Goal: Task Accomplishment & Management: Use online tool/utility

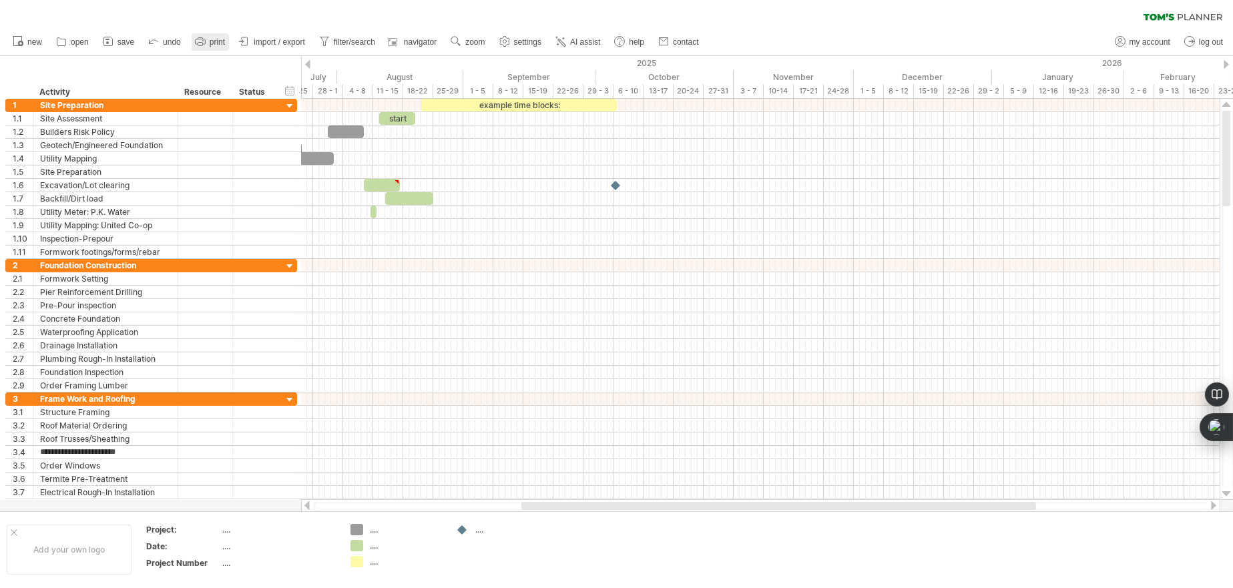
click at [205, 36] on icon at bounding box center [200, 41] width 13 height 13
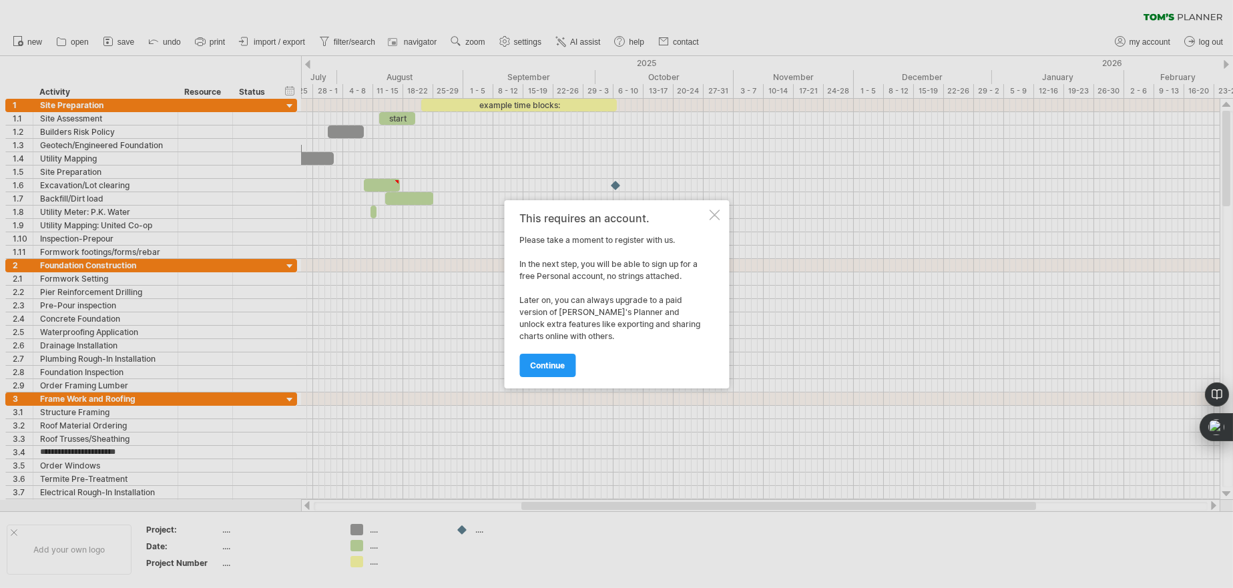
click at [715, 210] on div at bounding box center [714, 215] width 11 height 11
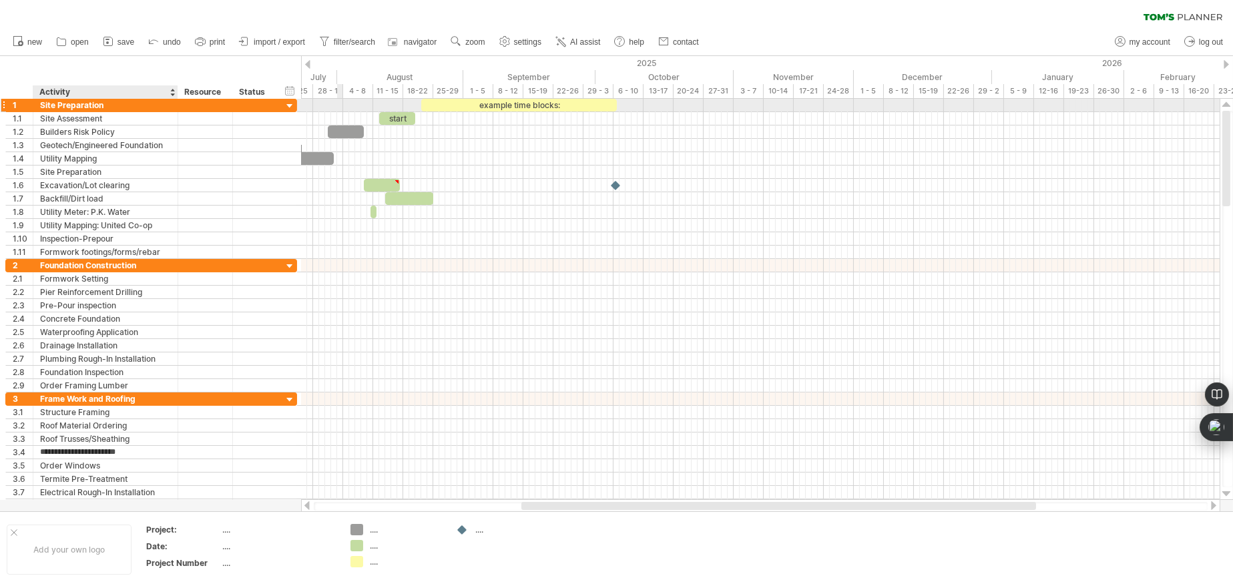
click at [120, 102] on div "Site Preparation" at bounding box center [105, 105] width 131 height 13
type input "*"
type input "**********"
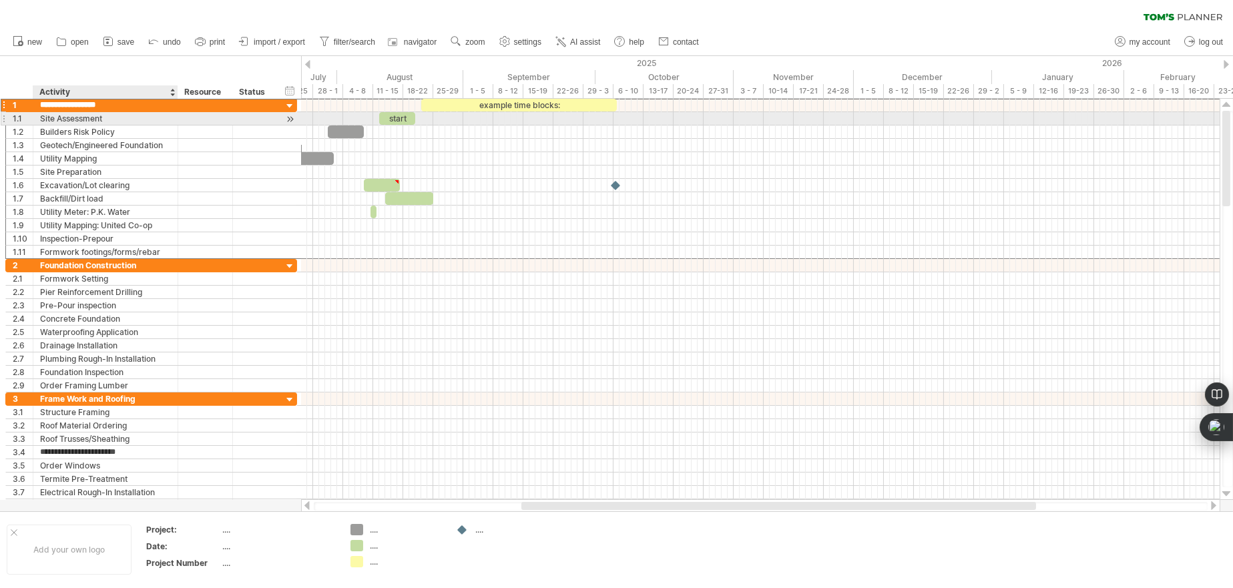
click at [132, 117] on div "Site Assessment" at bounding box center [105, 118] width 131 height 13
type input "*"
type input "**********"
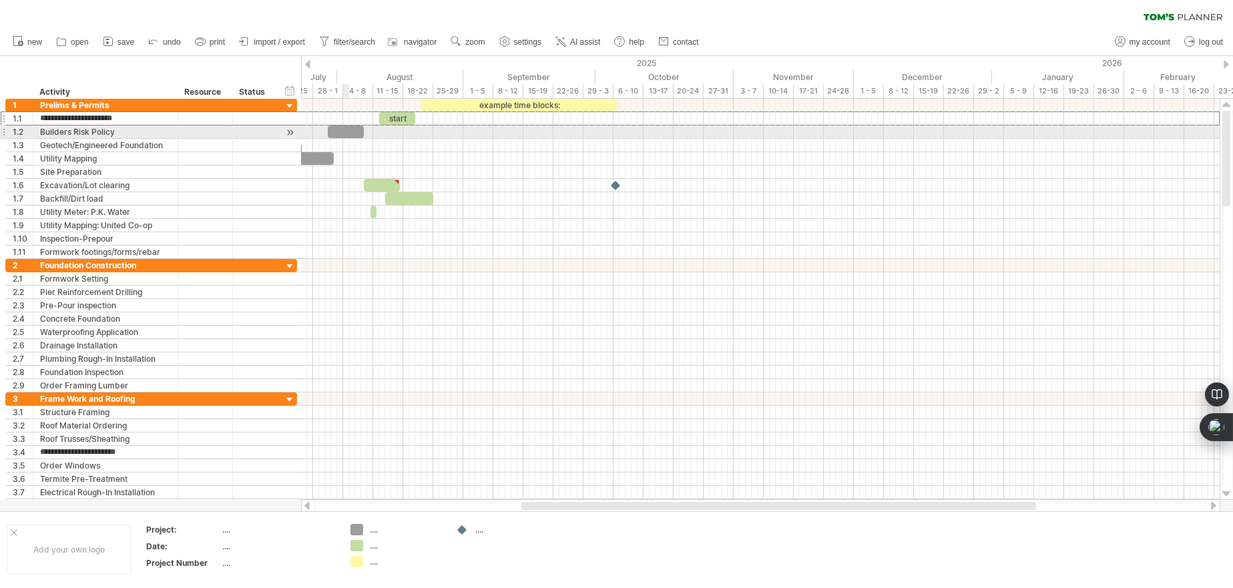
click at [343, 126] on div at bounding box center [346, 132] width 36 height 13
click at [344, 130] on div at bounding box center [346, 132] width 36 height 13
click at [360, 127] on div at bounding box center [346, 132] width 36 height 13
click at [356, 128] on div at bounding box center [346, 132] width 36 height 13
click at [359, 128] on div at bounding box center [349, 132] width 36 height 13
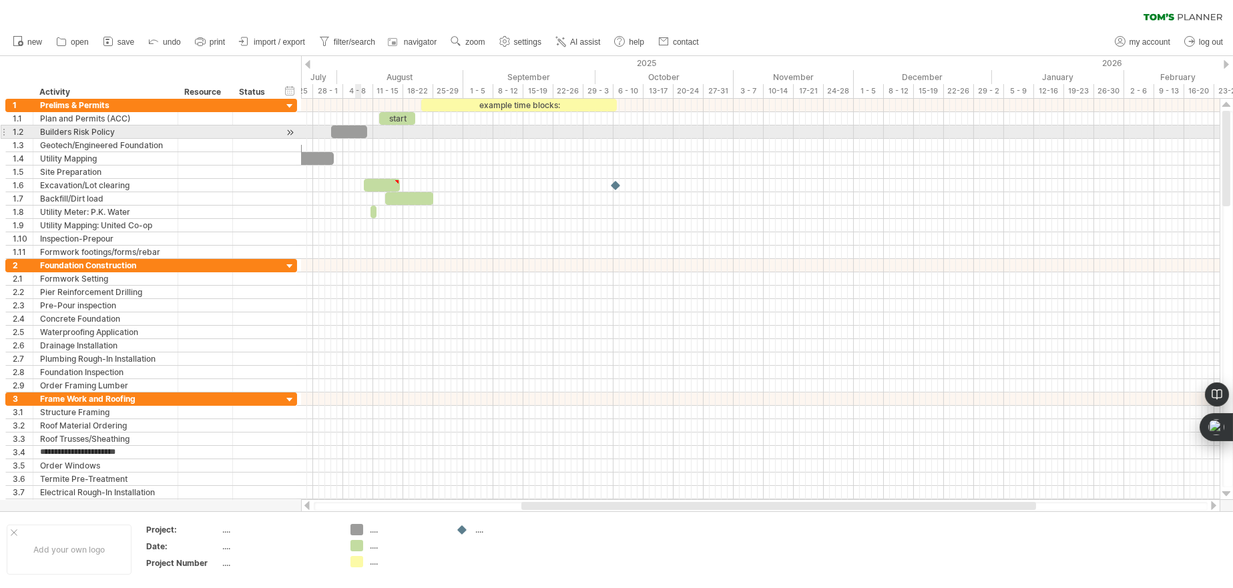
click at [355, 128] on div at bounding box center [349, 132] width 36 height 13
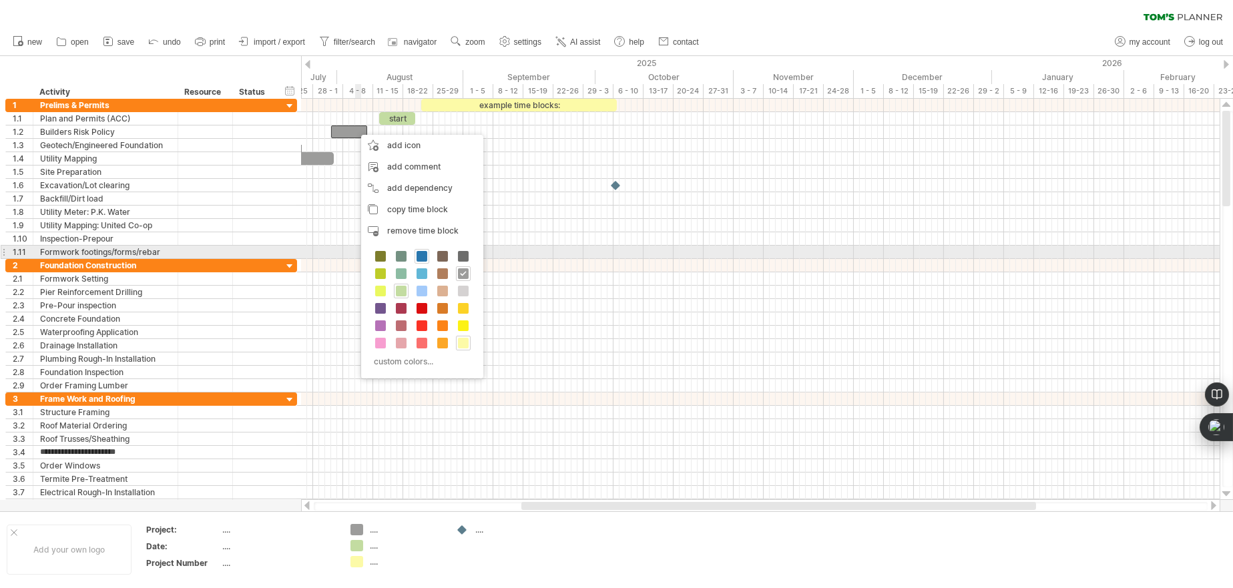
click at [420, 253] on span at bounding box center [422, 256] width 11 height 11
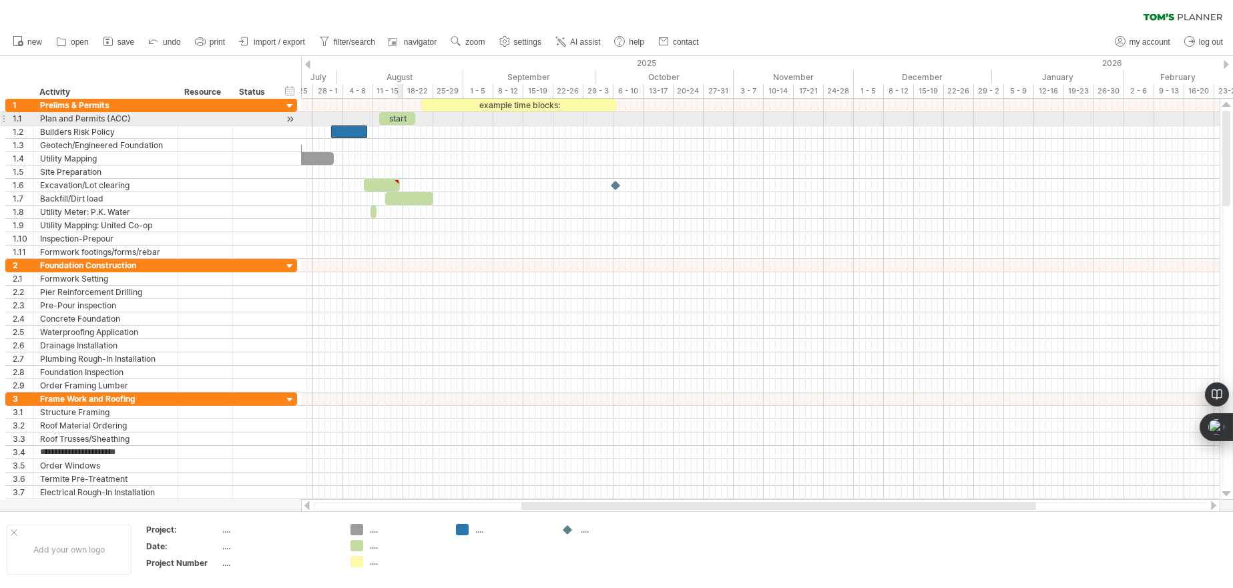
click at [401, 116] on div "start" at bounding box center [397, 118] width 36 height 13
click at [401, 116] on div "*****" at bounding box center [397, 118] width 36 height 13
drag, startPoint x: 401, startPoint y: 116, endPoint x: 389, endPoint y: 116, distance: 12.0
click at [389, 116] on div "*****" at bounding box center [397, 118] width 36 height 13
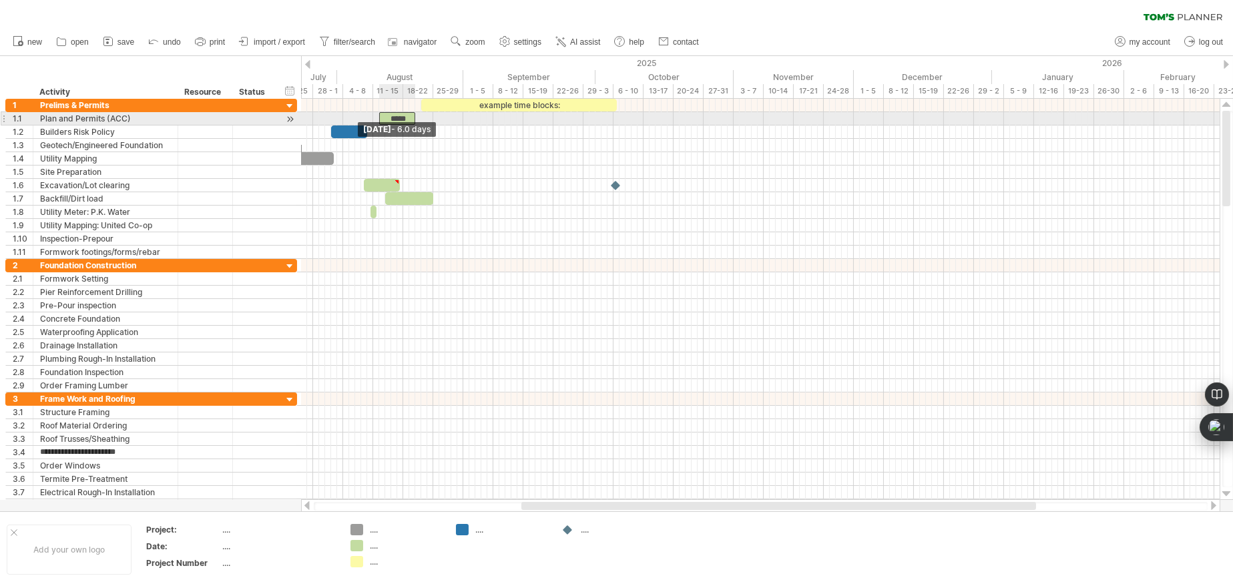
click at [379, 115] on span at bounding box center [379, 118] width 5 height 13
click at [381, 116] on span at bounding box center [379, 118] width 5 height 13
drag, startPoint x: 381, startPoint y: 116, endPoint x: 368, endPoint y: 116, distance: 12.7
click at [368, 116] on span at bounding box center [367, 118] width 5 height 13
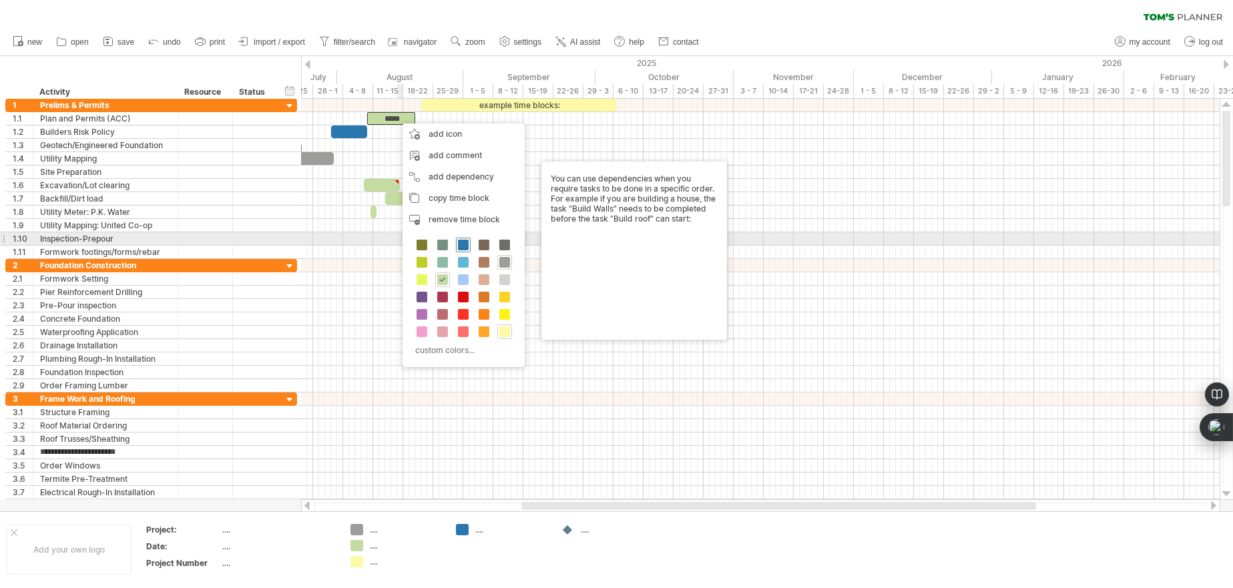
click at [461, 244] on span at bounding box center [463, 245] width 11 height 11
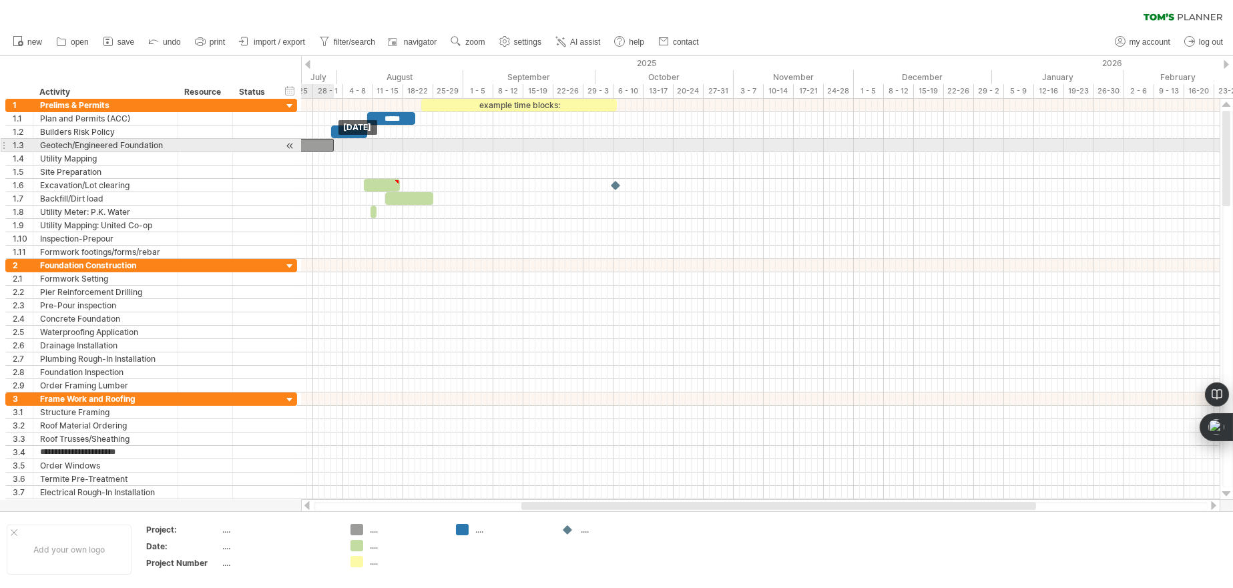
drag, startPoint x: 319, startPoint y: 154, endPoint x: 319, endPoint y: 146, distance: 8.7
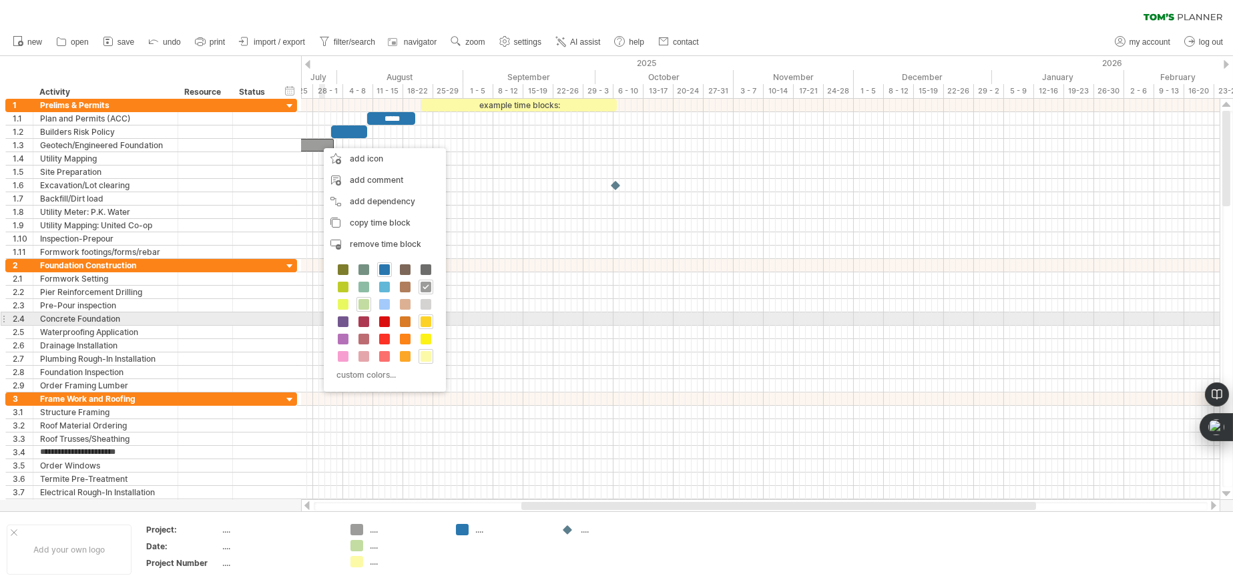
click at [428, 319] on span at bounding box center [426, 322] width 11 height 11
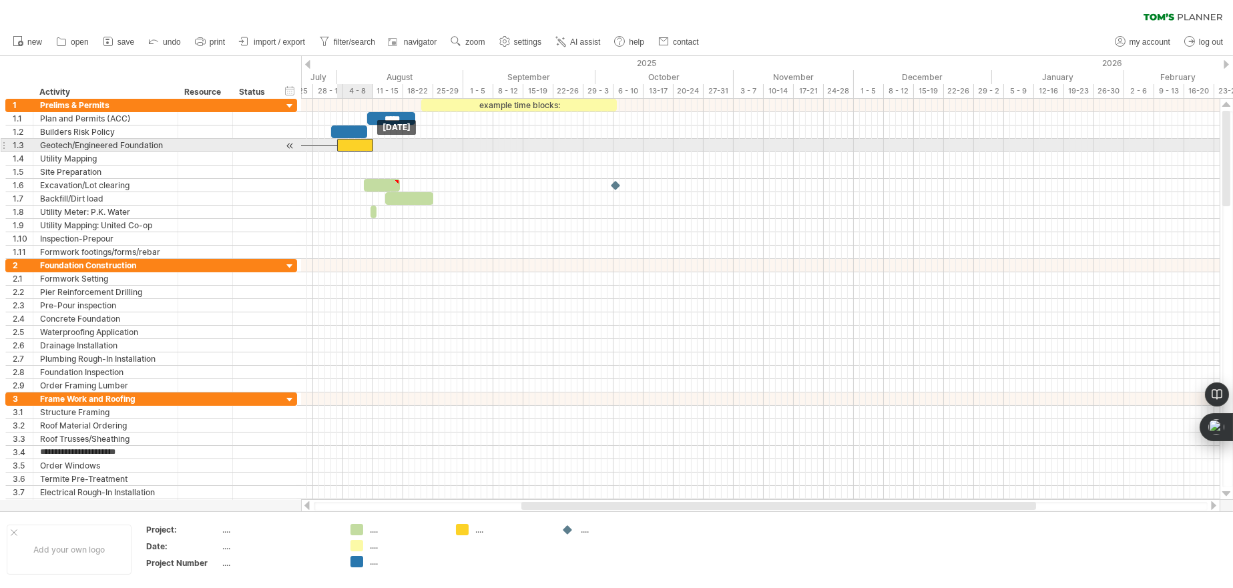
drag, startPoint x: 321, startPoint y: 145, endPoint x: 359, endPoint y: 146, distance: 38.1
click at [359, 146] on div at bounding box center [355, 145] width 36 height 13
click at [371, 139] on span at bounding box center [373, 145] width 5 height 13
drag, startPoint x: 371, startPoint y: 139, endPoint x: 509, endPoint y: 142, distance: 137.6
click at [509, 142] on span at bounding box center [511, 145] width 5 height 13
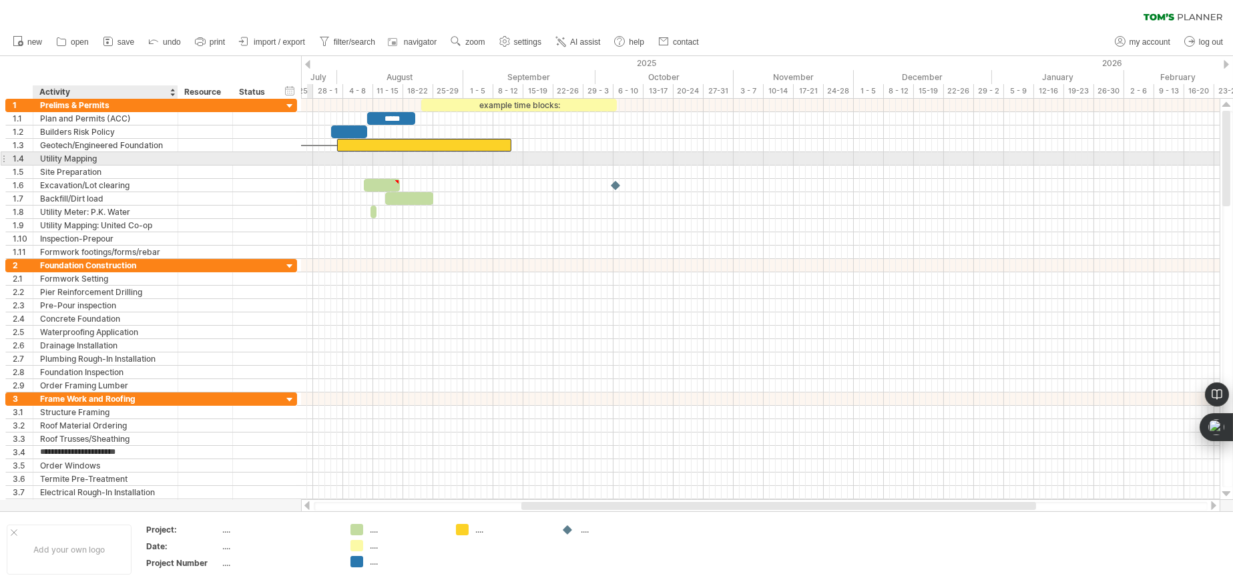
click at [146, 159] on div "Utility Mapping" at bounding box center [105, 158] width 131 height 13
click at [361, 160] on div at bounding box center [760, 159] width 919 height 14
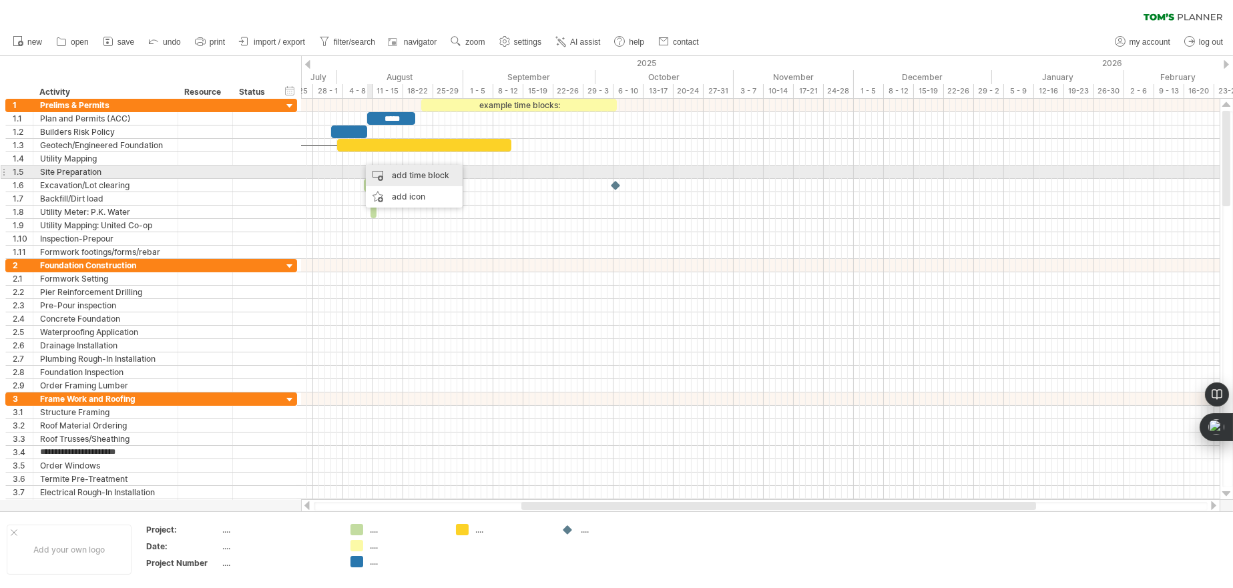
click at [392, 177] on div "add time block" at bounding box center [414, 175] width 97 height 21
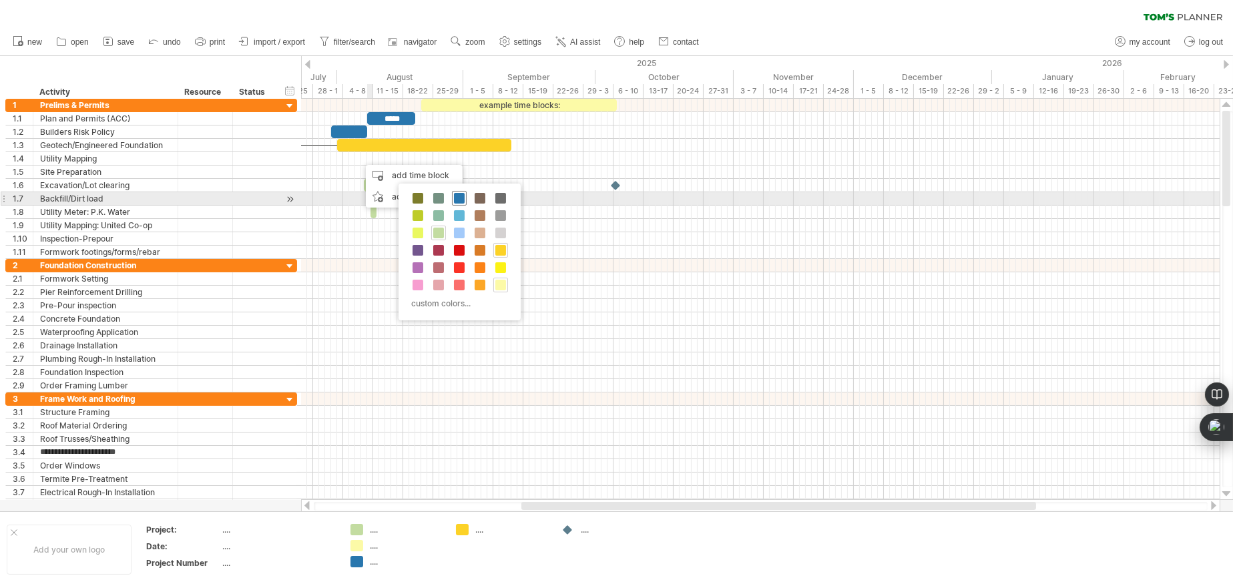
click at [459, 198] on span at bounding box center [459, 198] width 11 height 11
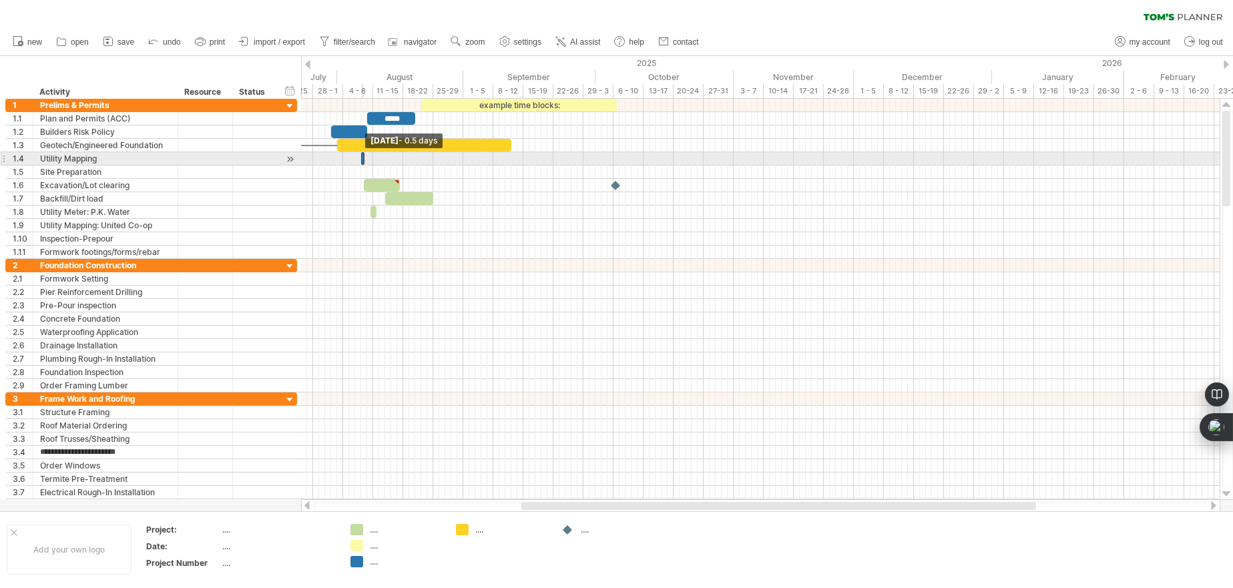
drag, startPoint x: 360, startPoint y: 156, endPoint x: 375, endPoint y: 156, distance: 15.4
click at [375, 156] on div "example time blocks: ***** [DATE] - 29.0 days [DATE] - 0.5 days" at bounding box center [760, 299] width 919 height 401
drag, startPoint x: 361, startPoint y: 157, endPoint x: 333, endPoint y: 157, distance: 28.0
click at [333, 157] on span at bounding box center [334, 158] width 5 height 13
drag, startPoint x: 350, startPoint y: 159, endPoint x: 367, endPoint y: 160, distance: 16.7
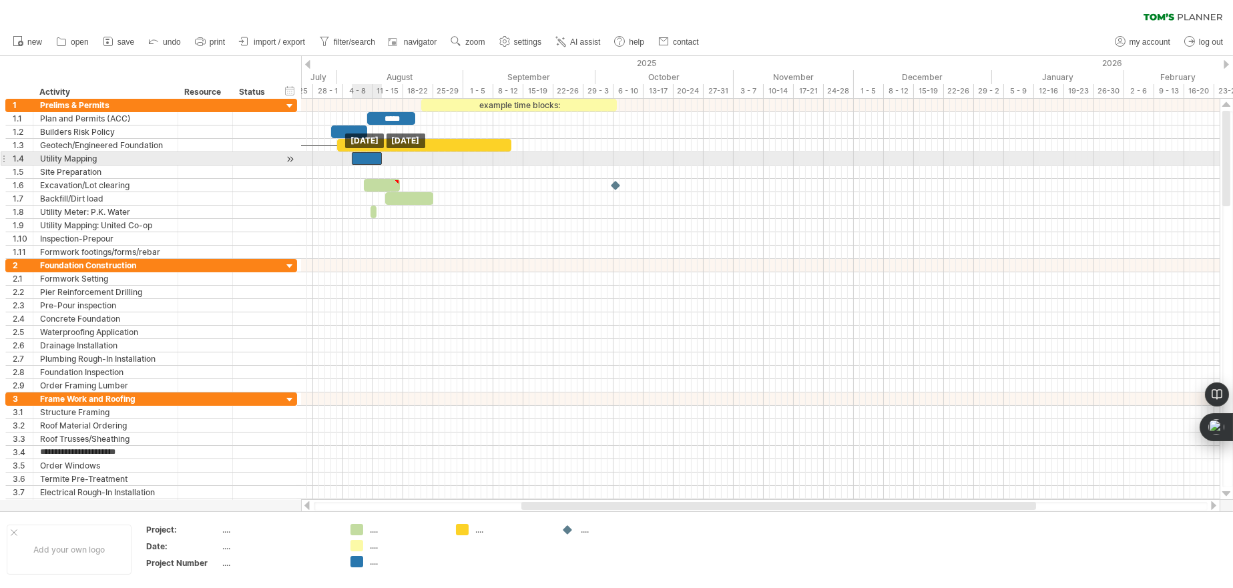
click at [367, 160] on div at bounding box center [367, 158] width 30 height 13
drag, startPoint x: 368, startPoint y: 160, endPoint x: 388, endPoint y: 159, distance: 20.0
click at [388, 159] on div at bounding box center [388, 158] width 30 height 13
drag, startPoint x: 401, startPoint y: 154, endPoint x: 430, endPoint y: 153, distance: 29.4
click at [431, 153] on span at bounding box center [433, 158] width 5 height 13
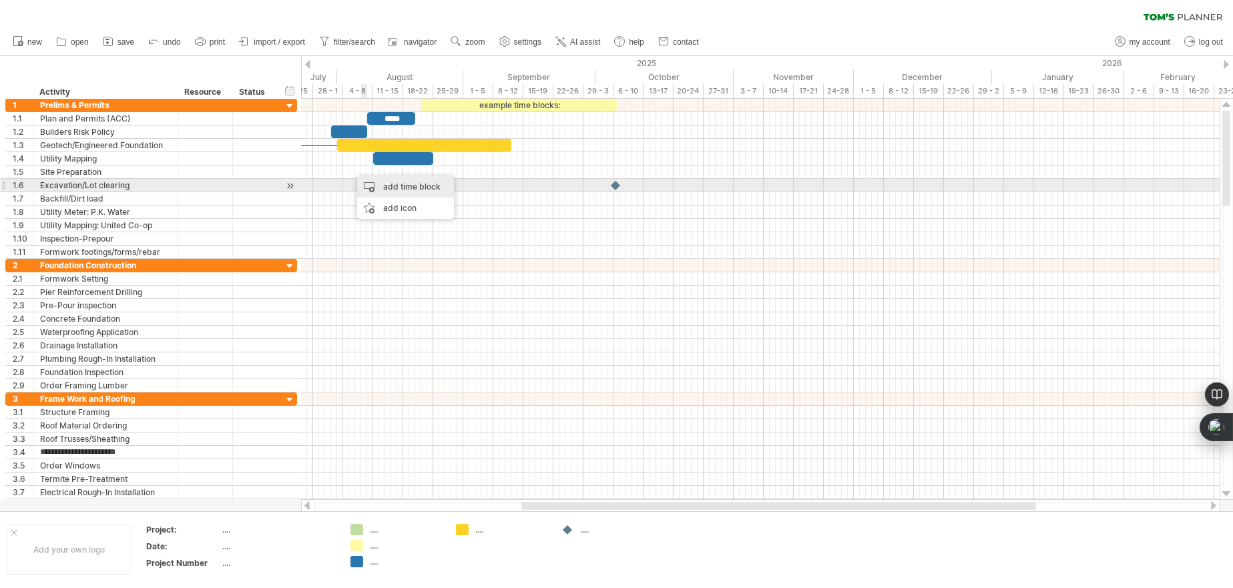
click at [374, 185] on div "add time block" at bounding box center [405, 186] width 97 height 21
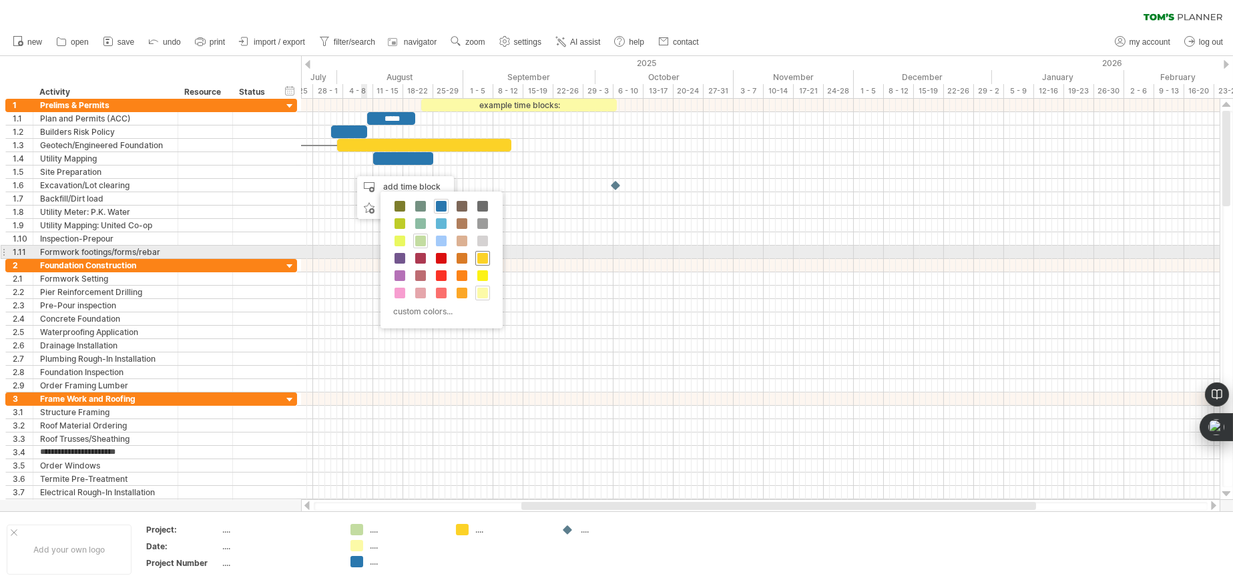
click at [481, 255] on span at bounding box center [482, 258] width 11 height 11
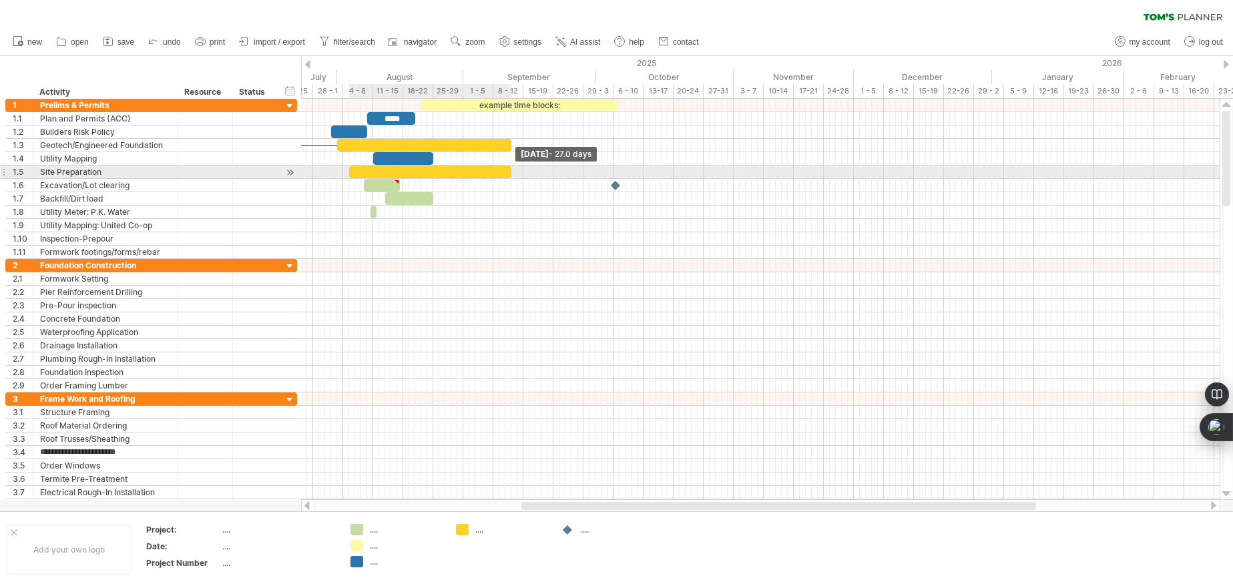
drag, startPoint x: 353, startPoint y: 171, endPoint x: 509, endPoint y: 172, distance: 156.3
click at [509, 172] on span at bounding box center [511, 172] width 5 height 13
click at [110, 171] on div "Site Preparation" at bounding box center [105, 172] width 131 height 13
type input "**********"
drag, startPoint x: 509, startPoint y: 170, endPoint x: 380, endPoint y: 172, distance: 128.9
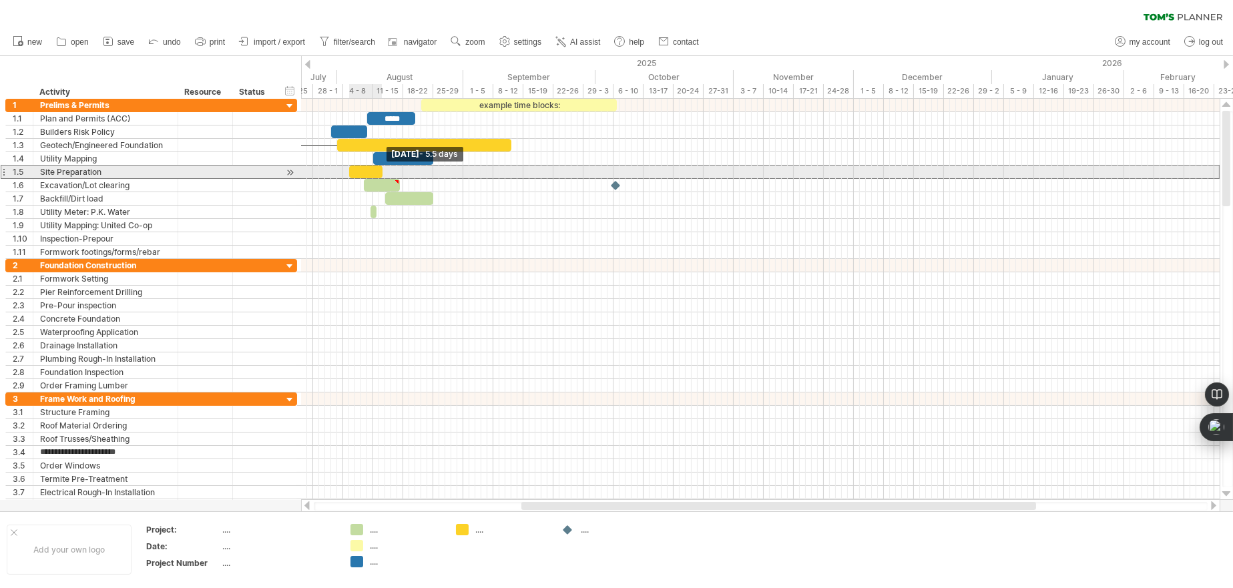
click at [380, 172] on span at bounding box center [382, 172] width 5 height 13
drag, startPoint x: 369, startPoint y: 170, endPoint x: 337, endPoint y: 172, distance: 32.1
click at [337, 172] on div at bounding box center [332, 172] width 33 height 13
drag, startPoint x: 348, startPoint y: 170, endPoint x: 357, endPoint y: 170, distance: 9.3
click at [357, 170] on span at bounding box center [357, 172] width 5 height 13
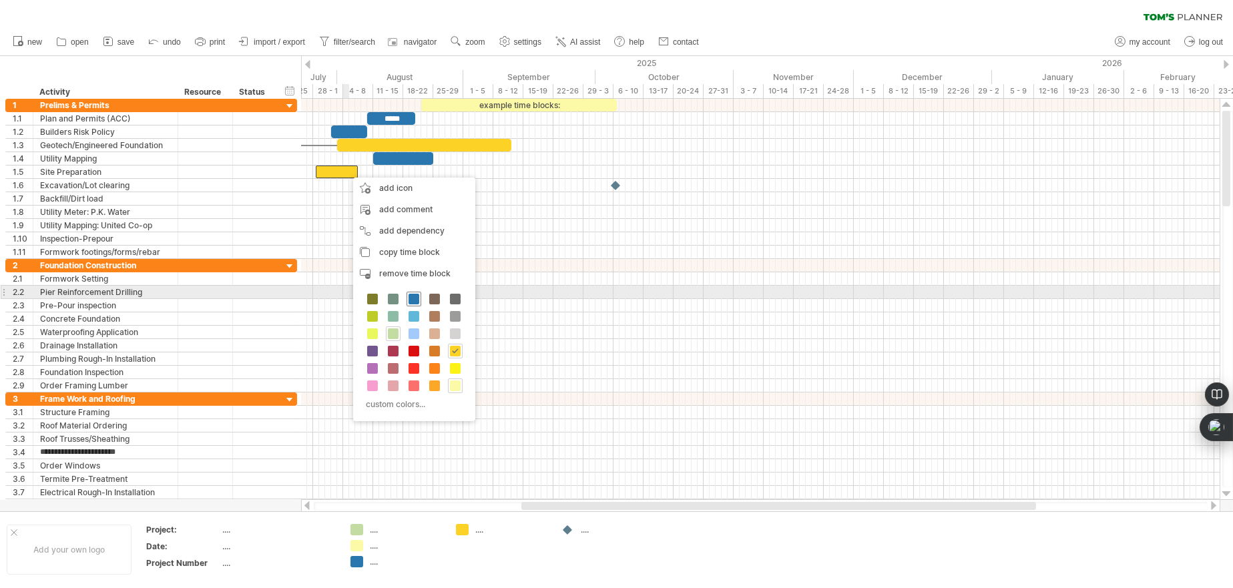
click at [416, 295] on span at bounding box center [414, 299] width 11 height 11
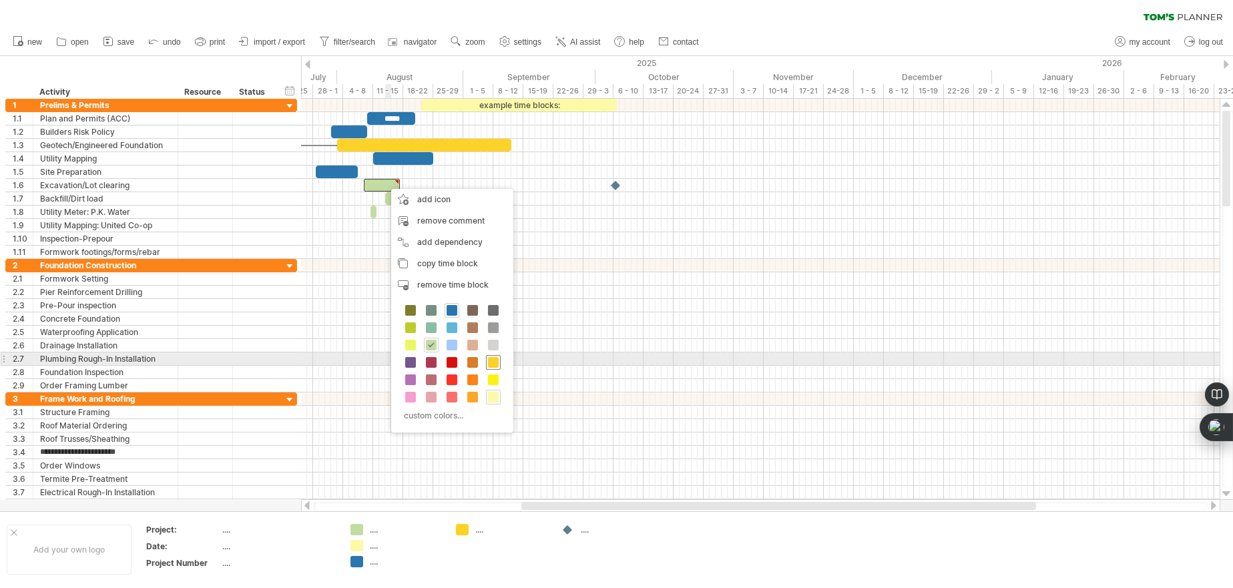
click at [493, 360] on span at bounding box center [493, 362] width 11 height 11
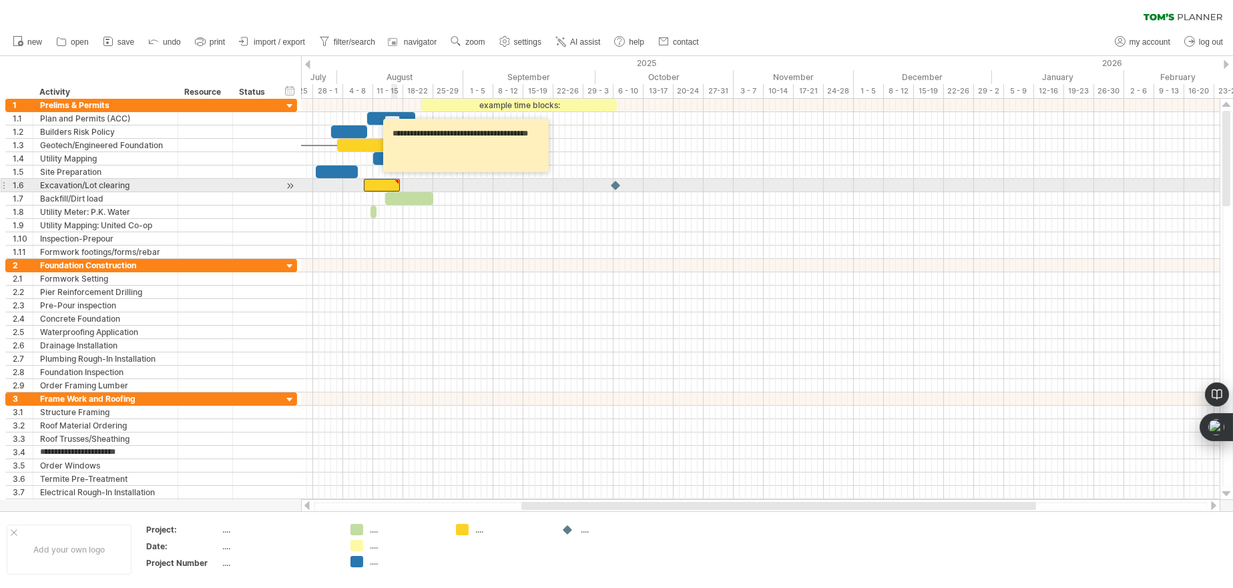
click at [393, 182] on div at bounding box center [382, 185] width 36 height 13
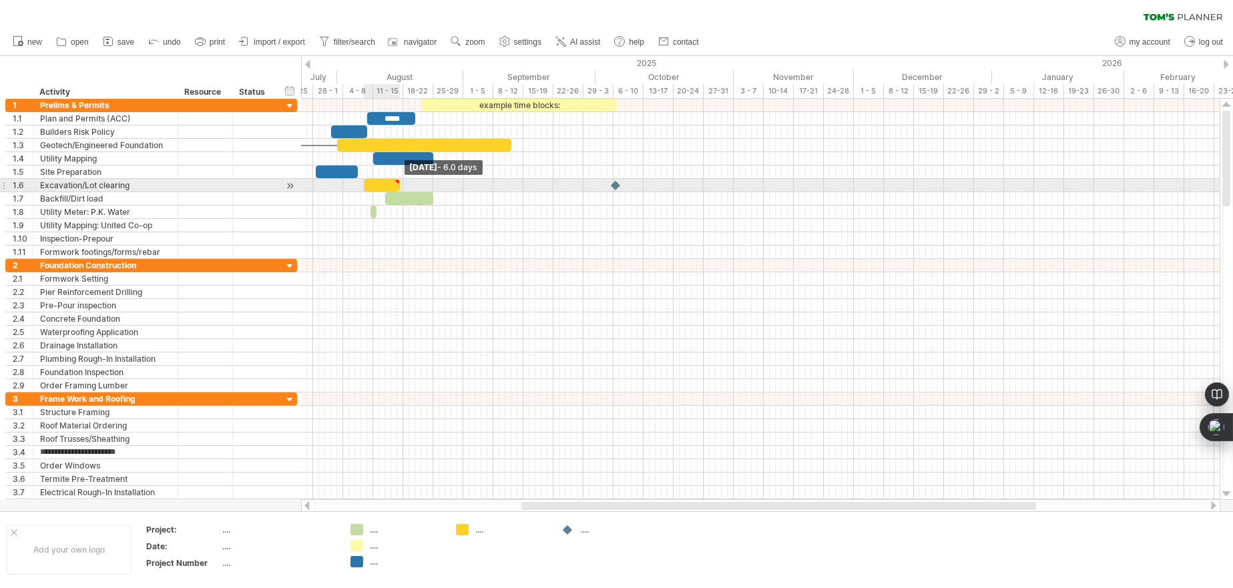
drag, startPoint x: 401, startPoint y: 180, endPoint x: 410, endPoint y: 178, distance: 9.6
click at [410, 178] on div "example time blocks: ***** [DATE] - 6.0 days [DATE]" at bounding box center [760, 299] width 919 height 401
drag, startPoint x: 364, startPoint y: 181, endPoint x: 346, endPoint y: 182, distance: 18.0
click at [347, 180] on span at bounding box center [349, 185] width 5 height 13
drag, startPoint x: 367, startPoint y: 183, endPoint x: 389, endPoint y: 182, distance: 22.1
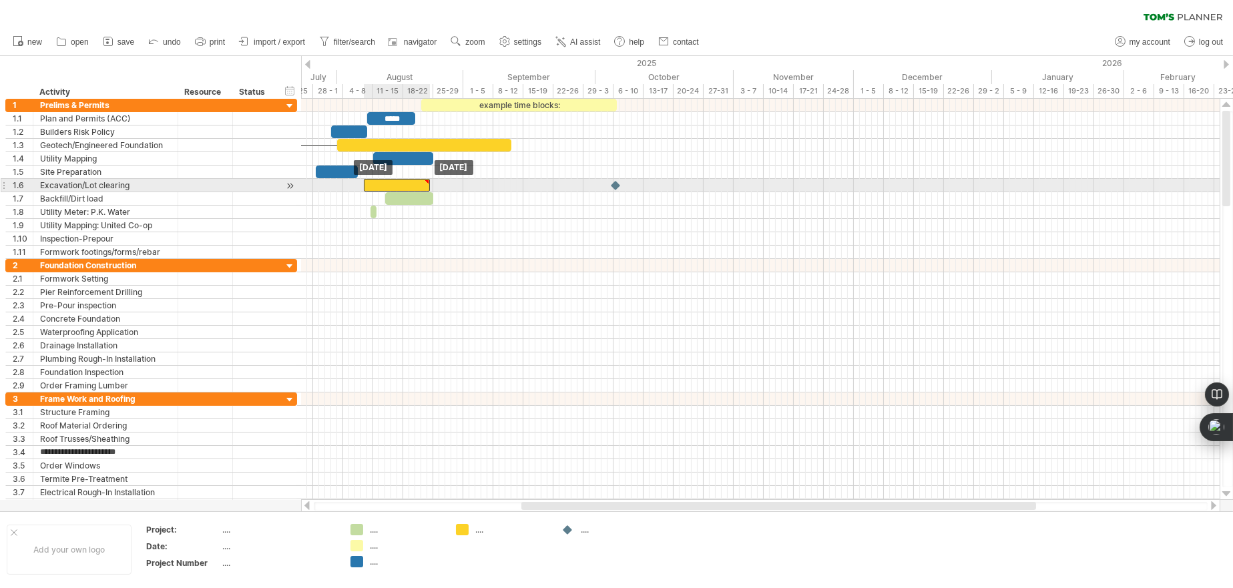
click at [389, 182] on div at bounding box center [397, 185] width 66 height 13
drag, startPoint x: 428, startPoint y: 181, endPoint x: 443, endPoint y: 180, distance: 14.7
click at [443, 180] on div at bounding box center [442, 182] width 6 height 6
drag, startPoint x: 442, startPoint y: 187, endPoint x: 508, endPoint y: 186, distance: 66.1
click at [509, 186] on span at bounding box center [511, 185] width 5 height 13
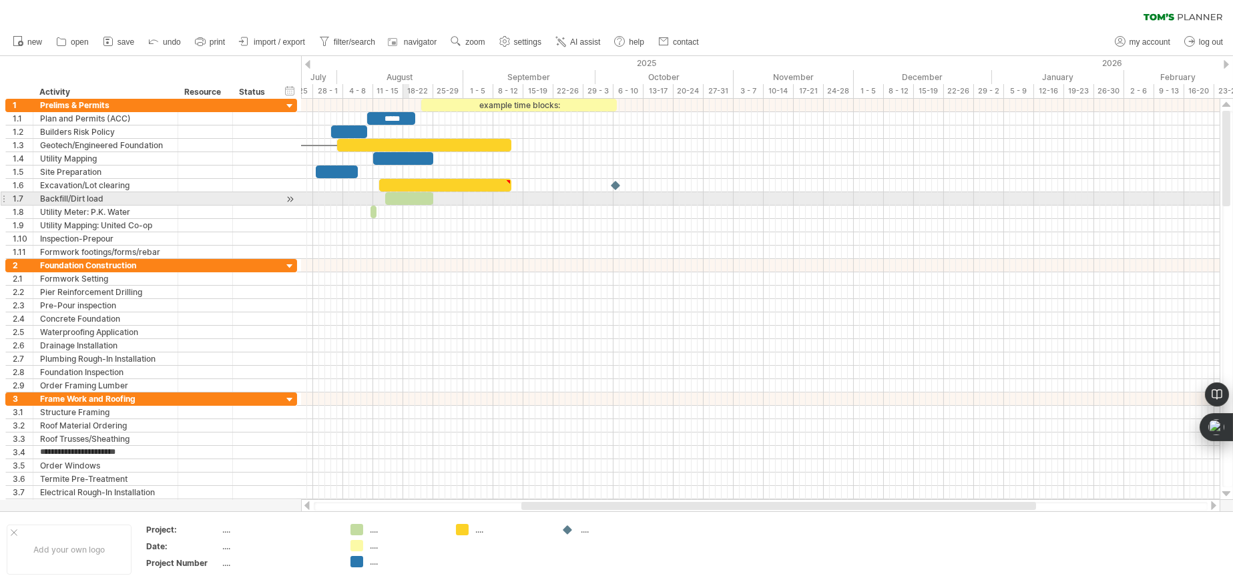
click at [406, 198] on div at bounding box center [409, 198] width 48 height 13
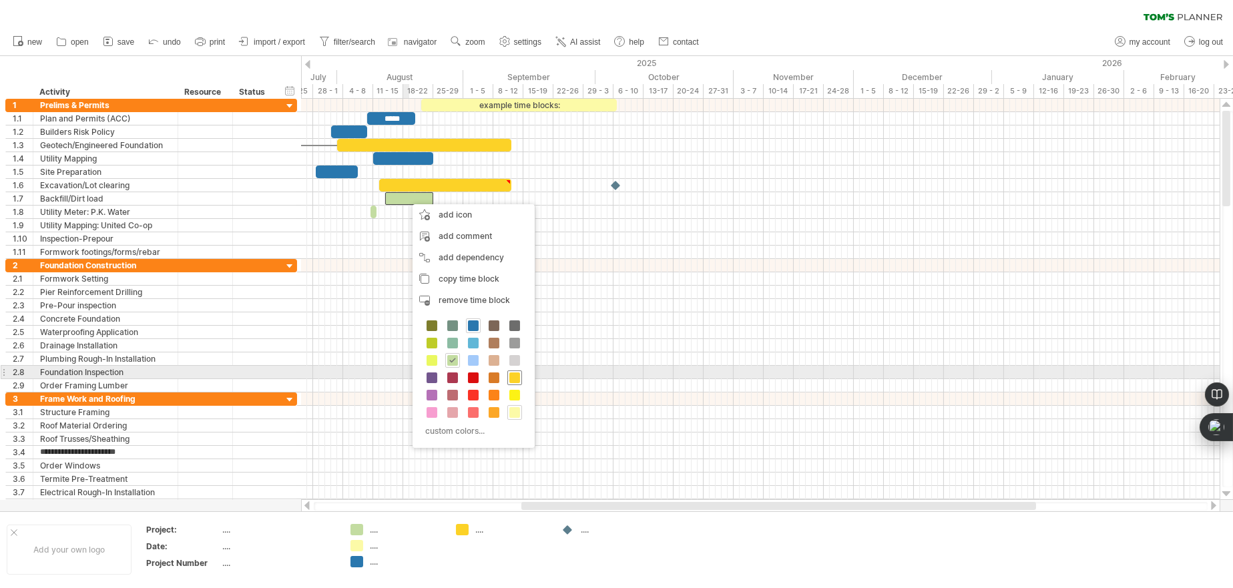
click at [517, 374] on span at bounding box center [515, 378] width 11 height 11
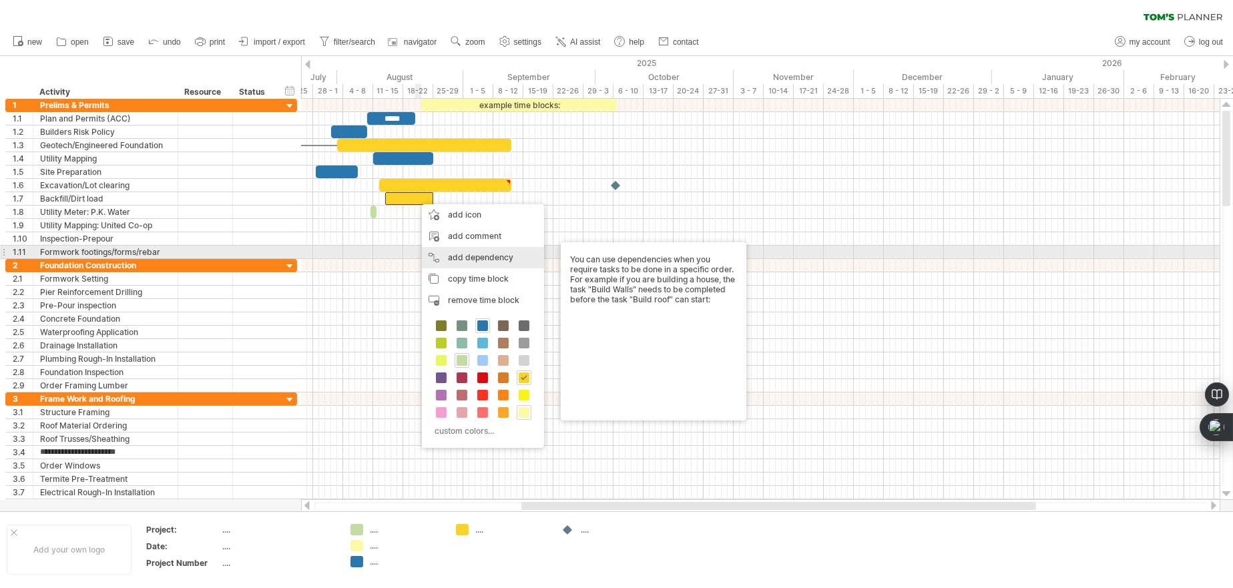
click at [448, 257] on div "add dependency You can use dependencies when you require tasks to be done in a …" at bounding box center [483, 257] width 122 height 21
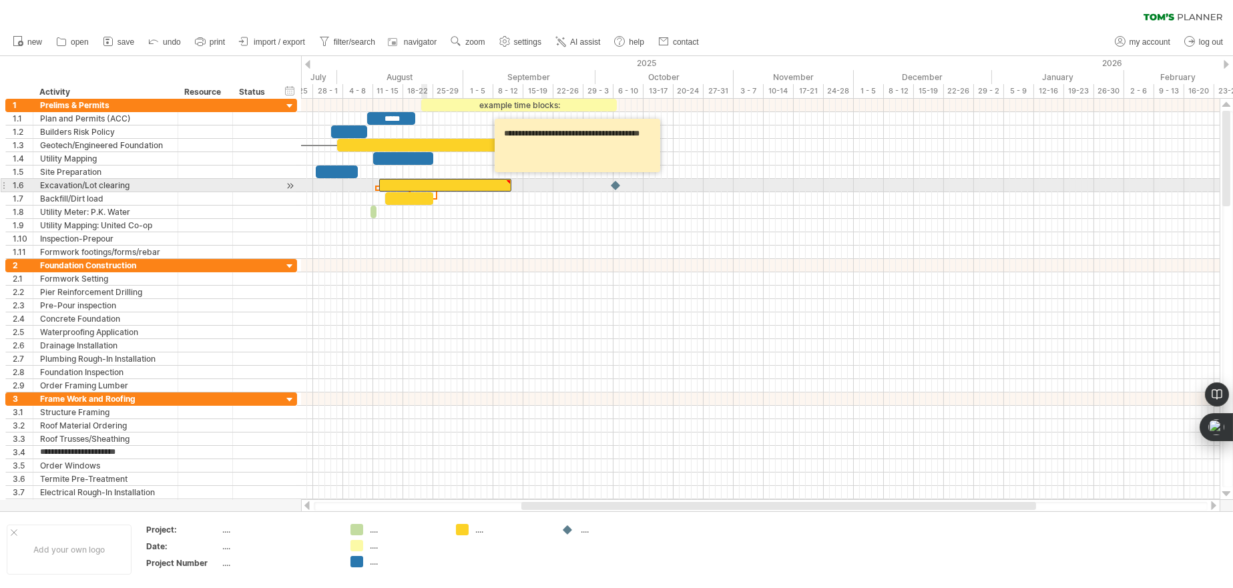
click at [425, 182] on div at bounding box center [445, 185] width 132 height 13
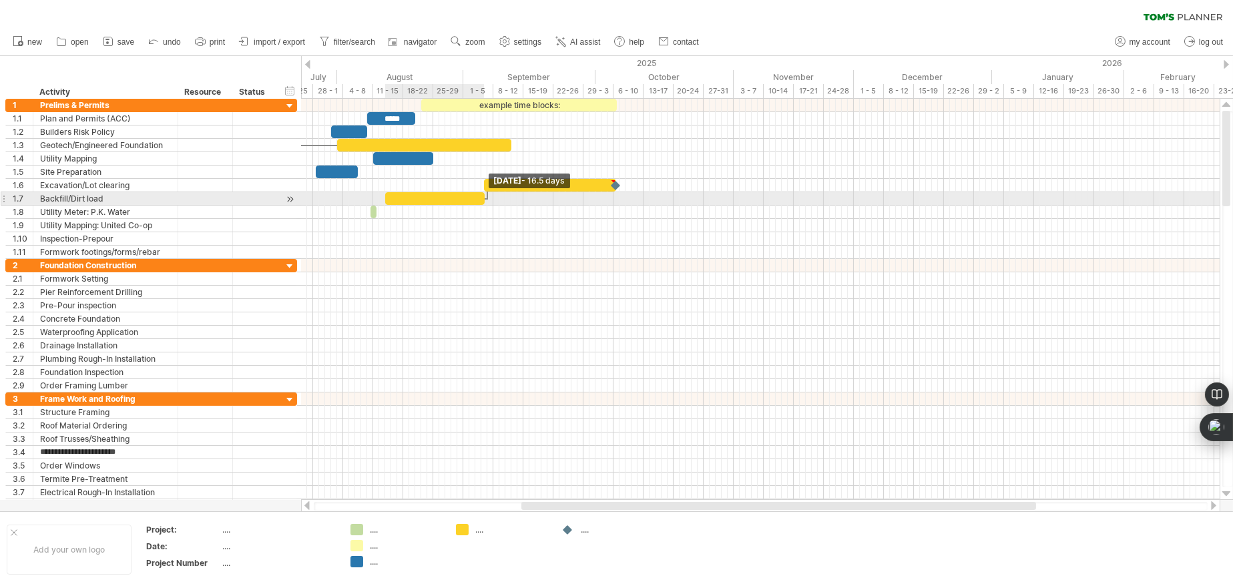
drag, startPoint x: 430, startPoint y: 196, endPoint x: 481, endPoint y: 194, distance: 50.8
click at [481, 194] on div at bounding box center [434, 198] width 99 height 13
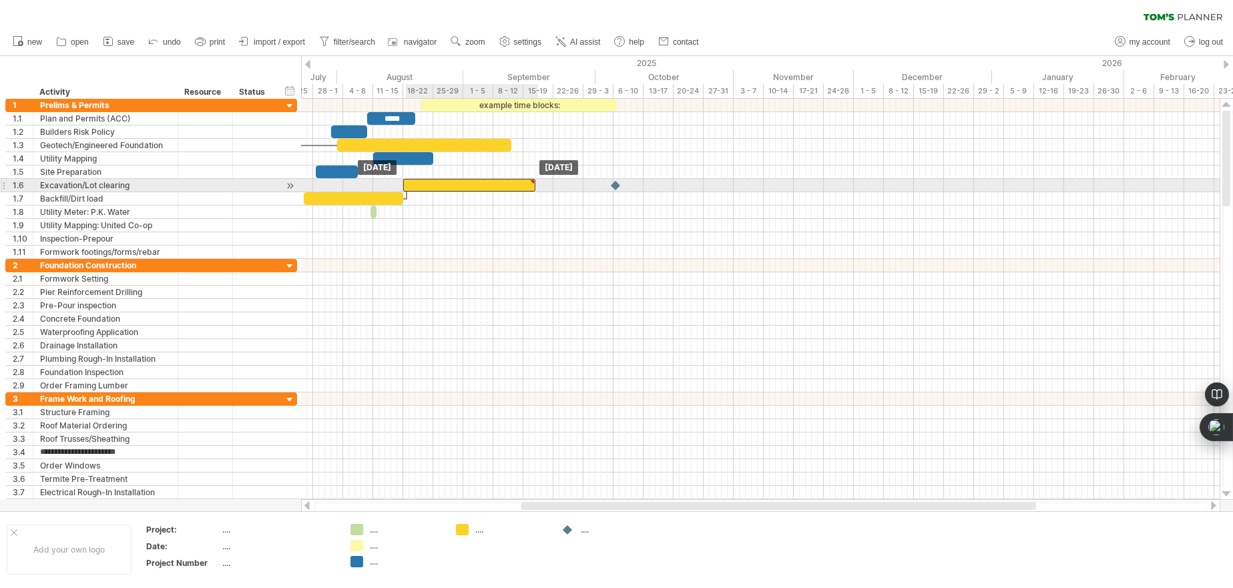
drag, startPoint x: 495, startPoint y: 186, endPoint x: 415, endPoint y: 186, distance: 80.1
click at [415, 186] on div at bounding box center [469, 185] width 132 height 13
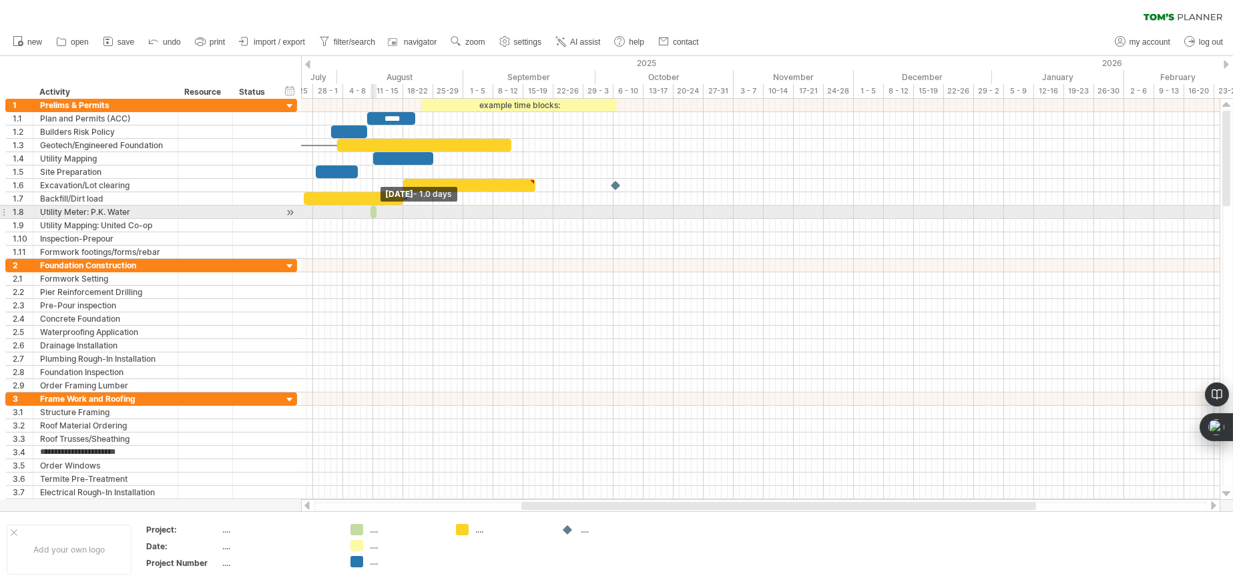
click at [377, 212] on span at bounding box center [376, 212] width 5 height 13
click at [374, 212] on span at bounding box center [376, 212] width 5 height 13
click at [367, 212] on div at bounding box center [760, 212] width 919 height 13
click at [377, 211] on span at bounding box center [376, 212] width 5 height 13
drag, startPoint x: 376, startPoint y: 211, endPoint x: 389, endPoint y: 210, distance: 12.7
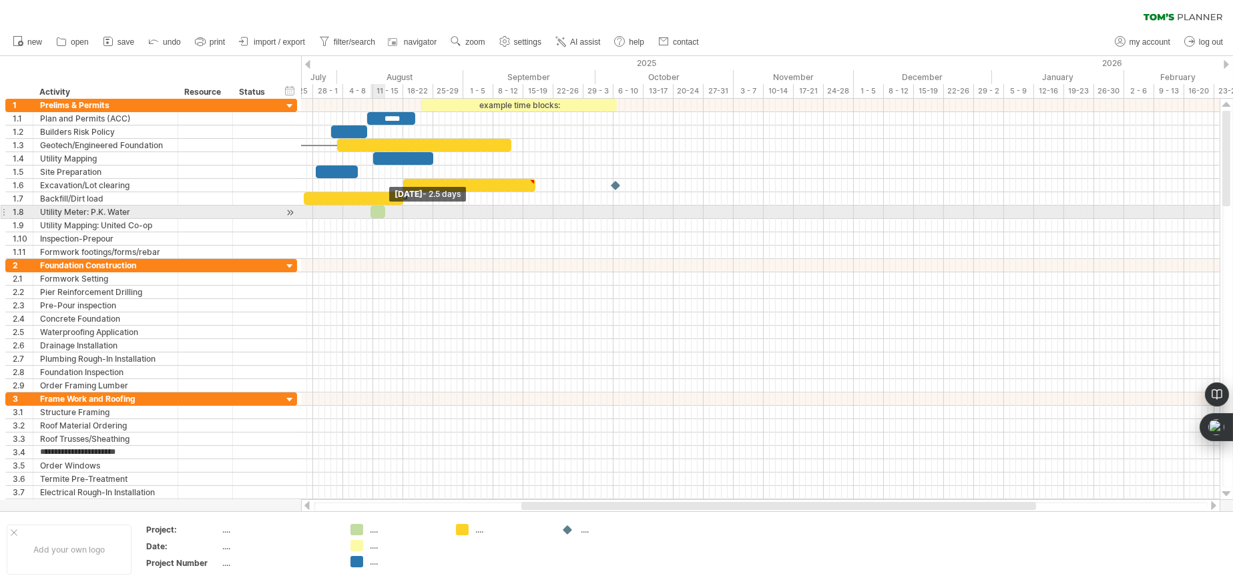
click at [388, 210] on span at bounding box center [385, 212] width 5 height 13
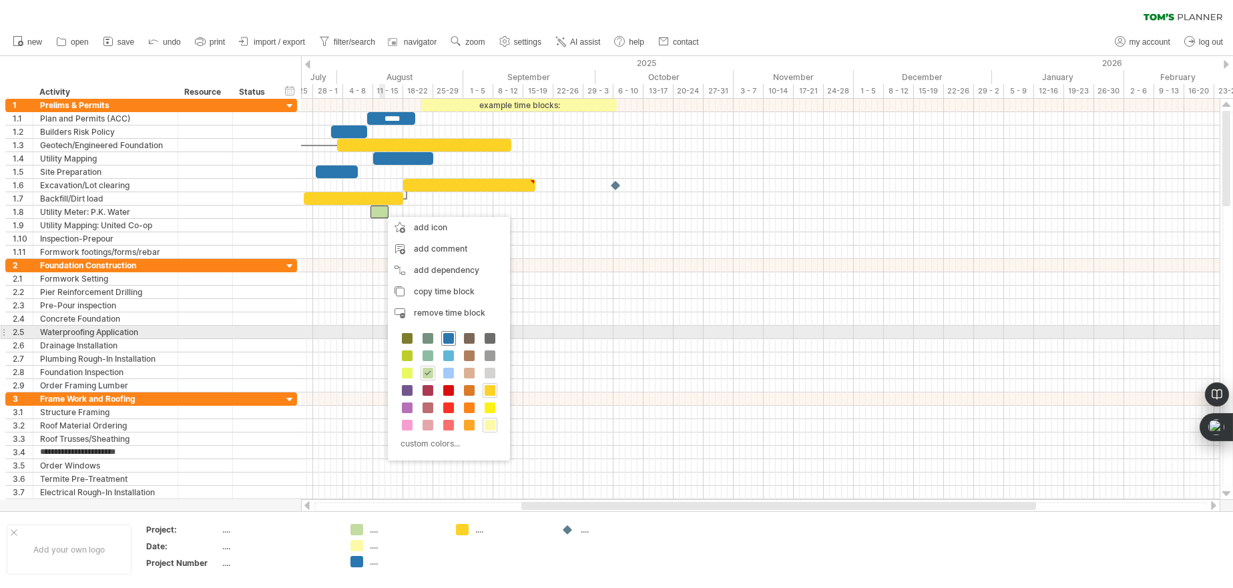
click at [451, 337] on span at bounding box center [448, 338] width 11 height 11
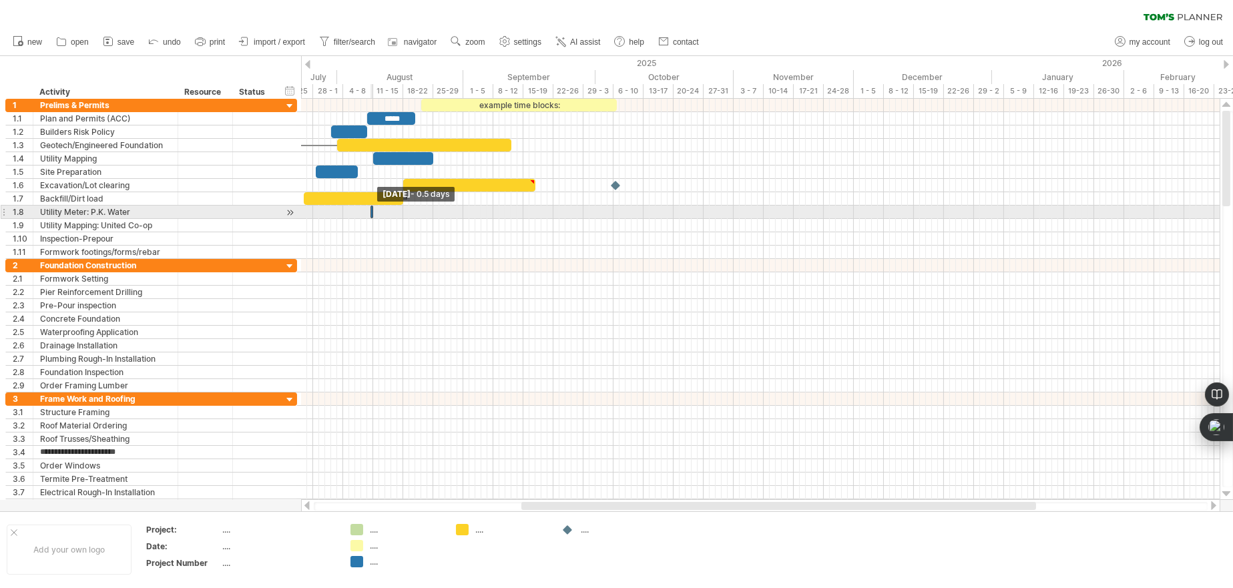
drag, startPoint x: 385, startPoint y: 209, endPoint x: 367, endPoint y: 210, distance: 17.4
click at [371, 210] on div at bounding box center [372, 212] width 3 height 13
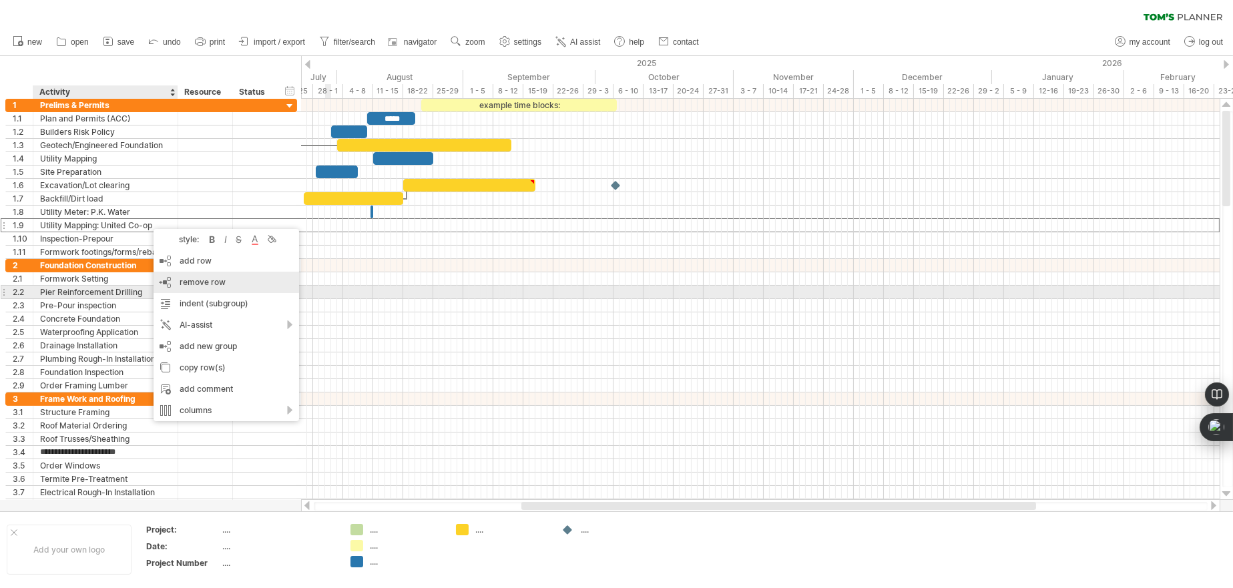
click at [198, 286] on span "remove row" at bounding box center [203, 282] width 46 height 10
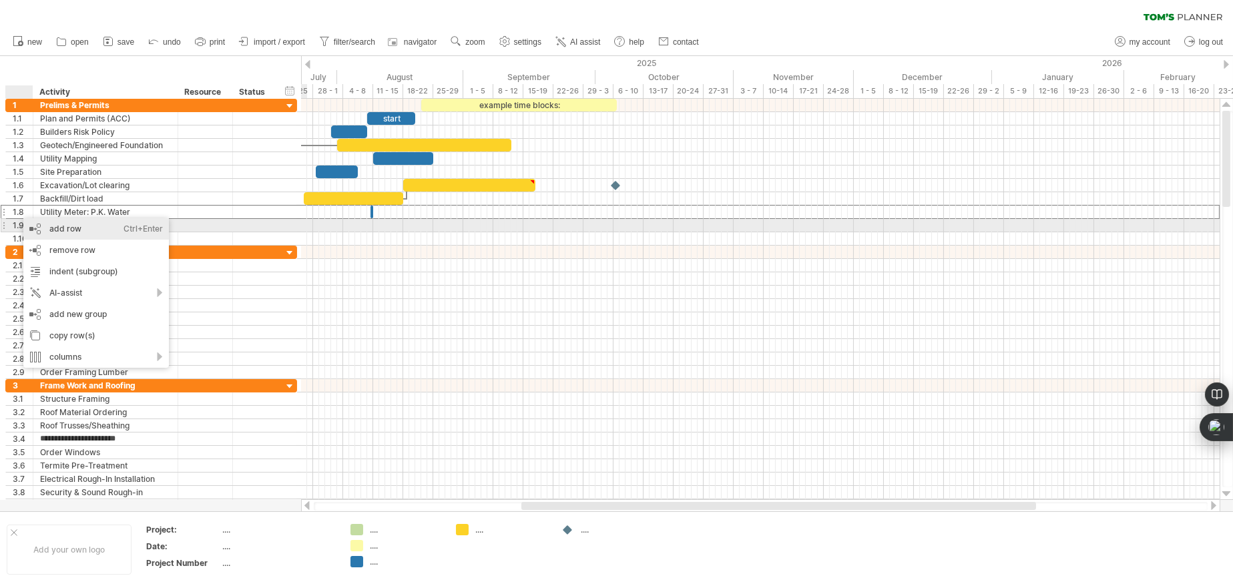
click at [57, 230] on div "add row Ctrl+Enter Cmd+Enter" at bounding box center [96, 228] width 146 height 21
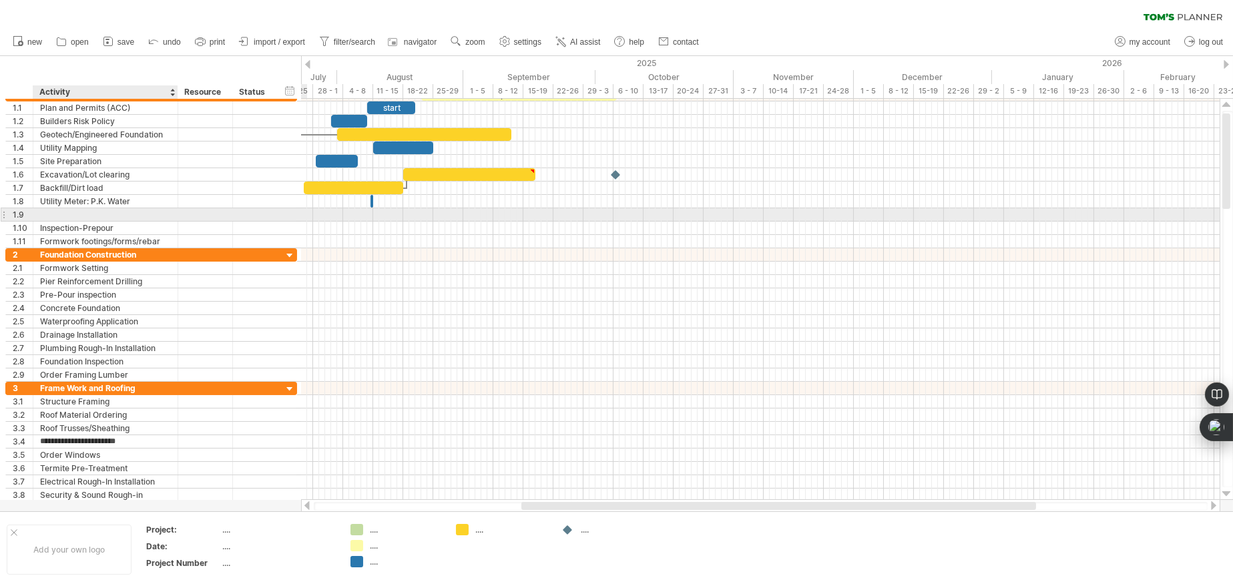
click at [78, 213] on div at bounding box center [105, 214] width 131 height 13
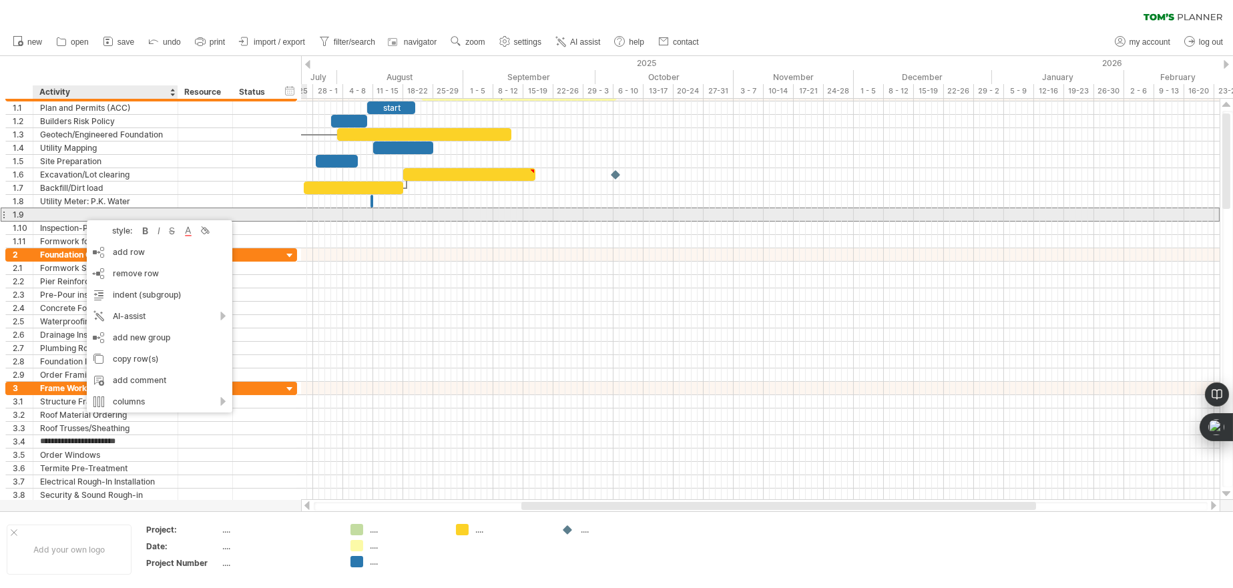
click at [80, 213] on div at bounding box center [105, 214] width 131 height 13
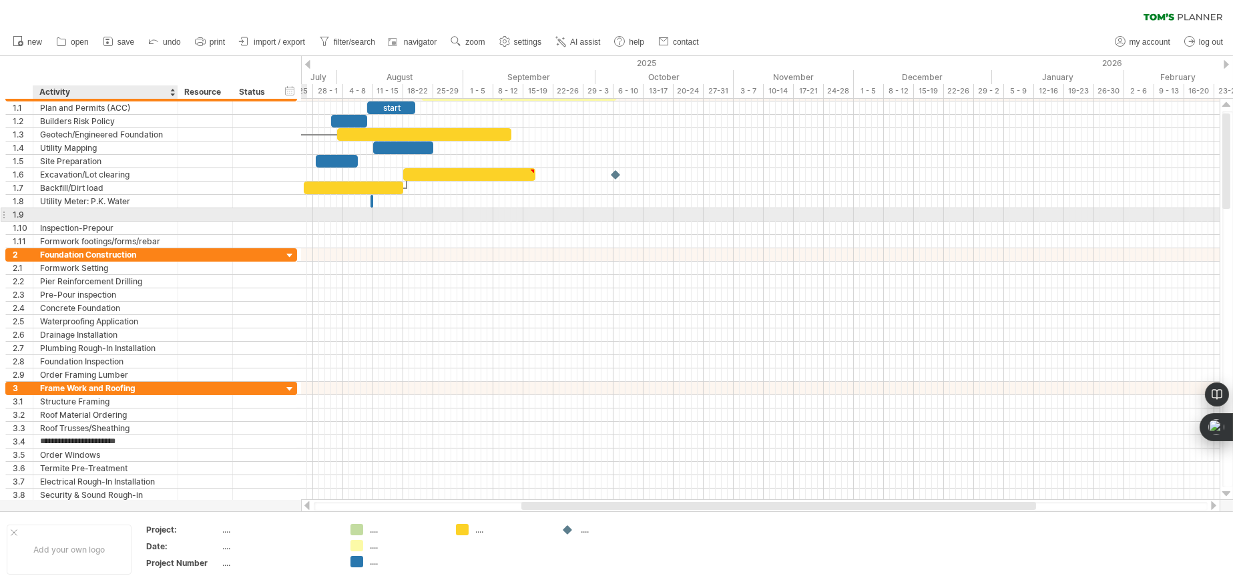
click at [80, 213] on input "text" at bounding box center [105, 214] width 131 height 13
type input "*"
type input "**********"
click at [356, 212] on div at bounding box center [760, 214] width 919 height 13
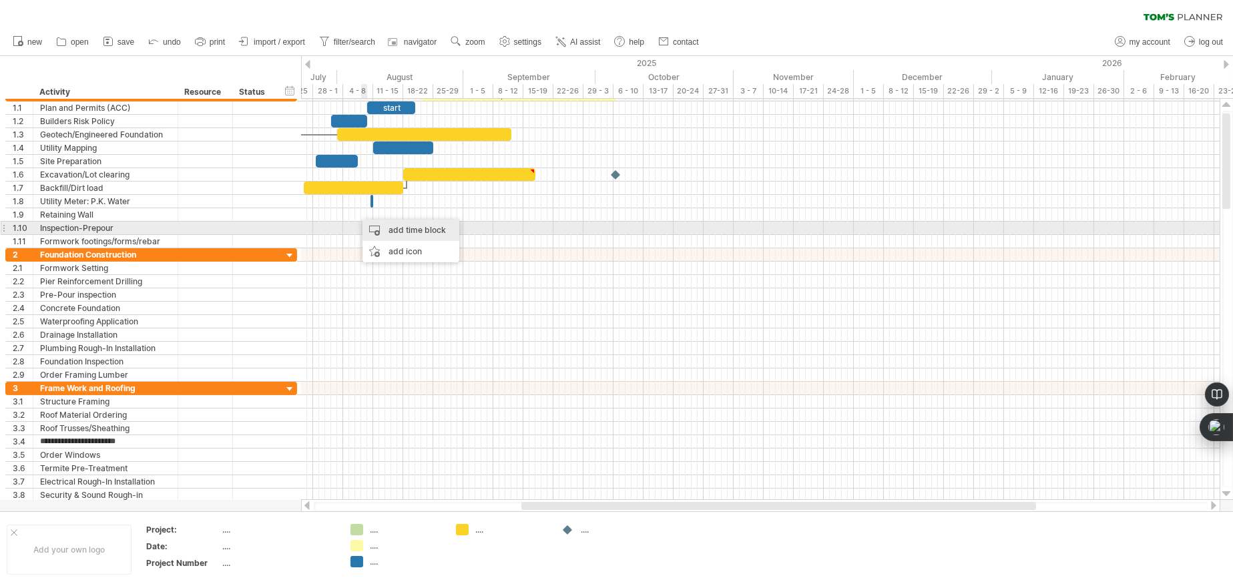
click at [393, 228] on div "add time block" at bounding box center [411, 230] width 97 height 21
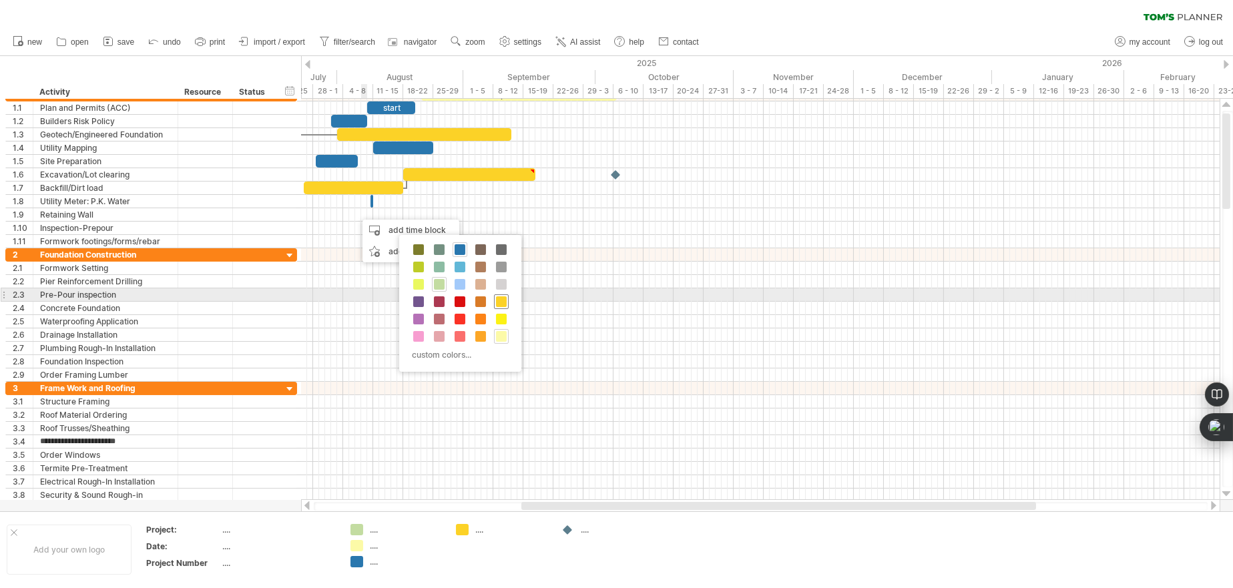
click at [499, 300] on span at bounding box center [501, 301] width 11 height 11
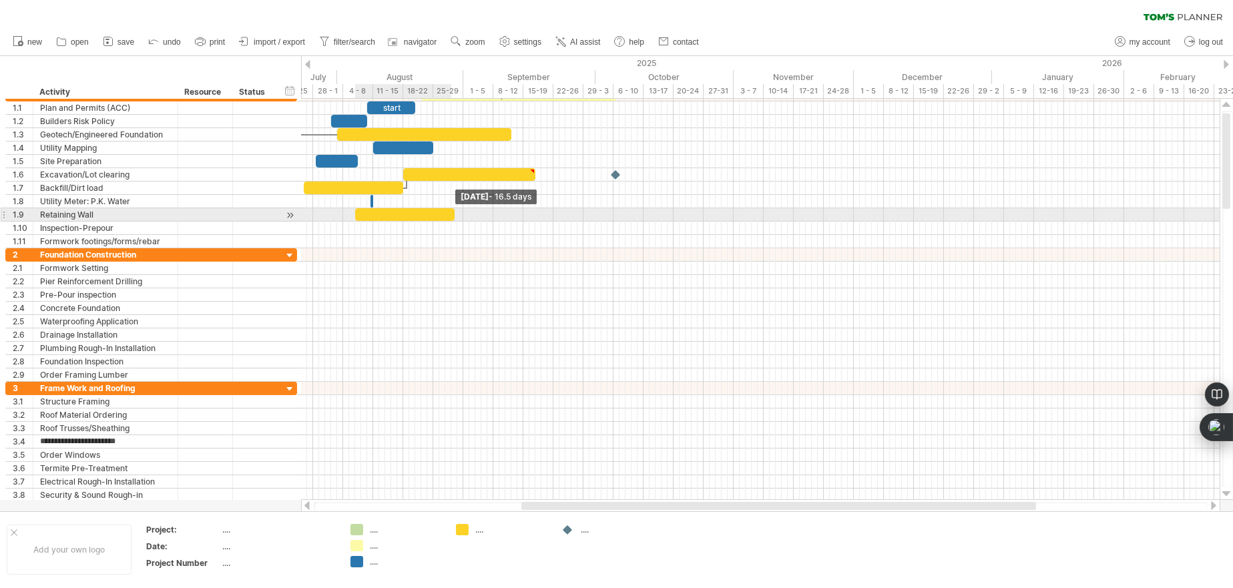
drag, startPoint x: 361, startPoint y: 214, endPoint x: 453, endPoint y: 210, distance: 92.2
click at [453, 210] on span at bounding box center [454, 214] width 5 height 13
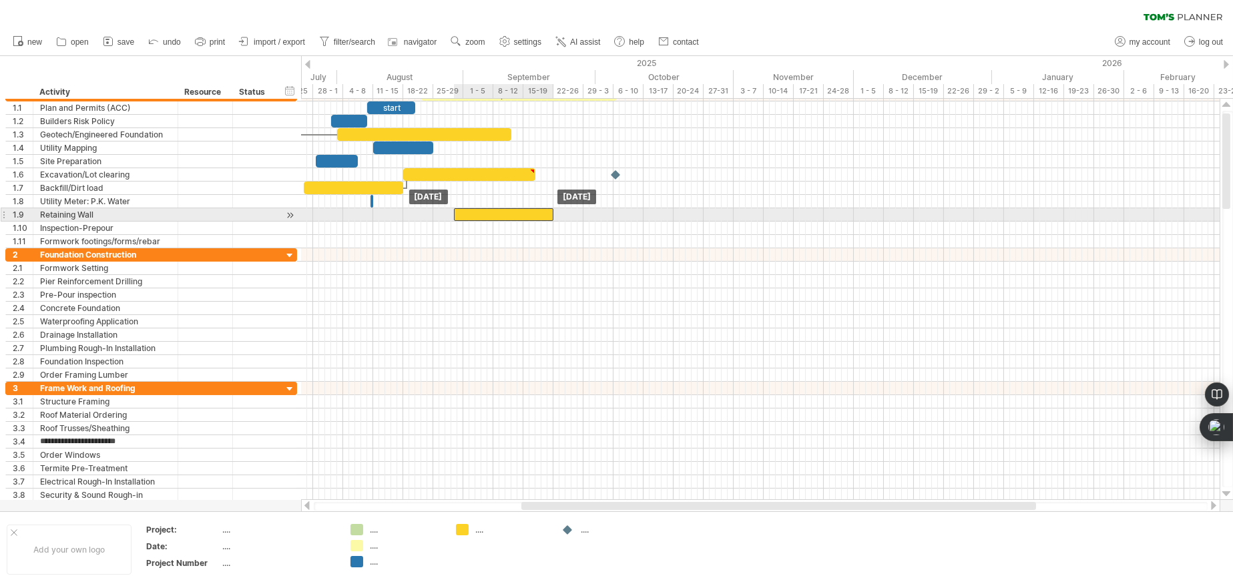
drag, startPoint x: 432, startPoint y: 213, endPoint x: 532, endPoint y: 214, distance: 99.5
click at [532, 214] on div at bounding box center [503, 214] width 99 height 13
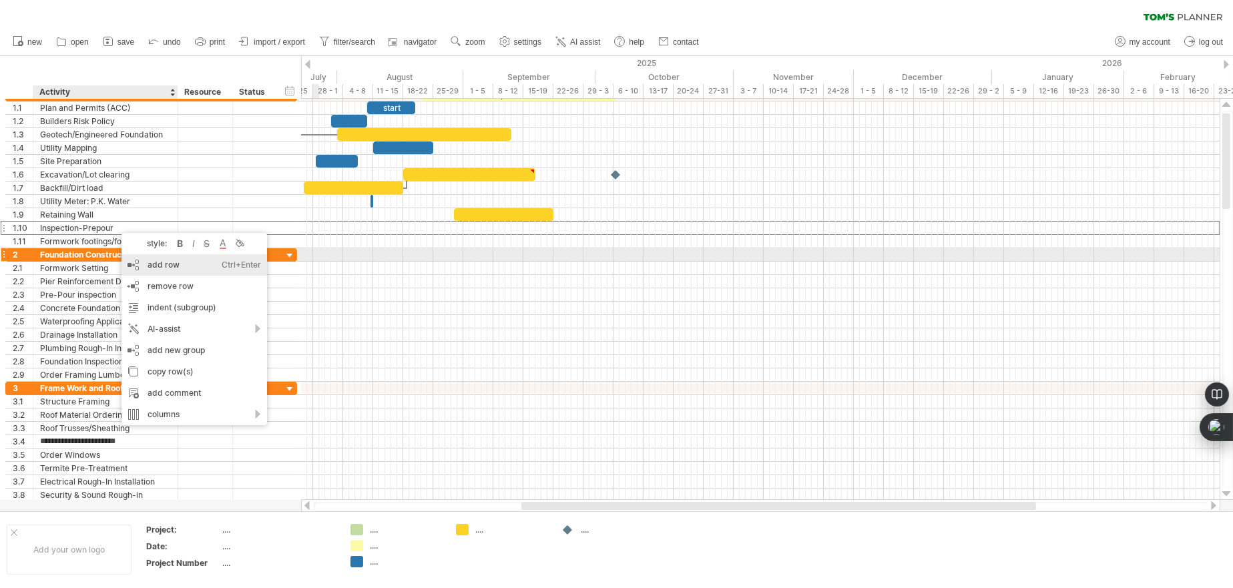
click at [154, 260] on div "add row Ctrl+Enter Cmd+Enter" at bounding box center [195, 264] width 146 height 21
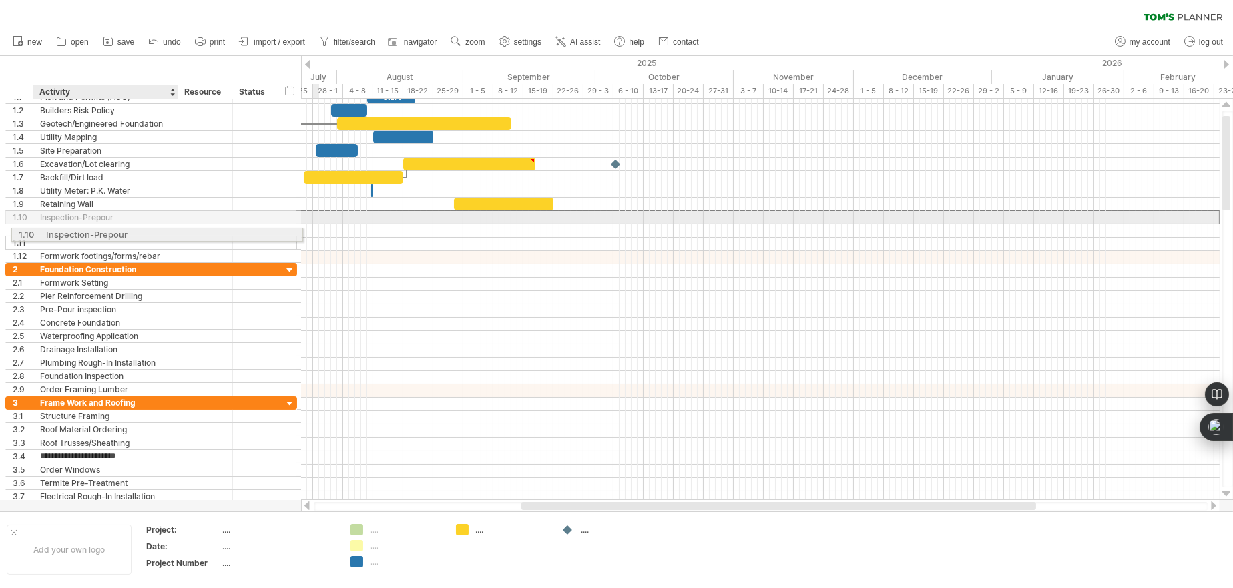
drag, startPoint x: 104, startPoint y: 214, endPoint x: 106, endPoint y: 232, distance: 18.8
click at [106, 232] on div "**********" at bounding box center [151, 177] width 292 height 172
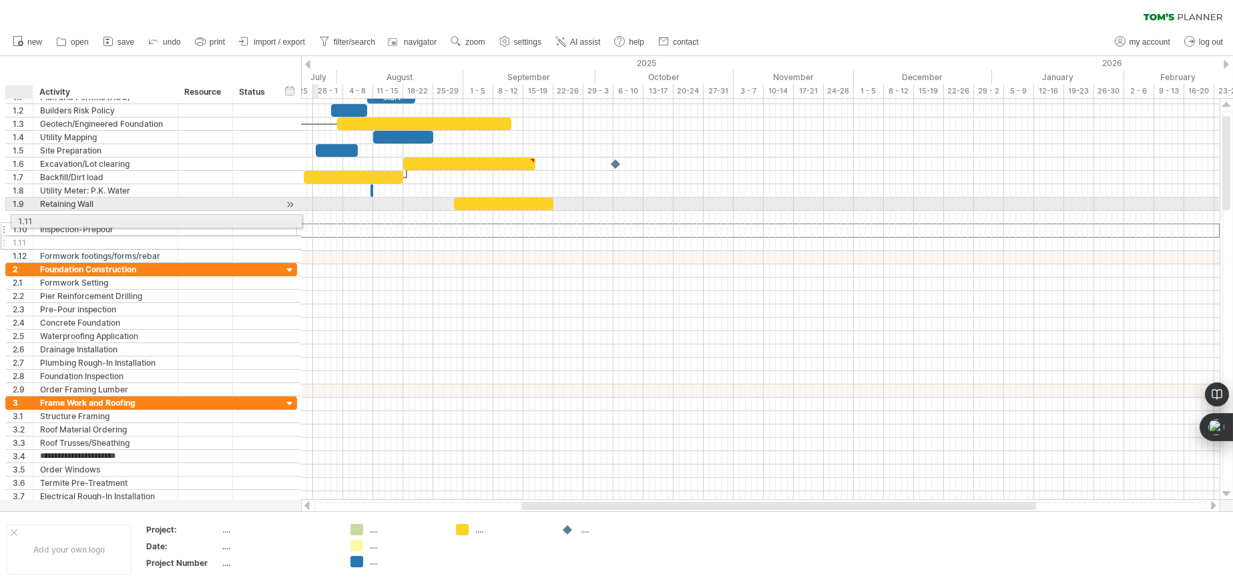
drag, startPoint x: 25, startPoint y: 231, endPoint x: 31, endPoint y: 212, distance: 20.3
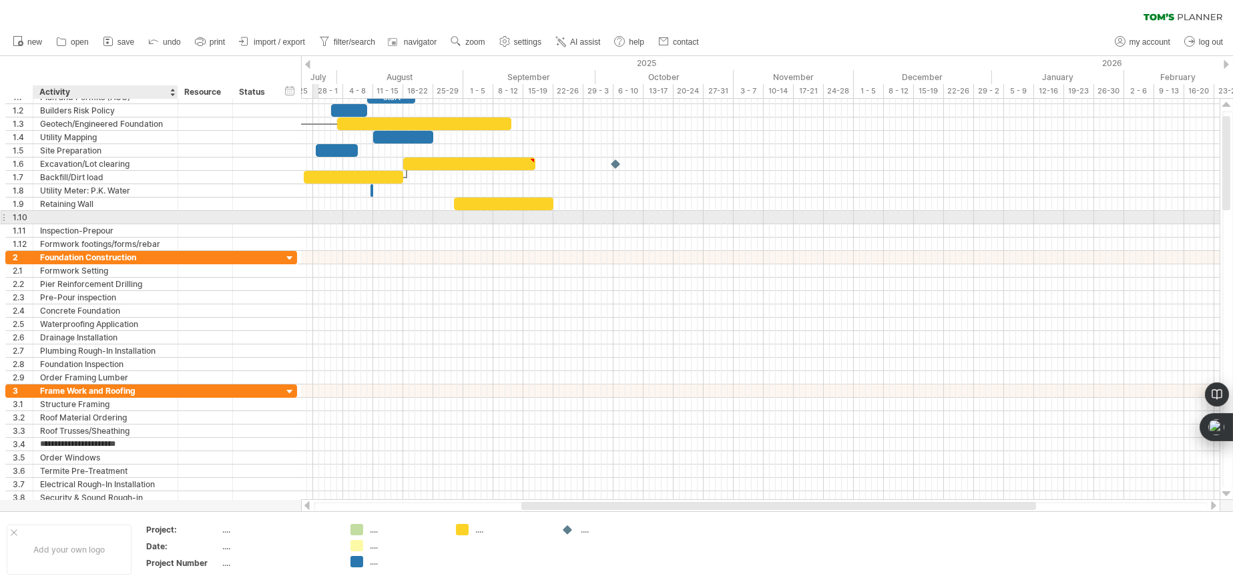
click at [73, 216] on div at bounding box center [105, 217] width 131 height 13
type input "**********"
click at [471, 214] on div at bounding box center [760, 217] width 919 height 14
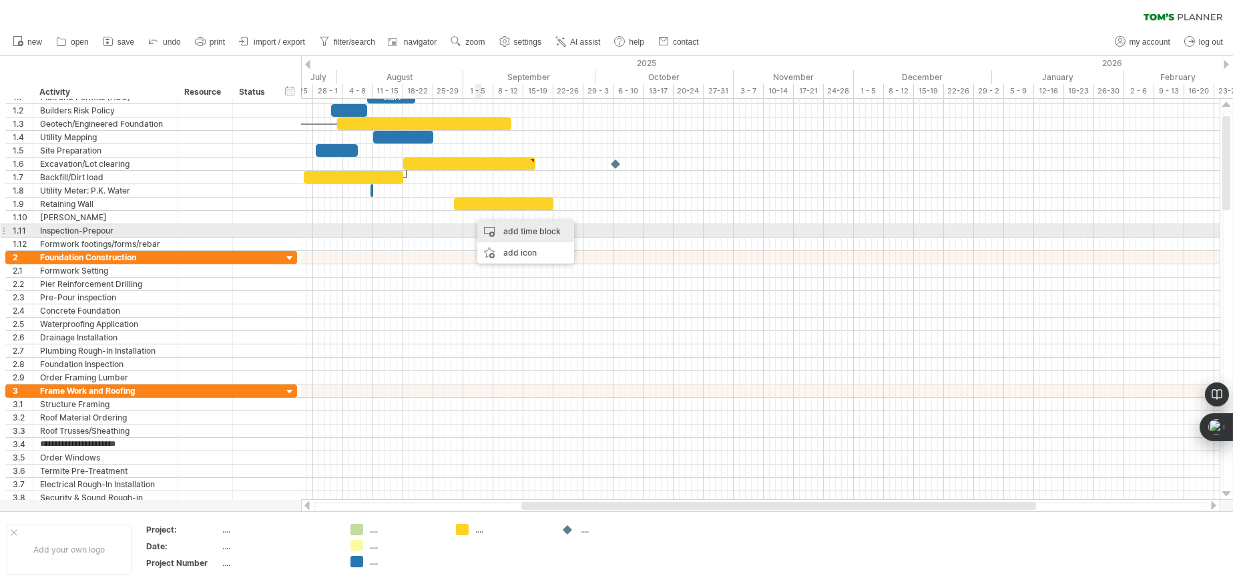
click at [499, 229] on div "add time block" at bounding box center [525, 231] width 97 height 21
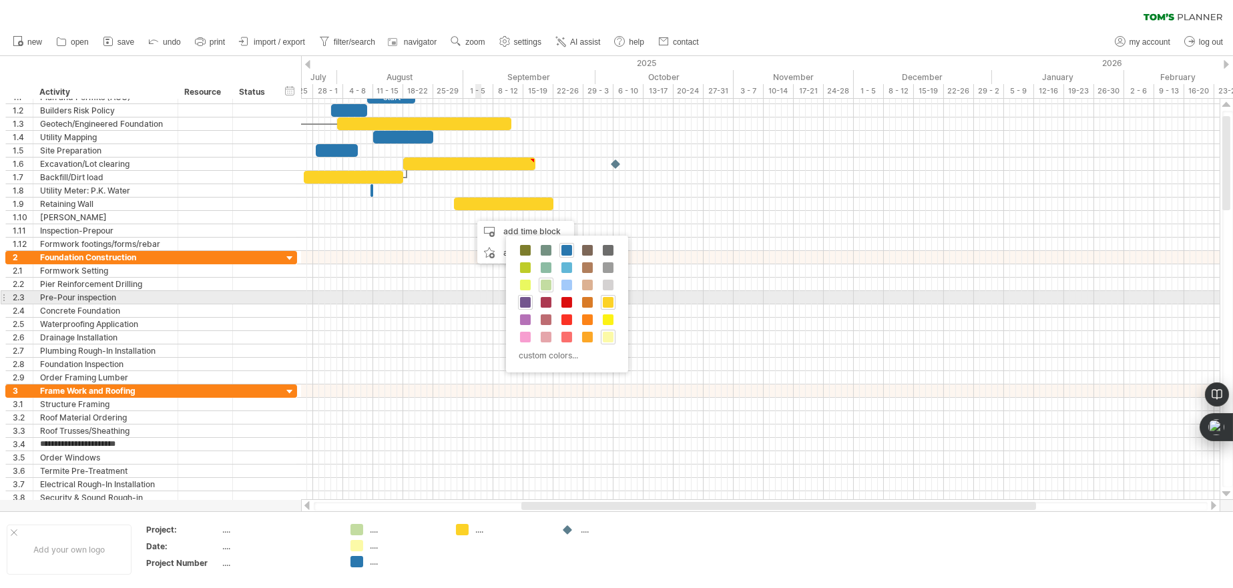
click at [528, 302] on span at bounding box center [525, 302] width 11 height 11
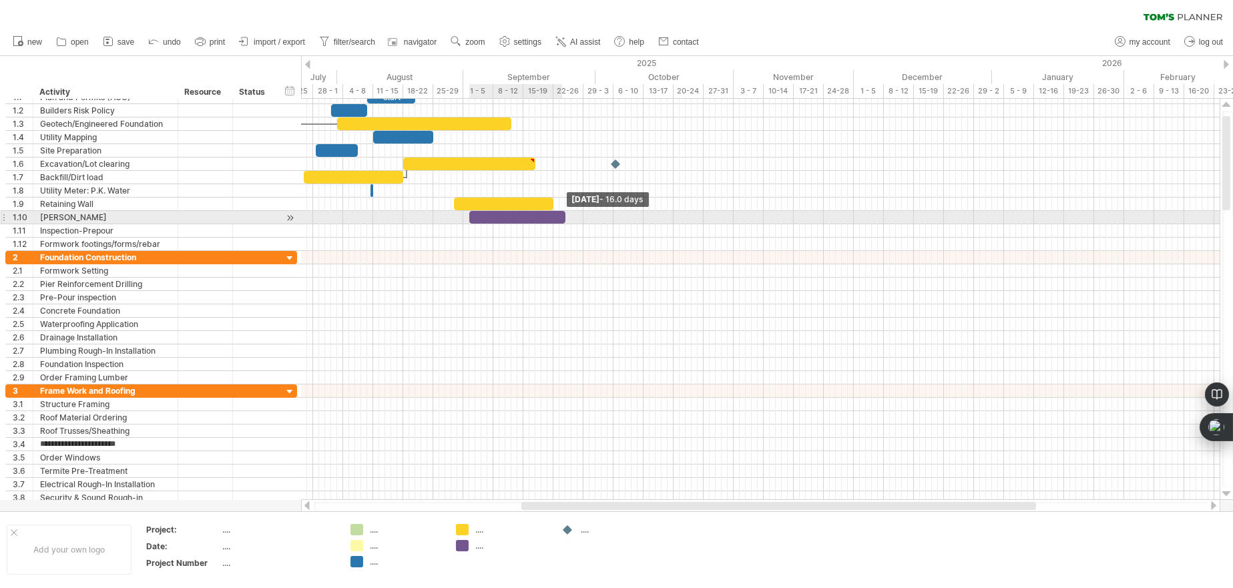
drag, startPoint x: 473, startPoint y: 219, endPoint x: 562, endPoint y: 218, distance: 88.8
click at [562, 218] on div at bounding box center [517, 217] width 96 height 13
drag, startPoint x: 470, startPoint y: 217, endPoint x: 520, endPoint y: 216, distance: 50.1
click at [520, 216] on span at bounding box center [520, 217] width 5 height 13
drag, startPoint x: 540, startPoint y: 218, endPoint x: 570, endPoint y: 217, distance: 30.7
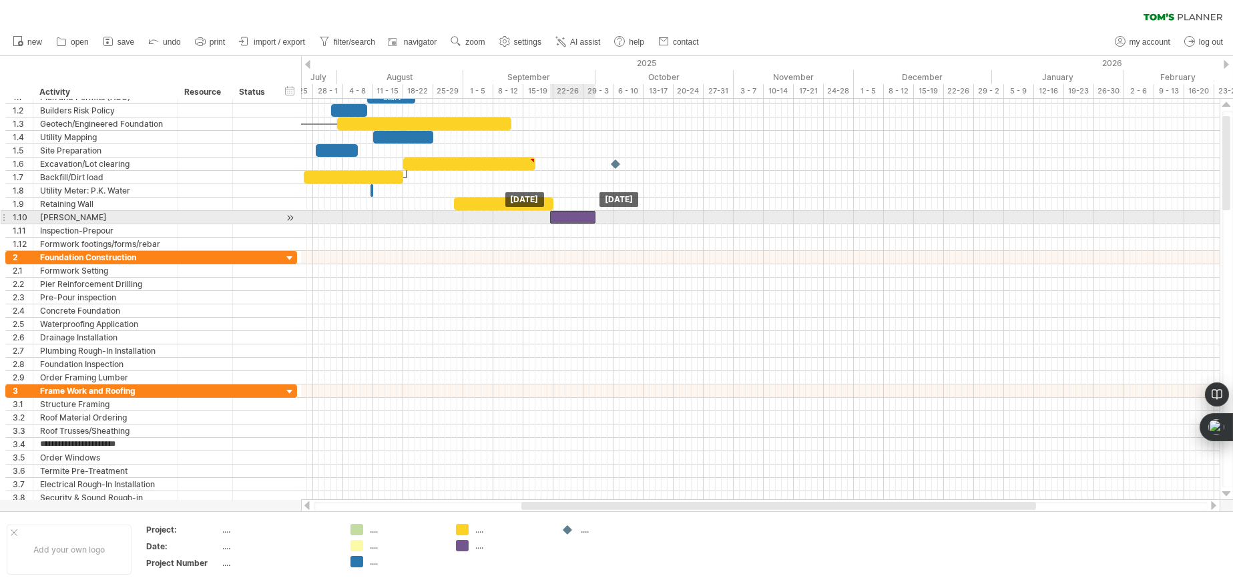
click at [570, 217] on div at bounding box center [572, 217] width 45 height 13
drag, startPoint x: 594, startPoint y: 213, endPoint x: 560, endPoint y: 216, distance: 34.2
click at [560, 216] on span at bounding box center [562, 217] width 5 height 13
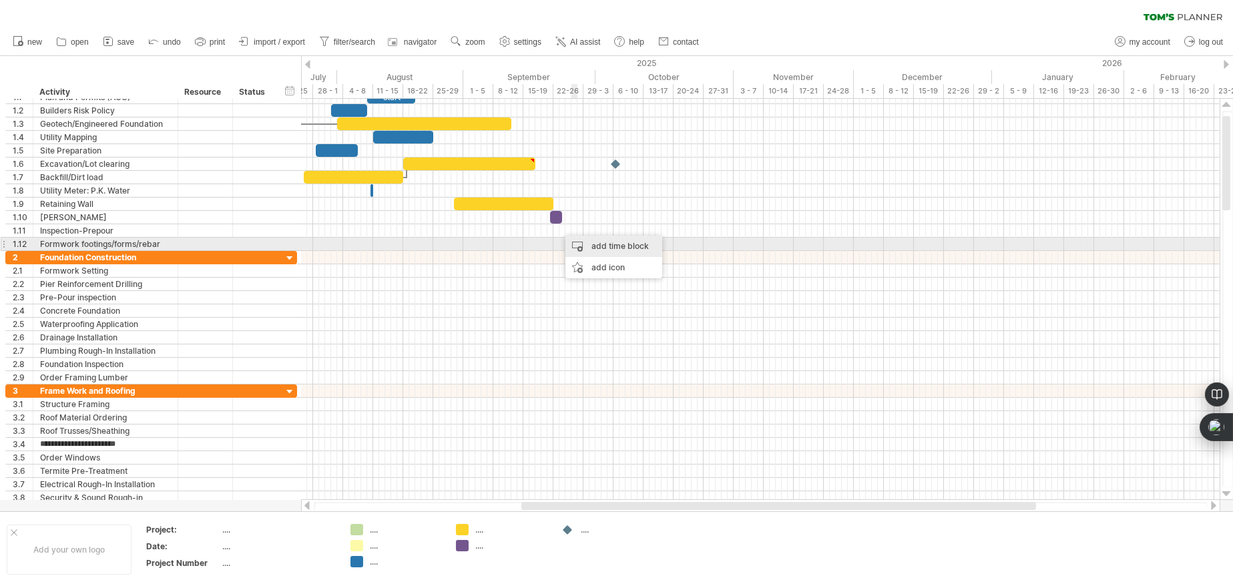
click at [590, 242] on div "add time block" at bounding box center [614, 246] width 97 height 21
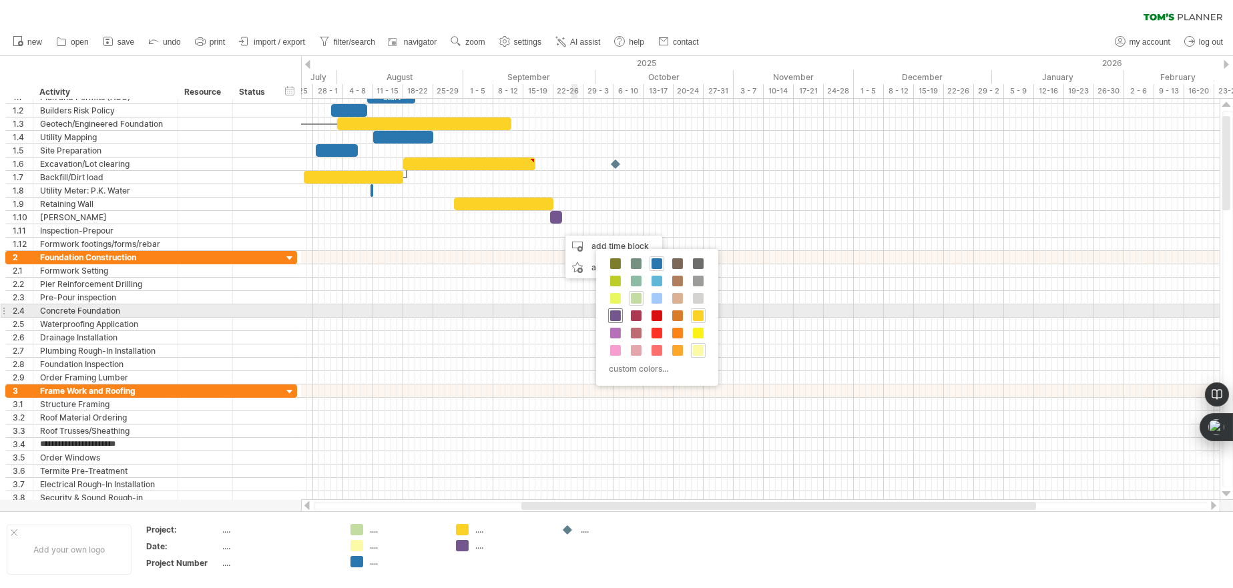
click at [616, 315] on span at bounding box center [615, 316] width 11 height 11
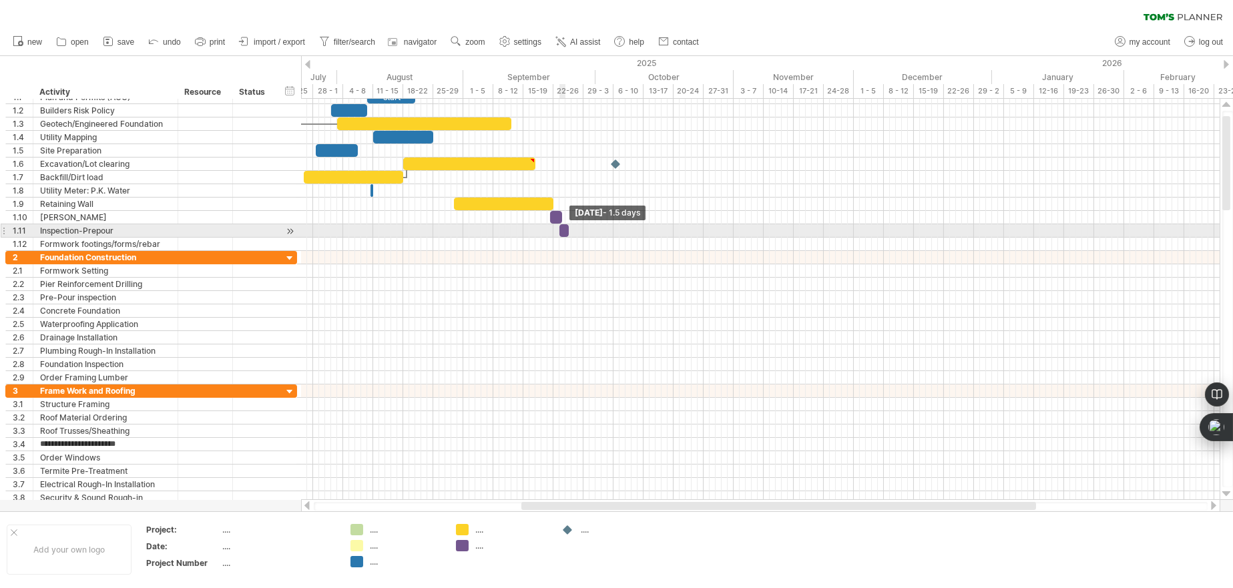
click at [566, 230] on span at bounding box center [568, 230] width 5 height 13
click at [569, 232] on div at bounding box center [570, 230] width 9 height 13
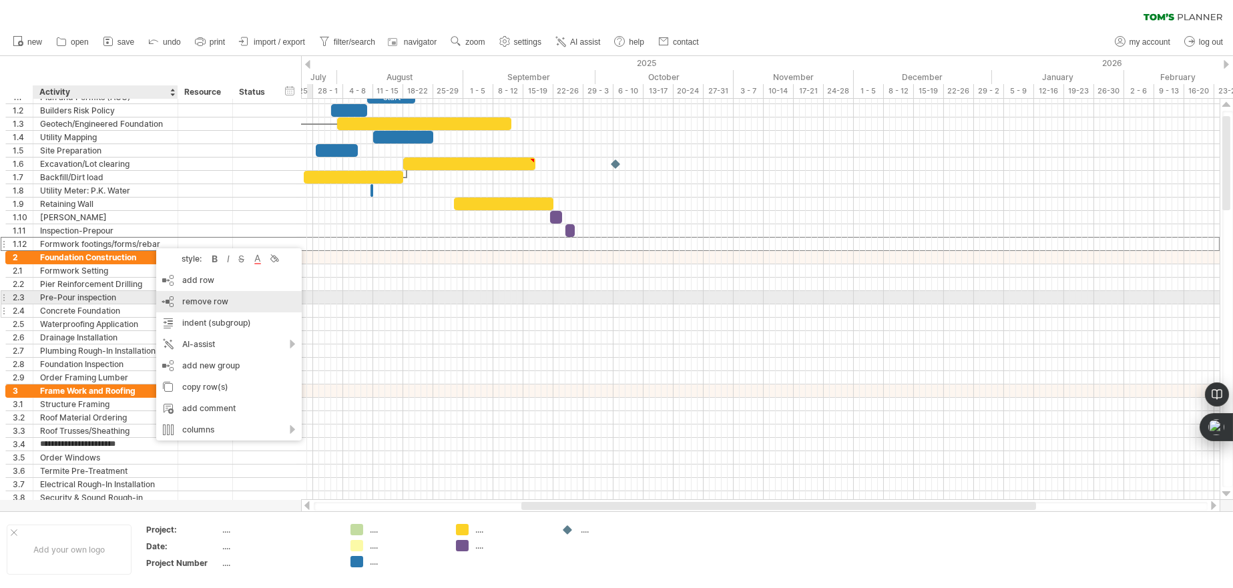
click at [206, 300] on span "remove row" at bounding box center [205, 301] width 46 height 10
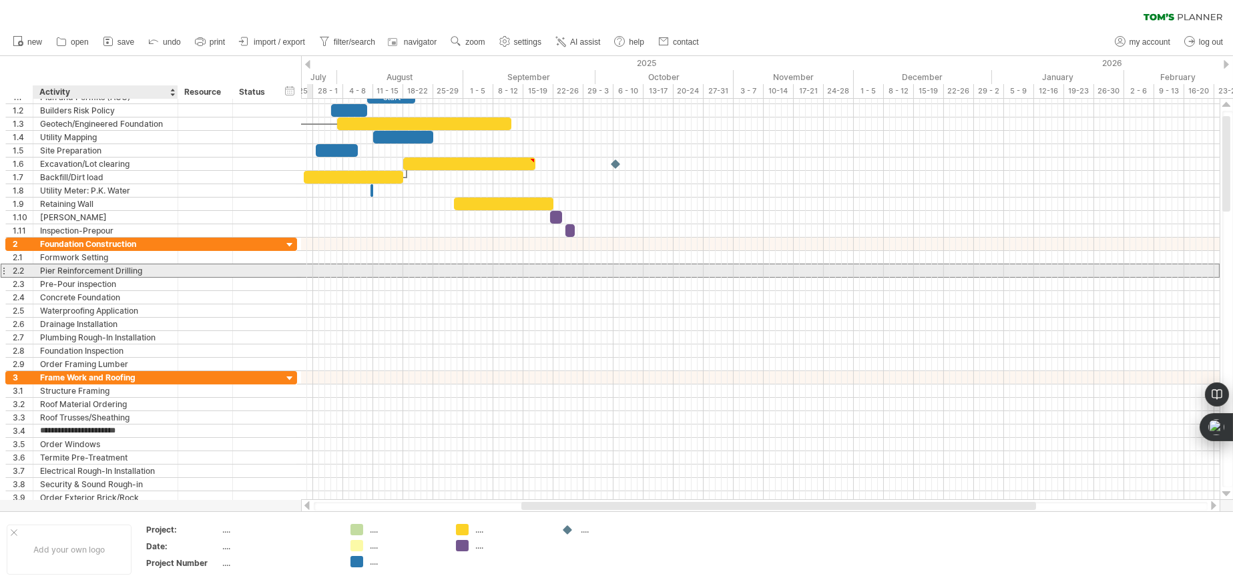
click at [135, 270] on div "Pier Reinforcement Drilling" at bounding box center [105, 270] width 131 height 13
click at [0, 0] on input "**********" at bounding box center [0, 0] width 0 height 0
type input "*"
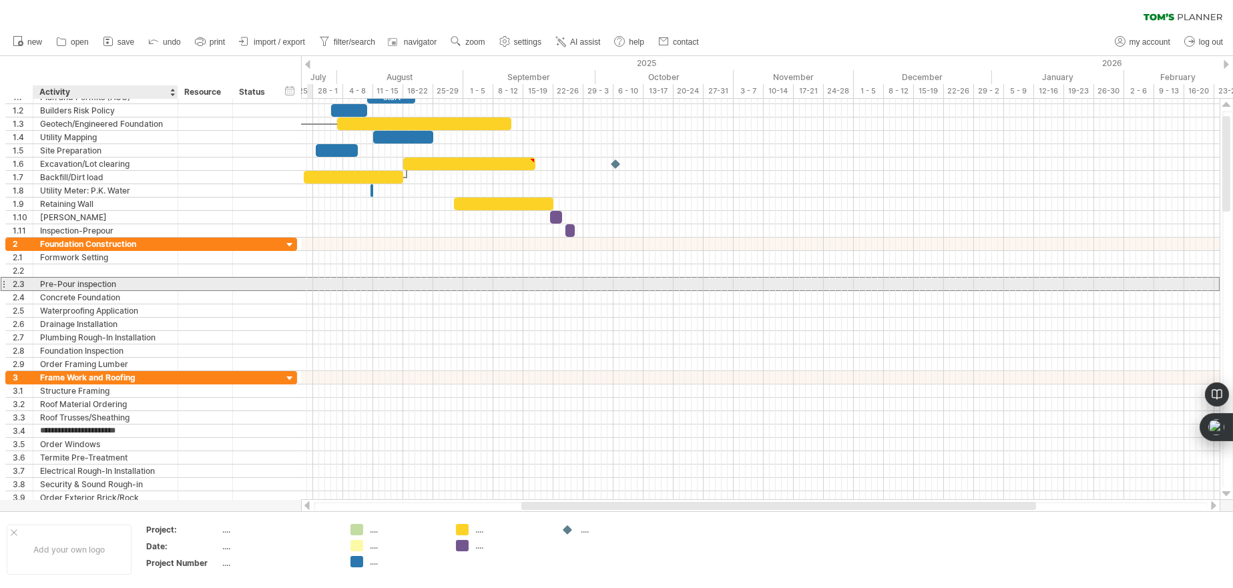
click at [160, 282] on div "Pre-Pour inspection" at bounding box center [105, 284] width 131 height 13
type input "*"
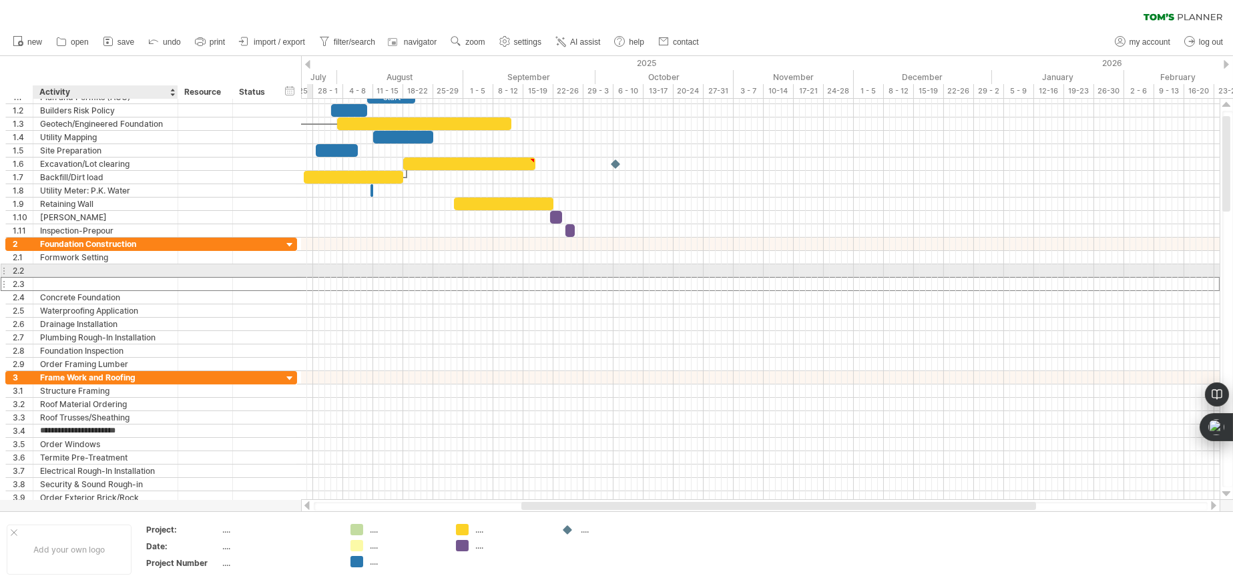
click at [136, 270] on div at bounding box center [105, 270] width 131 height 13
click at [136, 270] on input "text" at bounding box center [105, 270] width 131 height 13
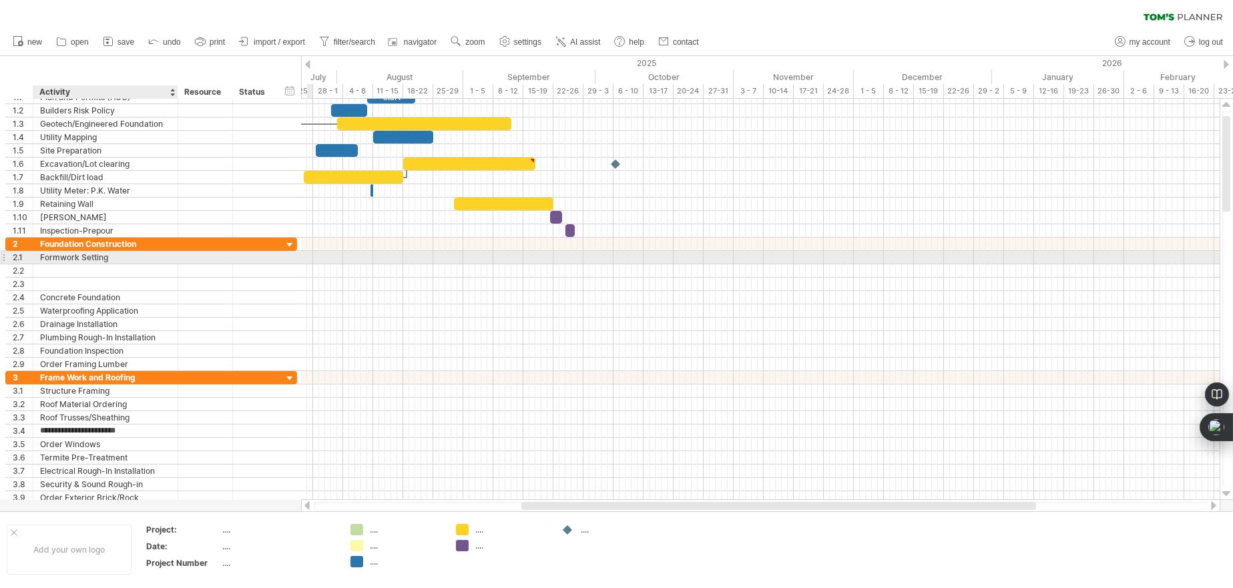
click at [136, 260] on div "Formwork Setting" at bounding box center [105, 257] width 131 height 13
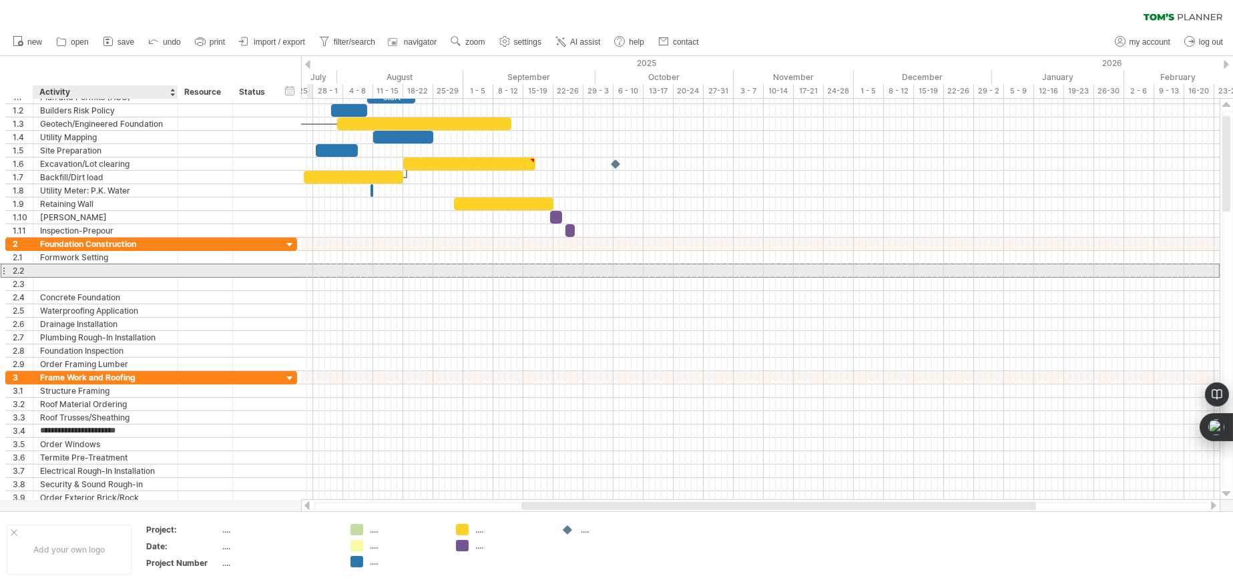
click at [135, 269] on div at bounding box center [105, 270] width 131 height 13
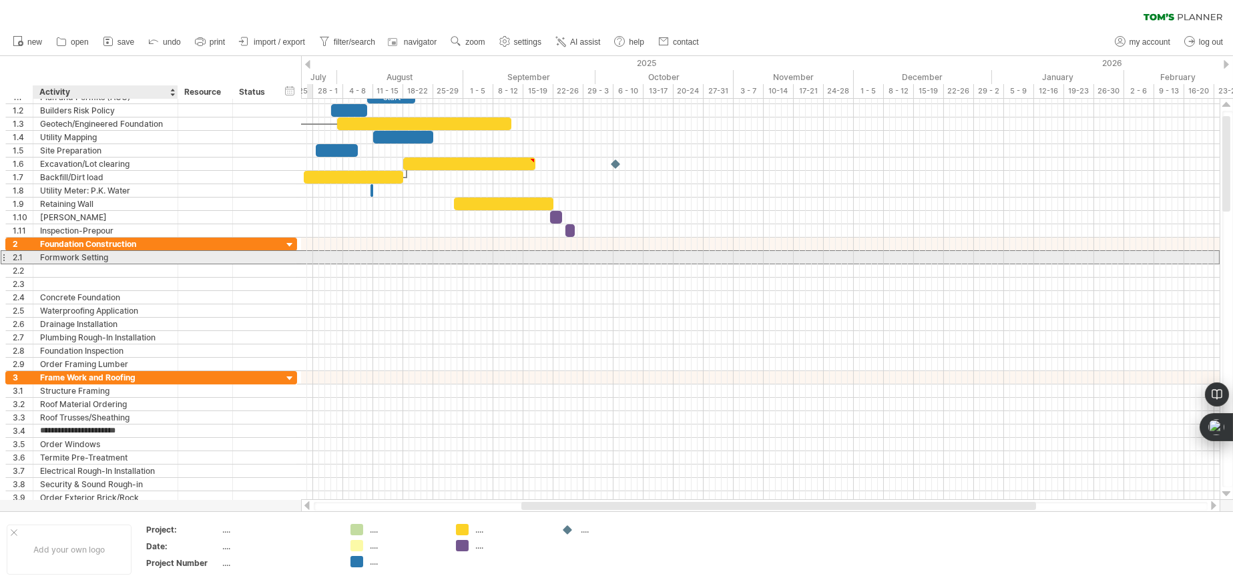
click at [140, 258] on div "Formwork Setting" at bounding box center [105, 257] width 131 height 13
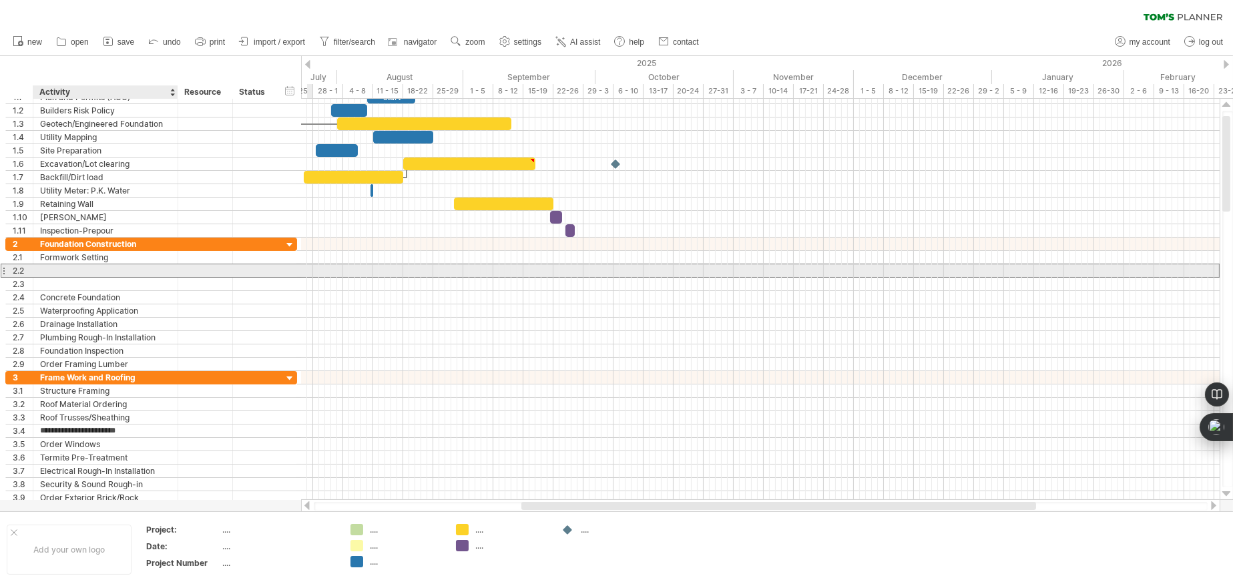
click at [136, 273] on div at bounding box center [105, 270] width 131 height 13
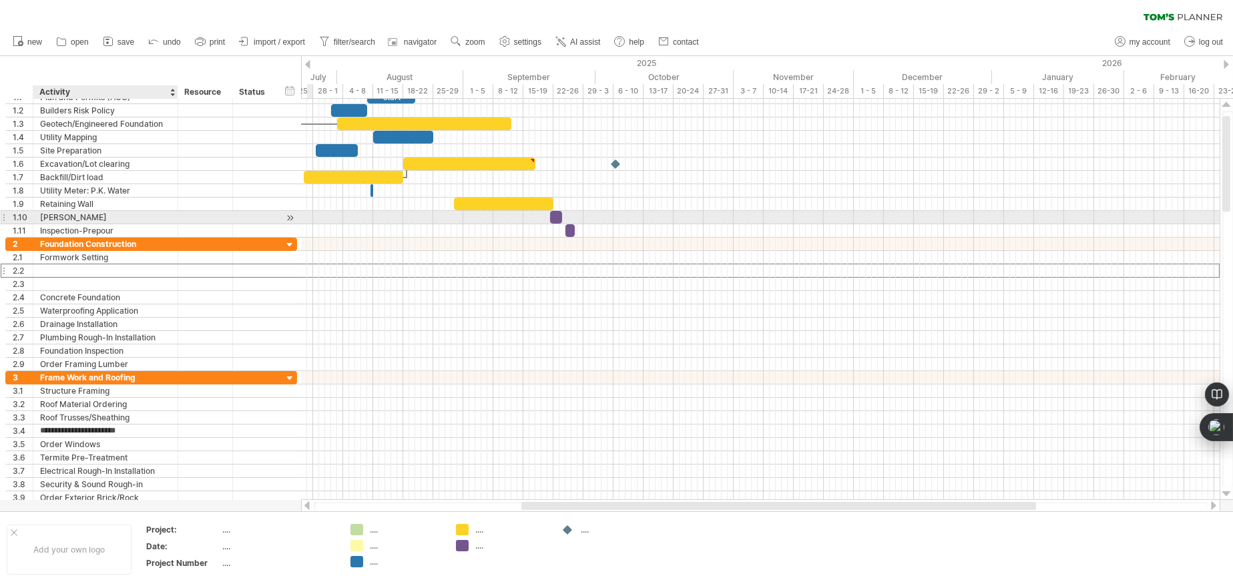
click at [120, 216] on div "[PERSON_NAME]" at bounding box center [105, 217] width 131 height 13
click at [125, 270] on div at bounding box center [105, 270] width 131 height 13
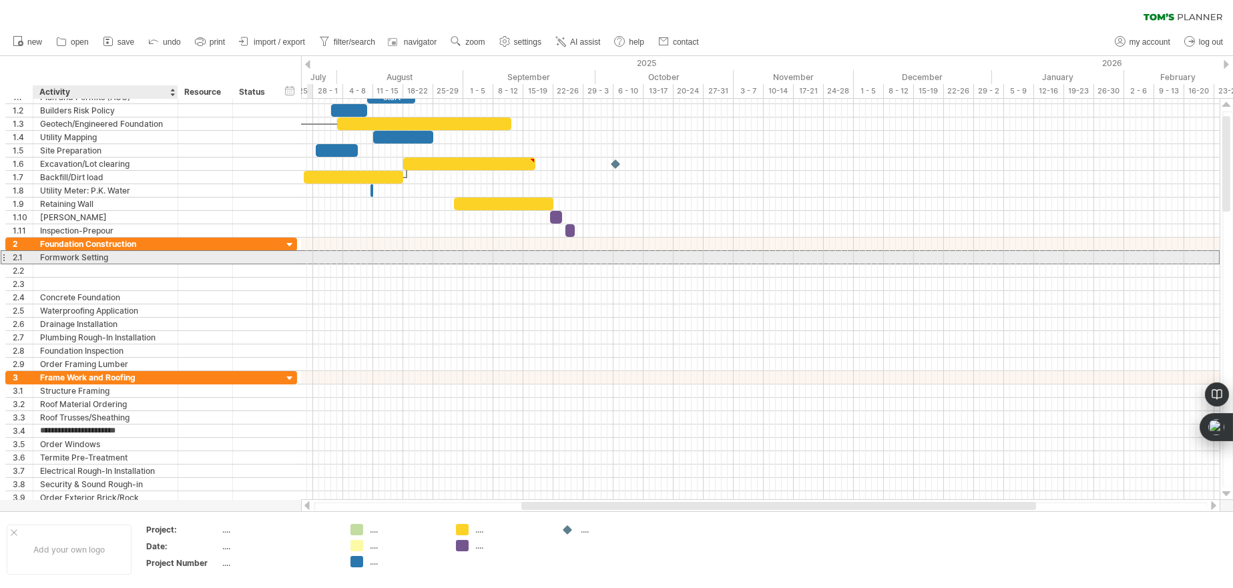
click at [118, 256] on div "Formwork Setting" at bounding box center [105, 257] width 131 height 13
click at [0, 0] on input "**********" at bounding box center [0, 0] width 0 height 0
type input "*"
type input "**********"
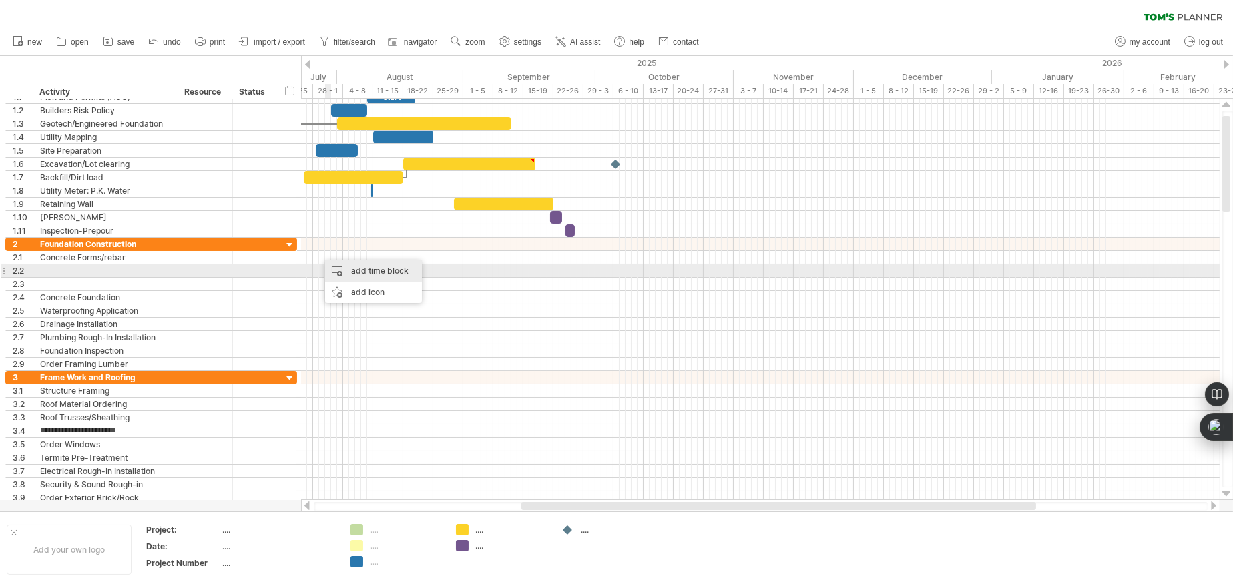
click at [374, 270] on div "add time block" at bounding box center [373, 270] width 97 height 21
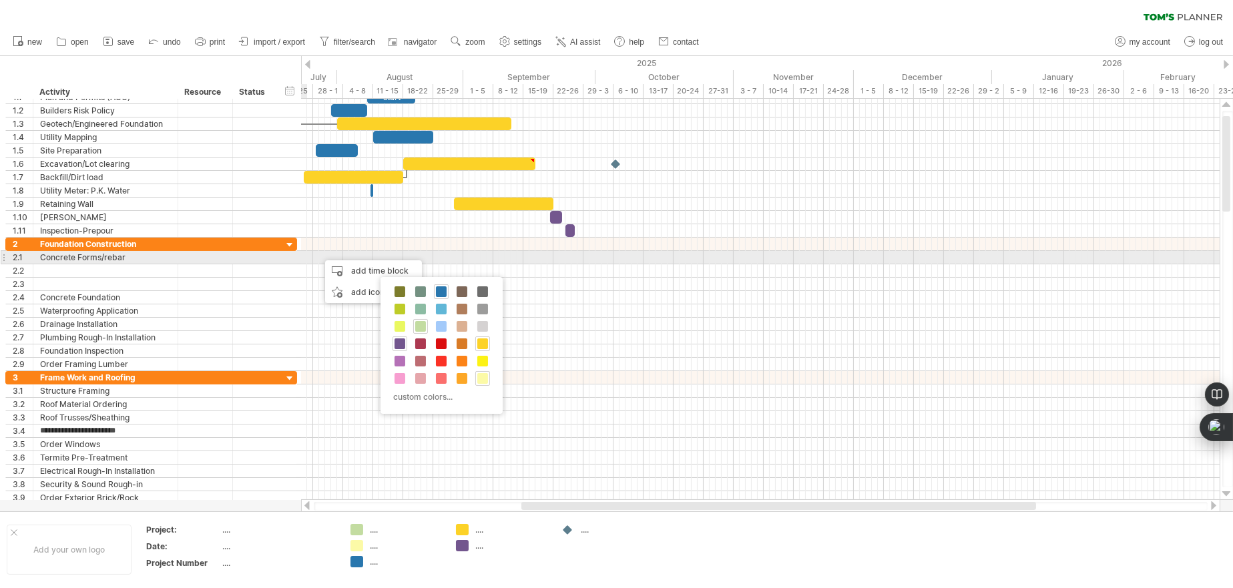
click at [282, 255] on div "**********" at bounding box center [151, 257] width 292 height 13
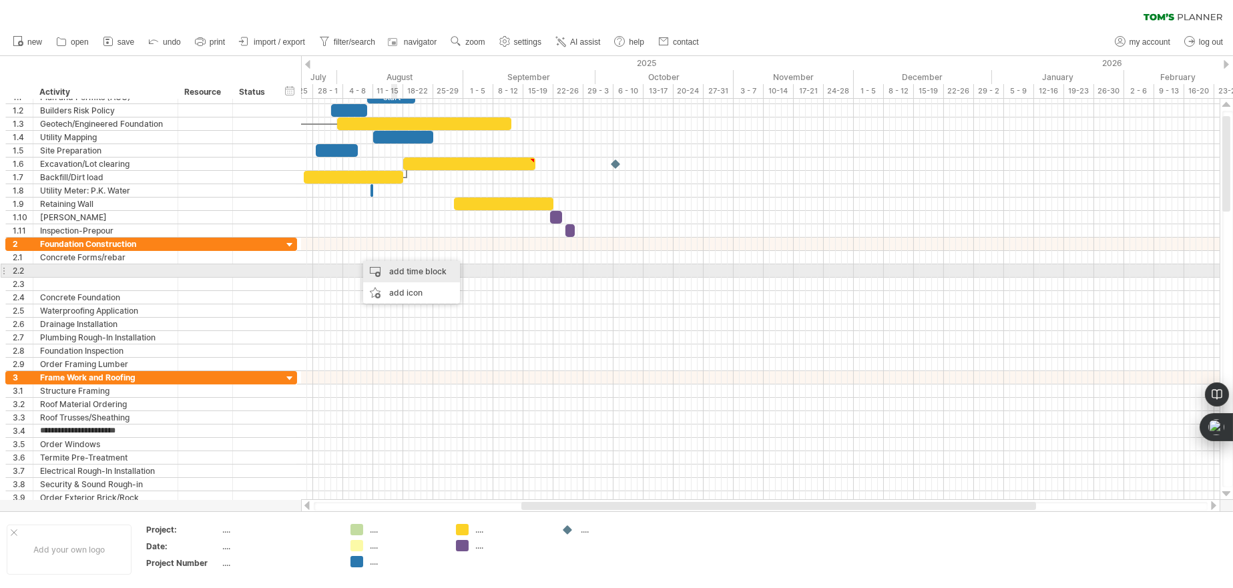
click at [421, 268] on div "add time block" at bounding box center [411, 271] width 97 height 21
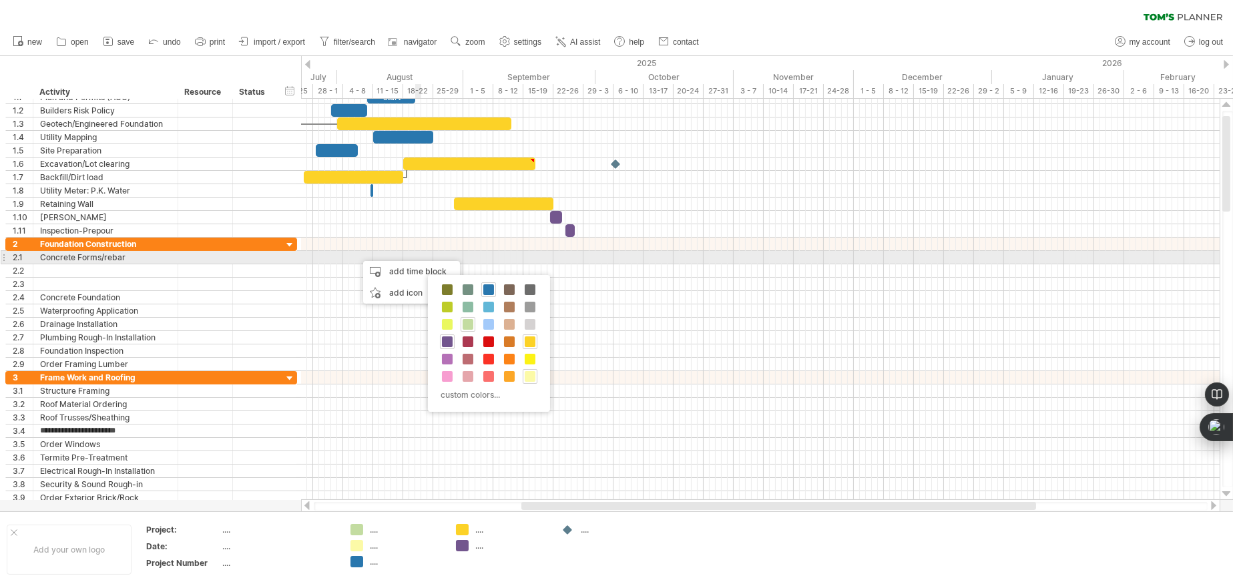
click at [417, 255] on div at bounding box center [760, 257] width 919 height 13
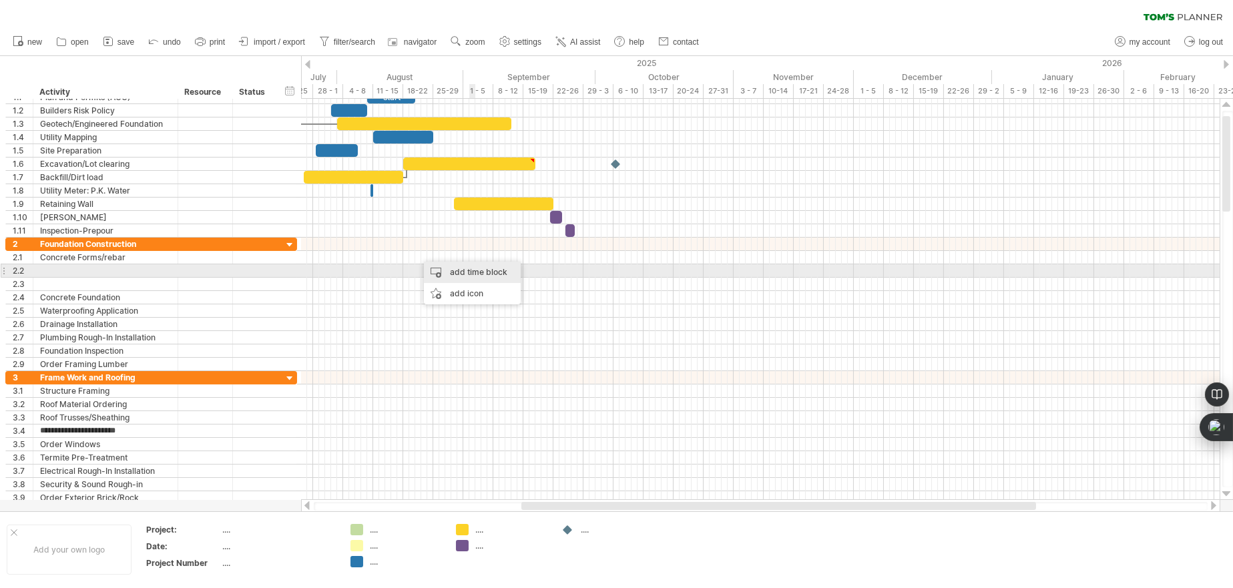
click at [473, 269] on div "add time block" at bounding box center [472, 272] width 97 height 21
click at [444, 265] on div "add time block" at bounding box center [473, 272] width 97 height 21
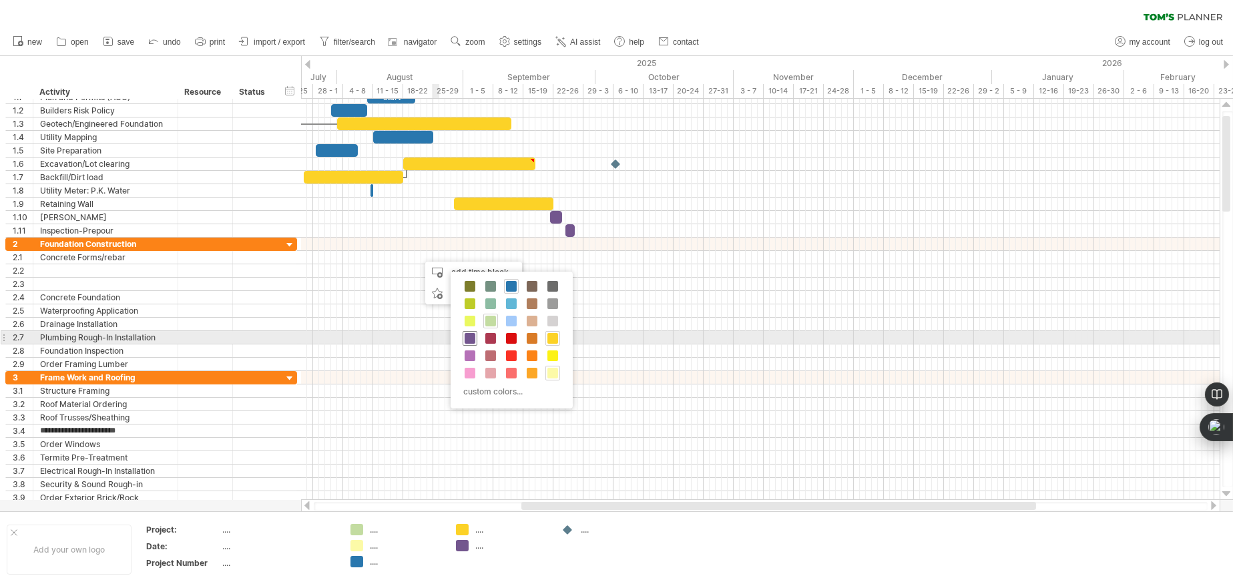
click at [469, 337] on span at bounding box center [470, 338] width 11 height 11
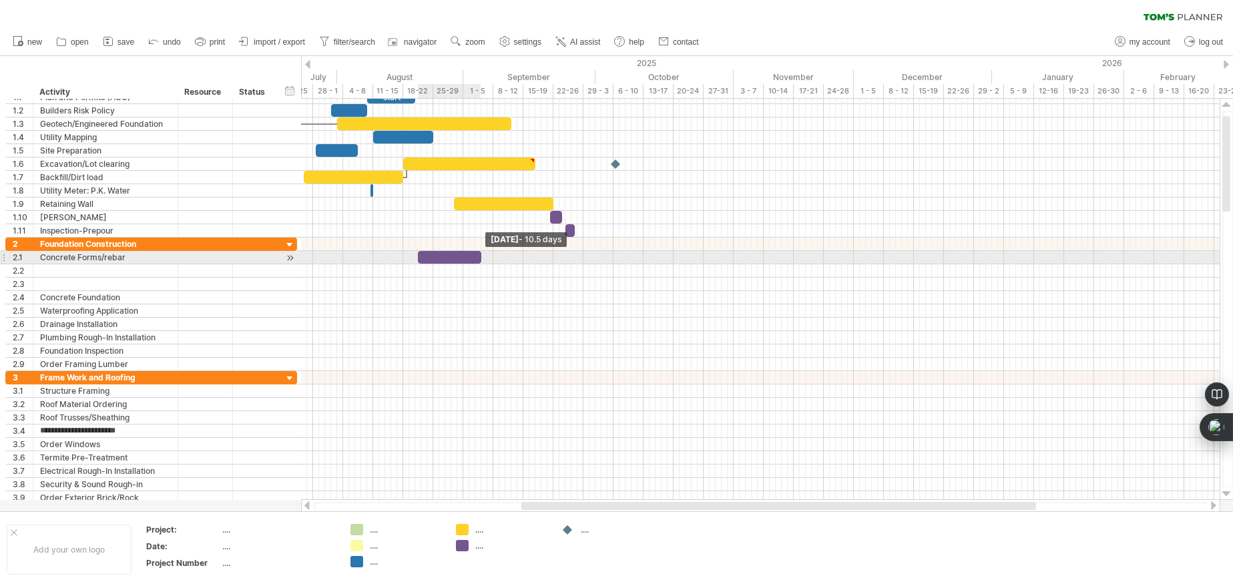
drag, startPoint x: 423, startPoint y: 254, endPoint x: 480, endPoint y: 254, distance: 56.8
click at [480, 254] on span at bounding box center [481, 257] width 5 height 13
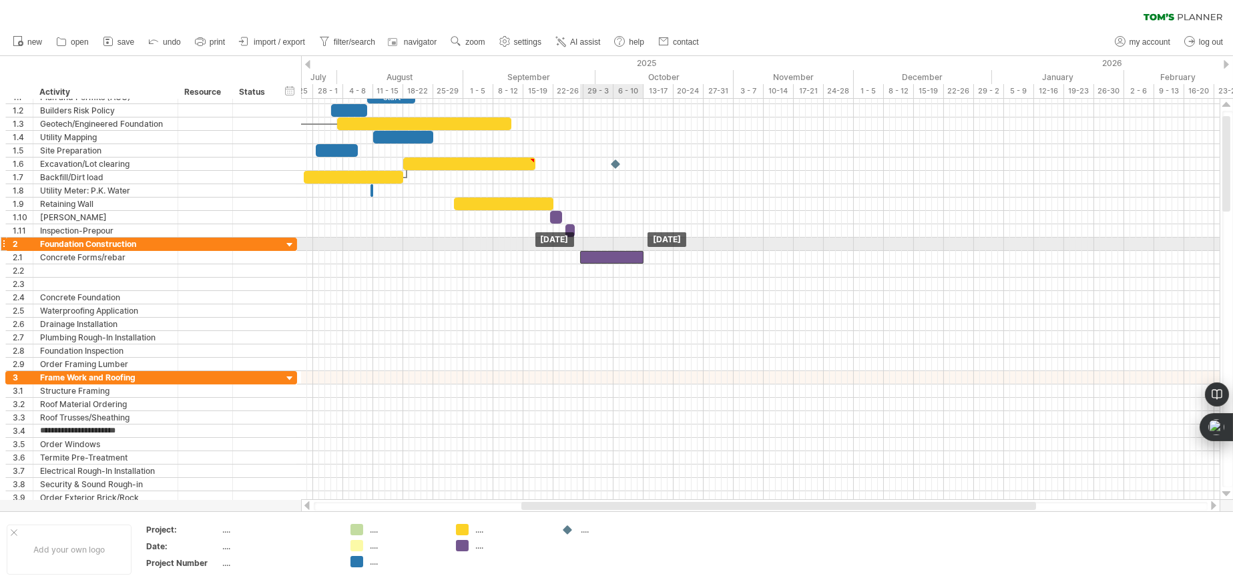
drag, startPoint x: 461, startPoint y: 254, endPoint x: 622, endPoint y: 249, distance: 161.7
click at [622, 249] on div "example time blocks: start [DATE] [DATE]" at bounding box center [760, 299] width 919 height 401
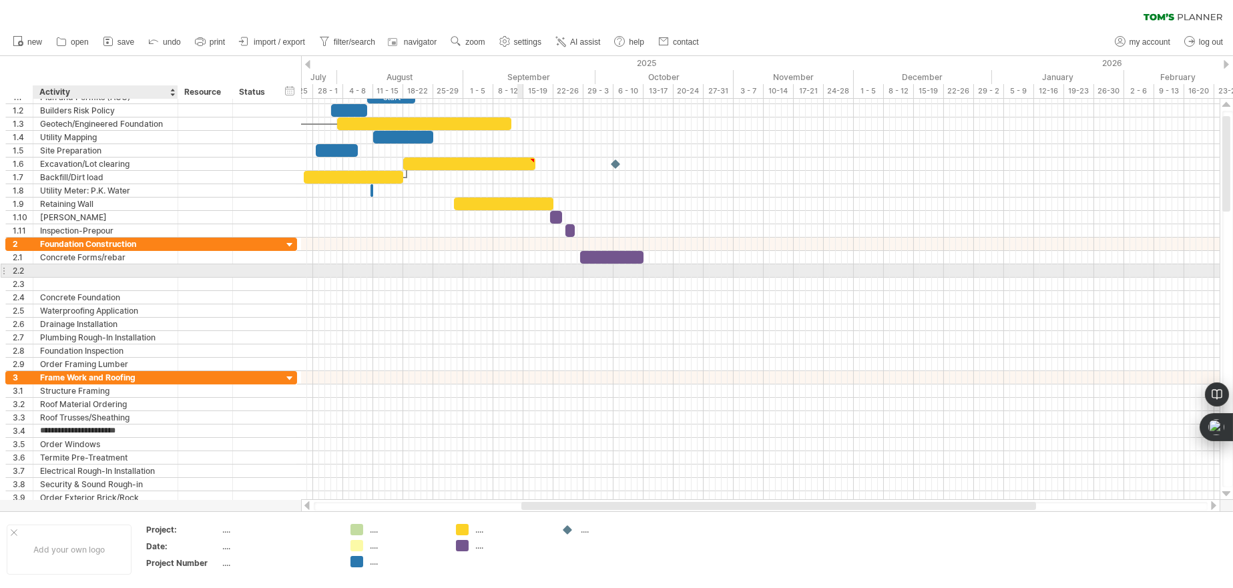
click at [142, 269] on div at bounding box center [105, 270] width 131 height 13
type input "**********"
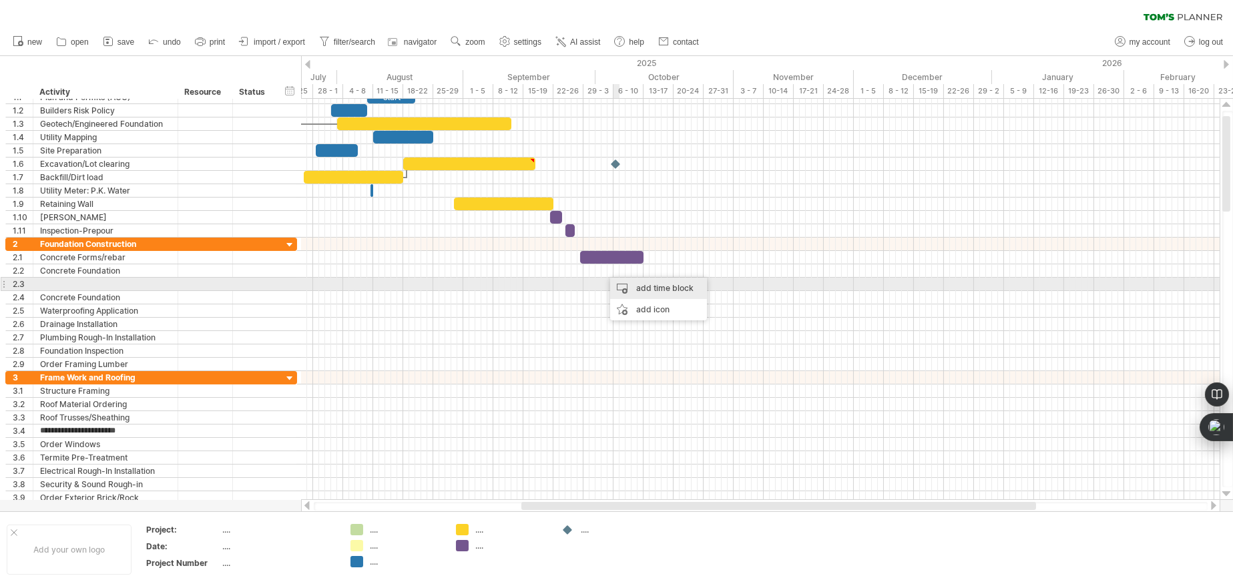
click at [634, 285] on div "add time block" at bounding box center [658, 288] width 97 height 21
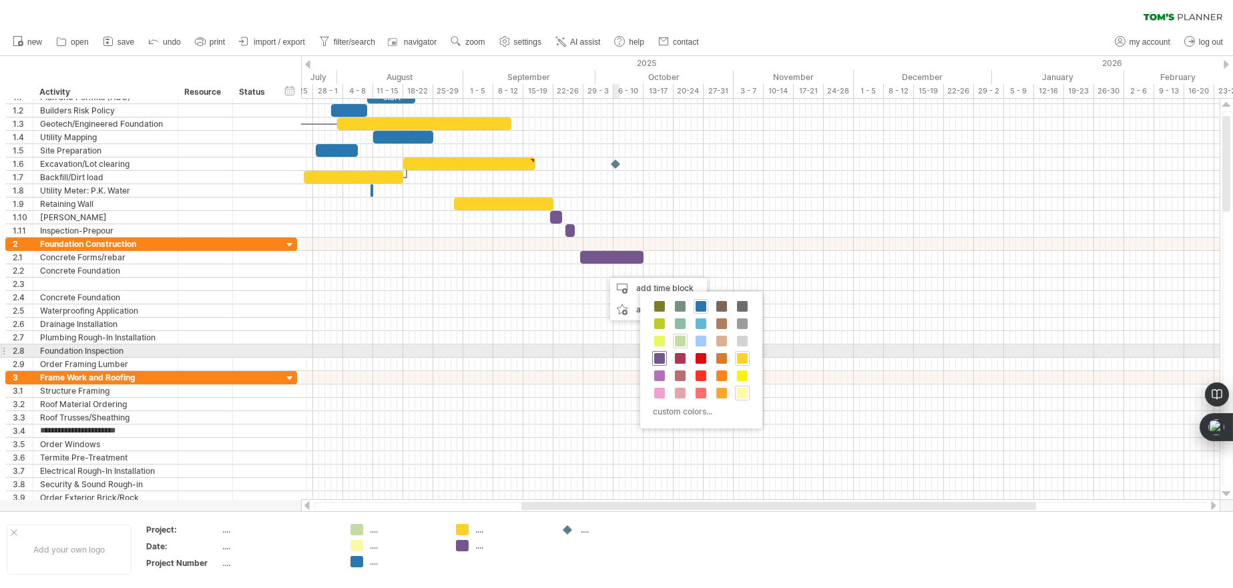
click at [662, 356] on span at bounding box center [659, 358] width 11 height 11
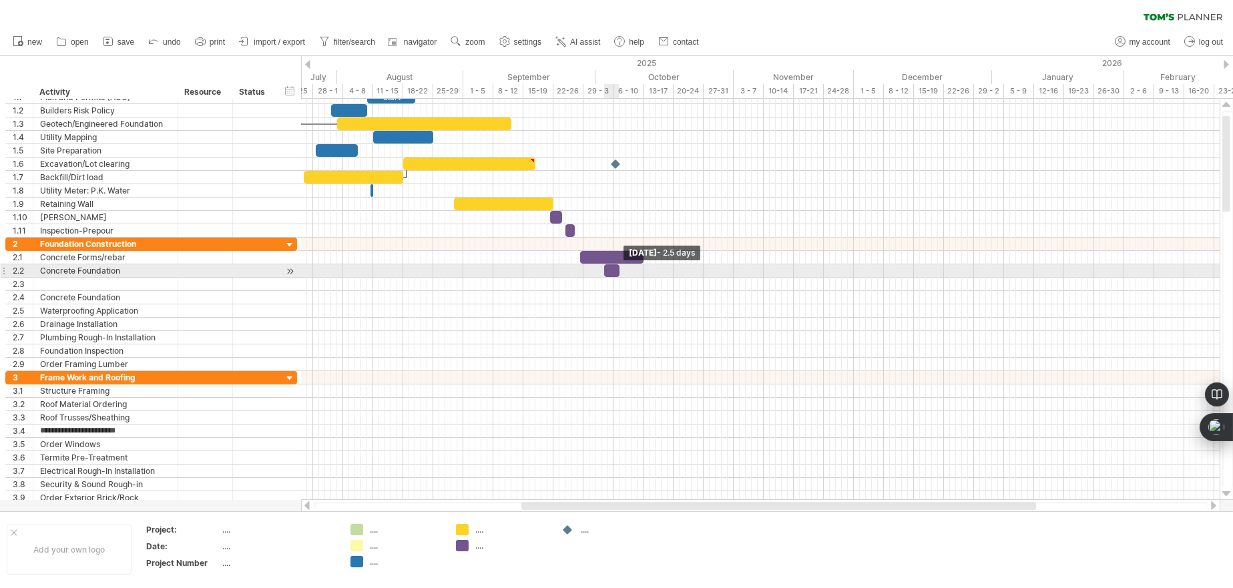
drag, startPoint x: 610, startPoint y: 270, endPoint x: 619, endPoint y: 271, distance: 8.8
click at [619, 271] on span at bounding box center [619, 270] width 5 height 13
drag, startPoint x: 611, startPoint y: 268, endPoint x: 649, endPoint y: 268, distance: 38.1
click at [649, 268] on div at bounding box center [651, 270] width 15 height 13
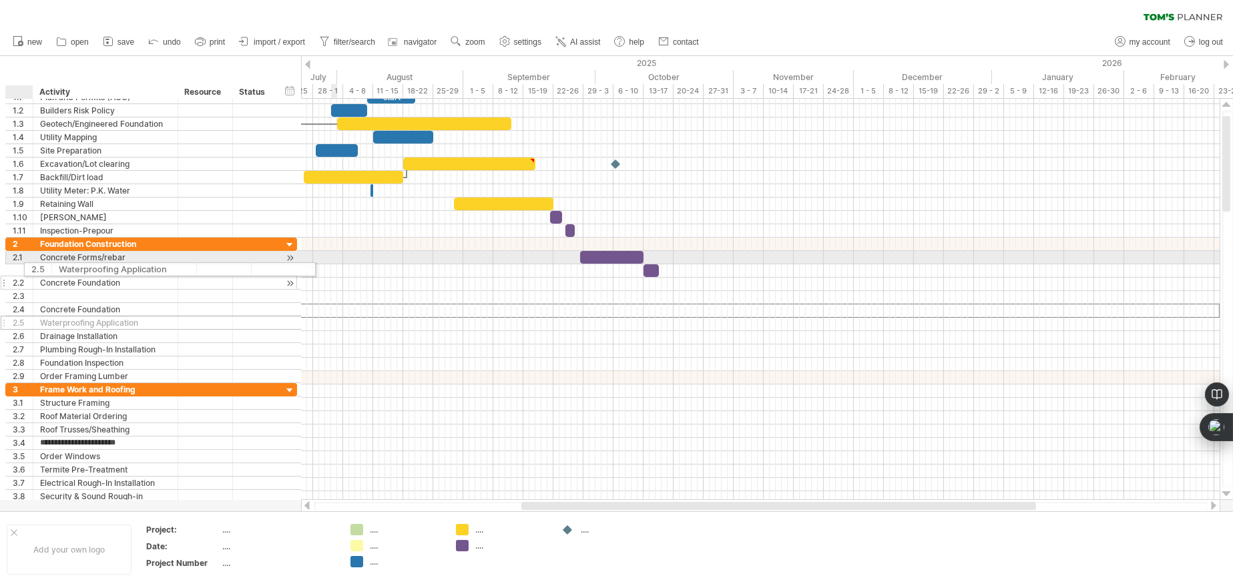
drag, startPoint x: 17, startPoint y: 308, endPoint x: 38, endPoint y: 267, distance: 45.7
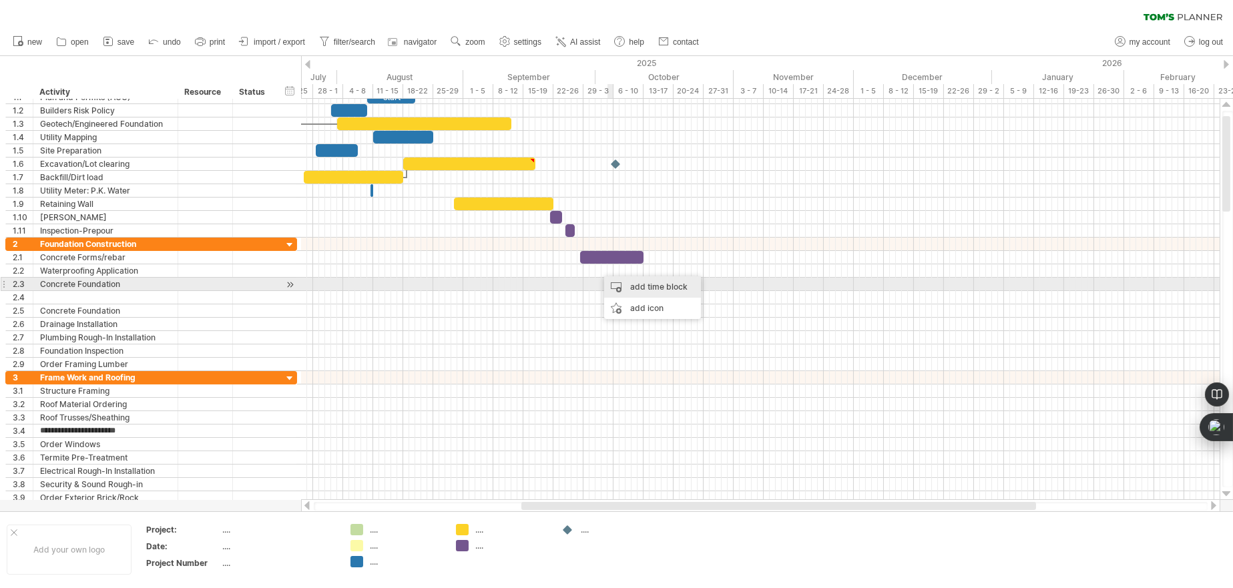
click at [631, 289] on div "add time block" at bounding box center [652, 286] width 97 height 21
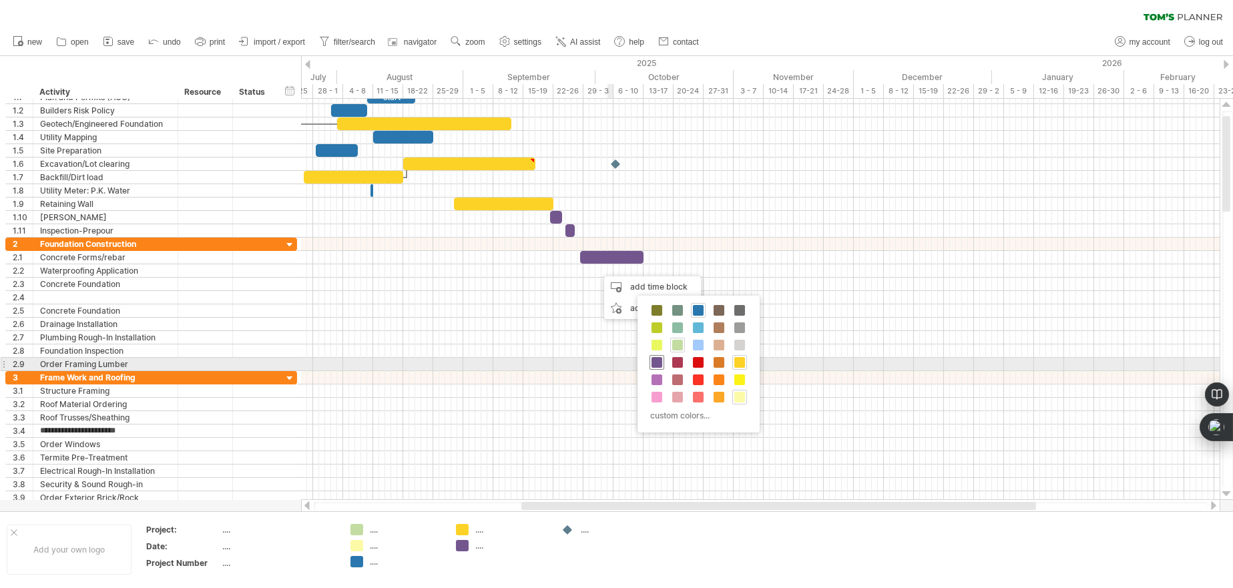
click at [657, 361] on span at bounding box center [657, 362] width 11 height 11
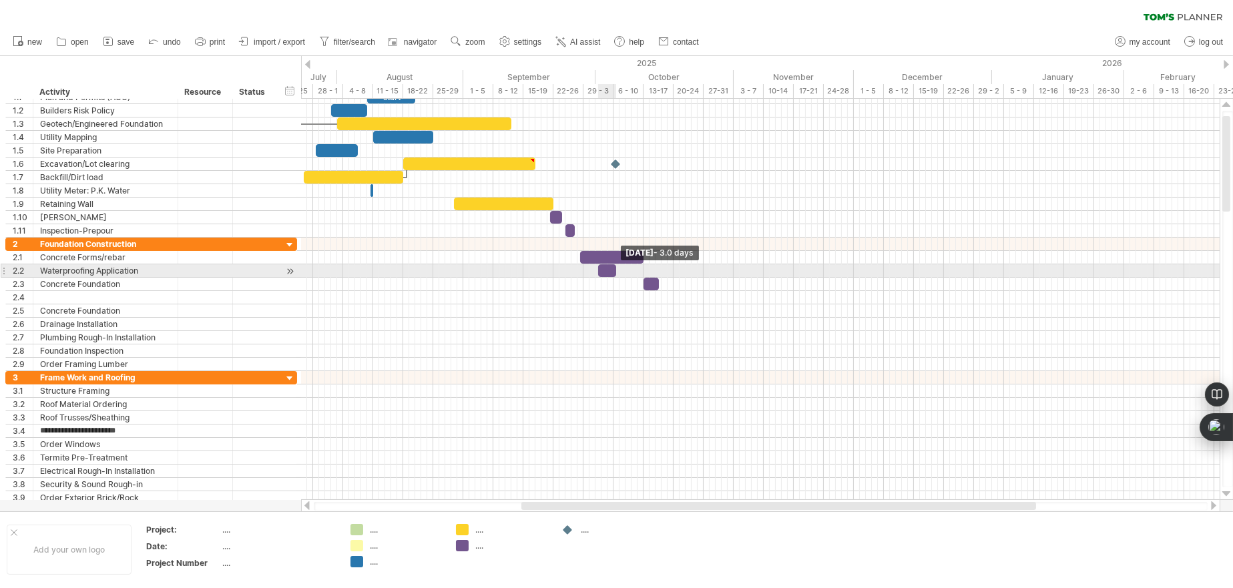
drag, startPoint x: 604, startPoint y: 270, endPoint x: 615, endPoint y: 270, distance: 11.4
click at [615, 270] on span at bounding box center [616, 270] width 5 height 13
drag, startPoint x: 606, startPoint y: 270, endPoint x: 648, endPoint y: 271, distance: 42.8
click at [648, 271] on div at bounding box center [649, 270] width 18 height 13
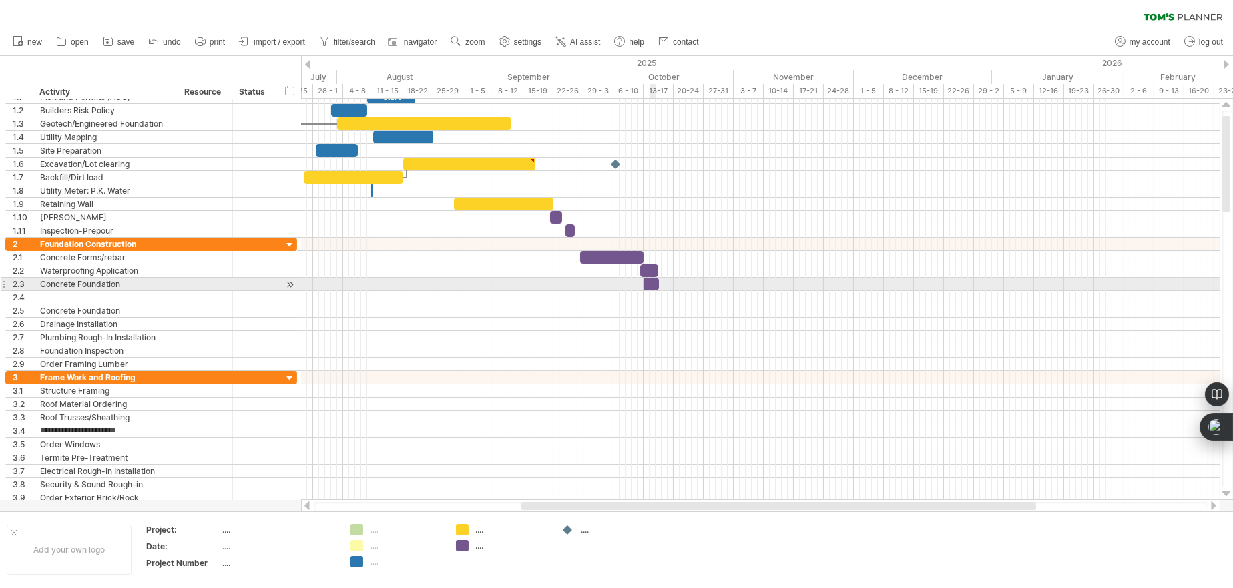
click at [652, 281] on div at bounding box center [651, 284] width 15 height 13
drag, startPoint x: 652, startPoint y: 281, endPoint x: 664, endPoint y: 282, distance: 12.1
click at [664, 282] on div at bounding box center [663, 284] width 15 height 13
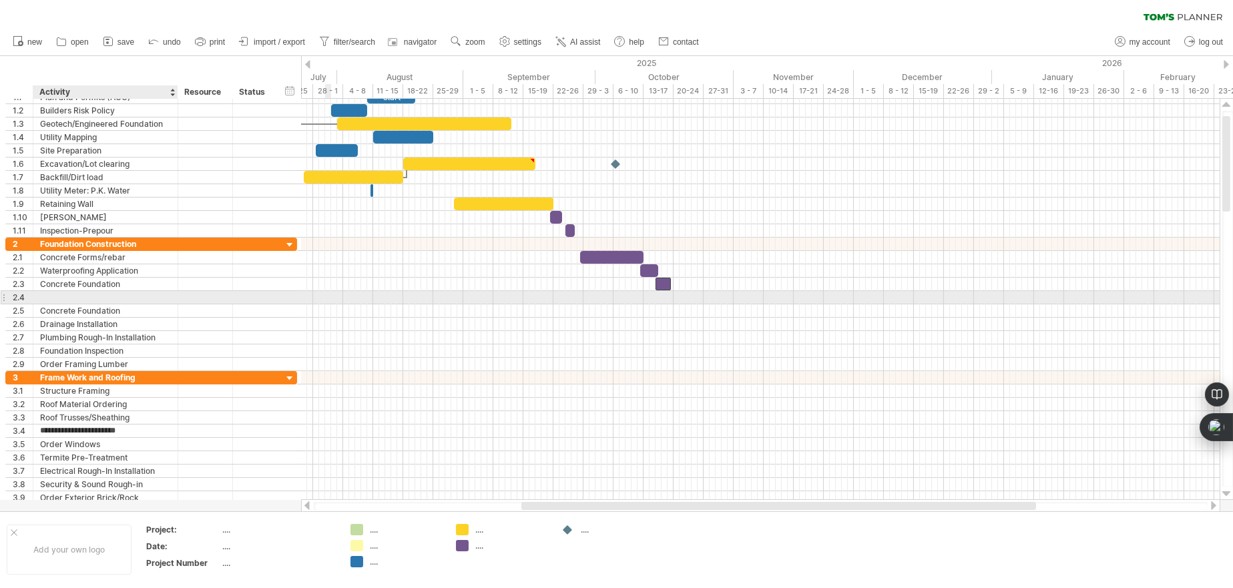
click at [112, 296] on div at bounding box center [105, 297] width 131 height 13
type input "**********"
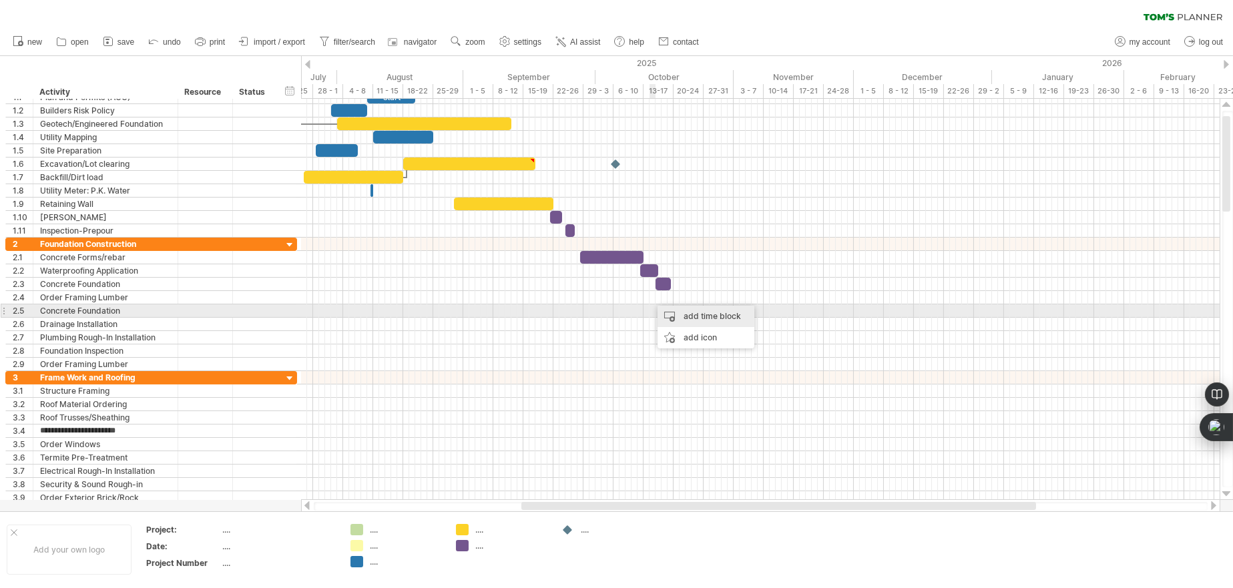
click at [670, 309] on div "add time block" at bounding box center [706, 316] width 97 height 21
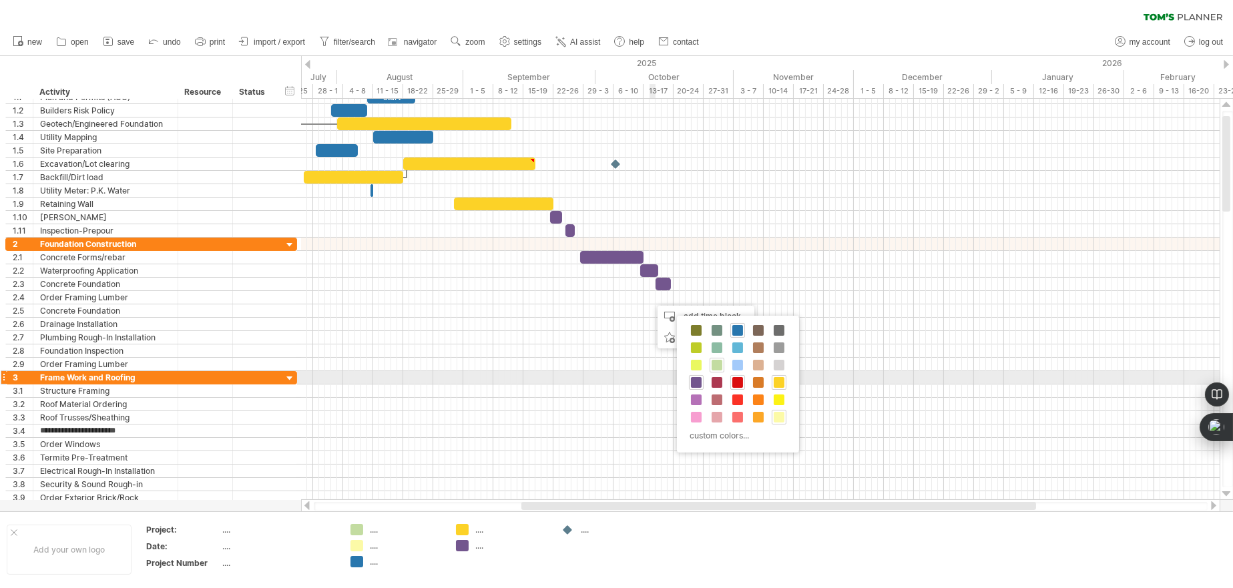
click at [736, 379] on span at bounding box center [738, 382] width 11 height 11
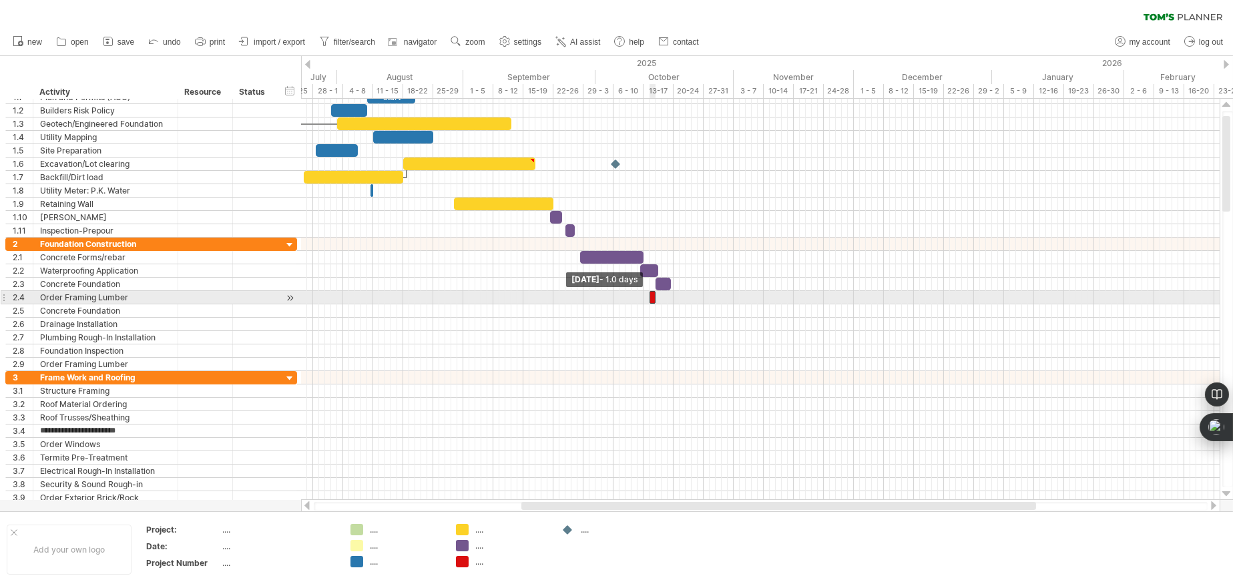
click at [652, 300] on span at bounding box center [649, 297] width 5 height 13
drag, startPoint x: 656, startPoint y: 297, endPoint x: 666, endPoint y: 298, distance: 10.1
click at [666, 298] on span at bounding box center [664, 297] width 5 height 13
drag, startPoint x: 658, startPoint y: 298, endPoint x: 635, endPoint y: 298, distance: 22.7
click at [635, 298] on div at bounding box center [633, 297] width 15 height 13
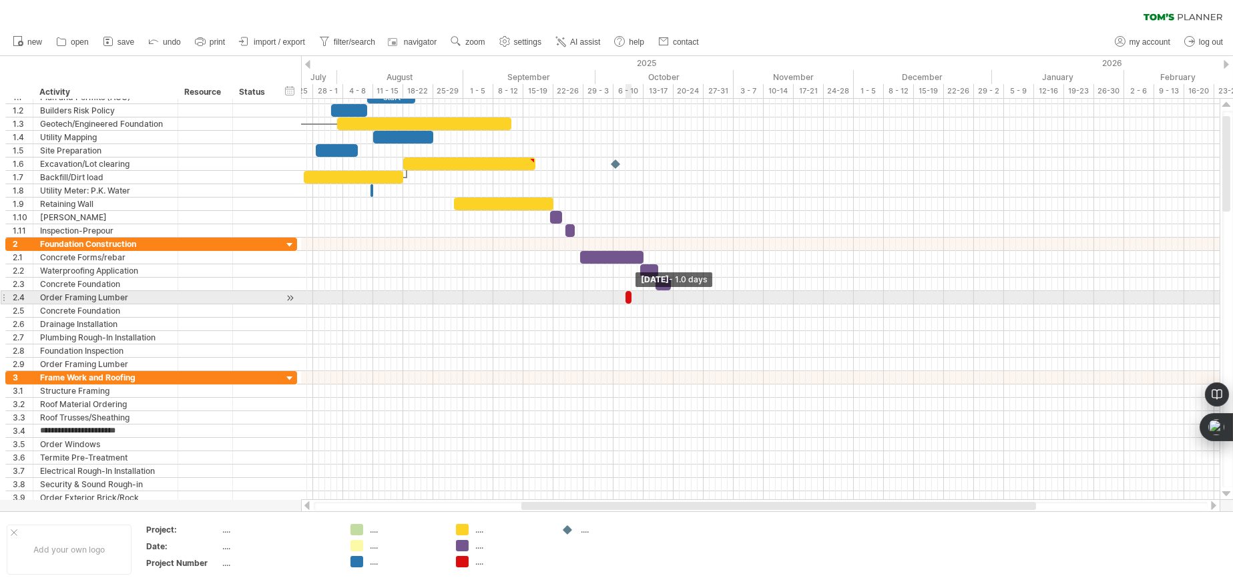
drag, startPoint x: 638, startPoint y: 296, endPoint x: 630, endPoint y: 295, distance: 8.0
click at [630, 295] on span at bounding box center [631, 297] width 5 height 13
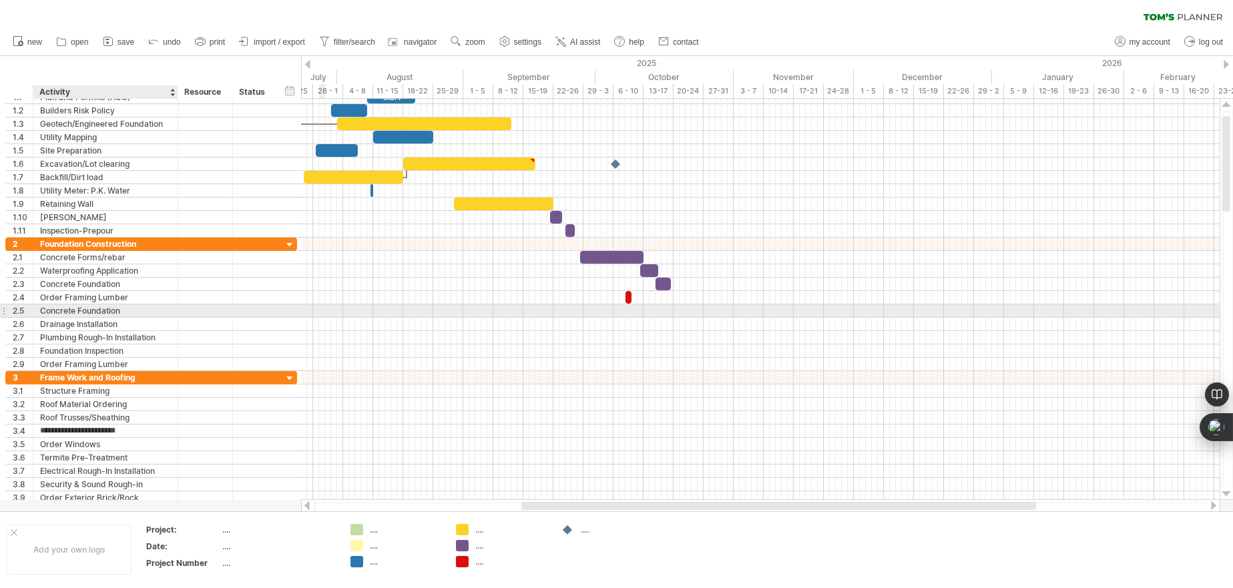
click at [106, 309] on div "Concrete Foundation" at bounding box center [105, 310] width 131 height 13
click at [135, 309] on input "**********" at bounding box center [105, 310] width 131 height 13
drag, startPoint x: 134, startPoint y: 309, endPoint x: 40, endPoint y: 310, distance: 94.2
click at [40, 310] on input "**********" at bounding box center [105, 310] width 131 height 13
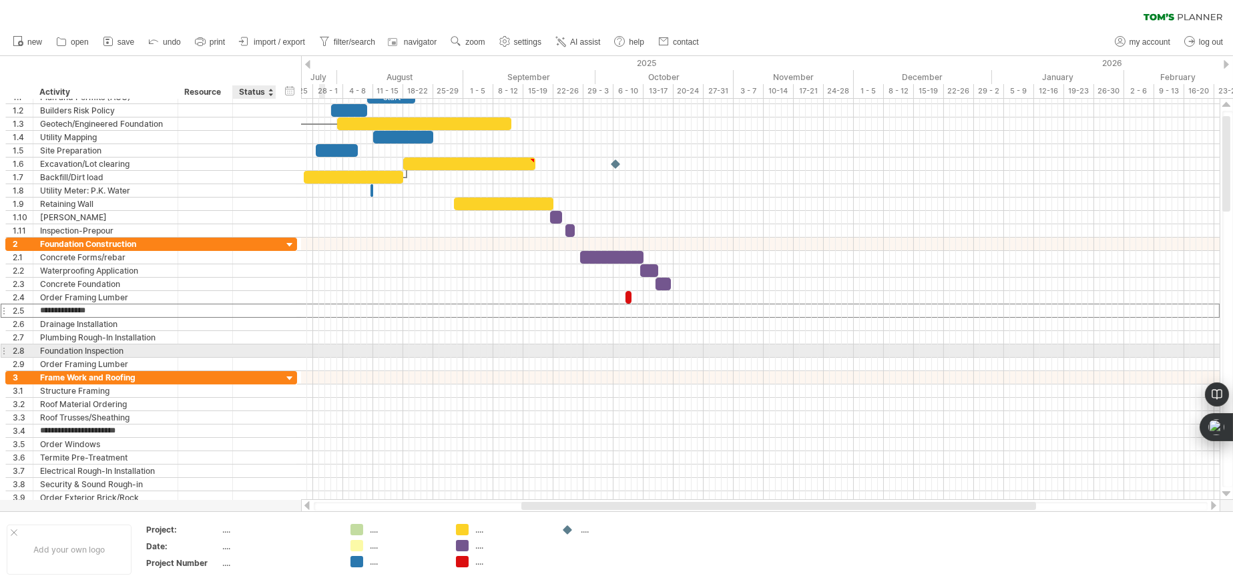
type input "**********"
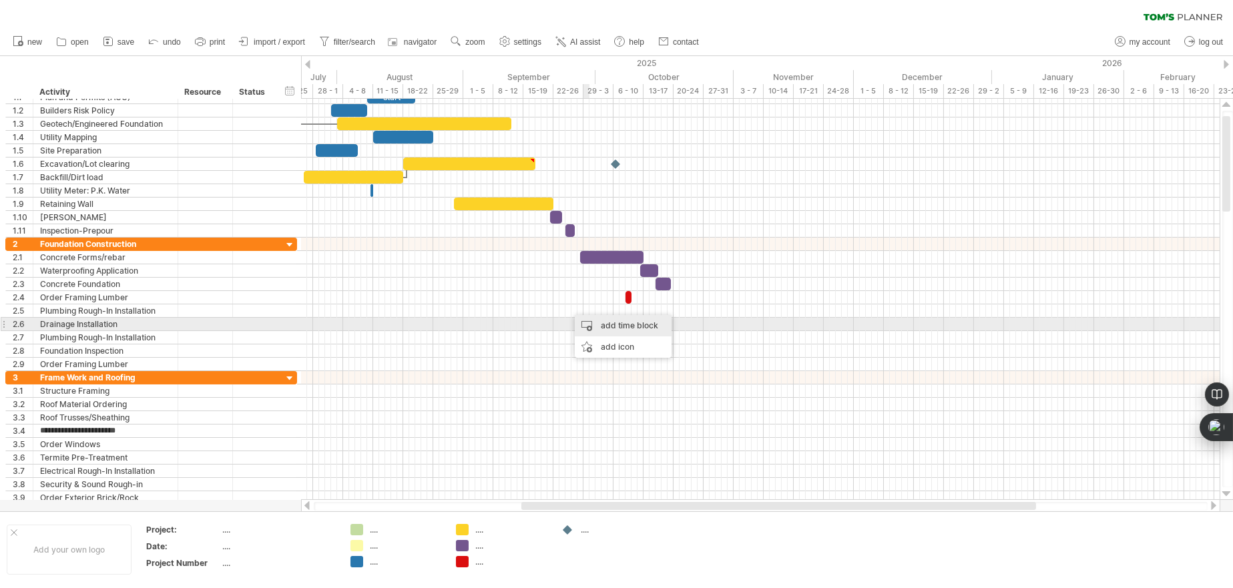
click at [615, 323] on div "add time block" at bounding box center [623, 325] width 97 height 21
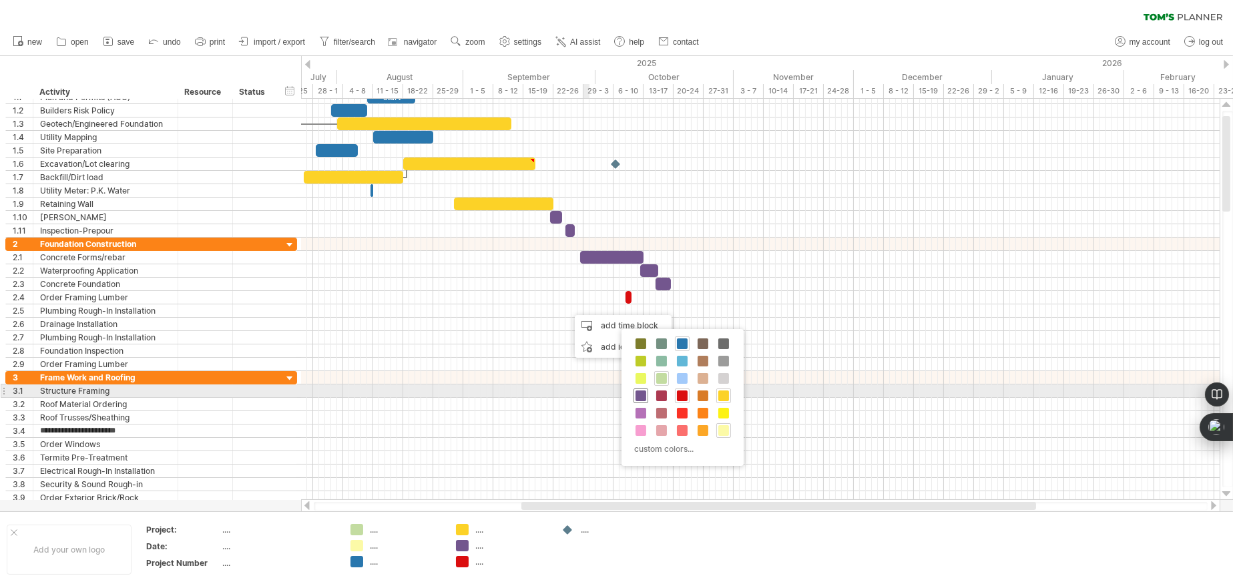
click at [640, 396] on span at bounding box center [641, 396] width 11 height 11
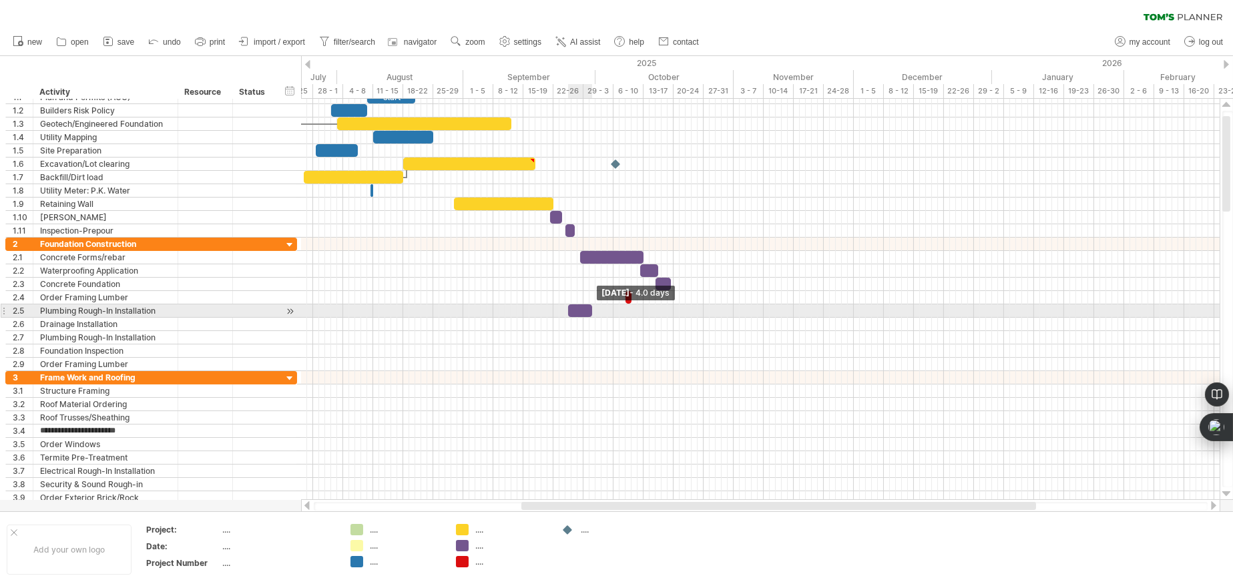
drag, startPoint x: 572, startPoint y: 309, endPoint x: 590, endPoint y: 309, distance: 18.7
click at [590, 309] on span at bounding box center [592, 310] width 5 height 13
drag, startPoint x: 582, startPoint y: 309, endPoint x: 686, endPoint y: 312, distance: 104.9
click at [686, 312] on div at bounding box center [686, 310] width 24 height 13
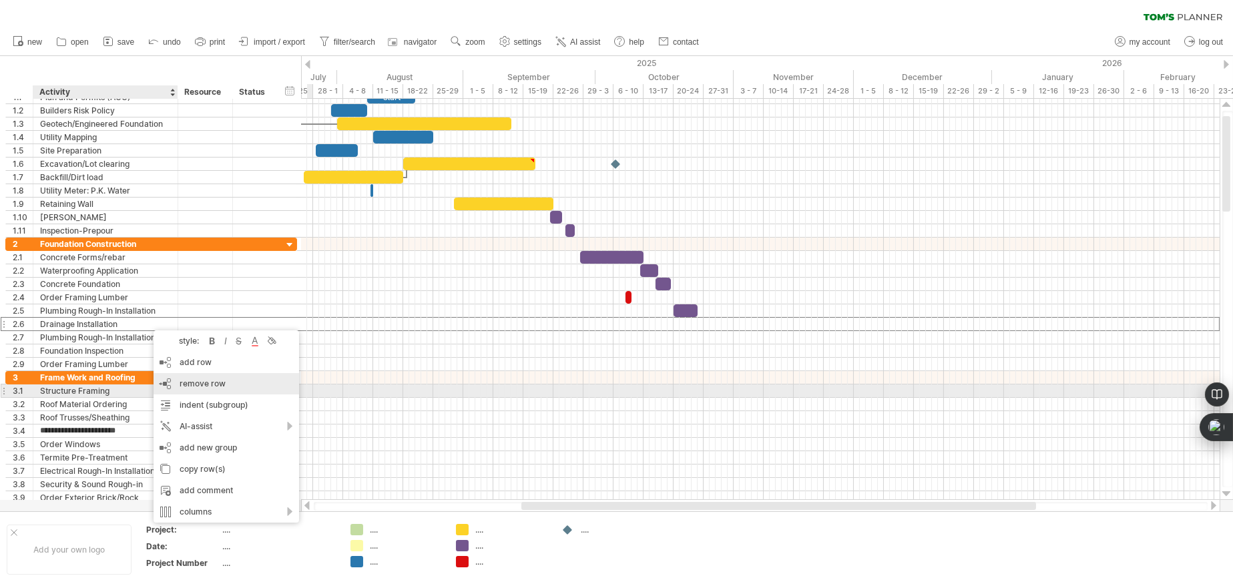
click at [177, 385] on div "remove row remove selected rows" at bounding box center [227, 383] width 146 height 21
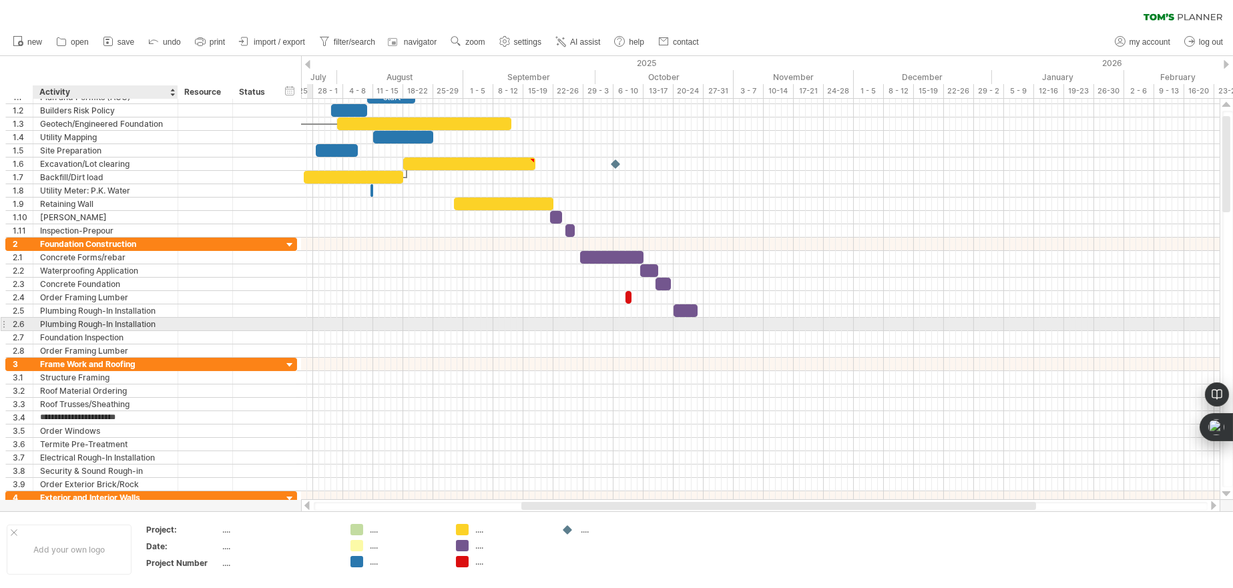
click at [156, 320] on div "Plumbing Rough-In Installation" at bounding box center [105, 324] width 131 height 13
click at [170, 321] on input "**********" at bounding box center [105, 324] width 131 height 13
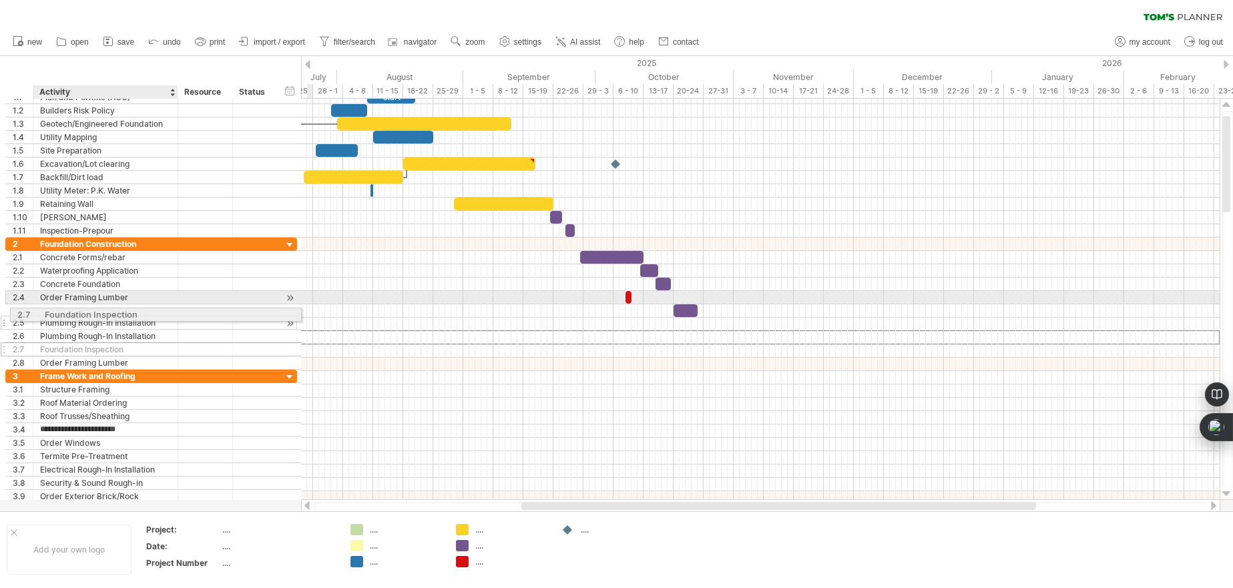
drag, startPoint x: 108, startPoint y: 337, endPoint x: 112, endPoint y: 313, distance: 25.0
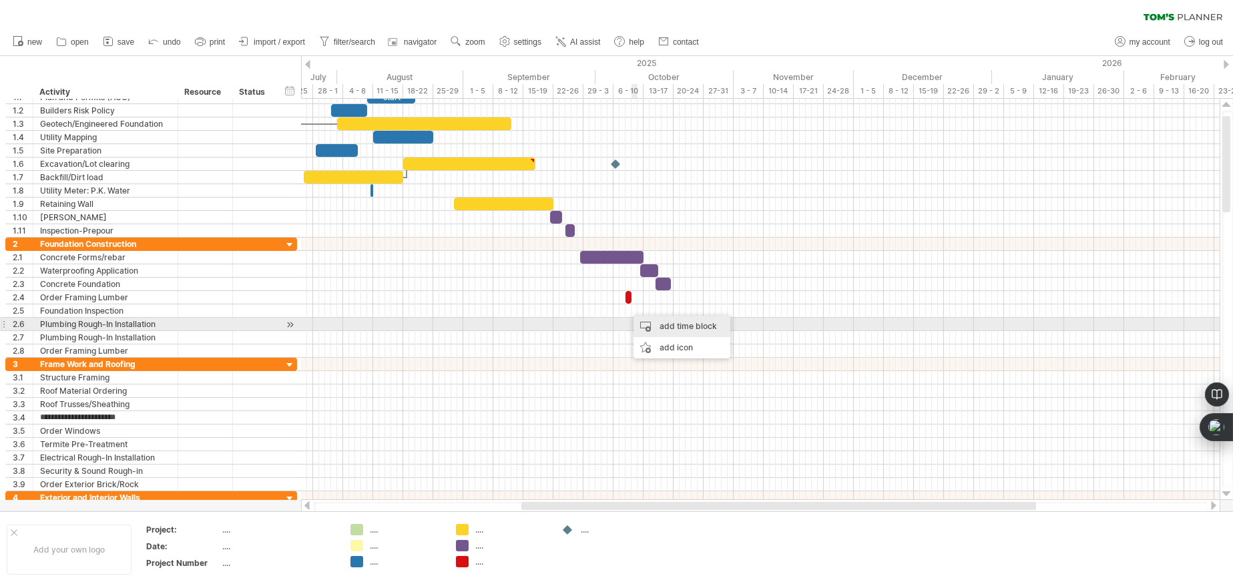
click at [658, 331] on div "add time block" at bounding box center [682, 326] width 97 height 21
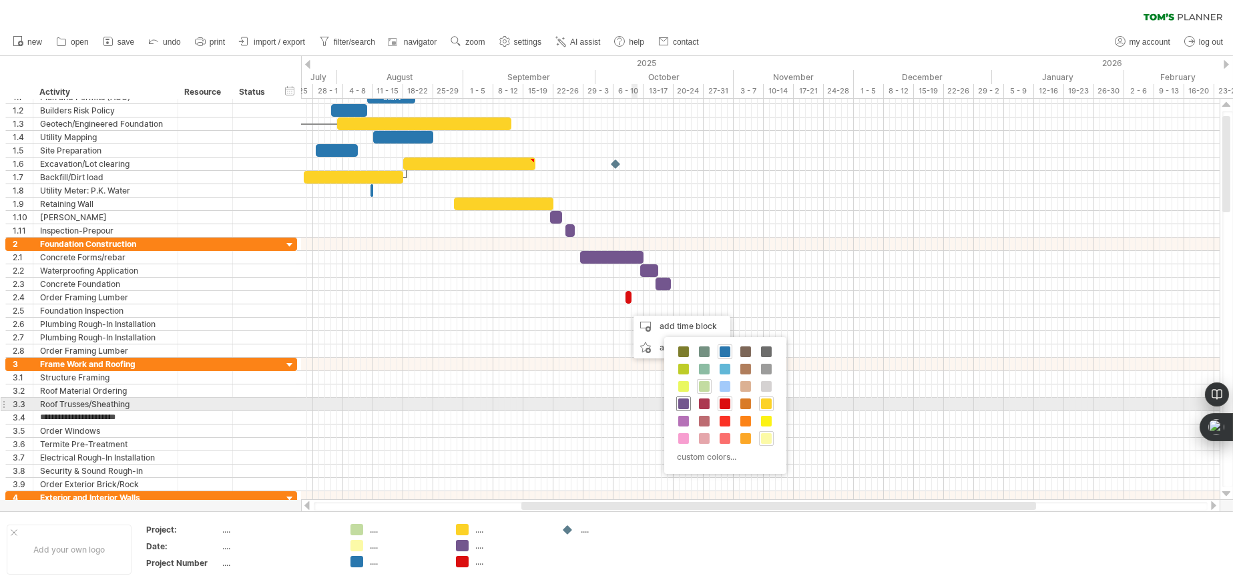
click at [684, 401] on span at bounding box center [683, 404] width 11 height 11
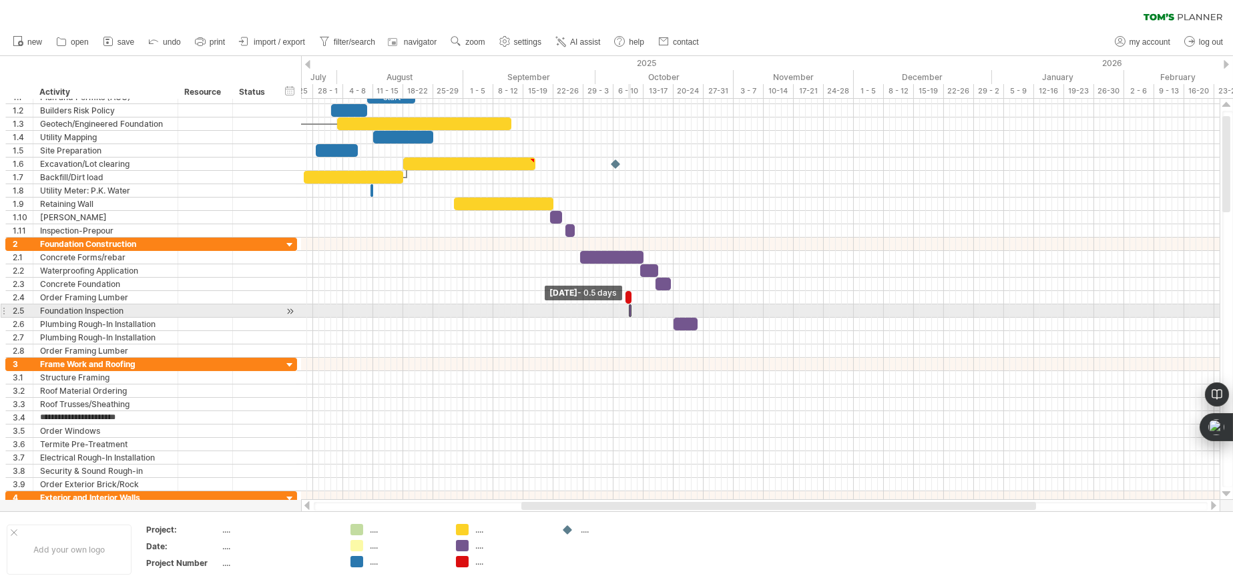
drag, startPoint x: 628, startPoint y: 311, endPoint x: 644, endPoint y: 309, distance: 16.2
click at [644, 309] on div "example time blocks: start [DATE] [DATE] - 0.5 days" at bounding box center [760, 299] width 919 height 401
drag, startPoint x: 628, startPoint y: 311, endPoint x: 620, endPoint y: 310, distance: 8.0
click at [620, 310] on span at bounding box center [619, 310] width 5 height 13
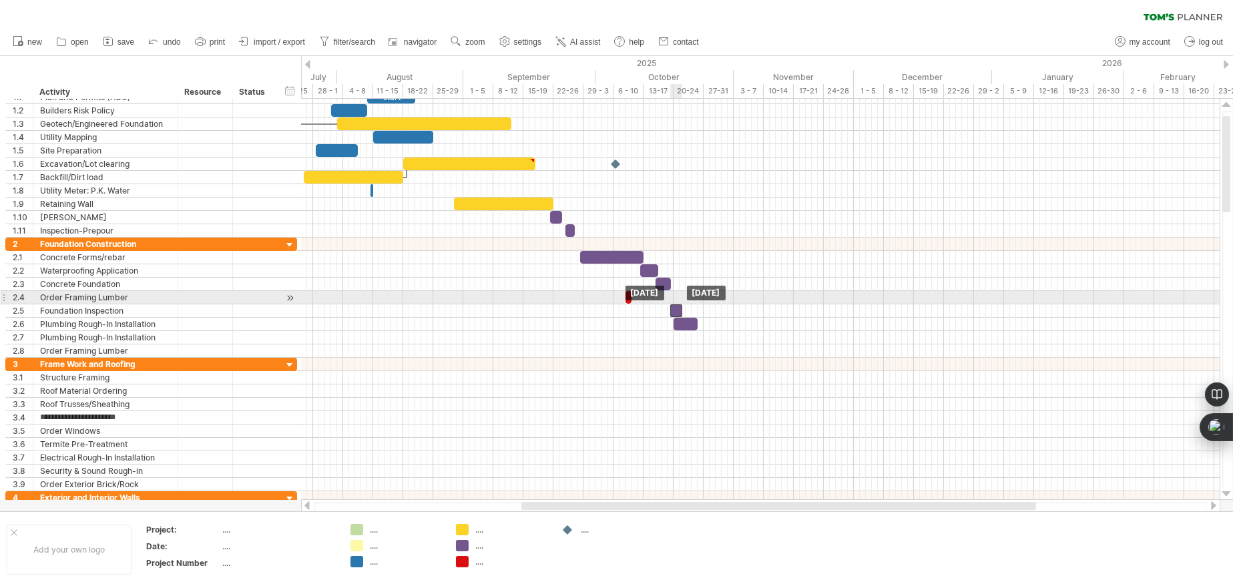
drag, startPoint x: 626, startPoint y: 311, endPoint x: 678, endPoint y: 304, distance: 51.8
click at [678, 304] on div at bounding box center [676, 310] width 12 height 13
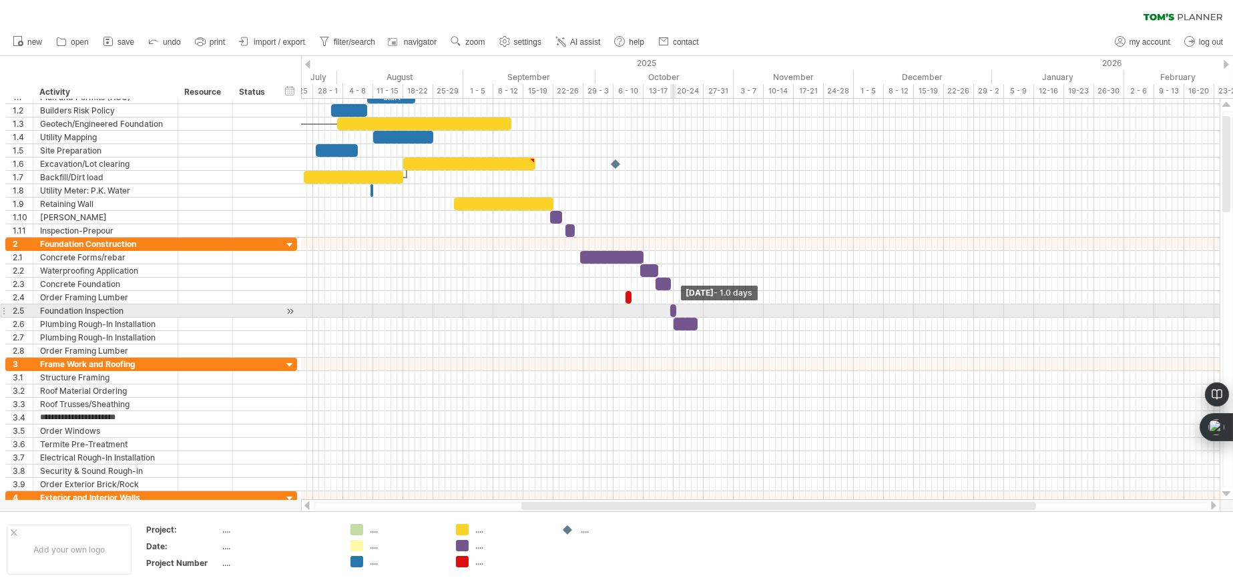
click at [674, 307] on span at bounding box center [676, 310] width 5 height 13
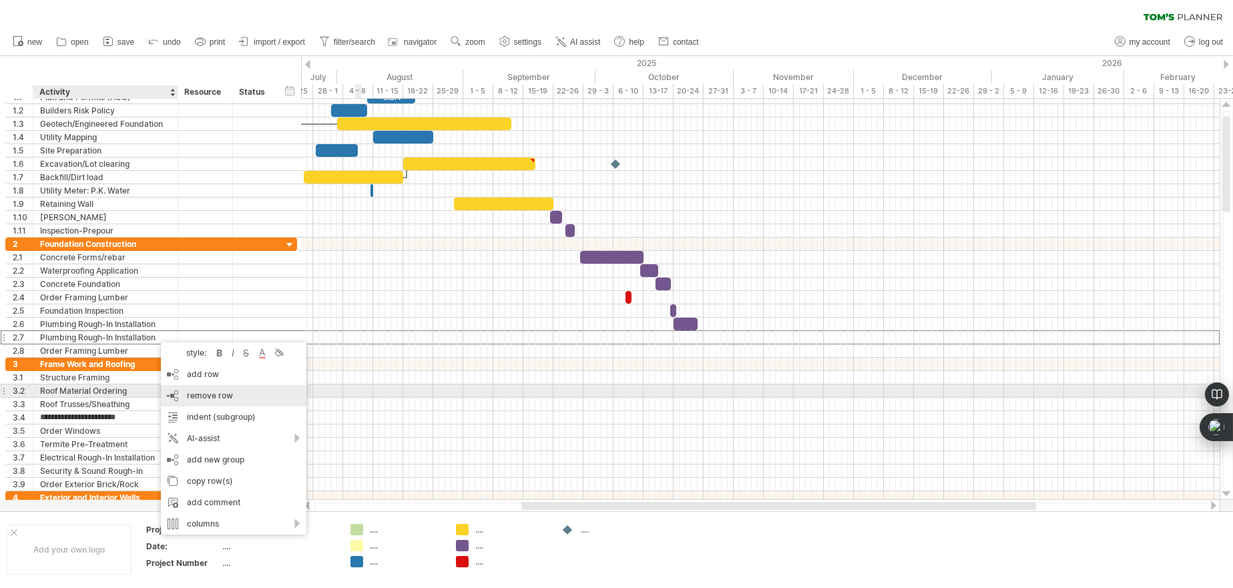
click at [196, 392] on span "remove row" at bounding box center [210, 396] width 46 height 10
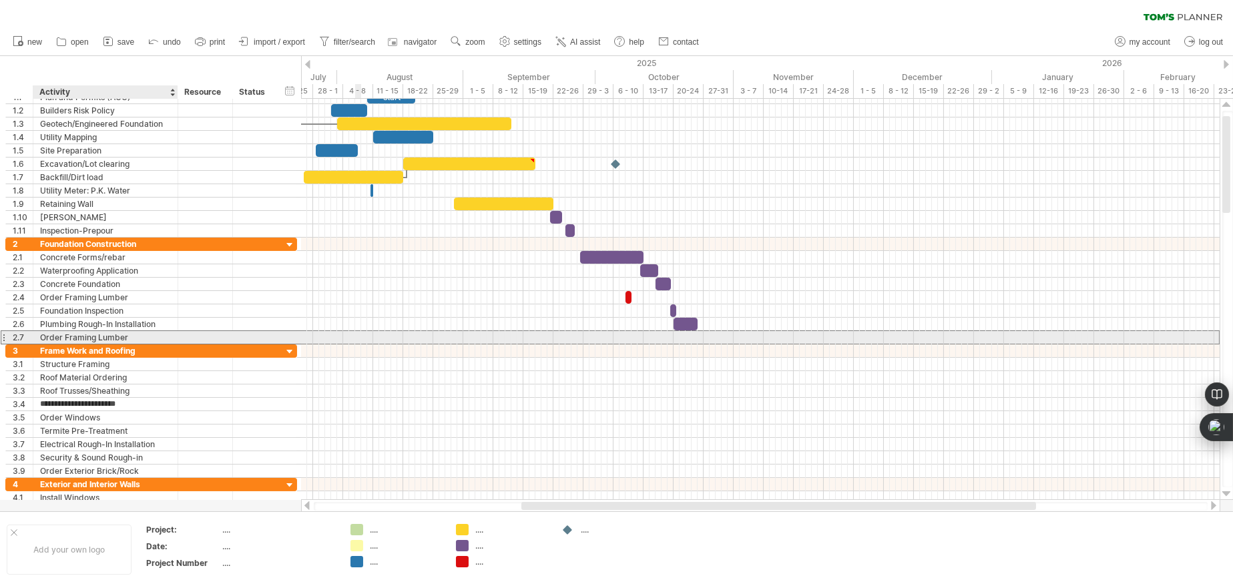
click at [130, 333] on div "Order Framing Lumber" at bounding box center [105, 337] width 131 height 13
click at [150, 335] on input "**********" at bounding box center [105, 337] width 131 height 13
drag, startPoint x: 150, startPoint y: 335, endPoint x: 37, endPoint y: 333, distance: 112.9
click at [37, 333] on div "**********" at bounding box center [105, 337] width 145 height 13
type input "**********"
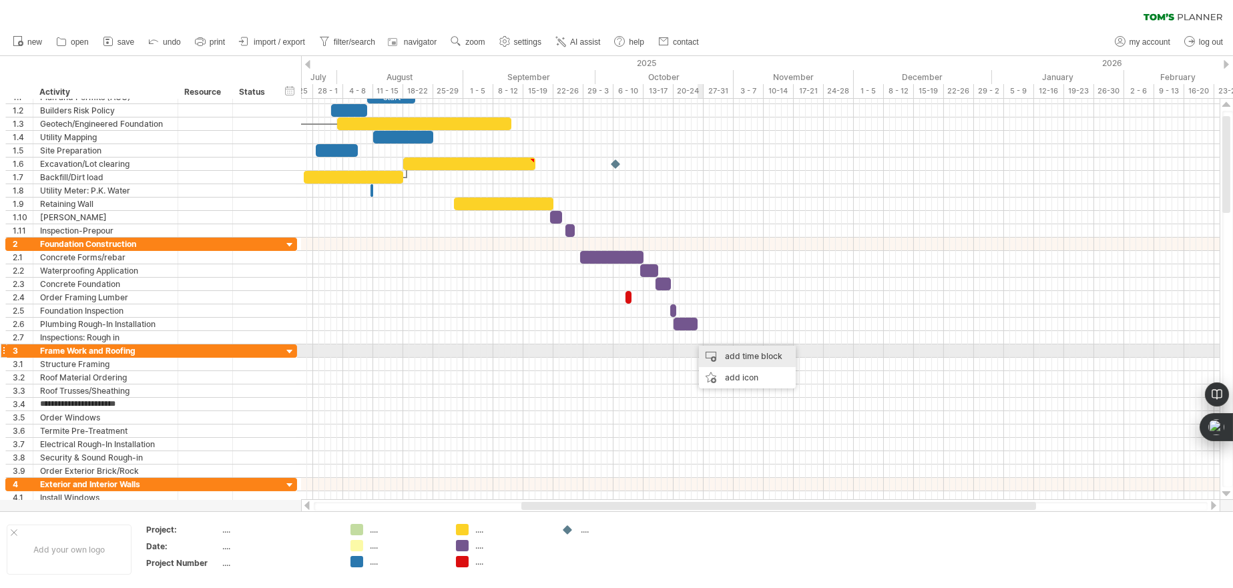
click at [721, 354] on div "add time block" at bounding box center [747, 356] width 97 height 21
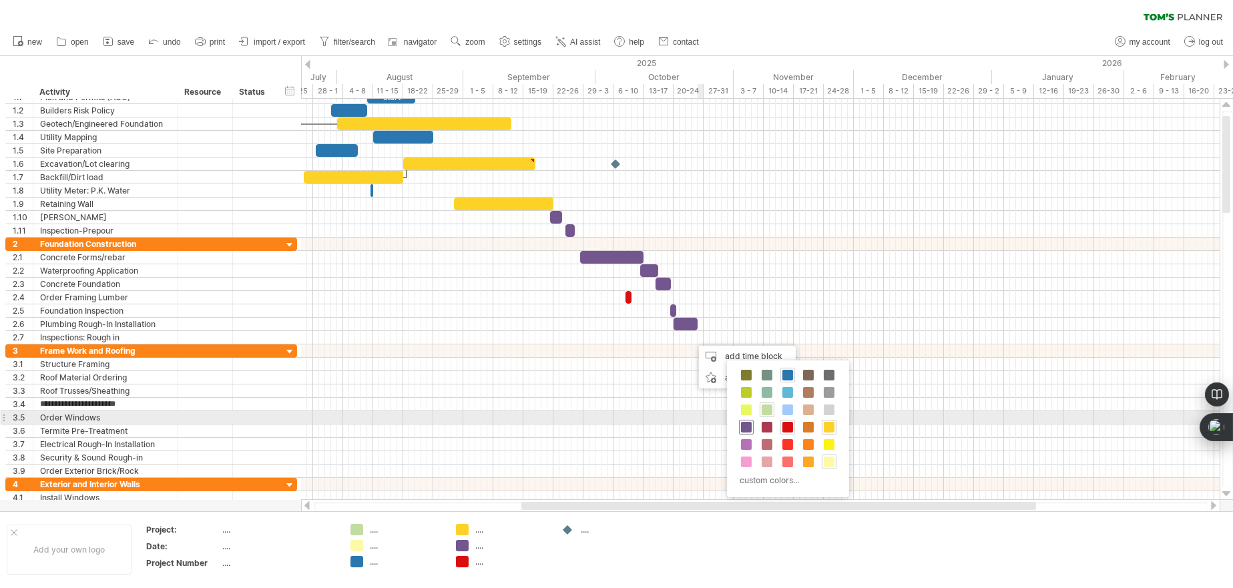
click at [751, 424] on div at bounding box center [746, 427] width 15 height 15
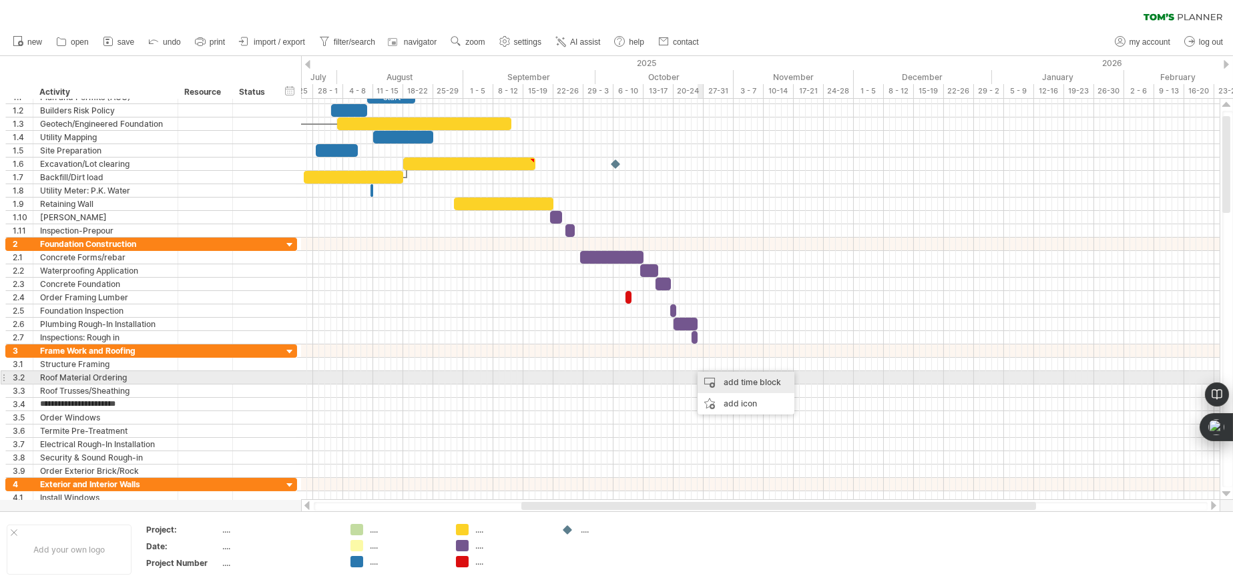
click at [722, 383] on div "add time block" at bounding box center [746, 382] width 97 height 21
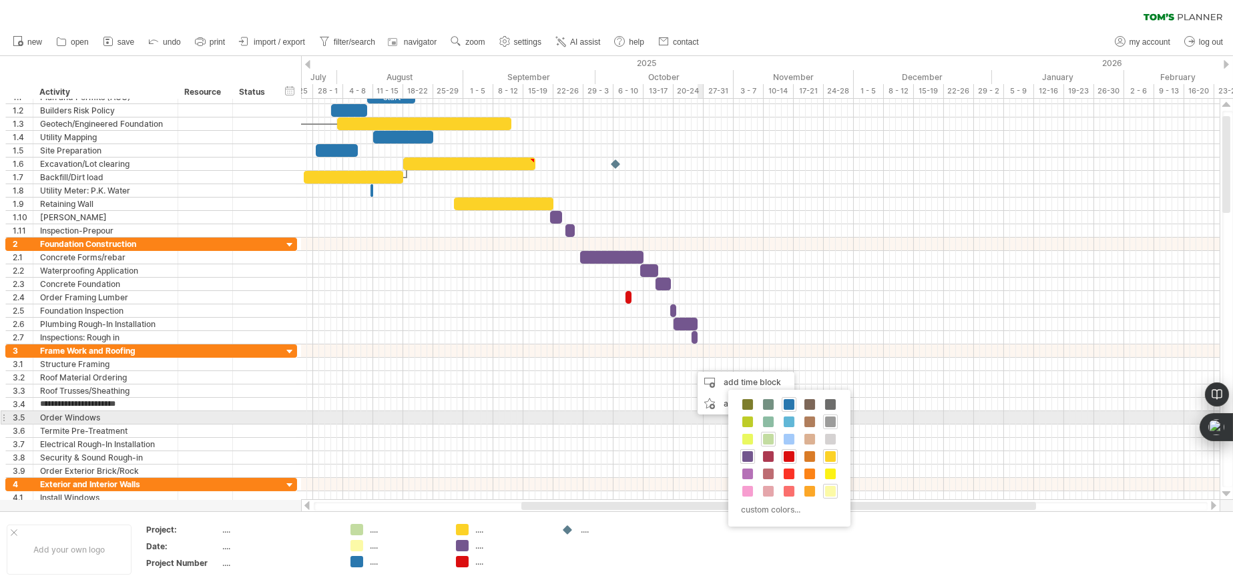
click at [832, 422] on span at bounding box center [830, 422] width 11 height 11
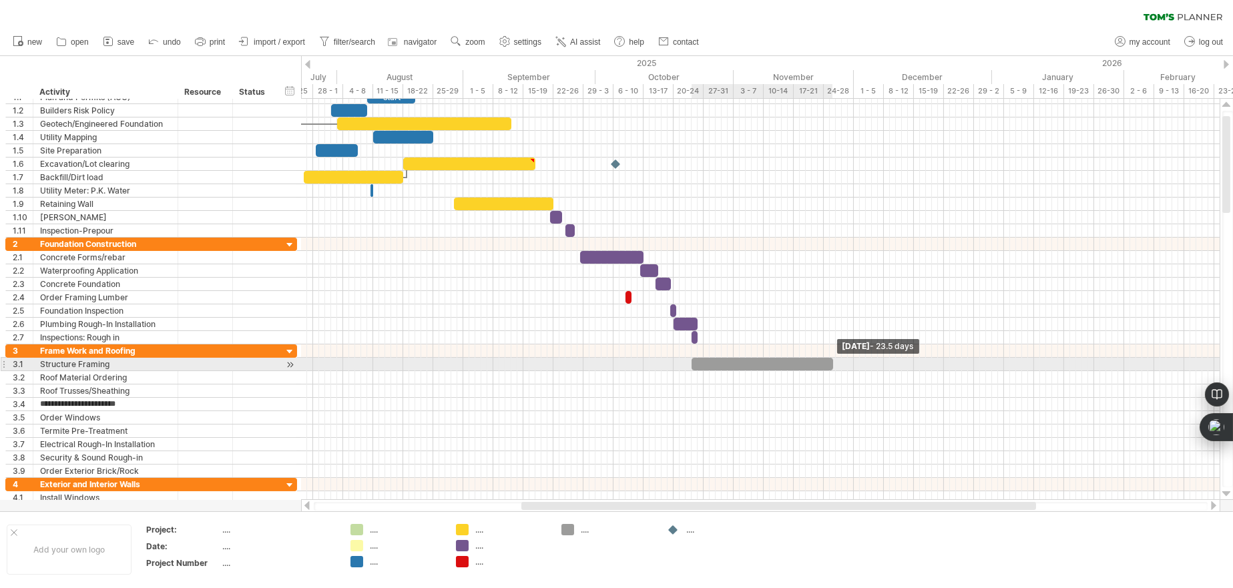
drag, startPoint x: 698, startPoint y: 361, endPoint x: 833, endPoint y: 363, distance: 134.9
click at [833, 363] on span at bounding box center [833, 364] width 5 height 13
drag, startPoint x: 775, startPoint y: 361, endPoint x: 783, endPoint y: 360, distance: 8.0
click at [783, 360] on div at bounding box center [771, 364] width 142 height 13
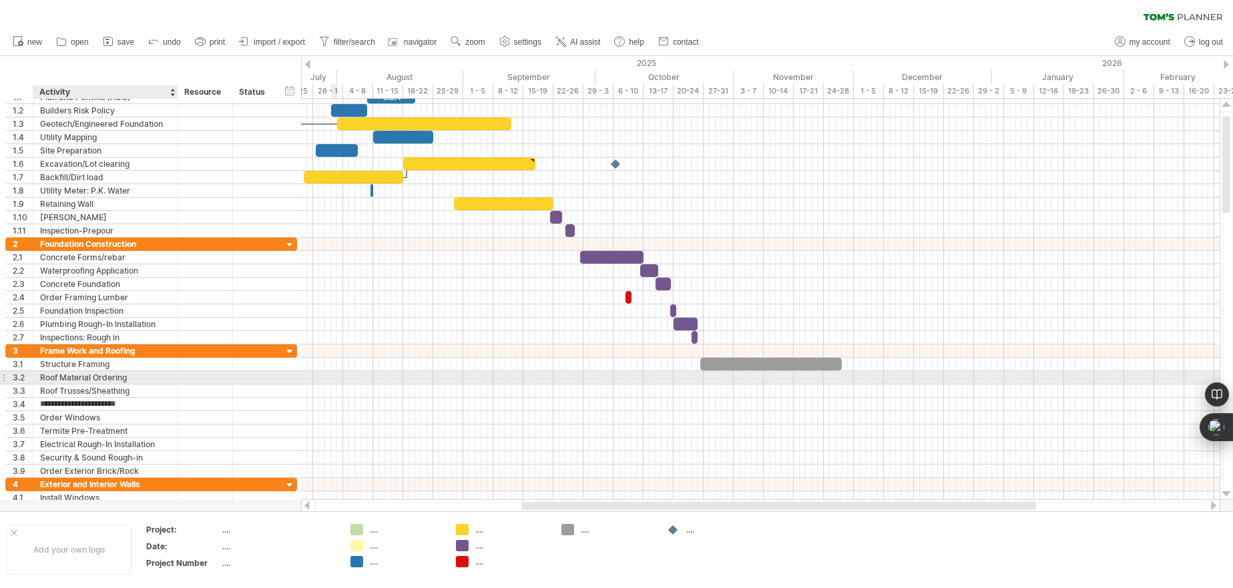
click at [134, 374] on div "Roof Material Ordering" at bounding box center [105, 377] width 131 height 13
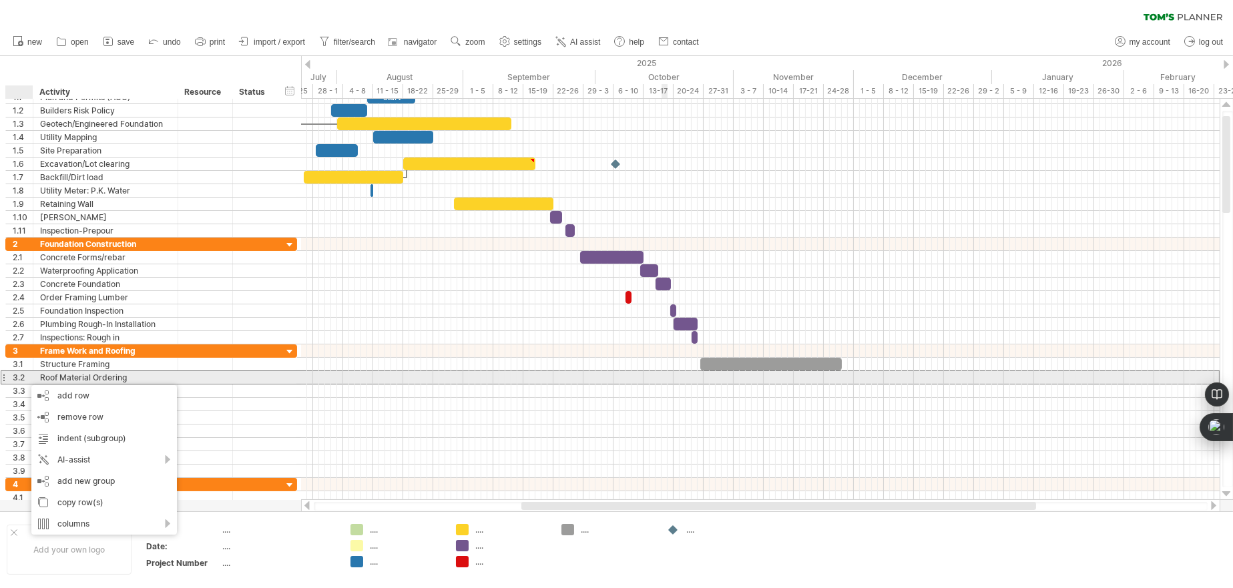
click at [665, 376] on div at bounding box center [760, 378] width 919 height 14
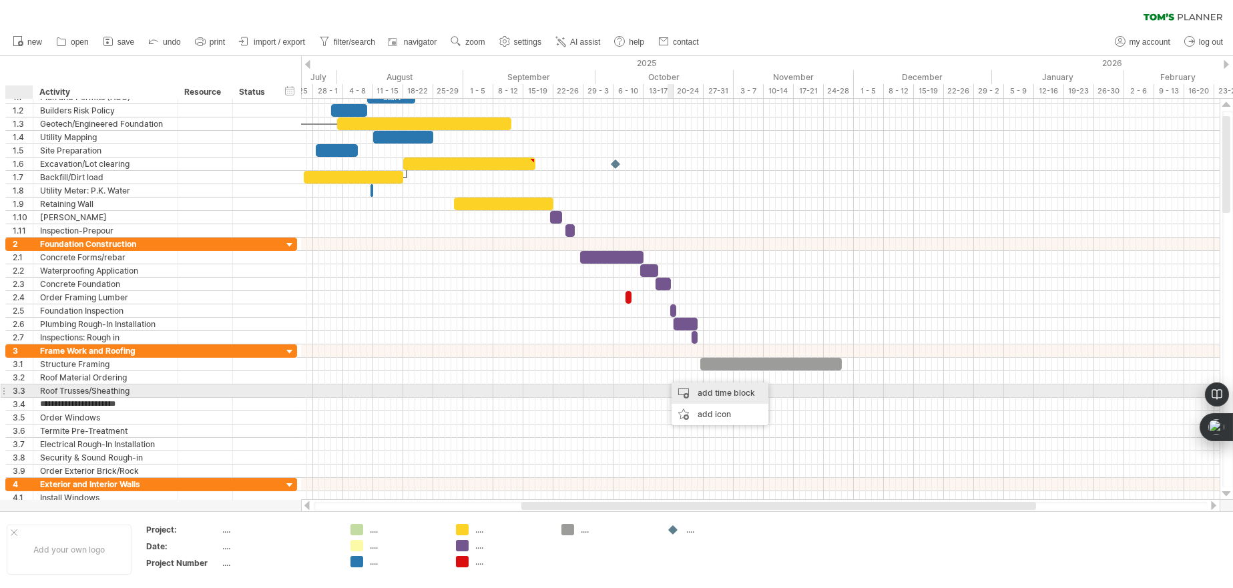
click at [683, 388] on div "add time block" at bounding box center [720, 393] width 97 height 21
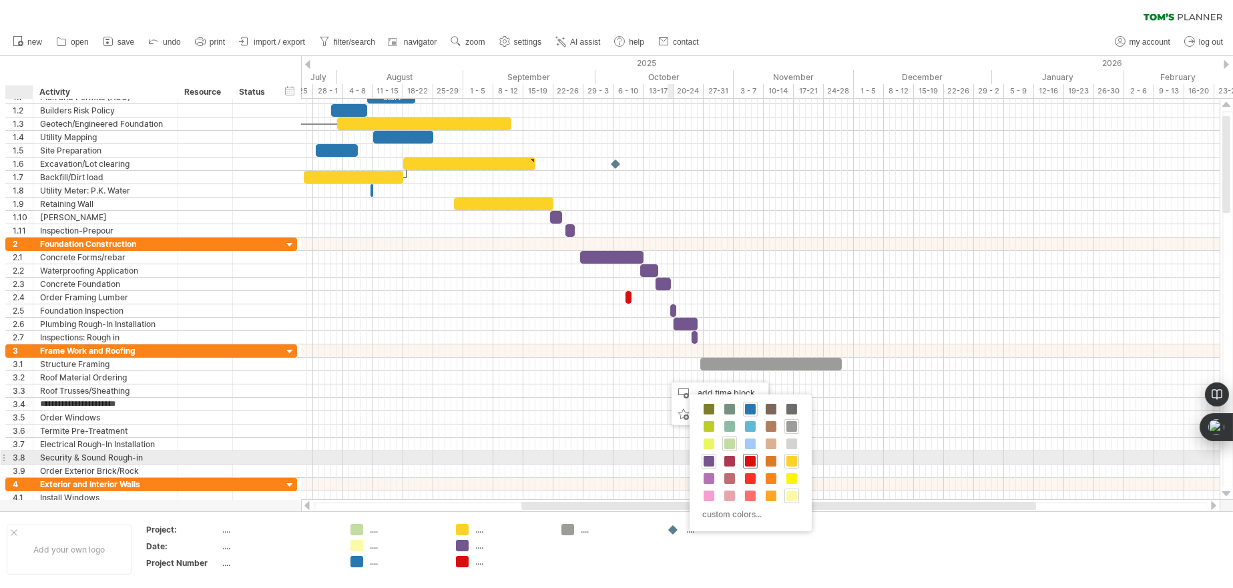
click at [751, 458] on span at bounding box center [750, 461] width 11 height 11
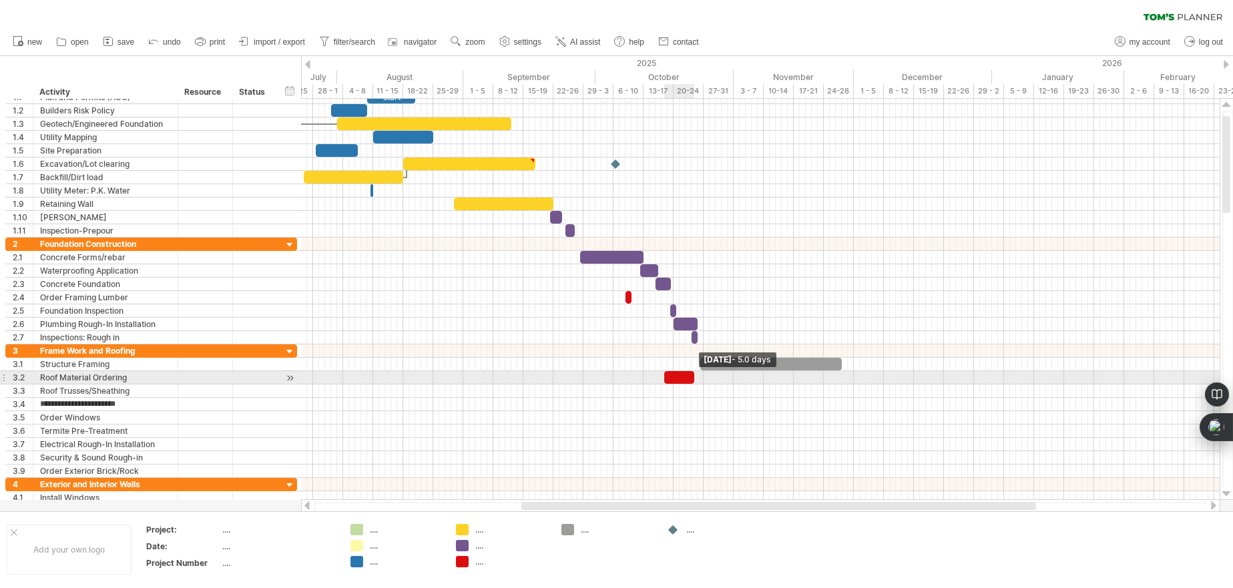
drag, startPoint x: 668, startPoint y: 378, endPoint x: 693, endPoint y: 378, distance: 24.7
click at [693, 378] on span at bounding box center [694, 377] width 5 height 13
drag, startPoint x: 679, startPoint y: 378, endPoint x: 848, endPoint y: 379, distance: 168.9
click at [848, 379] on div at bounding box center [848, 377] width 30 height 13
drag, startPoint x: 861, startPoint y: 375, endPoint x: 839, endPoint y: 376, distance: 22.7
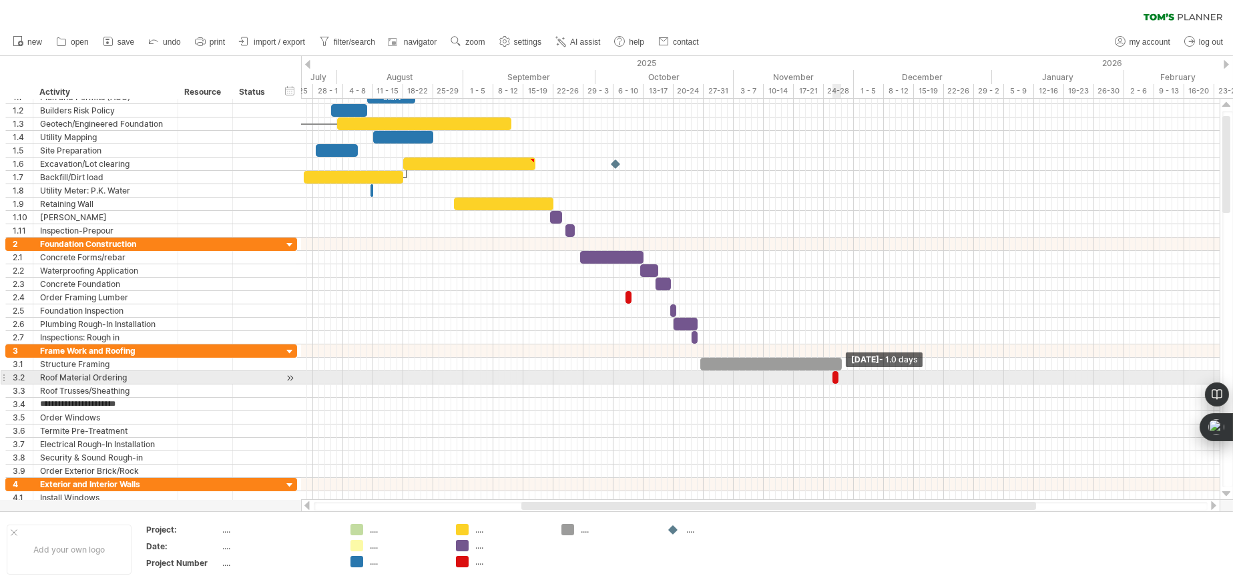
click at [839, 376] on span at bounding box center [838, 377] width 5 height 13
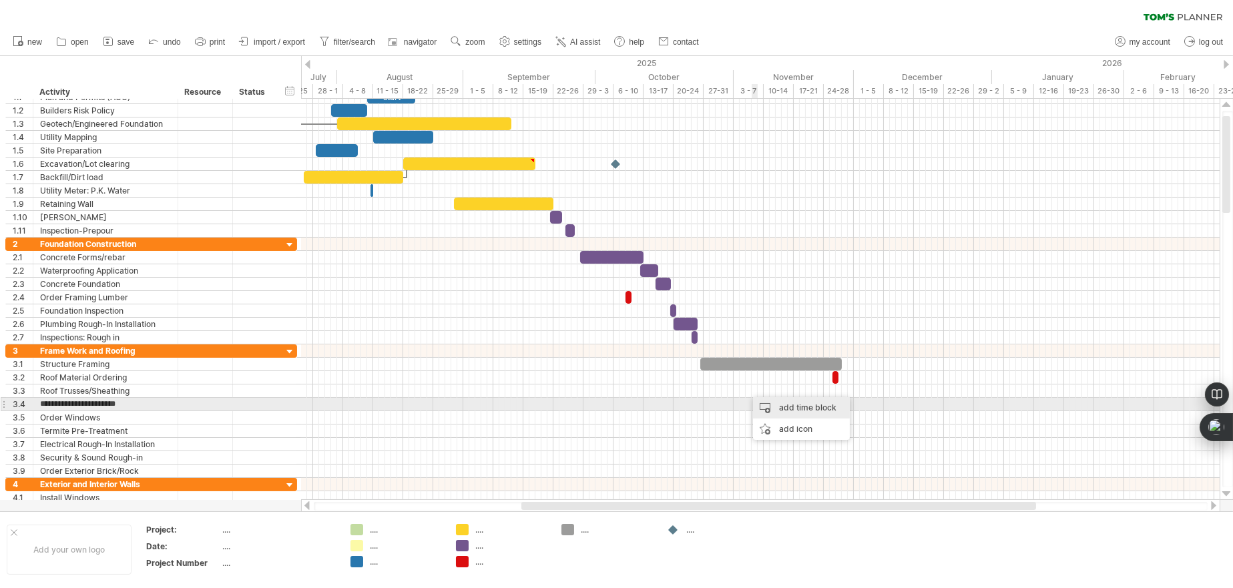
click at [764, 403] on div "add time block" at bounding box center [801, 407] width 97 height 21
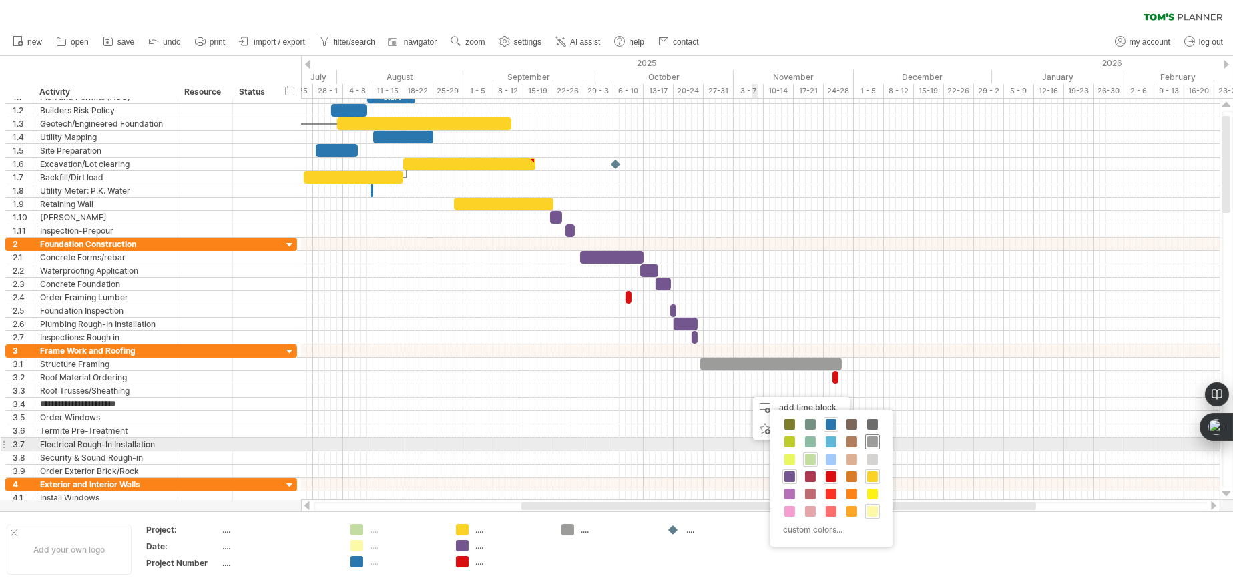
click at [873, 441] on span at bounding box center [872, 442] width 11 height 11
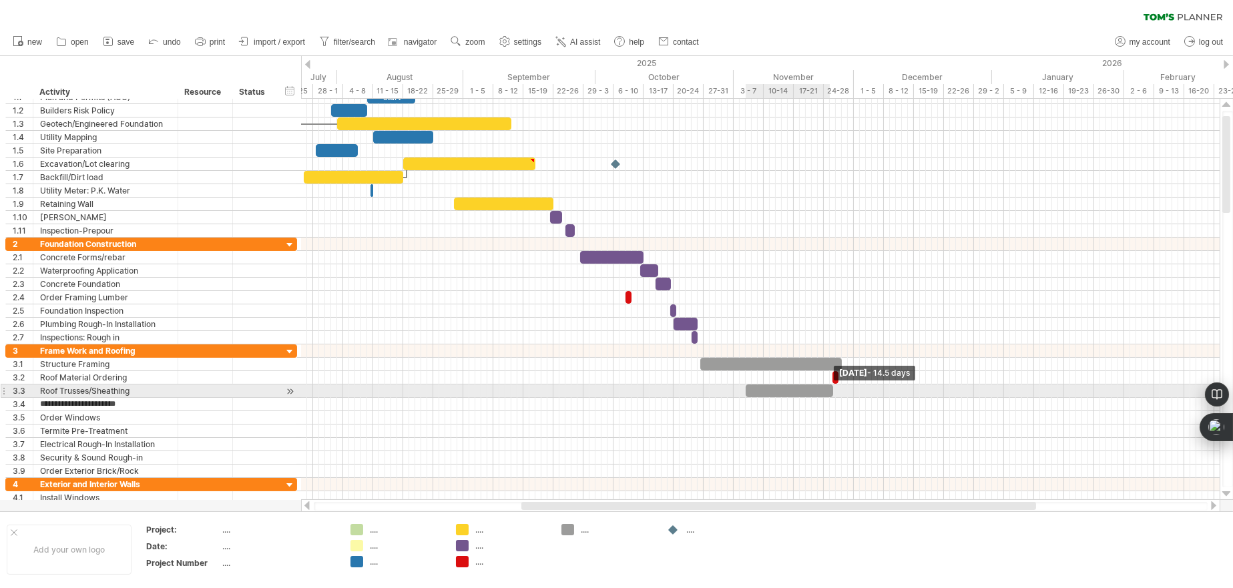
drag, startPoint x: 753, startPoint y: 391, endPoint x: 833, endPoint y: 389, distance: 80.8
click at [833, 389] on span at bounding box center [833, 391] width 5 height 13
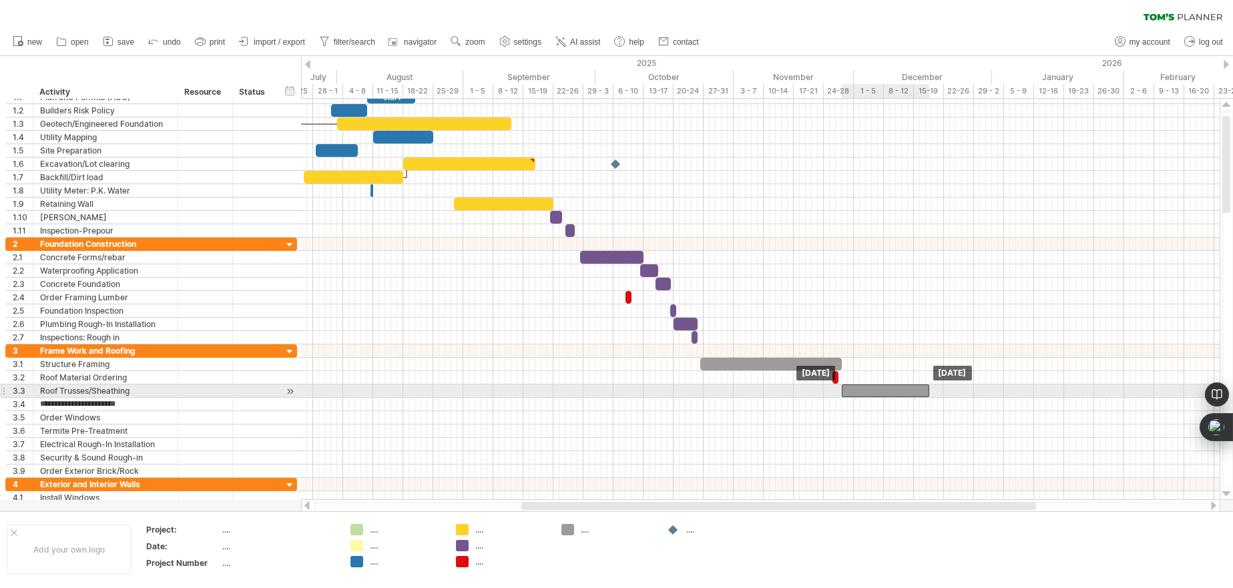
drag, startPoint x: 803, startPoint y: 391, endPoint x: 899, endPoint y: 387, distance: 95.5
click at [899, 387] on div at bounding box center [885, 391] width 87 height 13
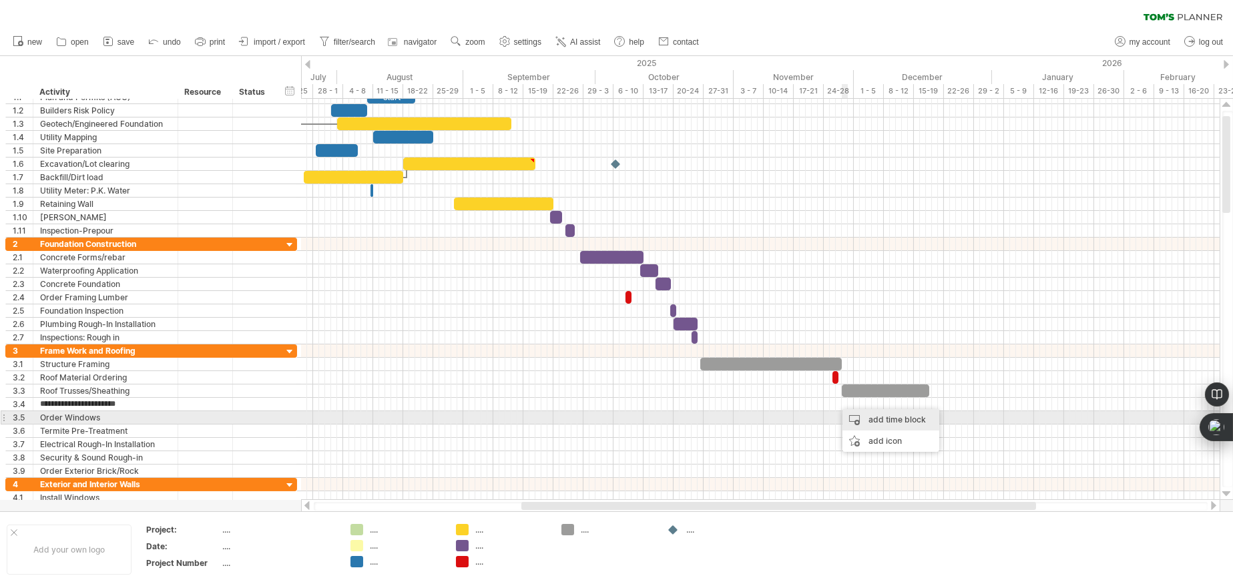
click at [856, 417] on div "add time block" at bounding box center [891, 419] width 97 height 21
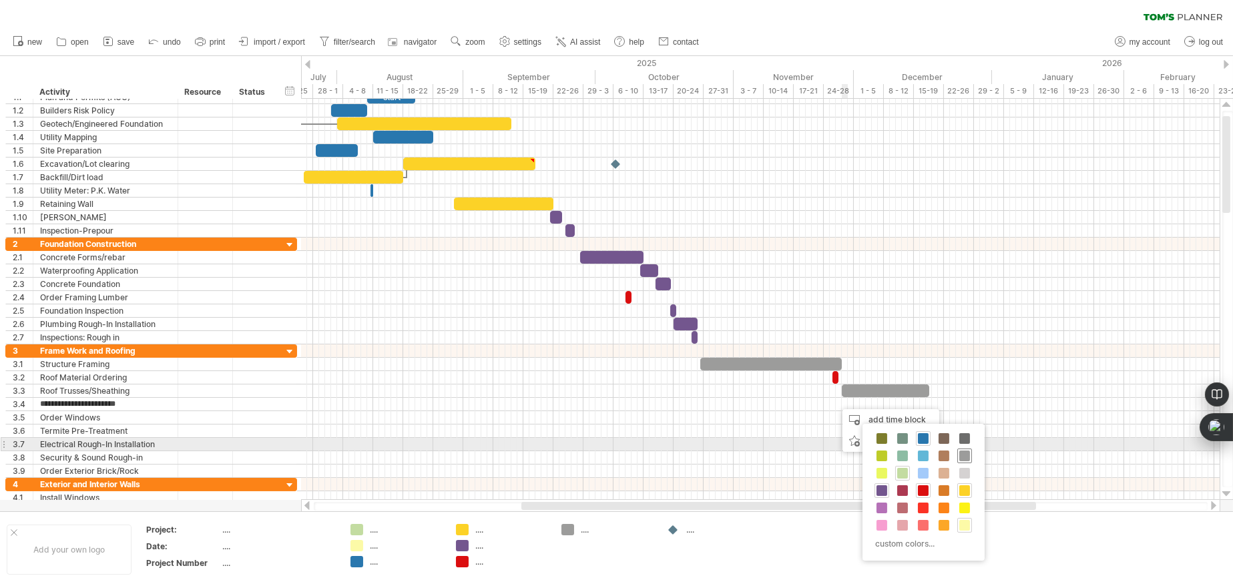
click at [967, 452] on span at bounding box center [965, 456] width 11 height 11
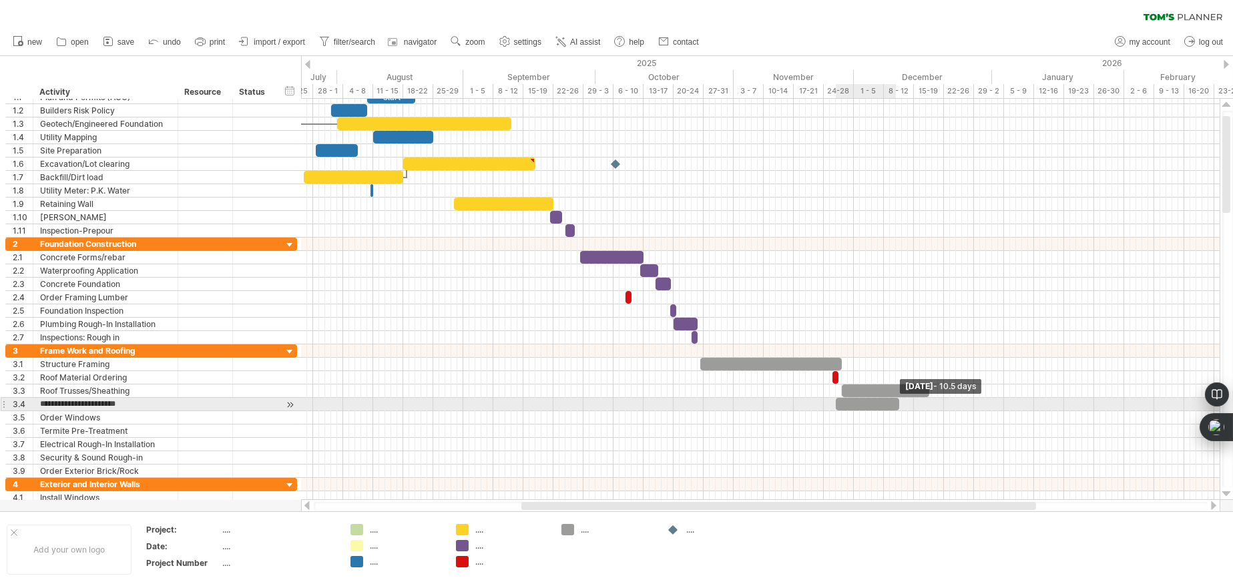
drag, startPoint x: 839, startPoint y: 405, endPoint x: 895, endPoint y: 405, distance: 56.1
click at [895, 405] on div at bounding box center [867, 404] width 63 height 13
drag, startPoint x: 868, startPoint y: 403, endPoint x: 898, endPoint y: 401, distance: 30.1
click at [898, 401] on div at bounding box center [897, 404] width 63 height 13
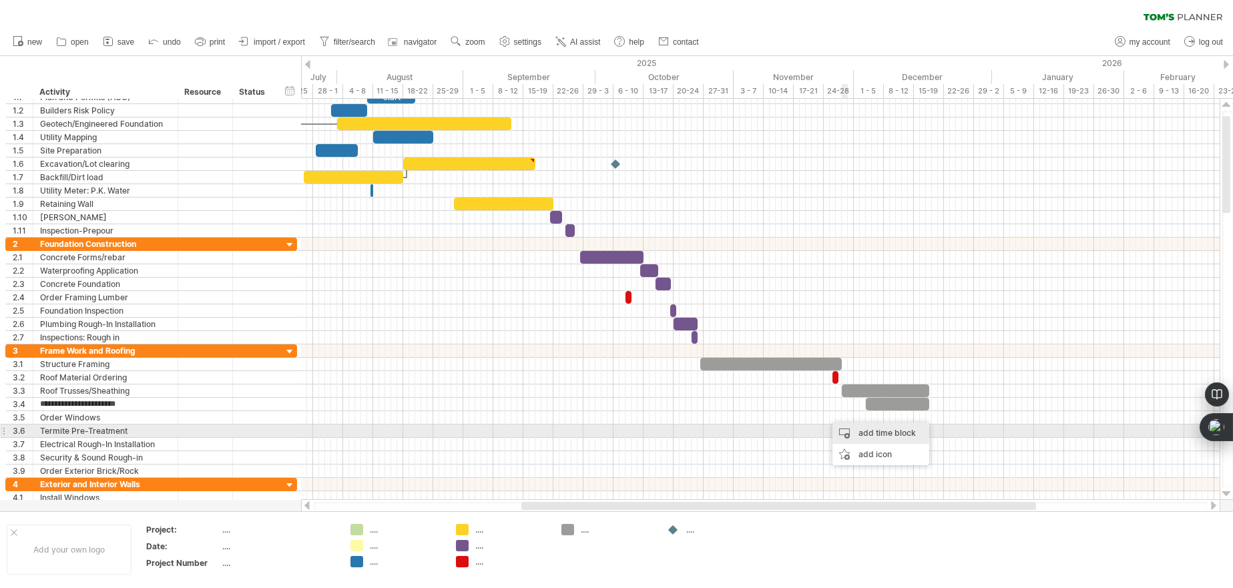
click at [853, 431] on div "add time block" at bounding box center [881, 433] width 97 height 21
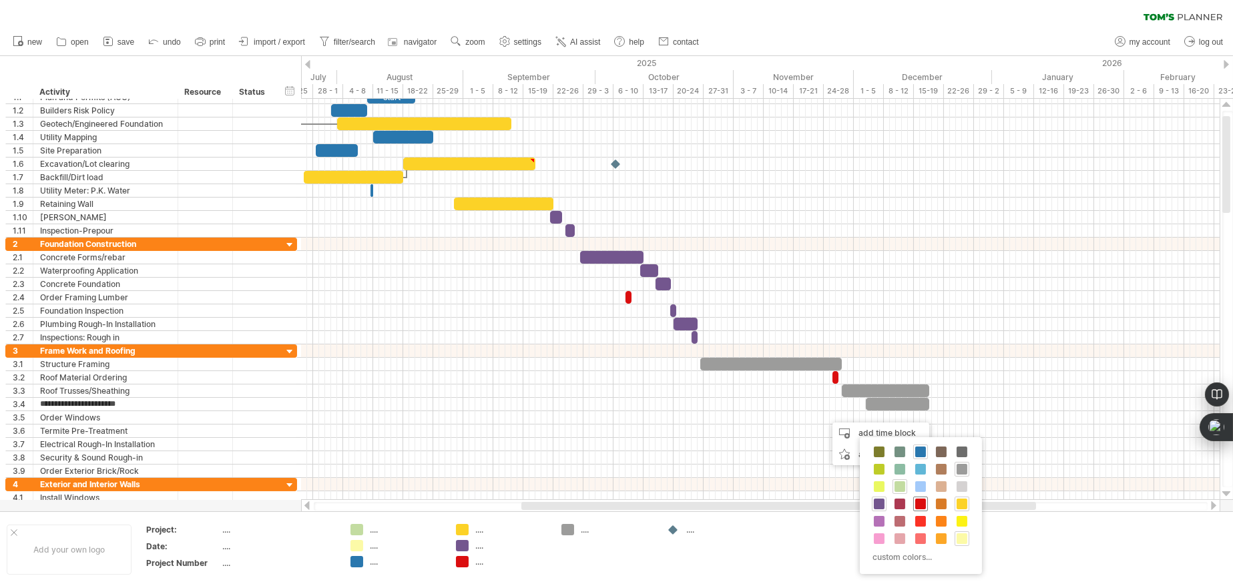
click at [919, 503] on span at bounding box center [920, 504] width 11 height 11
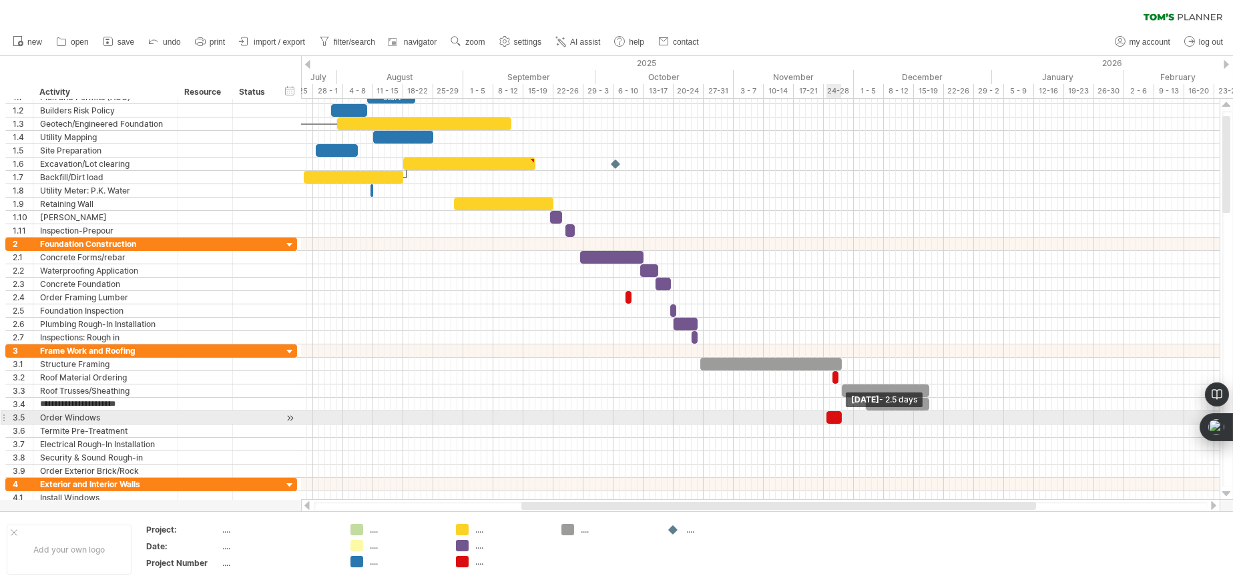
drag, startPoint x: 833, startPoint y: 416, endPoint x: 842, endPoint y: 416, distance: 9.3
click at [842, 416] on span at bounding box center [841, 417] width 5 height 13
drag, startPoint x: 835, startPoint y: 417, endPoint x: 857, endPoint y: 420, distance: 22.3
click at [857, 420] on div at bounding box center [855, 417] width 15 height 13
drag, startPoint x: 863, startPoint y: 415, endPoint x: 856, endPoint y: 417, distance: 7.6
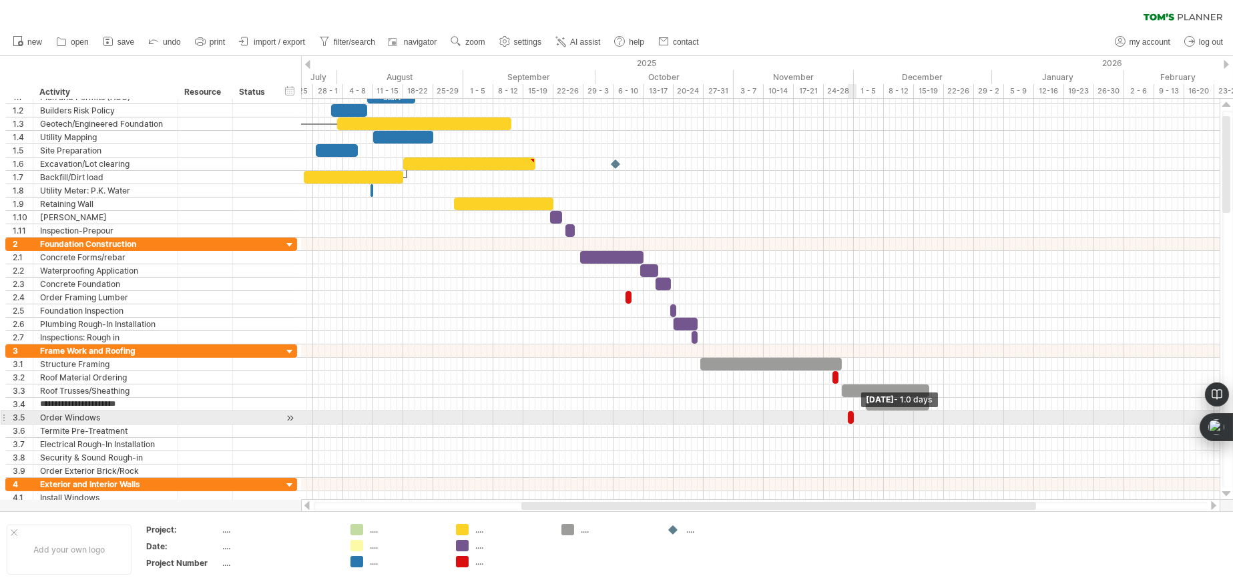
click at [856, 417] on span at bounding box center [853, 417] width 5 height 13
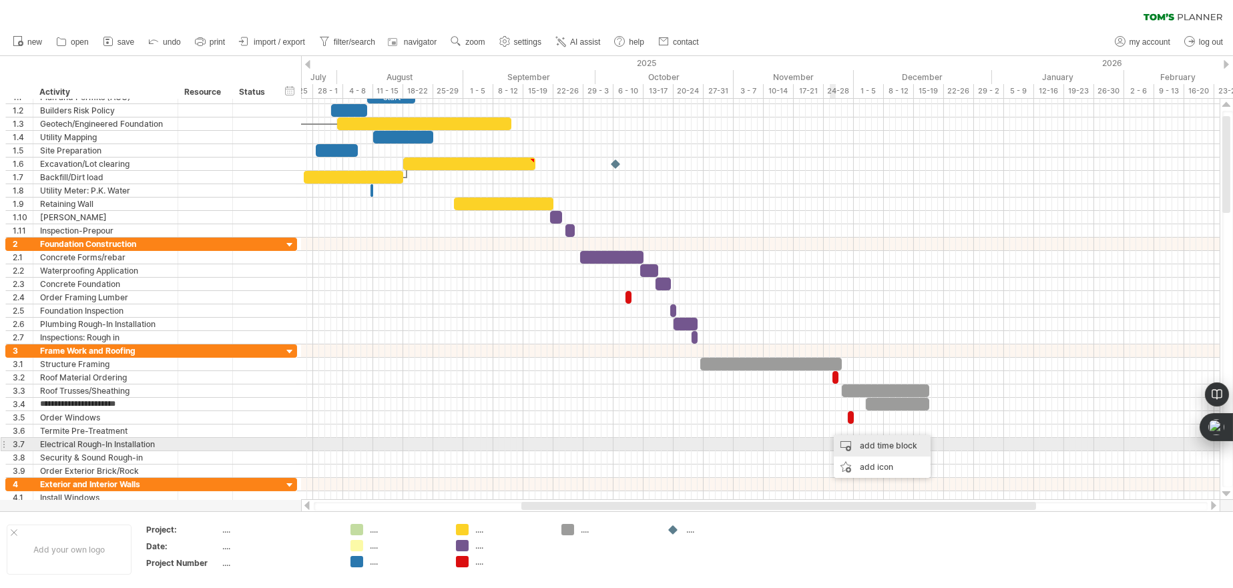
click at [844, 447] on div "add time block" at bounding box center [882, 445] width 97 height 21
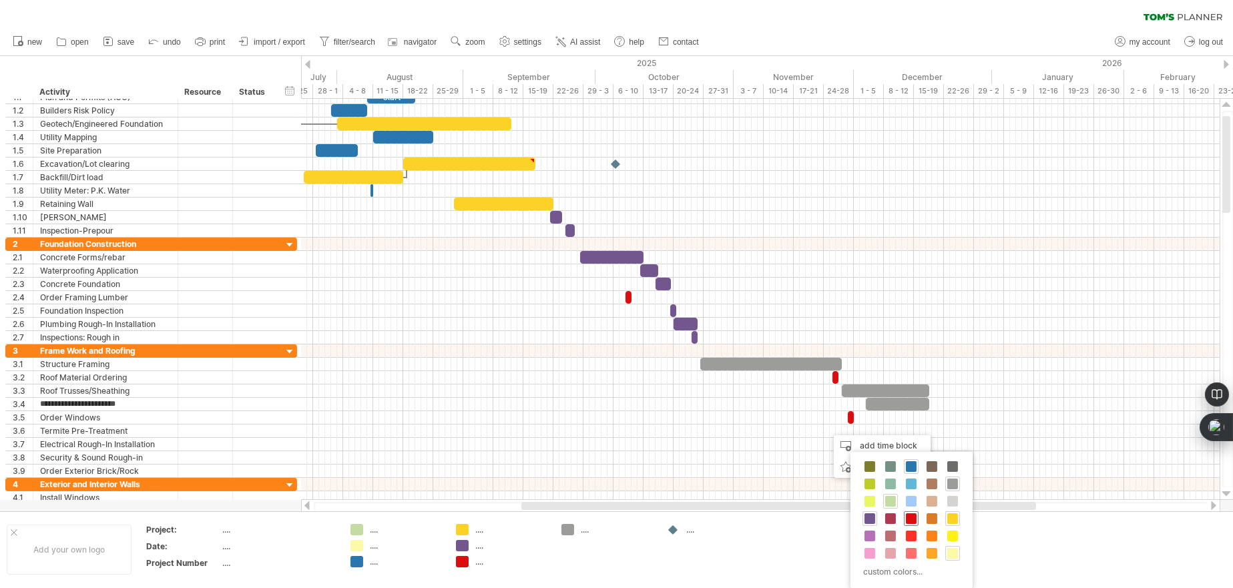
click at [913, 517] on span at bounding box center [911, 519] width 11 height 11
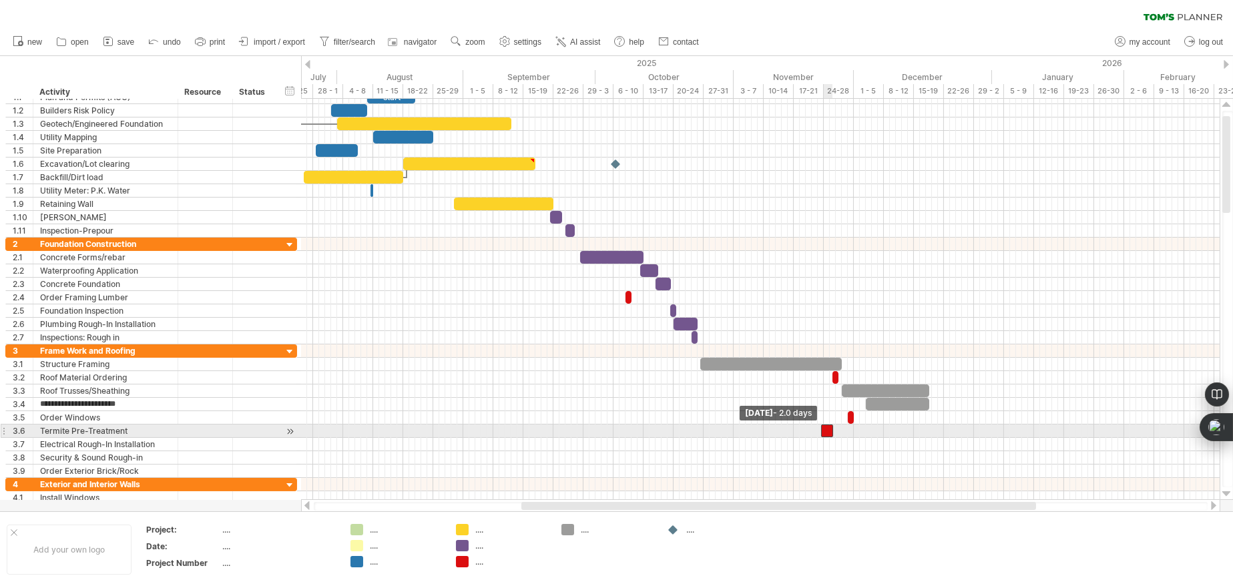
click at [823, 429] on span at bounding box center [821, 431] width 5 height 13
drag, startPoint x: 829, startPoint y: 430, endPoint x: 855, endPoint y: 429, distance: 26.7
click at [855, 429] on div at bounding box center [854, 431] width 12 height 13
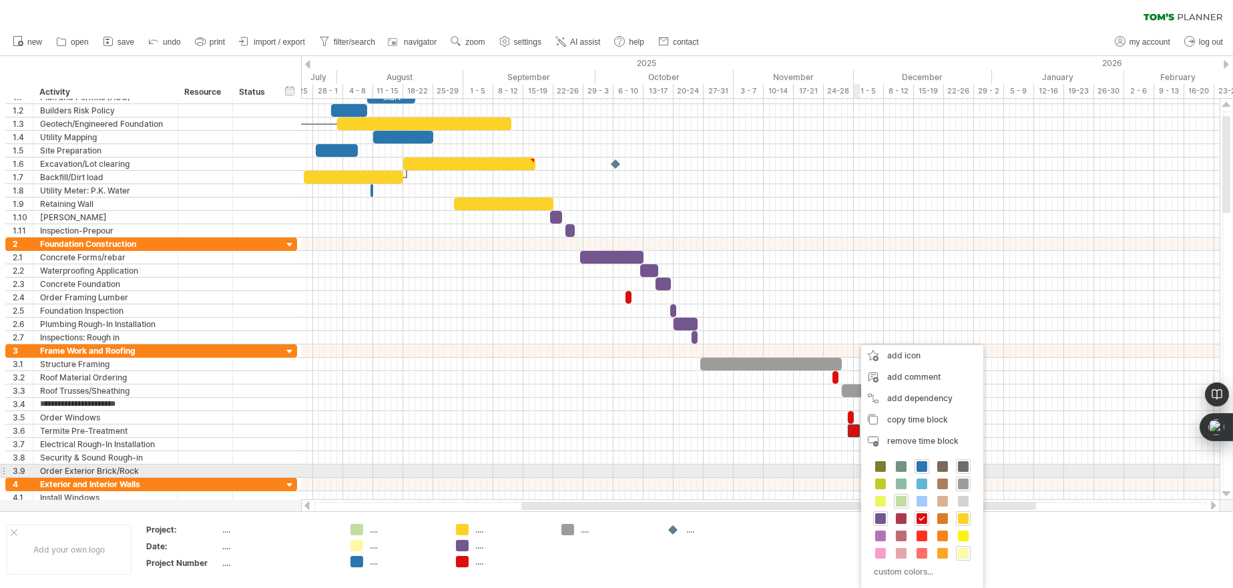
click at [966, 466] on span at bounding box center [963, 466] width 11 height 11
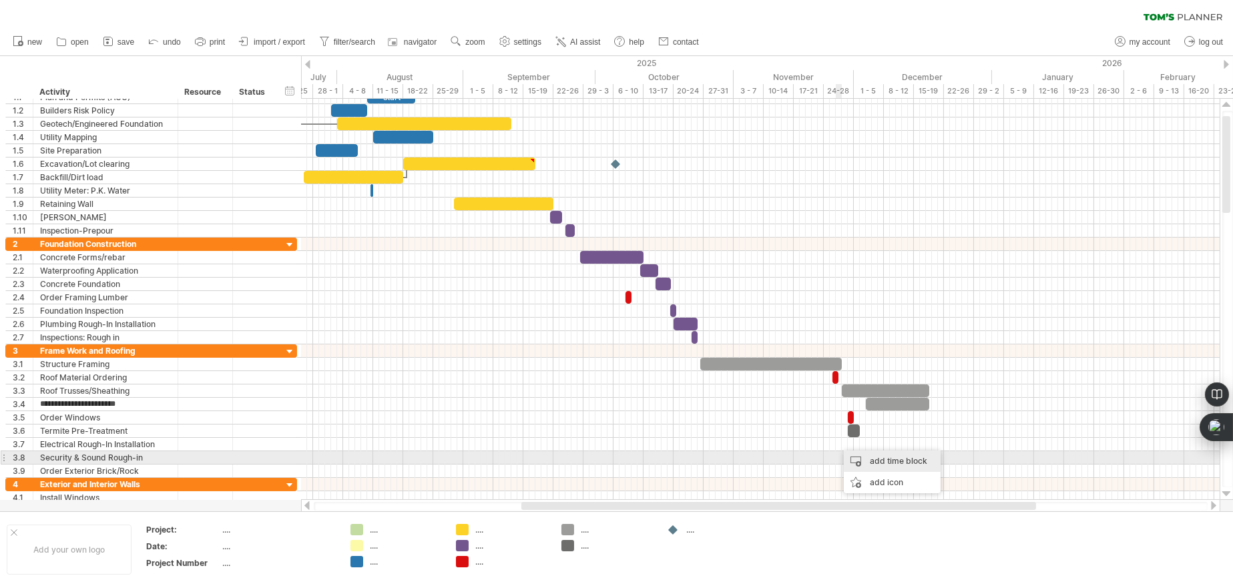
click at [879, 463] on div "add time block" at bounding box center [892, 461] width 97 height 21
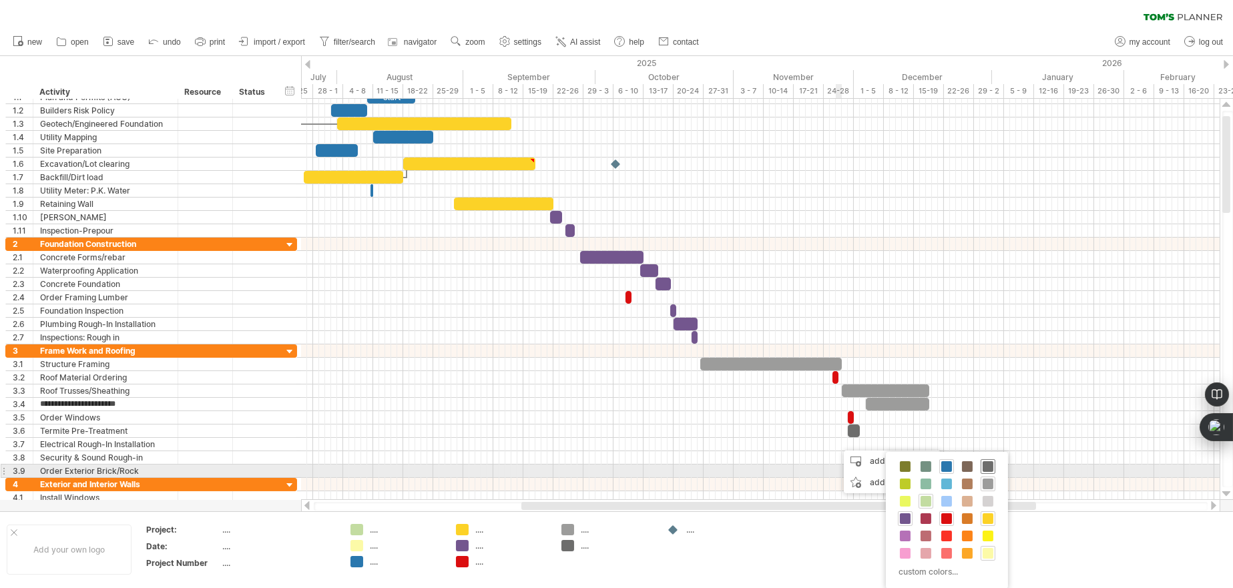
click at [989, 469] on span at bounding box center [988, 466] width 11 height 11
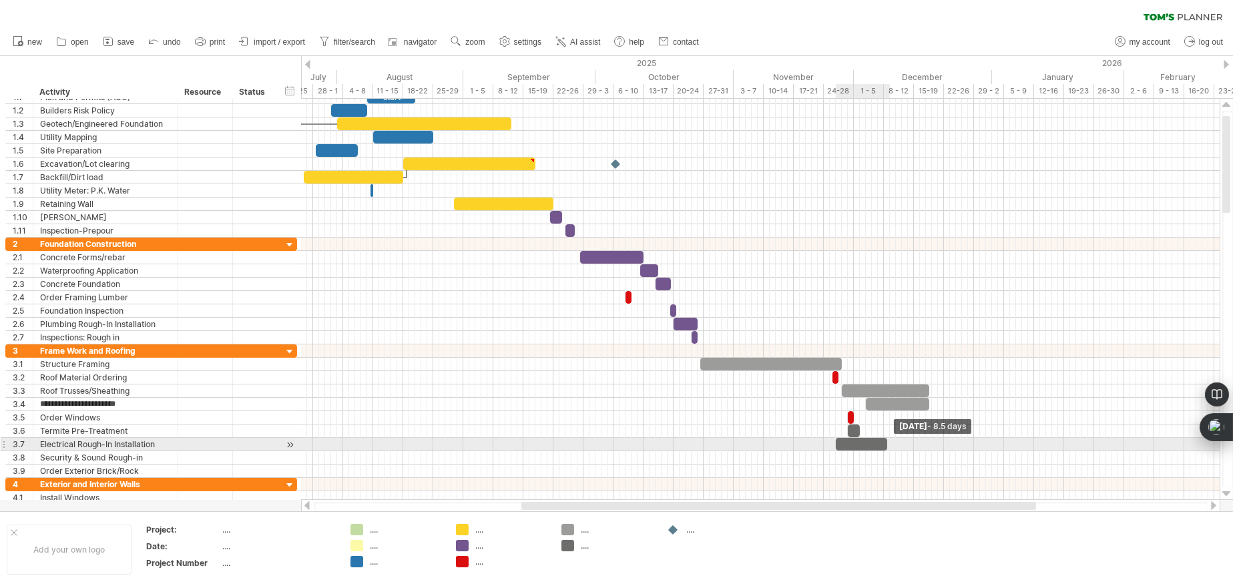
drag, startPoint x: 841, startPoint y: 445, endPoint x: 887, endPoint y: 445, distance: 46.1
click at [887, 445] on span at bounding box center [887, 444] width 5 height 13
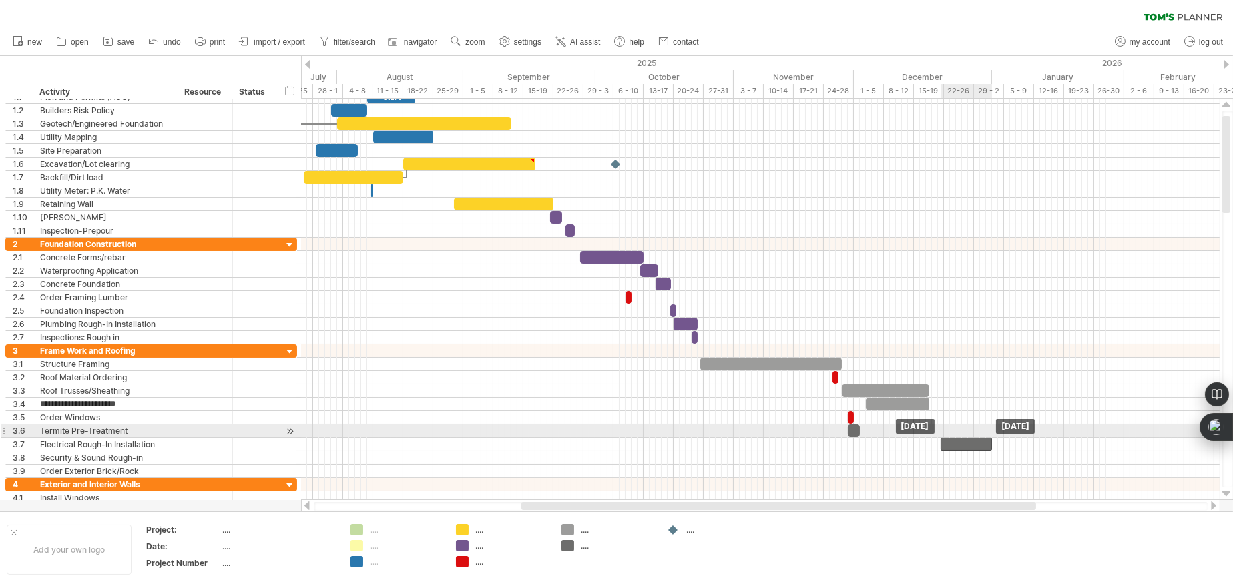
drag, startPoint x: 859, startPoint y: 442, endPoint x: 964, endPoint y: 438, distance: 104.9
click at [964, 438] on div at bounding box center [966, 444] width 51 height 13
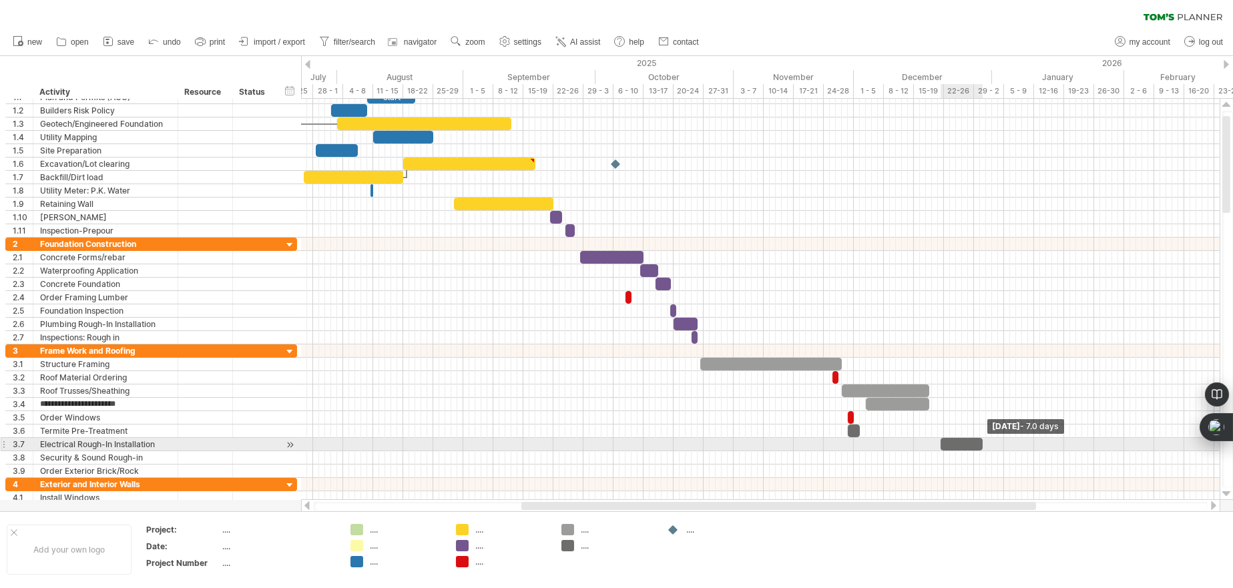
drag, startPoint x: 990, startPoint y: 441, endPoint x: 982, endPoint y: 445, distance: 8.7
click at [982, 445] on span at bounding box center [982, 444] width 5 height 13
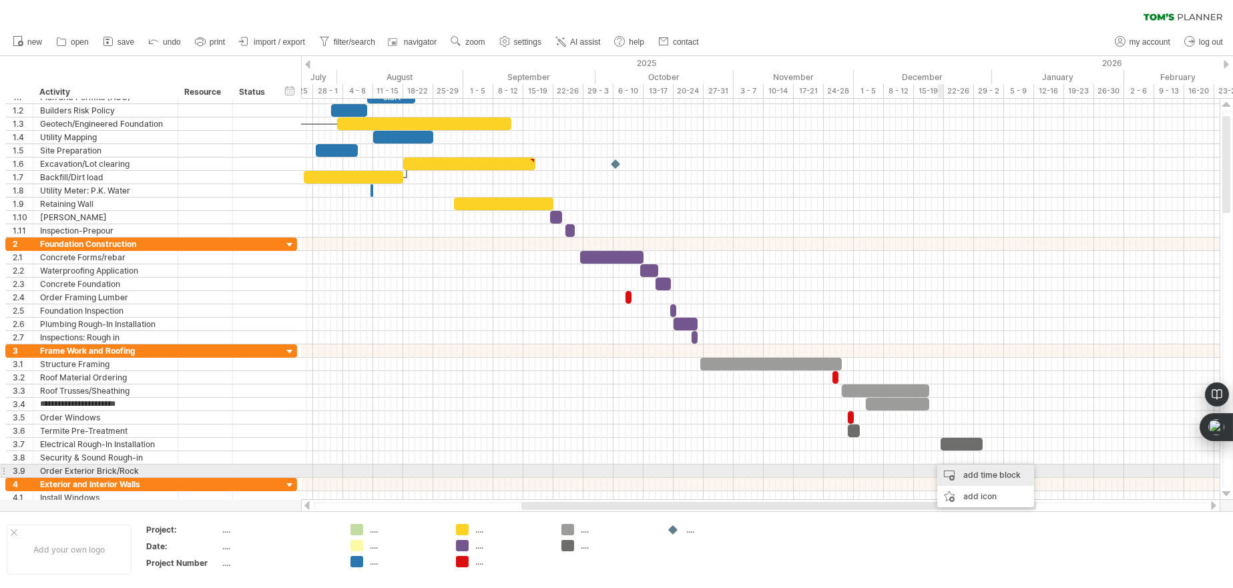
click at [966, 472] on div "add time block" at bounding box center [986, 475] width 97 height 21
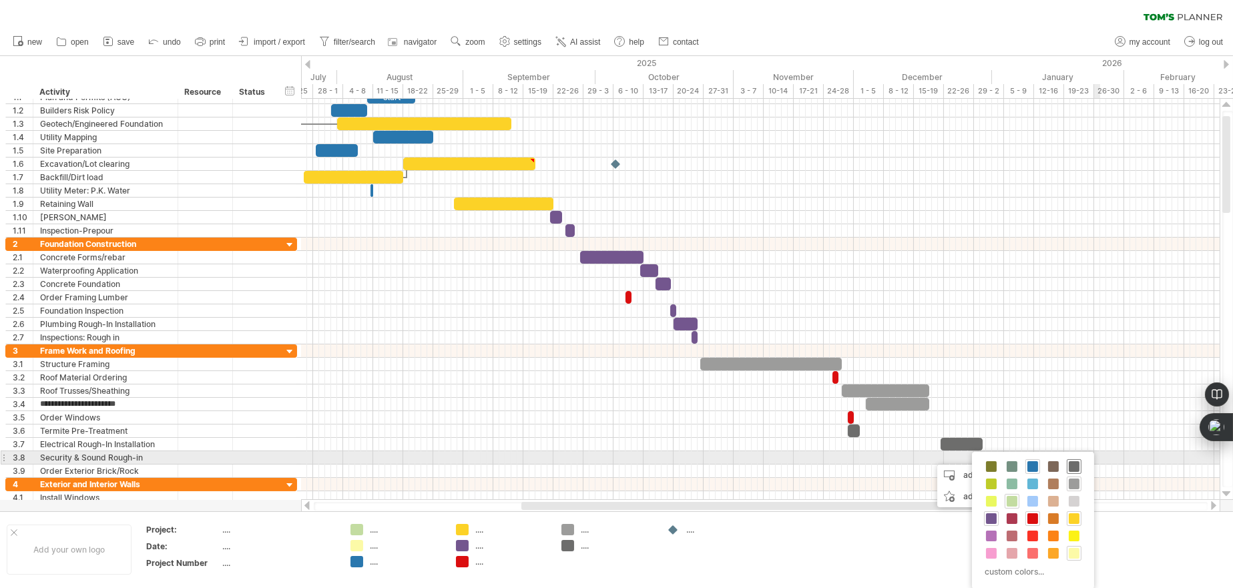
click at [1075, 465] on span at bounding box center [1074, 466] width 11 height 11
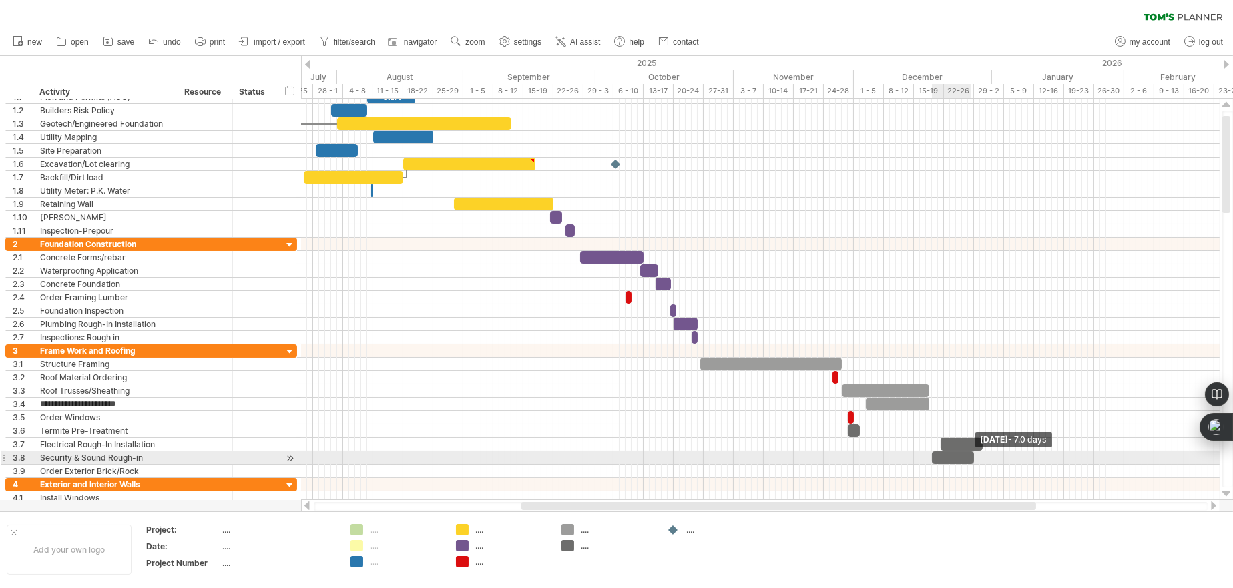
drag, startPoint x: 939, startPoint y: 457, endPoint x: 974, endPoint y: 457, distance: 34.7
click at [974, 457] on span at bounding box center [974, 457] width 5 height 13
drag, startPoint x: 956, startPoint y: 456, endPoint x: 1028, endPoint y: 455, distance: 72.1
click at [1028, 455] on div at bounding box center [1025, 457] width 42 height 13
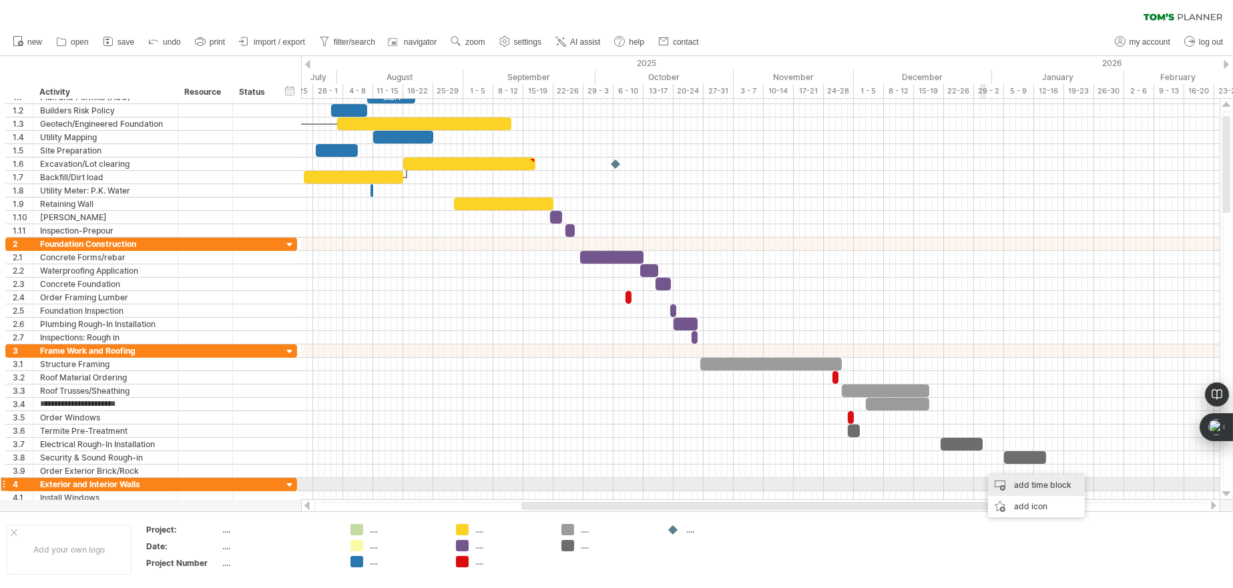
click at [1004, 483] on div "add time block" at bounding box center [1036, 485] width 97 height 21
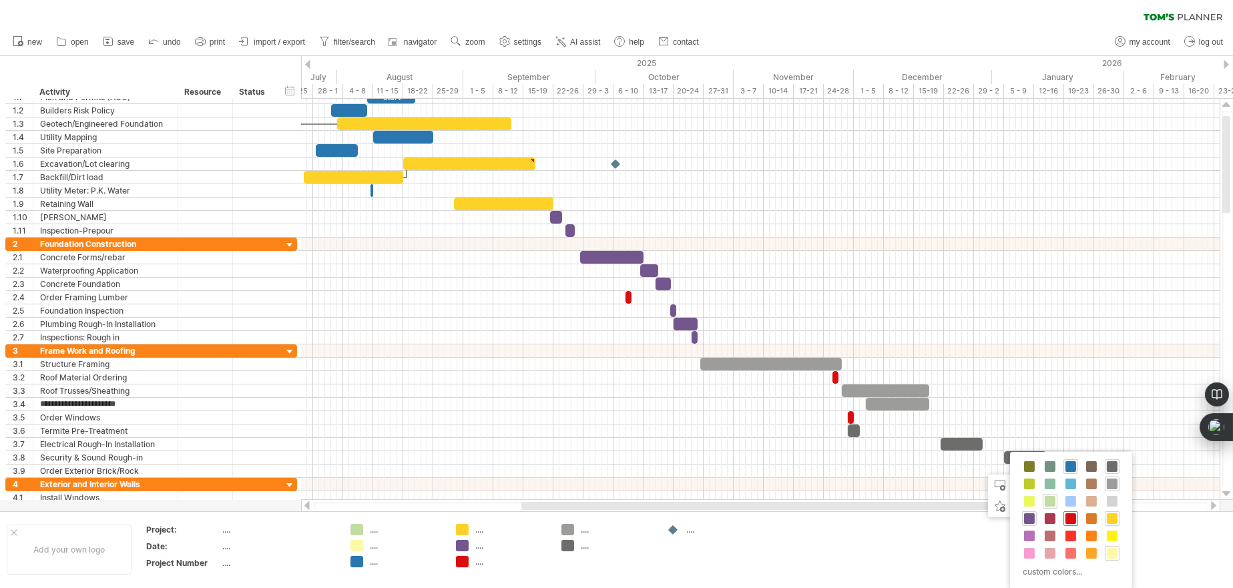
click at [1073, 520] on span at bounding box center [1071, 519] width 11 height 11
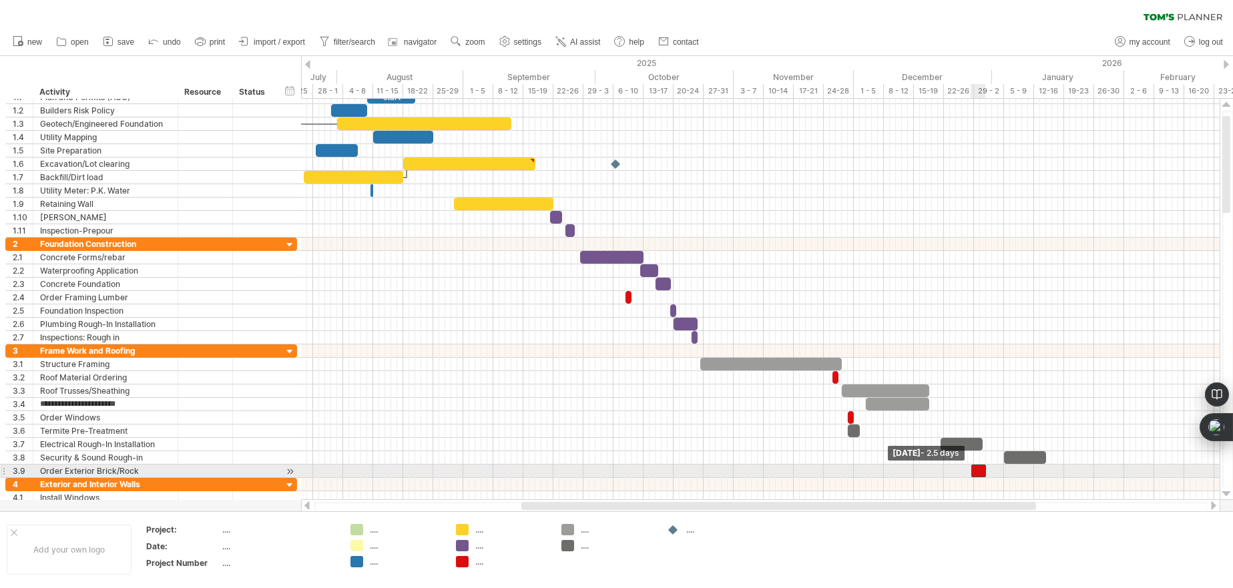
drag, startPoint x: 980, startPoint y: 467, endPoint x: 970, endPoint y: 469, distance: 9.4
click at [970, 469] on span at bounding box center [971, 471] width 5 height 13
drag, startPoint x: 982, startPoint y: 470, endPoint x: 939, endPoint y: 471, distance: 42.7
click at [939, 471] on div at bounding box center [936, 471] width 15 height 13
drag, startPoint x: 941, startPoint y: 467, endPoint x: 934, endPoint y: 466, distance: 7.4
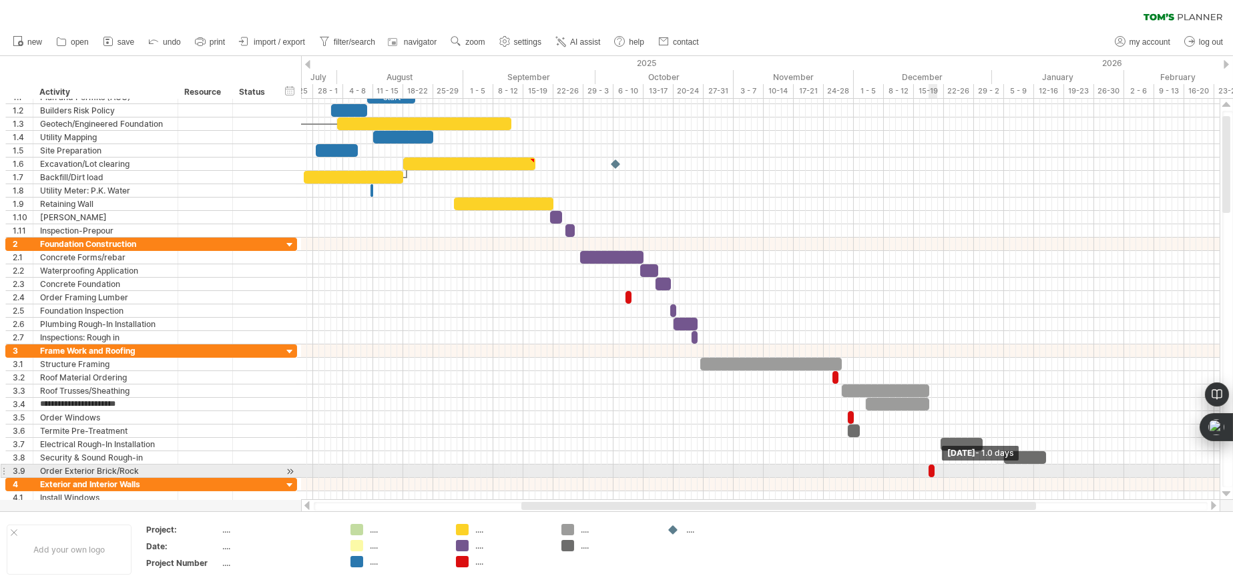
click at [934, 466] on span at bounding box center [934, 471] width 5 height 13
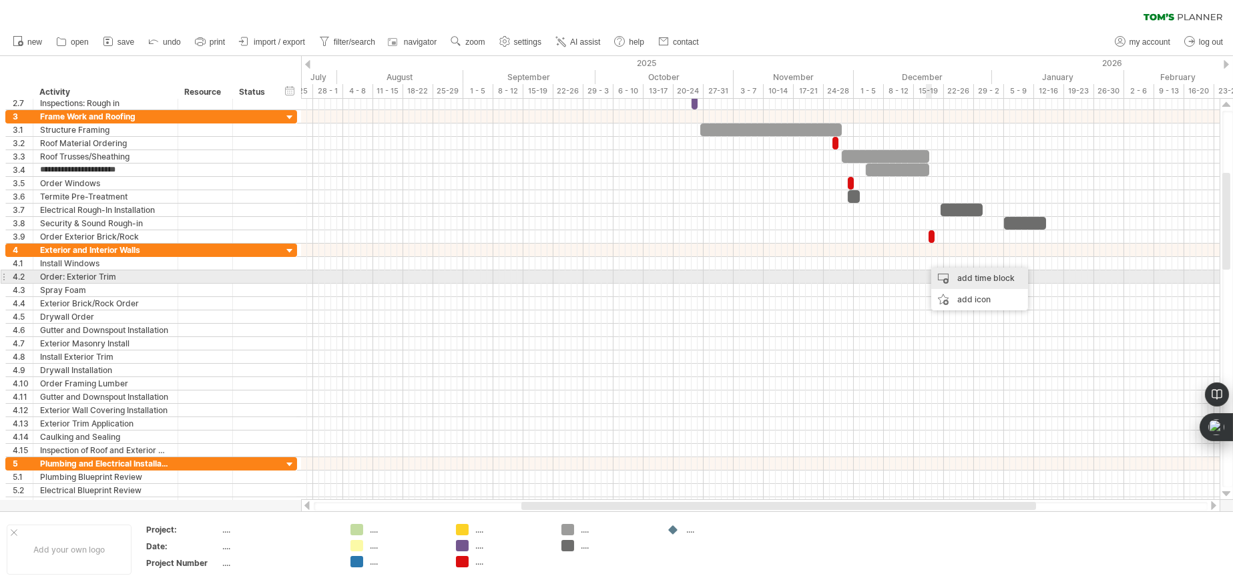
click at [946, 276] on div "add time block" at bounding box center [980, 278] width 97 height 21
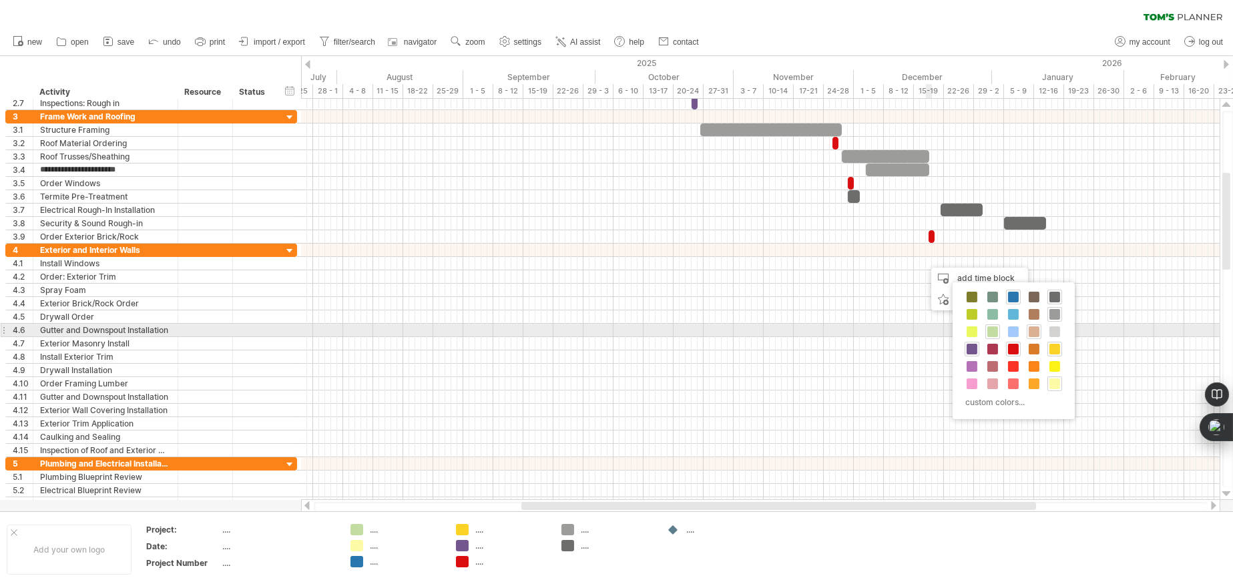
click at [1036, 327] on span at bounding box center [1034, 332] width 11 height 11
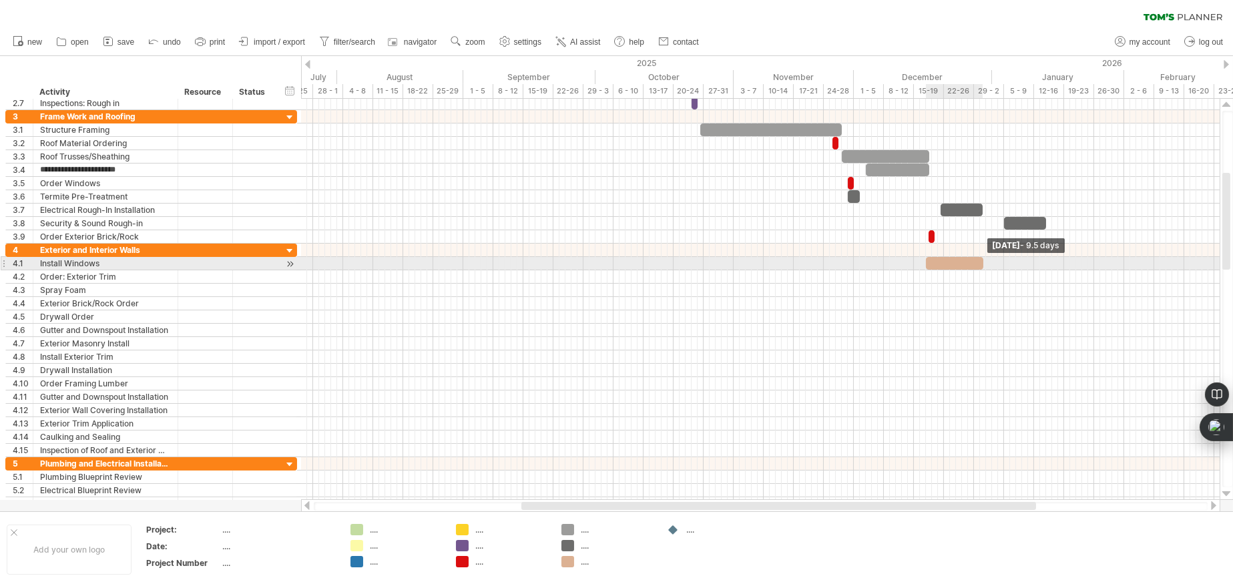
drag, startPoint x: 934, startPoint y: 265, endPoint x: 985, endPoint y: 265, distance: 51.4
click at [985, 265] on span at bounding box center [983, 263] width 5 height 13
drag, startPoint x: 960, startPoint y: 263, endPoint x: 1039, endPoint y: 264, distance: 79.5
click at [1039, 264] on div at bounding box center [1032, 263] width 57 height 13
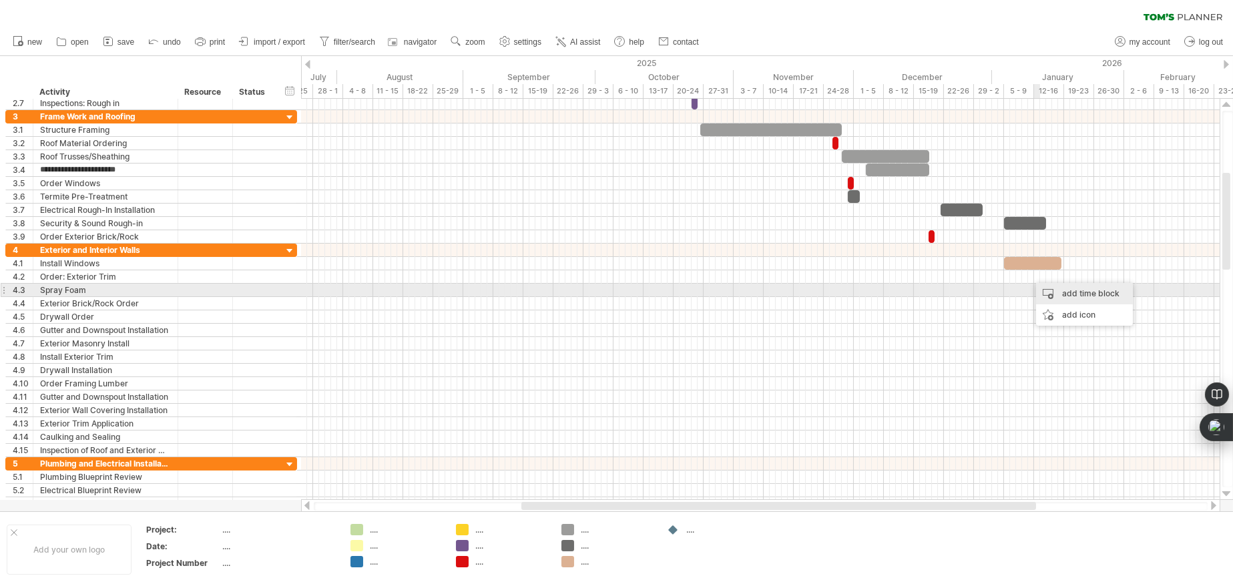
click at [1050, 289] on div "add time block" at bounding box center [1084, 293] width 97 height 21
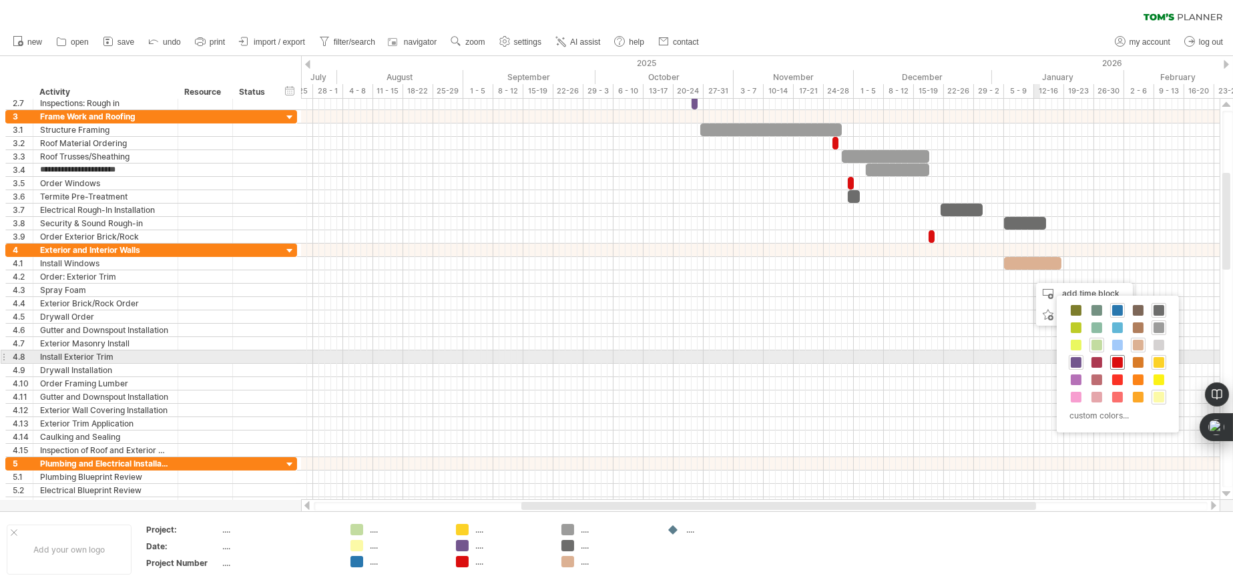
click at [1120, 361] on span at bounding box center [1117, 362] width 11 height 11
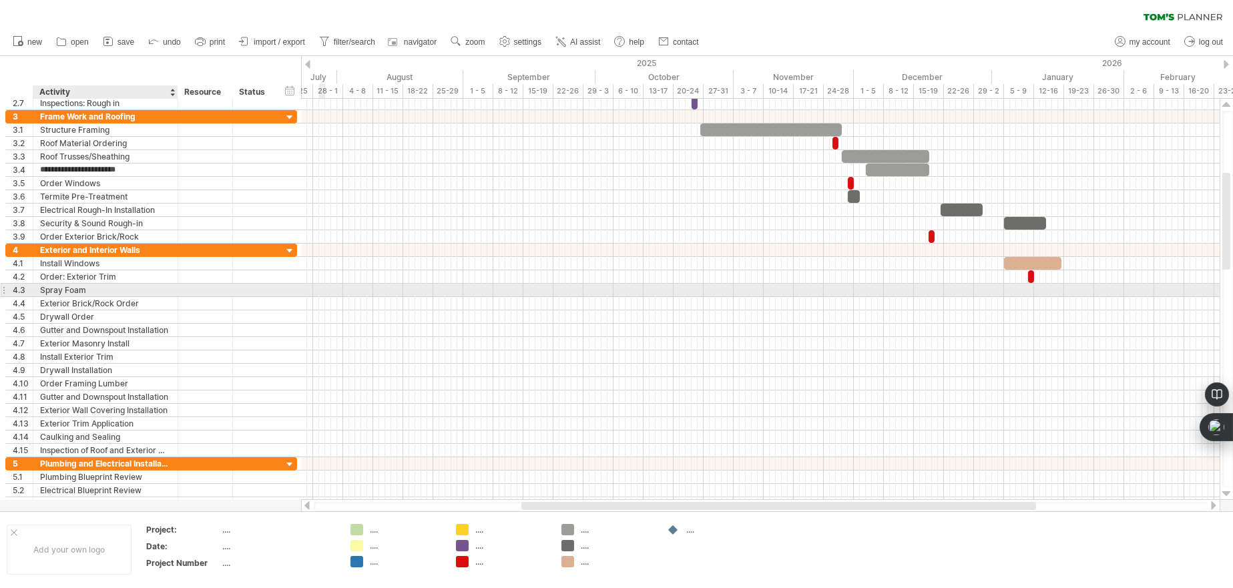
click at [108, 287] on div "Spray Foam" at bounding box center [105, 290] width 131 height 13
type input "*"
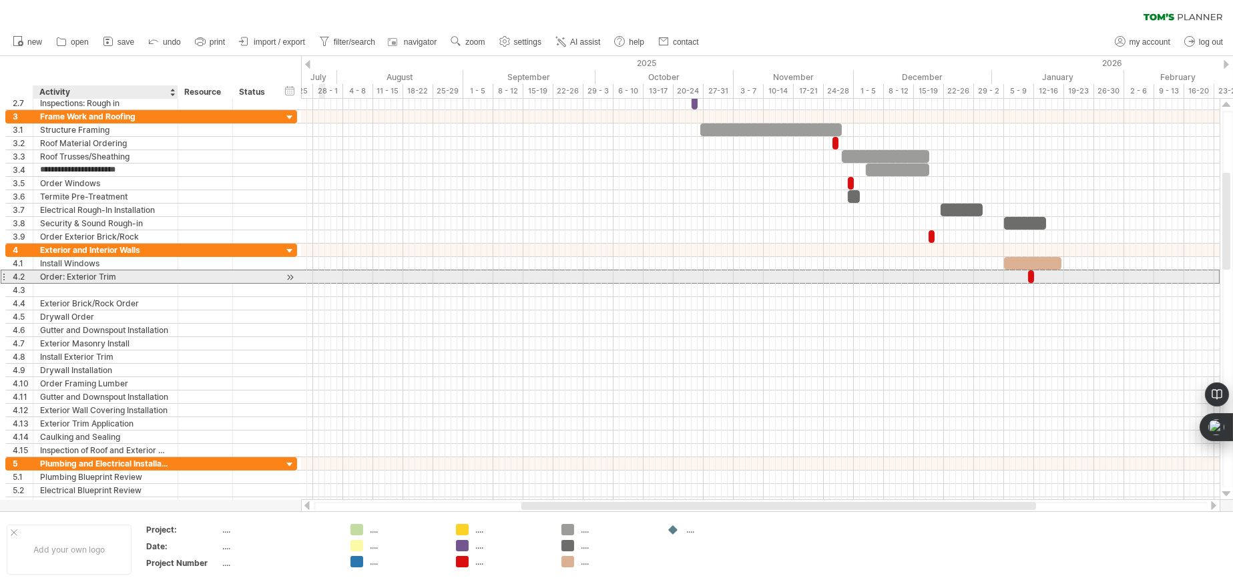
click at [140, 275] on div "Order: Exterior Trim" at bounding box center [105, 276] width 131 height 13
type input "**********"
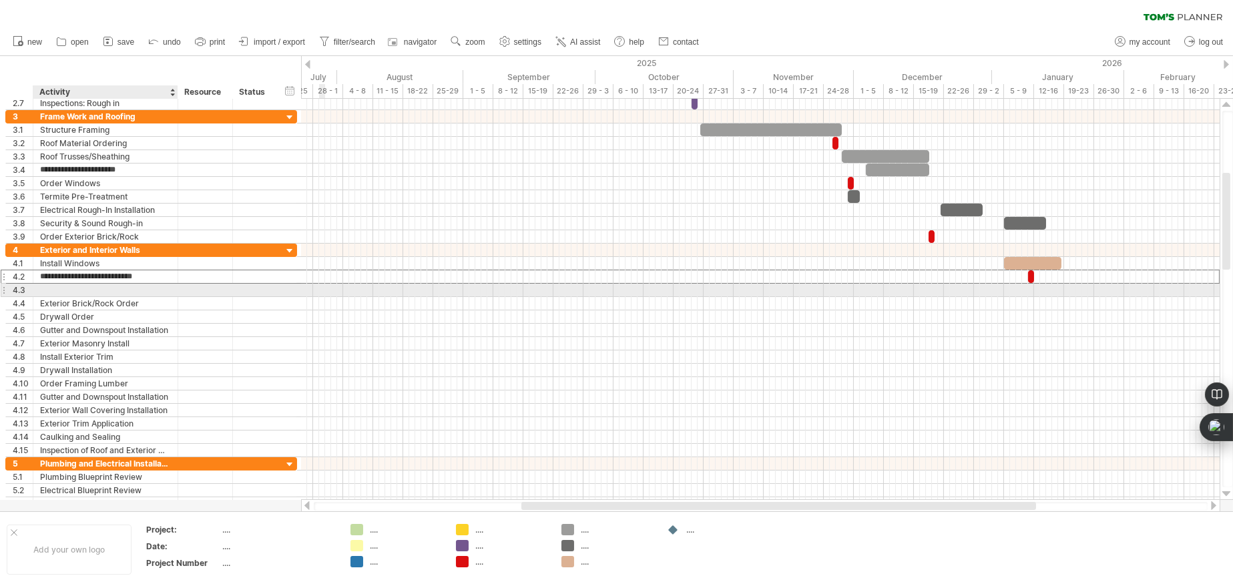
click at [126, 287] on div at bounding box center [105, 290] width 131 height 13
type input "**********"
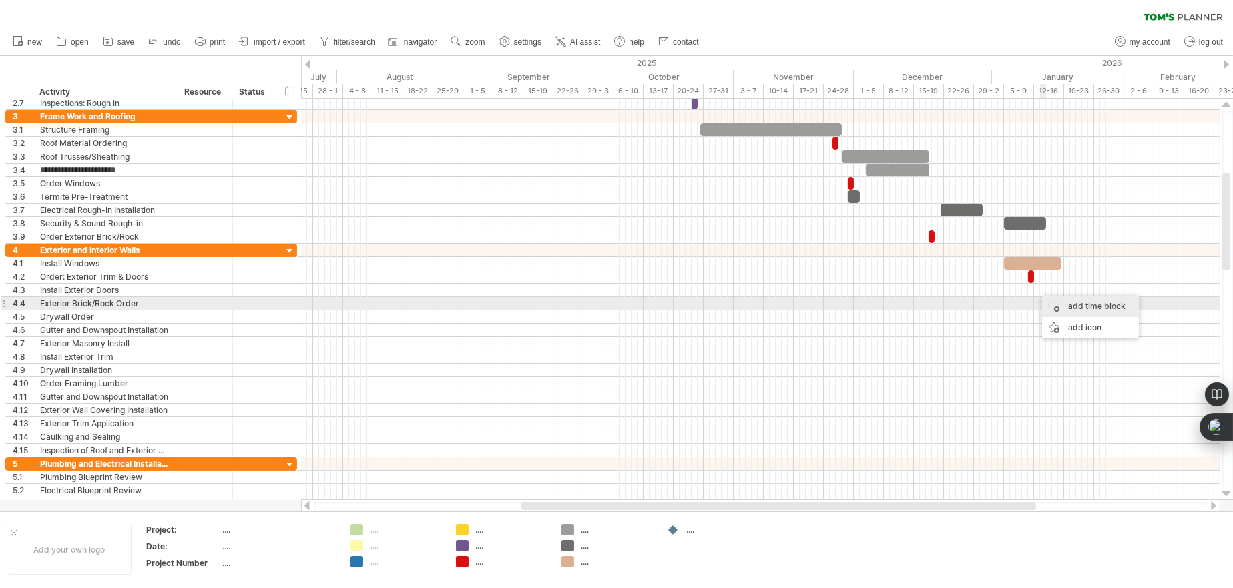
click at [1054, 302] on div "add time block" at bounding box center [1090, 306] width 97 height 21
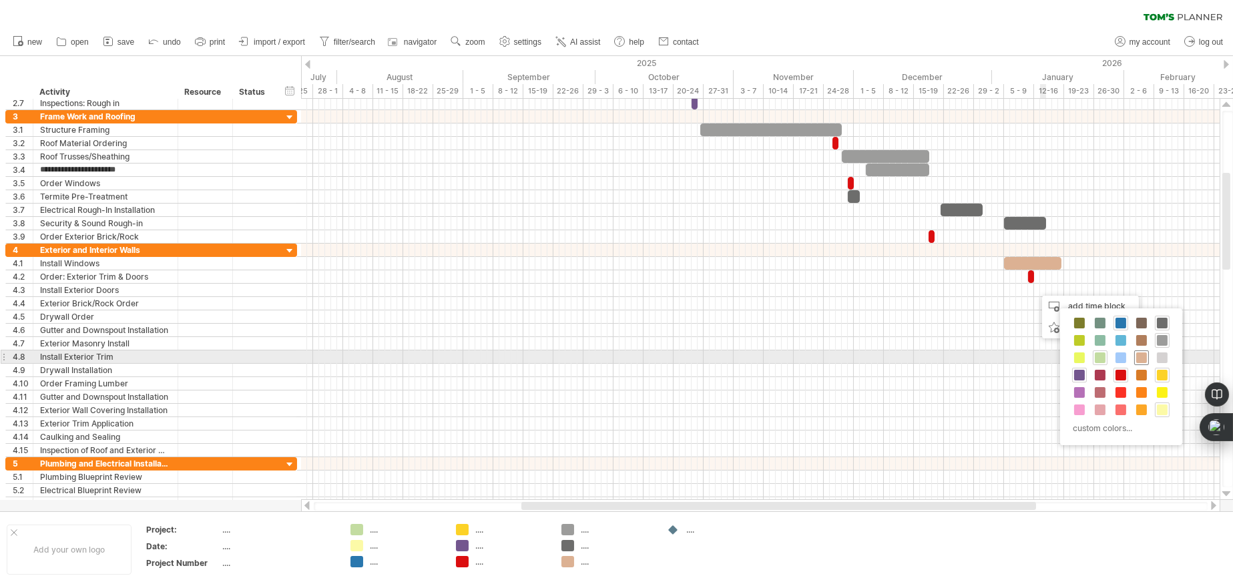
click at [1138, 357] on span at bounding box center [1142, 358] width 11 height 11
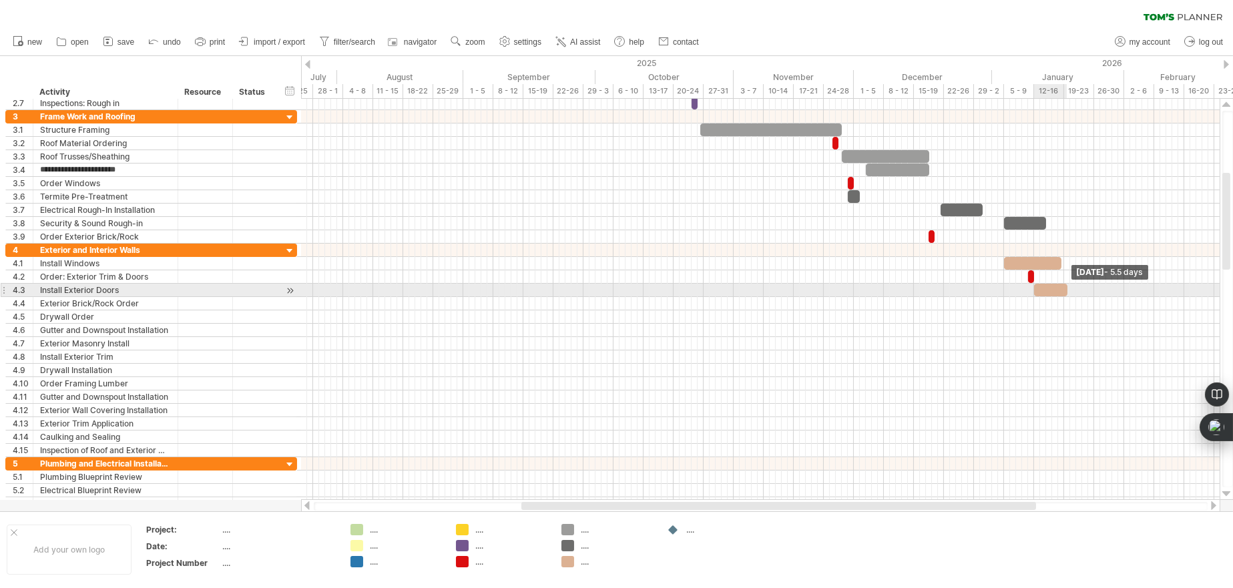
drag, startPoint x: 1040, startPoint y: 288, endPoint x: 1067, endPoint y: 288, distance: 27.4
click at [1067, 288] on span at bounding box center [1067, 290] width 5 height 13
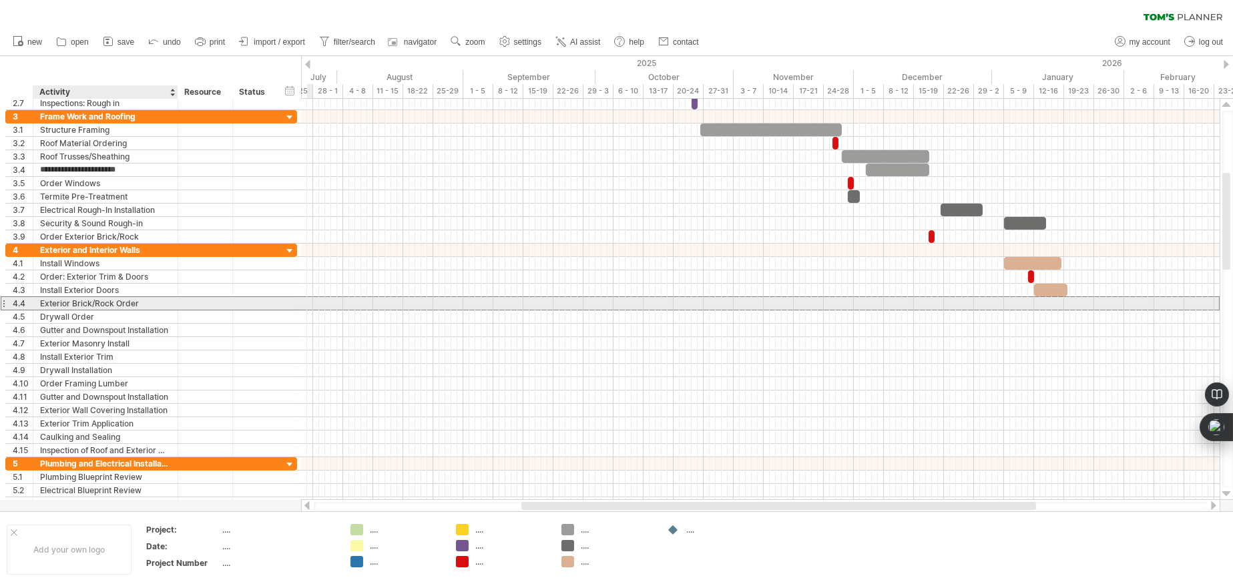
click at [155, 298] on div "Exterior Brick/Rock Order" at bounding box center [105, 303] width 131 height 13
type input "*"
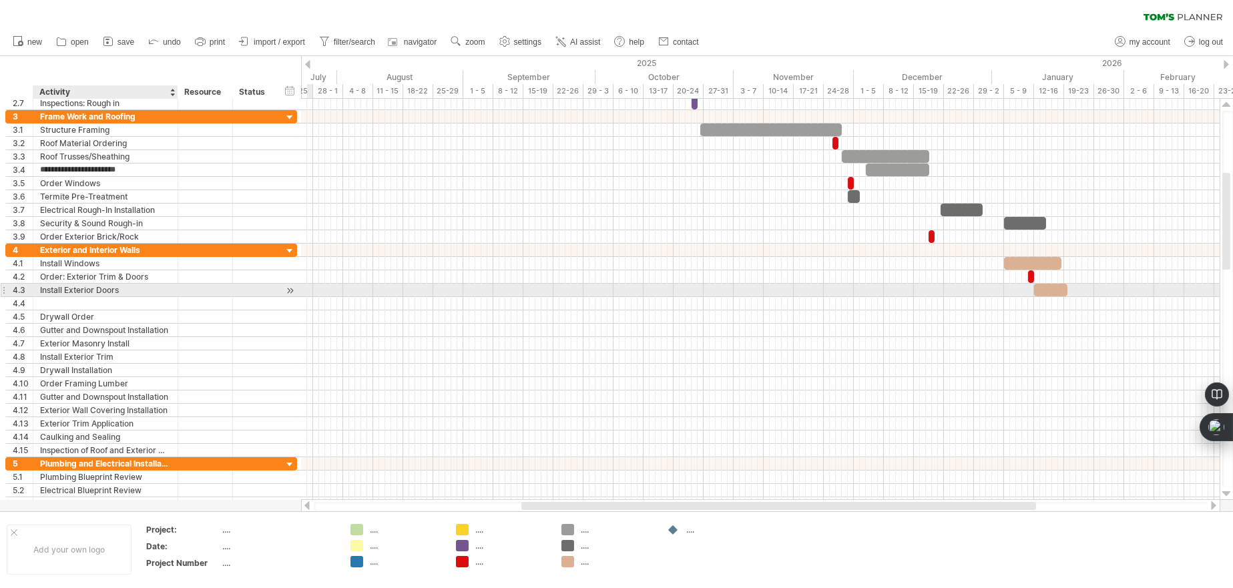
click at [134, 288] on div "Install Exterior Doors" at bounding box center [105, 290] width 131 height 13
type input "**********"
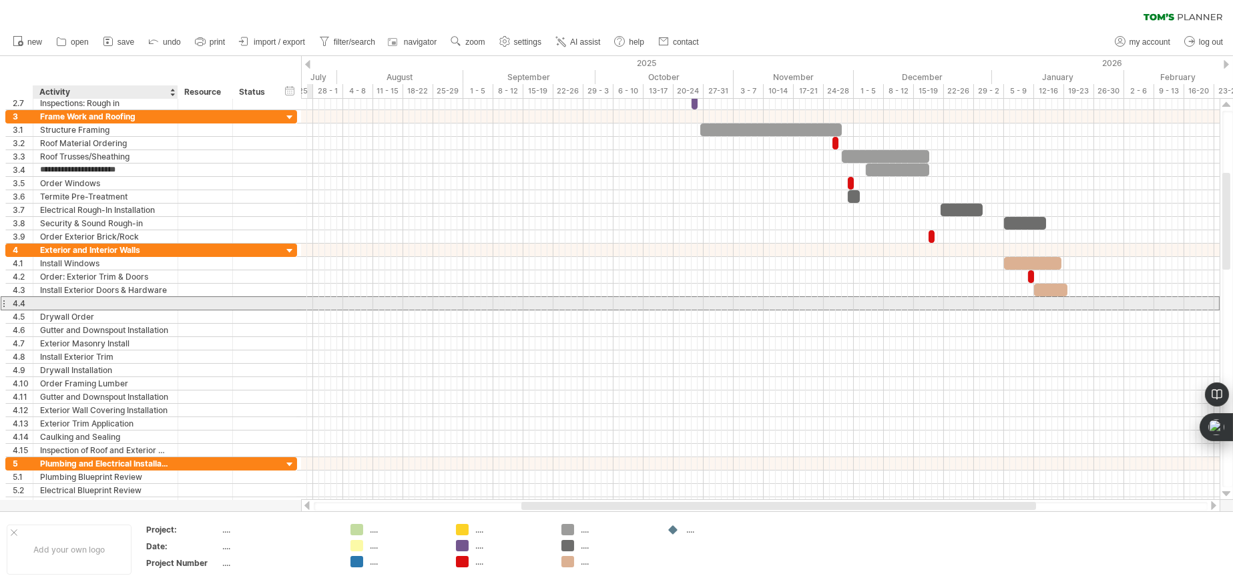
click at [120, 301] on div at bounding box center [105, 303] width 131 height 13
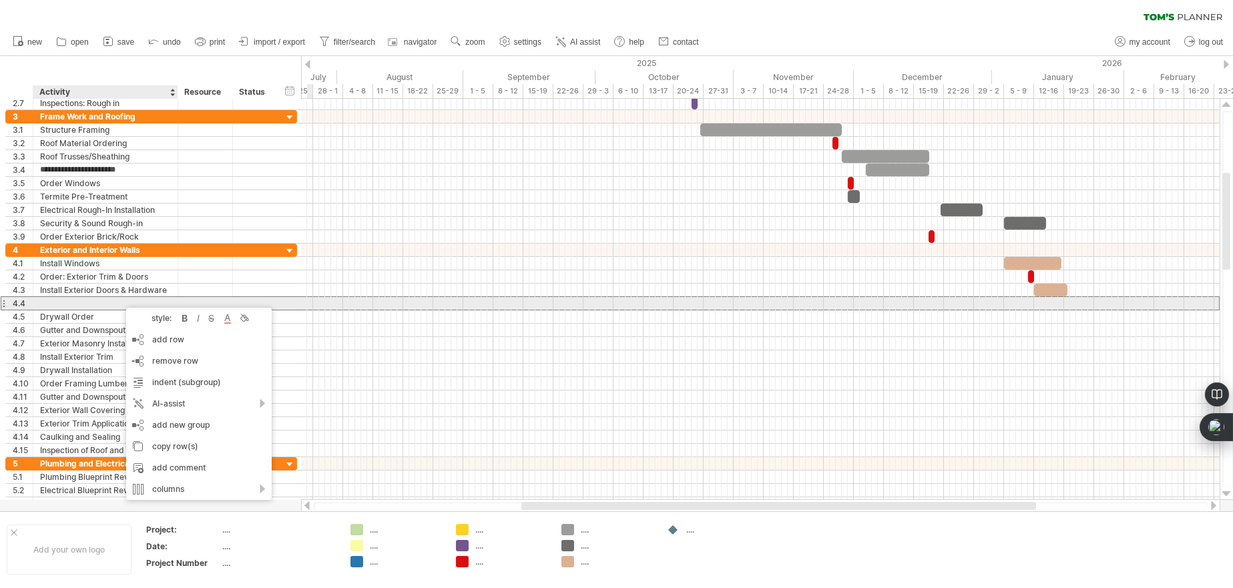
click at [120, 301] on div at bounding box center [105, 303] width 131 height 13
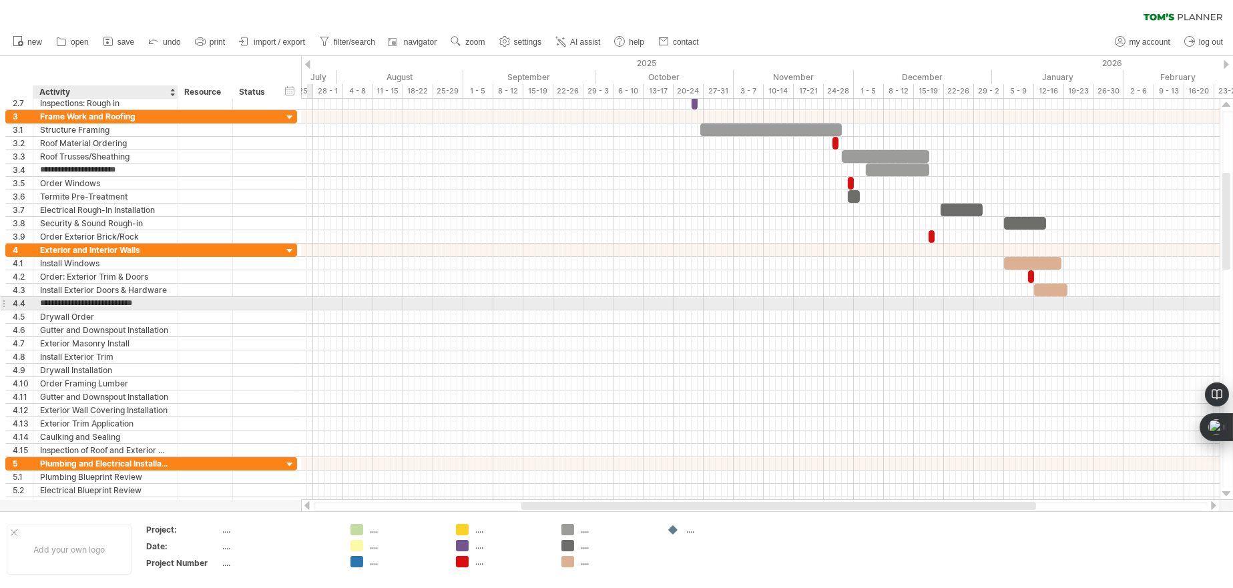
type input "**********"
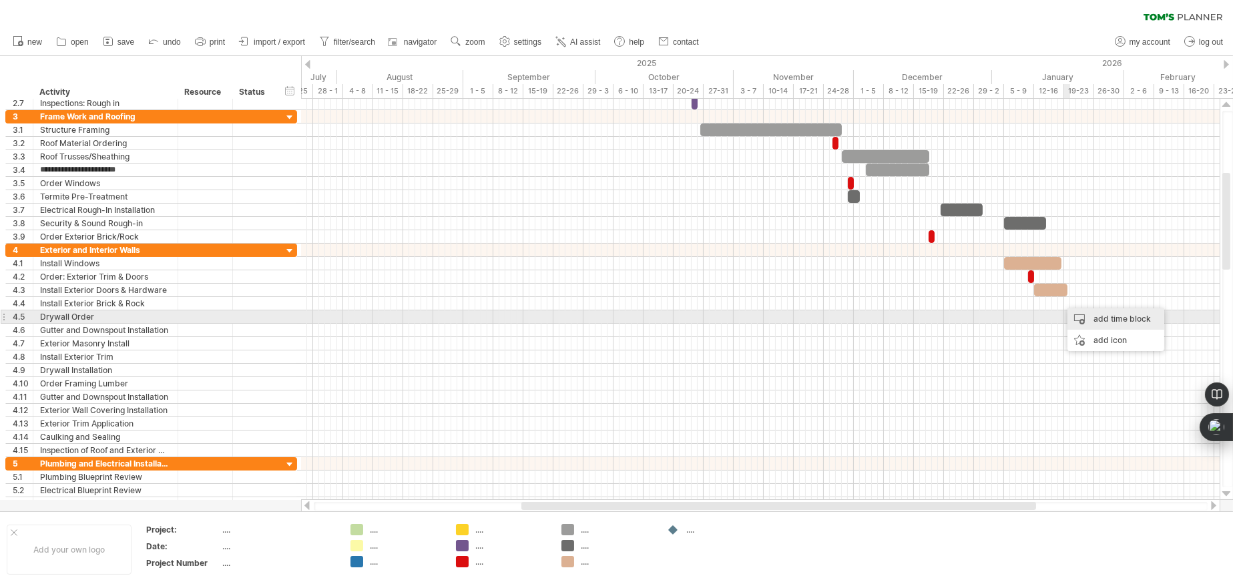
click at [1115, 317] on div "add time block" at bounding box center [1116, 319] width 97 height 21
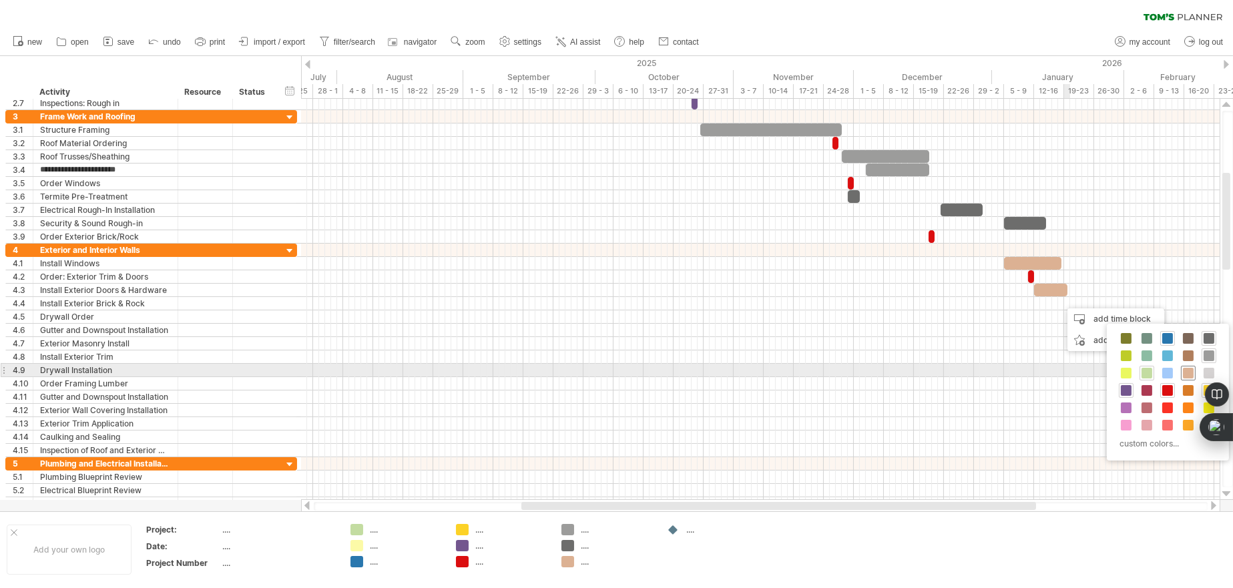
click at [1190, 371] on span at bounding box center [1188, 373] width 11 height 11
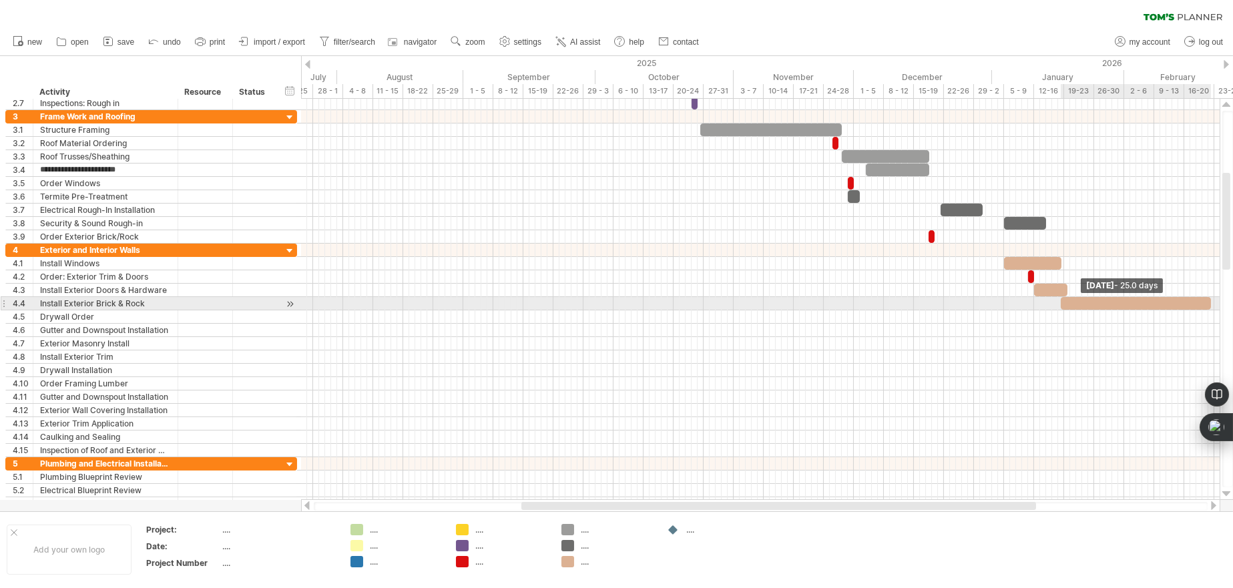
drag, startPoint x: 1067, startPoint y: 301, endPoint x: 1211, endPoint y: 300, distance: 144.2
click at [1211, 300] on span at bounding box center [1211, 303] width 5 height 13
drag, startPoint x: 1108, startPoint y: 298, endPoint x: 1082, endPoint y: 300, distance: 26.1
click at [1082, 300] on div at bounding box center [1109, 303] width 150 height 13
click at [1054, 301] on div at bounding box center [1109, 303] width 150 height 13
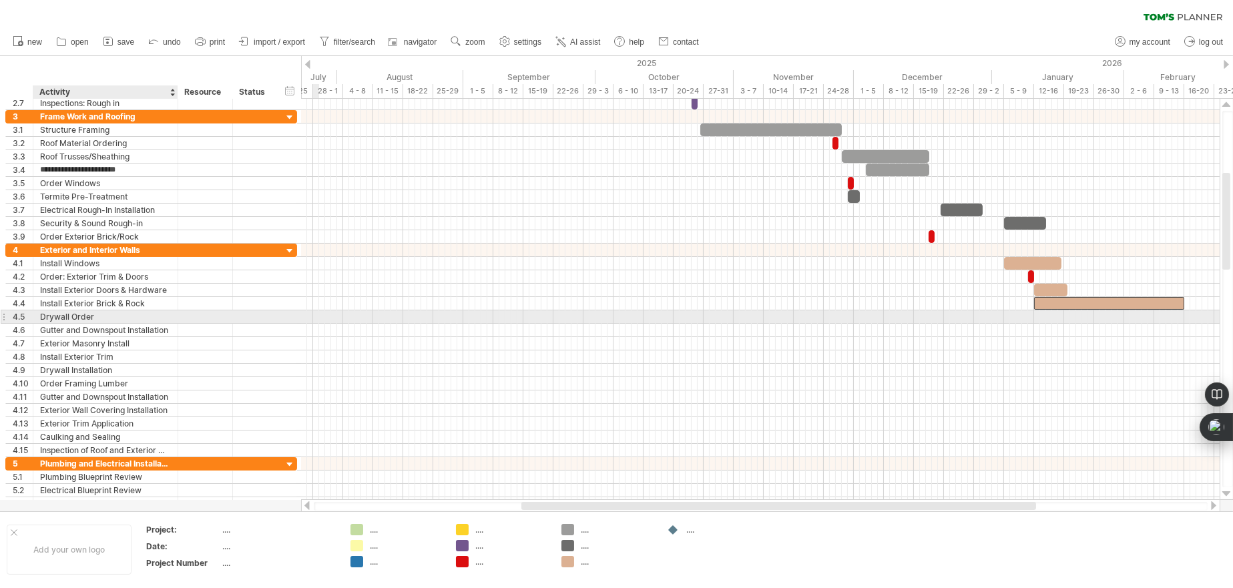
click at [106, 315] on div "Drywall Order" at bounding box center [105, 317] width 131 height 13
type input "*"
type input "**********"
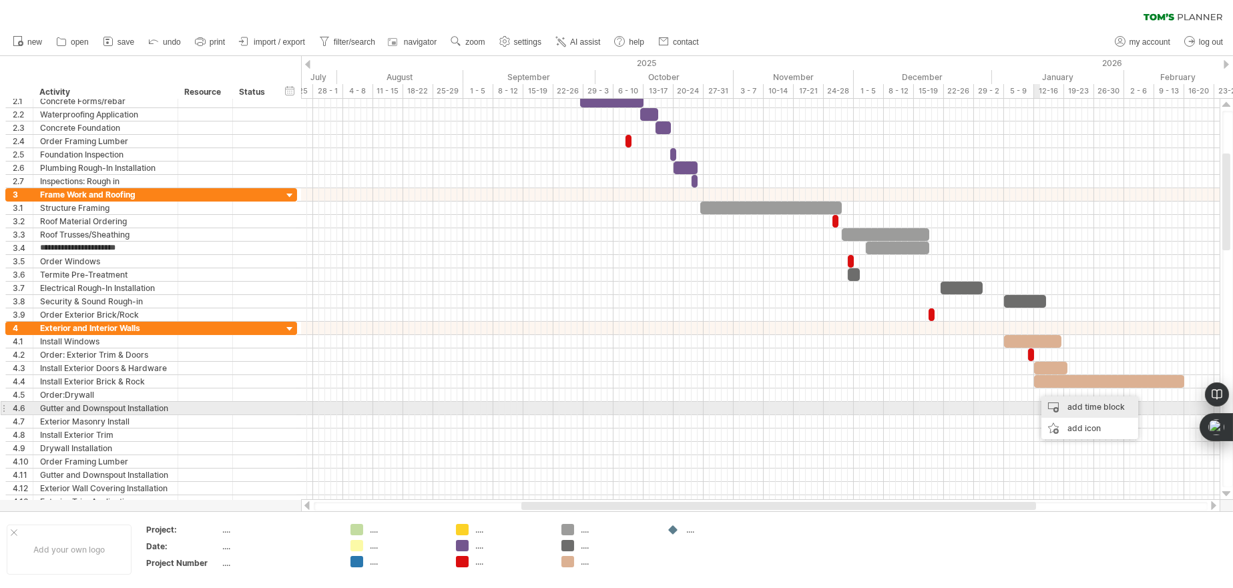
click at [1082, 409] on div "add time block" at bounding box center [1090, 407] width 97 height 21
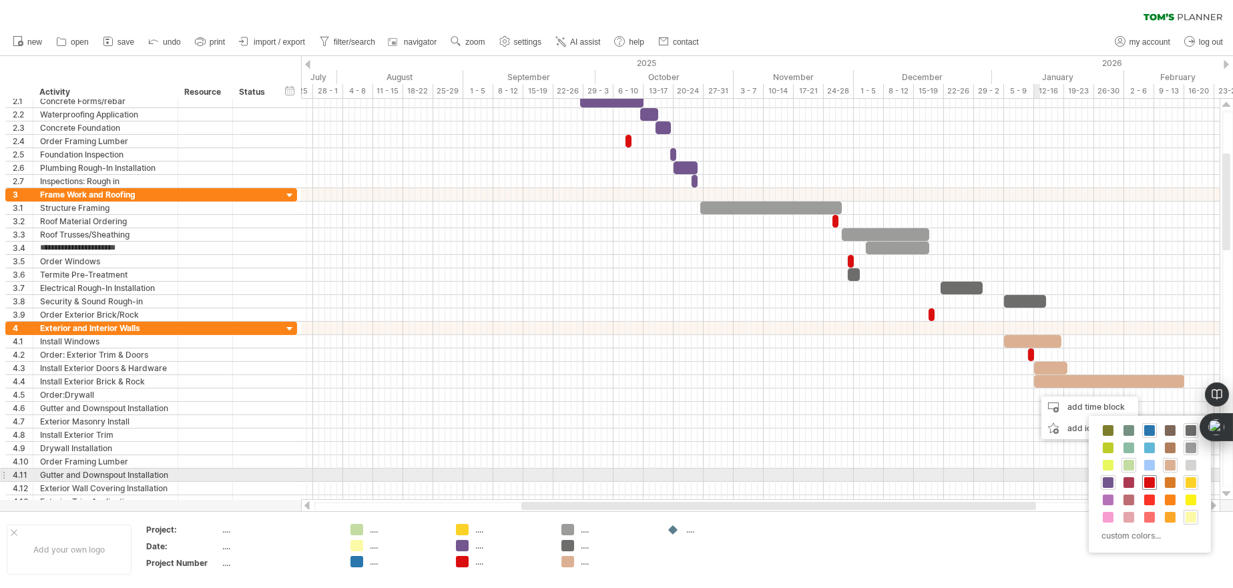
click at [1152, 477] on span at bounding box center [1150, 482] width 11 height 11
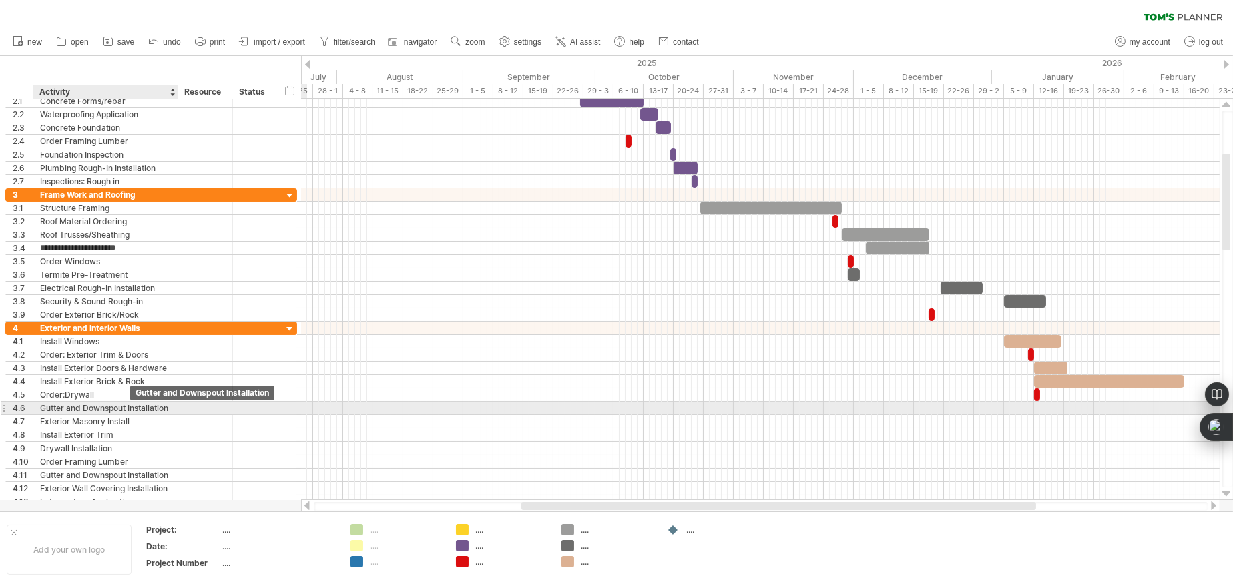
click at [132, 405] on div "Gutter and Downspout Installation" at bounding box center [105, 408] width 131 height 13
click at [168, 405] on input "**********" at bounding box center [105, 408] width 131 height 13
click at [168, 405] on input "***" at bounding box center [105, 408] width 131 height 13
type input "*"
type input "**********"
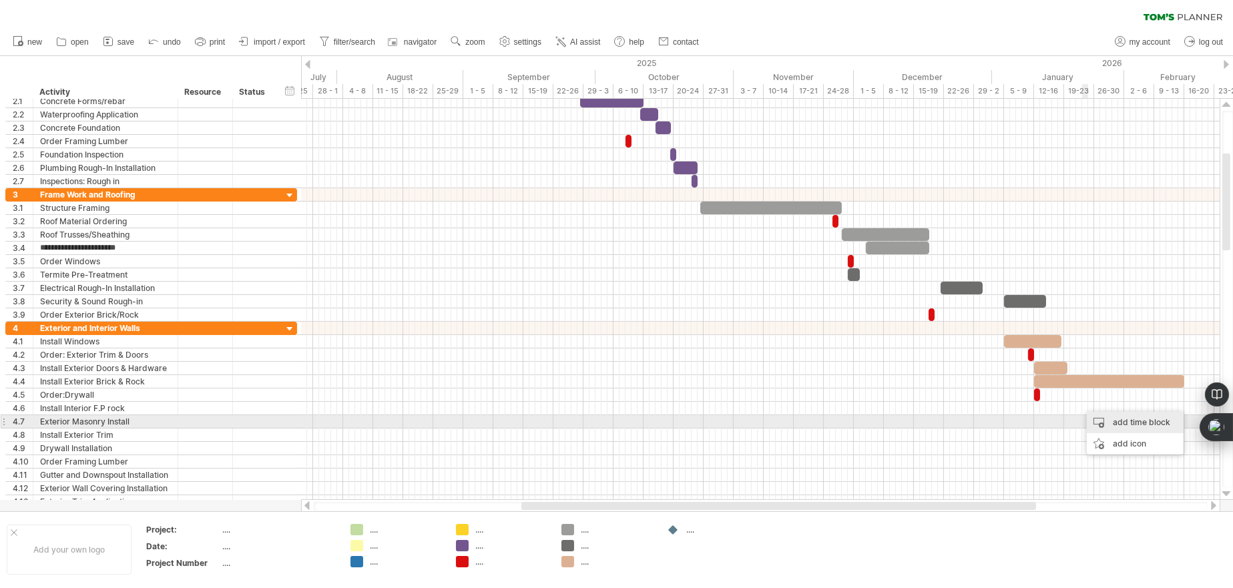
click at [1096, 417] on div "add time block" at bounding box center [1135, 422] width 97 height 21
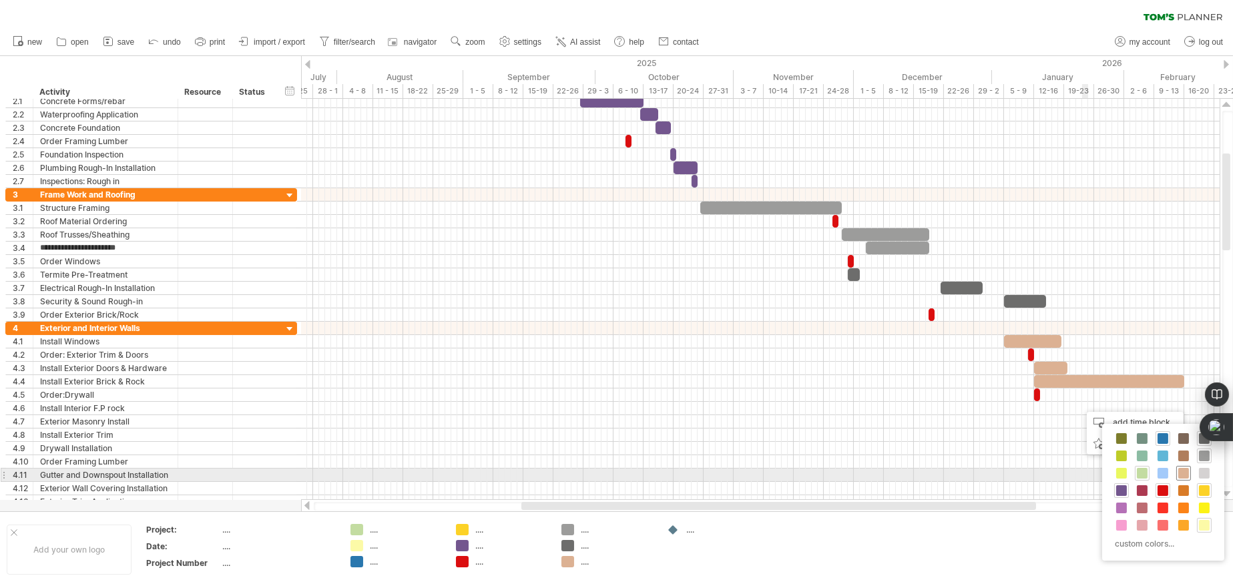
click at [1182, 469] on span at bounding box center [1184, 473] width 11 height 11
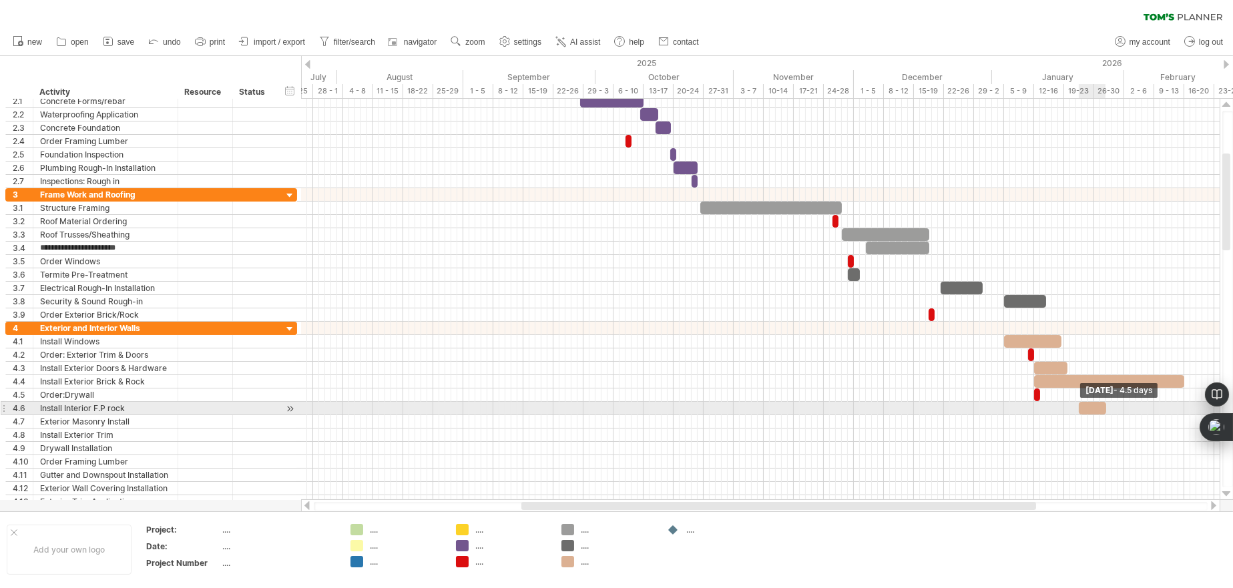
drag, startPoint x: 1086, startPoint y: 407, endPoint x: 1107, endPoint y: 407, distance: 21.4
click at [1107, 407] on span at bounding box center [1106, 408] width 5 height 13
drag, startPoint x: 1096, startPoint y: 407, endPoint x: 1201, endPoint y: 405, distance: 104.8
click at [1201, 405] on body "progress(100%) Trying to reach [DOMAIN_NAME] Connected again... 0% clear filter…" at bounding box center [616, 295] width 1233 height 591
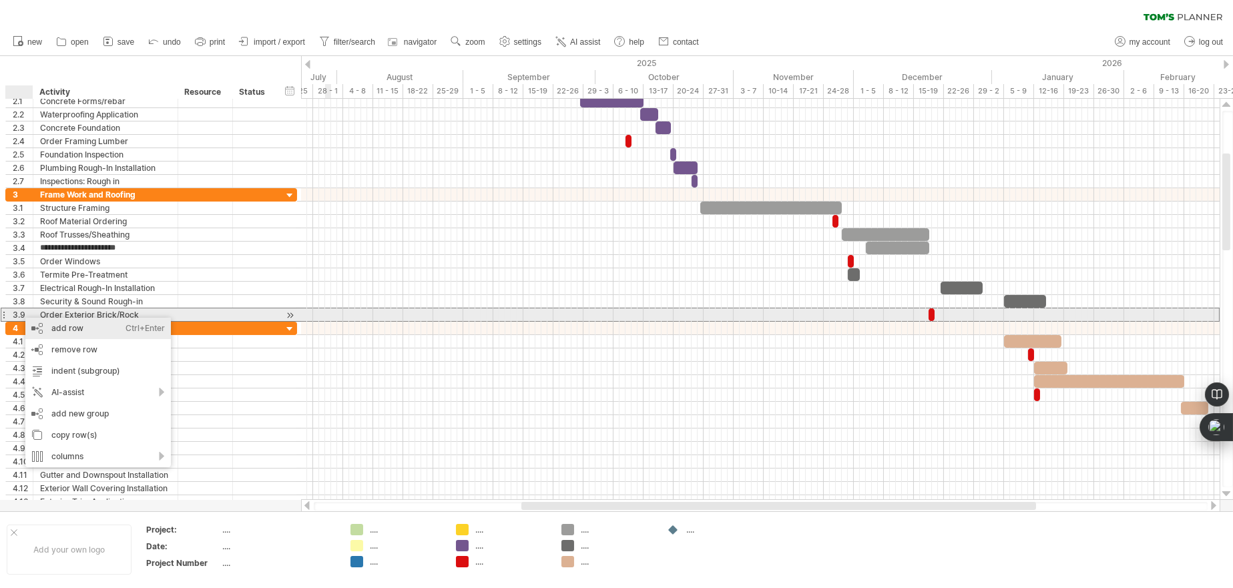
click at [55, 320] on div "add row Ctrl+Enter Cmd+Enter" at bounding box center [98, 328] width 146 height 21
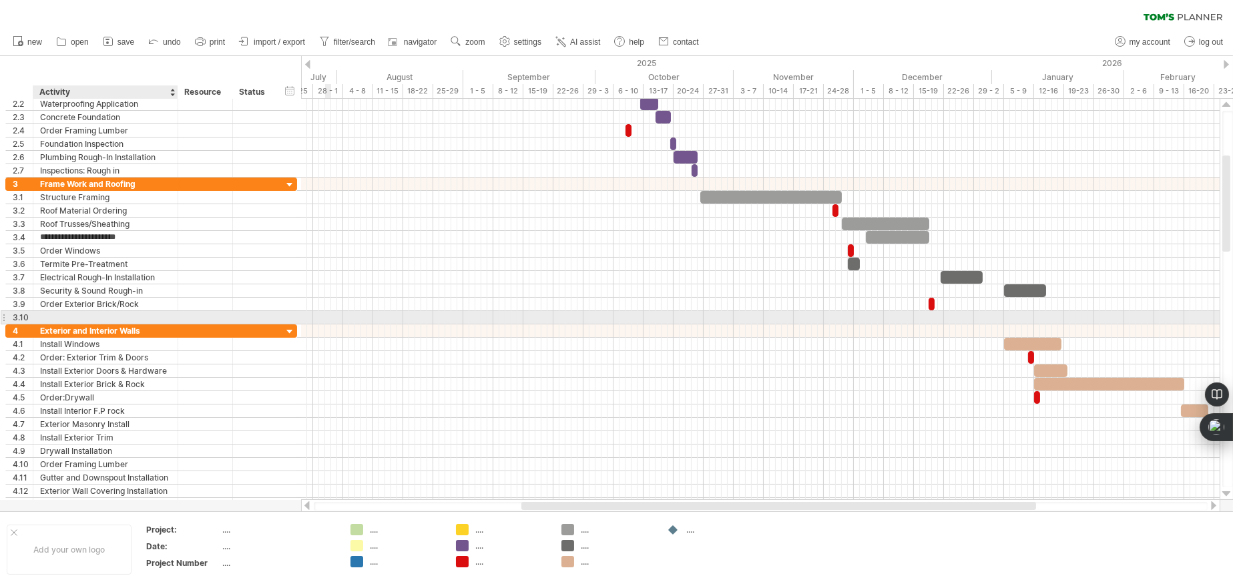
click at [65, 315] on div at bounding box center [105, 317] width 131 height 13
type input "**********"
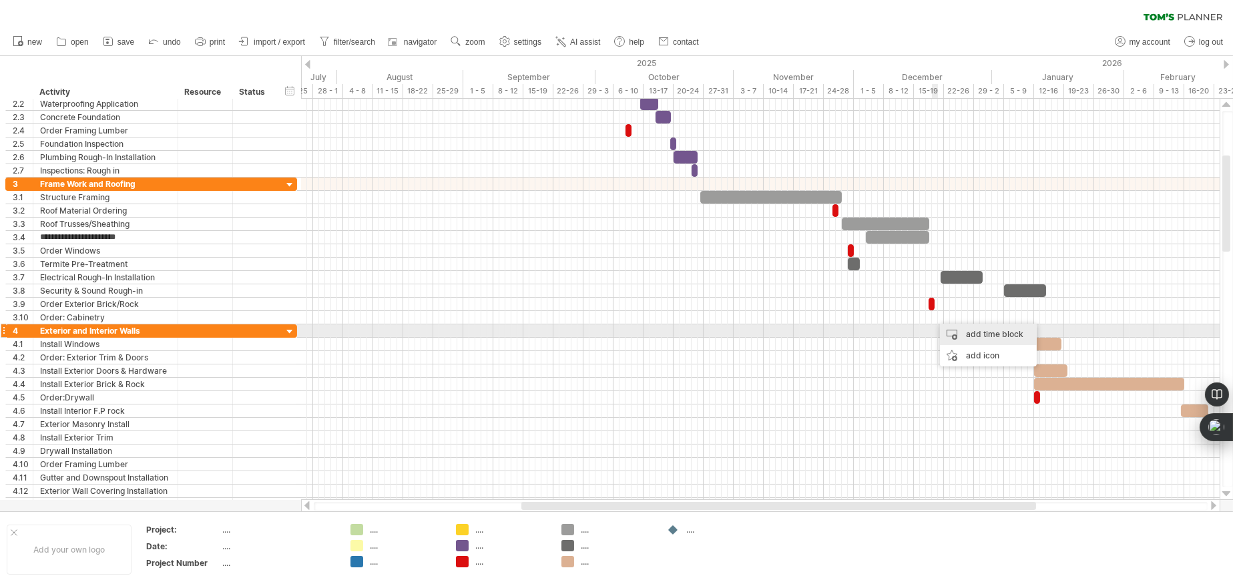
click at [961, 335] on div "add time block" at bounding box center [988, 334] width 97 height 21
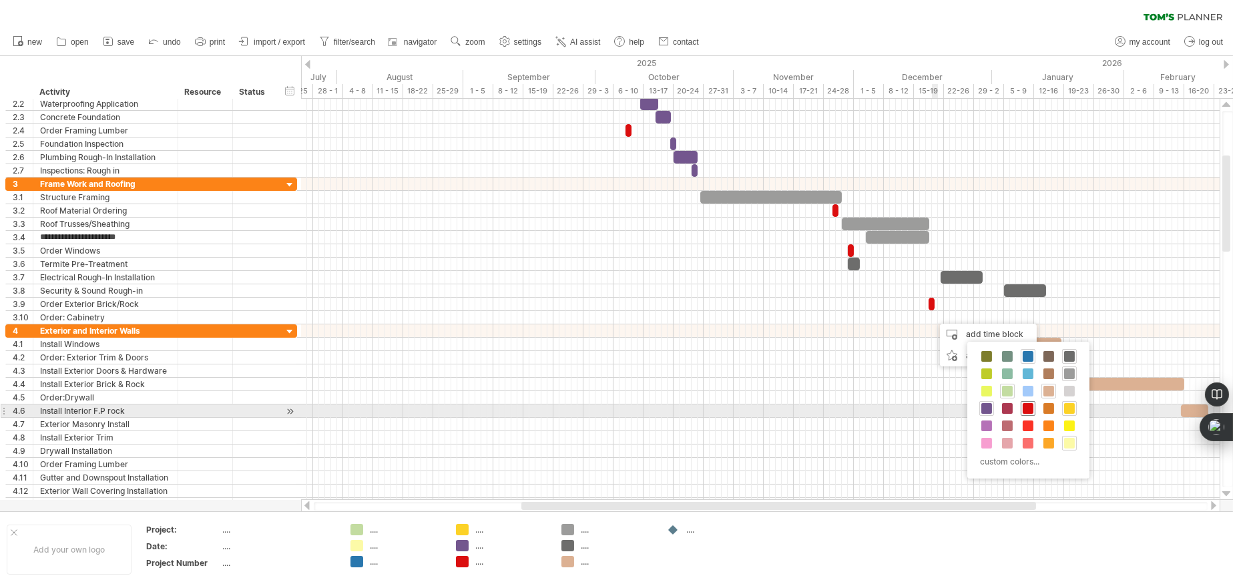
click at [1030, 411] on span at bounding box center [1028, 408] width 11 height 11
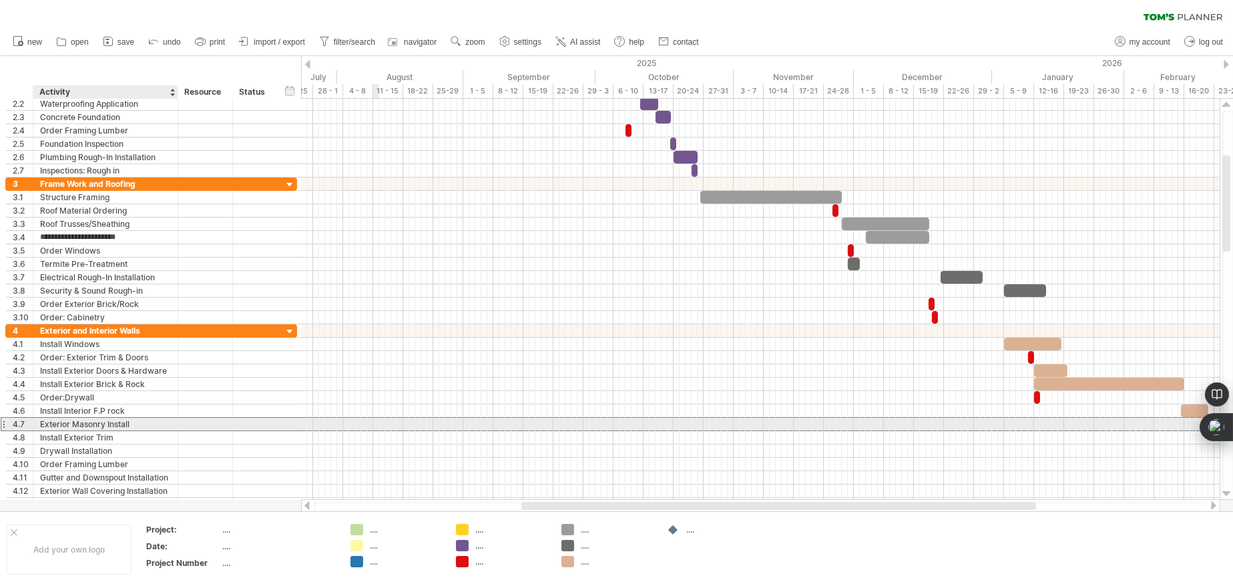
click at [143, 421] on div "Exterior Masonry Install" at bounding box center [105, 424] width 131 height 13
type input "*"
type input "**********"
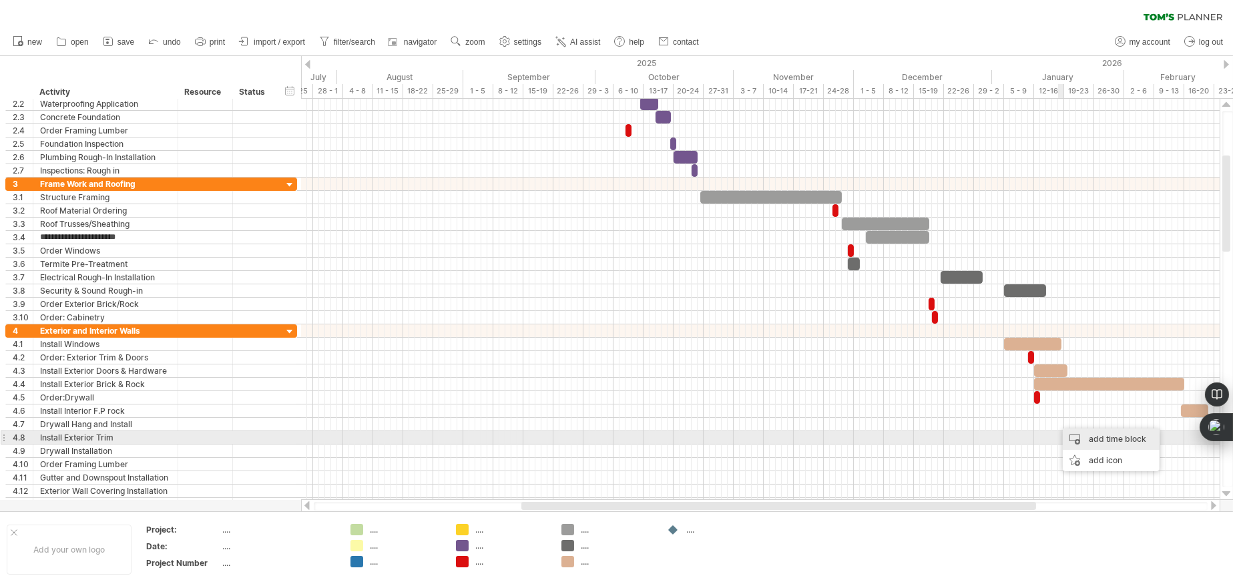
click at [1067, 435] on div "add time block" at bounding box center [1111, 439] width 97 height 21
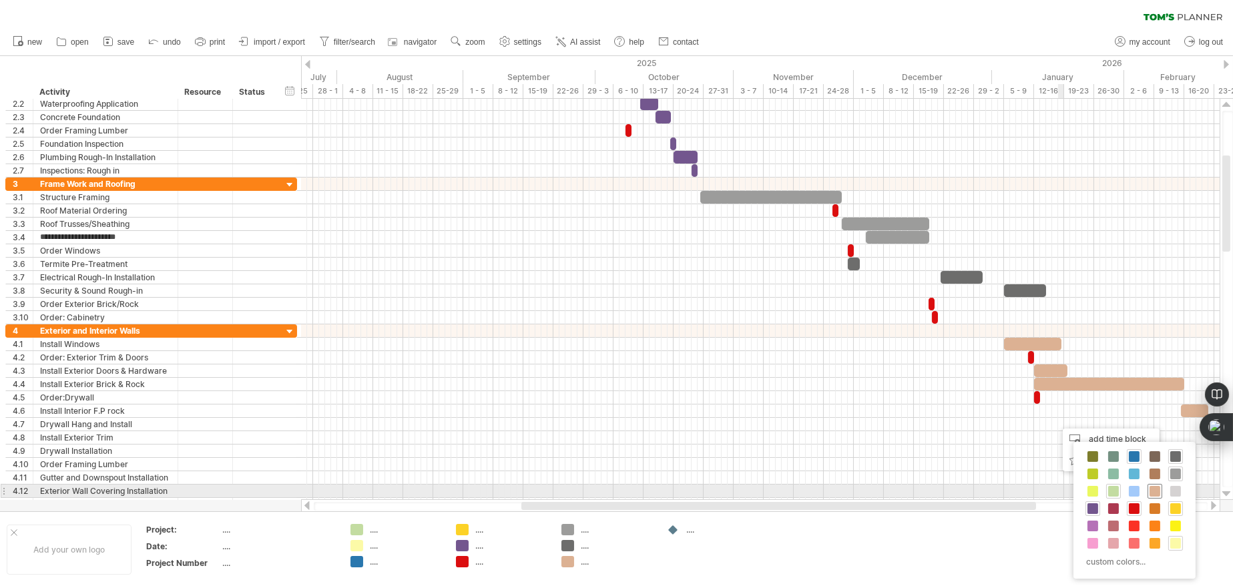
click at [1154, 486] on span at bounding box center [1155, 491] width 11 height 11
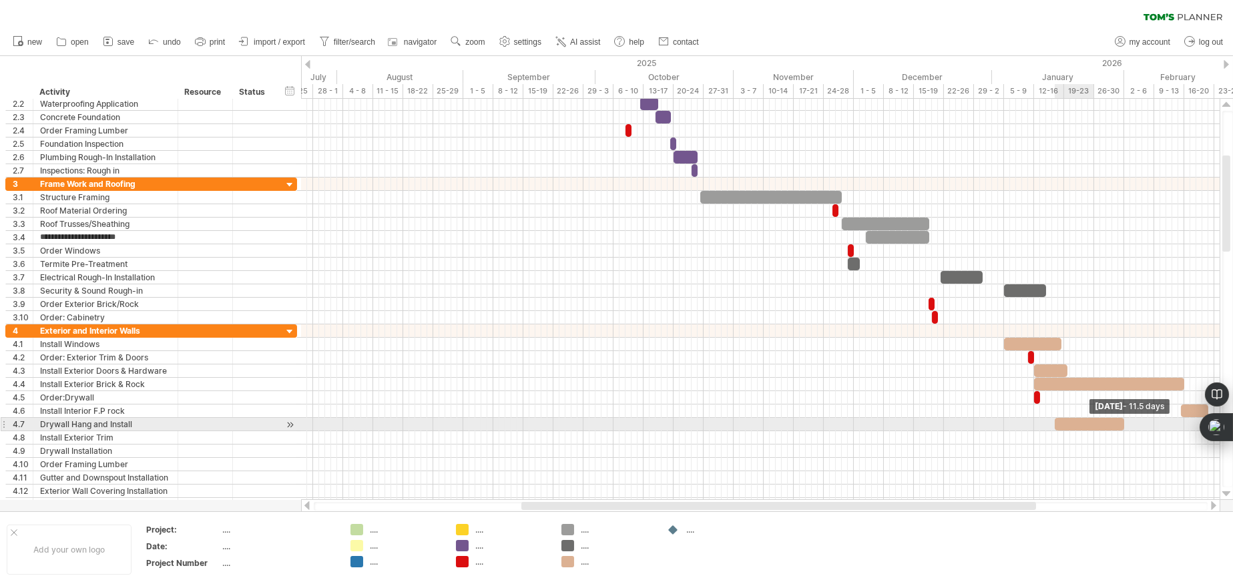
drag, startPoint x: 1060, startPoint y: 422, endPoint x: 1123, endPoint y: 423, distance: 62.1
click at [1123, 423] on span at bounding box center [1124, 424] width 5 height 13
drag, startPoint x: 1097, startPoint y: 422, endPoint x: 1104, endPoint y: 421, distance: 7.4
click at [1104, 421] on div at bounding box center [1095, 424] width 69 height 13
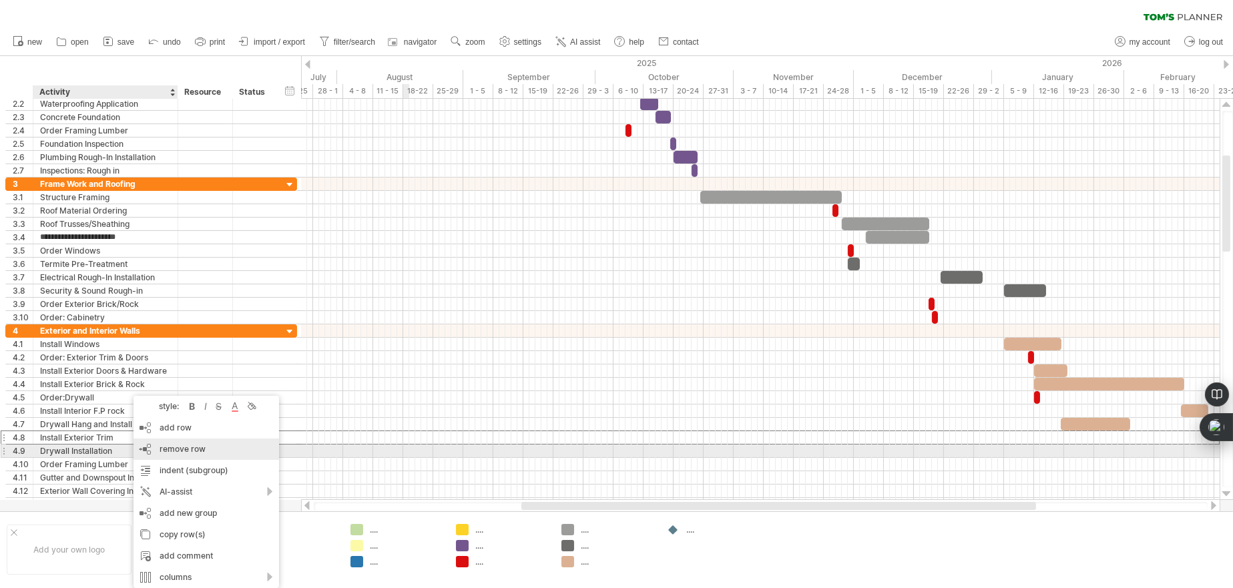
click at [160, 449] on span "remove row" at bounding box center [183, 449] width 46 height 10
click at [126, 447] on div "Order Framing Lumber" at bounding box center [105, 451] width 131 height 13
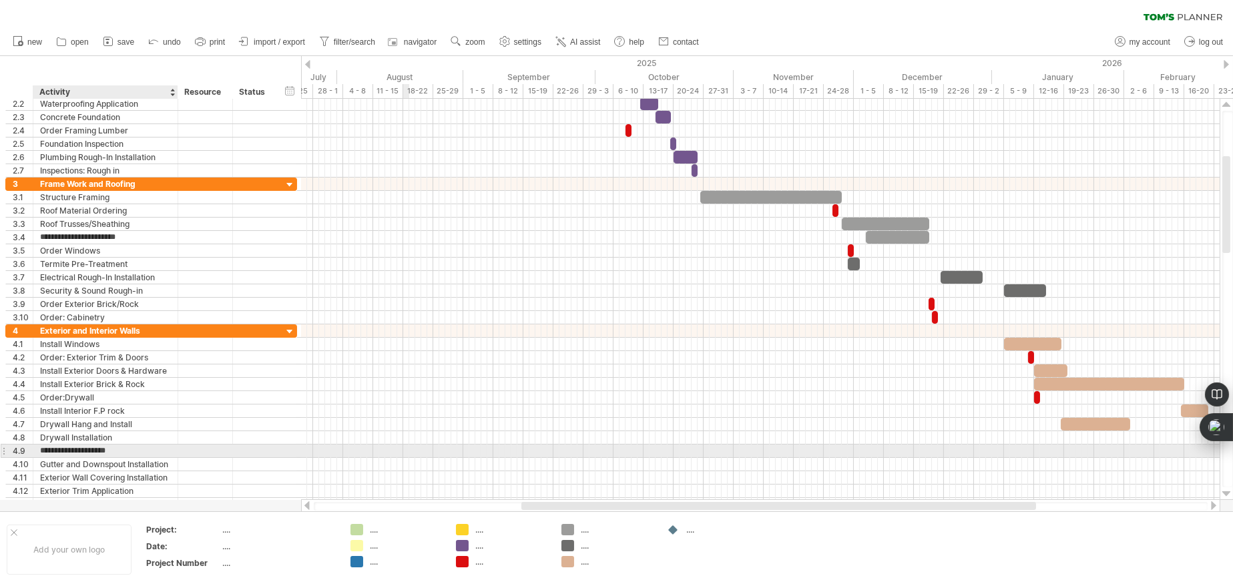
click at [139, 449] on input "**********" at bounding box center [105, 451] width 131 height 13
type input "*"
type input "**********"
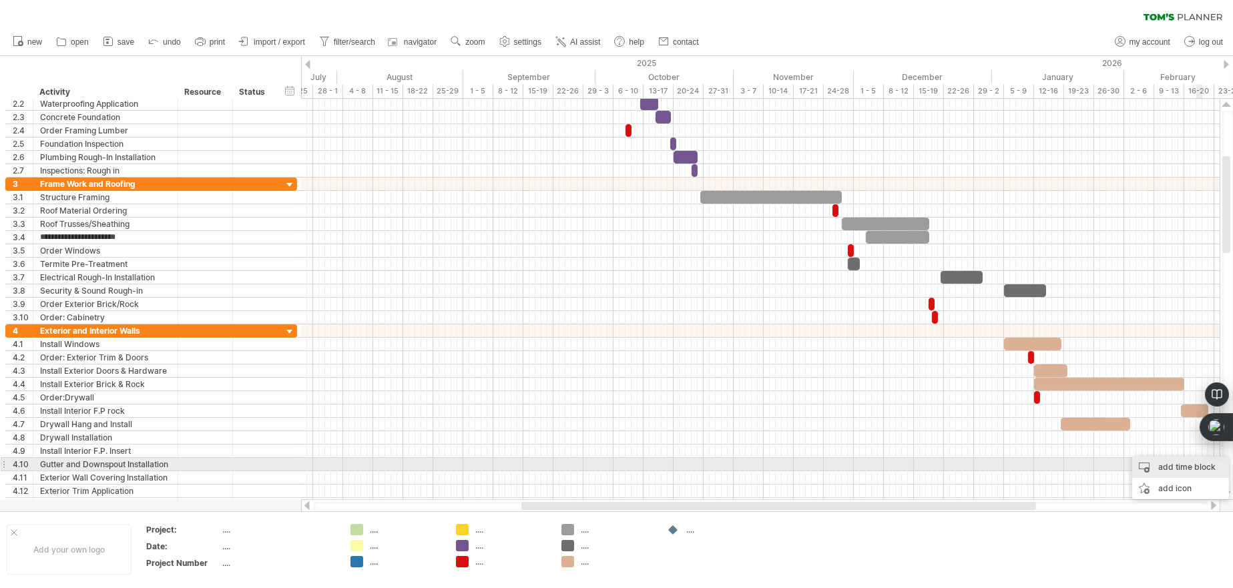
click at [1190, 467] on div "add time block" at bounding box center [1181, 467] width 97 height 21
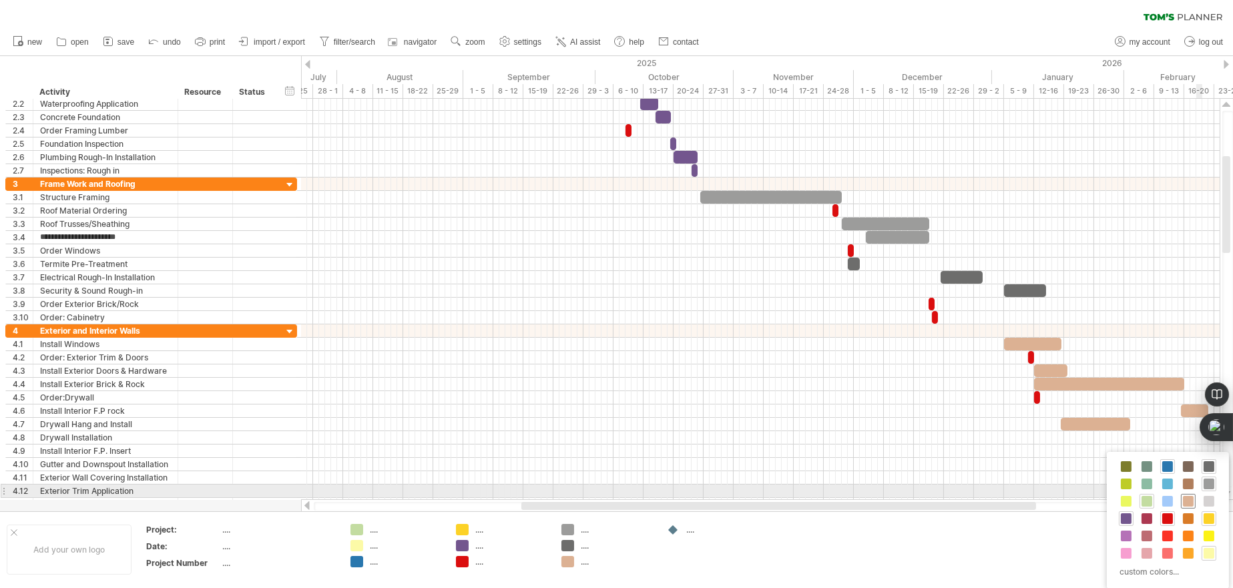
click at [1189, 498] on span at bounding box center [1188, 501] width 11 height 11
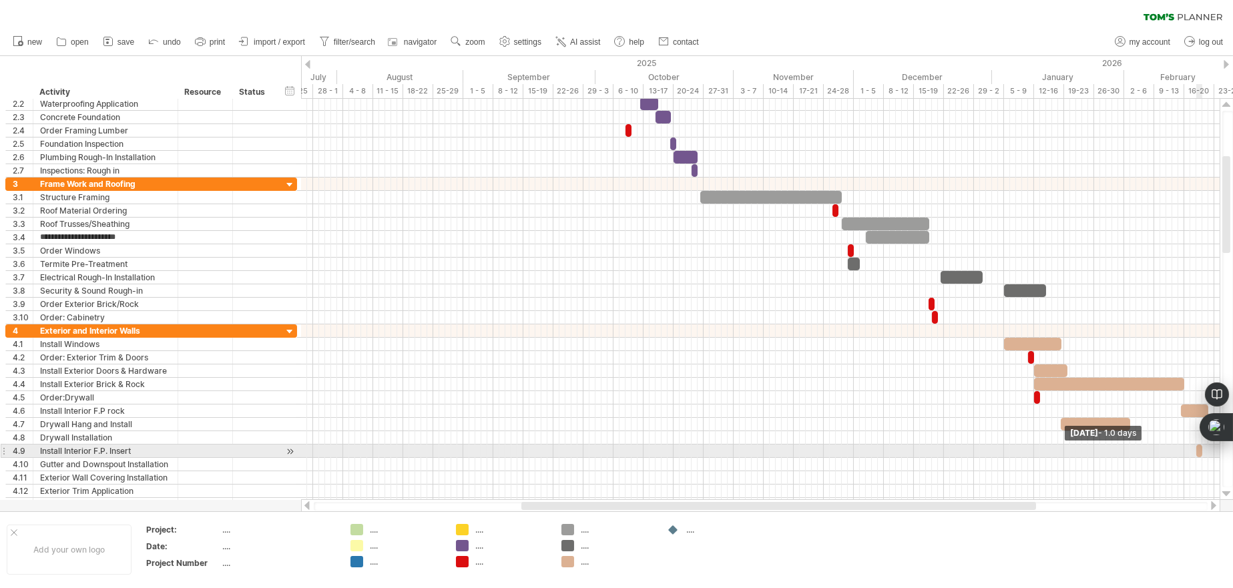
drag, startPoint x: 1201, startPoint y: 451, endPoint x: 1208, endPoint y: 451, distance: 7.4
click at [1208, 451] on body "progress(100%) Trying to reach [DOMAIN_NAME] Connected again... 0% clear filter…" at bounding box center [616, 295] width 1233 height 591
drag, startPoint x: 1201, startPoint y: 452, endPoint x: 1209, endPoint y: 452, distance: 7.3
click at [1209, 452] on body "progress(100%) Trying to reach [DOMAIN_NAME] Connected again... 0% clear filter…" at bounding box center [616, 295] width 1233 height 591
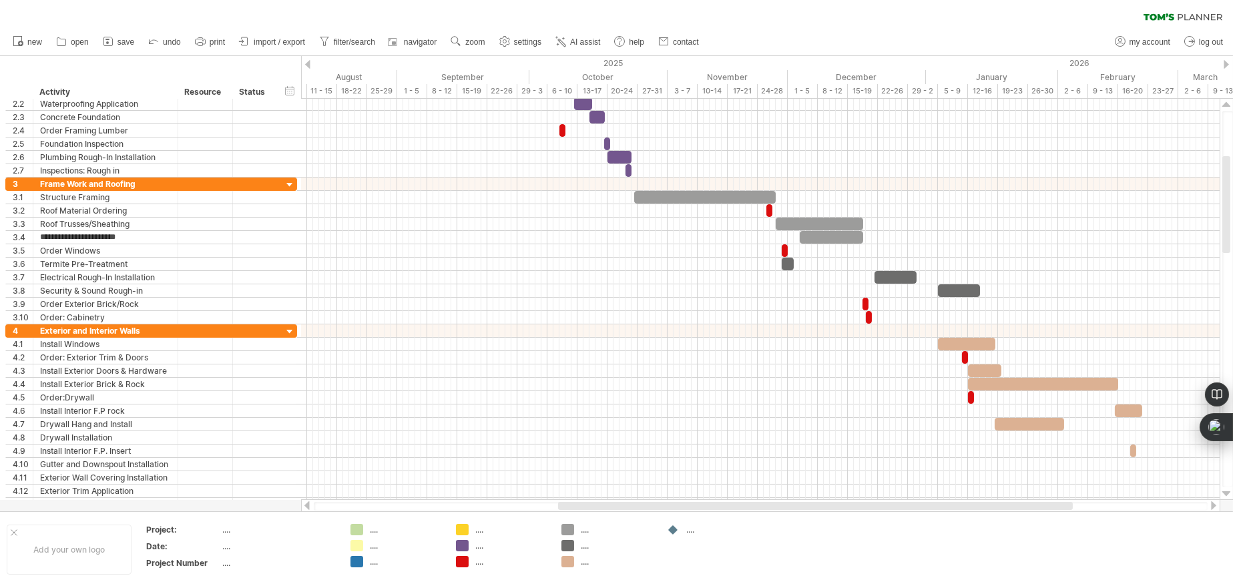
drag, startPoint x: 1030, startPoint y: 505, endPoint x: 1070, endPoint y: 505, distance: 40.1
click at [1070, 505] on div at bounding box center [815, 506] width 515 height 8
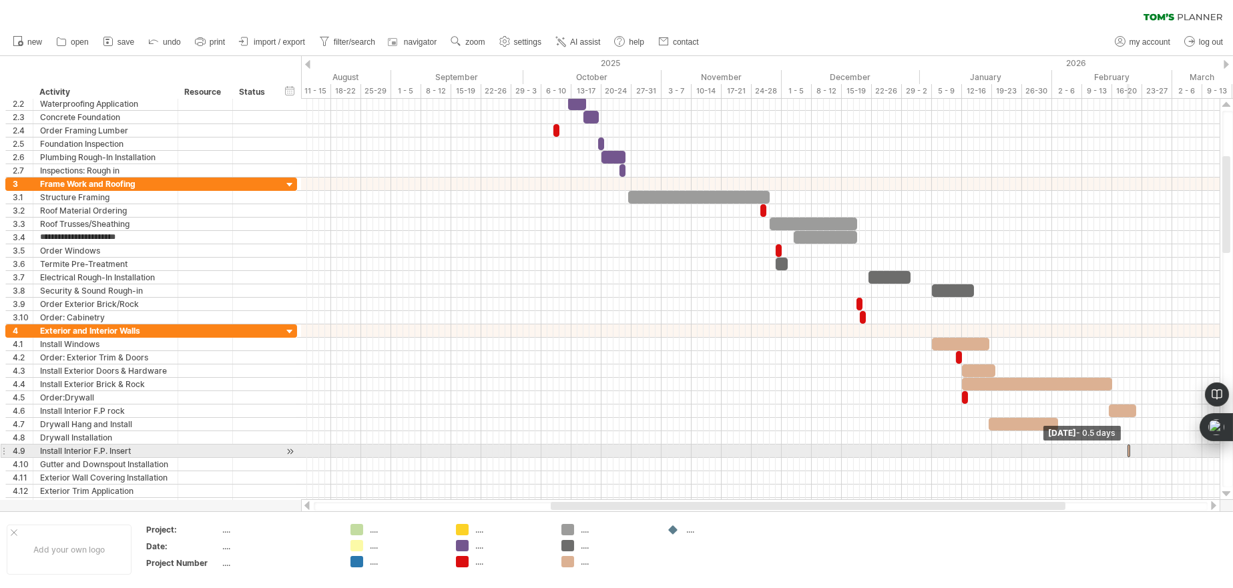
click at [1133, 451] on div "example time blocks: start [DATE] - 1.0 days [DATE] - 0.5 days" at bounding box center [760, 299] width 919 height 401
drag, startPoint x: 1127, startPoint y: 451, endPoint x: 1115, endPoint y: 451, distance: 11.4
click at [1115, 451] on span at bounding box center [1115, 451] width 5 height 13
drag, startPoint x: 1124, startPoint y: 449, endPoint x: 1153, endPoint y: 447, distance: 29.4
click at [1153, 447] on div at bounding box center [1152, 451] width 15 height 13
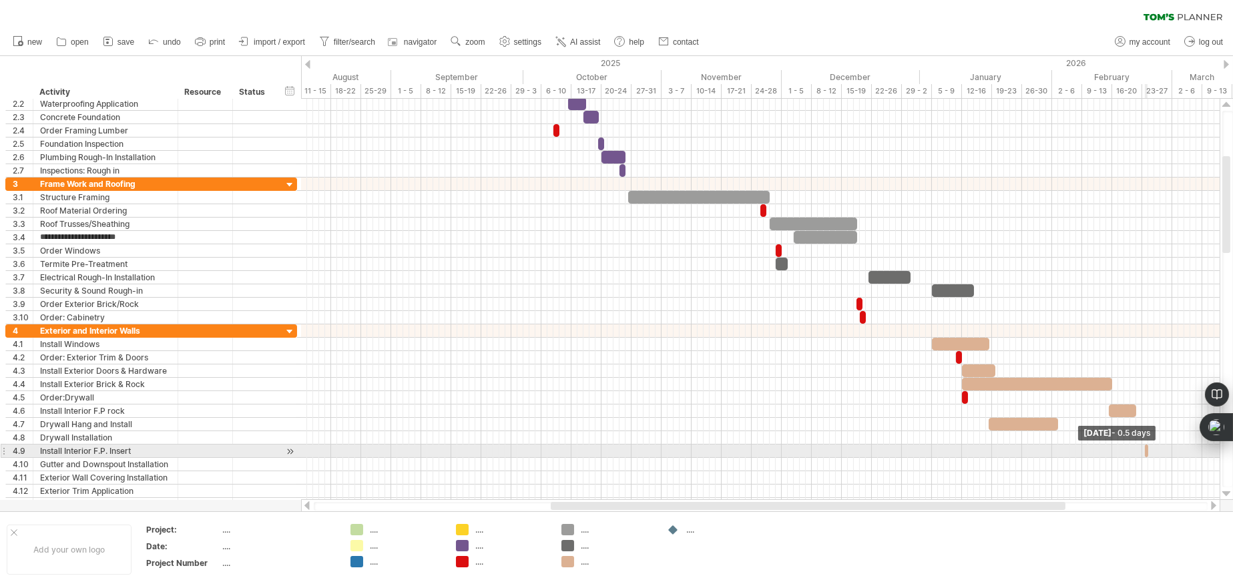
drag, startPoint x: 1158, startPoint y: 447, endPoint x: 1147, endPoint y: 447, distance: 11.4
click at [1147, 447] on span at bounding box center [1148, 451] width 5 height 13
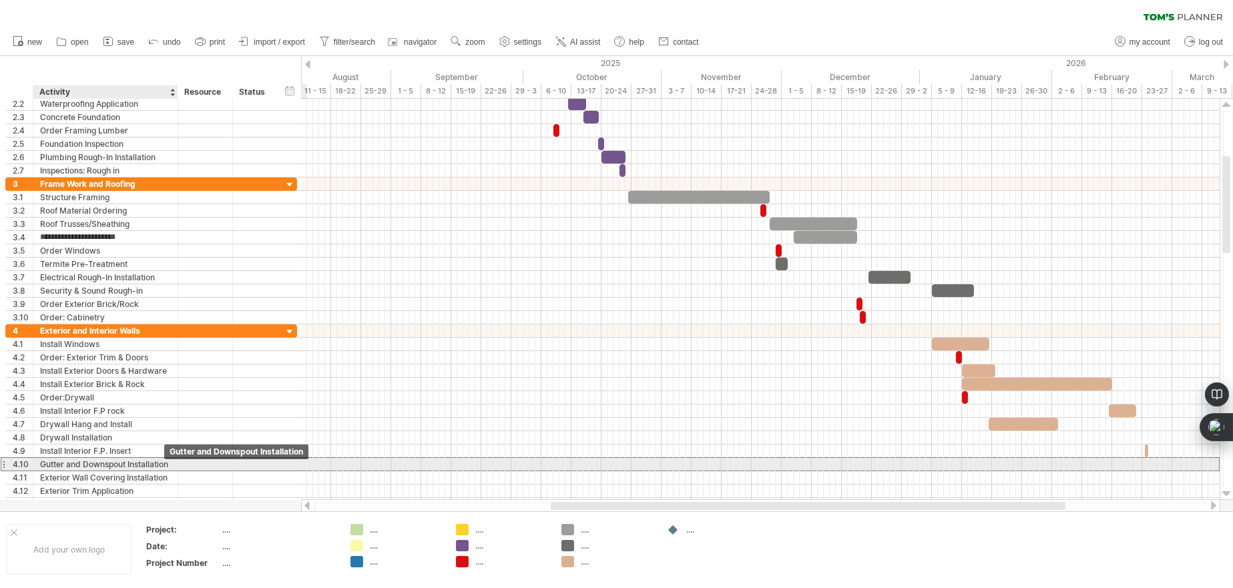
click at [142, 459] on div "Gutter and Downspout Installation" at bounding box center [105, 464] width 131 height 13
click at [170, 460] on input "**********" at bounding box center [105, 464] width 131 height 13
click at [173, 461] on div at bounding box center [176, 464] width 7 height 13
click at [166, 463] on div "Gutter and Downspout Installation" at bounding box center [105, 464] width 131 height 13
click at [166, 463] on input "****" at bounding box center [105, 464] width 131 height 13
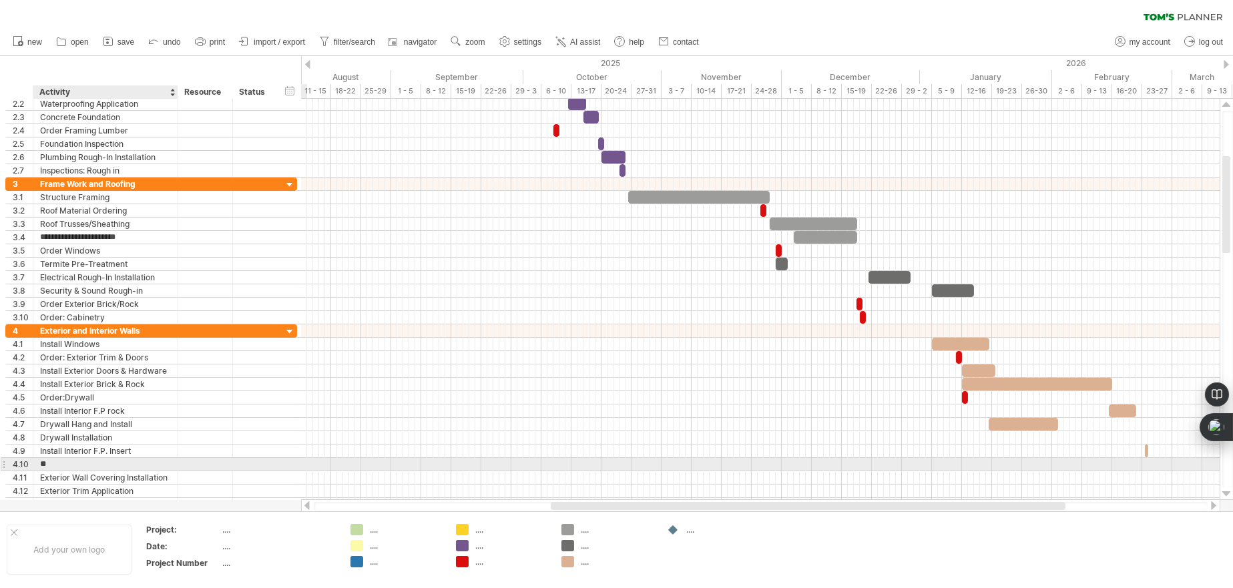
type input "*"
type input "**********"
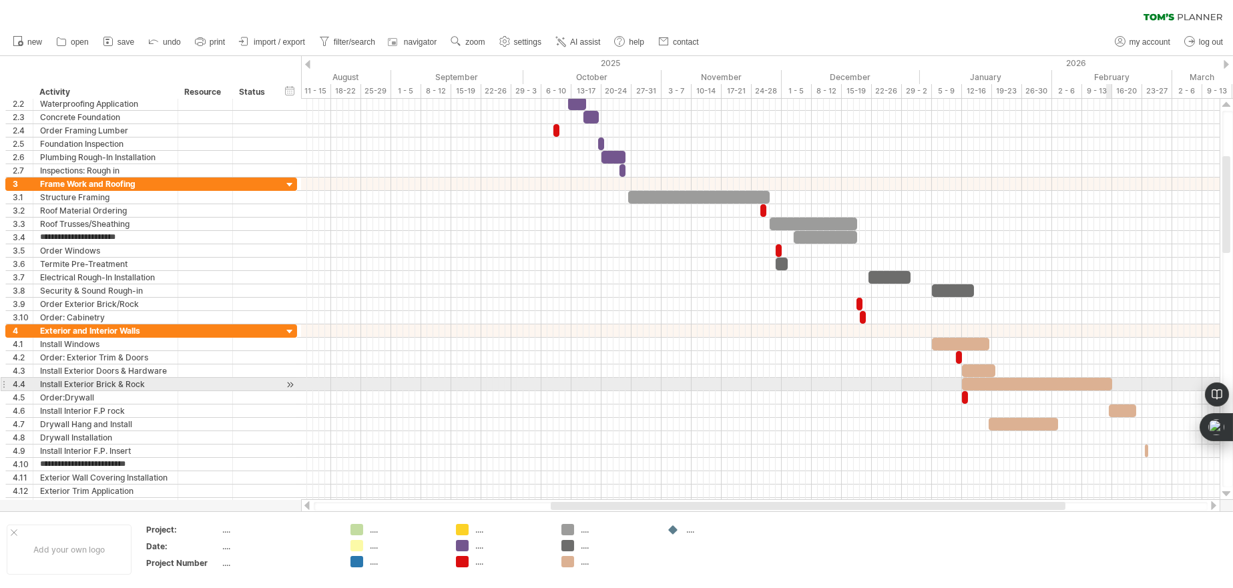
click at [1106, 383] on div at bounding box center [1037, 384] width 150 height 13
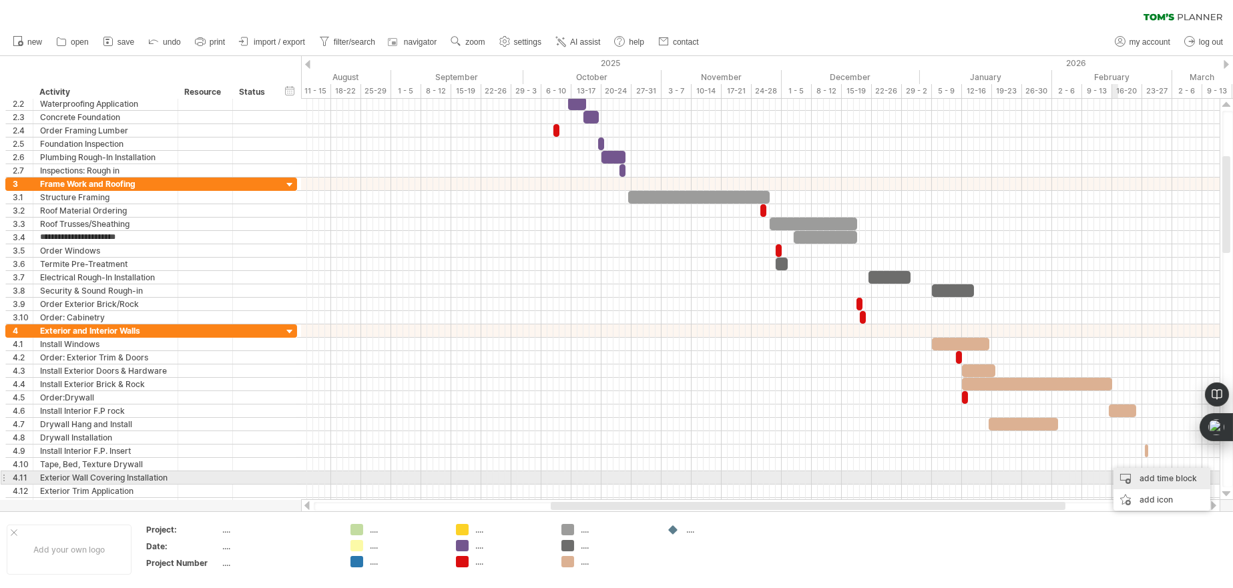
click at [1125, 475] on div "add time block" at bounding box center [1162, 478] width 97 height 21
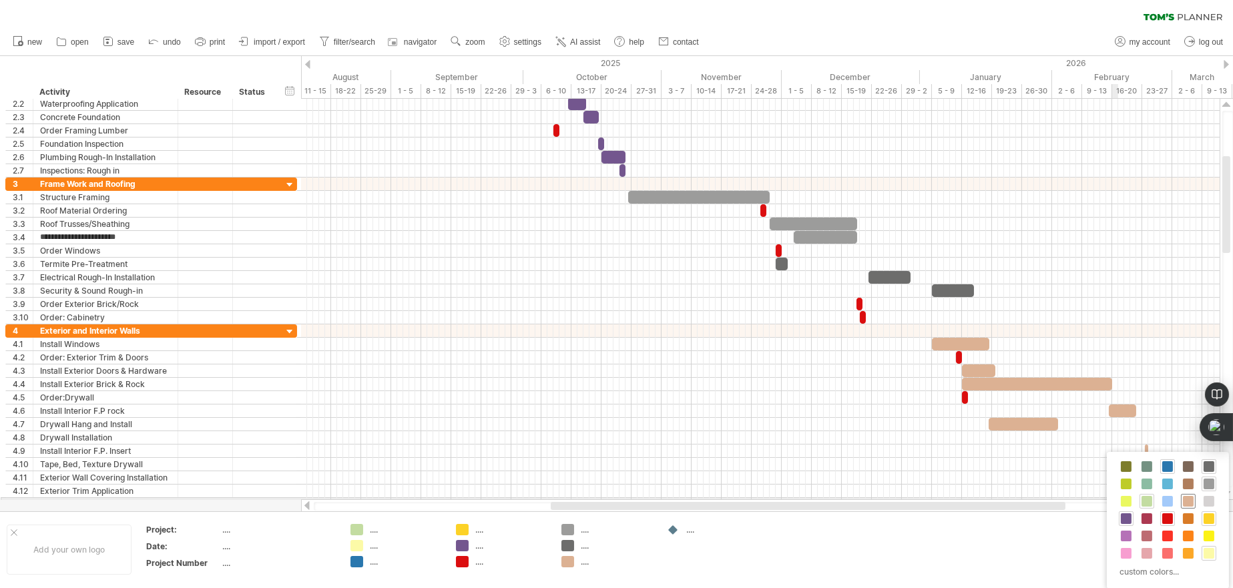
click at [1186, 499] on span at bounding box center [1188, 501] width 11 height 11
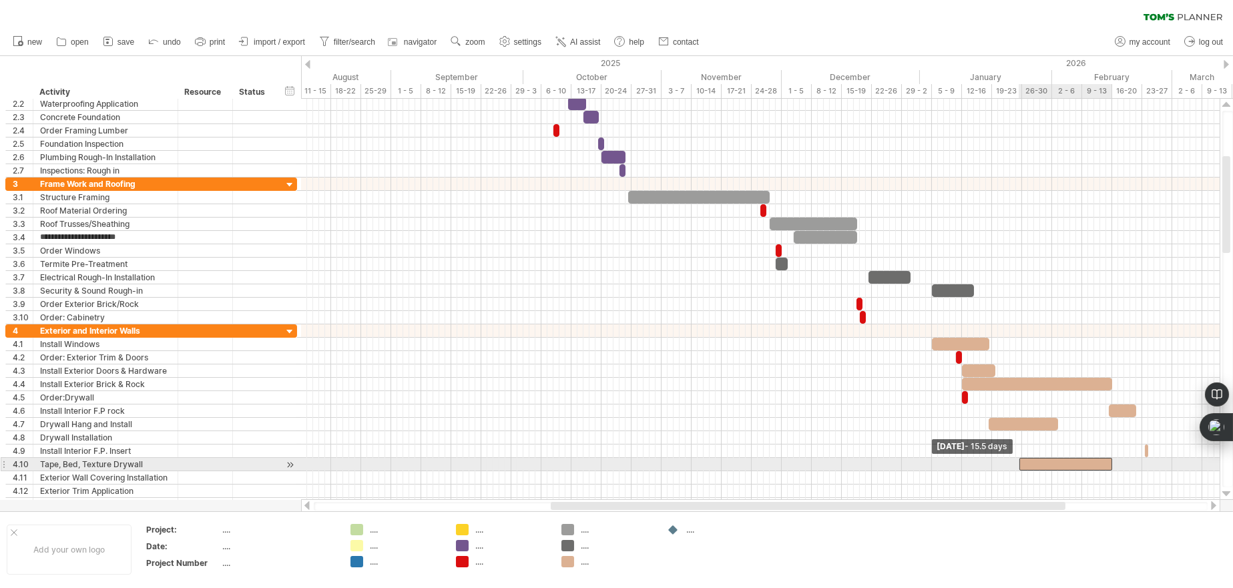
drag, startPoint x: 1108, startPoint y: 465, endPoint x: 1021, endPoint y: 469, distance: 87.5
click at [1021, 469] on span at bounding box center [1019, 464] width 5 height 13
drag, startPoint x: 1060, startPoint y: 457, endPoint x: 1185, endPoint y: 459, distance: 125.6
click at [1185, 459] on div at bounding box center [1191, 464] width 93 height 13
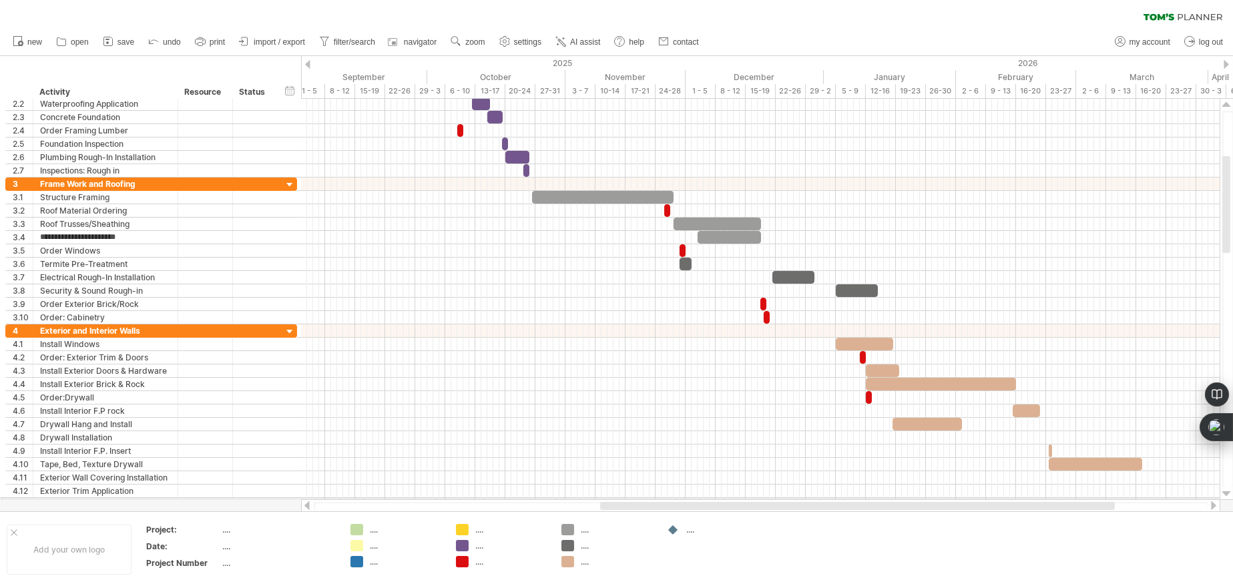
drag, startPoint x: 1060, startPoint y: 503, endPoint x: 1109, endPoint y: 499, distance: 49.6
click at [1109, 499] on div at bounding box center [761, 505] width 920 height 13
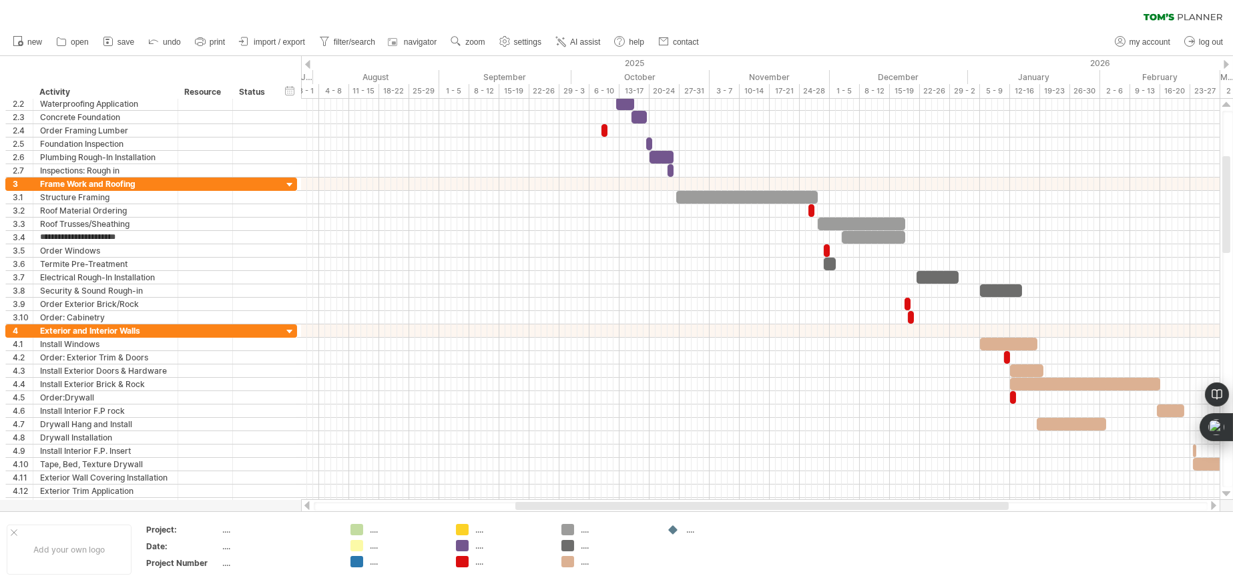
drag, startPoint x: 1056, startPoint y: 503, endPoint x: 985, endPoint y: 507, distance: 70.9
click at [985, 507] on div at bounding box center [762, 506] width 493 height 8
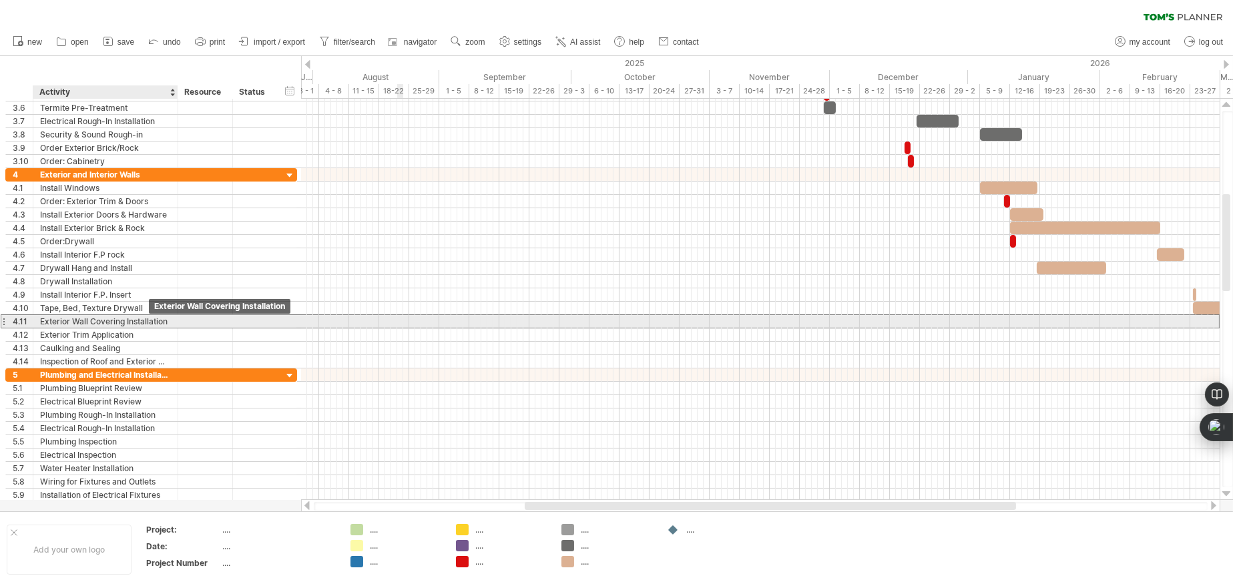
click at [150, 319] on div "Exterior Wall Covering Installation" at bounding box center [105, 321] width 131 height 13
click at [150, 319] on input "********" at bounding box center [105, 321] width 131 height 13
type input "*"
type input "**********"
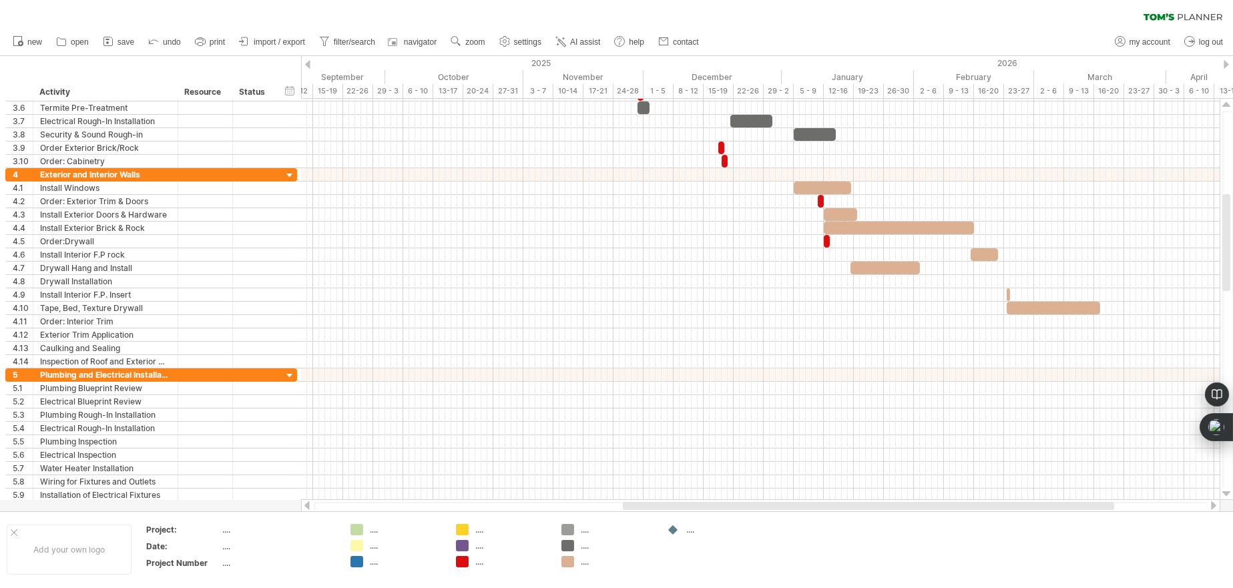
drag, startPoint x: 944, startPoint y: 507, endPoint x: 1042, endPoint y: 508, distance: 98.2
click at [1042, 508] on div at bounding box center [868, 506] width 491 height 8
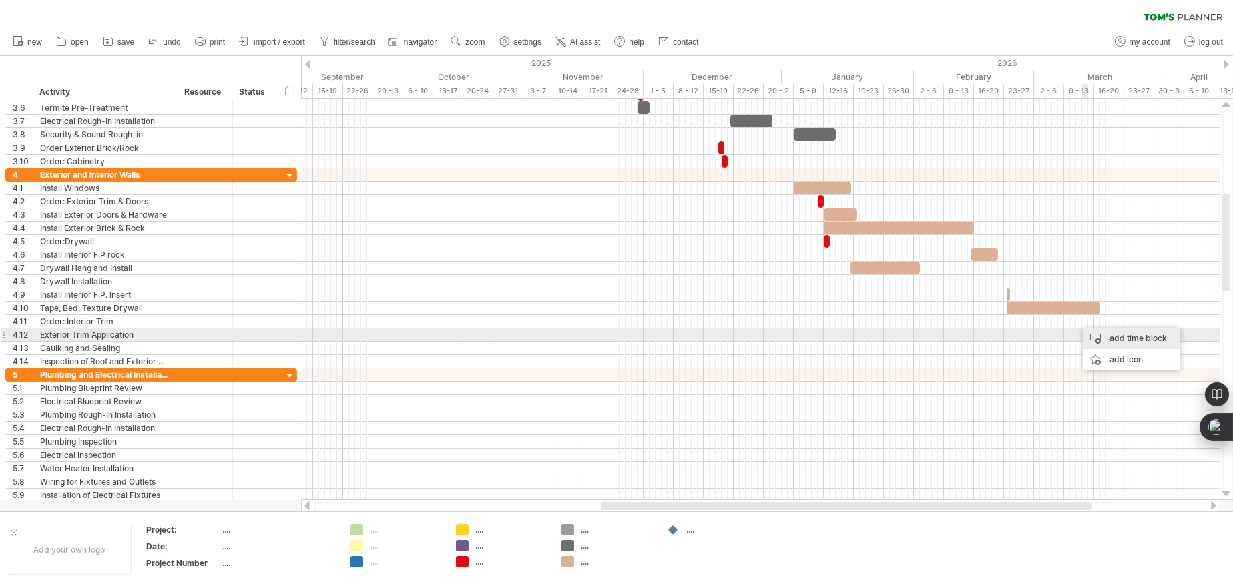
click at [1095, 340] on div "add time block" at bounding box center [1132, 338] width 97 height 21
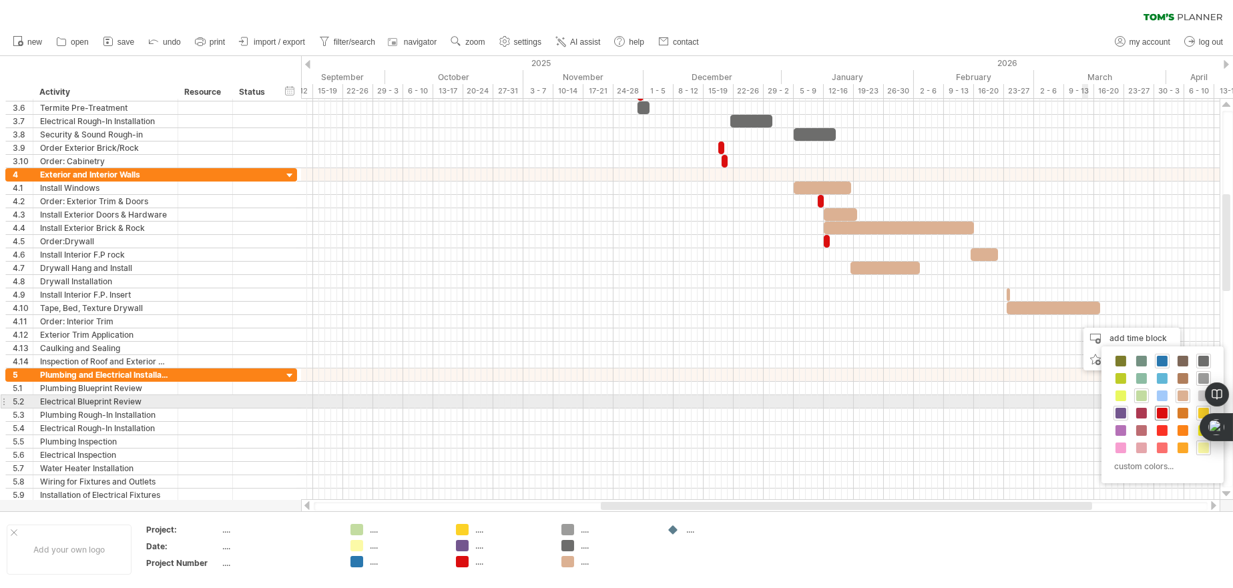
click at [1166, 408] on span at bounding box center [1162, 413] width 11 height 11
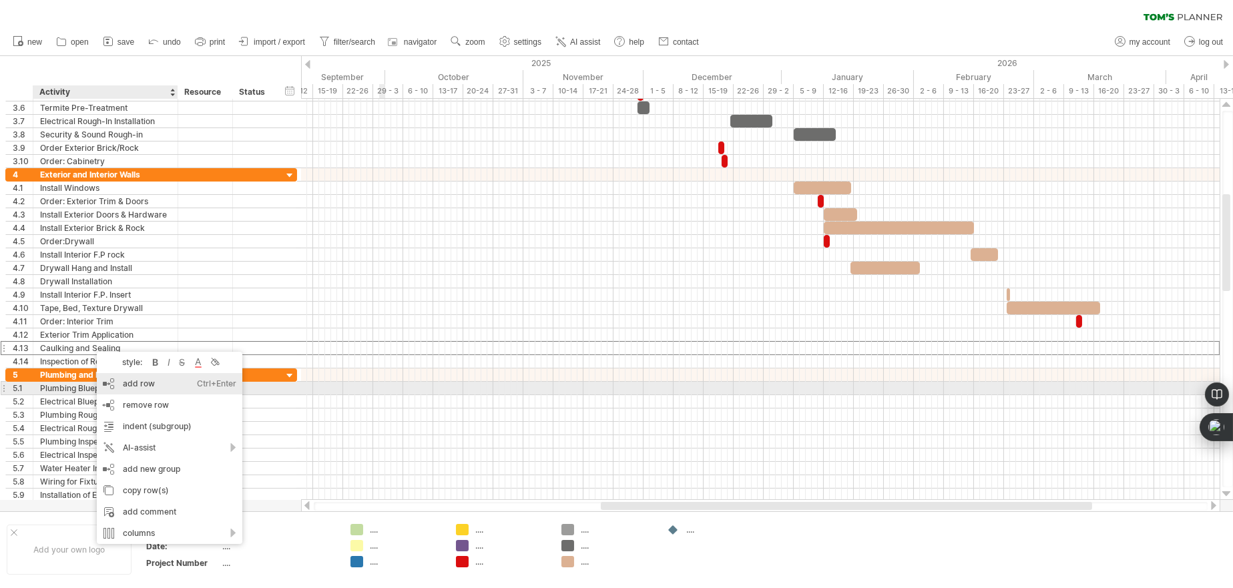
click at [116, 384] on div "add row Ctrl+Enter Cmd+Enter" at bounding box center [170, 383] width 146 height 21
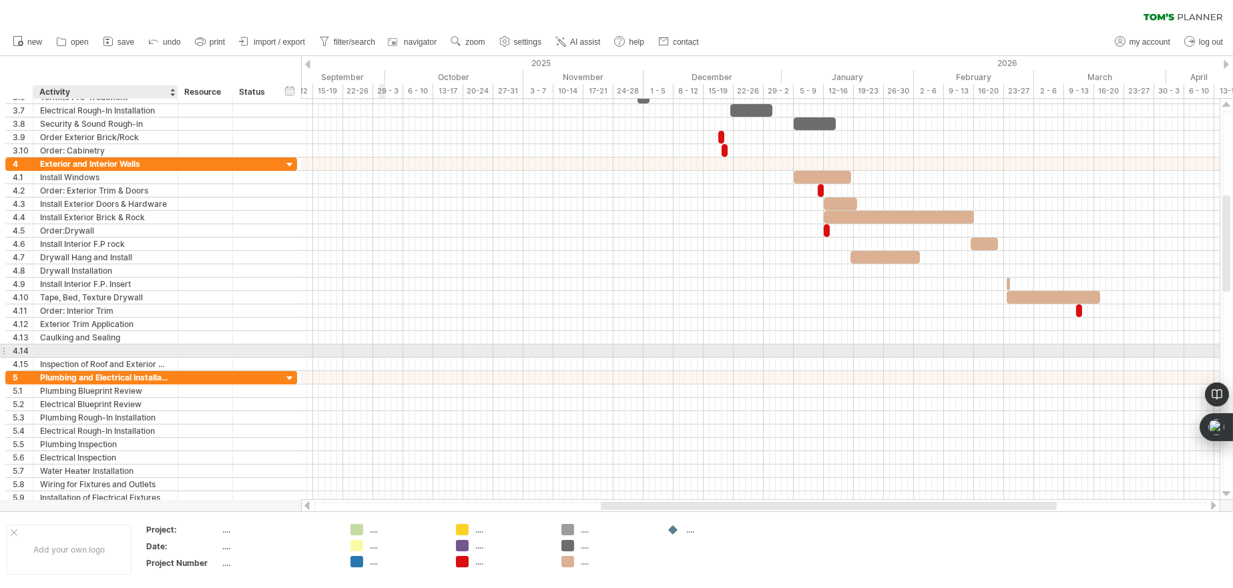
click at [99, 349] on div at bounding box center [105, 351] width 131 height 13
type input "**********"
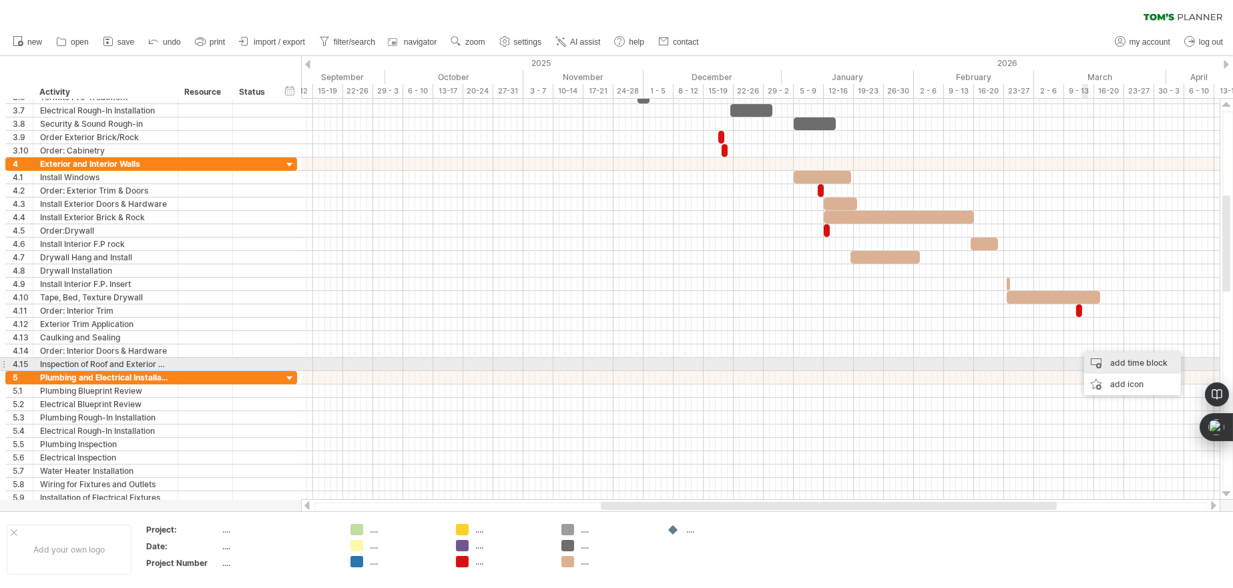
click at [1096, 360] on div "add time block" at bounding box center [1132, 363] width 97 height 21
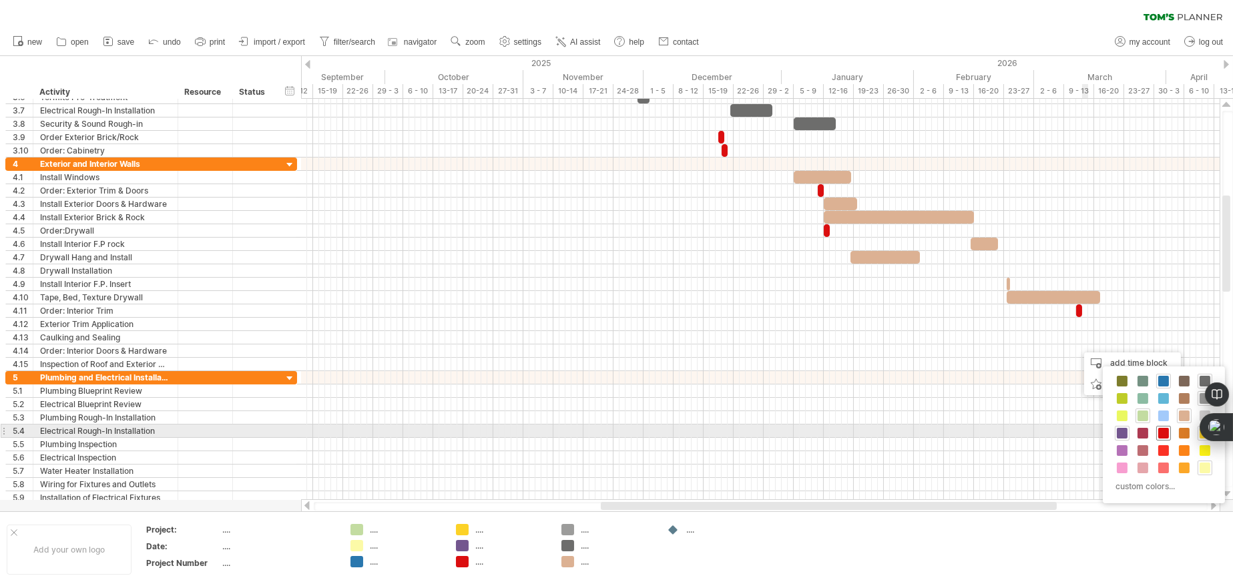
click at [1166, 434] on span at bounding box center [1164, 433] width 11 height 11
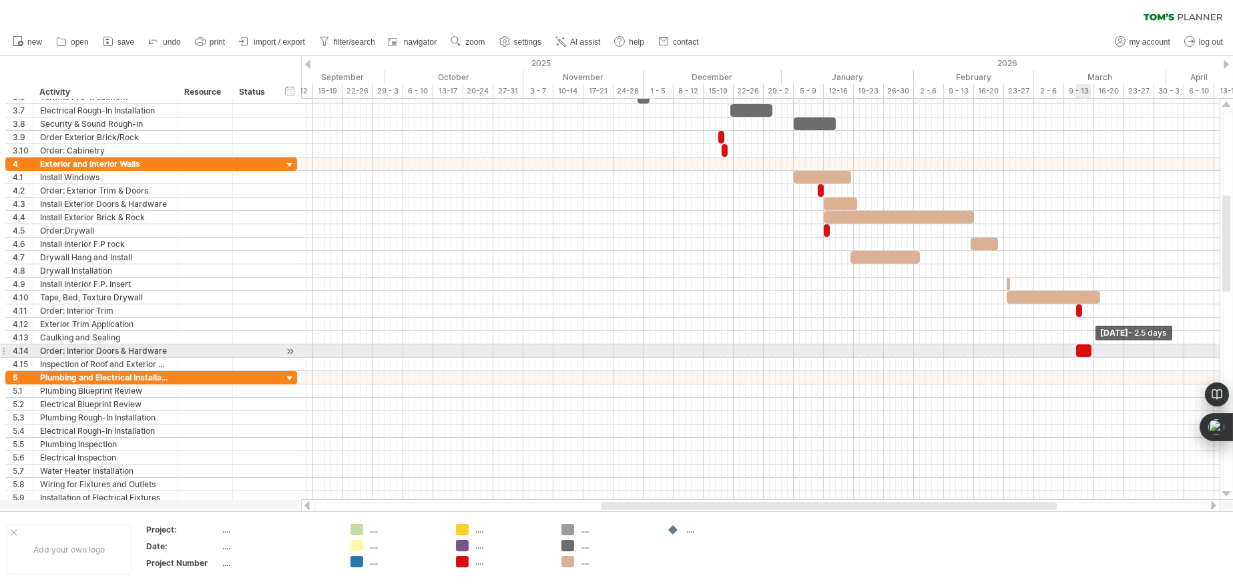
drag, startPoint x: 1082, startPoint y: 351, endPoint x: 1094, endPoint y: 350, distance: 12.1
click at [1094, 350] on span at bounding box center [1091, 351] width 5 height 13
drag, startPoint x: 1085, startPoint y: 351, endPoint x: 1095, endPoint y: 350, distance: 10.0
click at [1095, 350] on div at bounding box center [1094, 351] width 18 height 13
drag, startPoint x: 1101, startPoint y: 348, endPoint x: 1086, endPoint y: 350, distance: 14.8
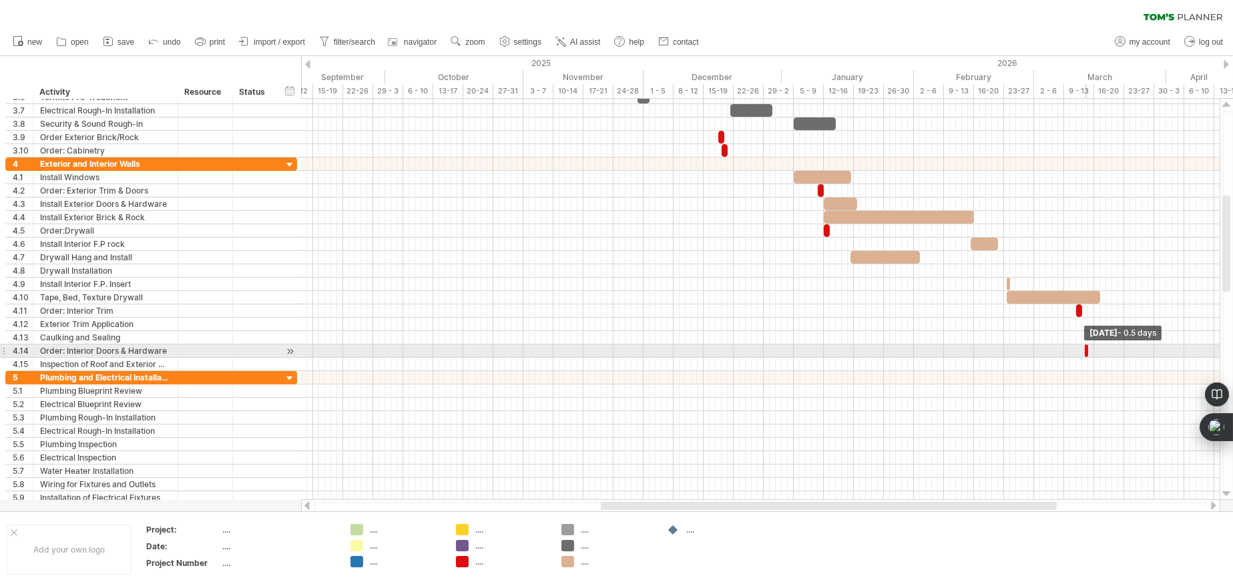
click at [1086, 350] on span at bounding box center [1088, 351] width 5 height 13
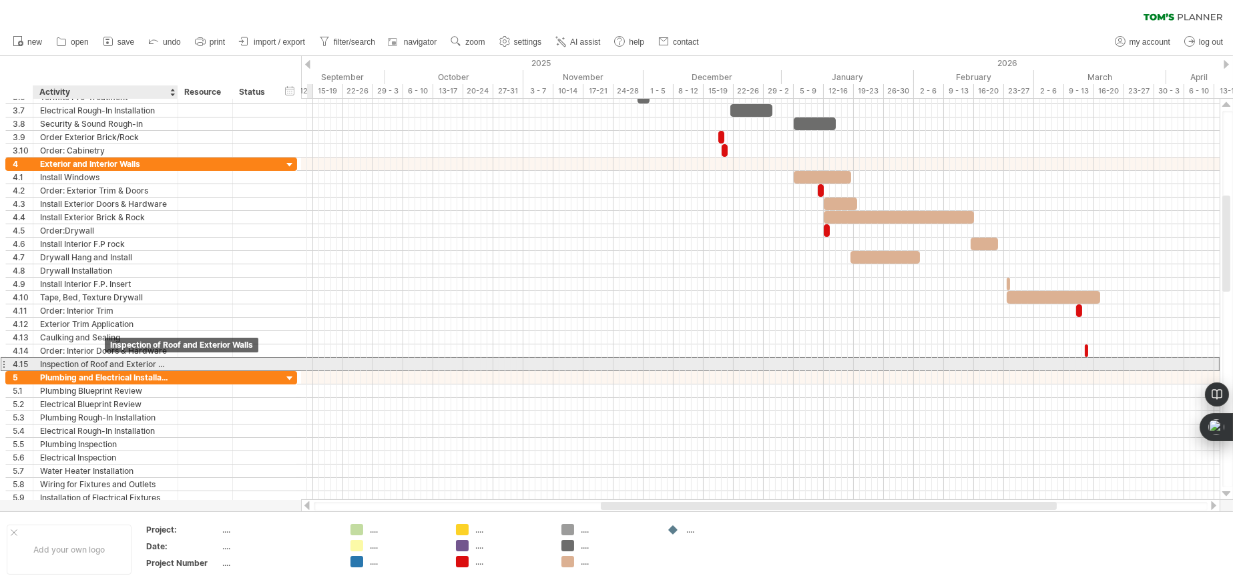
click at [105, 362] on div "Inspection of Roof and Exterior Walls" at bounding box center [105, 364] width 131 height 13
click at [168, 363] on input "**********" at bounding box center [105, 364] width 131 height 13
click at [169, 365] on input "*****" at bounding box center [105, 364] width 131 height 13
type input "*"
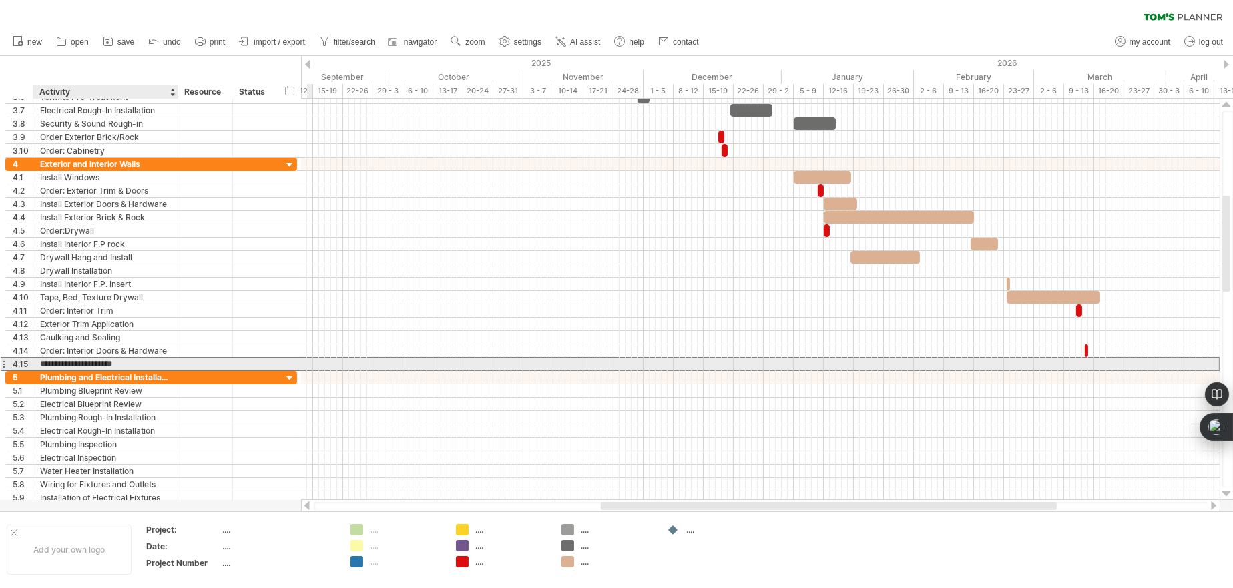
type input "**********"
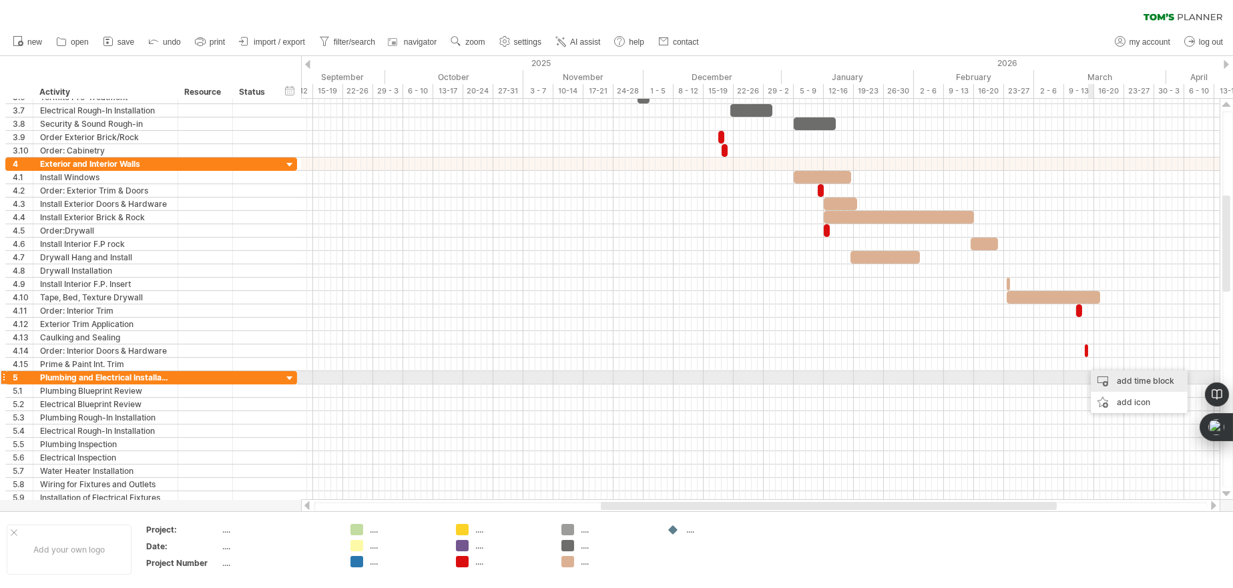
click at [1120, 380] on div "add time block" at bounding box center [1139, 381] width 97 height 21
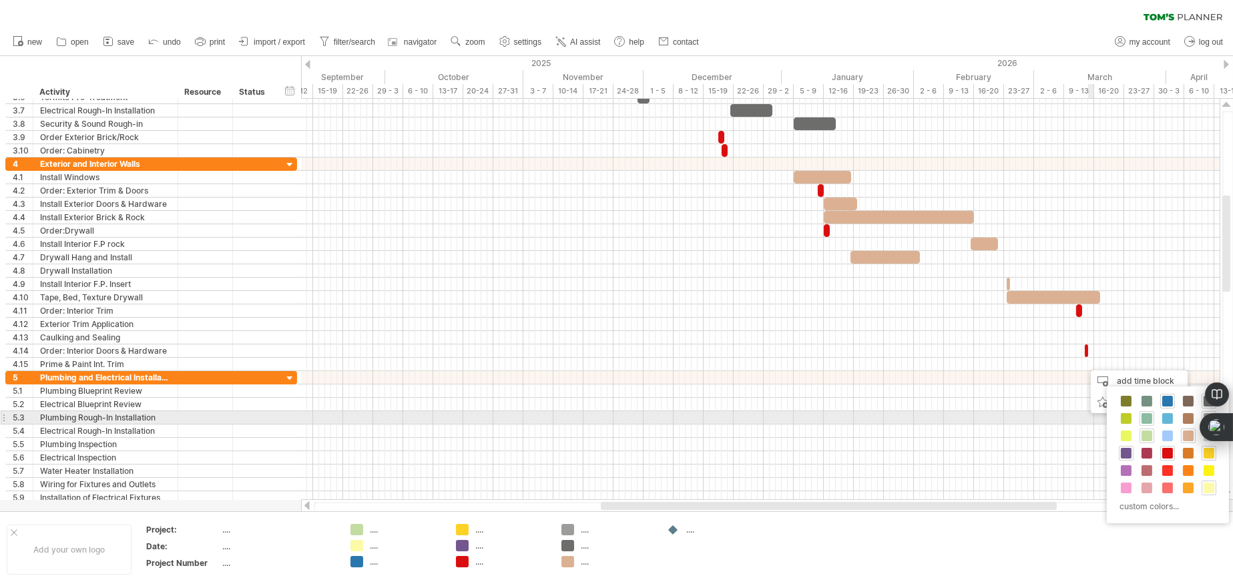
click at [1147, 417] on span at bounding box center [1147, 418] width 11 height 11
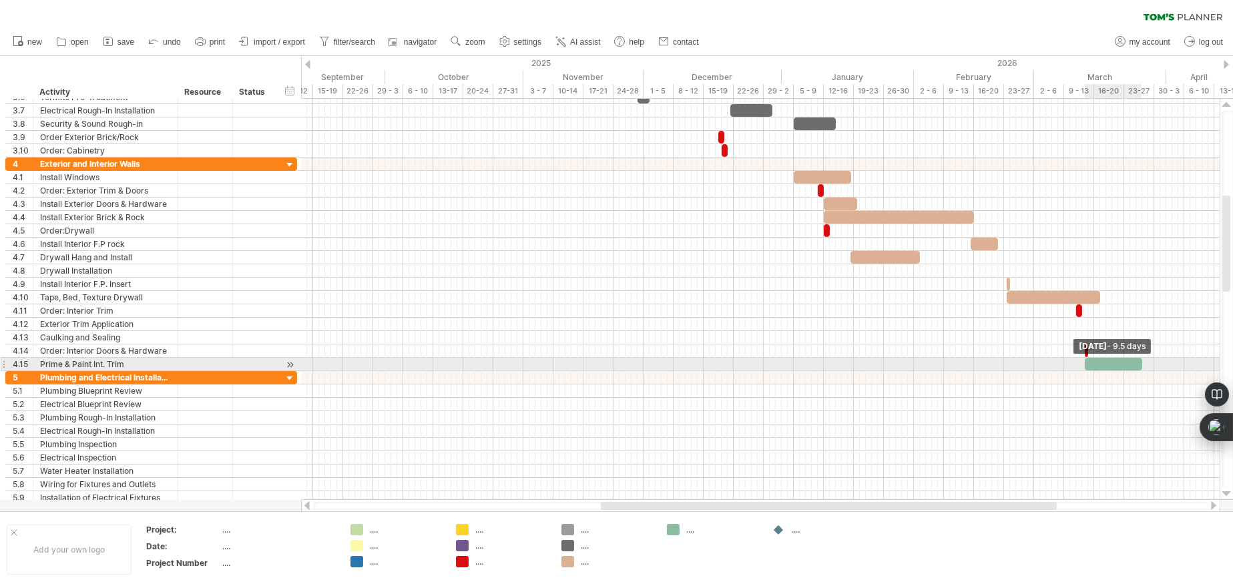
drag, startPoint x: 1091, startPoint y: 365, endPoint x: 1141, endPoint y: 365, distance: 50.1
click at [1141, 365] on span at bounding box center [1142, 364] width 5 height 13
drag, startPoint x: 1114, startPoint y: 363, endPoint x: 1124, endPoint y: 363, distance: 10.0
click at [1124, 363] on div at bounding box center [1122, 364] width 57 height 13
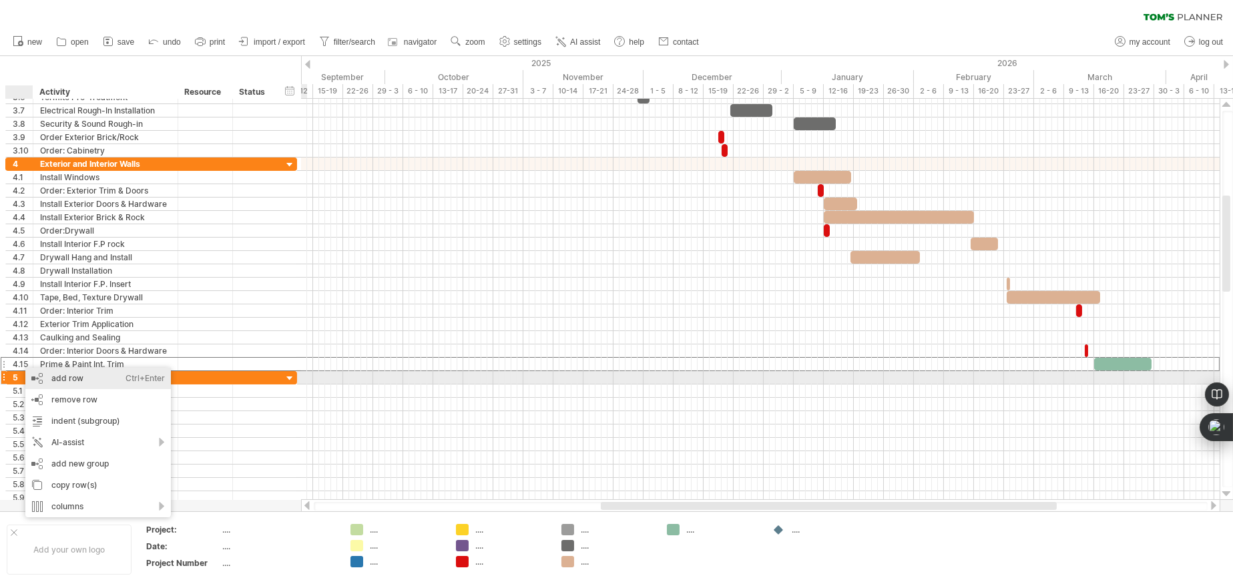
click at [41, 379] on div "add row Ctrl+Enter Cmd+Enter" at bounding box center [98, 378] width 146 height 21
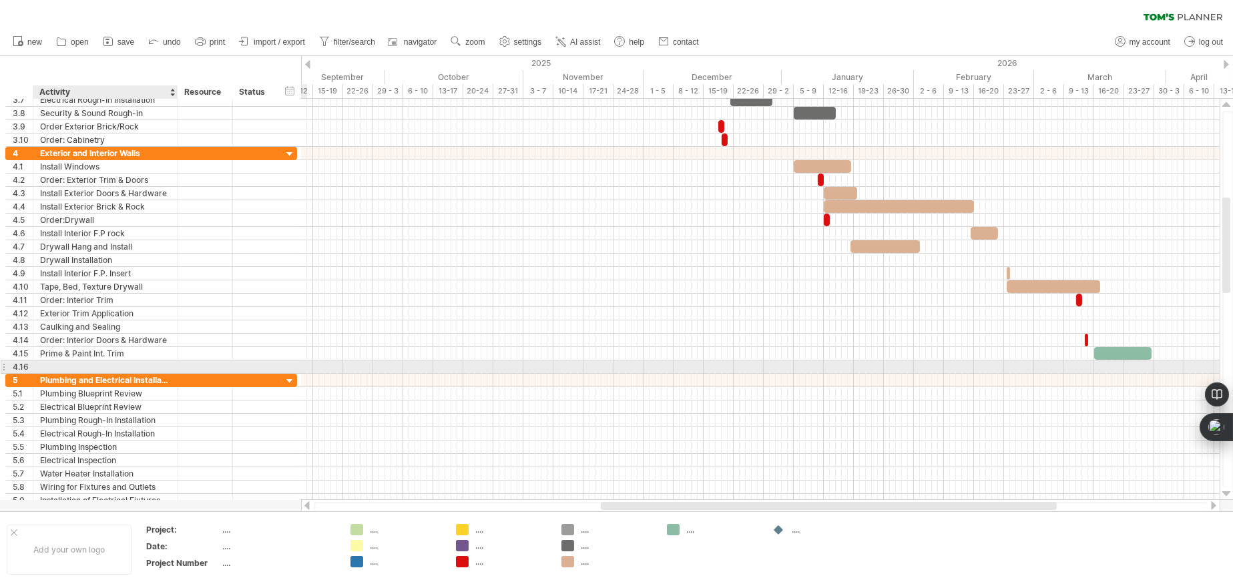
click at [45, 364] on div at bounding box center [105, 367] width 131 height 13
type input "*"
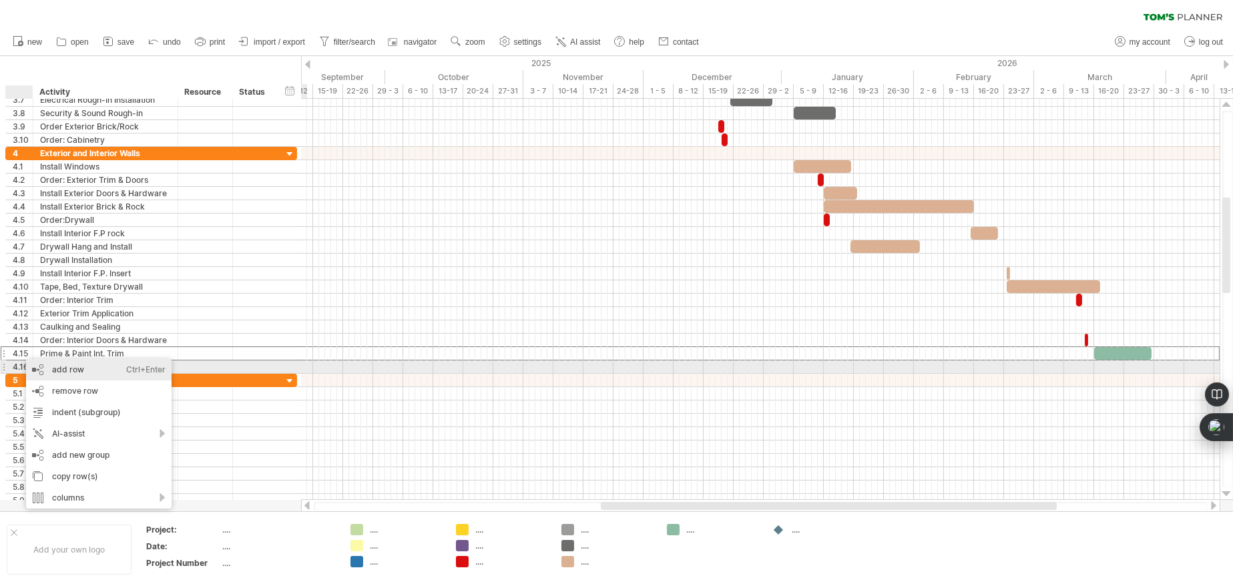
click at [74, 371] on div "add row Ctrl+Enter Cmd+Enter" at bounding box center [99, 369] width 146 height 21
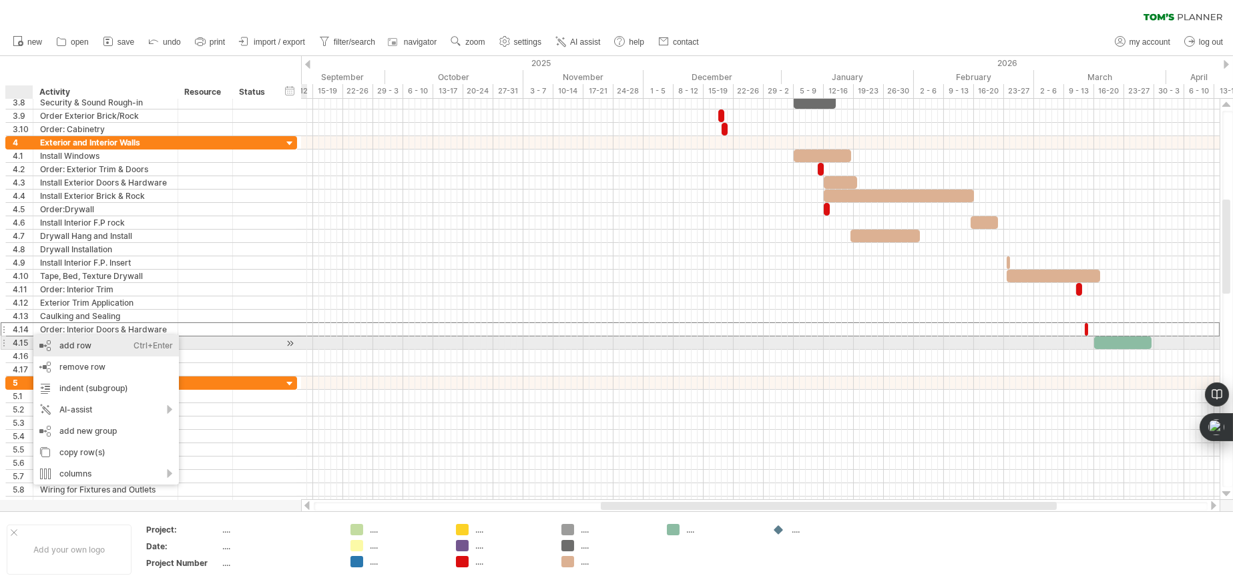
click at [63, 345] on div "add row Ctrl+Enter Cmd+Enter" at bounding box center [106, 345] width 146 height 21
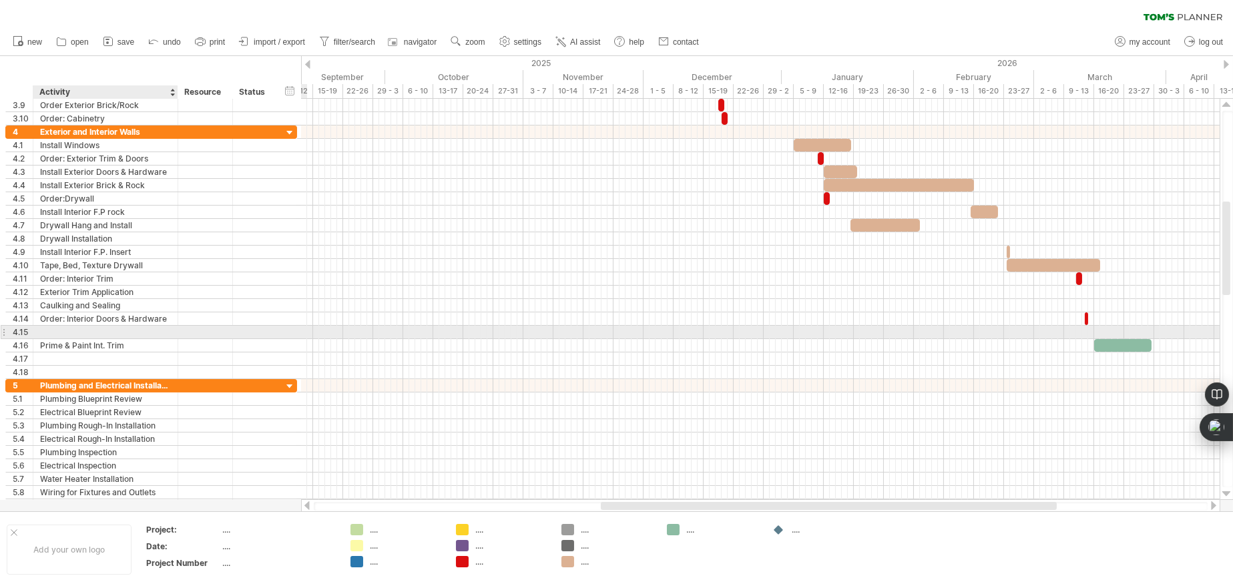
click at [71, 330] on div at bounding box center [105, 332] width 131 height 13
type input "*"
type input "**********"
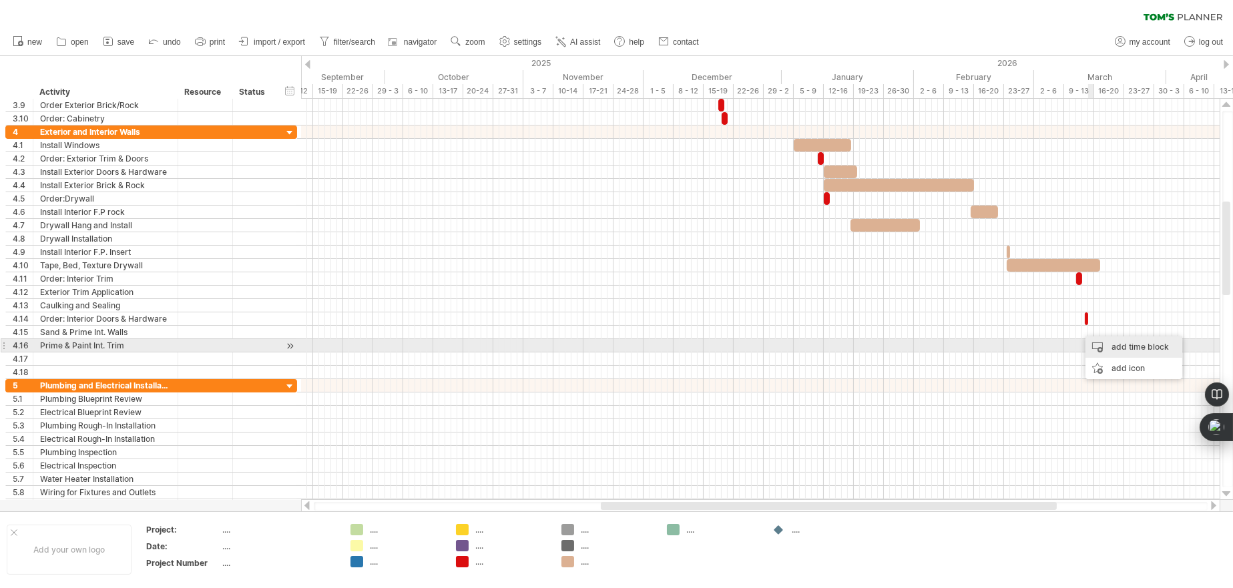
click at [1113, 343] on div "add time block" at bounding box center [1134, 347] width 97 height 21
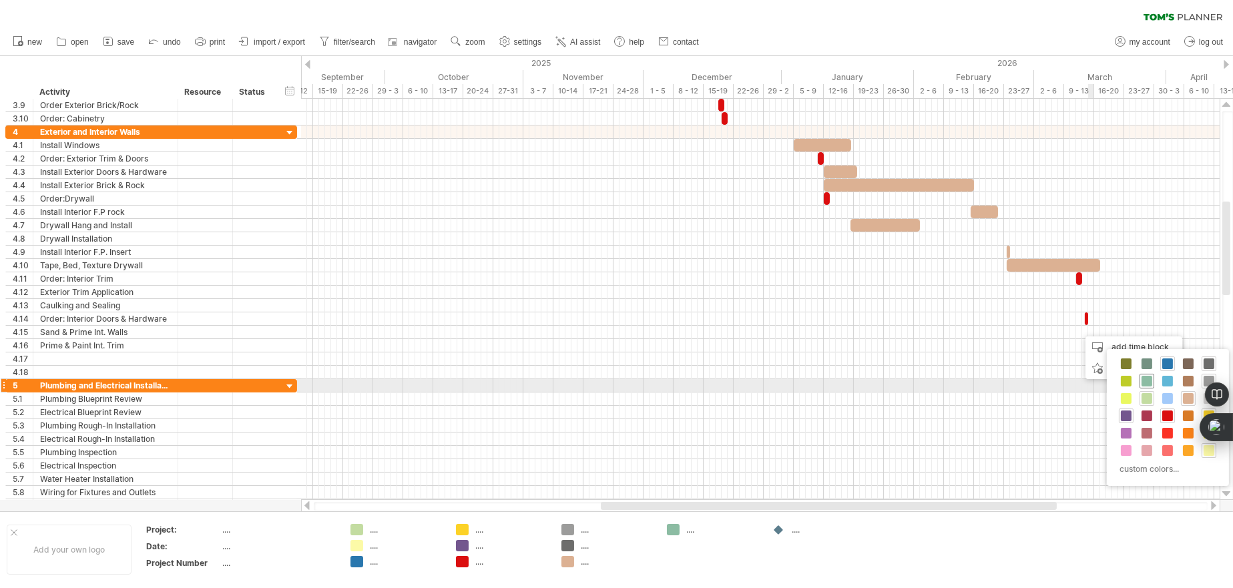
click at [1148, 381] on span at bounding box center [1147, 381] width 11 height 11
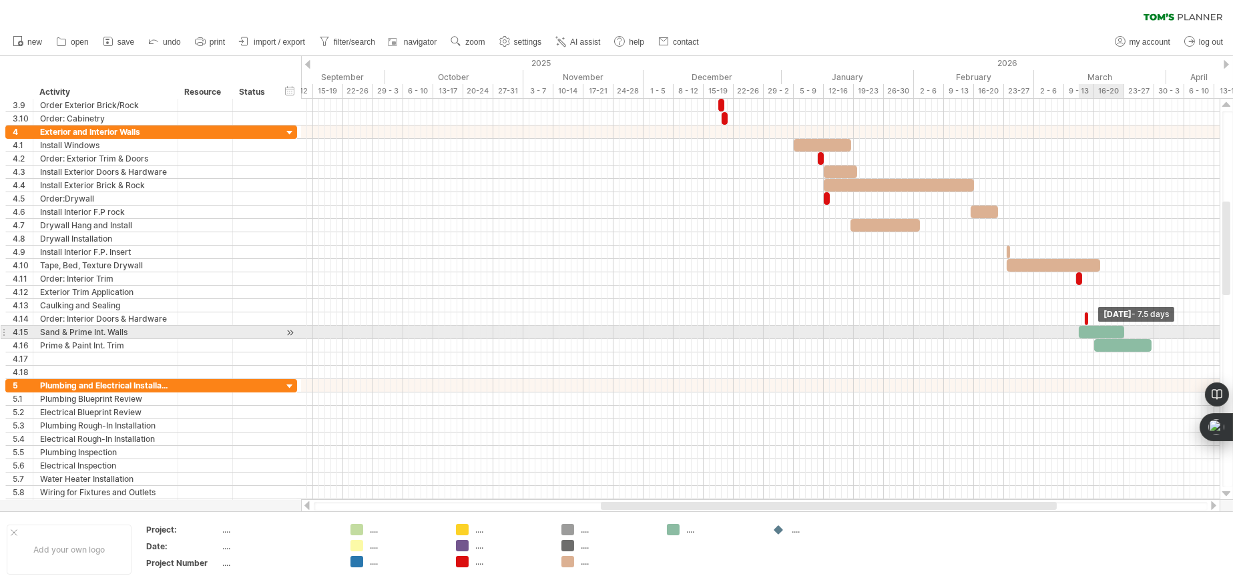
drag, startPoint x: 1082, startPoint y: 333, endPoint x: 1121, endPoint y: 333, distance: 39.4
click at [1122, 333] on span at bounding box center [1124, 332] width 5 height 13
drag, startPoint x: 1106, startPoint y: 329, endPoint x: 1128, endPoint y: 329, distance: 21.4
click at [1128, 329] on div at bounding box center [1122, 332] width 45 height 13
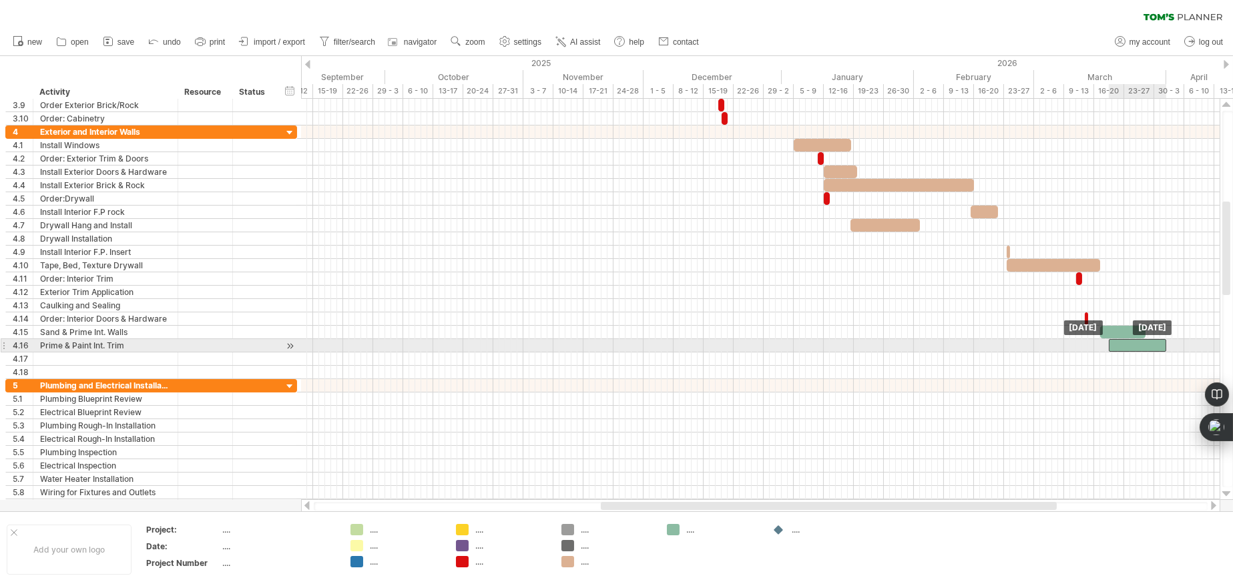
drag, startPoint x: 1123, startPoint y: 344, endPoint x: 1138, endPoint y: 342, distance: 14.8
click at [1138, 342] on div at bounding box center [1137, 345] width 57 height 13
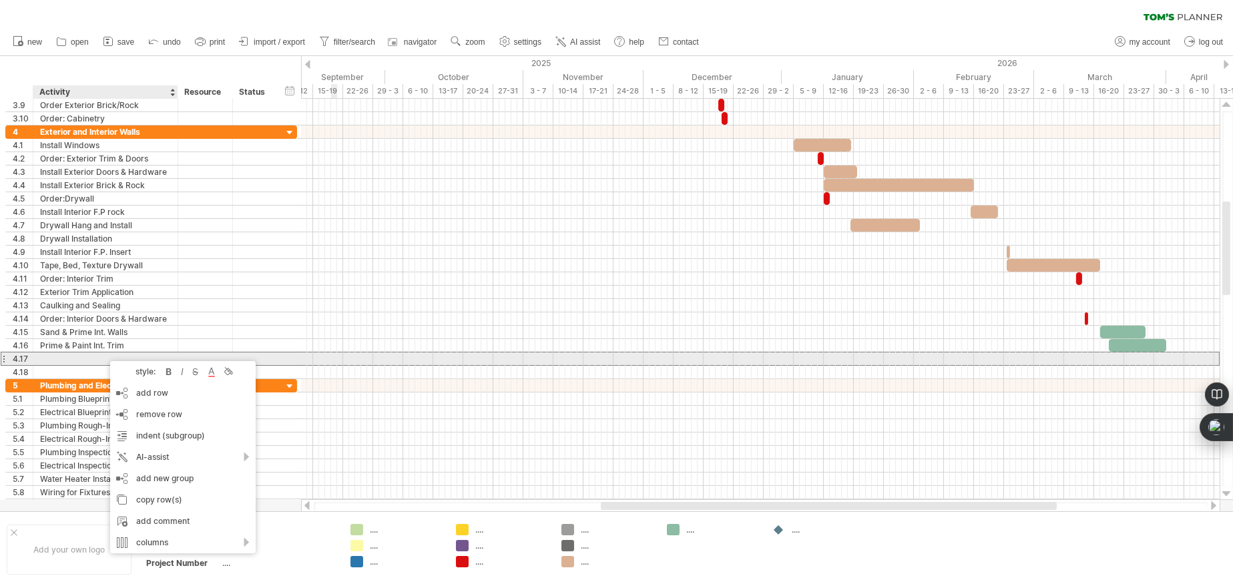
click at [95, 355] on div at bounding box center [105, 359] width 131 height 13
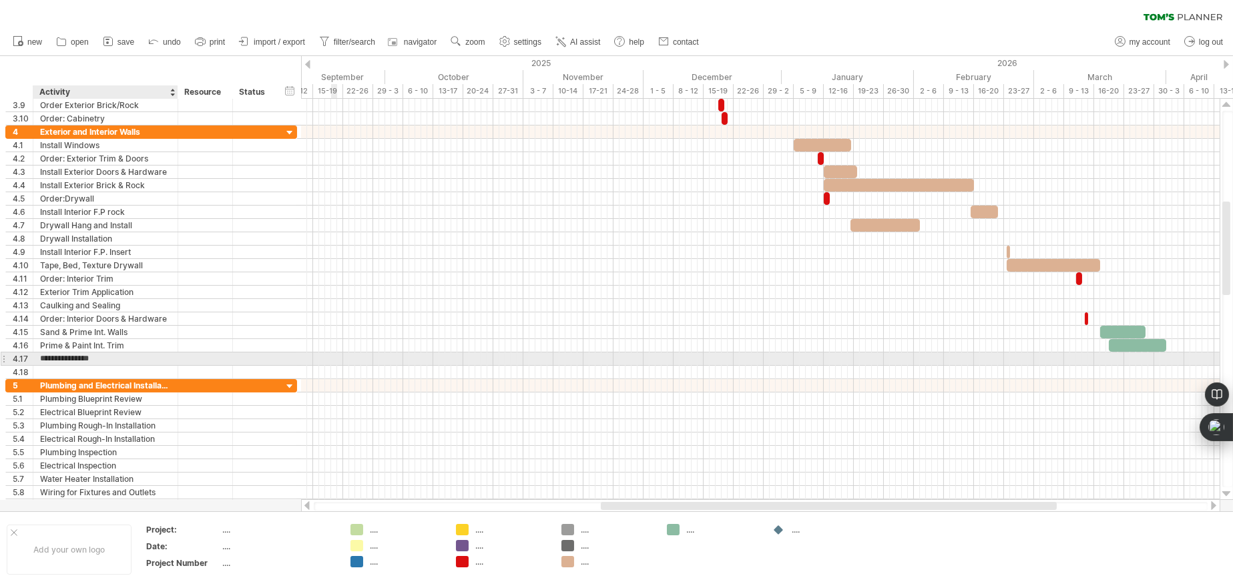
type input "**********"
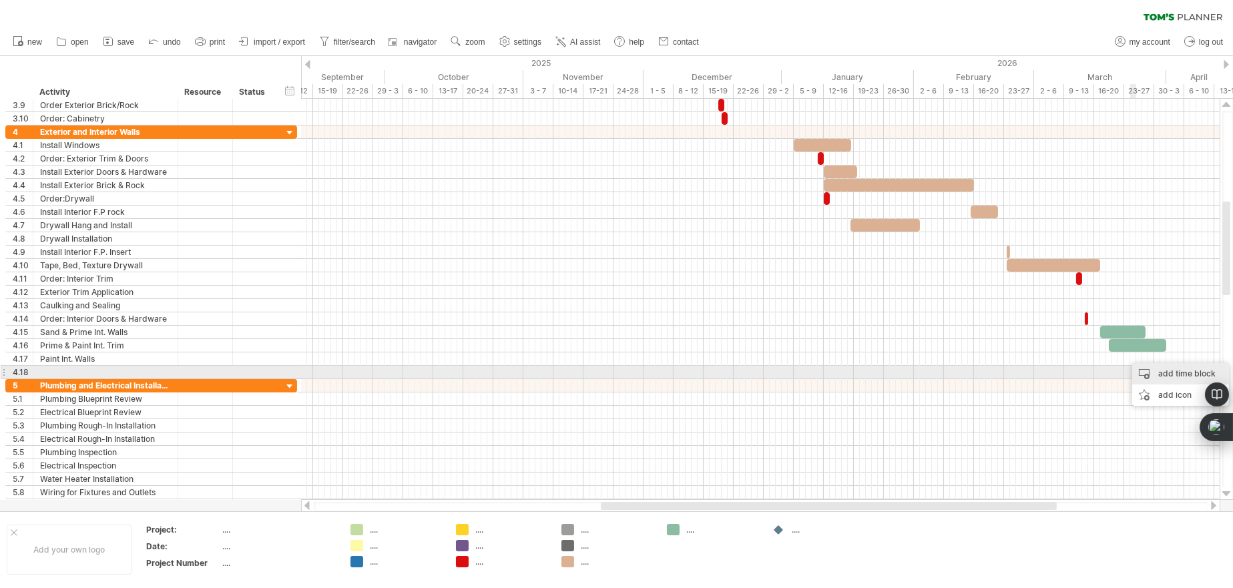
click at [1152, 375] on div "add time block" at bounding box center [1181, 373] width 97 height 21
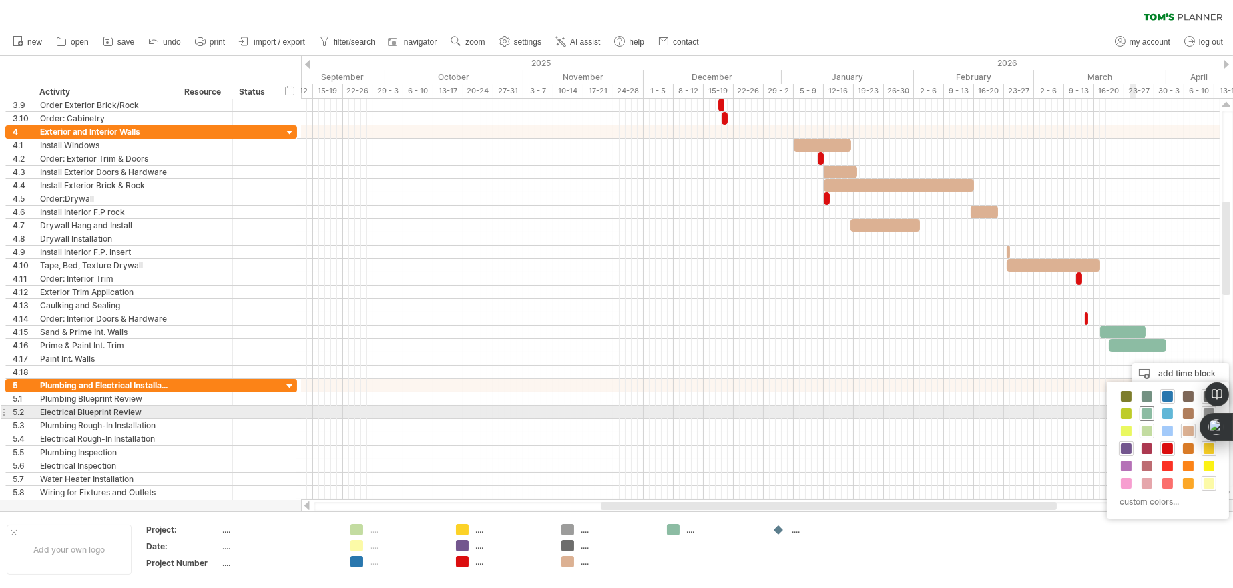
click at [1148, 412] on span at bounding box center [1147, 414] width 11 height 11
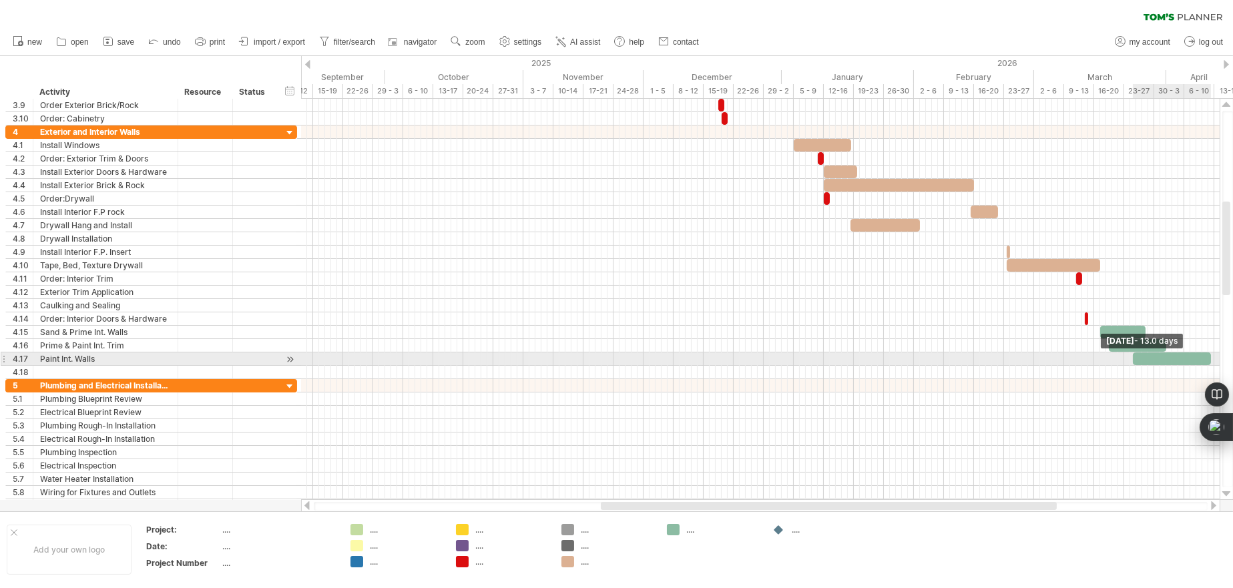
drag, startPoint x: 1139, startPoint y: 360, endPoint x: 1211, endPoint y: 362, distance: 72.8
click at [1211, 362] on span at bounding box center [1211, 359] width 5 height 13
drag, startPoint x: 1162, startPoint y: 357, endPoint x: 1183, endPoint y: 357, distance: 21.4
click at [1183, 357] on div at bounding box center [1194, 359] width 78 height 13
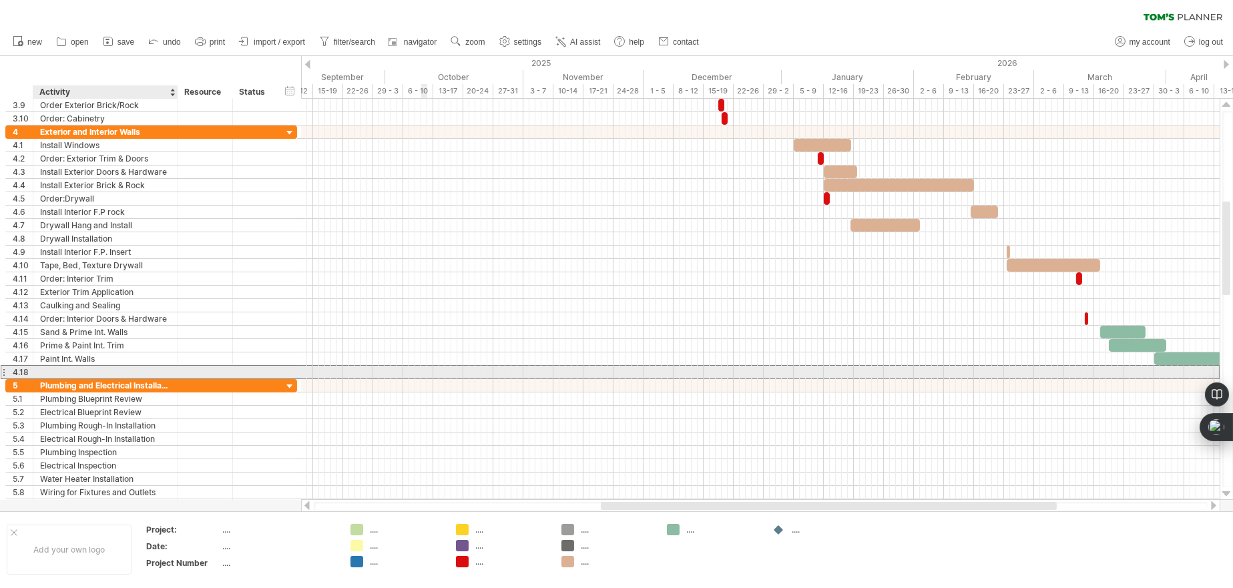
click at [83, 369] on div at bounding box center [105, 372] width 131 height 13
type input "*"
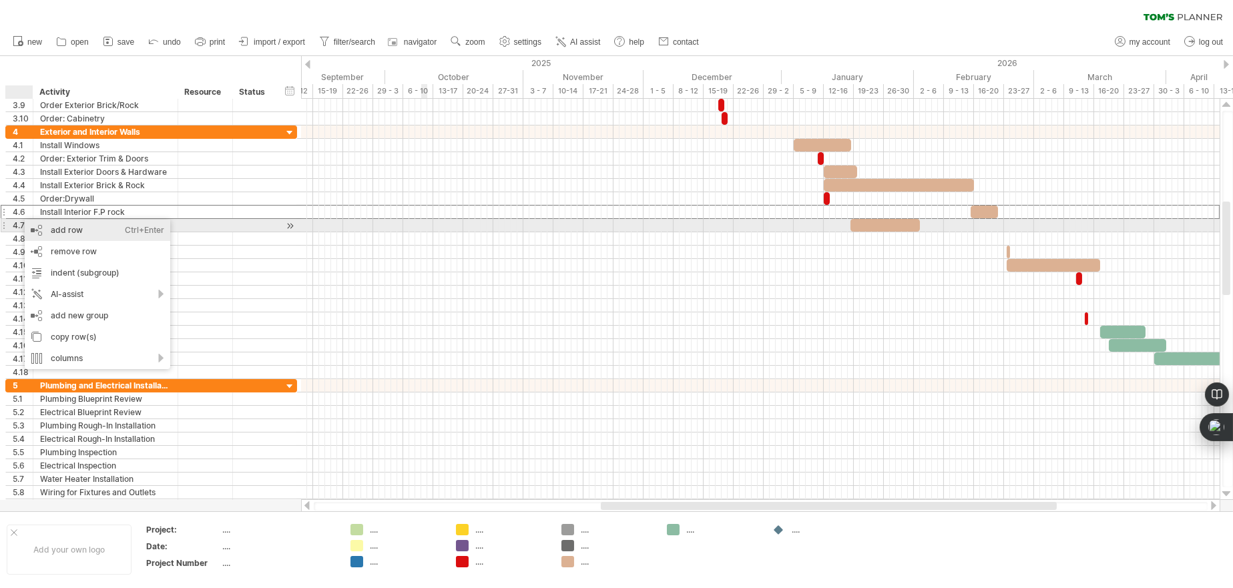
click at [57, 226] on div "add row Ctrl+Enter Cmd+Enter" at bounding box center [98, 230] width 146 height 21
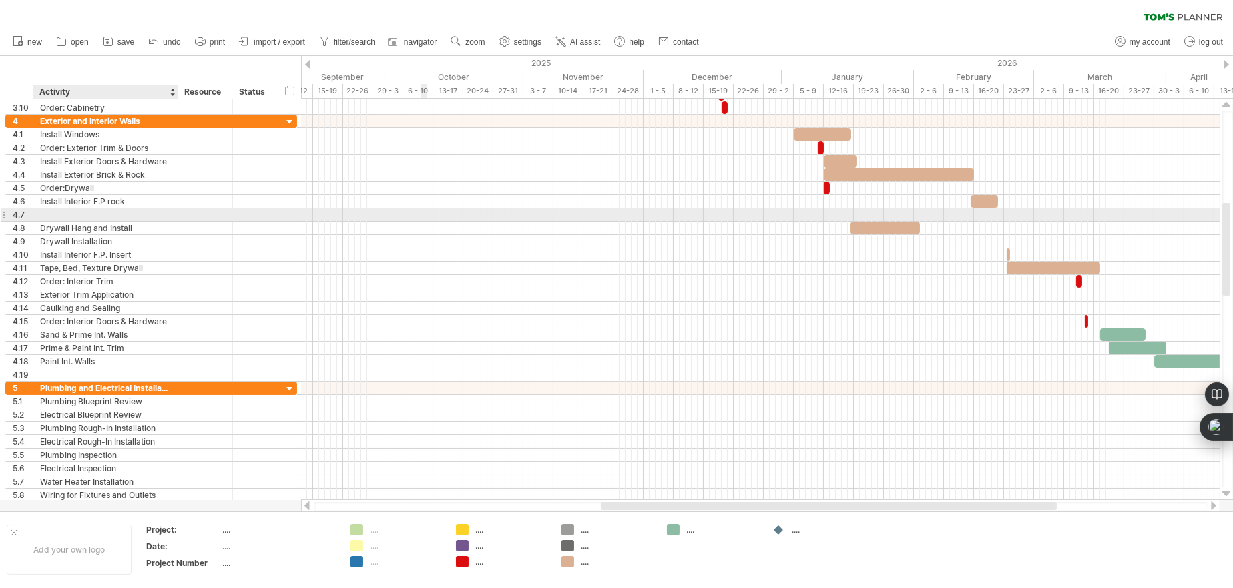
click at [88, 210] on div at bounding box center [105, 214] width 131 height 13
type input "**********"
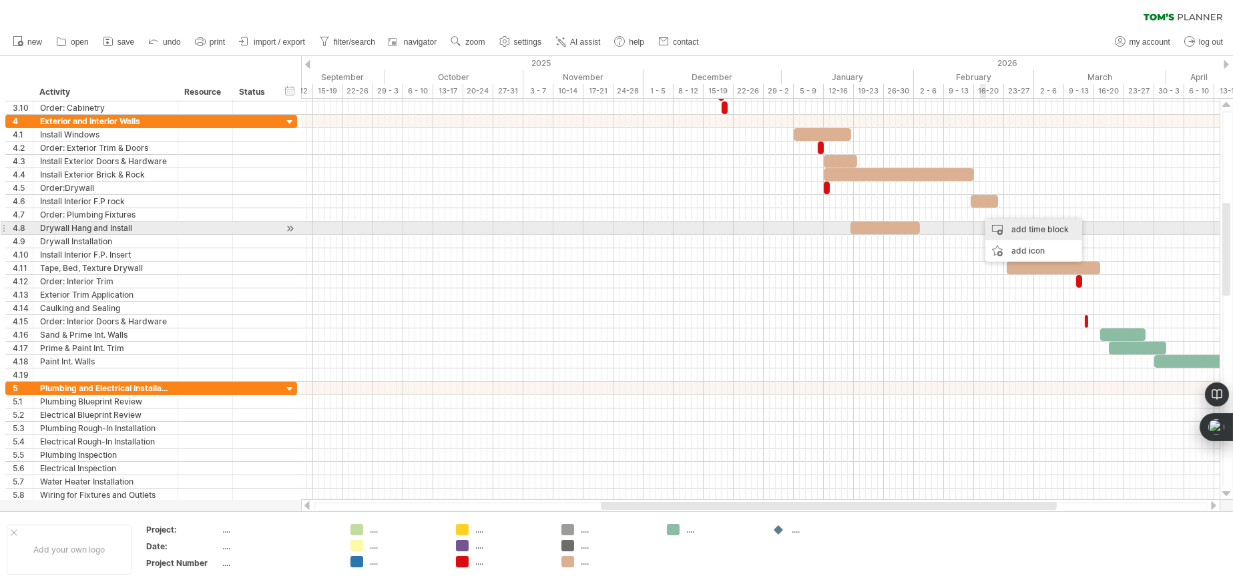
click at [1002, 227] on div "add time block" at bounding box center [1034, 229] width 97 height 21
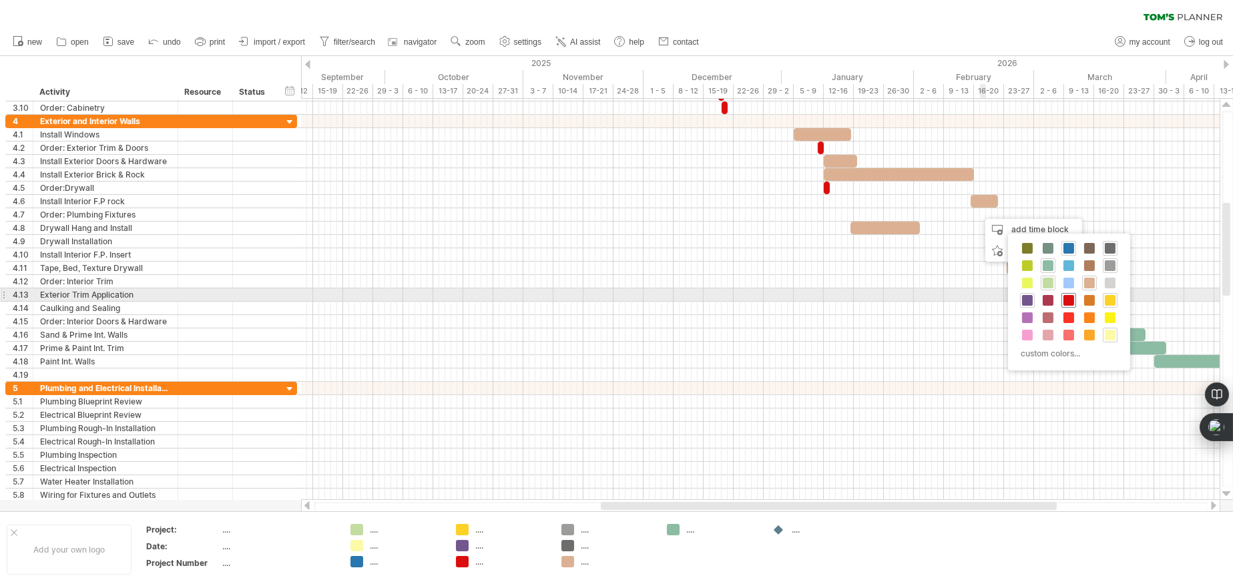
click at [1072, 296] on span at bounding box center [1069, 300] width 11 height 11
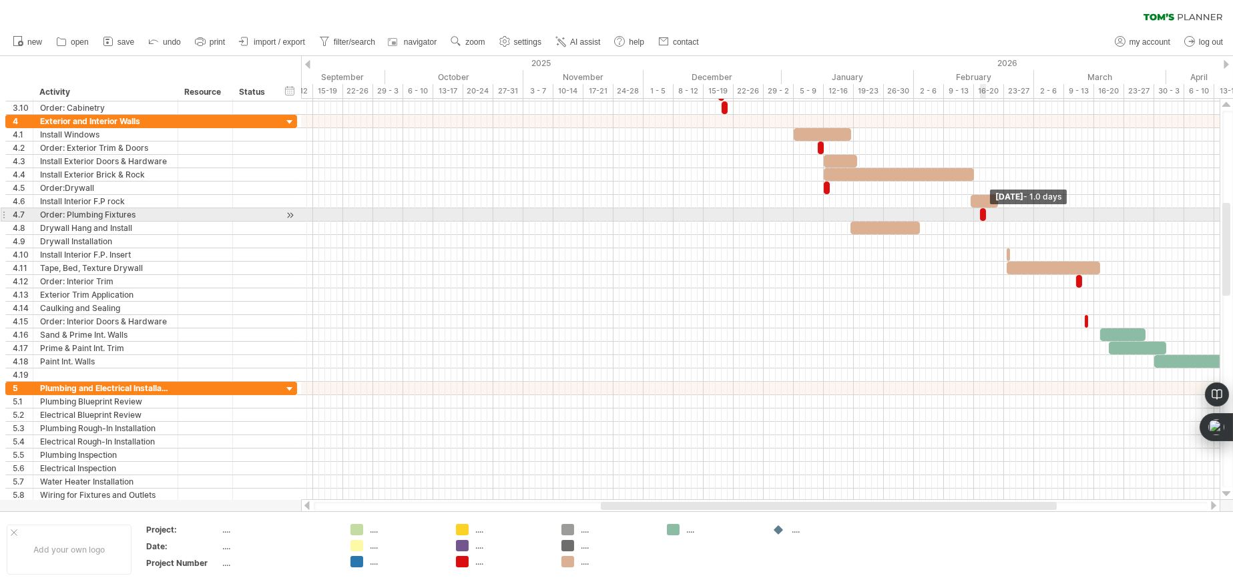
click at [985, 215] on span at bounding box center [986, 214] width 5 height 13
click at [984, 215] on span at bounding box center [986, 214] width 5 height 13
drag, startPoint x: 984, startPoint y: 215, endPoint x: 1014, endPoint y: 216, distance: 30.1
click at [1014, 216] on span at bounding box center [1016, 214] width 5 height 13
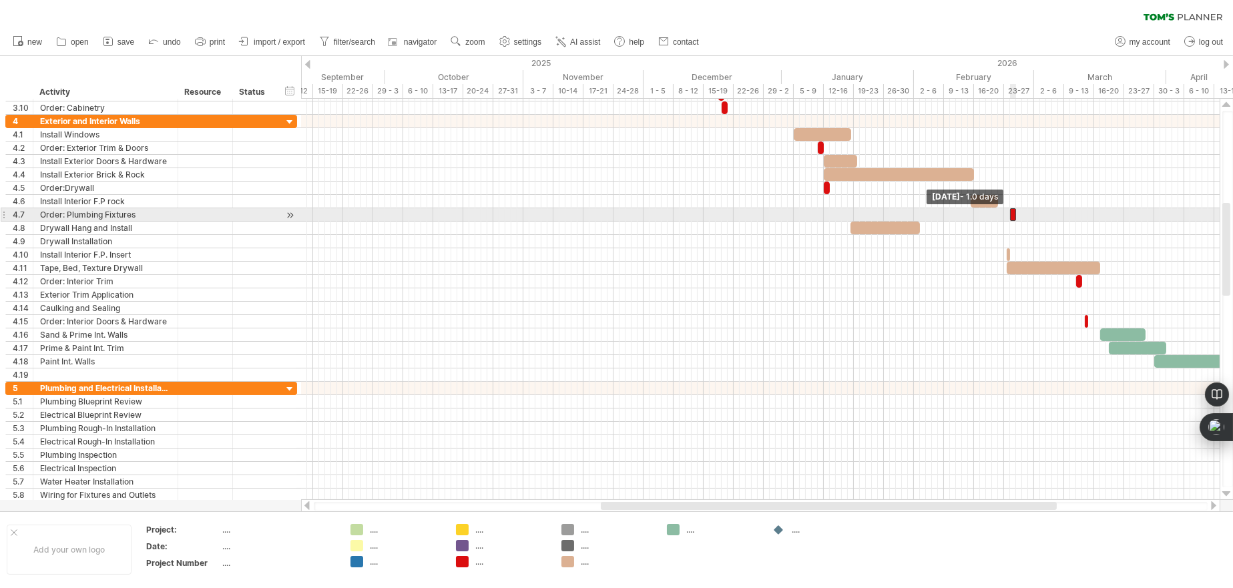
drag, startPoint x: 981, startPoint y: 212, endPoint x: 1010, endPoint y: 214, distance: 29.4
click at [1010, 214] on span at bounding box center [1010, 214] width 5 height 13
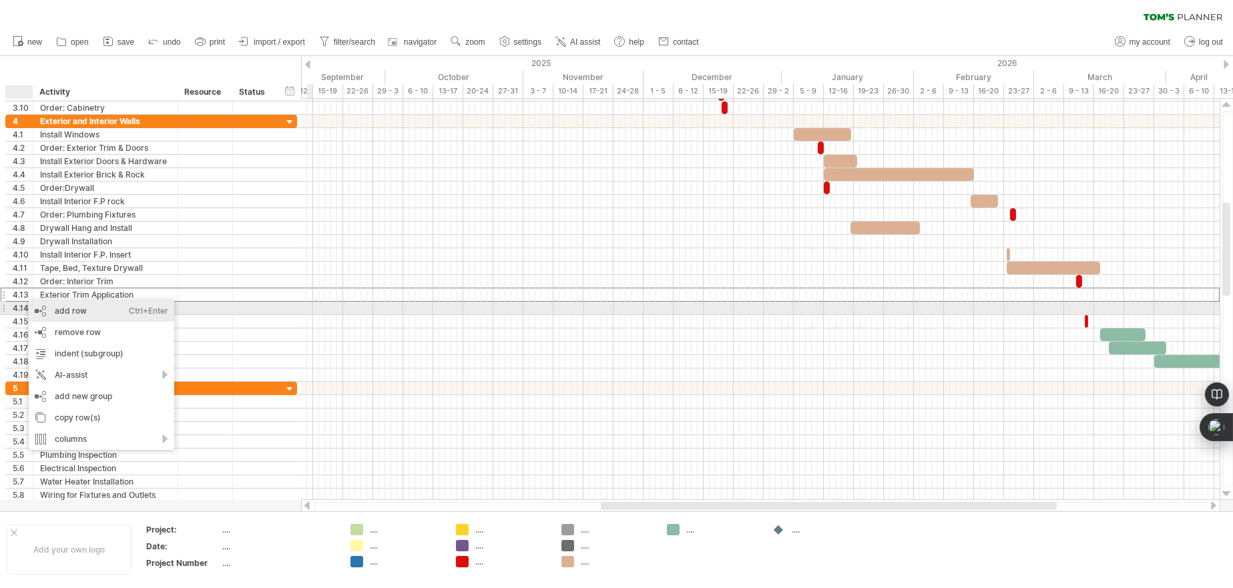
click at [55, 309] on div "add row Ctrl+Enter Cmd+Enter" at bounding box center [102, 310] width 146 height 21
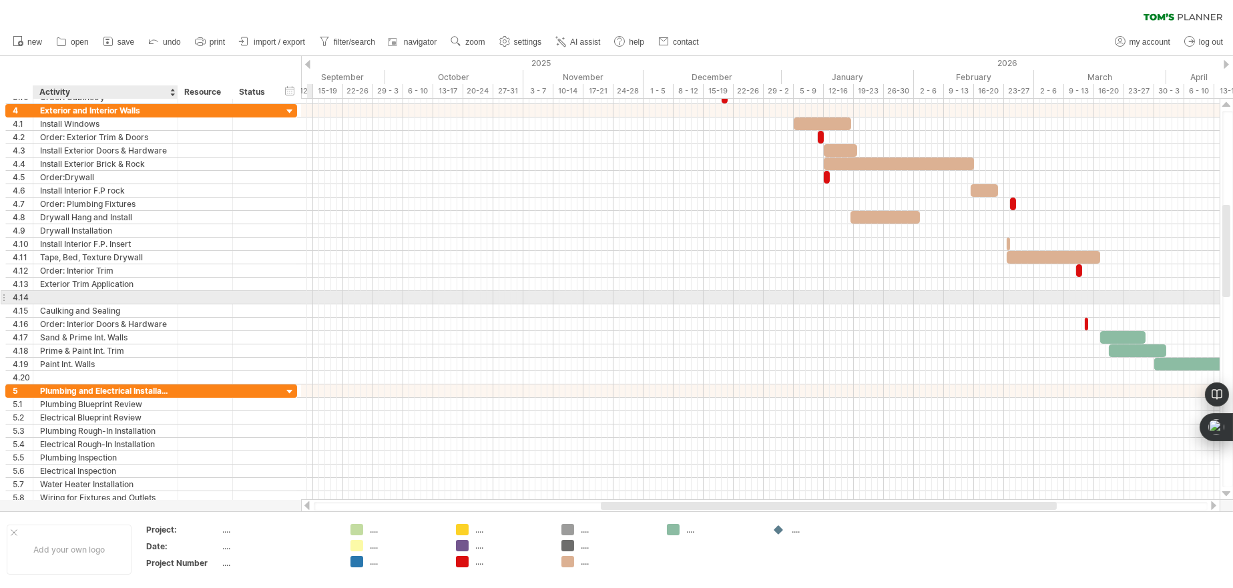
click at [69, 292] on div at bounding box center [105, 297] width 131 height 13
type input "**********"
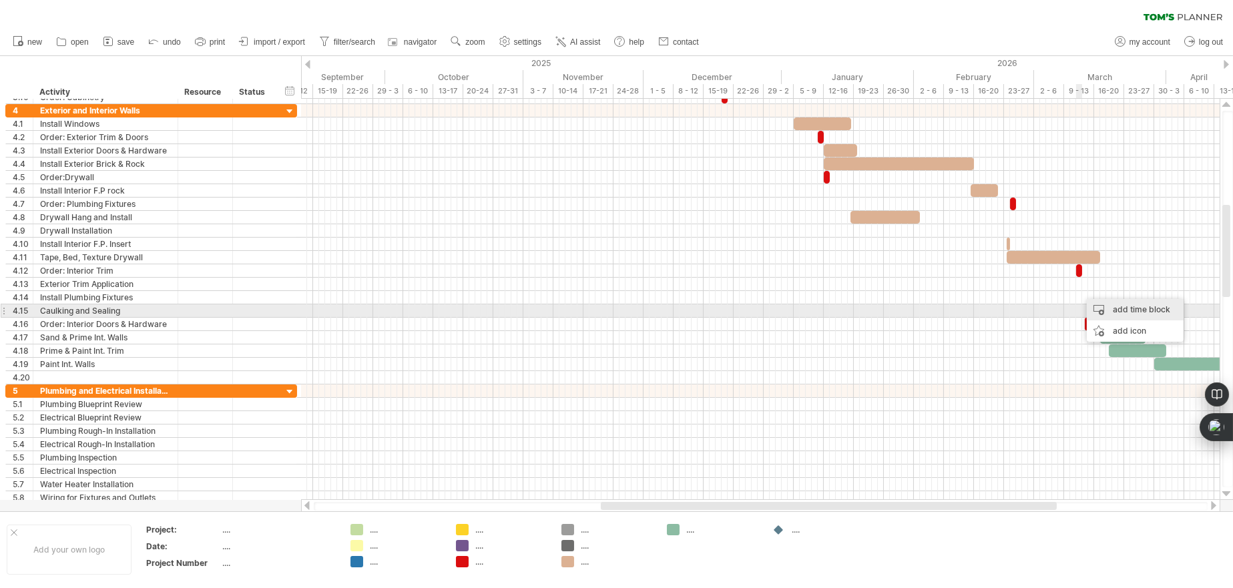
click at [1115, 310] on div "add time block" at bounding box center [1135, 309] width 97 height 21
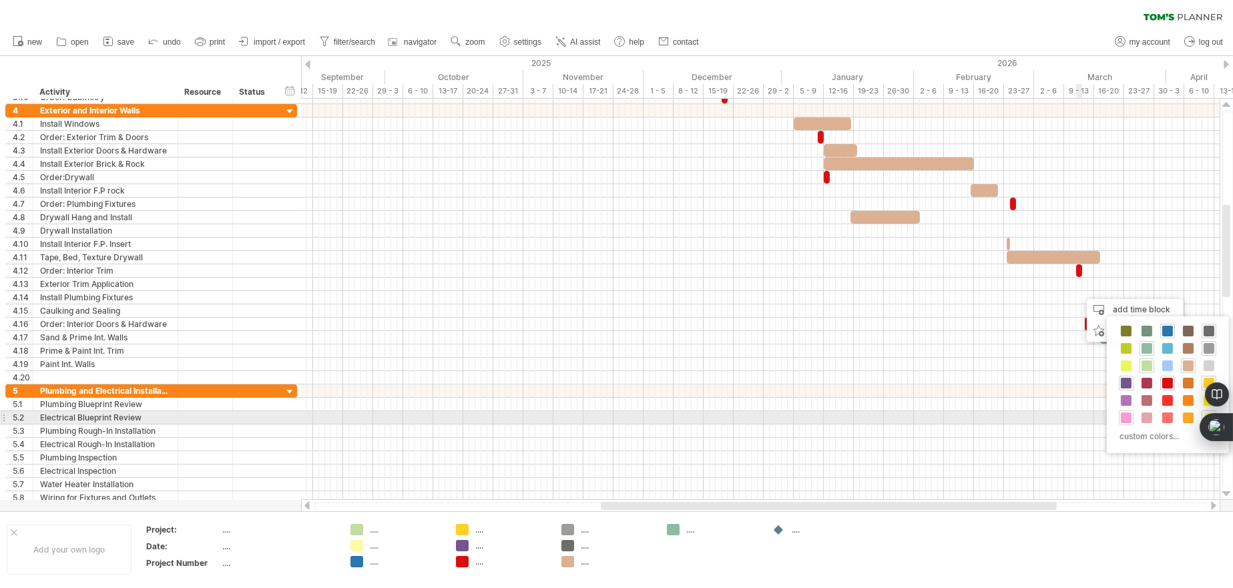
click at [1132, 417] on div at bounding box center [1126, 418] width 15 height 15
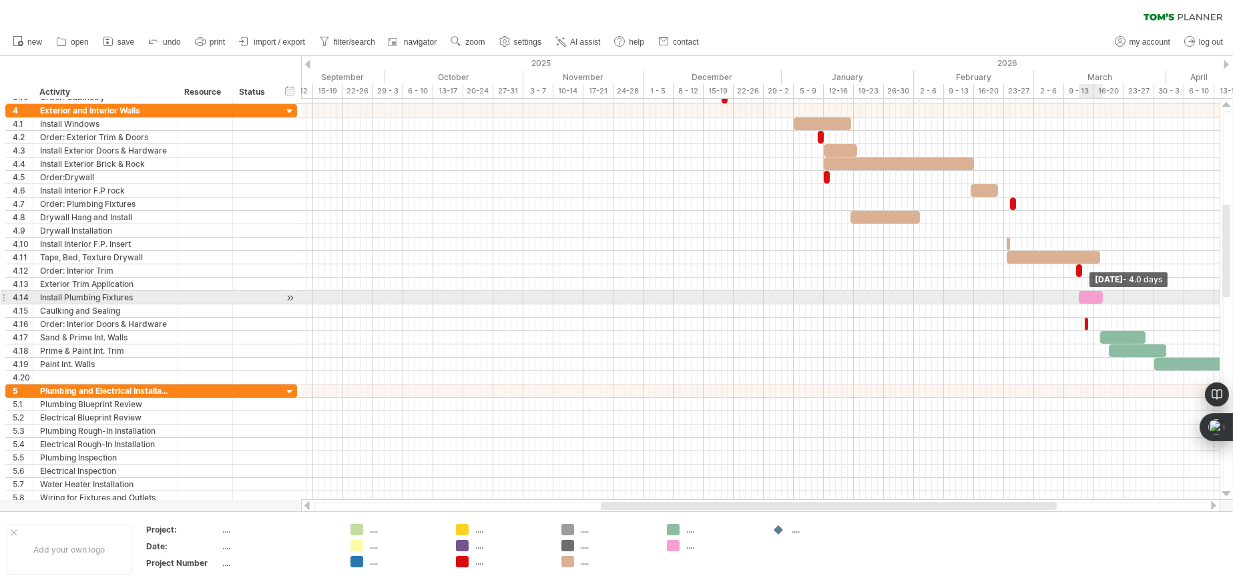
drag, startPoint x: 1084, startPoint y: 296, endPoint x: 1104, endPoint y: 296, distance: 19.4
click at [1104, 296] on span at bounding box center [1102, 297] width 5 height 13
drag, startPoint x: 1089, startPoint y: 296, endPoint x: 1108, endPoint y: 296, distance: 18.7
click at [1108, 296] on div at bounding box center [1109, 297] width 24 height 13
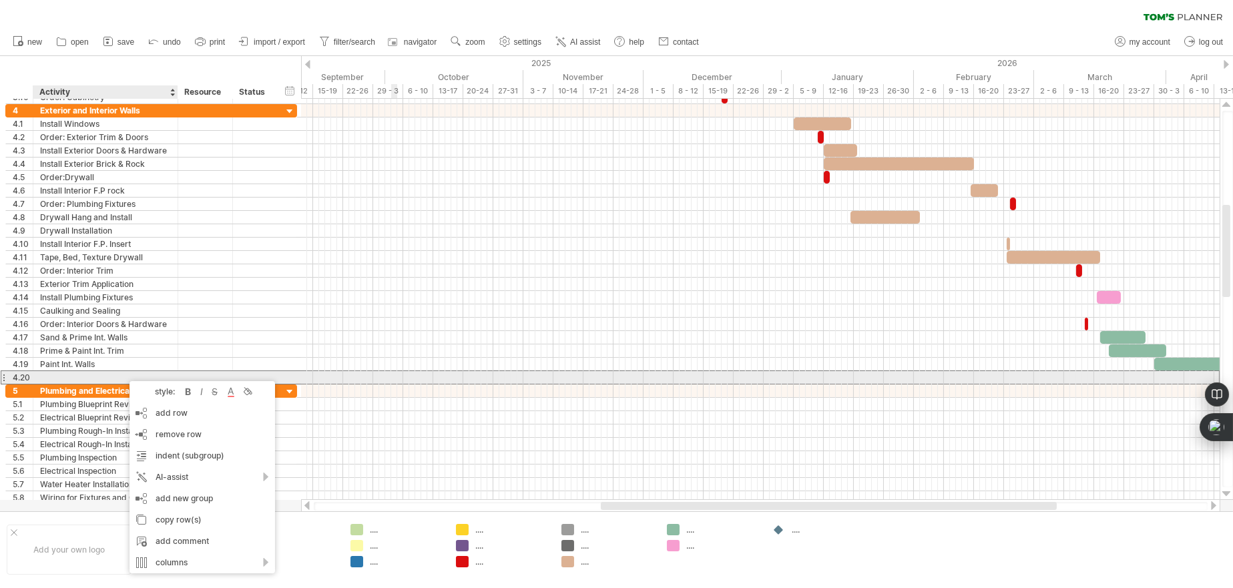
click at [123, 375] on div at bounding box center [105, 377] width 131 height 13
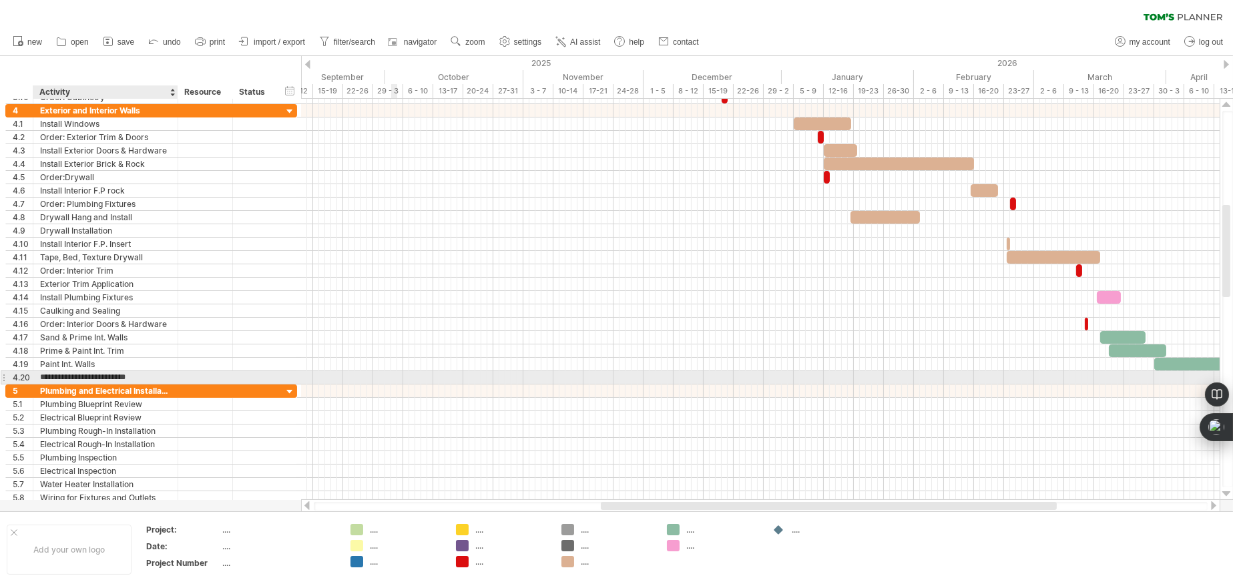
type input "**********"
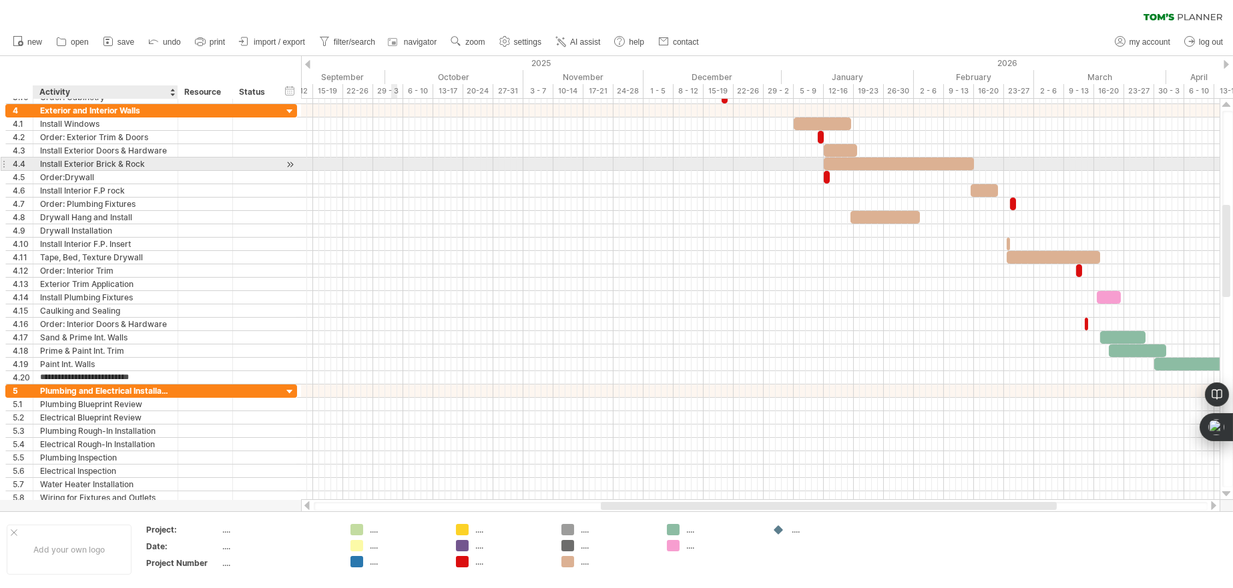
click at [73, 162] on div "Install Exterior Brick & Rock" at bounding box center [105, 164] width 131 height 13
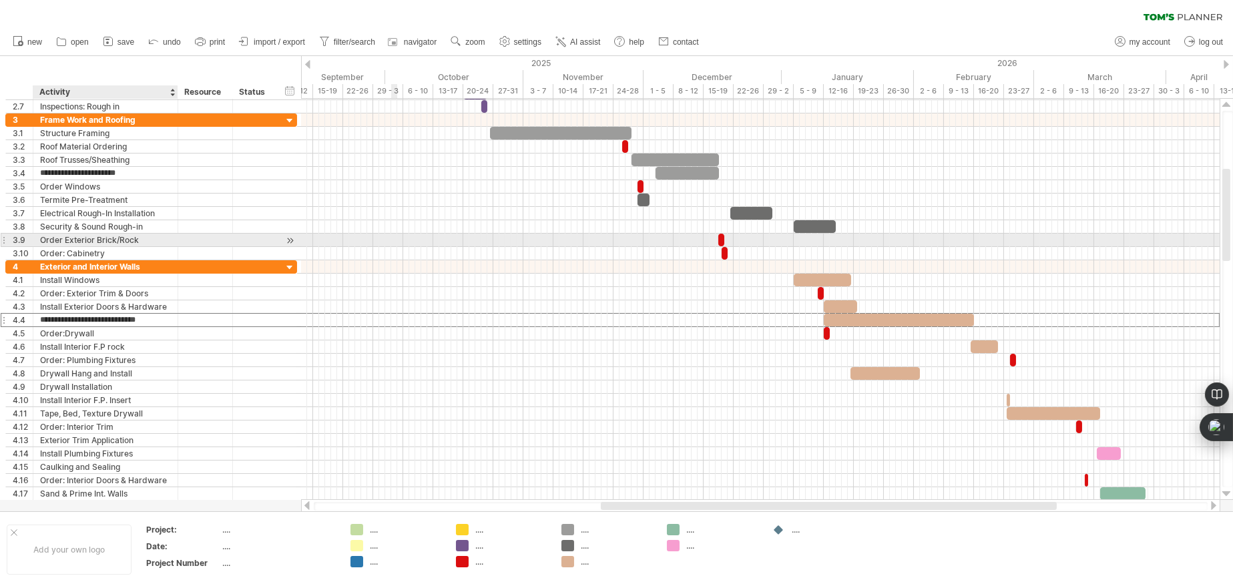
click at [89, 237] on div "Order Exterior Brick/Rock" at bounding box center [105, 240] width 131 height 13
click at [100, 236] on input "**********" at bounding box center [105, 240] width 131 height 13
type input "**********"
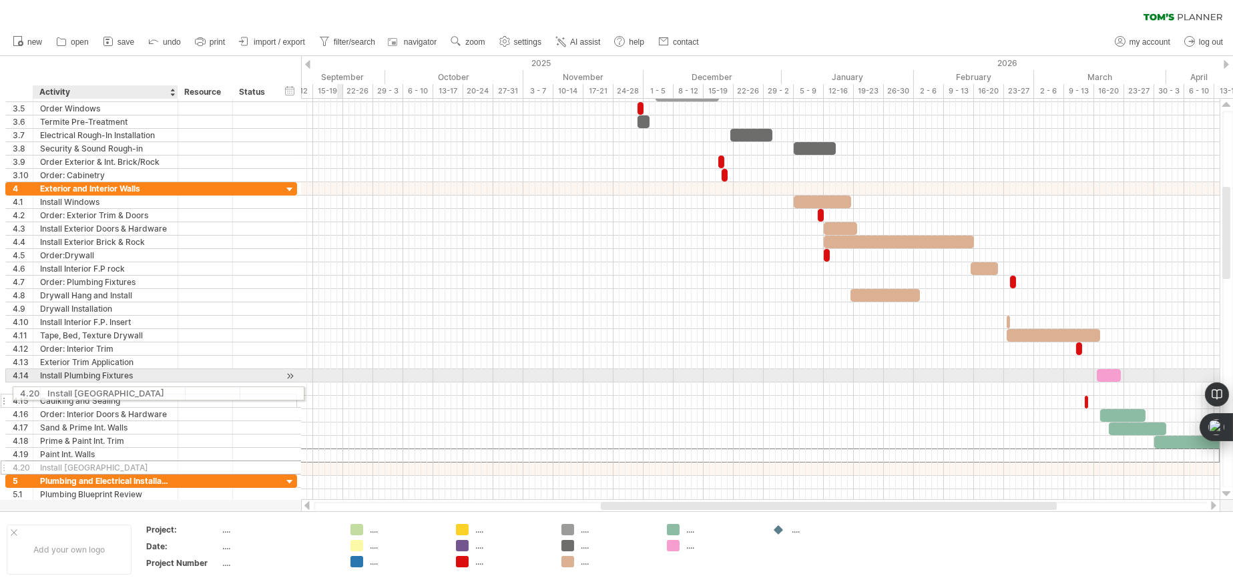
drag, startPoint x: 47, startPoint y: 453, endPoint x: 50, endPoint y: 391, distance: 62.2
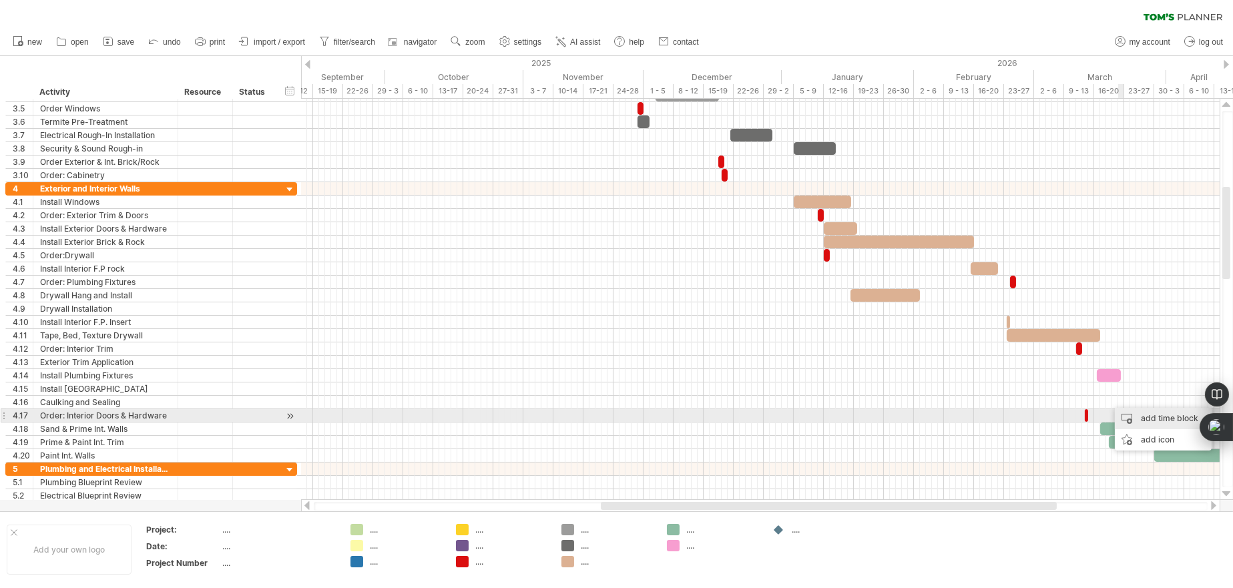
click at [1147, 419] on div "add time block" at bounding box center [1163, 418] width 97 height 21
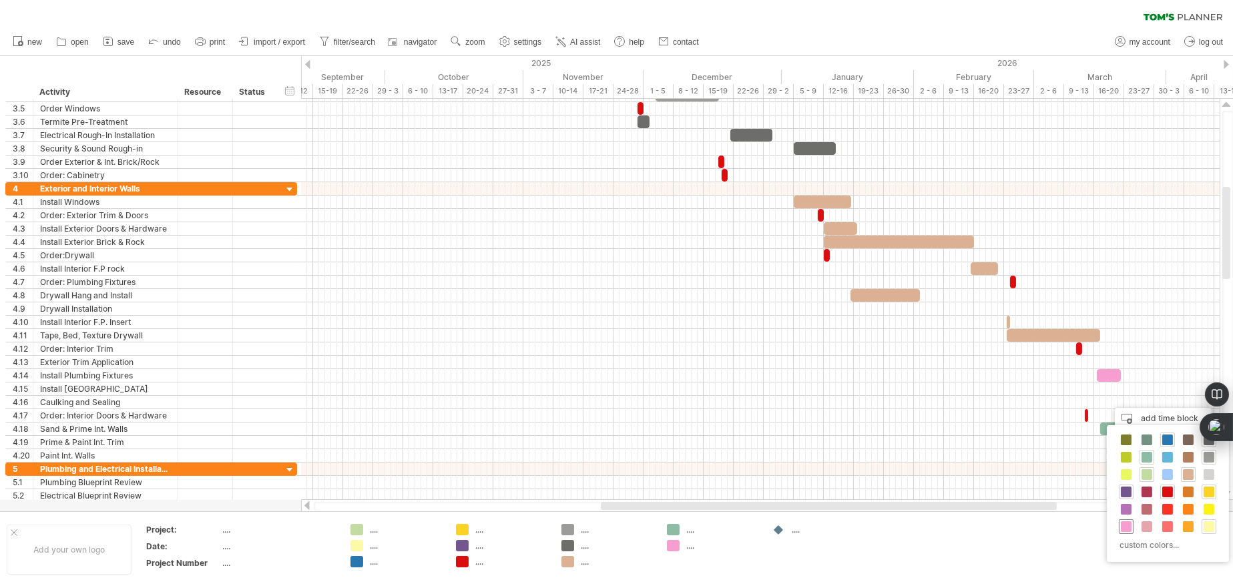
click at [1131, 528] on span at bounding box center [1126, 527] width 11 height 11
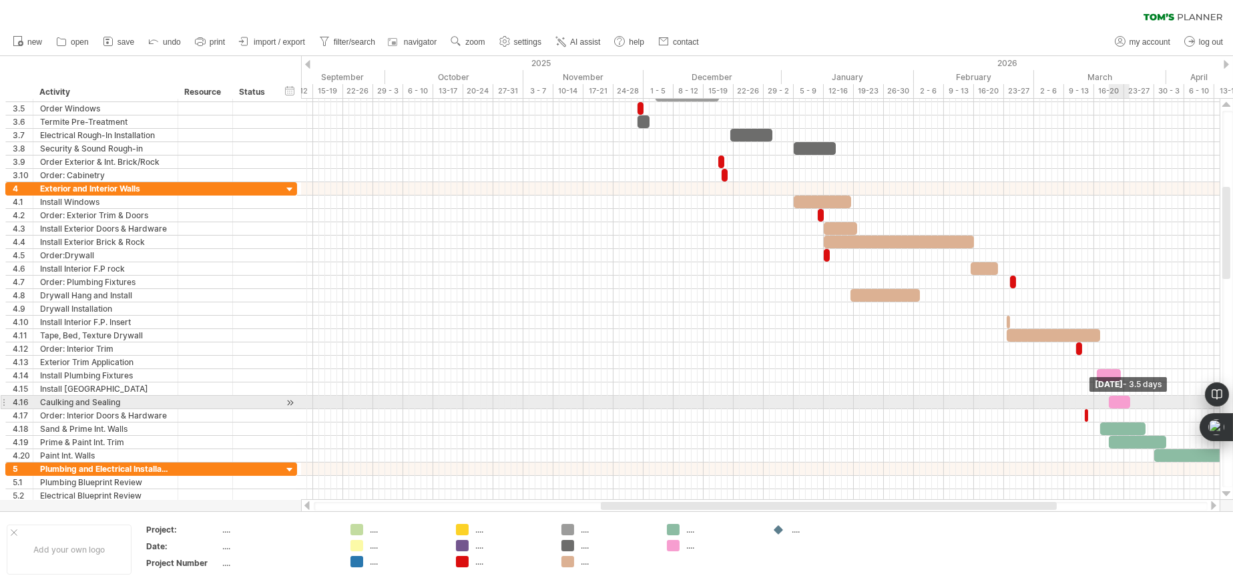
drag, startPoint x: 1113, startPoint y: 403, endPoint x: 1129, endPoint y: 403, distance: 15.4
click at [1129, 403] on span at bounding box center [1130, 402] width 5 height 13
drag, startPoint x: 1120, startPoint y: 401, endPoint x: 1090, endPoint y: 399, distance: 29.4
click at [1090, 399] on div at bounding box center [1089, 402] width 21 height 13
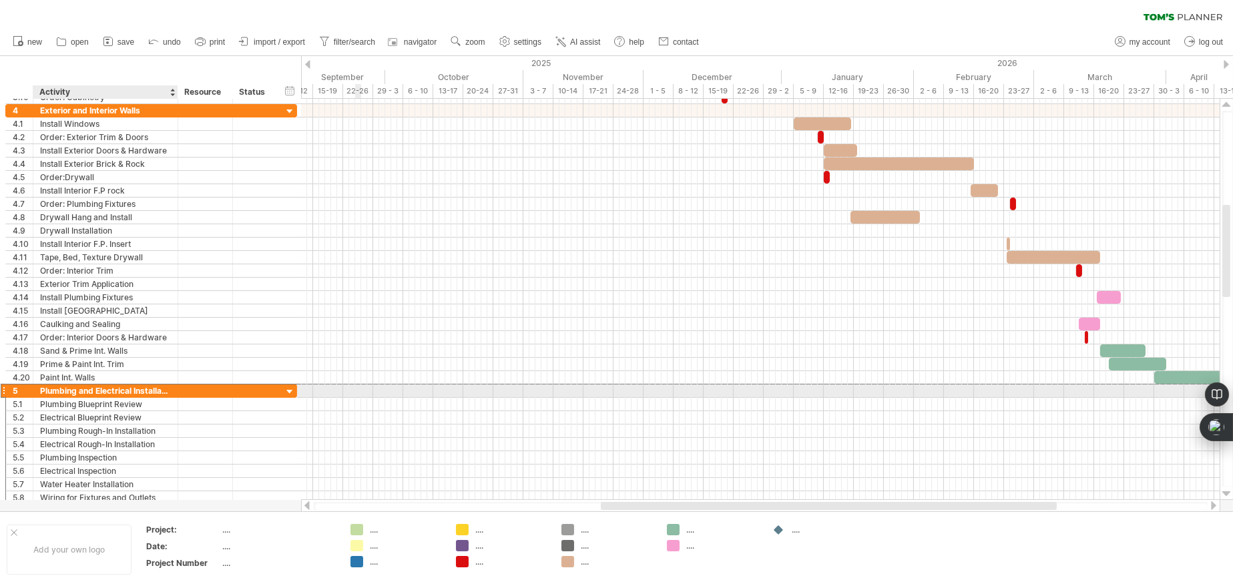
click at [166, 388] on div "Plumbing and Electrical Installation" at bounding box center [105, 391] width 131 height 13
click at [177, 389] on div at bounding box center [176, 391] width 7 height 13
click at [156, 387] on div "Plumbing and Electrical Installation" at bounding box center [105, 391] width 131 height 13
drag, startPoint x: 157, startPoint y: 387, endPoint x: 207, endPoint y: 390, distance: 50.2
click at [207, 390] on div "5 ******** Plumbing and Electrical Installation" at bounding box center [151, 391] width 292 height 14
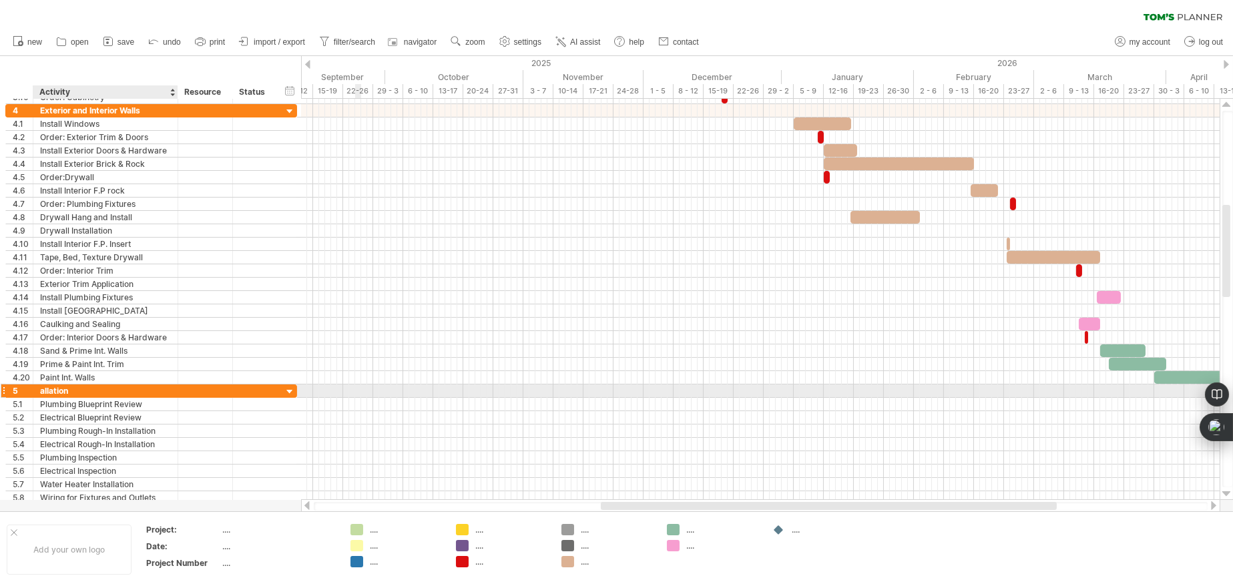
click at [152, 387] on div "allation" at bounding box center [105, 391] width 131 height 13
type input "*"
type input "****"
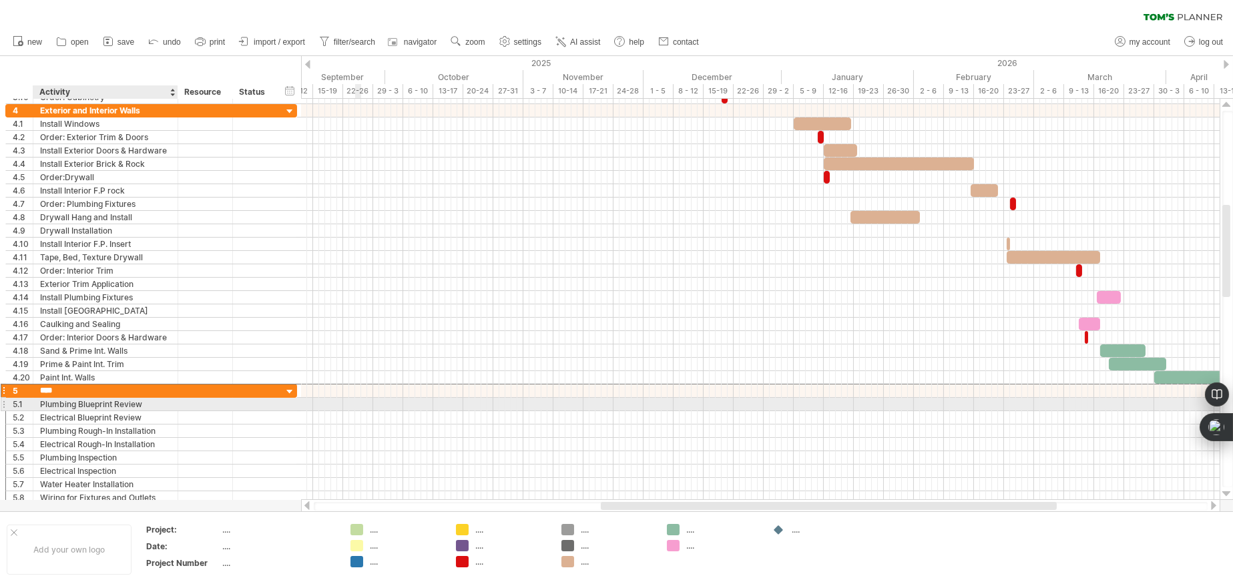
click at [152, 403] on div "Plumbing Blueprint Review" at bounding box center [105, 404] width 131 height 13
type input "*"
type input "**********"
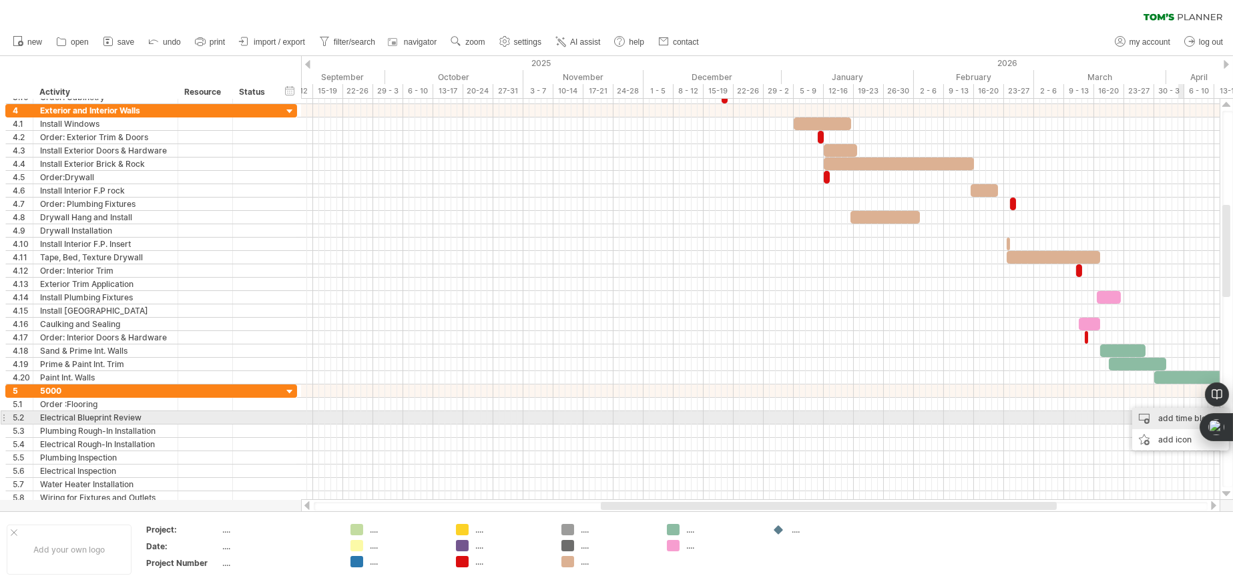
click at [1183, 414] on div "add time block" at bounding box center [1181, 418] width 97 height 21
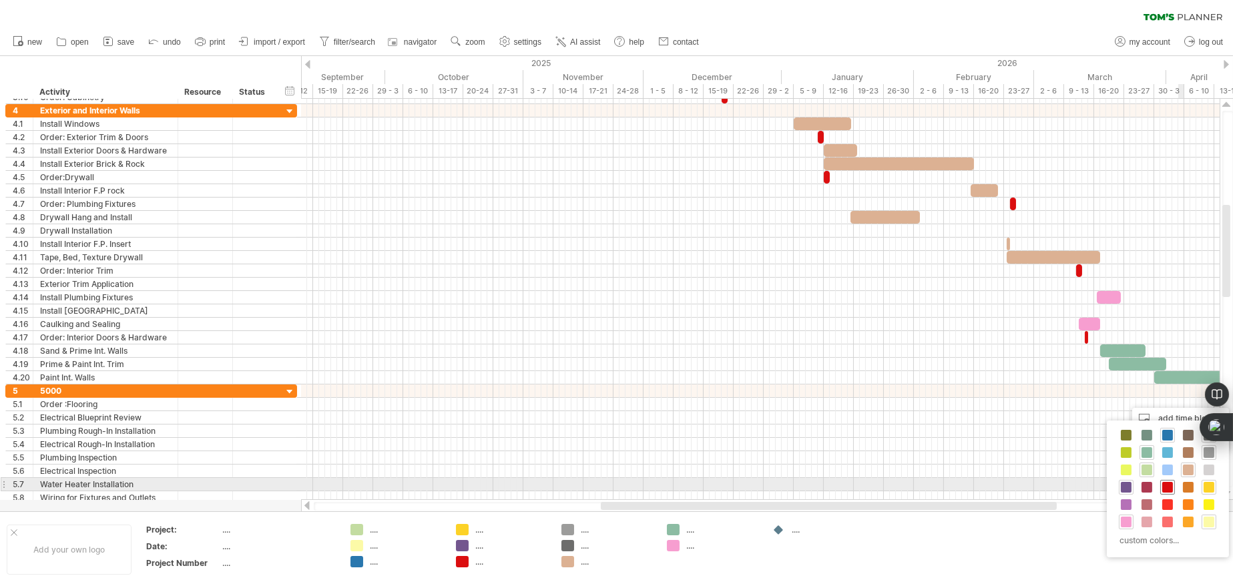
click at [1169, 486] on span at bounding box center [1168, 487] width 11 height 11
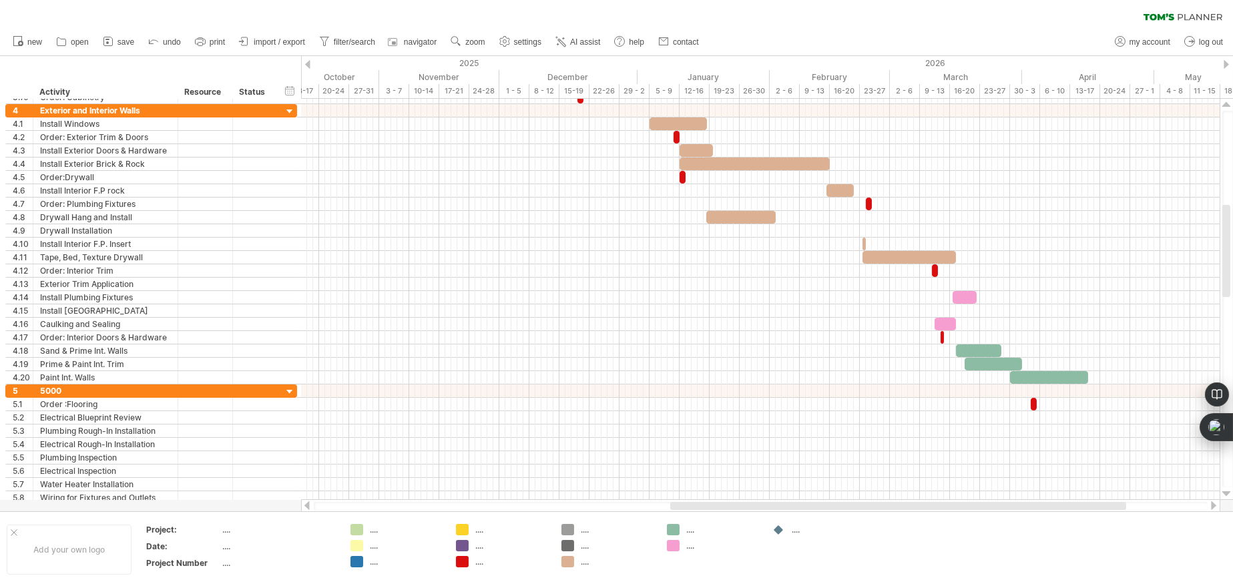
drag, startPoint x: 1040, startPoint y: 504, endPoint x: 1118, endPoint y: 502, distance: 77.5
click at [1118, 502] on div at bounding box center [898, 506] width 456 height 8
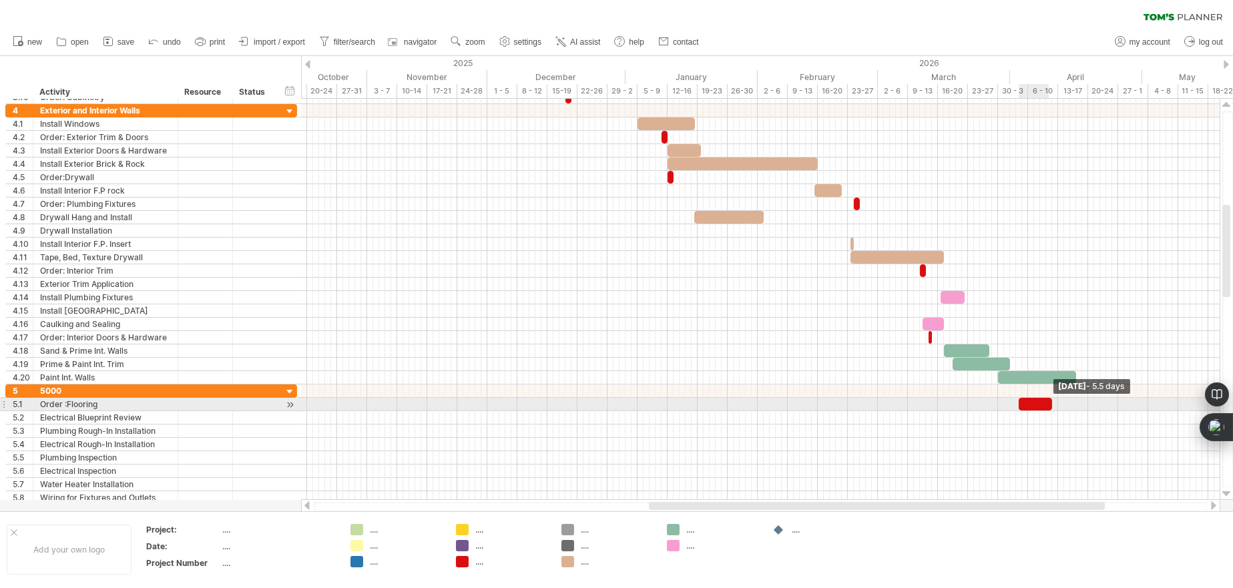
drag, startPoint x: 1024, startPoint y: 403, endPoint x: 1051, endPoint y: 403, distance: 27.4
click at [1051, 403] on span at bounding box center [1052, 404] width 5 height 13
drag, startPoint x: 1038, startPoint y: 403, endPoint x: 1074, endPoint y: 400, distance: 35.5
click at [1074, 400] on div at bounding box center [1071, 404] width 33 height 13
drag, startPoint x: 1087, startPoint y: 402, endPoint x: 1061, endPoint y: 402, distance: 26.0
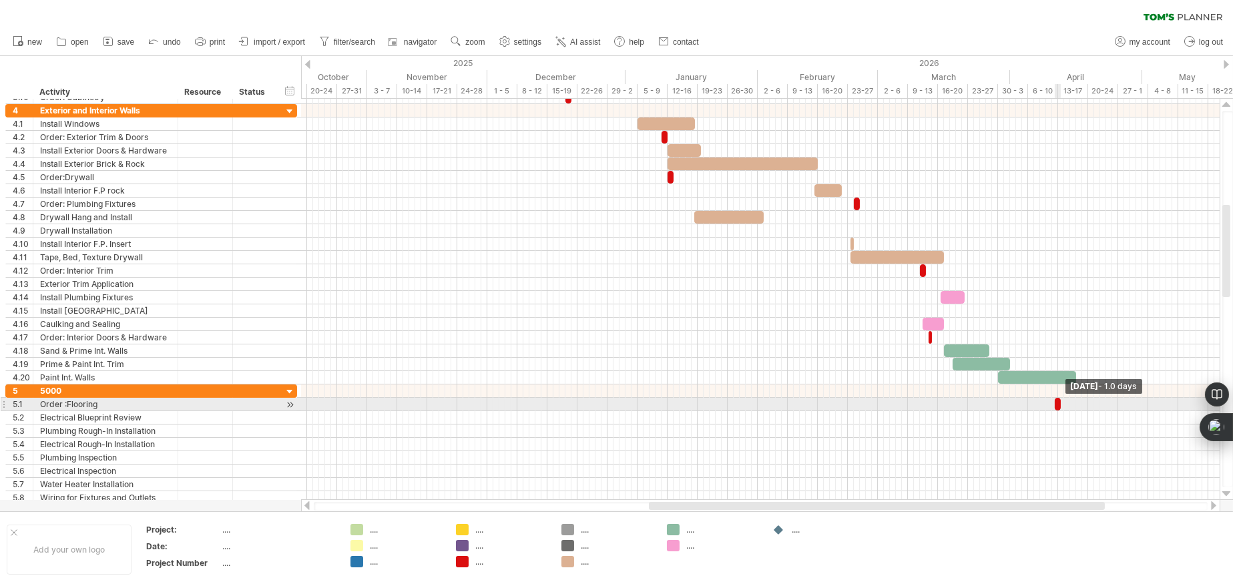
click at [1061, 402] on span at bounding box center [1060, 404] width 5 height 13
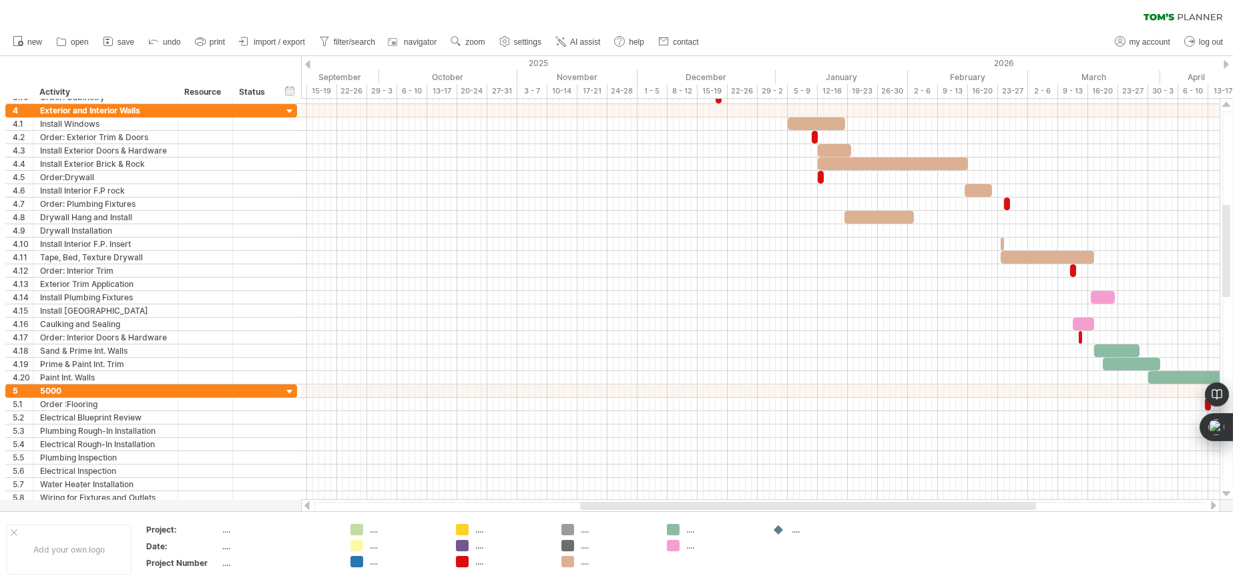
drag, startPoint x: 1037, startPoint y: 503, endPoint x: 968, endPoint y: 503, distance: 68.8
click at [968, 503] on div at bounding box center [808, 506] width 456 height 8
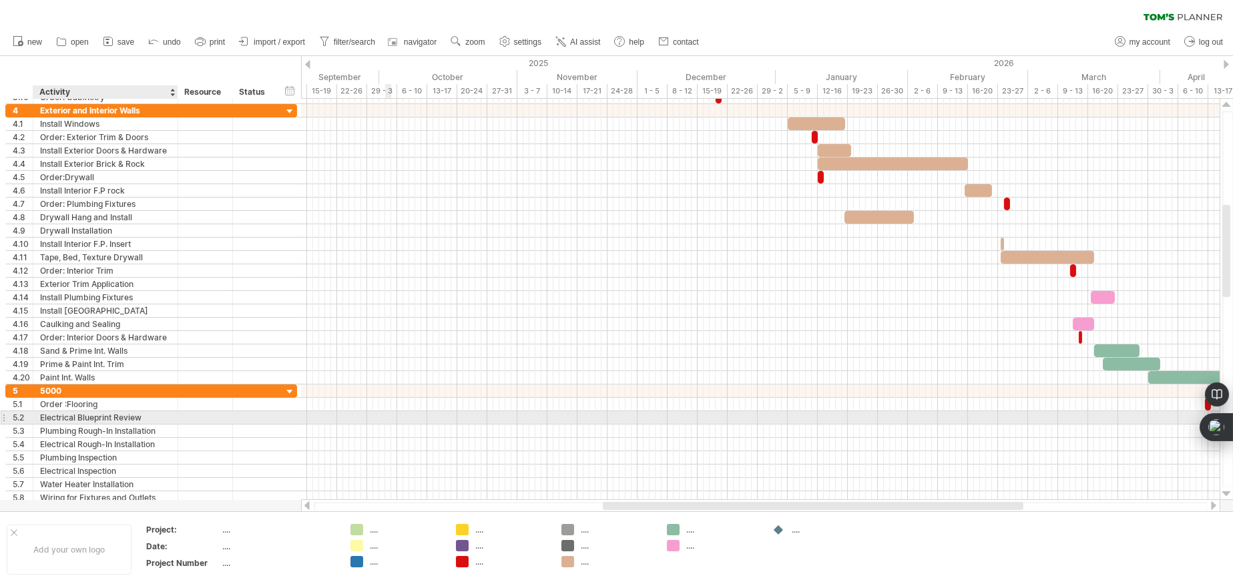
click at [136, 415] on div "Electrical Blueprint Review" at bounding box center [105, 417] width 131 height 13
click at [158, 414] on input "**********" at bounding box center [105, 417] width 131 height 13
type input "*"
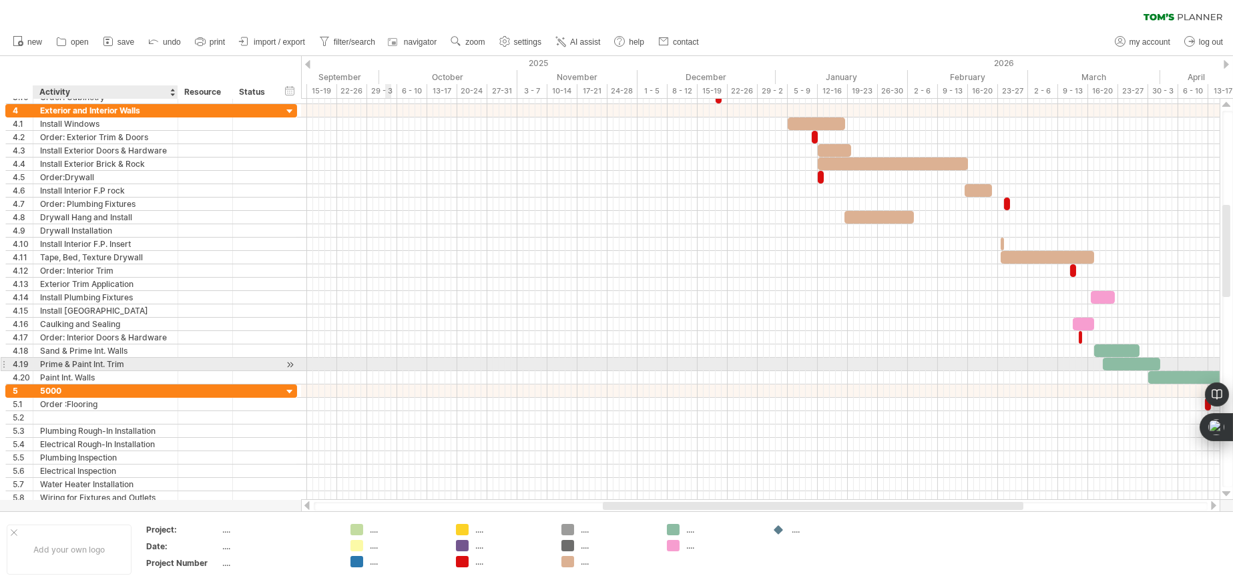
click at [135, 362] on div "Prime & Paint Int. Trim" at bounding box center [105, 364] width 131 height 13
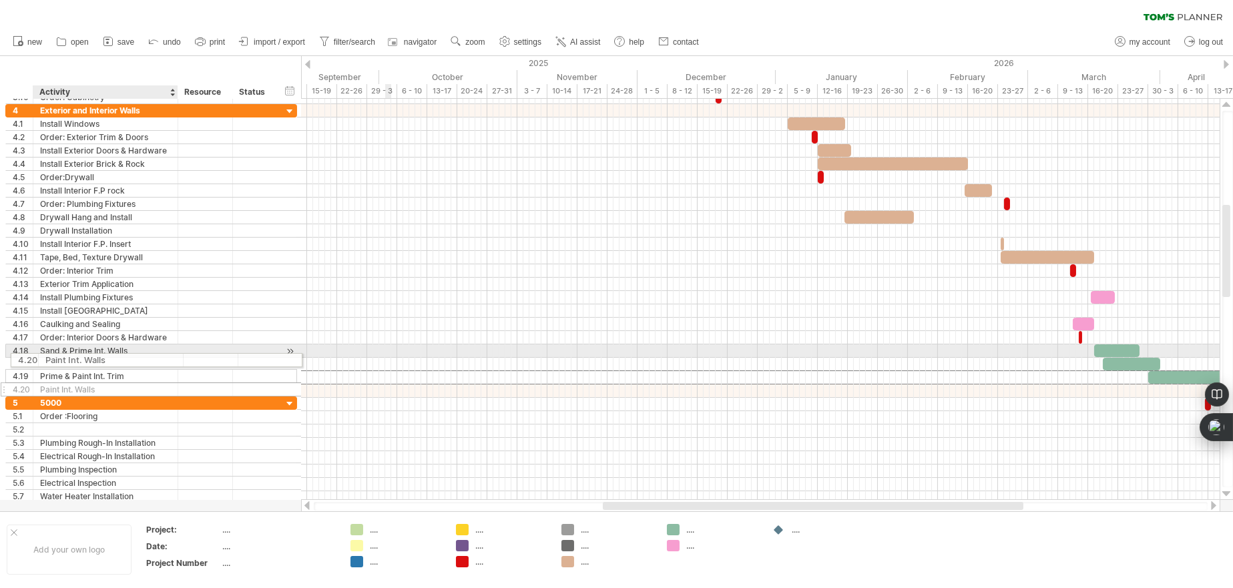
drag, startPoint x: 89, startPoint y: 375, endPoint x: 91, endPoint y: 358, distance: 16.7
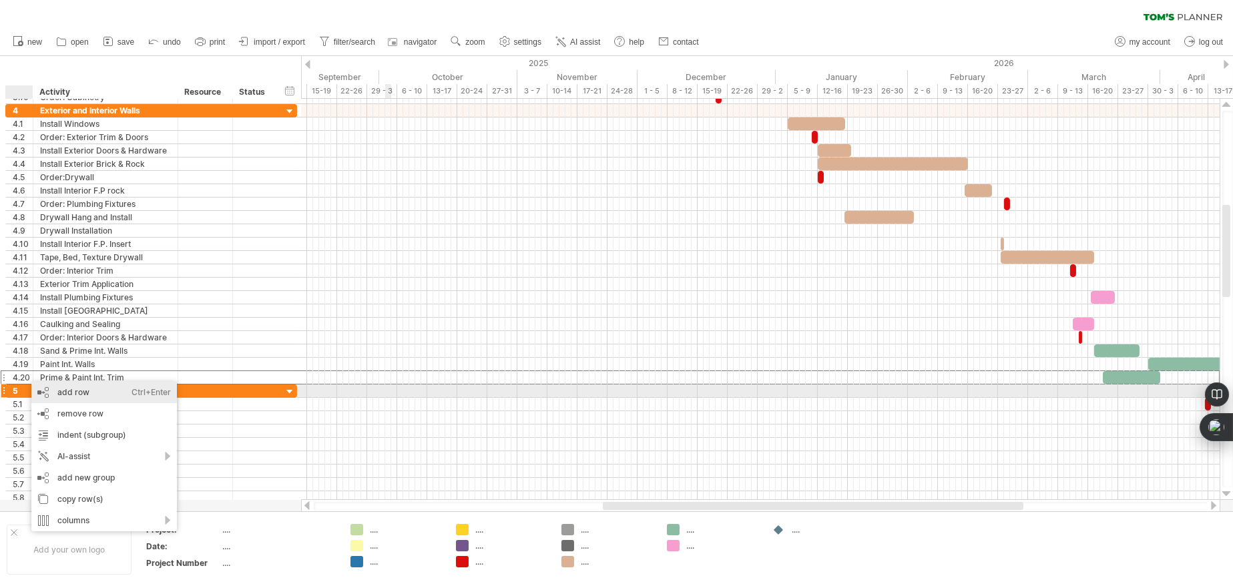
click at [59, 389] on div "add row Ctrl+Enter Cmd+Enter" at bounding box center [104, 392] width 146 height 21
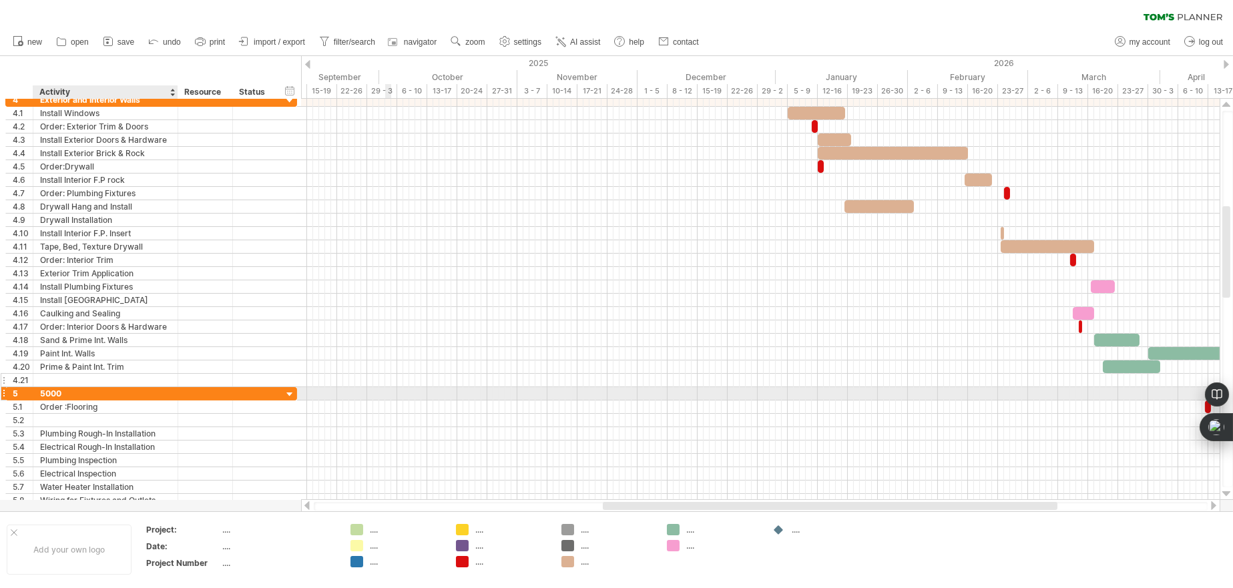
click at [62, 375] on div at bounding box center [105, 380] width 131 height 13
type input "**********"
click at [1173, 394] on div "add time block" at bounding box center [1181, 396] width 97 height 21
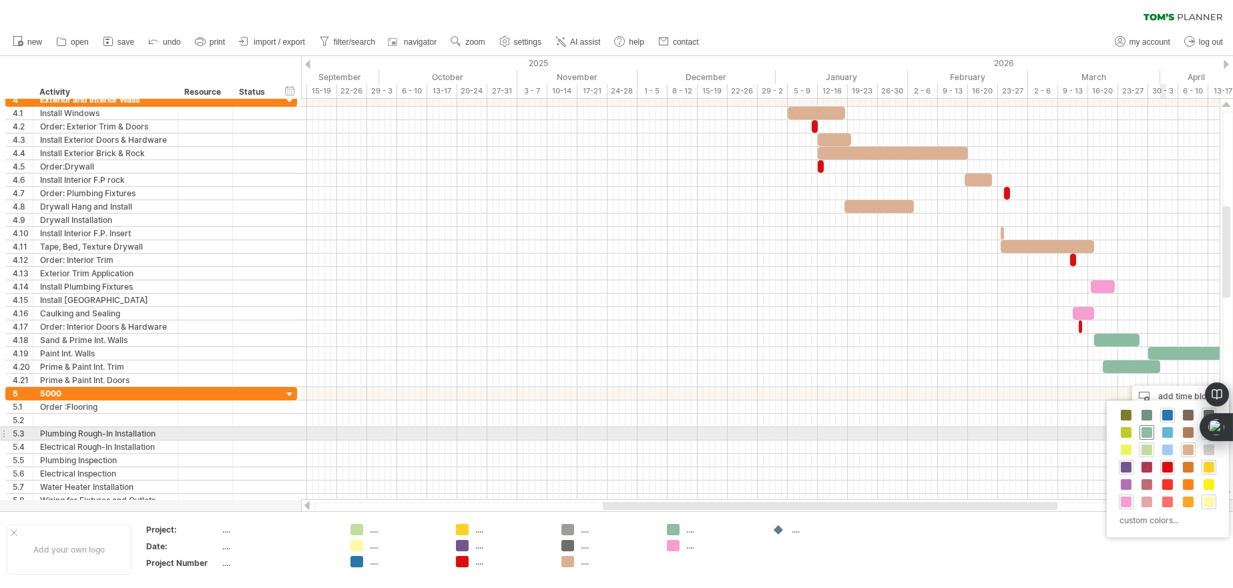
click at [1148, 431] on span at bounding box center [1147, 432] width 11 height 11
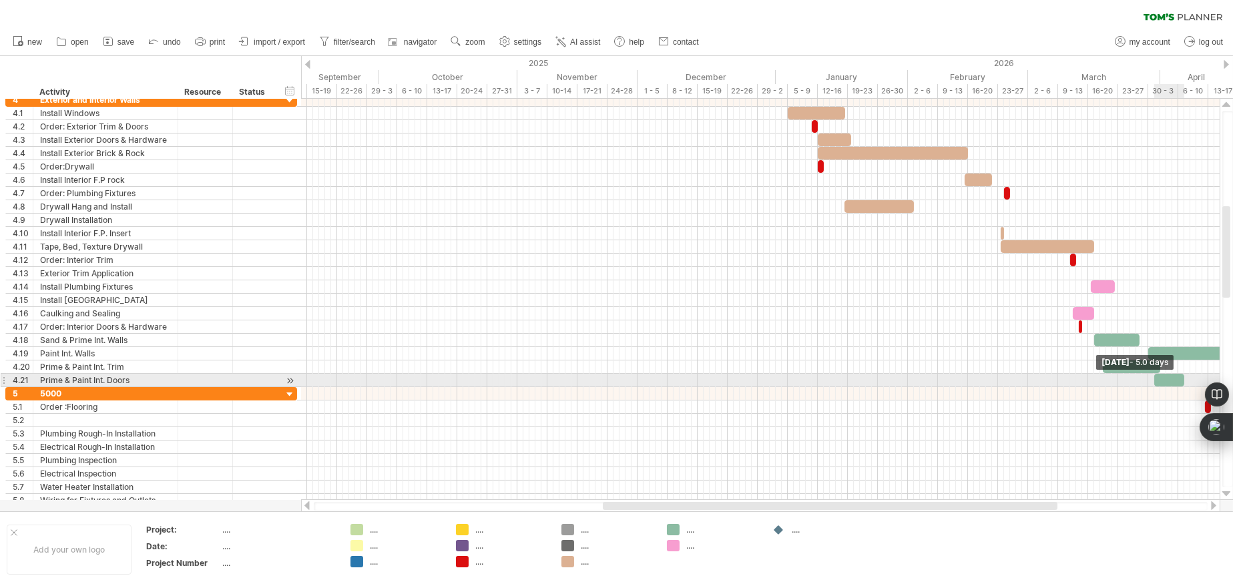
drag, startPoint x: 1158, startPoint y: 380, endPoint x: 1183, endPoint y: 381, distance: 25.4
click at [1183, 381] on span at bounding box center [1184, 380] width 5 height 13
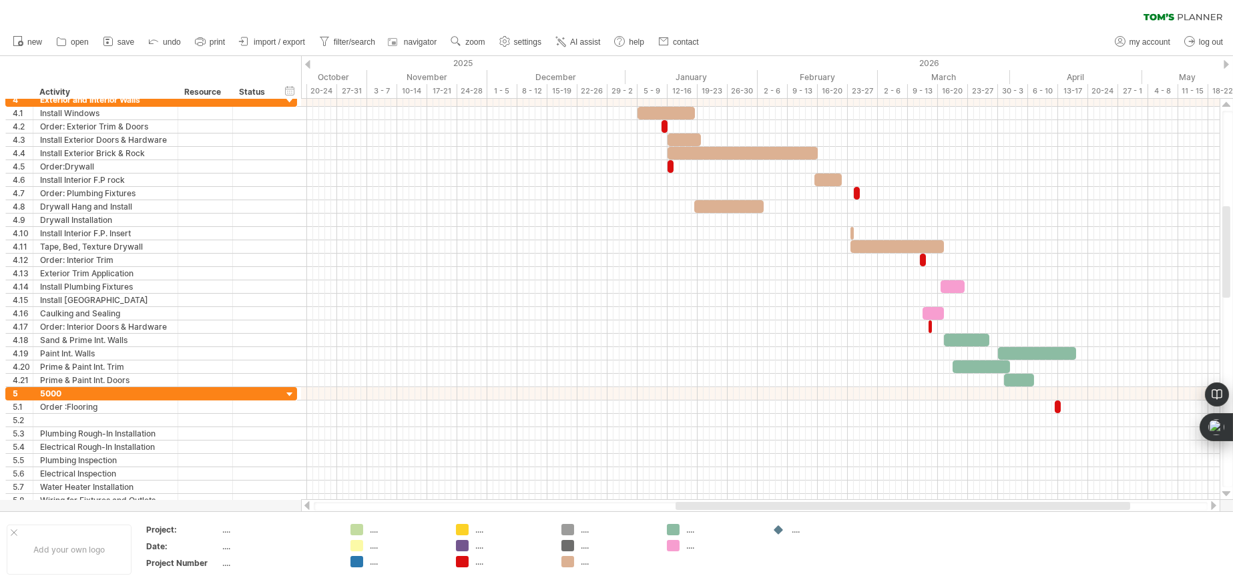
drag, startPoint x: 1015, startPoint y: 503, endPoint x: 1102, endPoint y: 503, distance: 86.8
click at [1102, 503] on div at bounding box center [903, 506] width 455 height 8
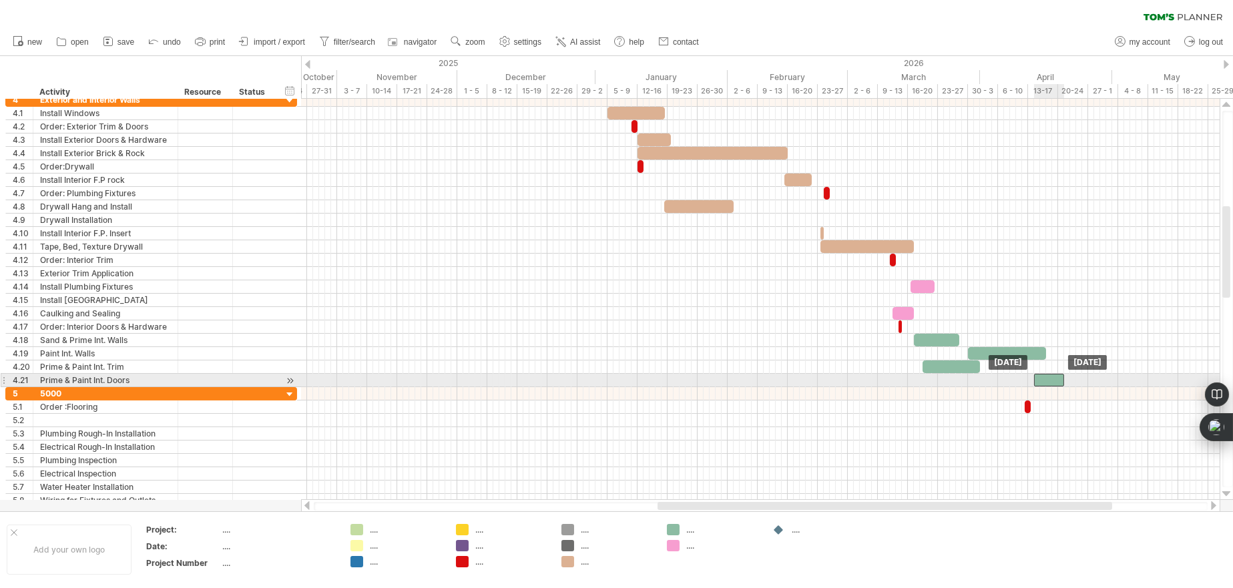
drag, startPoint x: 998, startPoint y: 378, endPoint x: 1058, endPoint y: 378, distance: 60.1
click at [1058, 378] on div at bounding box center [1049, 380] width 30 height 13
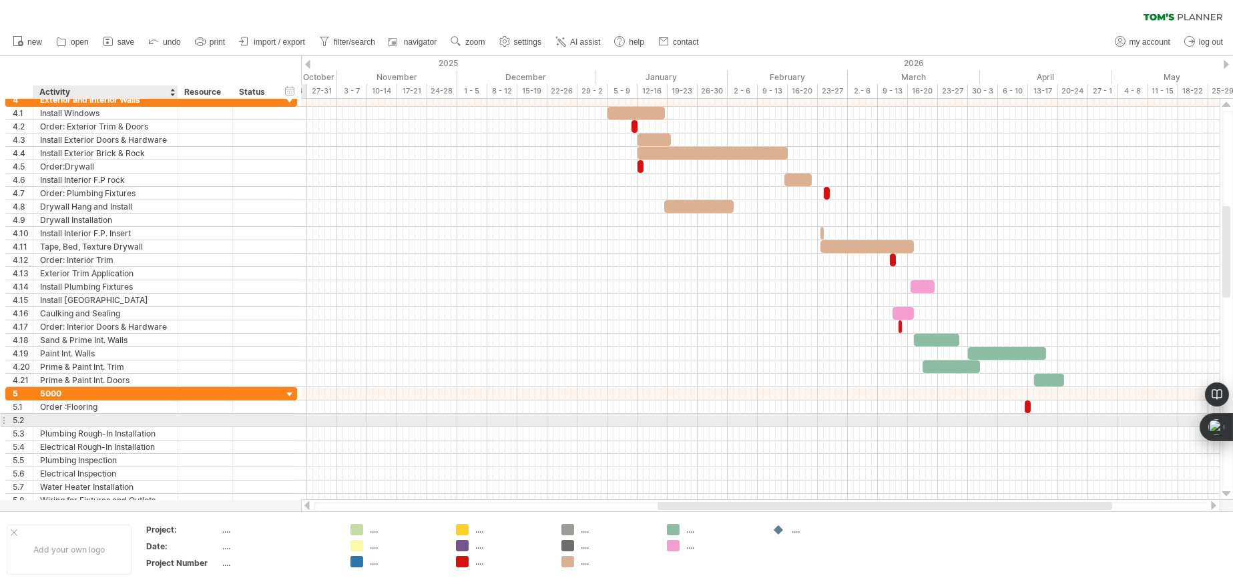
click at [130, 417] on div at bounding box center [105, 420] width 131 height 13
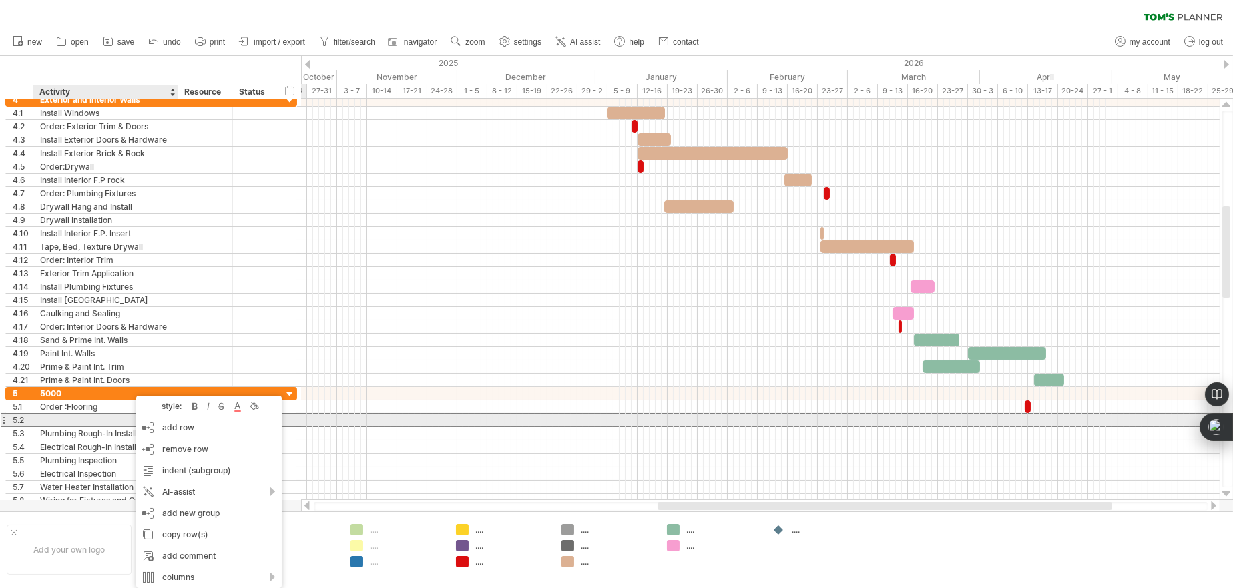
click at [118, 417] on div at bounding box center [105, 420] width 131 height 13
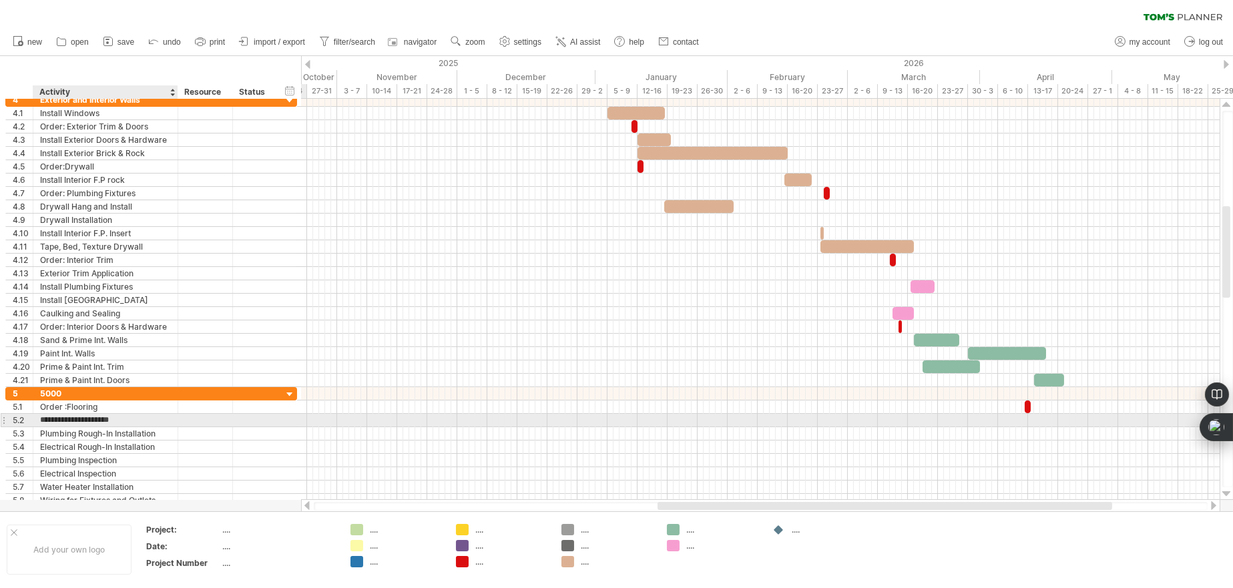
type input "**********"
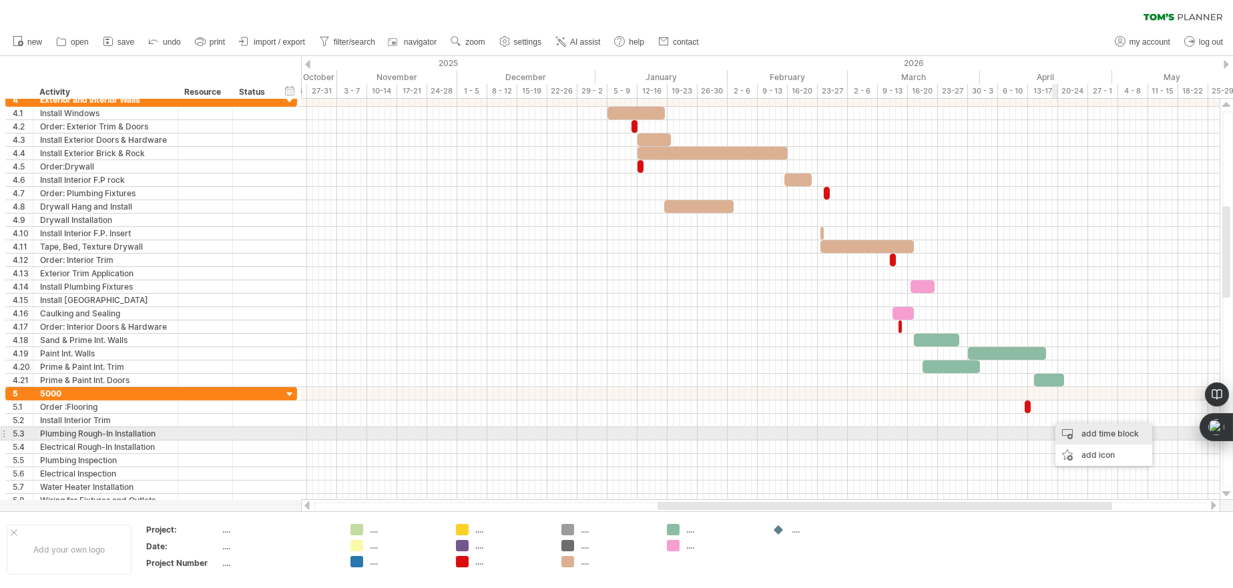
click at [1061, 431] on div "add time block" at bounding box center [1104, 433] width 97 height 21
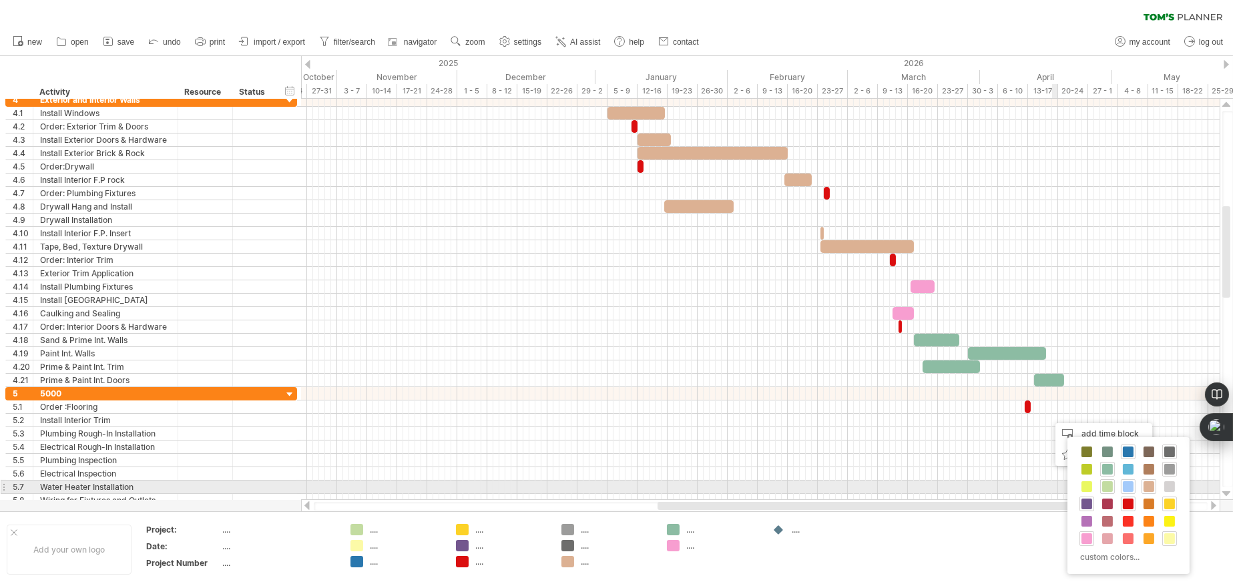
click at [1130, 487] on span at bounding box center [1128, 486] width 11 height 11
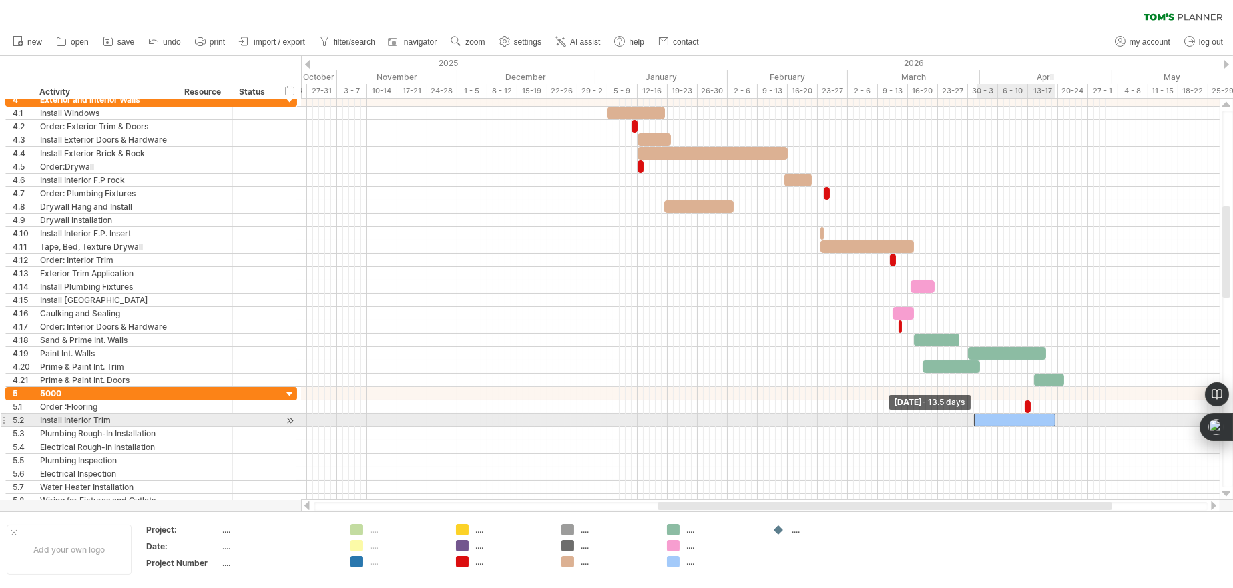
drag, startPoint x: 1050, startPoint y: 418, endPoint x: 977, endPoint y: 420, distance: 73.5
click at [977, 420] on div at bounding box center [1014, 420] width 81 height 13
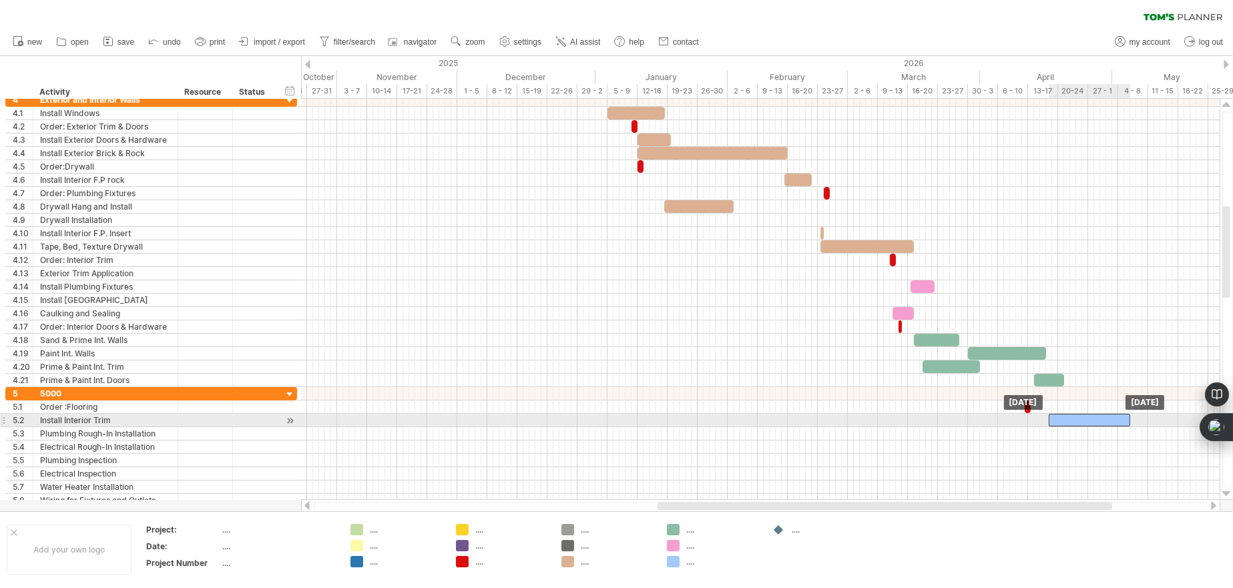
drag, startPoint x: 1006, startPoint y: 421, endPoint x: 1081, endPoint y: 415, distance: 75.0
click at [1081, 415] on div at bounding box center [1089, 420] width 81 height 13
drag, startPoint x: 1127, startPoint y: 416, endPoint x: 1100, endPoint y: 417, distance: 27.4
click at [1100, 417] on span at bounding box center [1102, 420] width 5 height 13
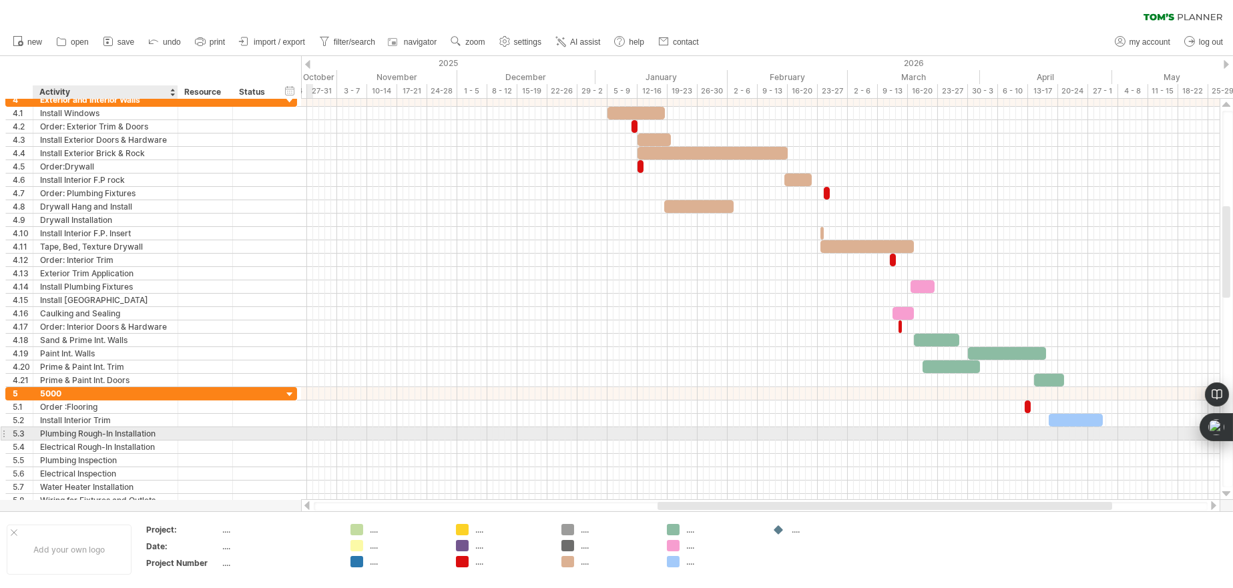
click at [137, 431] on div "Plumbing Rough-In Installation" at bounding box center [105, 433] width 131 height 13
click at [166, 433] on input "**********" at bounding box center [105, 433] width 131 height 13
type input "*"
type input "**********"
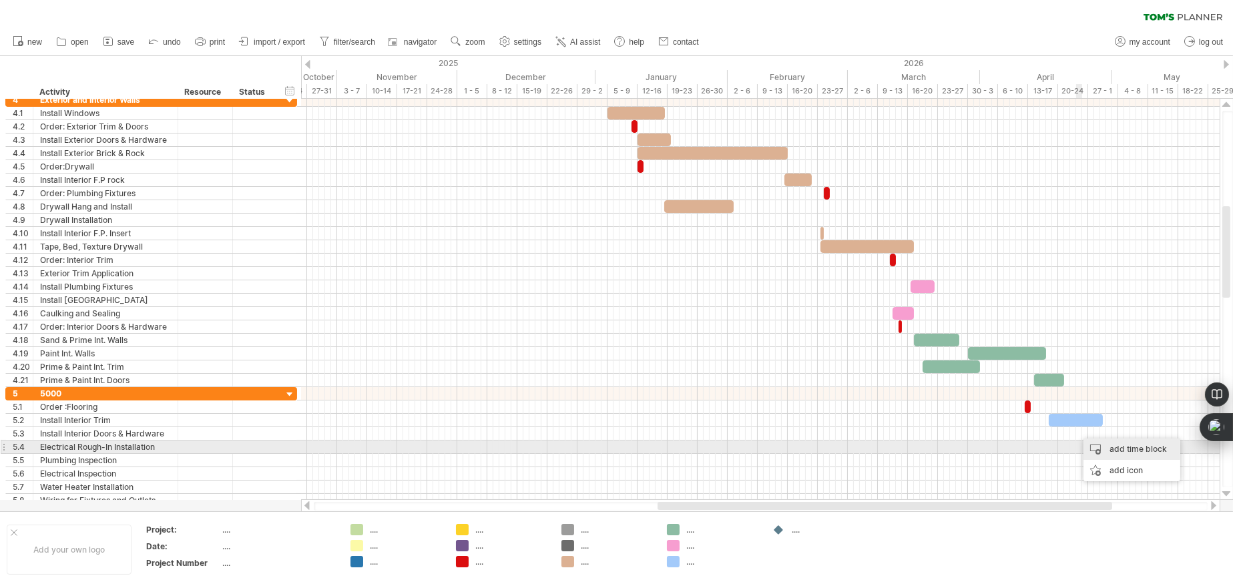
click at [1098, 451] on div "add time block" at bounding box center [1132, 449] width 97 height 21
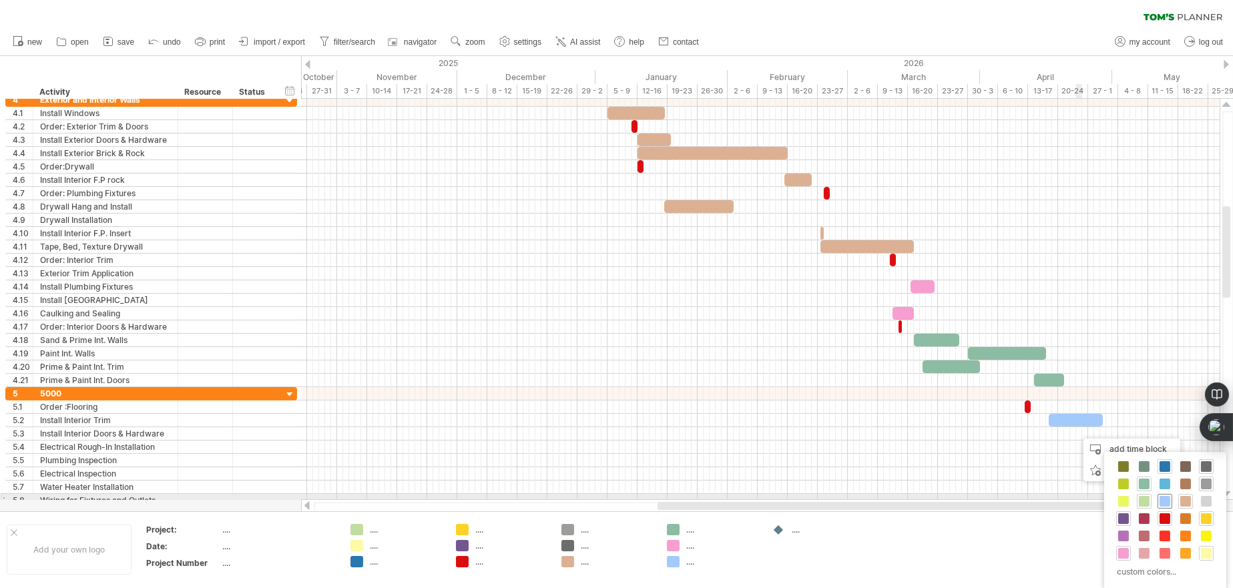
click at [1168, 500] on span at bounding box center [1165, 501] width 11 height 11
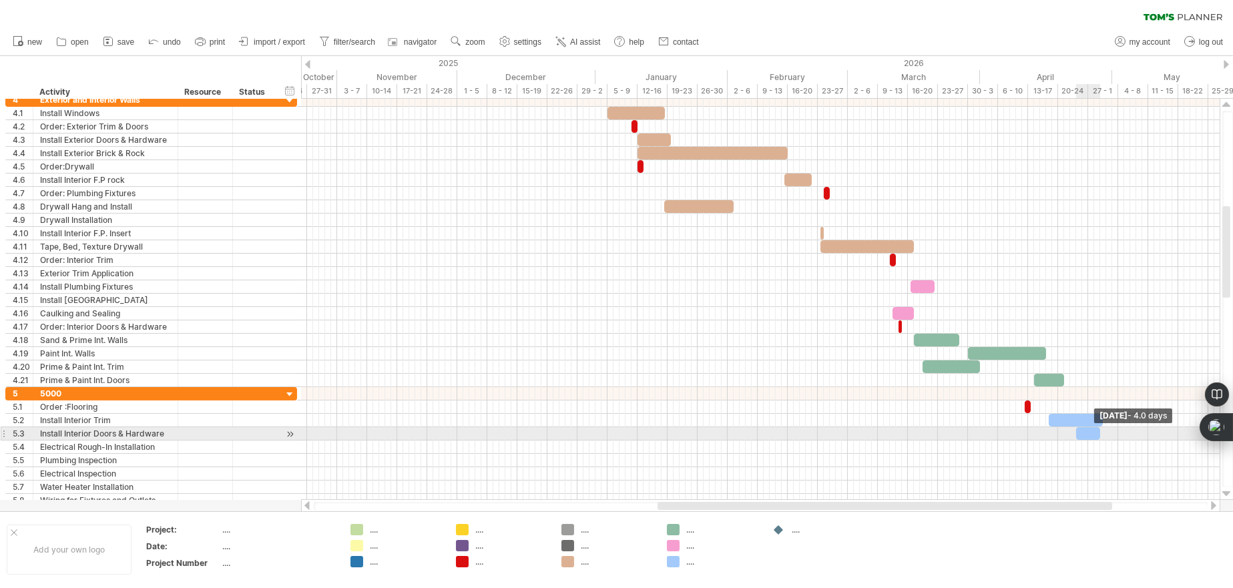
drag, startPoint x: 1082, startPoint y: 433, endPoint x: 1101, endPoint y: 433, distance: 18.7
click at [1101, 433] on span at bounding box center [1100, 433] width 5 height 13
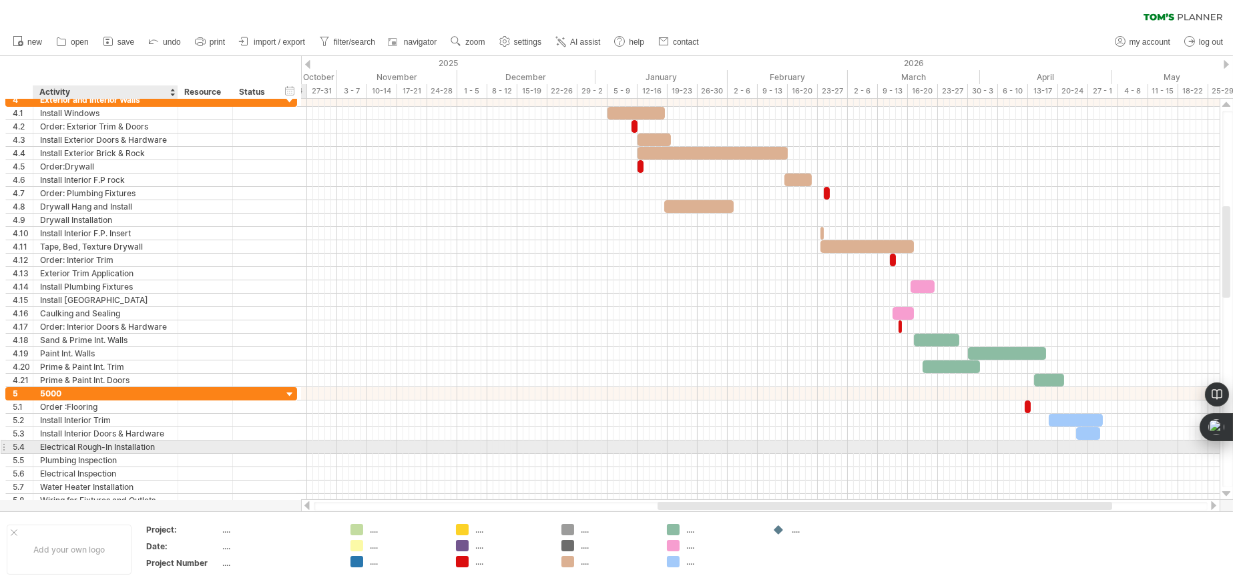
click at [154, 445] on div "Electrical Rough-In Installation" at bounding box center [105, 447] width 131 height 13
click at [167, 445] on input "**********" at bounding box center [105, 447] width 131 height 13
drag, startPoint x: 167, startPoint y: 445, endPoint x: 38, endPoint y: 445, distance: 128.9
click at [38, 445] on div "**********" at bounding box center [105, 447] width 145 height 13
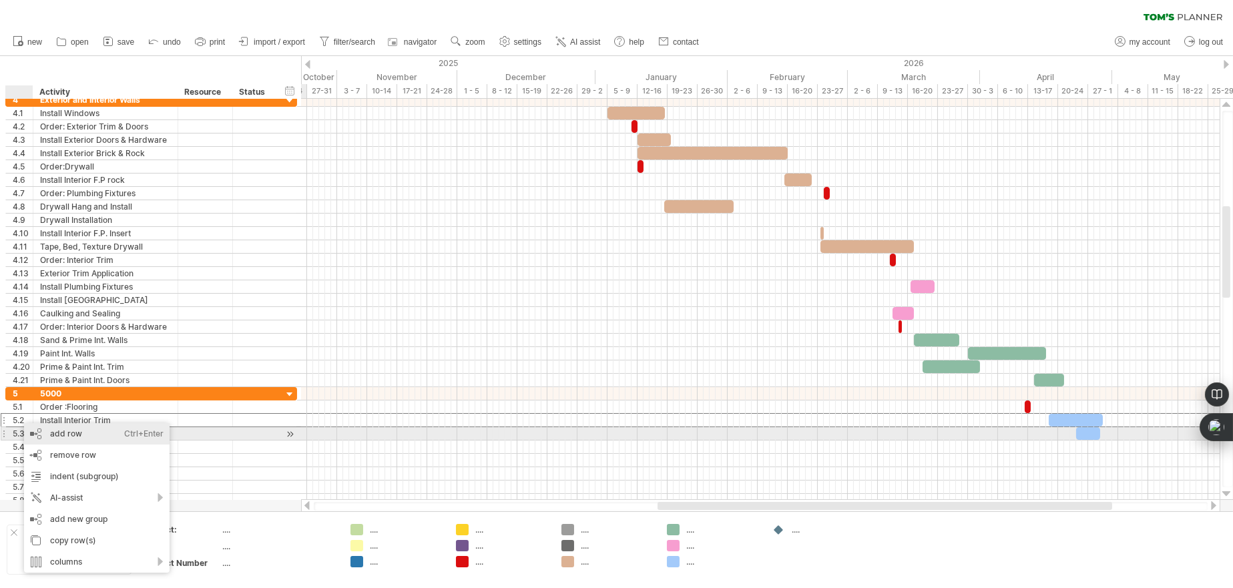
click at [50, 433] on div "add row Ctrl+Enter Cmd+Enter" at bounding box center [97, 433] width 146 height 21
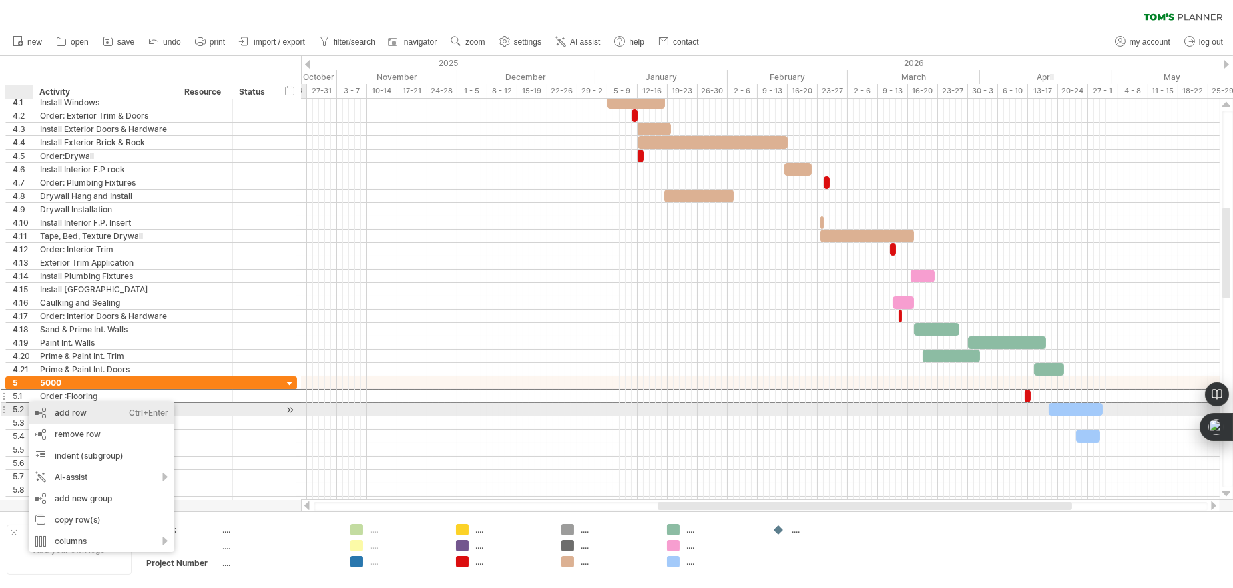
click at [57, 413] on div "add row Ctrl+Enter Cmd+Enter" at bounding box center [102, 413] width 146 height 21
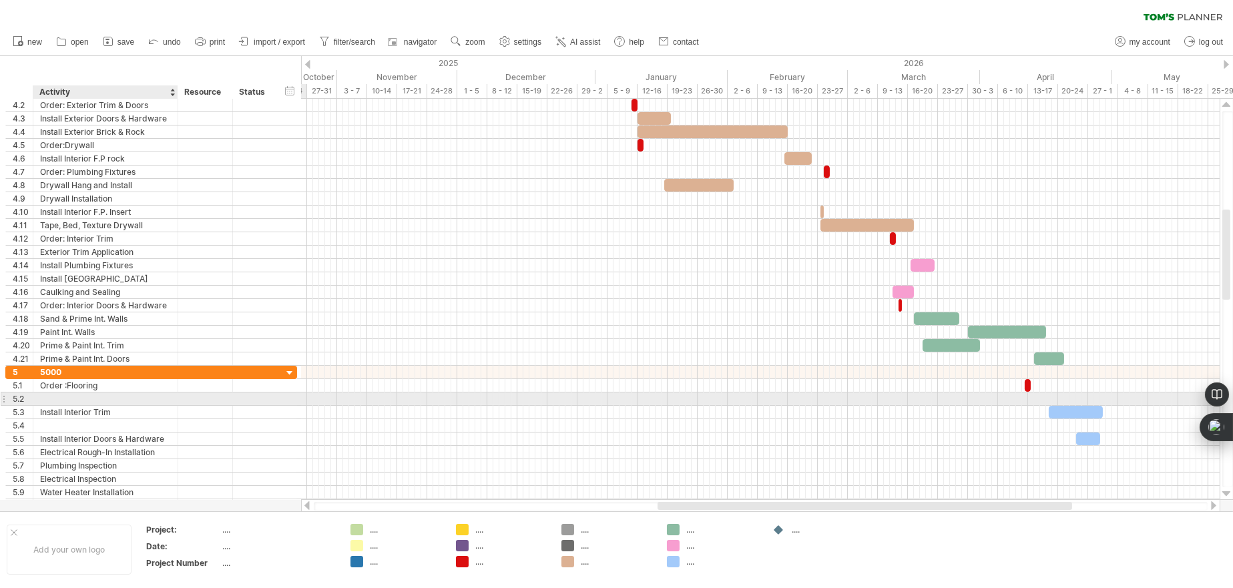
click at [63, 394] on div at bounding box center [105, 399] width 131 height 13
type input "**********"
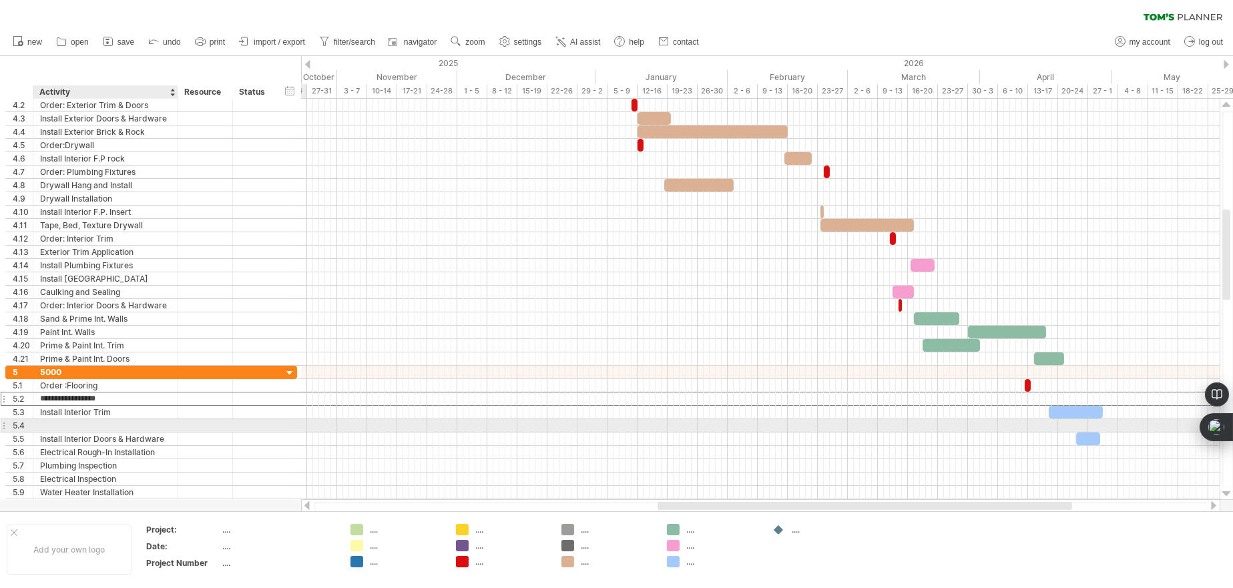
click at [67, 427] on div at bounding box center [105, 425] width 131 height 13
type input "**********"
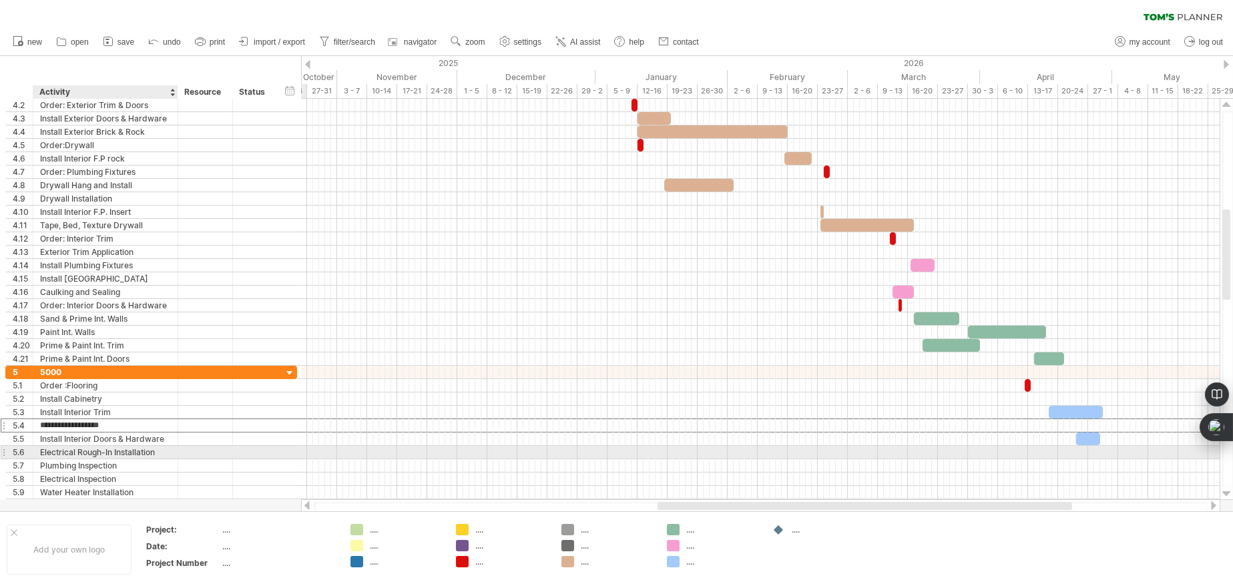
click at [71, 449] on div "Electrical Rough-In Installation" at bounding box center [105, 452] width 131 height 13
click at [168, 450] on input "**********" at bounding box center [105, 452] width 131 height 13
type input "*"
type input "**********"
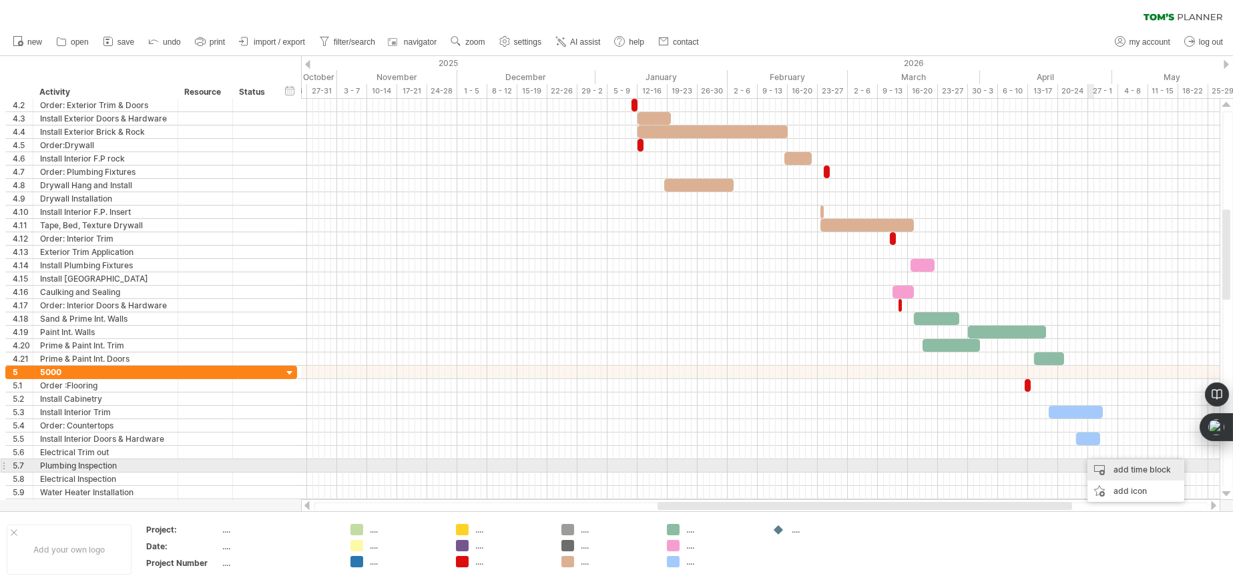
click at [1109, 468] on div "add time block" at bounding box center [1136, 469] width 97 height 21
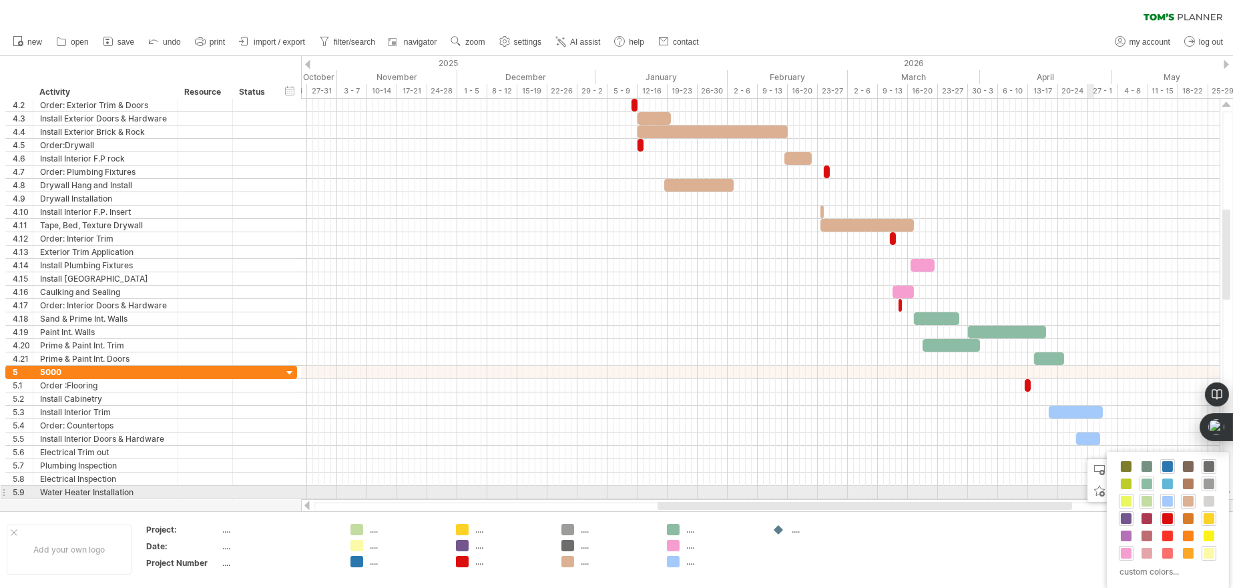
click at [1127, 498] on span at bounding box center [1126, 501] width 11 height 11
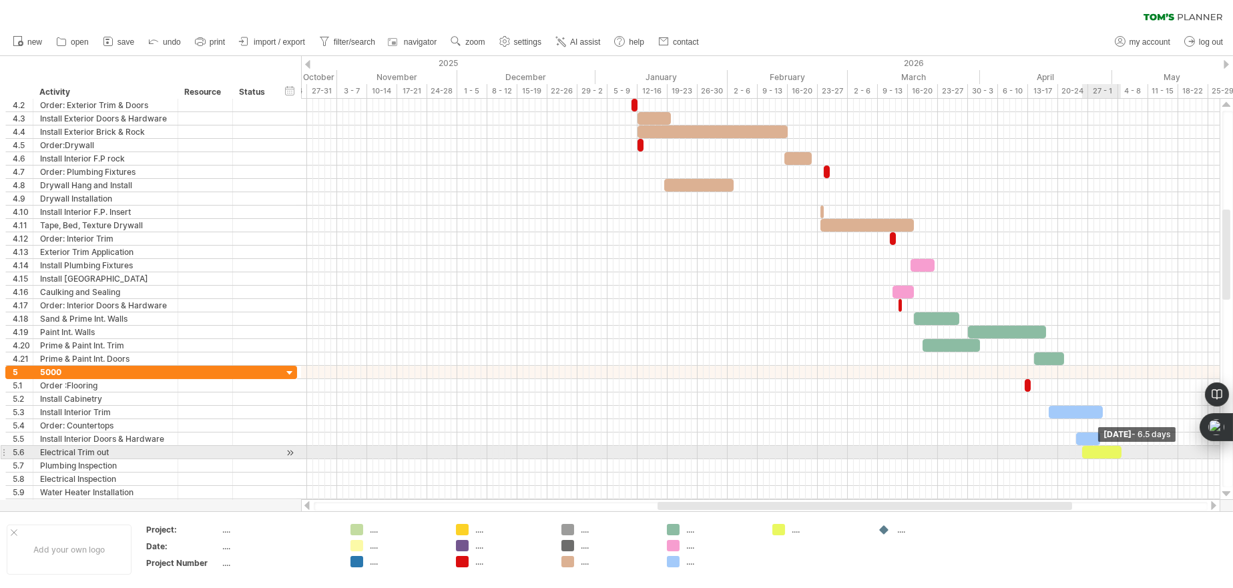
drag, startPoint x: 1087, startPoint y: 452, endPoint x: 1119, endPoint y: 453, distance: 32.1
click at [1119, 453] on span at bounding box center [1121, 452] width 5 height 13
click at [1099, 453] on div at bounding box center [1095, 452] width 39 height 13
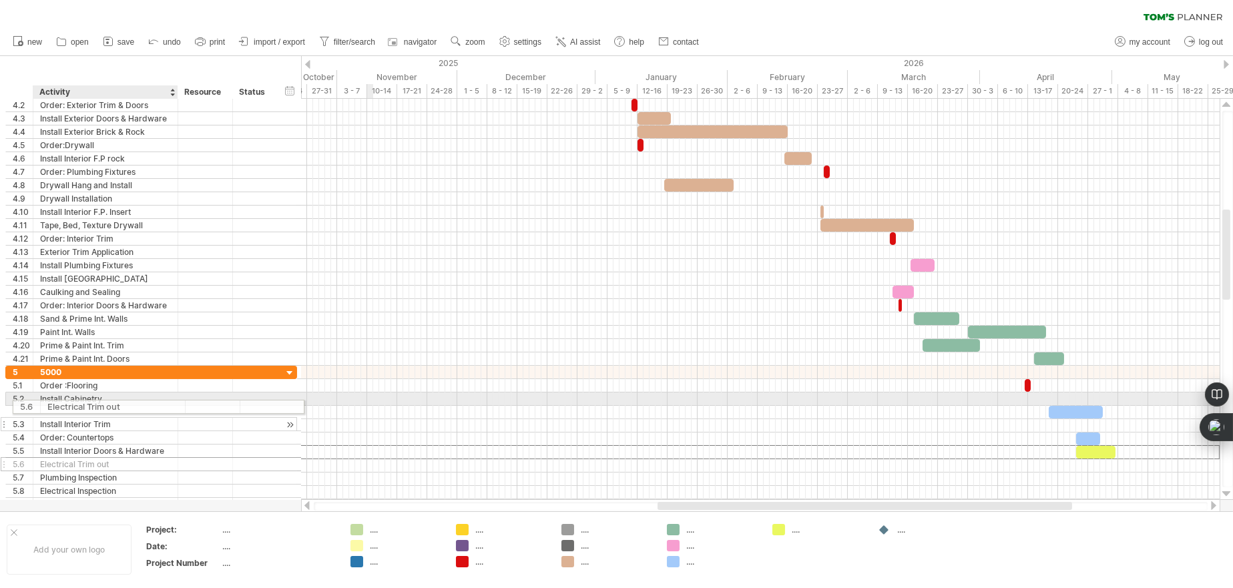
drag, startPoint x: 136, startPoint y: 451, endPoint x: 140, endPoint y: 405, distance: 47.0
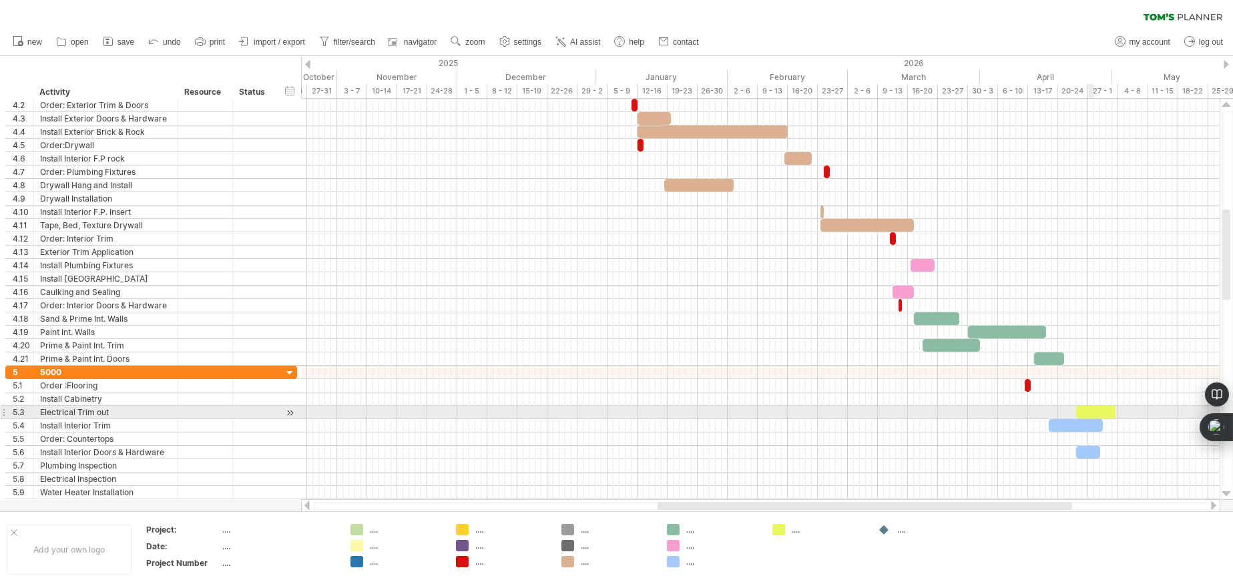
click at [1092, 409] on div at bounding box center [1095, 412] width 39 height 13
click at [1076, 410] on span at bounding box center [1076, 412] width 5 height 13
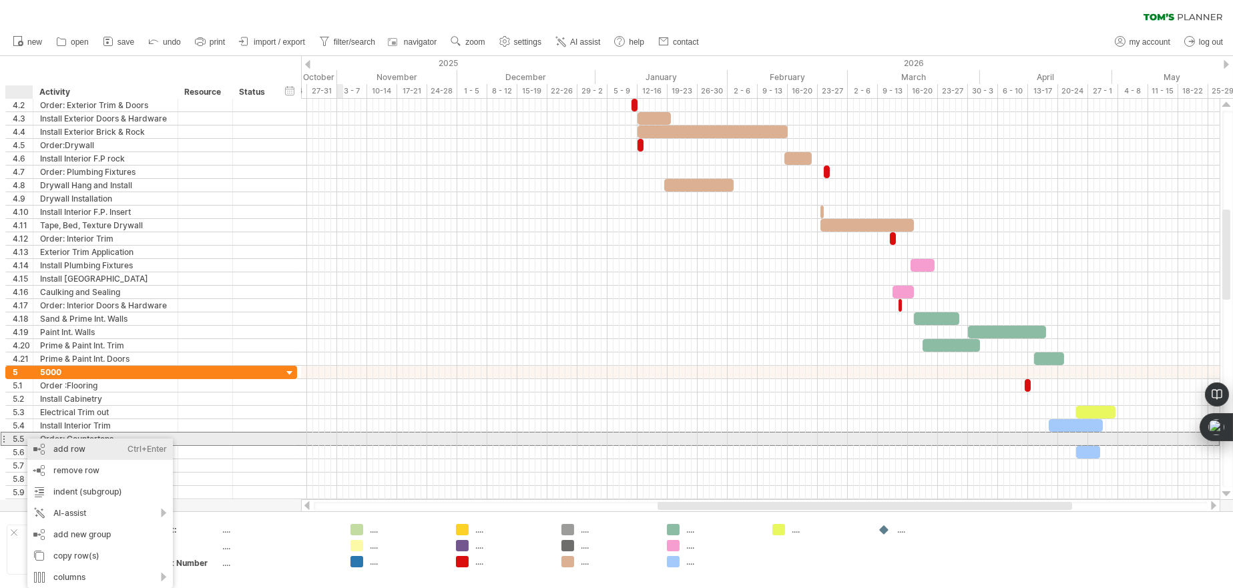
click at [62, 445] on div "add row Ctrl+Enter Cmd+Enter" at bounding box center [100, 449] width 146 height 21
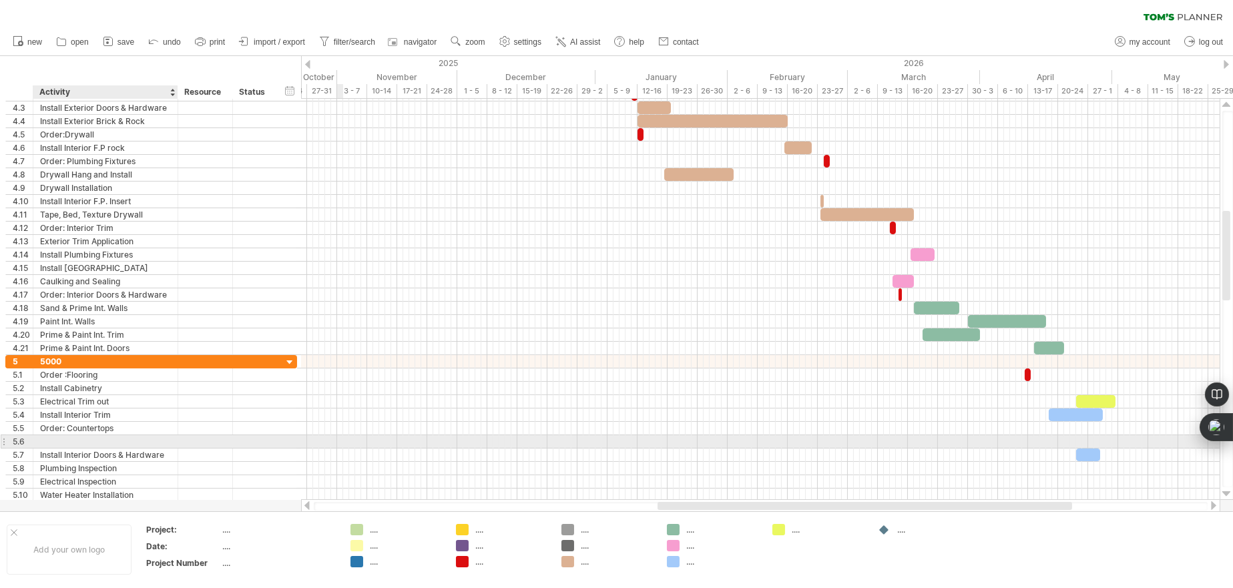
click at [61, 439] on div at bounding box center [105, 441] width 131 height 13
type input "**********"
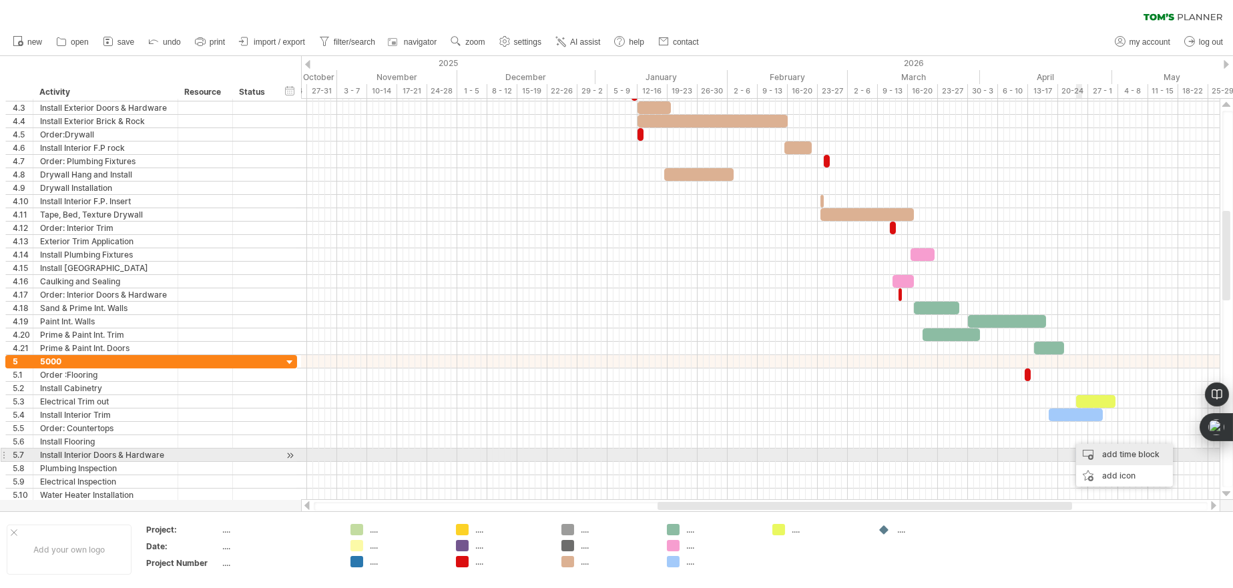
click at [1100, 457] on div "add time block" at bounding box center [1124, 454] width 97 height 21
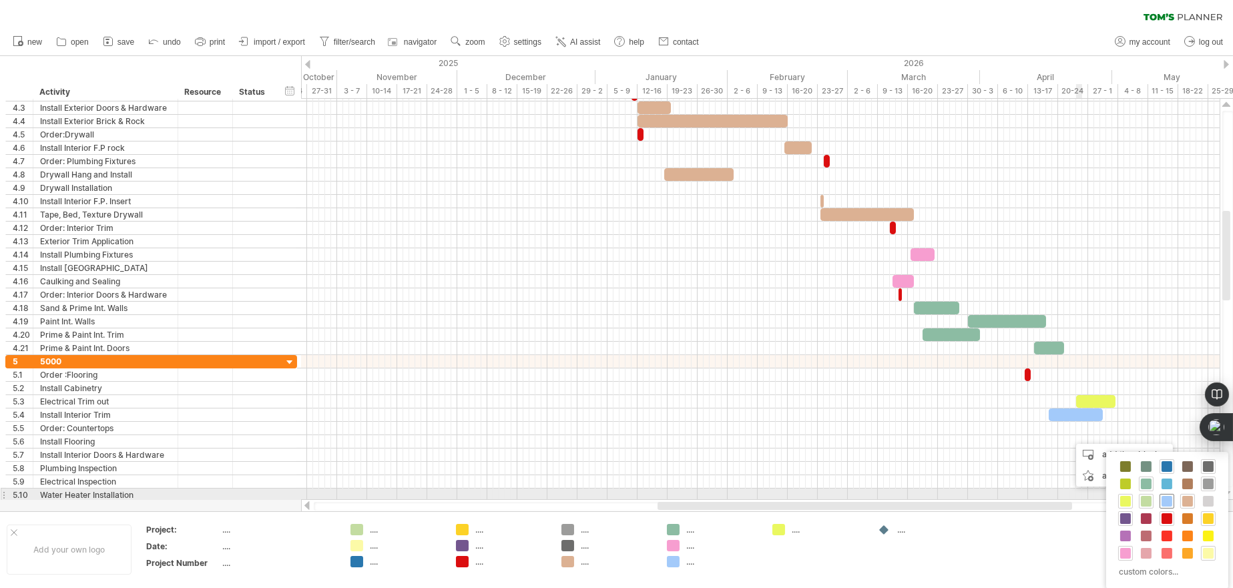
click at [1165, 498] on span at bounding box center [1167, 501] width 11 height 11
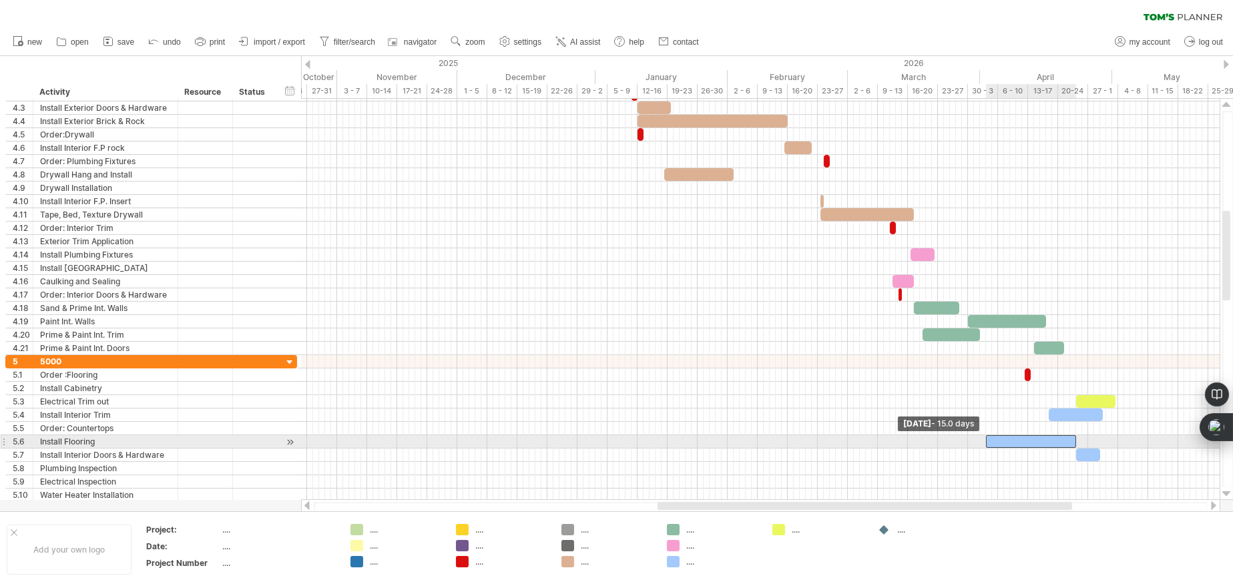
drag, startPoint x: 1072, startPoint y: 441, endPoint x: 988, endPoint y: 437, distance: 84.9
click at [988, 437] on span at bounding box center [986, 441] width 5 height 13
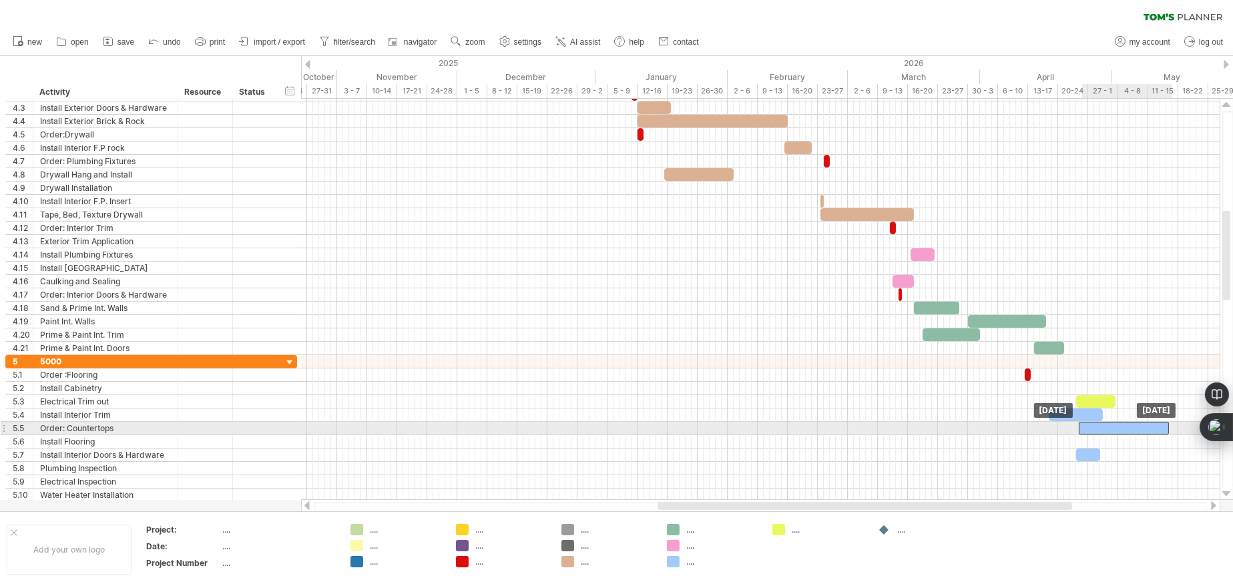
drag, startPoint x: 1028, startPoint y: 441, endPoint x: 1123, endPoint y: 432, distance: 94.6
drag, startPoint x: 1167, startPoint y: 425, endPoint x: 1129, endPoint y: 426, distance: 38.1
click at [1129, 426] on span at bounding box center [1130, 428] width 5 height 13
drag, startPoint x: 1127, startPoint y: 427, endPoint x: 1083, endPoint y: 427, distance: 44.1
click at [1083, 427] on span at bounding box center [1084, 428] width 5 height 13
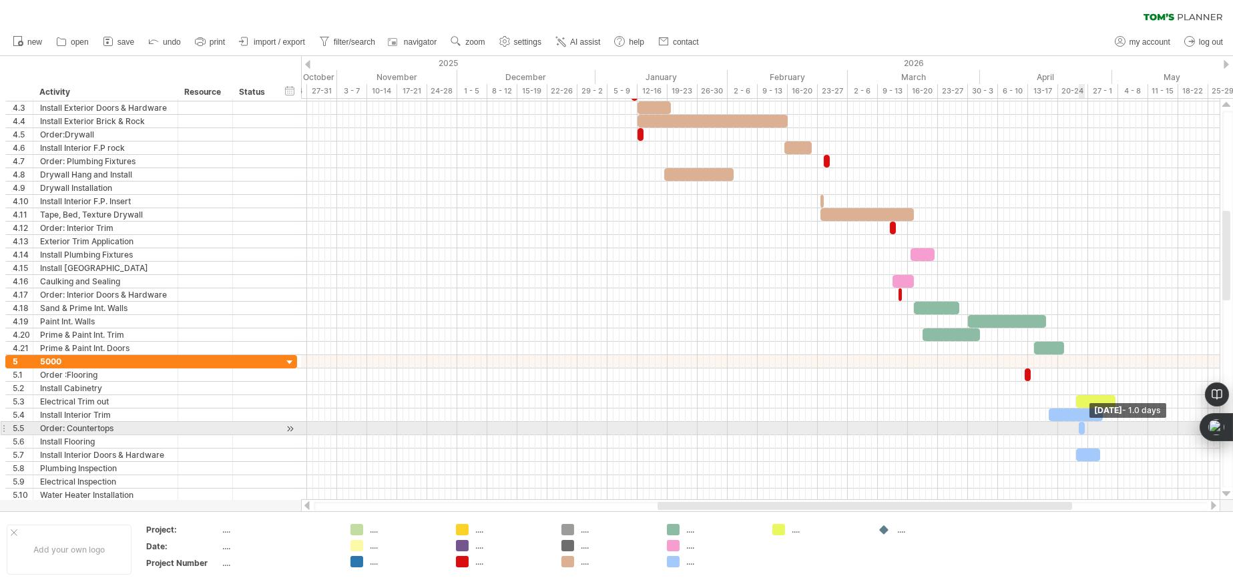
click at [1083, 427] on span at bounding box center [1084, 428] width 5 height 13
click at [1088, 429] on div at bounding box center [760, 428] width 919 height 13
click at [1079, 429] on span at bounding box center [1078, 428] width 5 height 13
click at [1080, 425] on span at bounding box center [1078, 428] width 5 height 13
drag, startPoint x: 1080, startPoint y: 425, endPoint x: 1062, endPoint y: 423, distance: 17.5
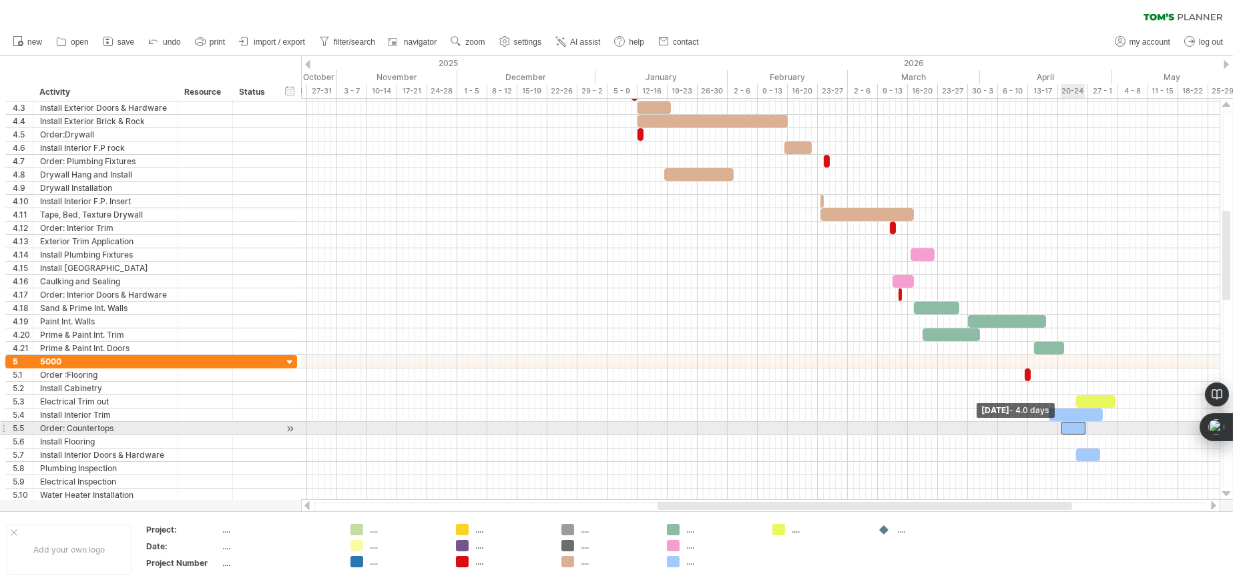
click at [1062, 423] on span at bounding box center [1061, 428] width 5 height 13
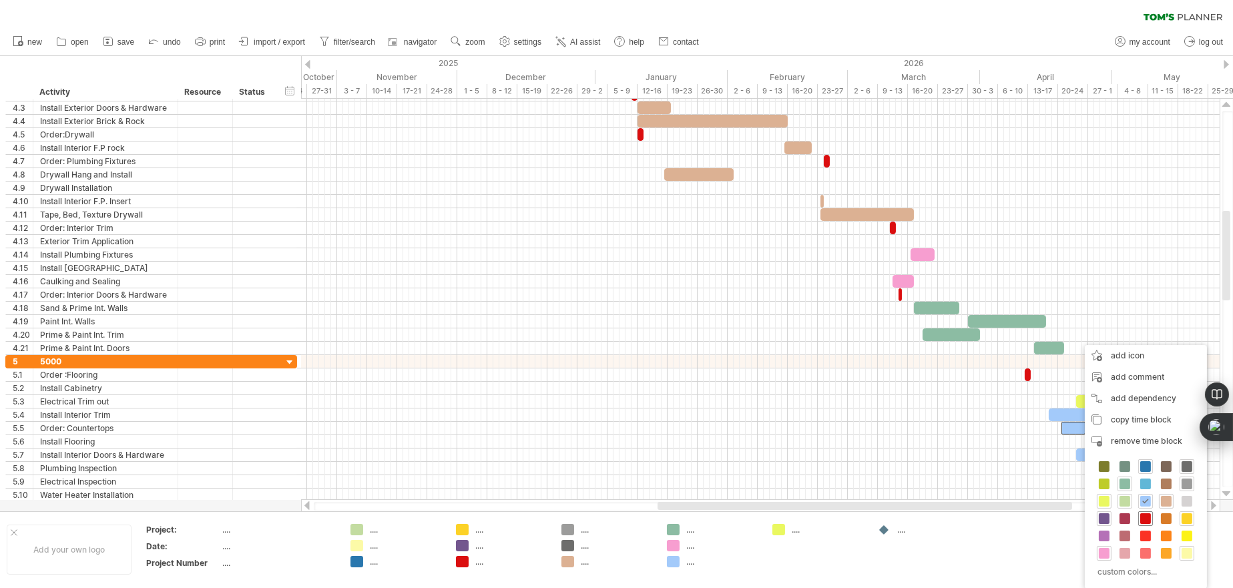
click at [1143, 516] on span at bounding box center [1146, 519] width 11 height 11
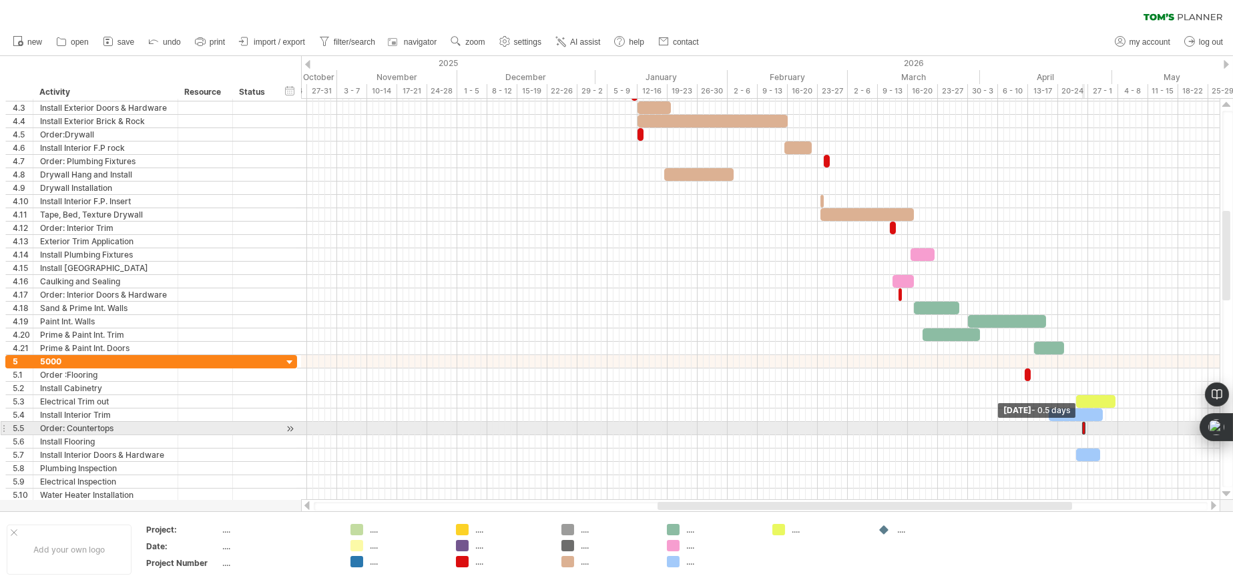
drag, startPoint x: 1062, startPoint y: 427, endPoint x: 1083, endPoint y: 429, distance: 21.5
click at [1083, 429] on div at bounding box center [1083, 428] width 3 height 13
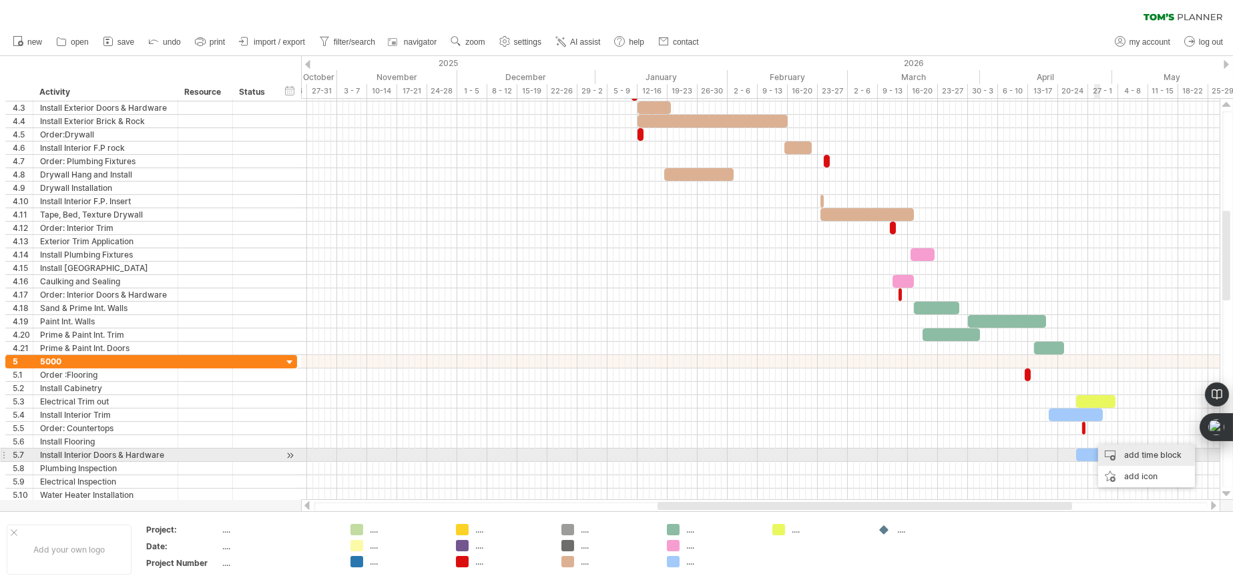
click at [1134, 453] on div "add time block" at bounding box center [1146, 455] width 97 height 21
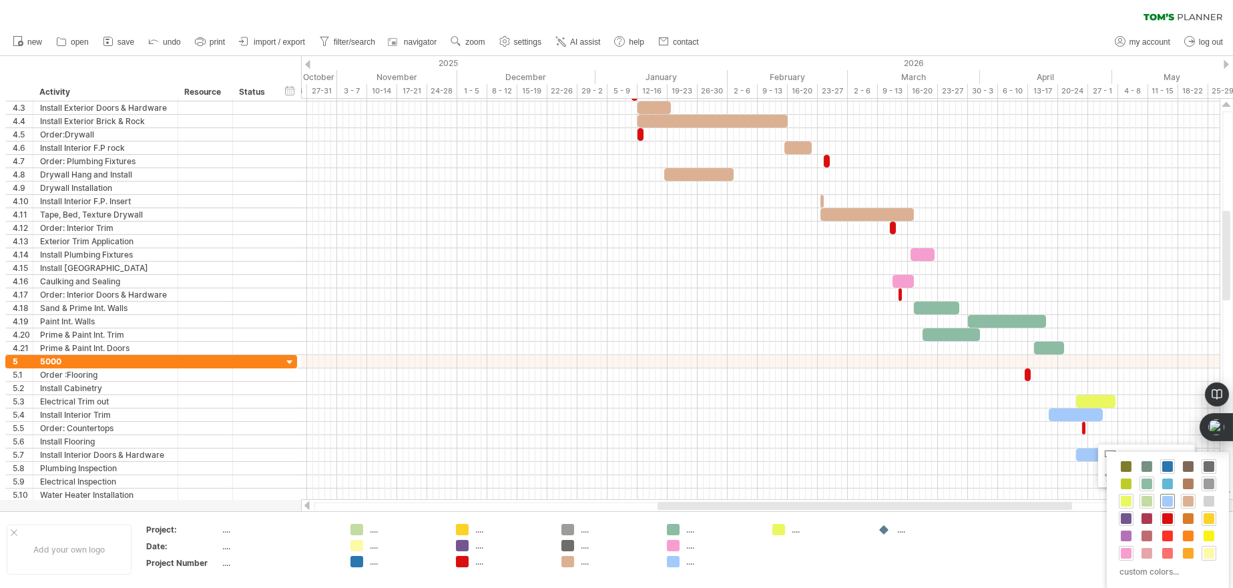
click at [1169, 503] on span at bounding box center [1168, 501] width 11 height 11
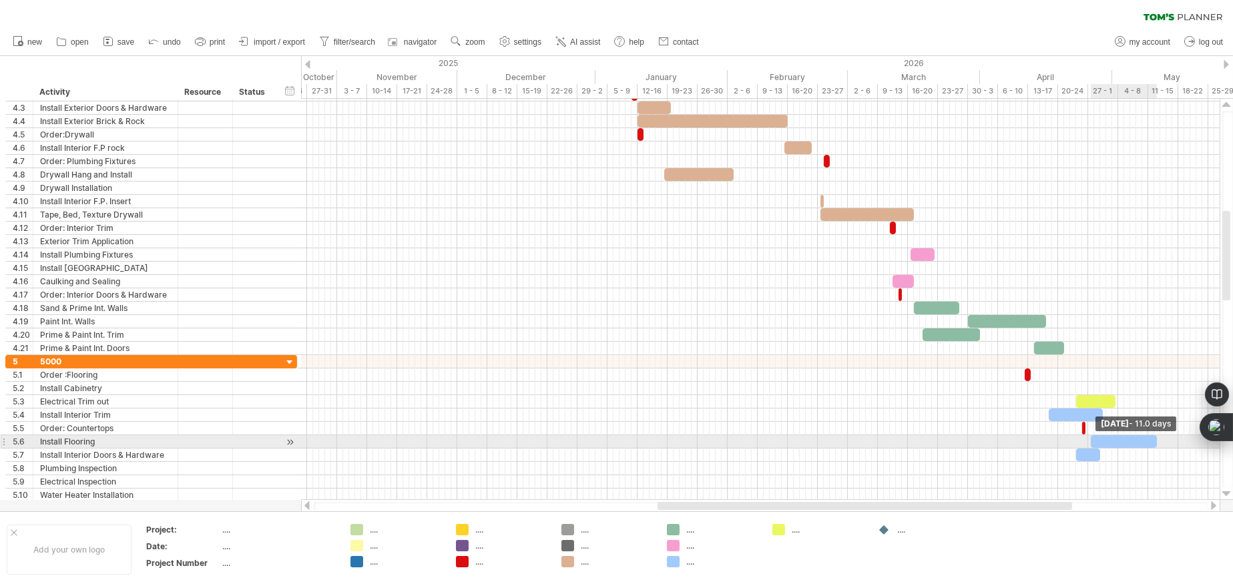
drag, startPoint x: 1094, startPoint y: 443, endPoint x: 1154, endPoint y: 439, distance: 60.2
click at [1155, 439] on span at bounding box center [1157, 441] width 5 height 13
drag, startPoint x: 1115, startPoint y: 439, endPoint x: 1108, endPoint y: 439, distance: 6.7
click at [1108, 439] on div at bounding box center [1118, 441] width 66 height 13
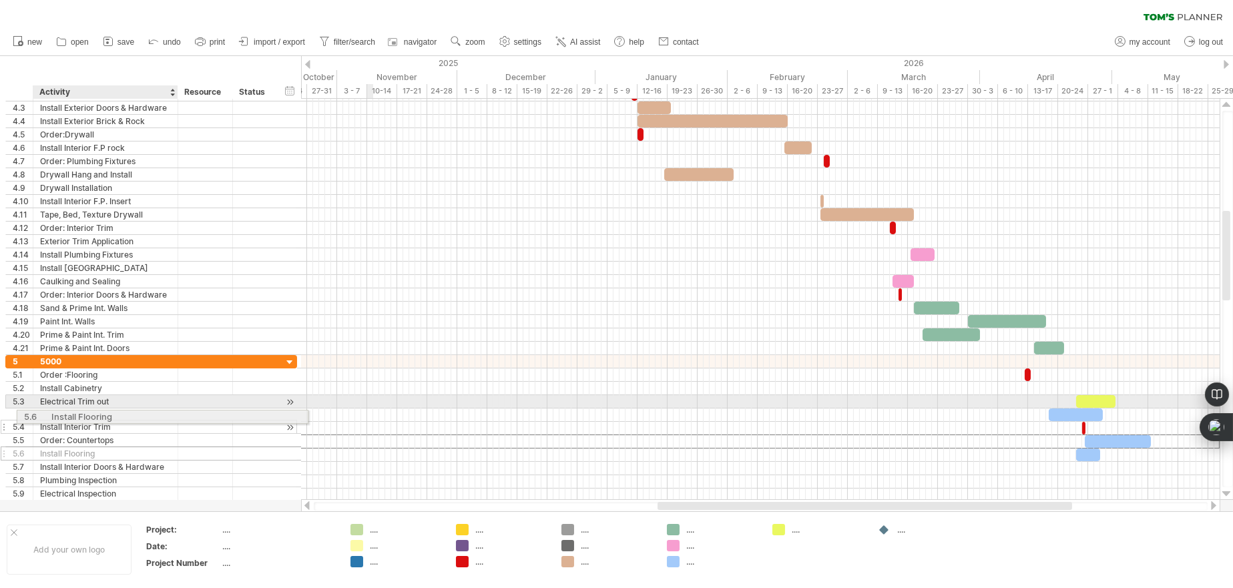
drag, startPoint x: 100, startPoint y: 441, endPoint x: 111, endPoint y: 415, distance: 28.1
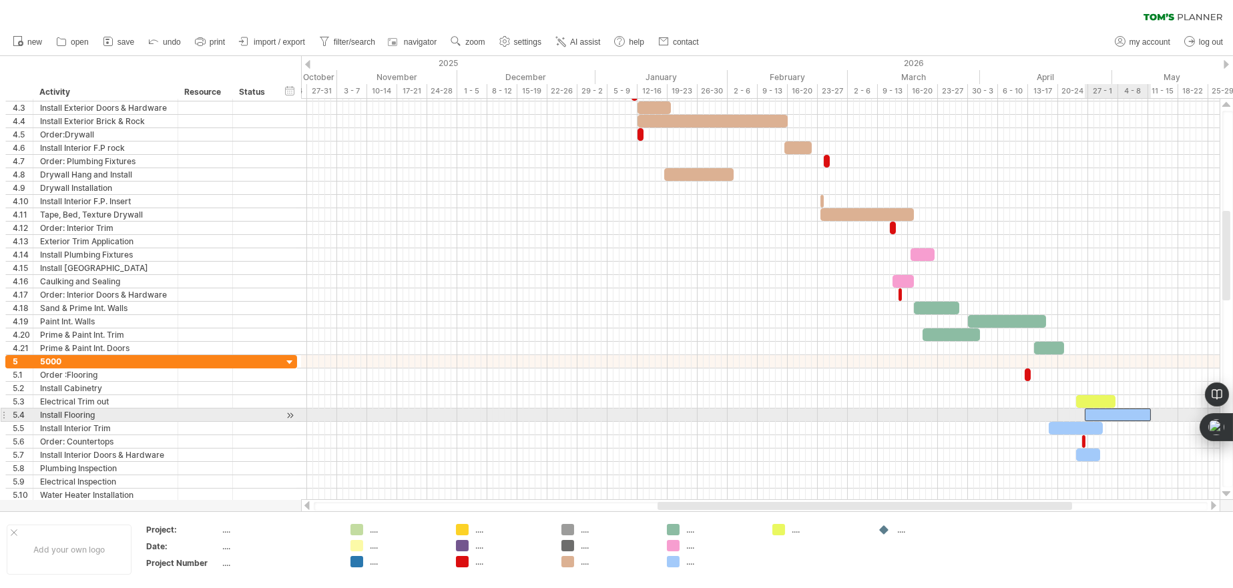
click at [1110, 414] on div at bounding box center [1118, 415] width 66 height 13
drag, startPoint x: 1149, startPoint y: 411, endPoint x: 1141, endPoint y: 411, distance: 7.4
click at [1141, 411] on div at bounding box center [1115, 415] width 60 height 13
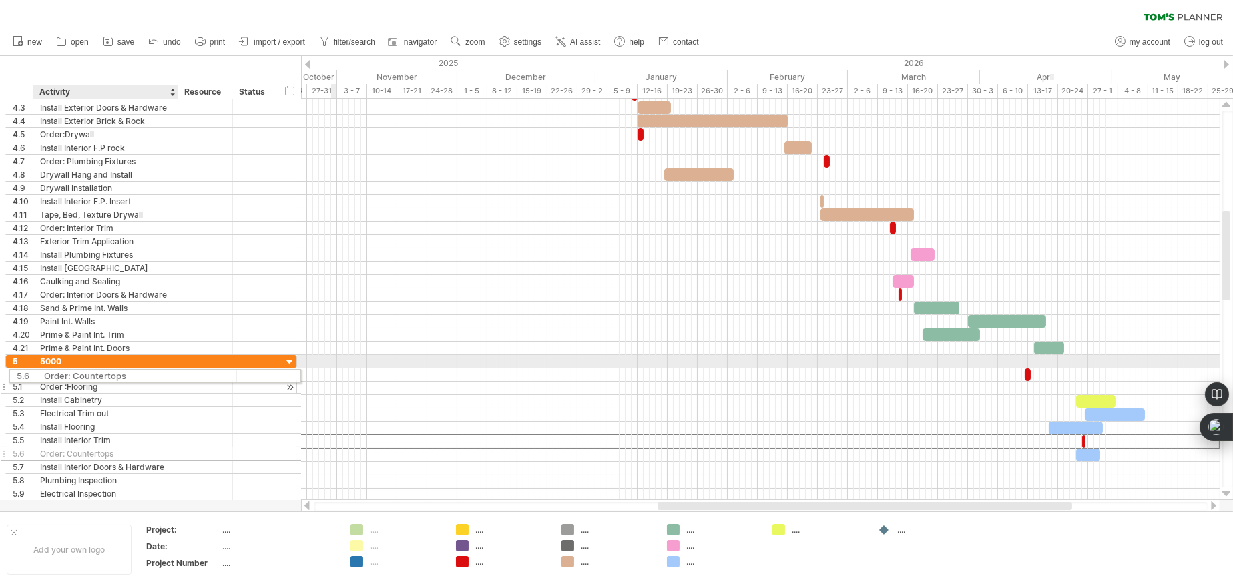
drag, startPoint x: 99, startPoint y: 438, endPoint x: 99, endPoint y: 374, distance: 64.1
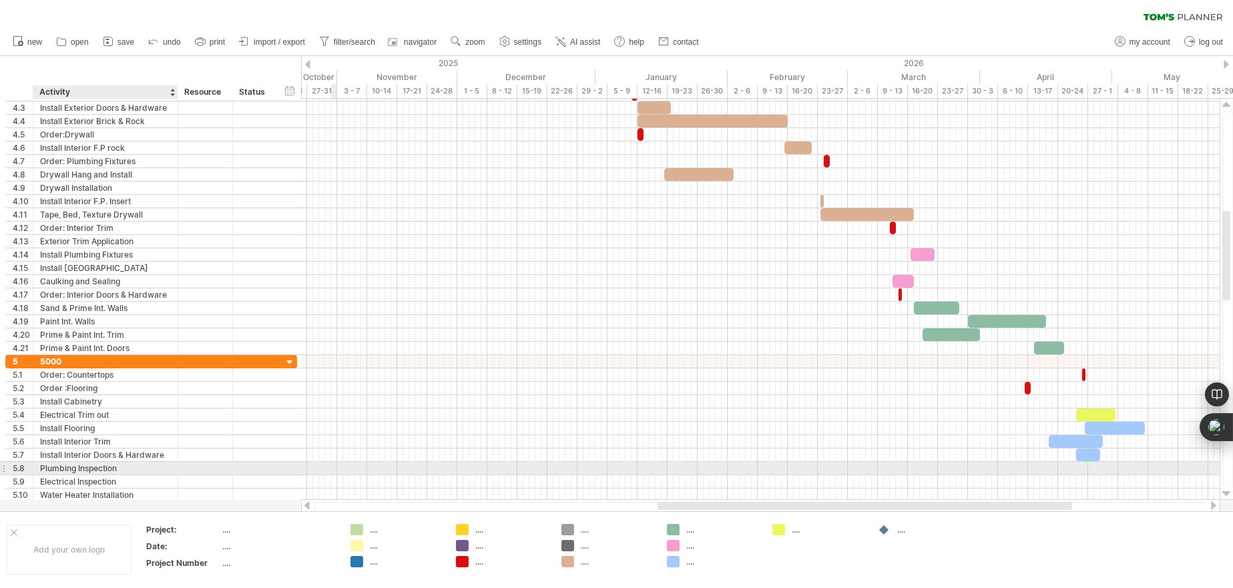
click at [127, 471] on div "Plumbing Inspection" at bounding box center [105, 468] width 131 height 13
type input "*"
type input "**********"
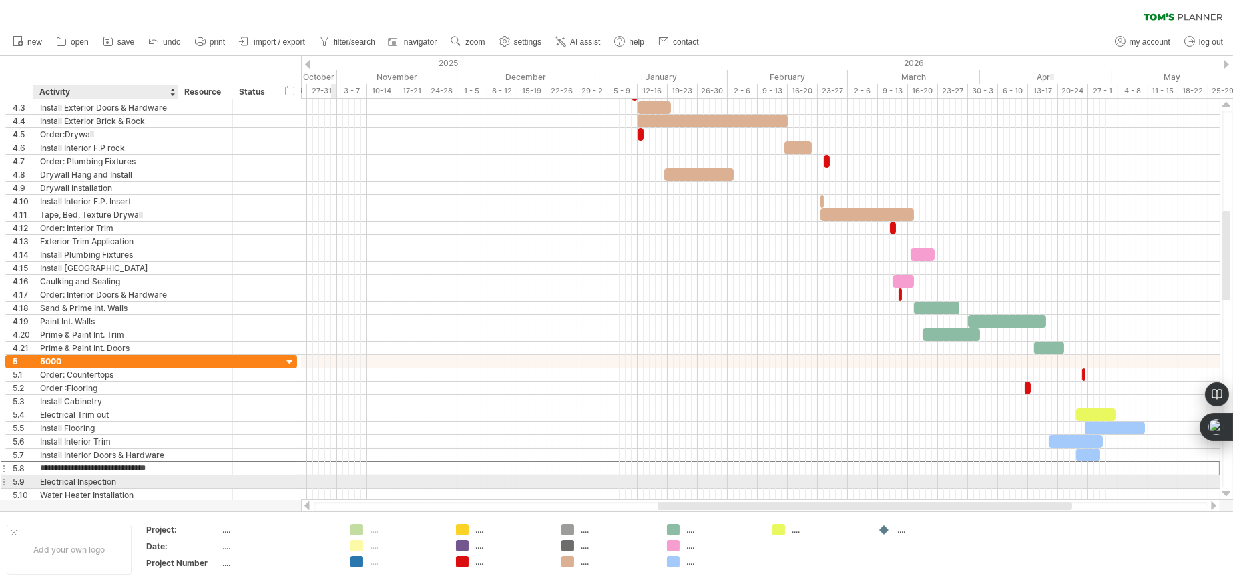
click at [134, 479] on div "Electrical Inspection" at bounding box center [105, 481] width 131 height 13
type input "*"
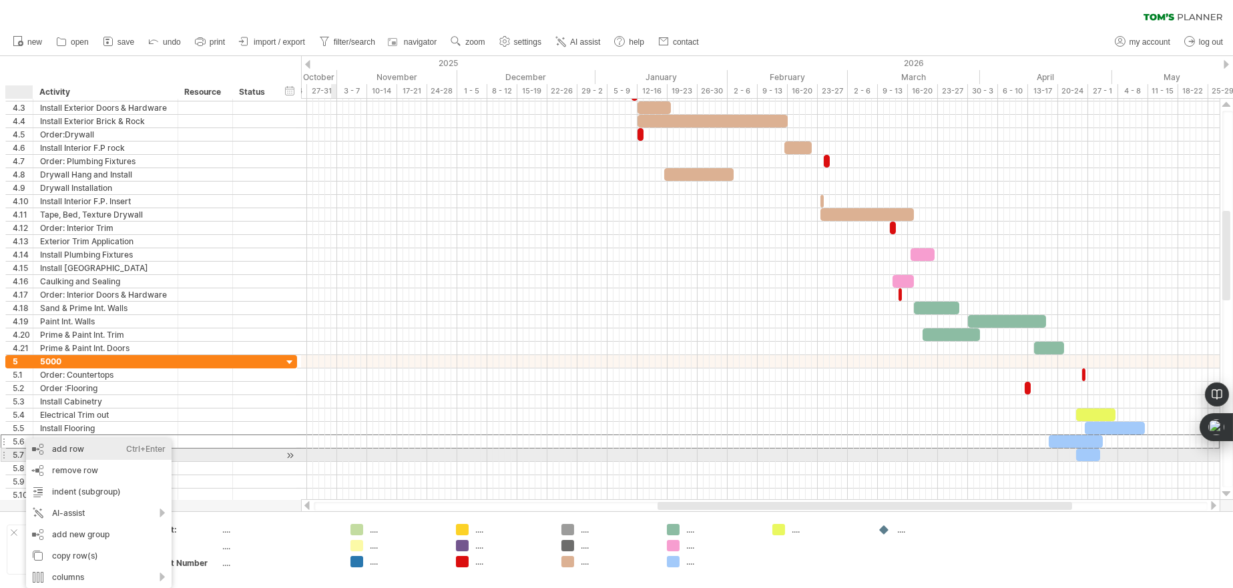
click at [67, 449] on div "add row Ctrl+Enter Cmd+Enter" at bounding box center [99, 449] width 146 height 21
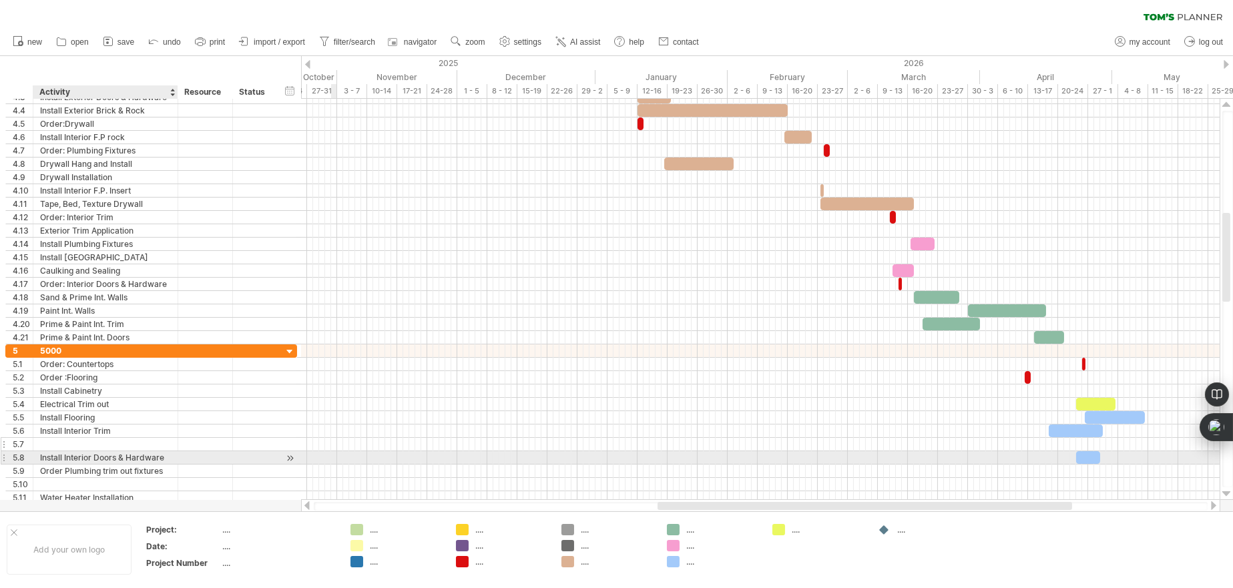
click at [66, 438] on div at bounding box center [105, 444] width 131 height 13
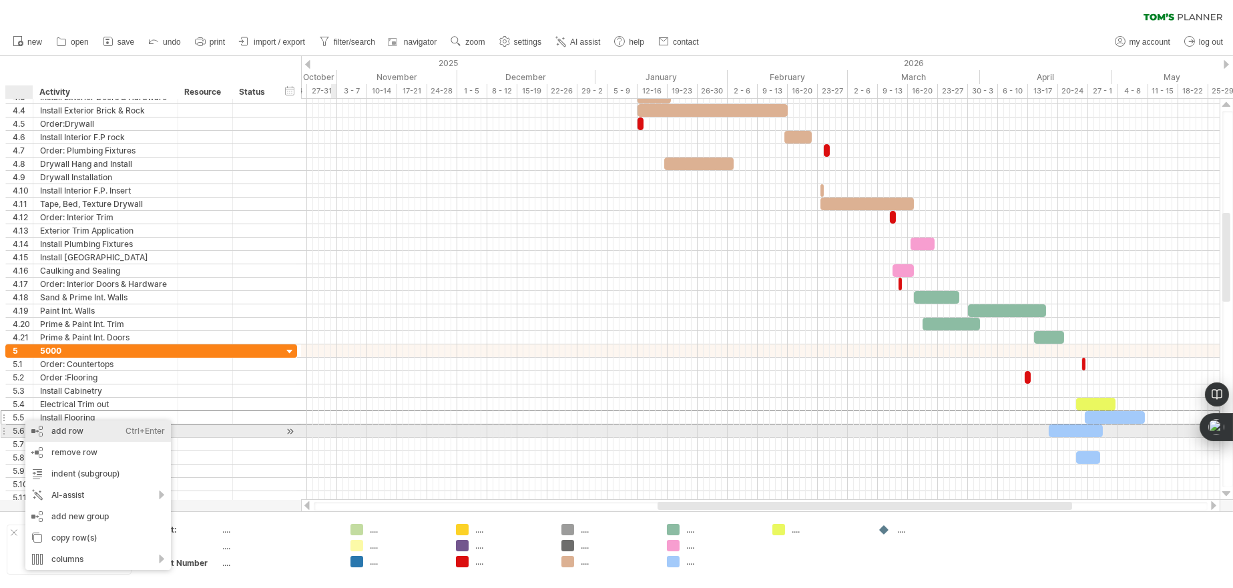
click at [63, 432] on div "add row Ctrl+Enter Cmd+Enter" at bounding box center [98, 431] width 146 height 21
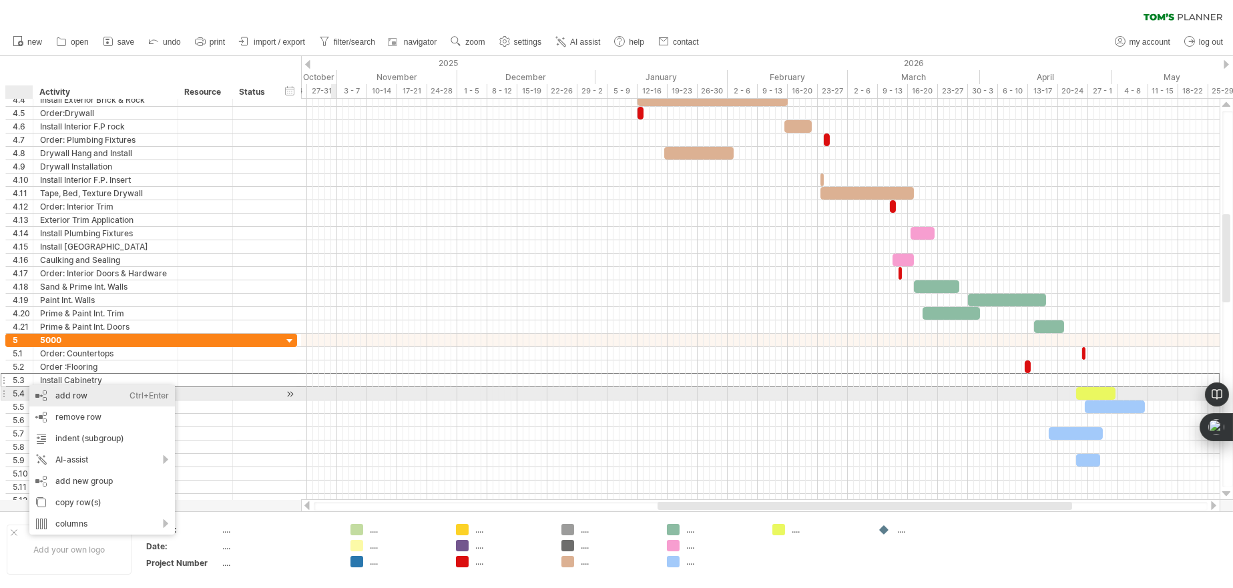
click at [59, 394] on div "add row Ctrl+Enter Cmd+Enter" at bounding box center [102, 395] width 146 height 21
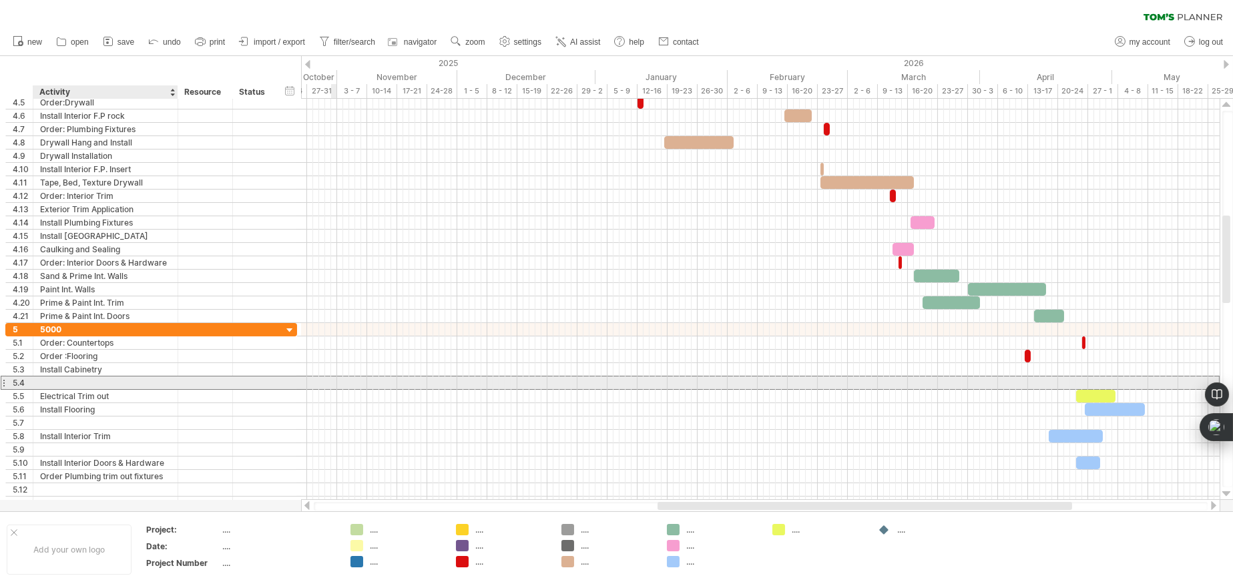
click at [69, 381] on div at bounding box center [105, 383] width 131 height 13
type input "**********"
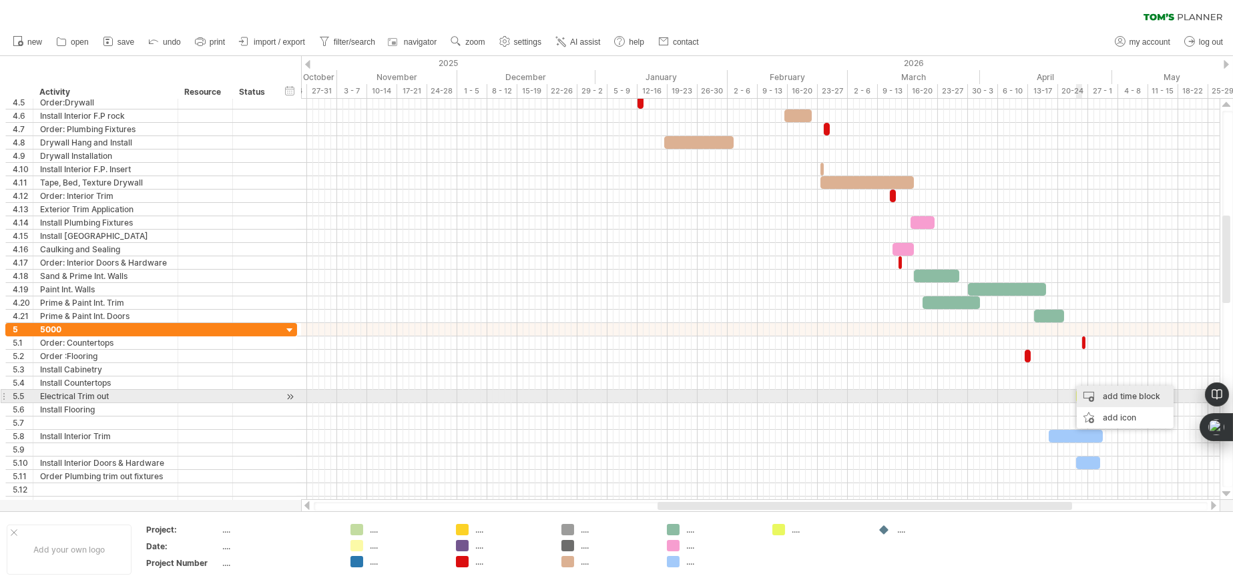
click at [1123, 395] on div "add time block" at bounding box center [1125, 396] width 97 height 21
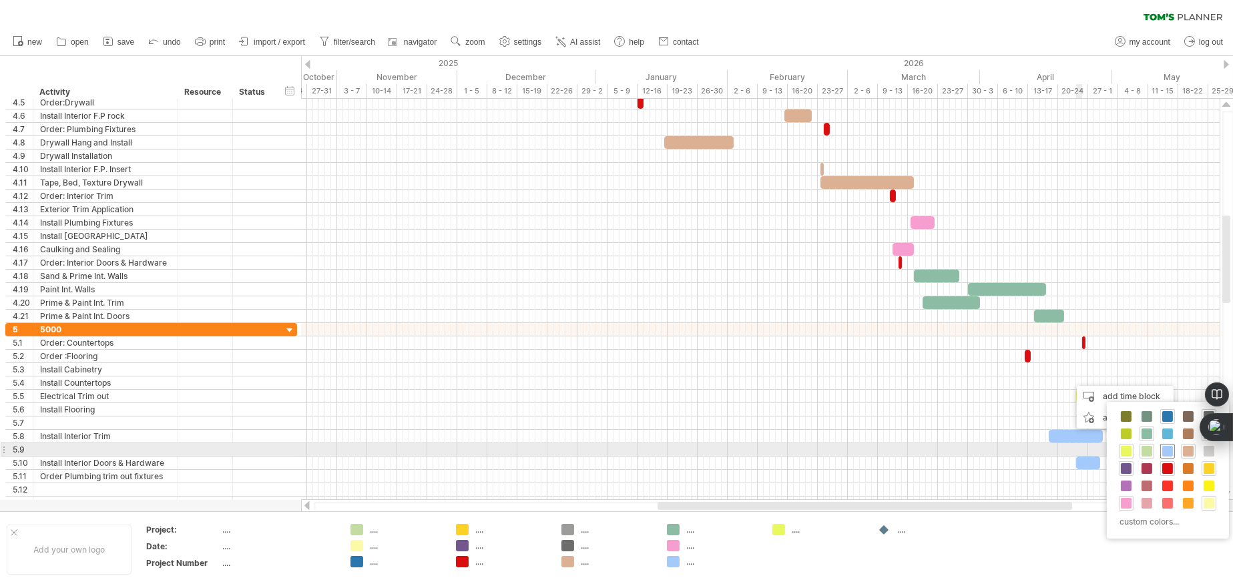
click at [1169, 449] on span at bounding box center [1168, 451] width 11 height 11
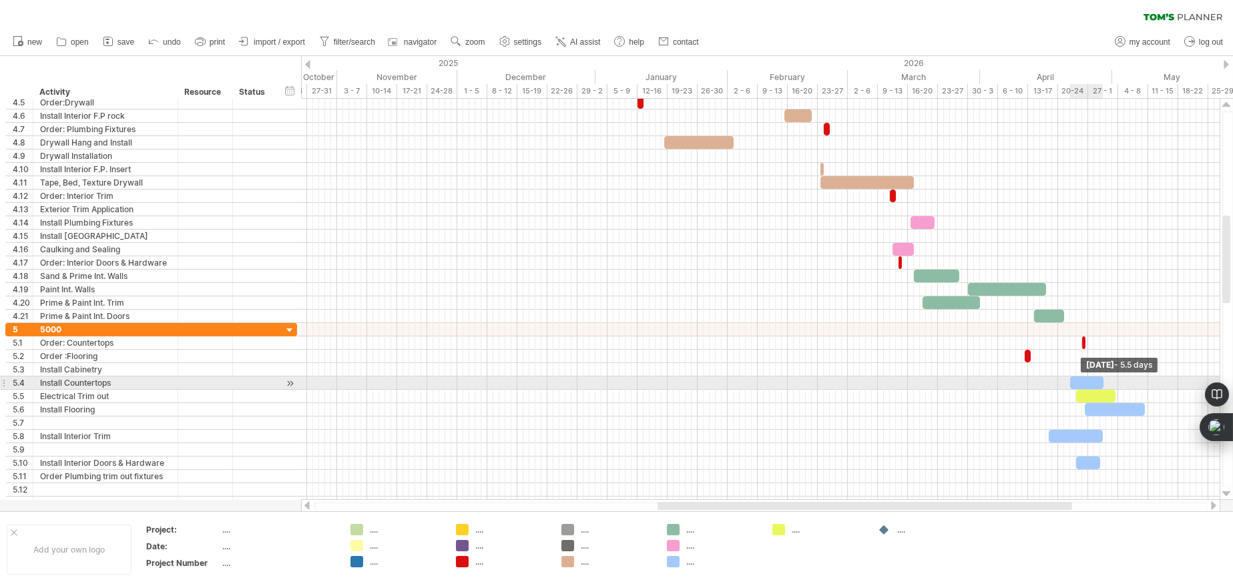
drag, startPoint x: 1074, startPoint y: 381, endPoint x: 1101, endPoint y: 379, distance: 27.5
click at [1101, 379] on span at bounding box center [1103, 383] width 5 height 13
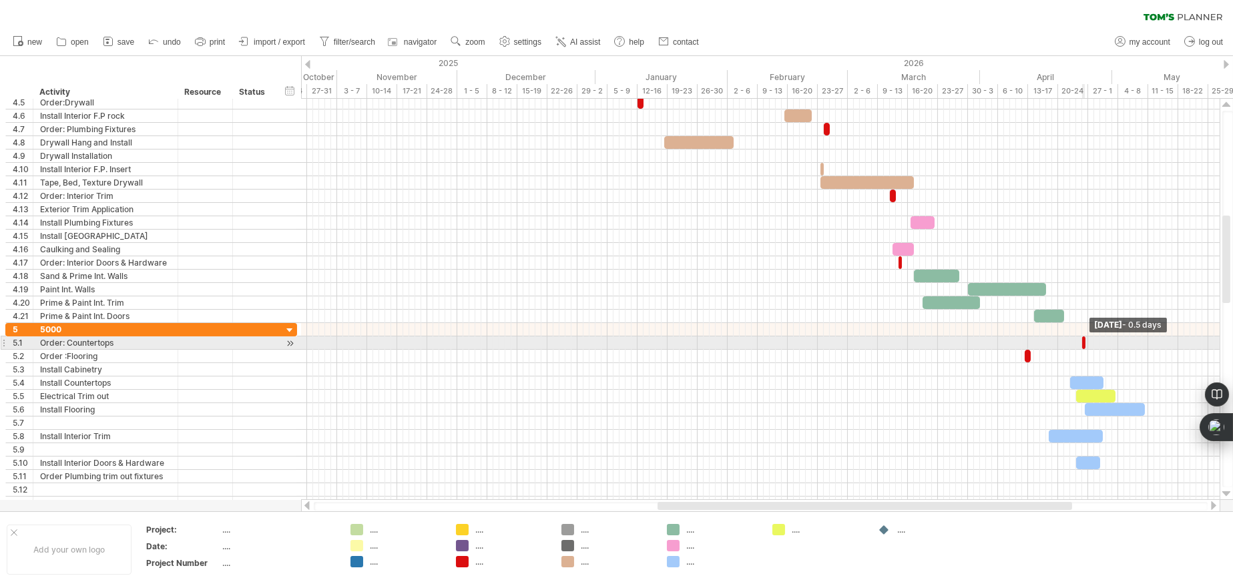
drag, startPoint x: 1086, startPoint y: 343, endPoint x: 1064, endPoint y: 342, distance: 21.4
click at [1064, 342] on div "example time blocks: start [DATE] - 0.5 days [DATE]" at bounding box center [760, 299] width 919 height 401
drag, startPoint x: 1086, startPoint y: 343, endPoint x: 1093, endPoint y: 343, distance: 7.3
click at [1093, 343] on span at bounding box center [1091, 343] width 5 height 13
drag, startPoint x: 1084, startPoint y: 343, endPoint x: 1022, endPoint y: 341, distance: 62.8
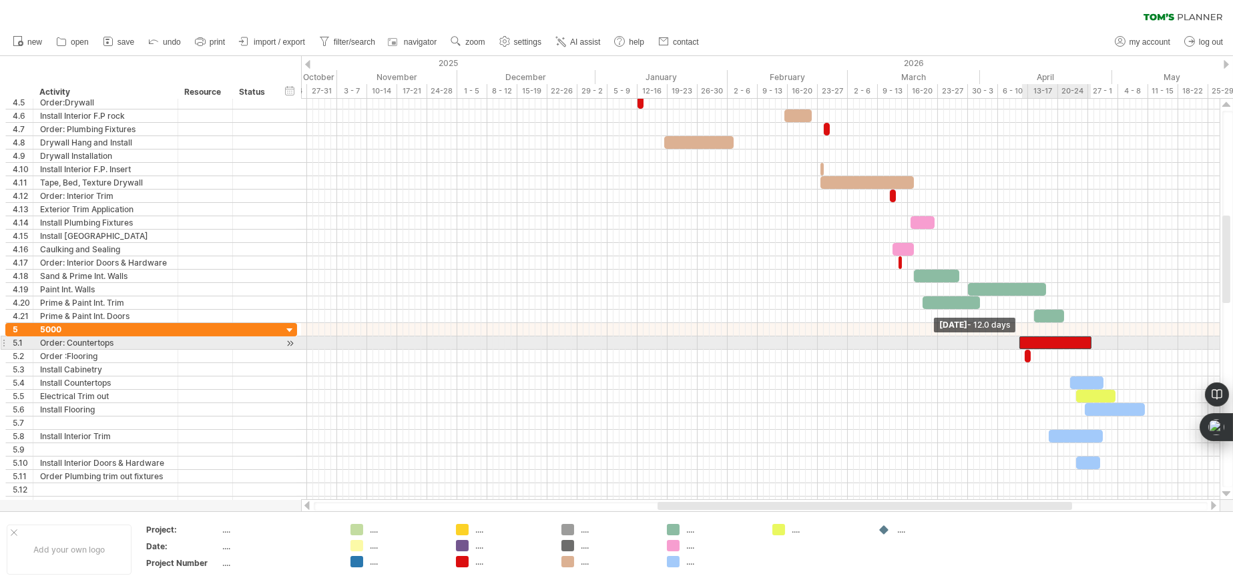
click at [1022, 341] on div at bounding box center [1056, 343] width 72 height 13
drag, startPoint x: 1072, startPoint y: 341, endPoint x: 1036, endPoint y: 341, distance: 36.1
click at [1036, 341] on div at bounding box center [1019, 343] width 72 height 13
drag, startPoint x: 1055, startPoint y: 343, endPoint x: 987, endPoint y: 344, distance: 68.1
click at [987, 344] on span at bounding box center [986, 343] width 5 height 13
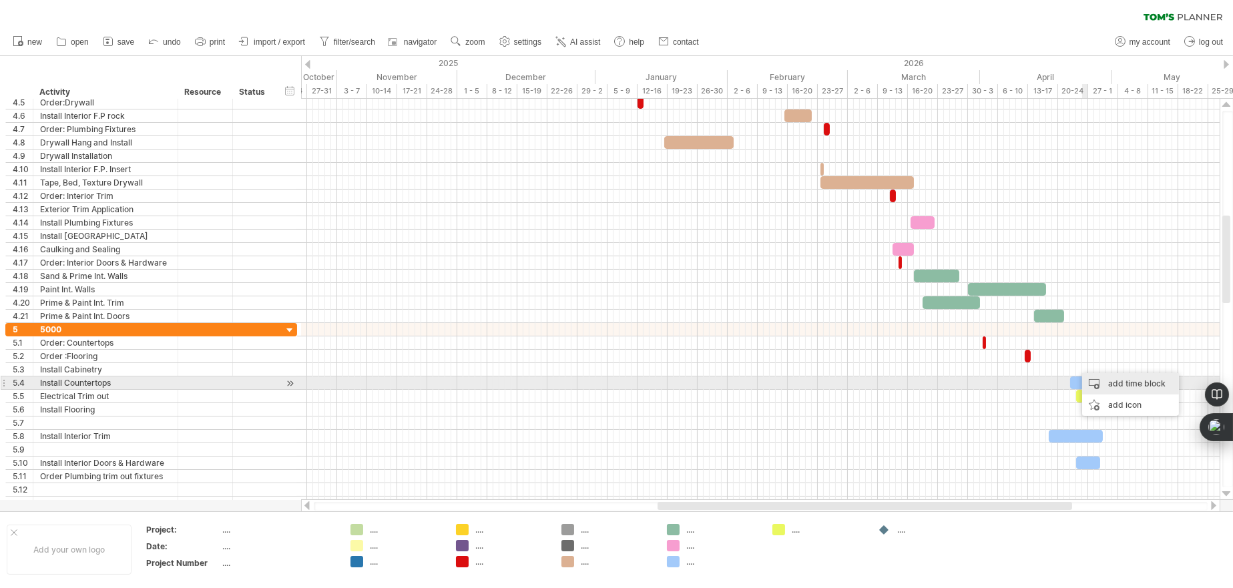
click at [1105, 381] on div "add time block" at bounding box center [1130, 383] width 97 height 21
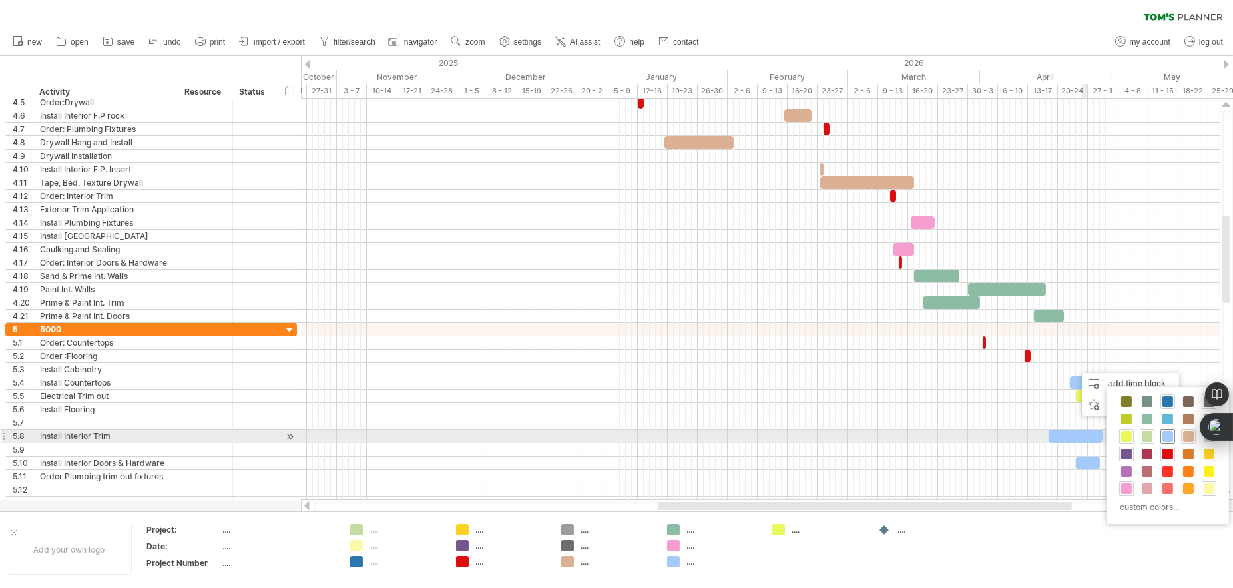
click at [1169, 433] on span at bounding box center [1168, 436] width 11 height 11
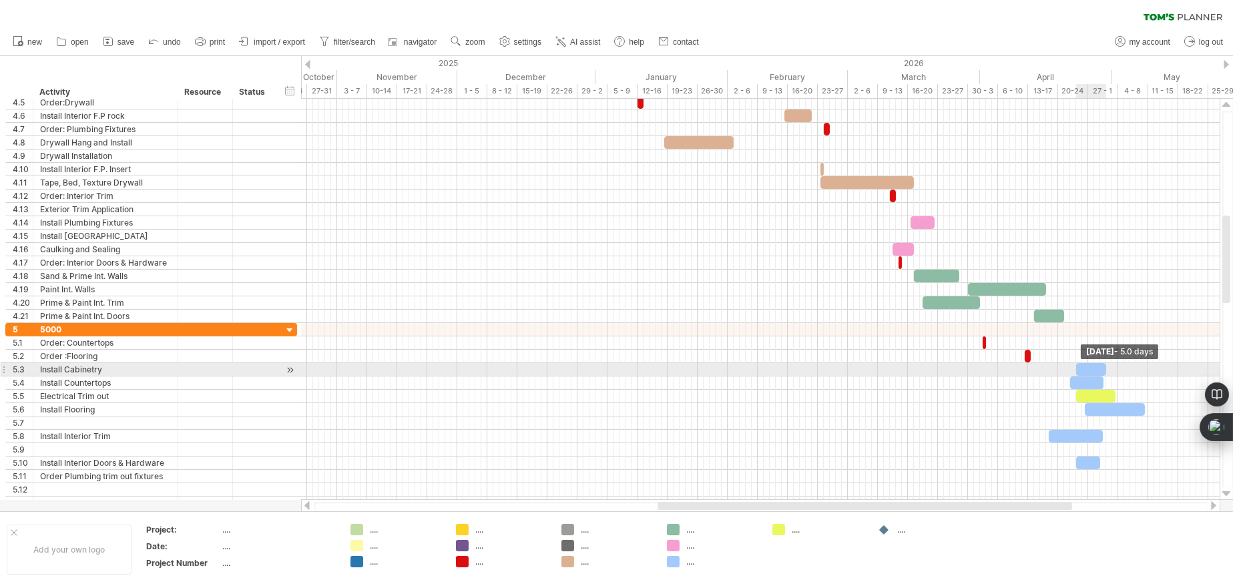
drag, startPoint x: 1082, startPoint y: 369, endPoint x: 1107, endPoint y: 370, distance: 25.4
click at [1107, 370] on span at bounding box center [1106, 369] width 5 height 13
click at [1083, 367] on div at bounding box center [1088, 369] width 30 height 13
click at [1098, 366] on span at bounding box center [1100, 369] width 5 height 13
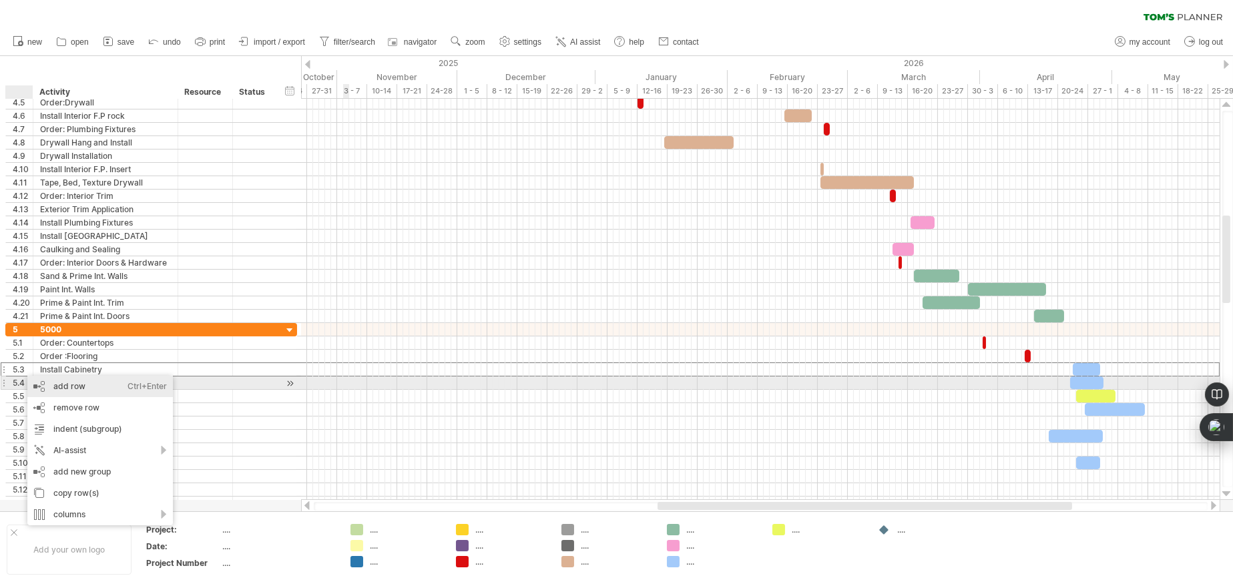
click at [55, 384] on div "add row Ctrl+Enter Cmd+Enter" at bounding box center [100, 386] width 146 height 21
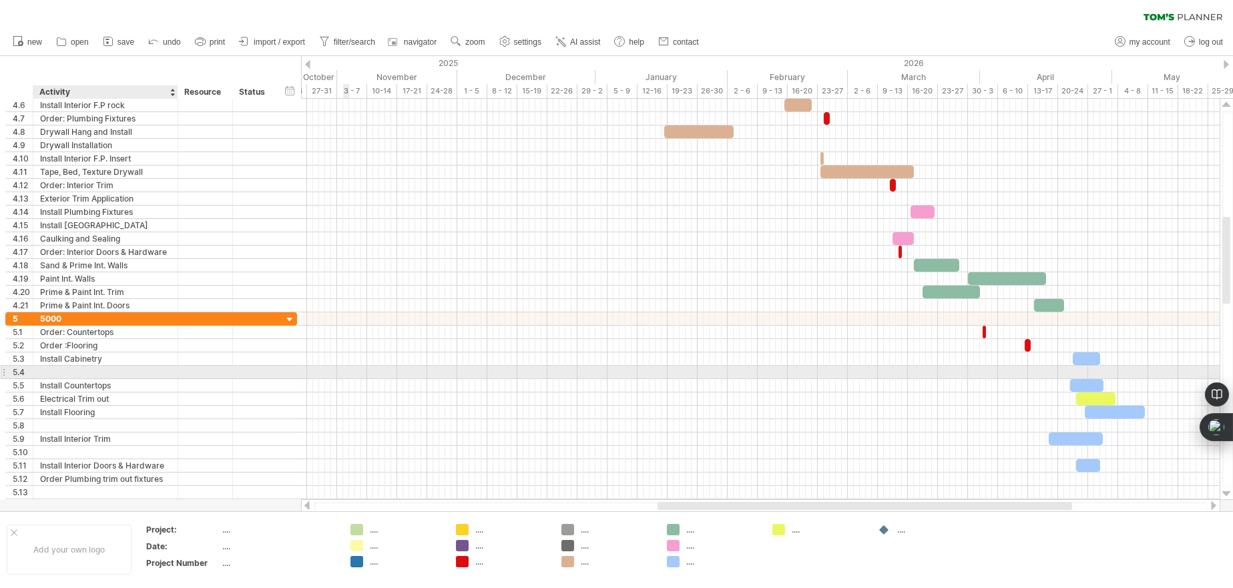
click at [63, 369] on div at bounding box center [105, 372] width 131 height 13
type input "**********"
click at [1090, 355] on div at bounding box center [1086, 359] width 27 height 13
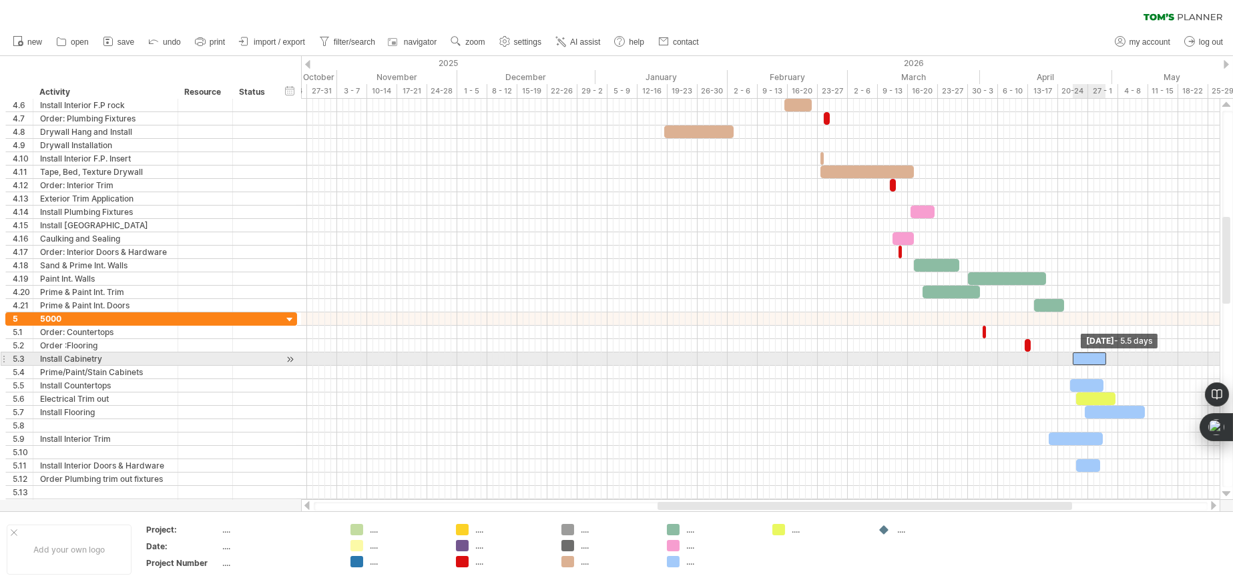
drag, startPoint x: 1100, startPoint y: 357, endPoint x: 1107, endPoint y: 357, distance: 7.4
click at [1107, 357] on span at bounding box center [1106, 359] width 5 height 13
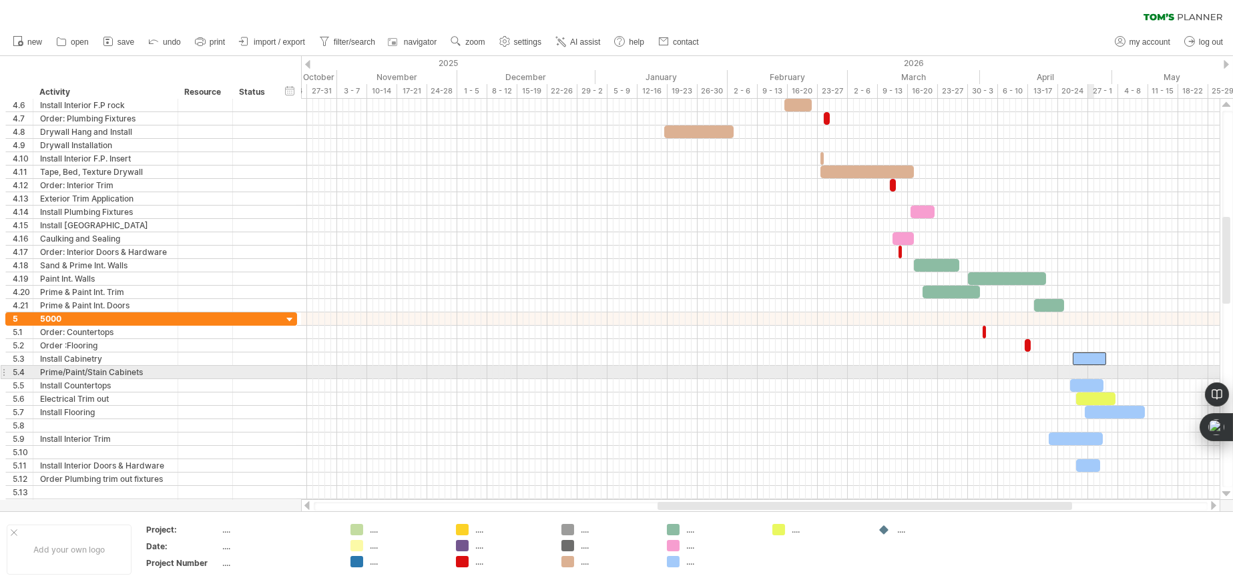
click at [1094, 370] on div at bounding box center [760, 372] width 919 height 13
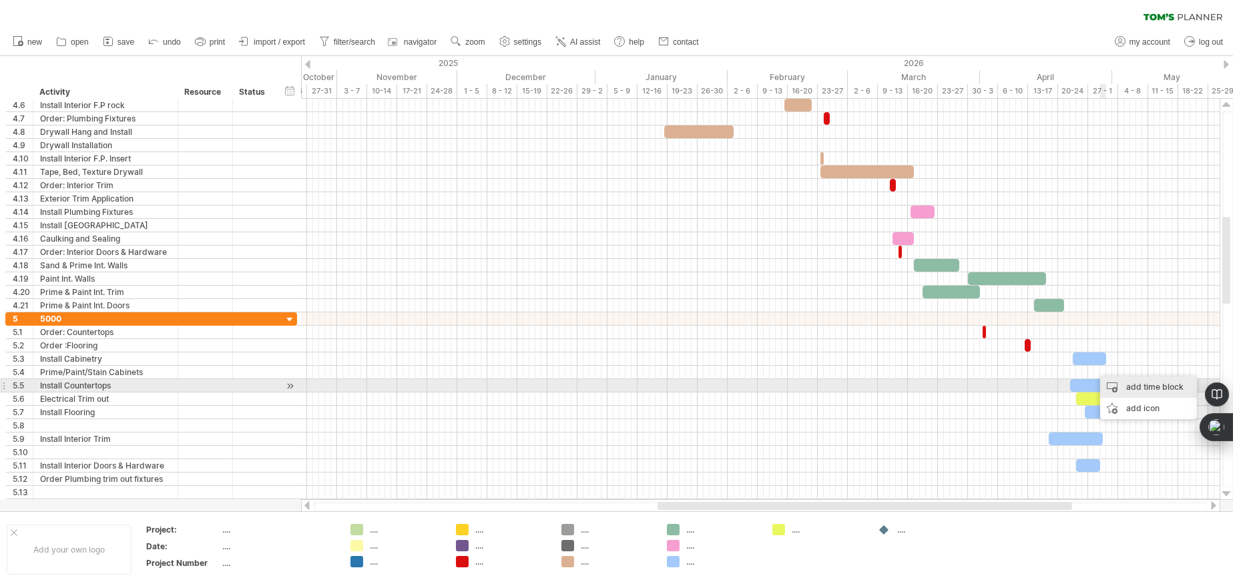
click at [1125, 383] on div "add time block" at bounding box center [1148, 387] width 97 height 21
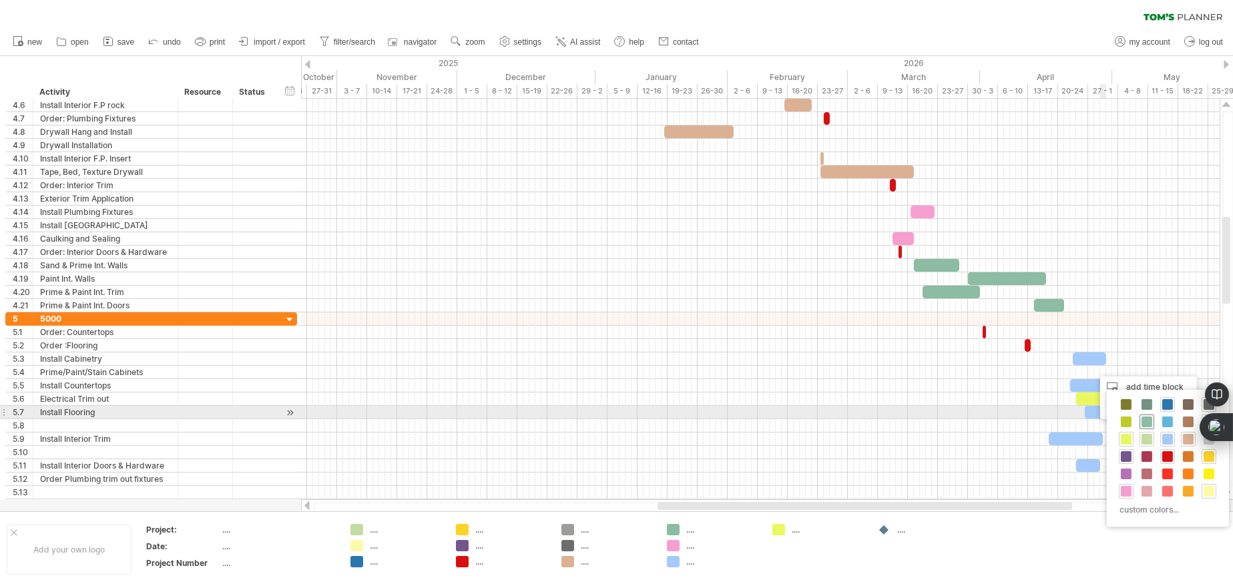
click at [1144, 418] on span at bounding box center [1147, 422] width 11 height 11
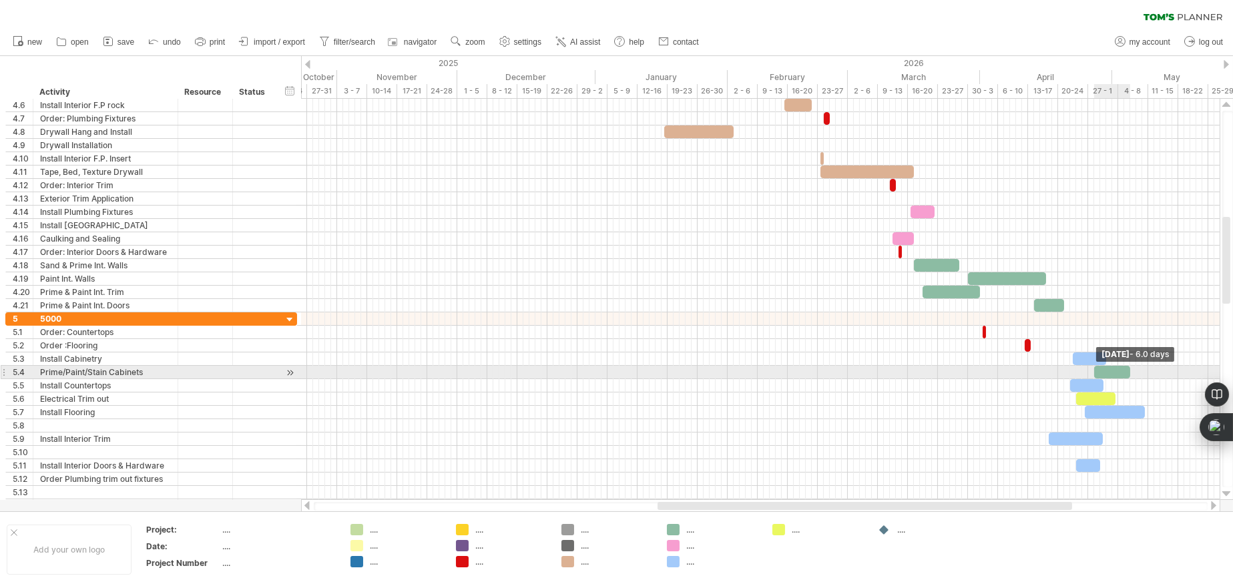
drag, startPoint x: 1101, startPoint y: 371, endPoint x: 1133, endPoint y: 372, distance: 31.4
click at [1133, 372] on span at bounding box center [1130, 372] width 5 height 13
drag, startPoint x: 1111, startPoint y: 371, endPoint x: 1125, endPoint y: 371, distance: 14.0
click at [1125, 371] on div at bounding box center [1127, 372] width 36 height 13
click at [1112, 370] on span at bounding box center [1112, 372] width 5 height 13
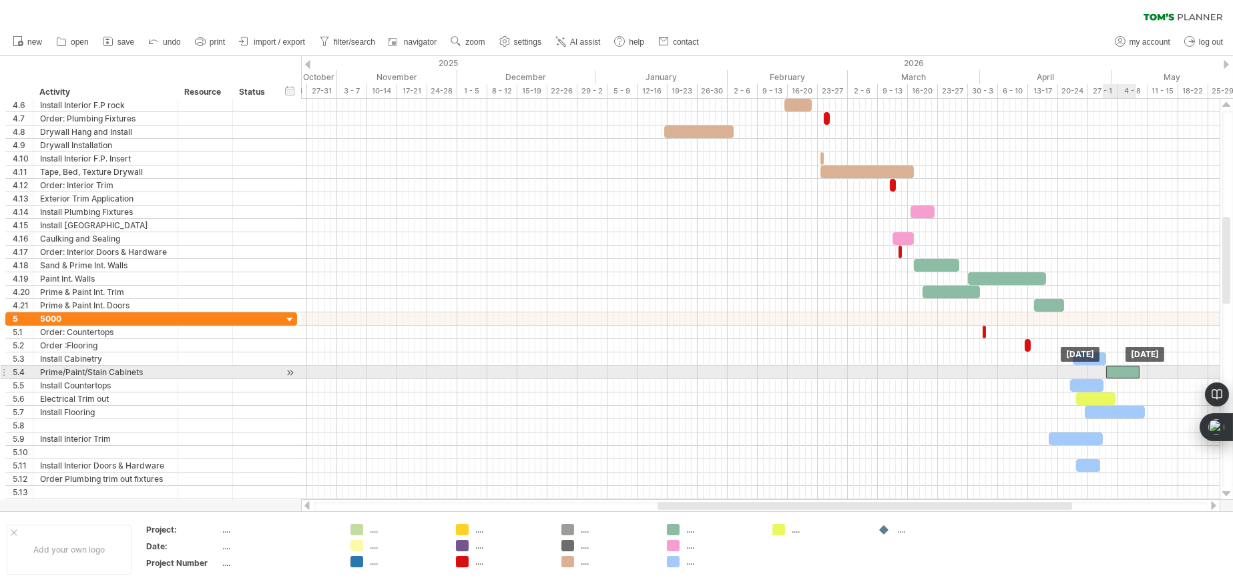
drag, startPoint x: 1127, startPoint y: 371, endPoint x: 1120, endPoint y: 371, distance: 7.4
click at [1120, 371] on div at bounding box center [1122, 372] width 33 height 13
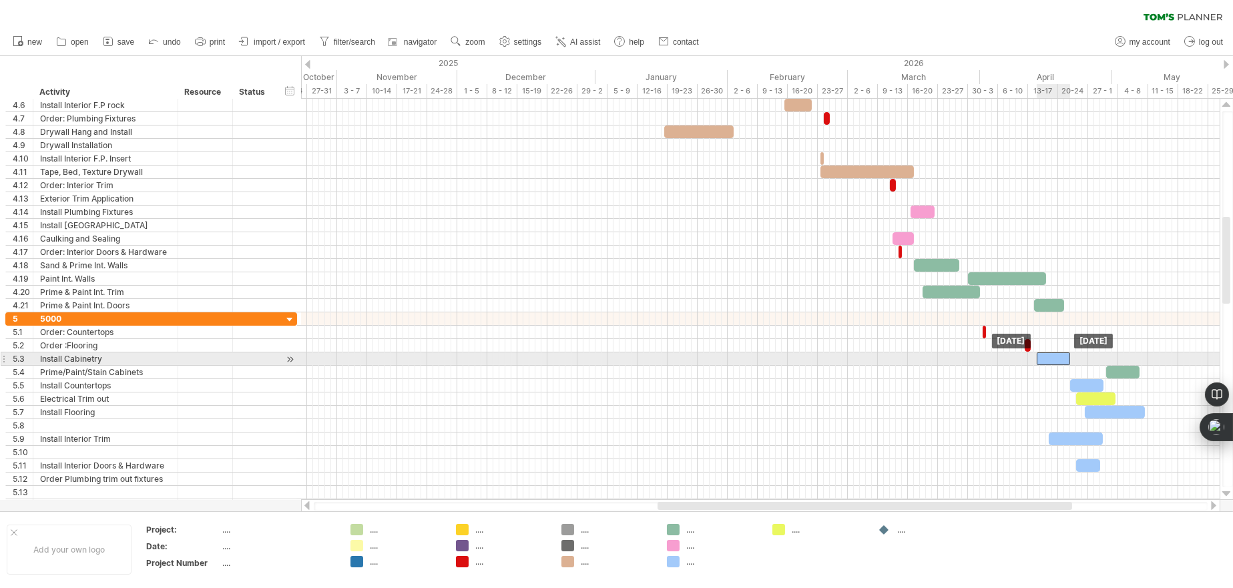
drag, startPoint x: 1094, startPoint y: 357, endPoint x: 1058, endPoint y: 356, distance: 36.1
click at [1058, 356] on div at bounding box center [1053, 359] width 33 height 13
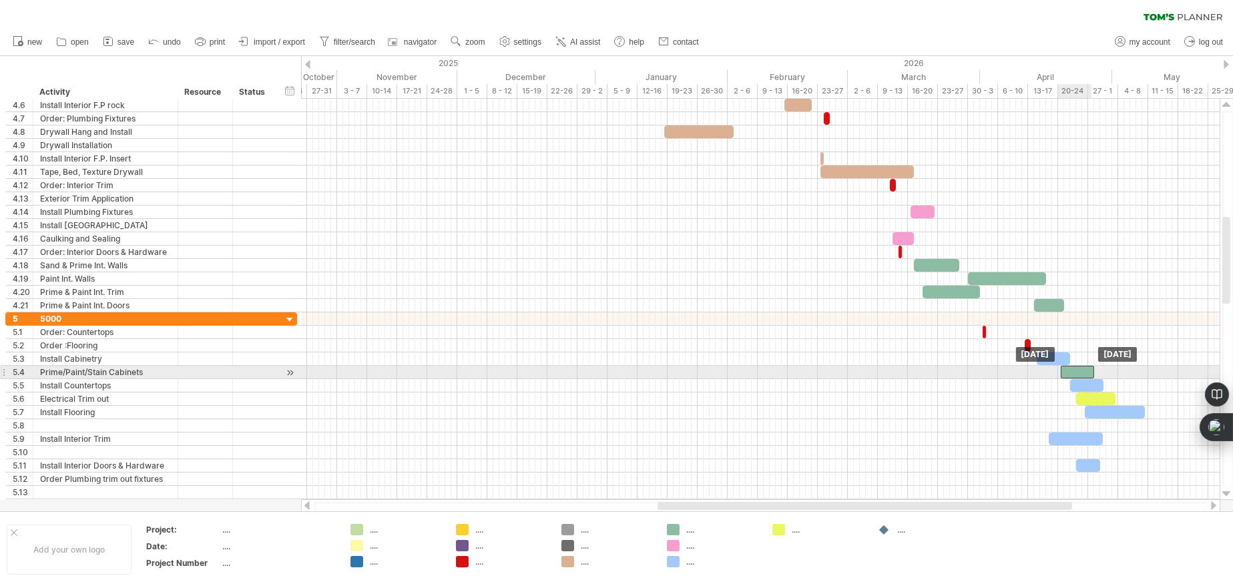
drag, startPoint x: 1133, startPoint y: 370, endPoint x: 1087, endPoint y: 371, distance: 46.1
click at [1087, 371] on div at bounding box center [1077, 372] width 33 height 13
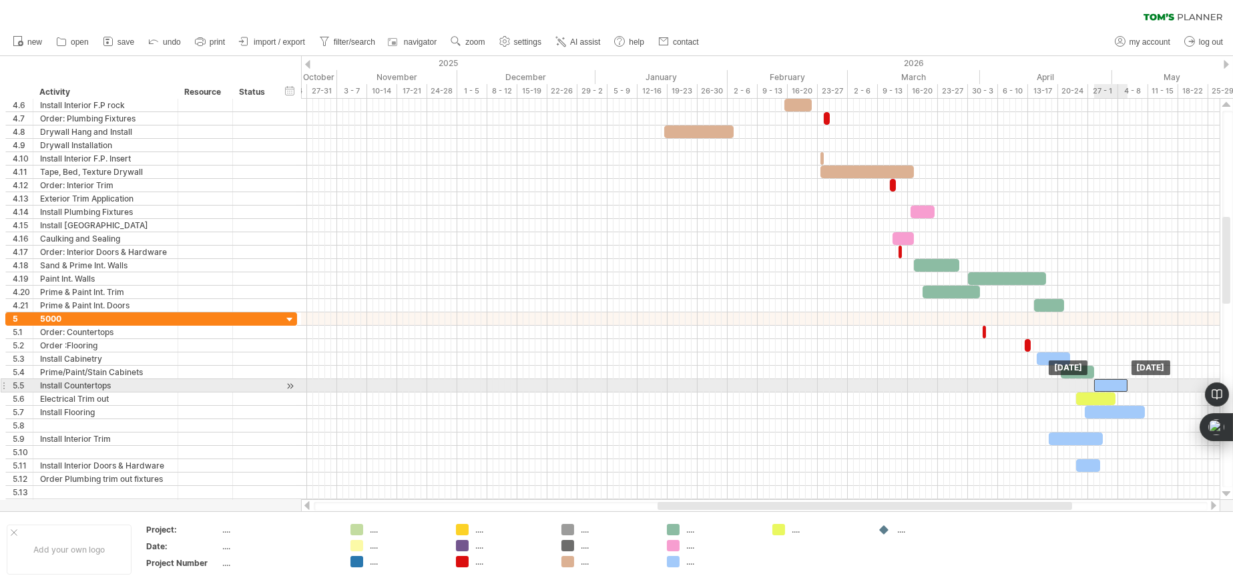
drag, startPoint x: 1088, startPoint y: 383, endPoint x: 1111, endPoint y: 381, distance: 23.5
click at [1111, 381] on div at bounding box center [1110, 385] width 33 height 13
drag, startPoint x: 1126, startPoint y: 382, endPoint x: 1110, endPoint y: 385, distance: 16.2
click at [1110, 385] on span at bounding box center [1112, 385] width 5 height 13
click at [1107, 382] on span at bounding box center [1109, 385] width 5 height 13
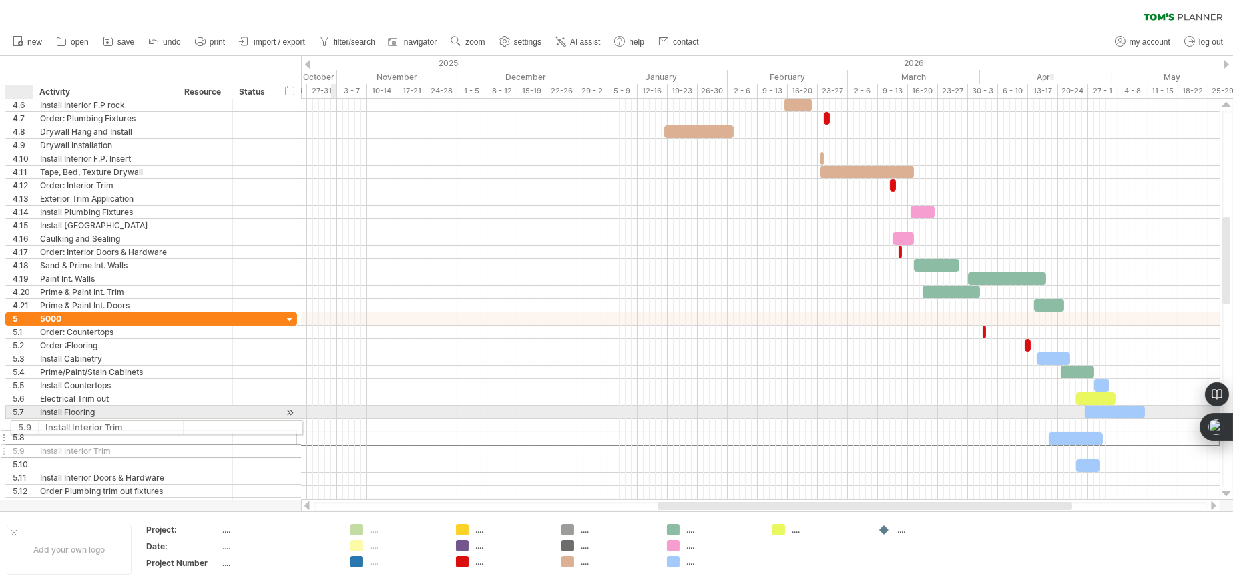
drag, startPoint x: 22, startPoint y: 437, endPoint x: 19, endPoint y: 425, distance: 11.8
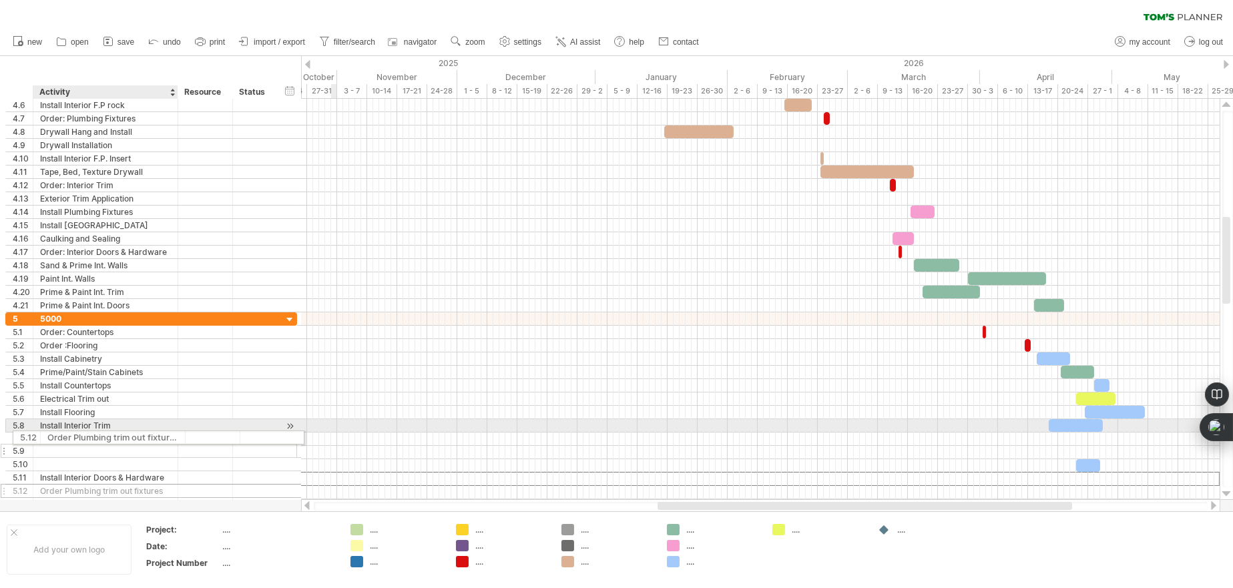
drag, startPoint x: 101, startPoint y: 477, endPoint x: 102, endPoint y: 435, distance: 42.1
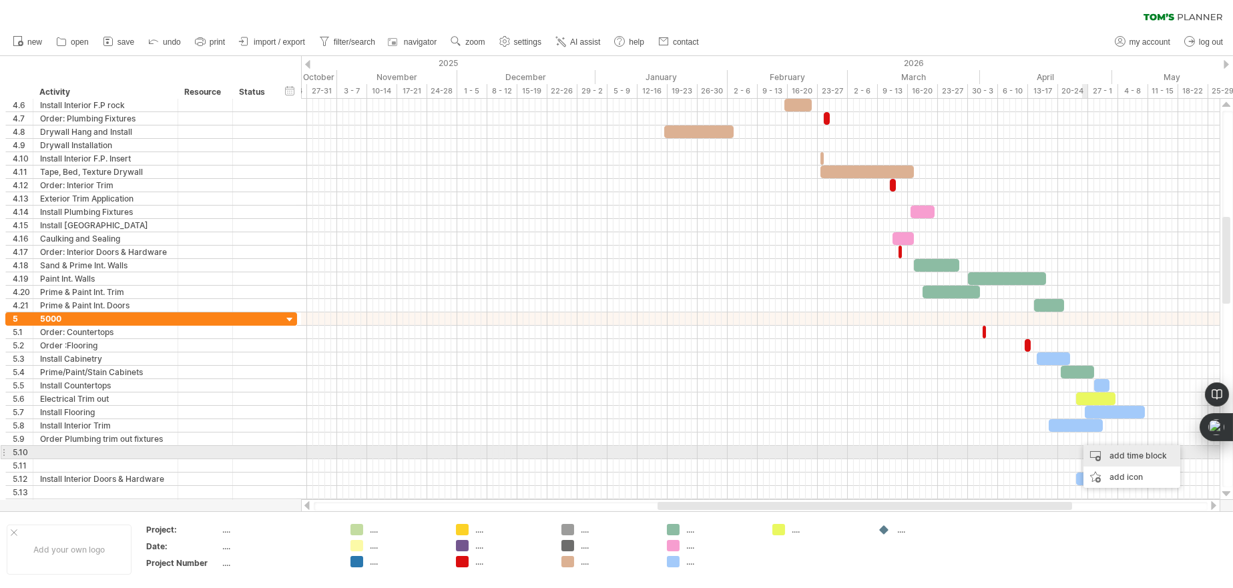
click at [1107, 457] on div "add time block" at bounding box center [1132, 455] width 97 height 21
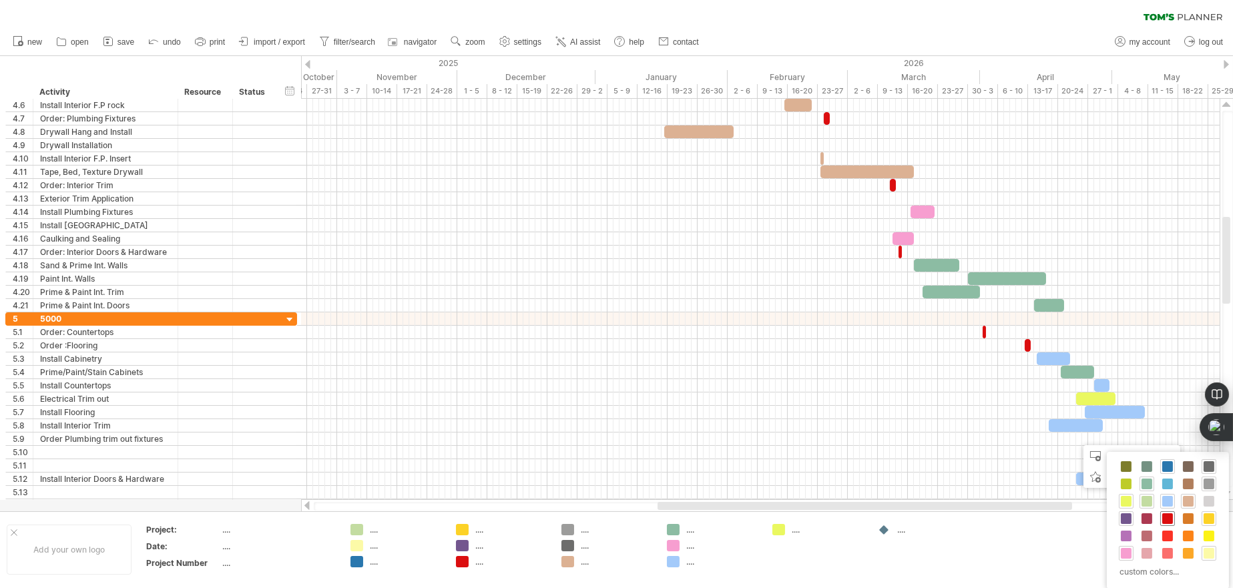
click at [1171, 521] on span at bounding box center [1168, 519] width 11 height 11
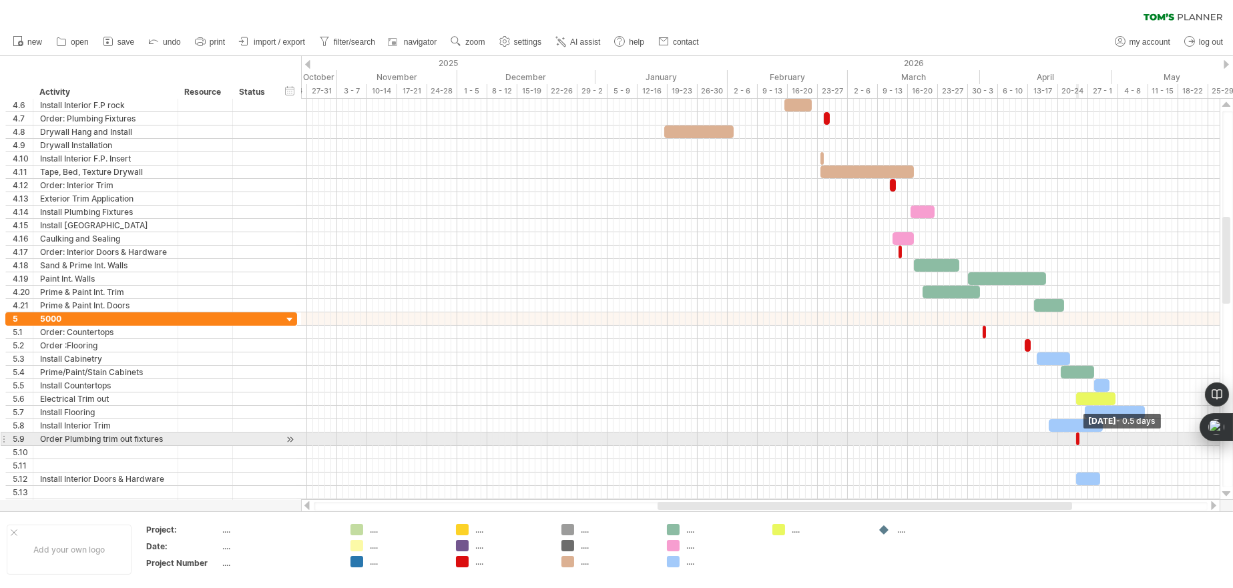
click at [1080, 439] on span at bounding box center [1079, 439] width 5 height 13
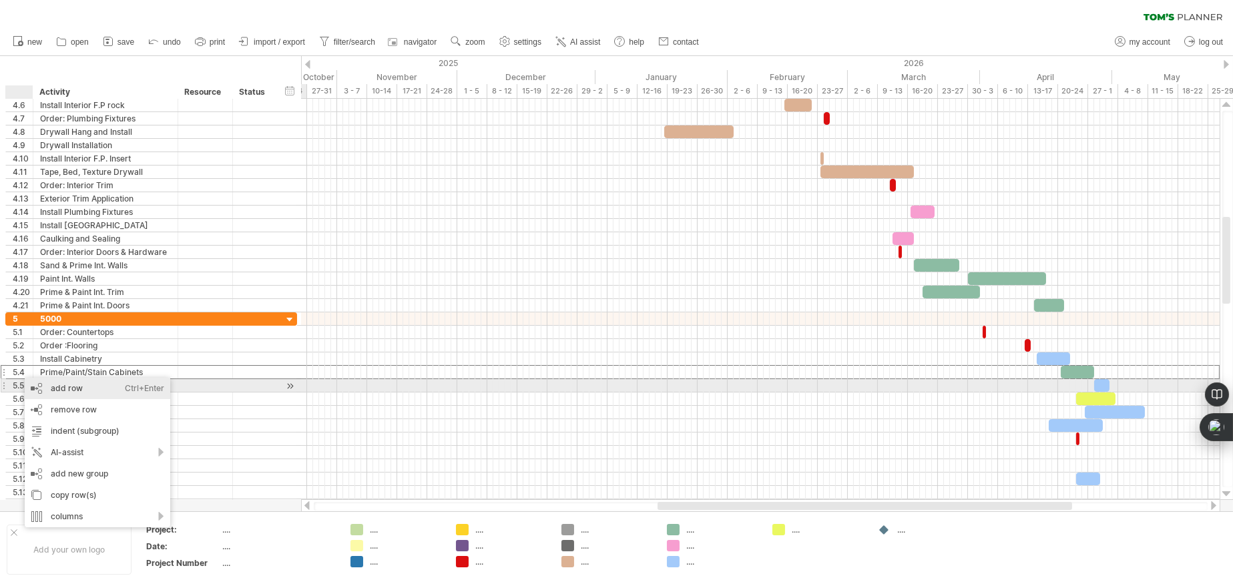
click at [57, 388] on div "add row Ctrl+Enter Cmd+Enter" at bounding box center [98, 388] width 146 height 21
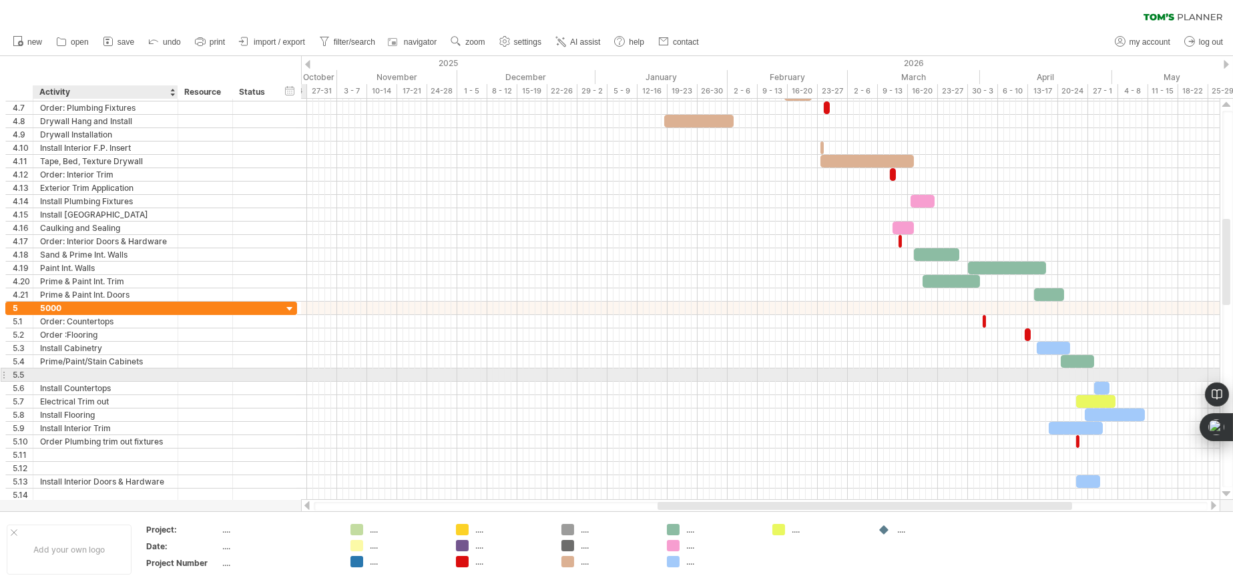
click at [65, 370] on div at bounding box center [105, 375] width 131 height 13
type input "**********"
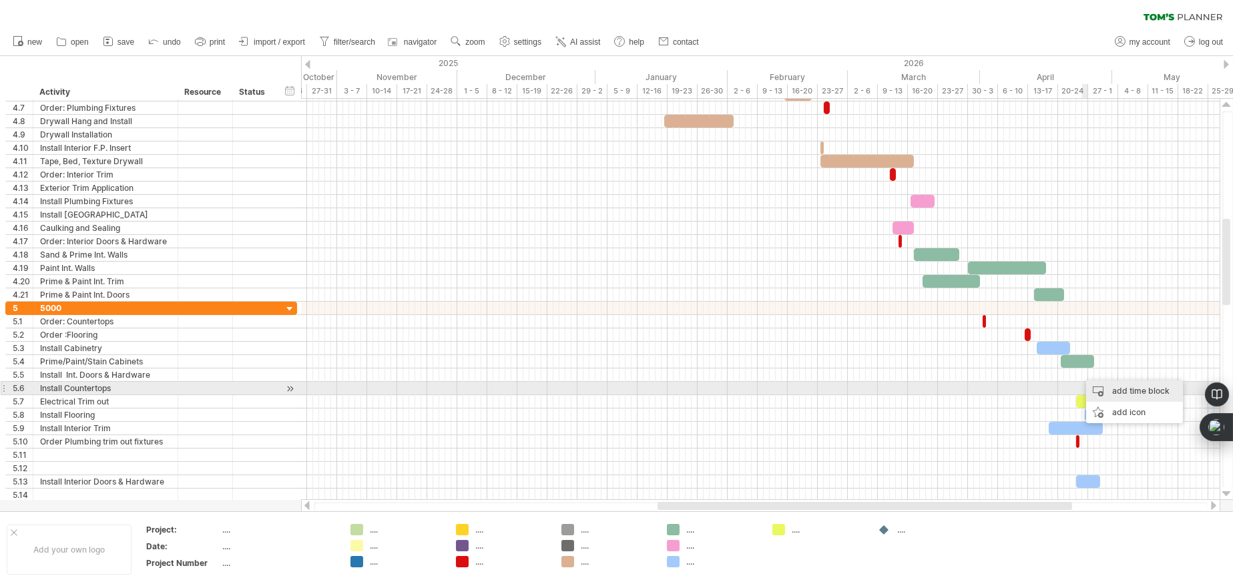
click at [1098, 389] on div "add time block" at bounding box center [1134, 391] width 97 height 21
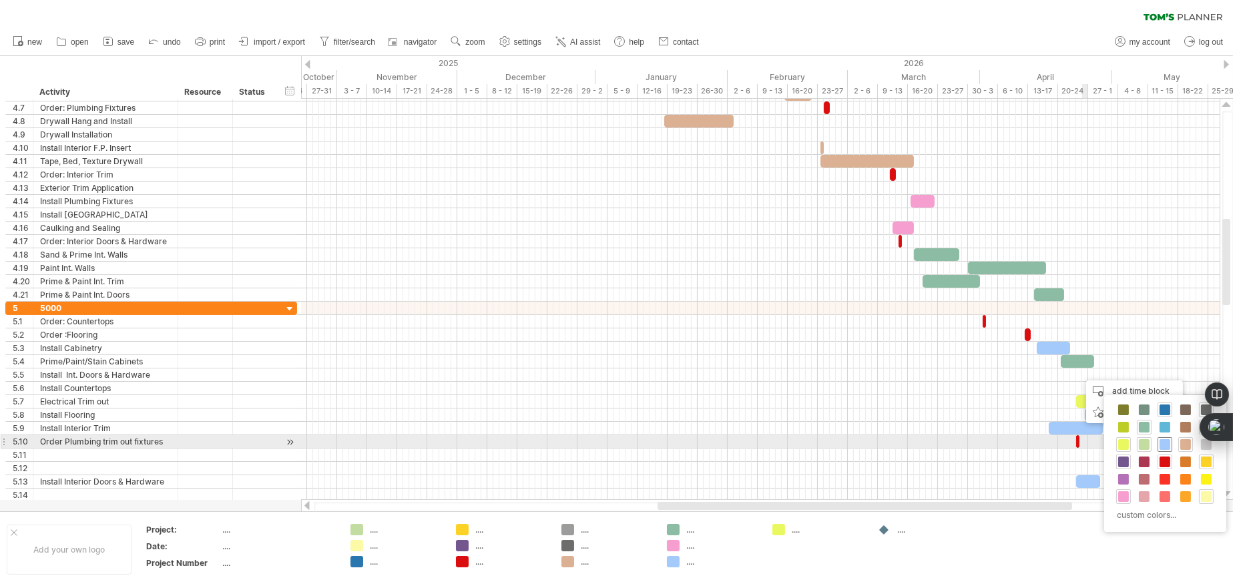
click at [1170, 444] on div at bounding box center [1165, 444] width 15 height 15
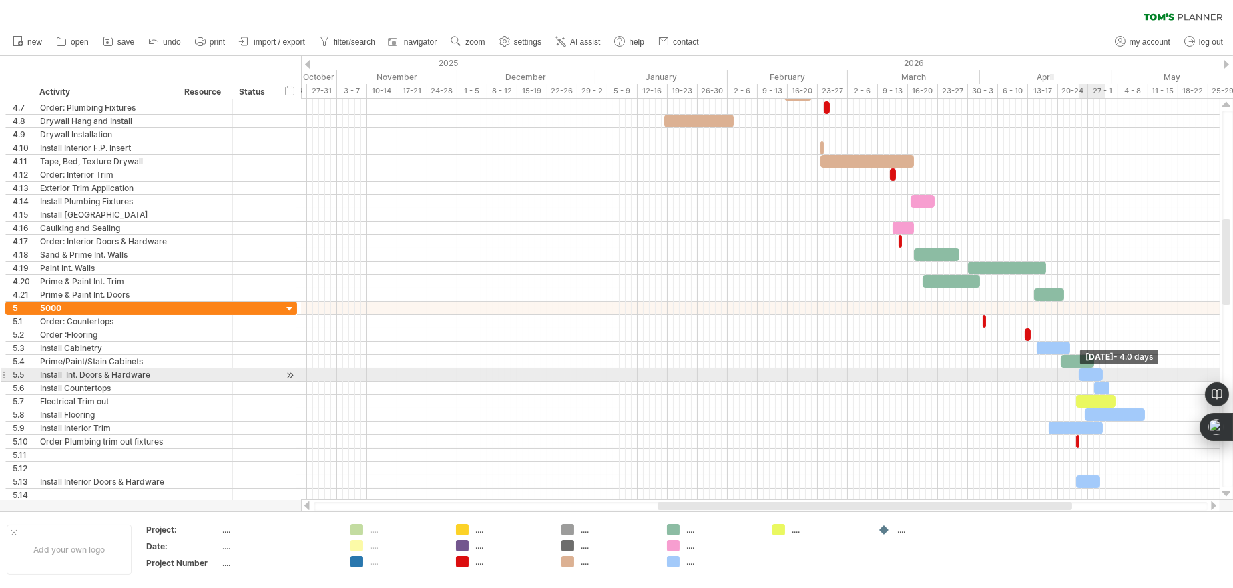
drag, startPoint x: 1086, startPoint y: 375, endPoint x: 1106, endPoint y: 375, distance: 19.4
click at [1106, 375] on div "example time blocks: start [DATE] - 4.0 days [DATE]" at bounding box center [760, 299] width 919 height 401
drag, startPoint x: 1090, startPoint y: 375, endPoint x: 1077, endPoint y: 378, distance: 13.8
click at [1077, 378] on div at bounding box center [1079, 375] width 24 height 13
drag, startPoint x: 1076, startPoint y: 371, endPoint x: 1037, endPoint y: 375, distance: 39.5
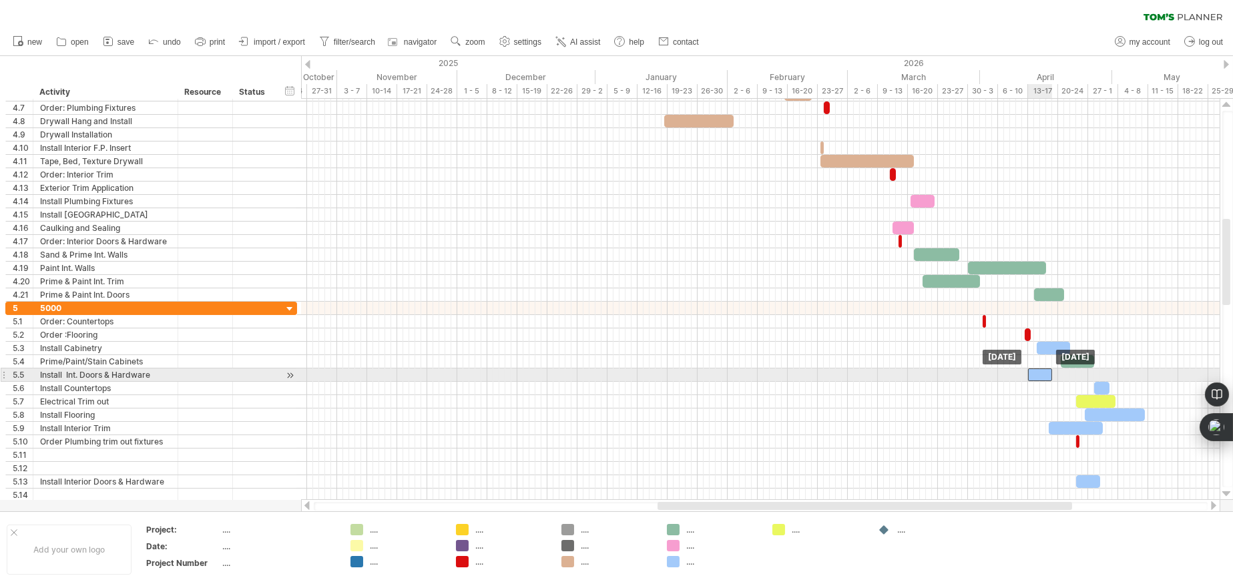
click at [1037, 375] on div at bounding box center [1040, 375] width 24 height 13
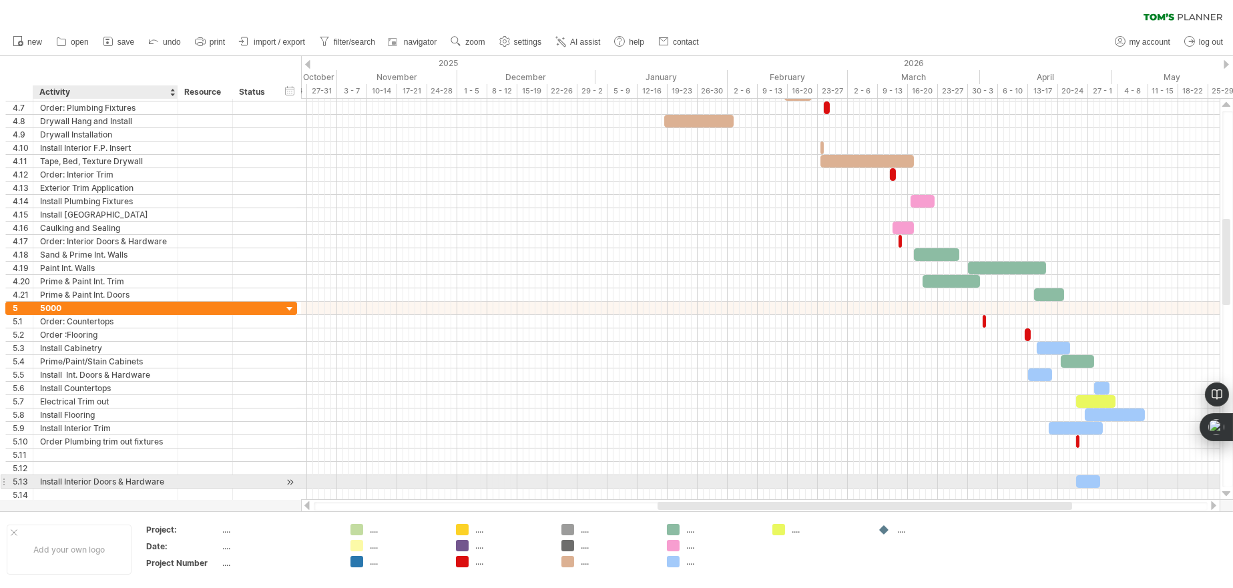
click at [141, 479] on div "Install Interior Doors & Hardware" at bounding box center [105, 481] width 131 height 13
click at [161, 481] on input "*******" at bounding box center [105, 481] width 131 height 13
type input "*"
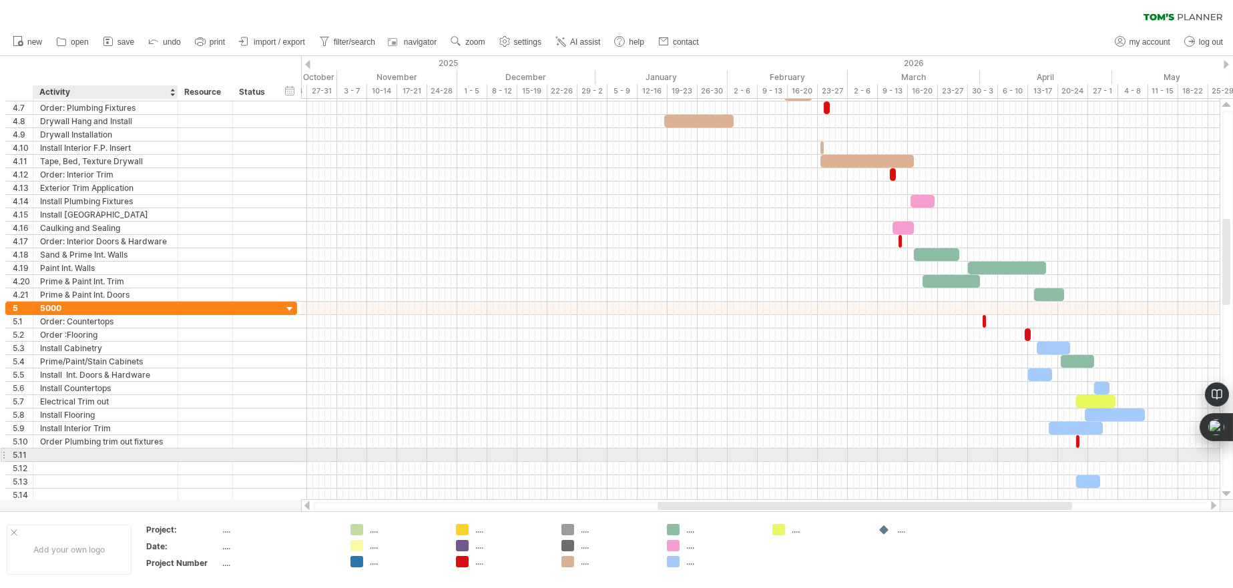
click at [146, 452] on div at bounding box center [105, 455] width 131 height 13
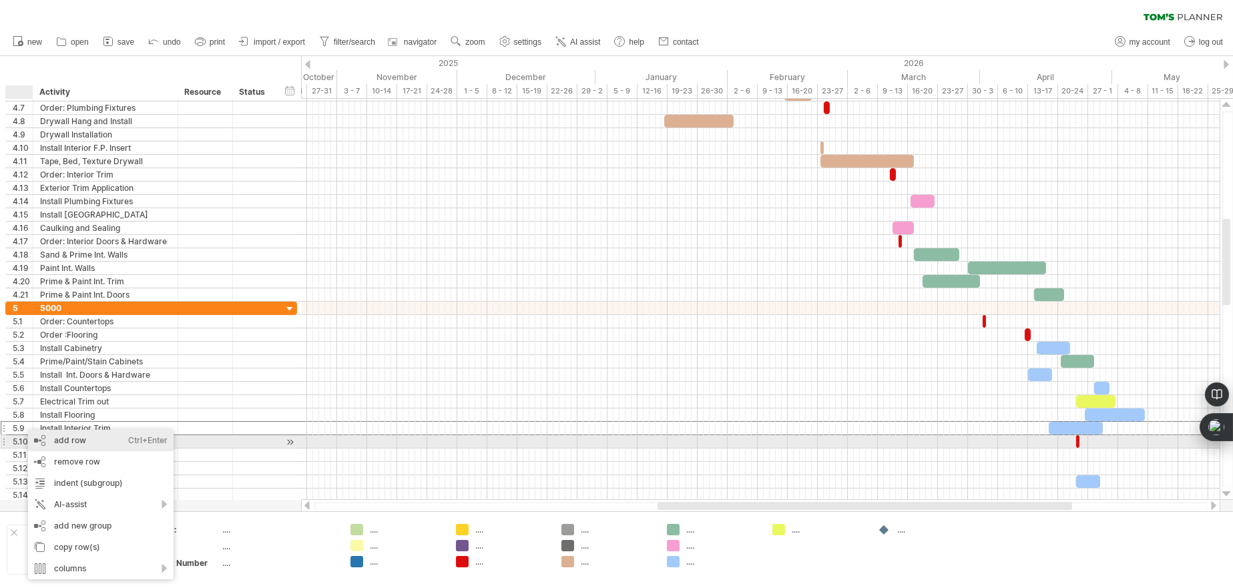
click at [67, 437] on div "add row Ctrl+Enter Cmd+Enter" at bounding box center [101, 440] width 146 height 21
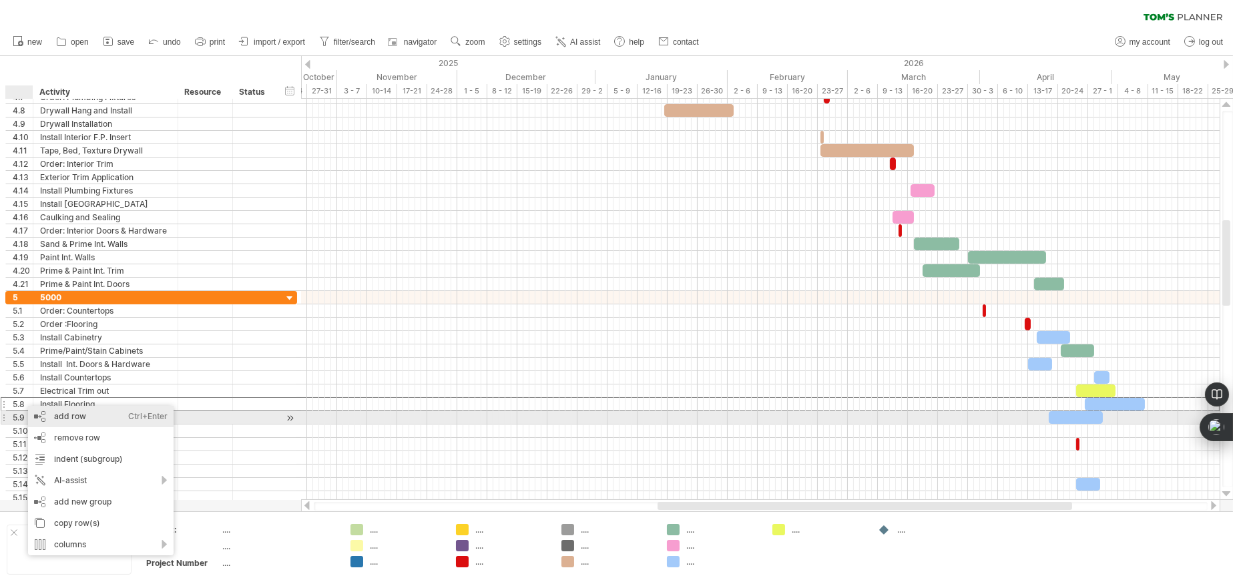
click at [73, 417] on div "add row Ctrl+Enter Cmd+Enter" at bounding box center [101, 416] width 146 height 21
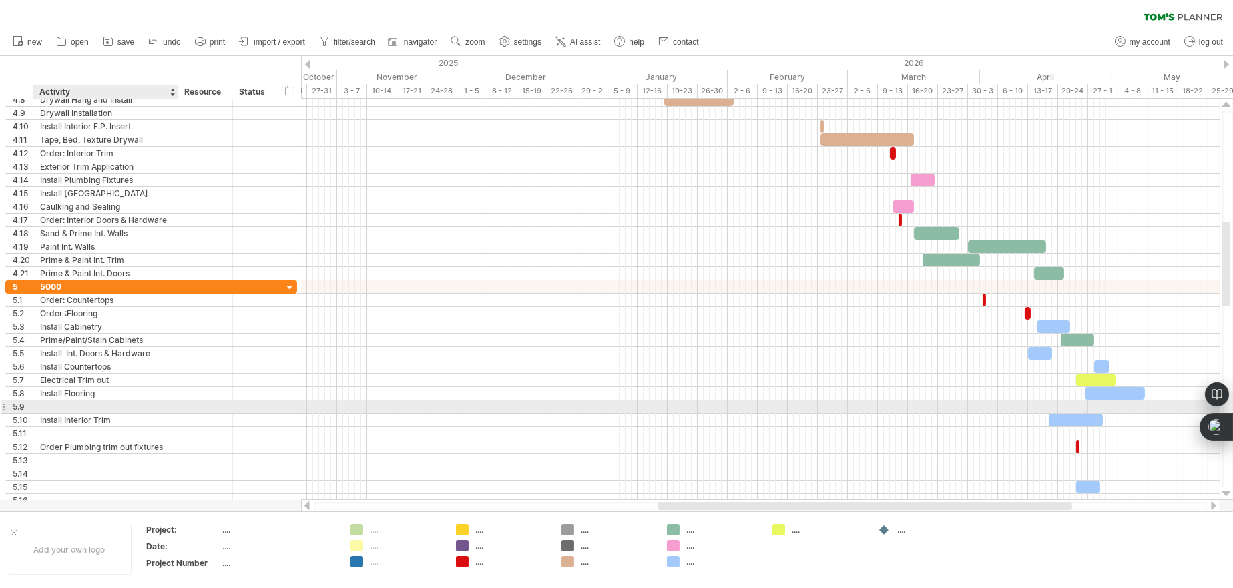
click at [72, 402] on div at bounding box center [105, 407] width 131 height 13
type input "**********"
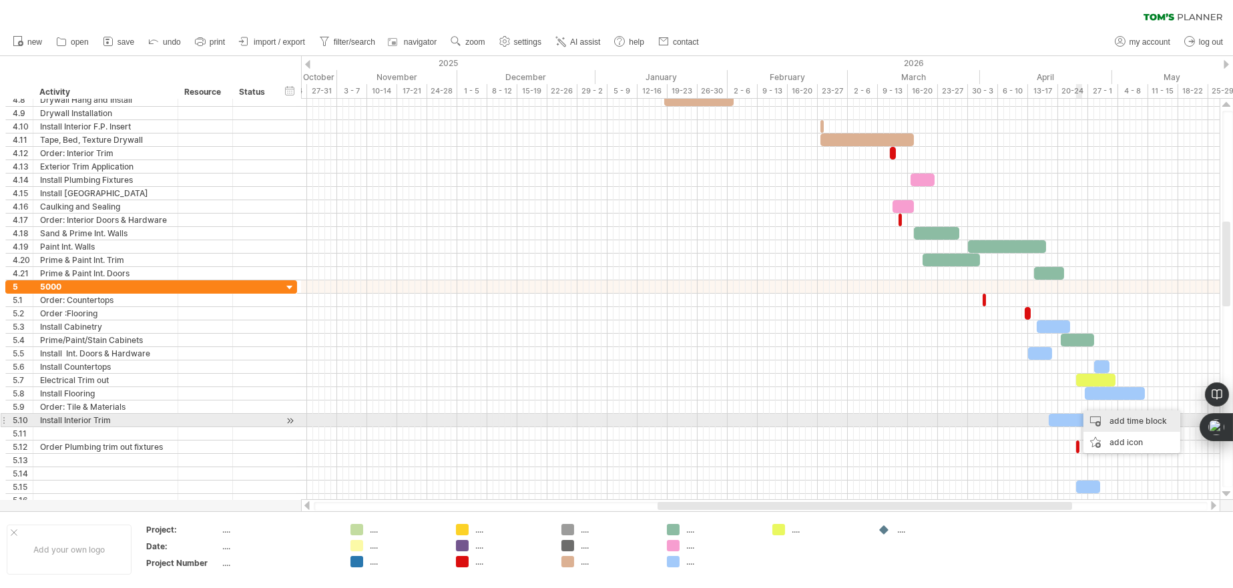
click at [1090, 420] on div "add time block" at bounding box center [1132, 421] width 97 height 21
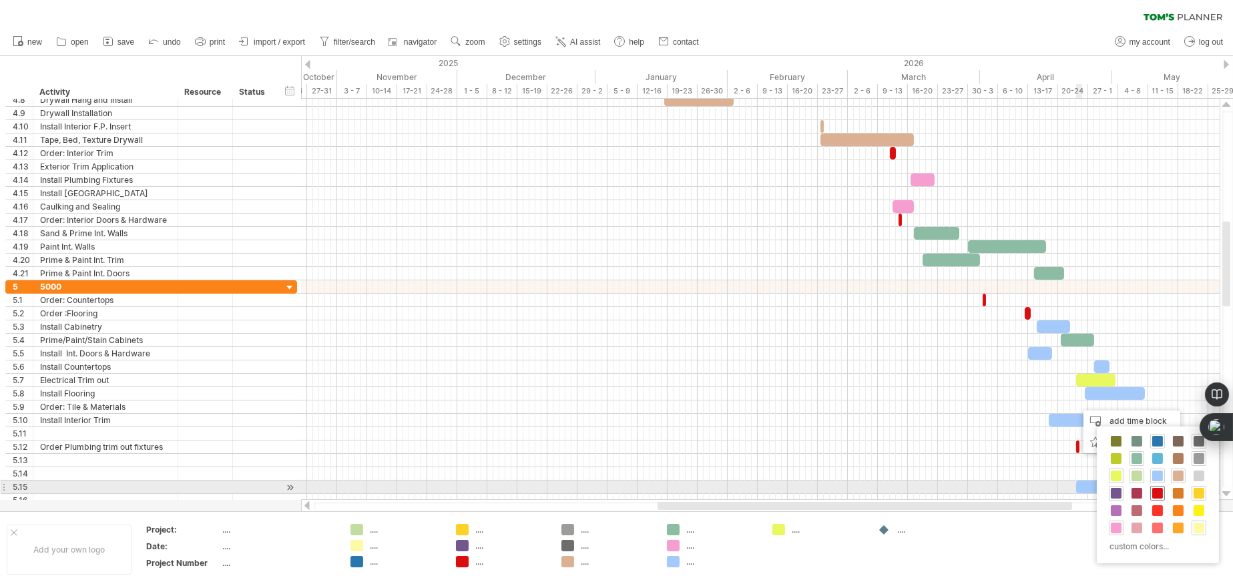
click at [1158, 488] on span at bounding box center [1158, 493] width 11 height 11
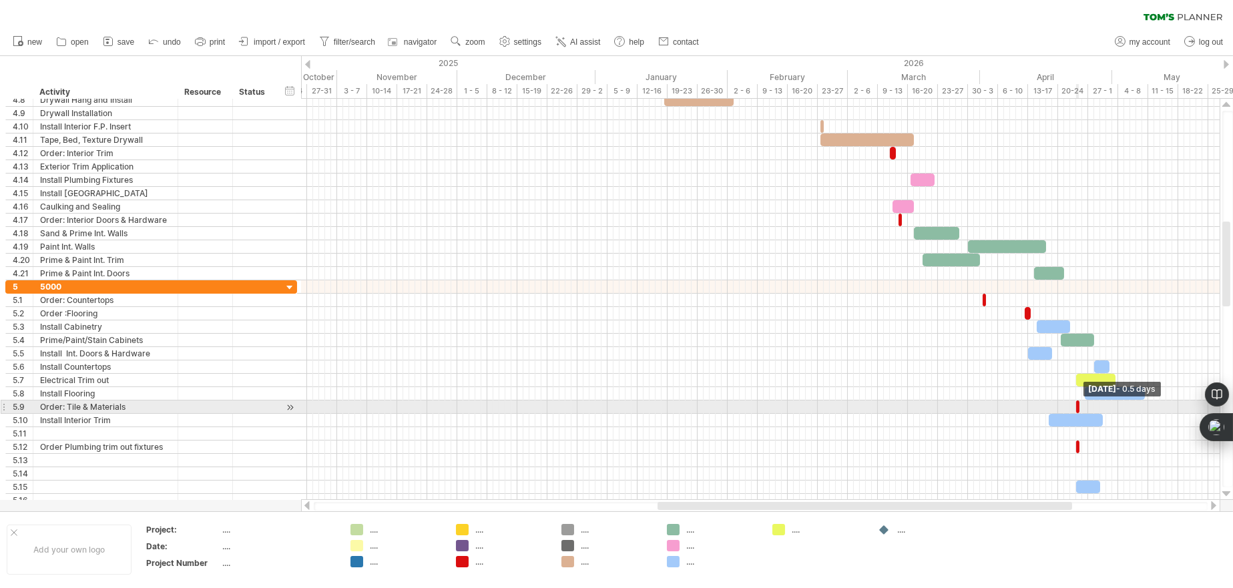
click at [1078, 407] on span at bounding box center [1079, 407] width 5 height 13
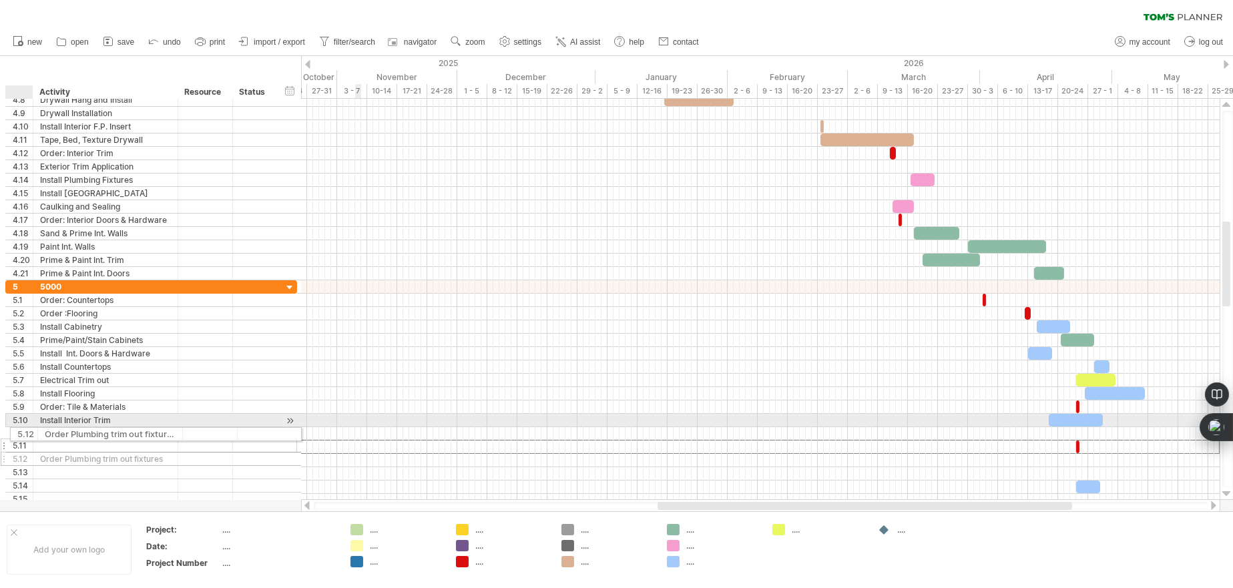
drag, startPoint x: 23, startPoint y: 446, endPoint x: 24, endPoint y: 432, distance: 14.0
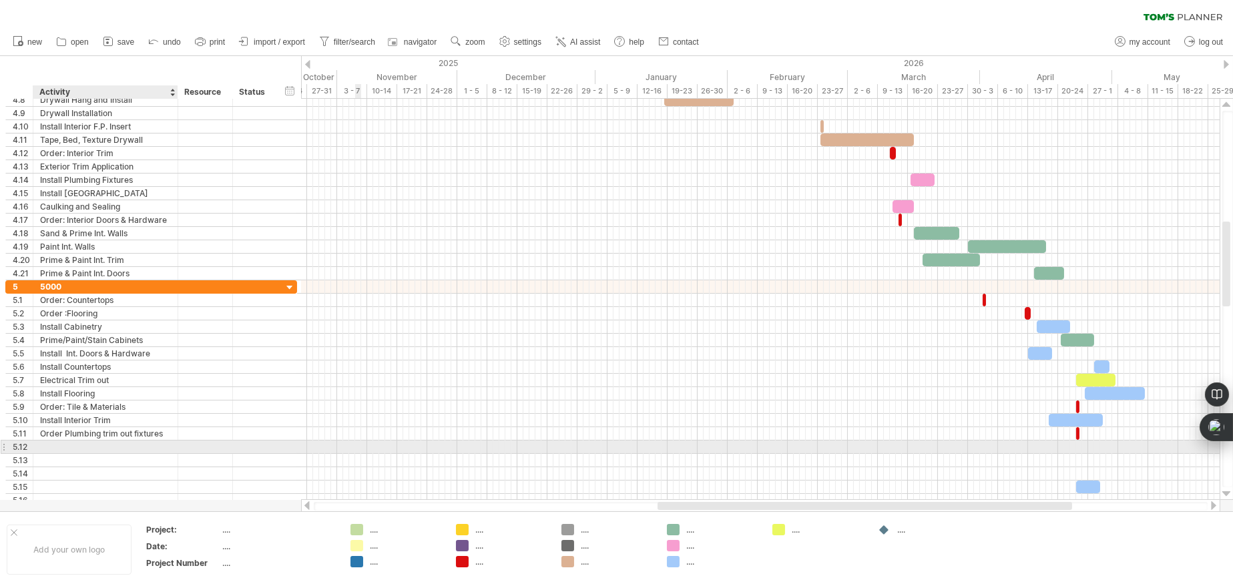
click at [55, 443] on div at bounding box center [105, 447] width 131 height 13
type input "*"
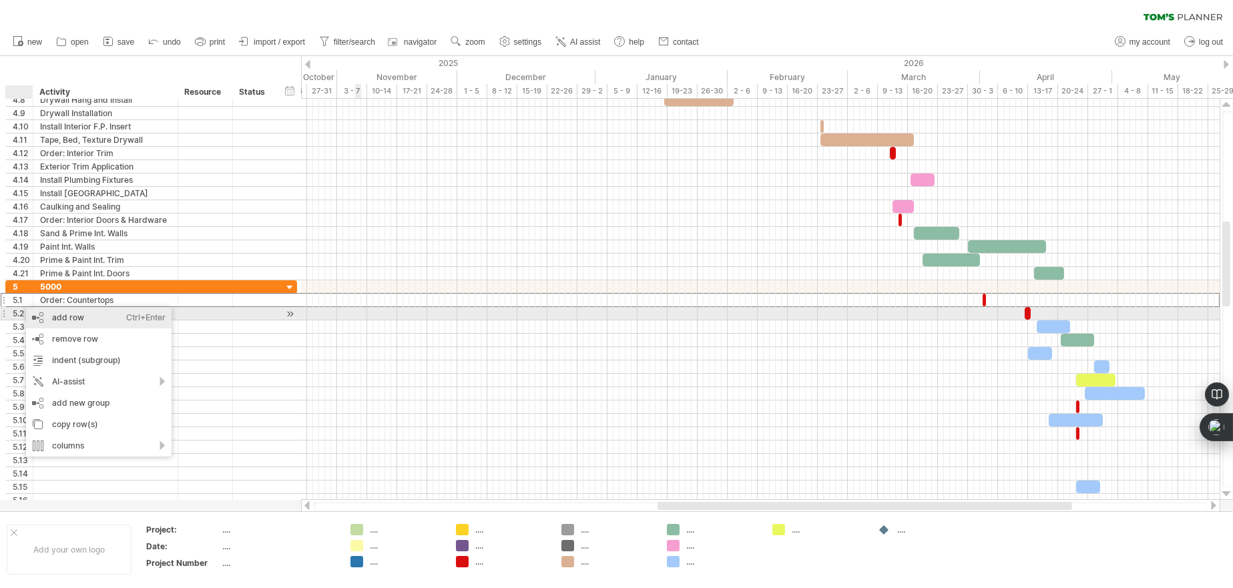
click at [47, 318] on div "add row Ctrl+Enter Cmd+Enter" at bounding box center [99, 317] width 146 height 21
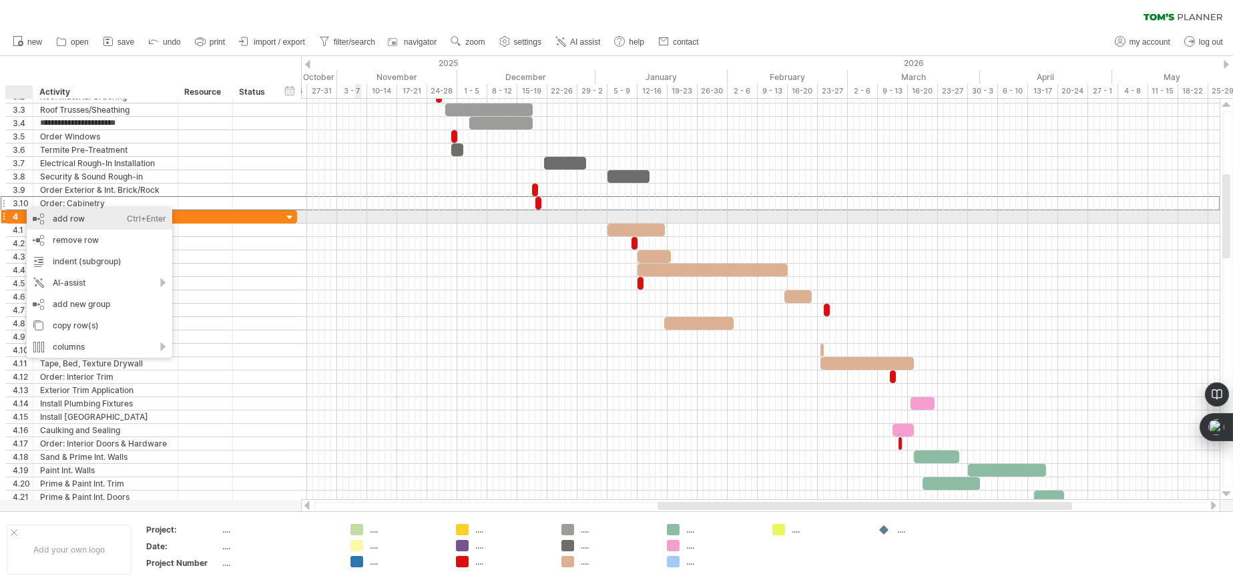
click at [44, 214] on div "add row Ctrl+Enter Cmd+Enter" at bounding box center [100, 218] width 146 height 21
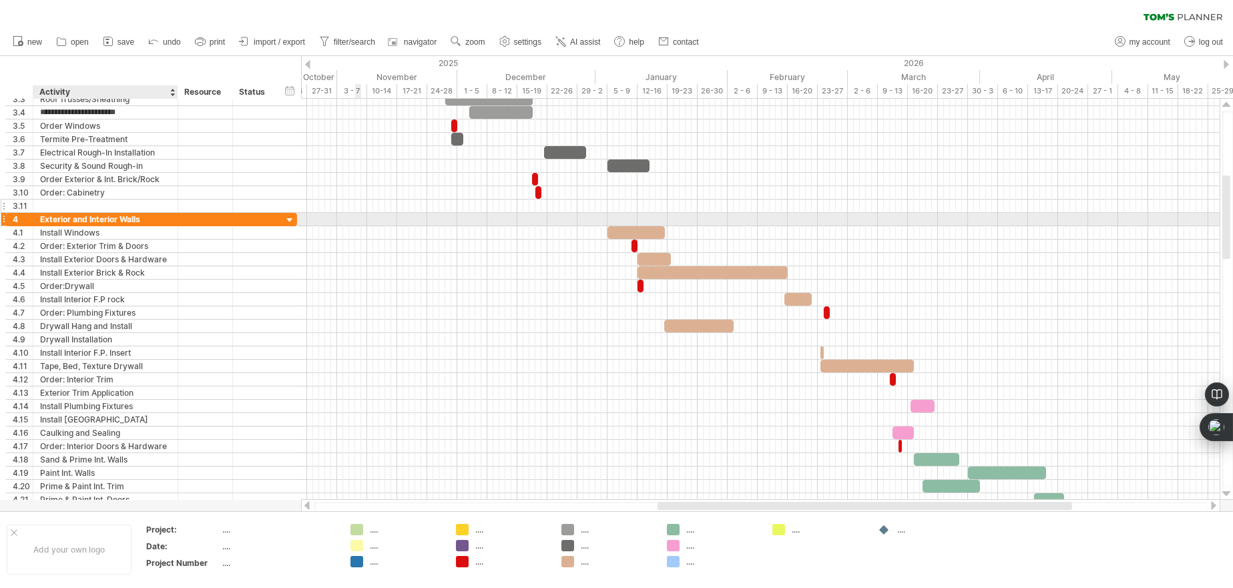
click at [55, 202] on div at bounding box center [105, 206] width 131 height 13
type input "**********"
click at [663, 216] on div "add time block" at bounding box center [698, 220] width 97 height 21
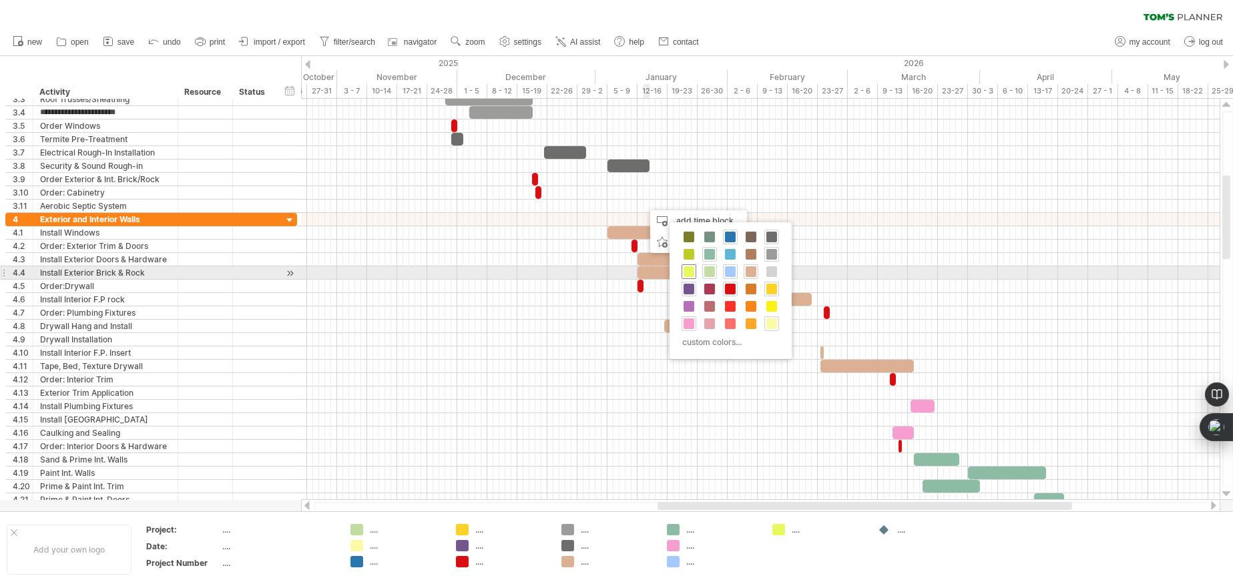
click at [692, 267] on span at bounding box center [689, 271] width 11 height 11
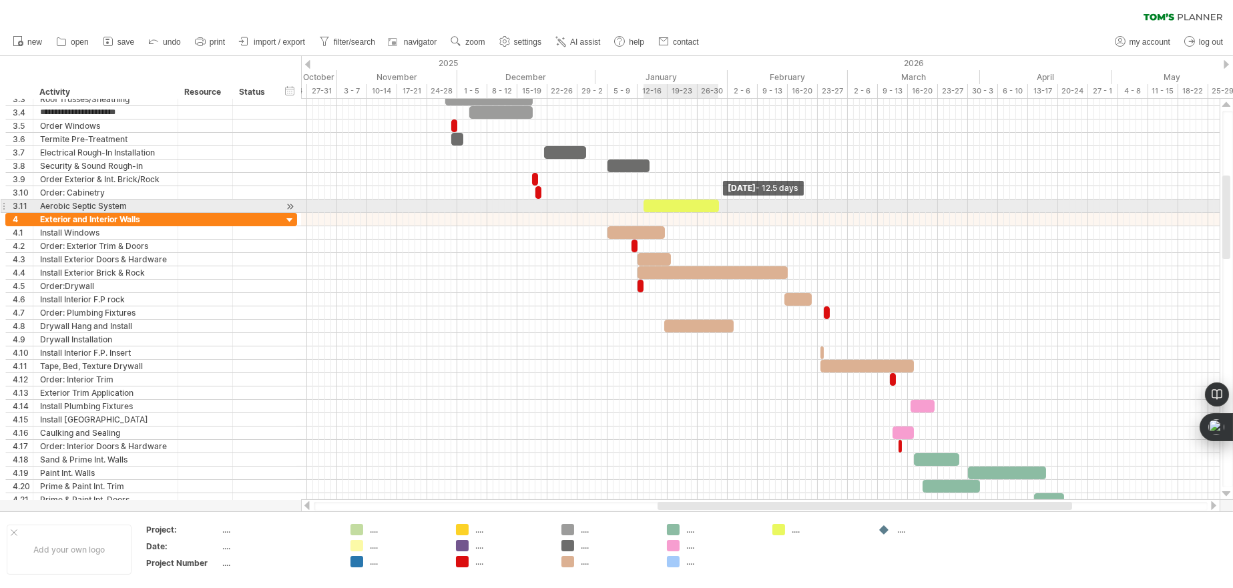
drag, startPoint x: 650, startPoint y: 205, endPoint x: 719, endPoint y: 204, distance: 68.8
click at [719, 204] on span at bounding box center [719, 206] width 5 height 13
click at [677, 203] on div at bounding box center [681, 206] width 75 height 13
drag, startPoint x: 677, startPoint y: 203, endPoint x: 650, endPoint y: 202, distance: 26.7
click at [650, 202] on div at bounding box center [653, 206] width 75 height 13
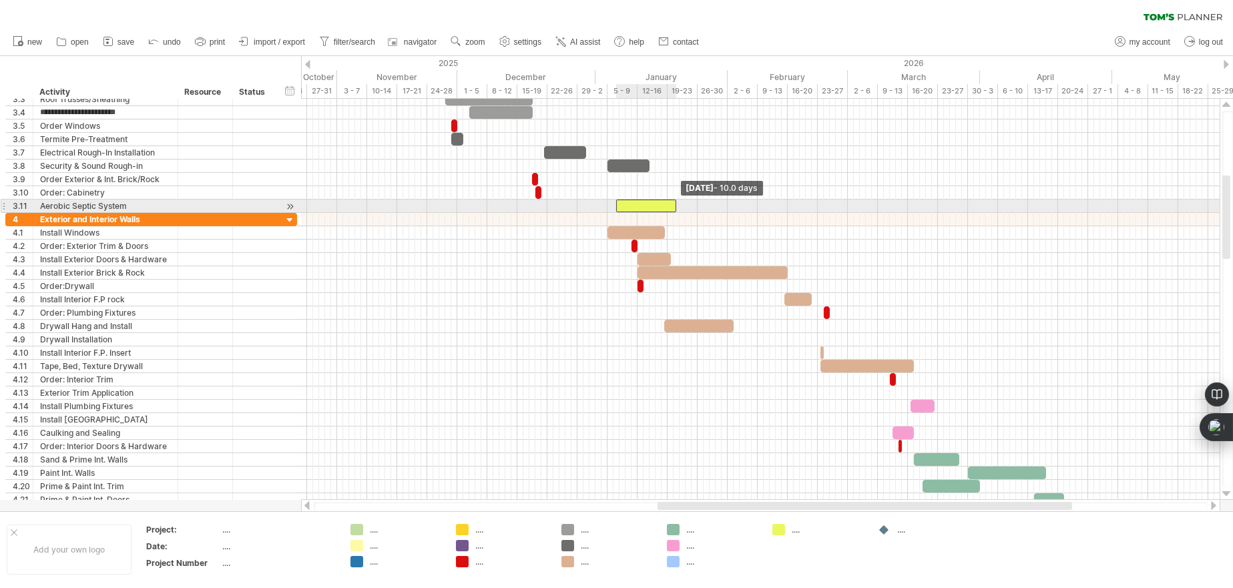
drag, startPoint x: 688, startPoint y: 204, endPoint x: 674, endPoint y: 204, distance: 14.7
click at [674, 204] on span at bounding box center [676, 206] width 5 height 13
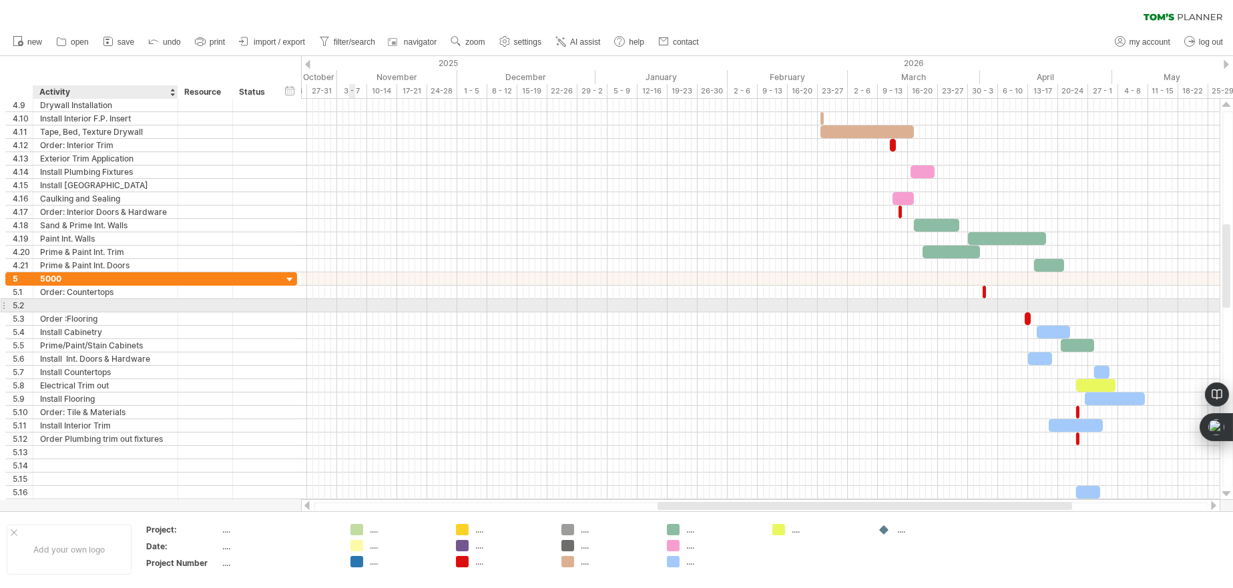
click at [60, 303] on div at bounding box center [105, 305] width 131 height 13
type input "**********"
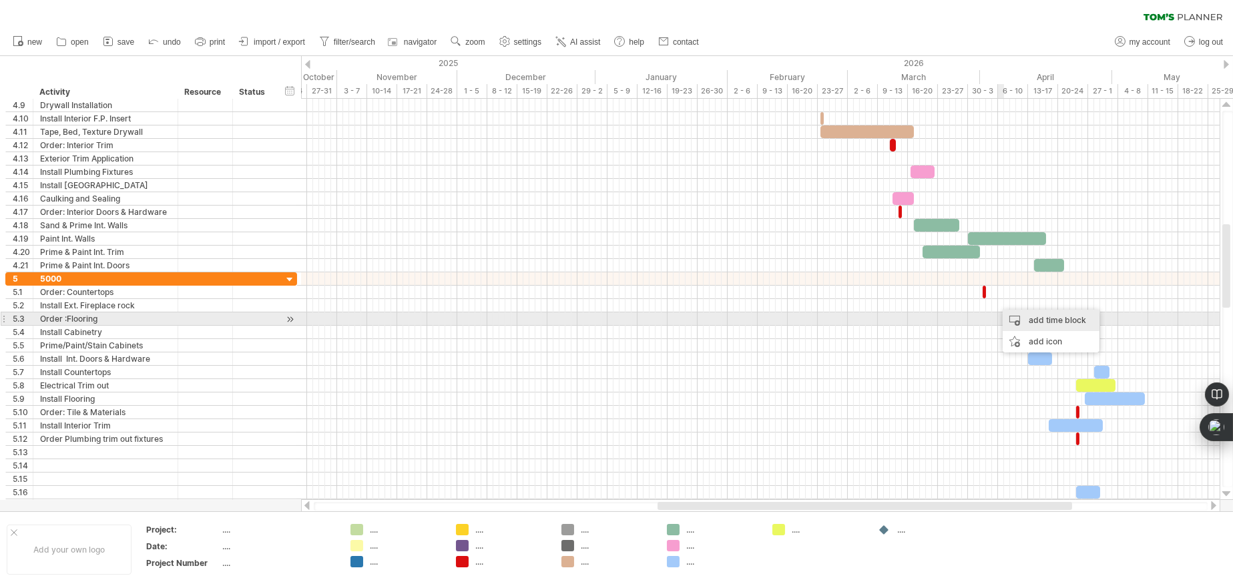
click at [1010, 317] on div "add time block" at bounding box center [1051, 320] width 97 height 21
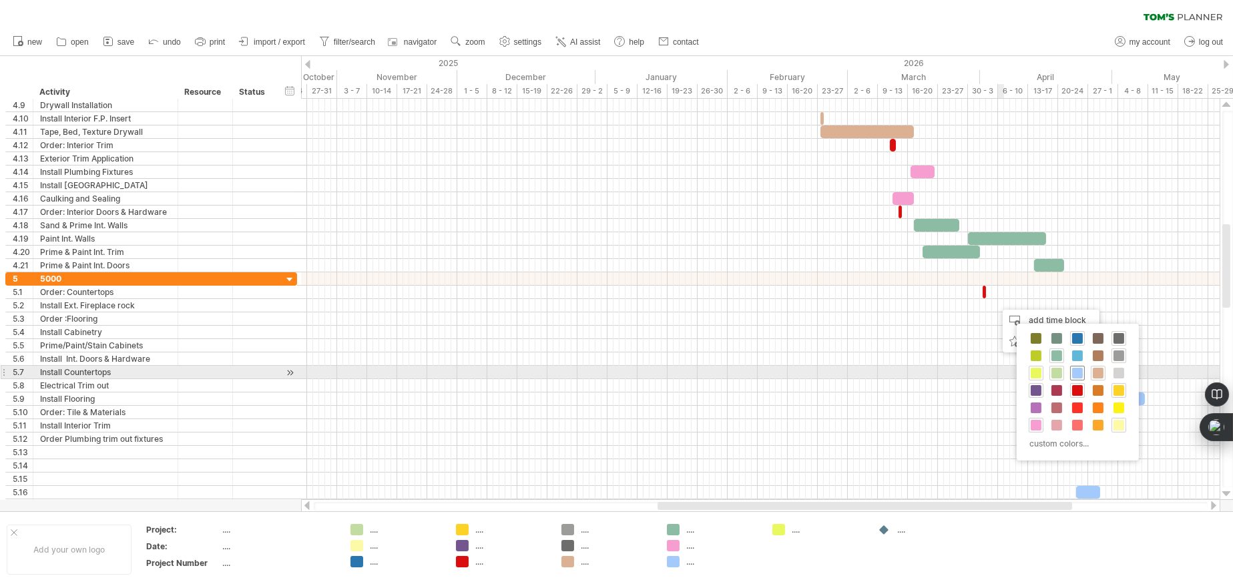
click at [1078, 372] on span at bounding box center [1077, 373] width 11 height 11
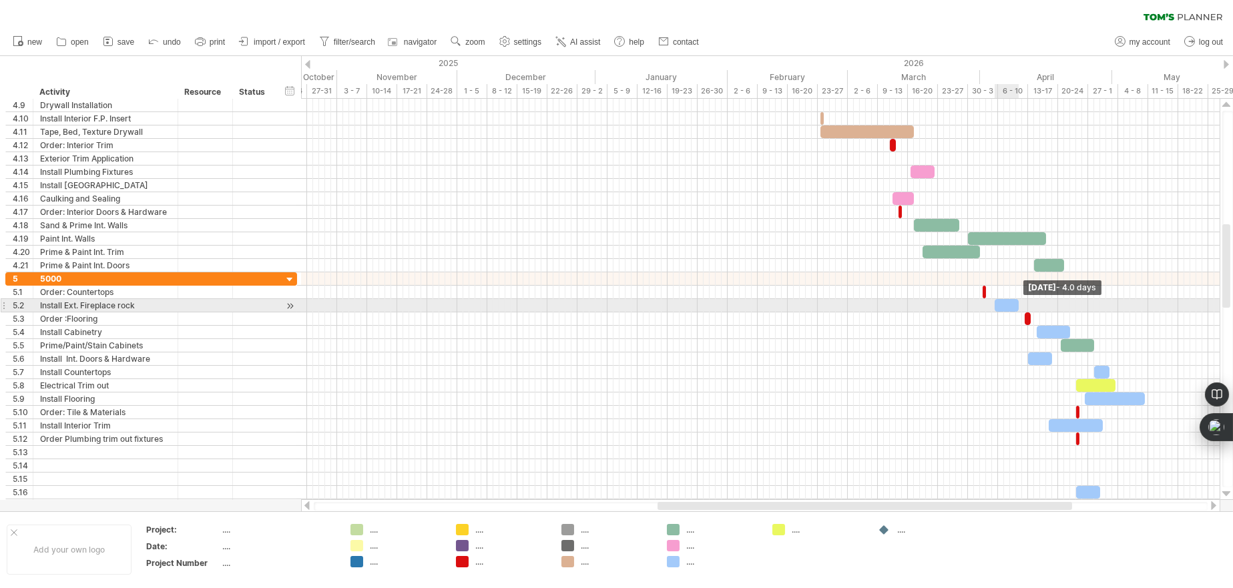
drag, startPoint x: 1002, startPoint y: 306, endPoint x: 1020, endPoint y: 304, distance: 17.4
click at [1020, 304] on span at bounding box center [1018, 305] width 5 height 13
drag, startPoint x: 1010, startPoint y: 303, endPoint x: 1002, endPoint y: 303, distance: 8.0
click at [1002, 303] on div at bounding box center [998, 305] width 24 height 13
click at [1005, 304] on span at bounding box center [1007, 305] width 5 height 13
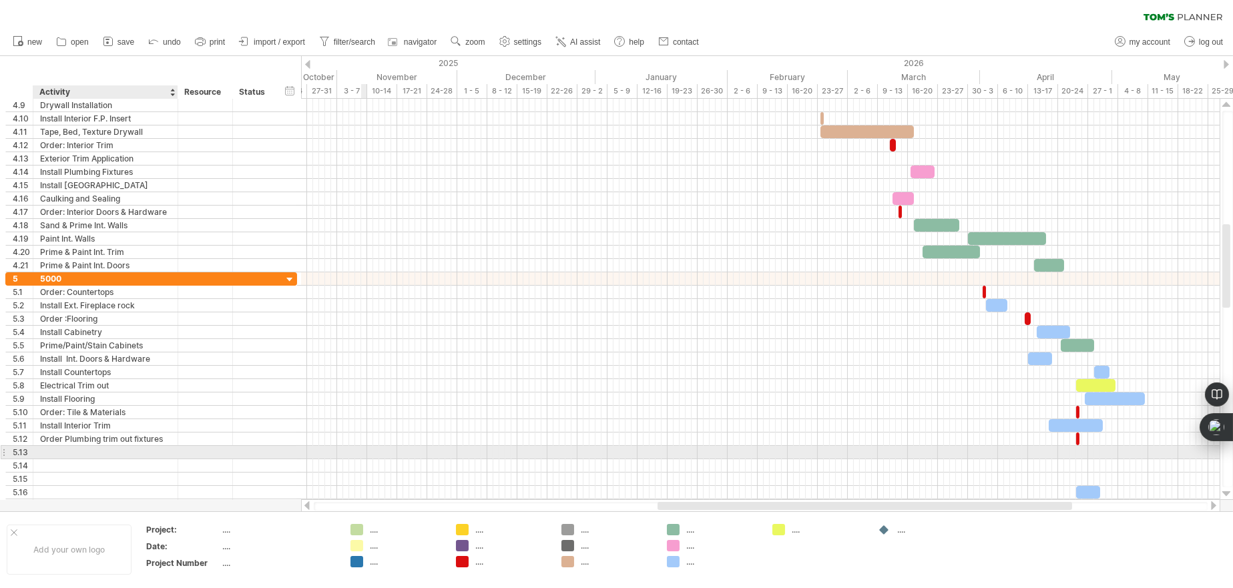
click at [138, 451] on div at bounding box center [105, 452] width 131 height 13
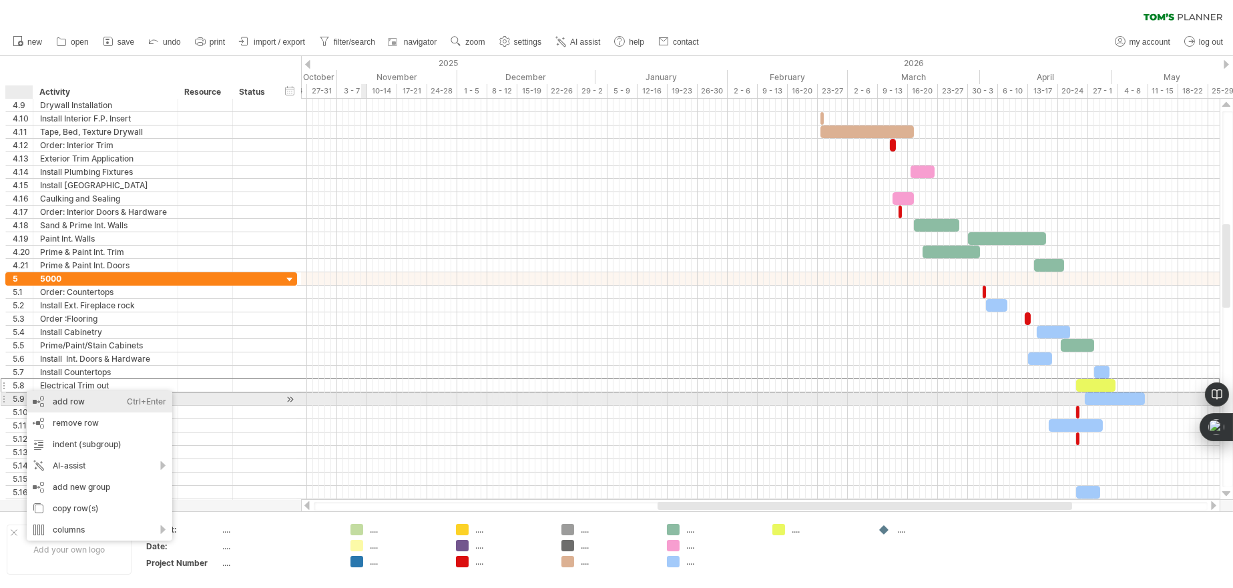
click at [52, 400] on div "add row Ctrl+Enter Cmd+Enter" at bounding box center [100, 401] width 146 height 21
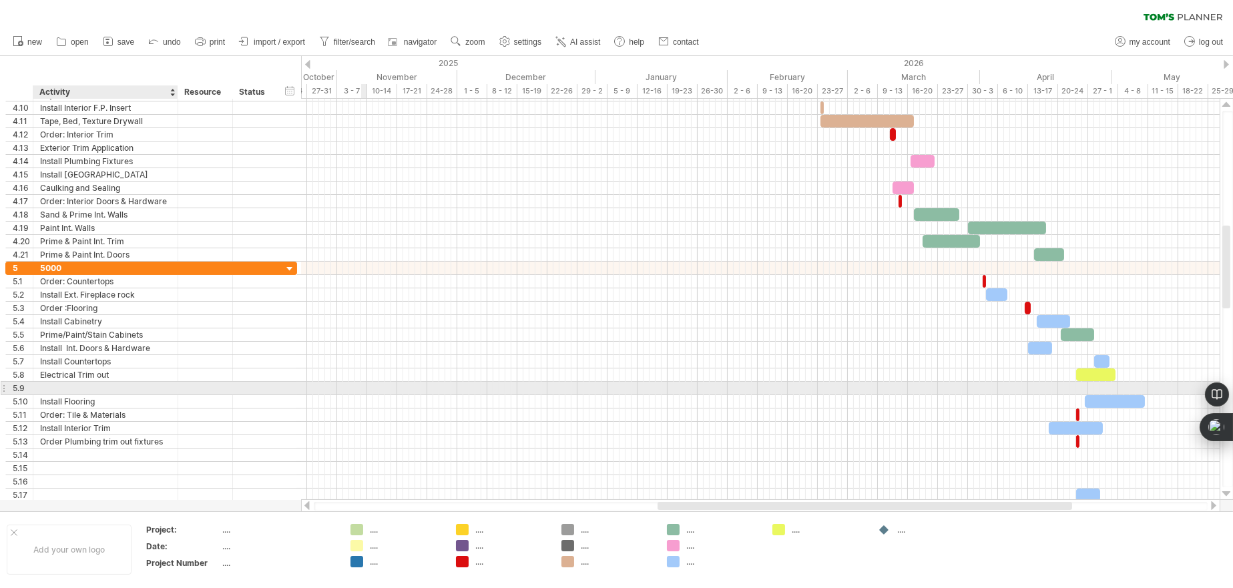
click at [64, 385] on div at bounding box center [105, 388] width 131 height 13
click at [40, 385] on input "**********" at bounding box center [105, 388] width 131 height 13
type input "**********"
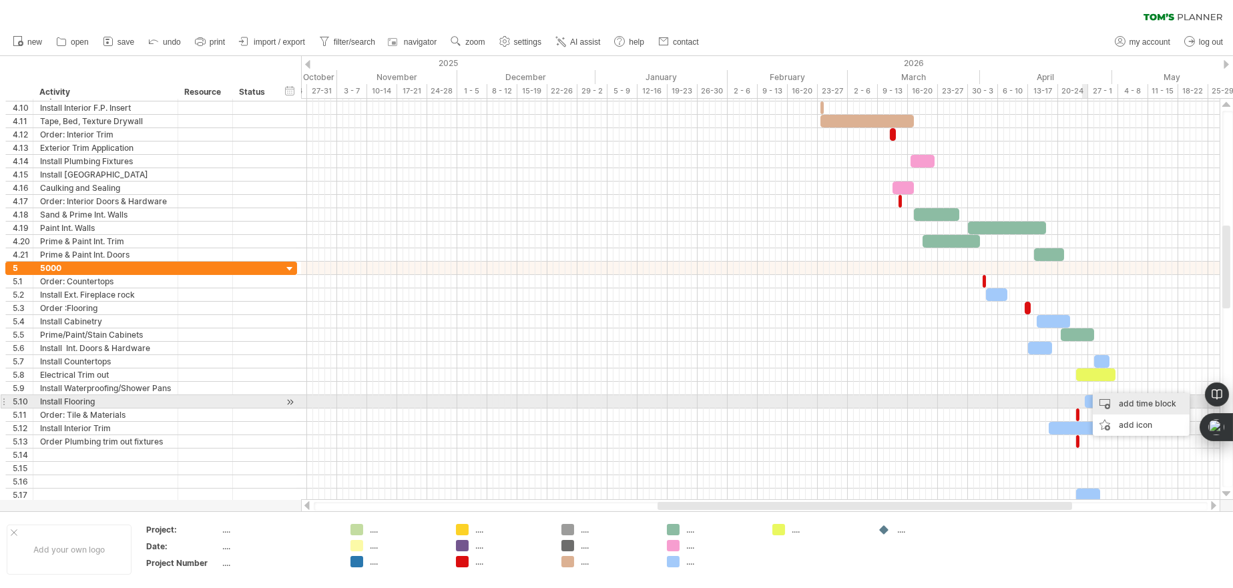
click at [1119, 405] on div "add time block" at bounding box center [1141, 403] width 97 height 21
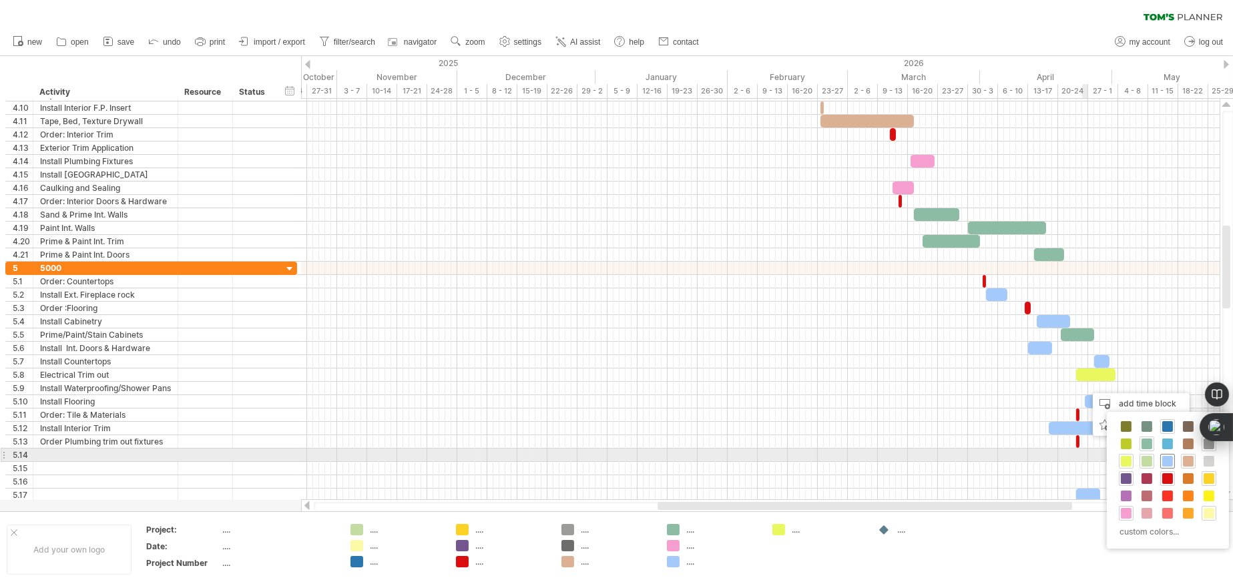
click at [1169, 456] on span at bounding box center [1168, 461] width 11 height 11
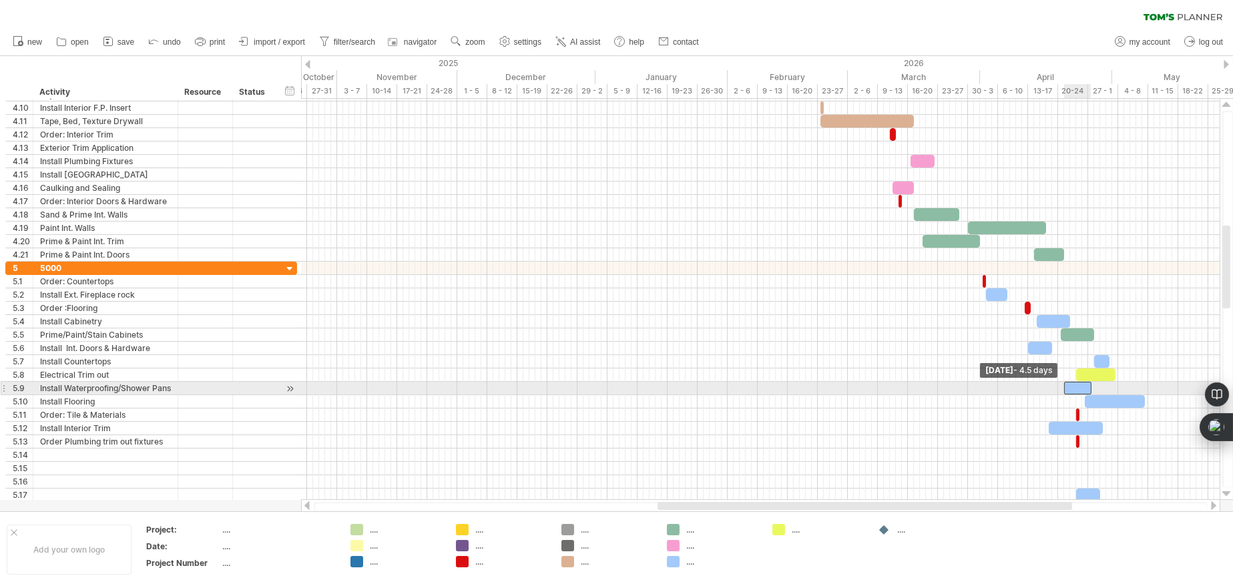
drag, startPoint x: 1086, startPoint y: 387, endPoint x: 1066, endPoint y: 389, distance: 20.9
click at [1066, 389] on span at bounding box center [1064, 388] width 5 height 13
click at [1085, 386] on div at bounding box center [1080, 388] width 27 height 13
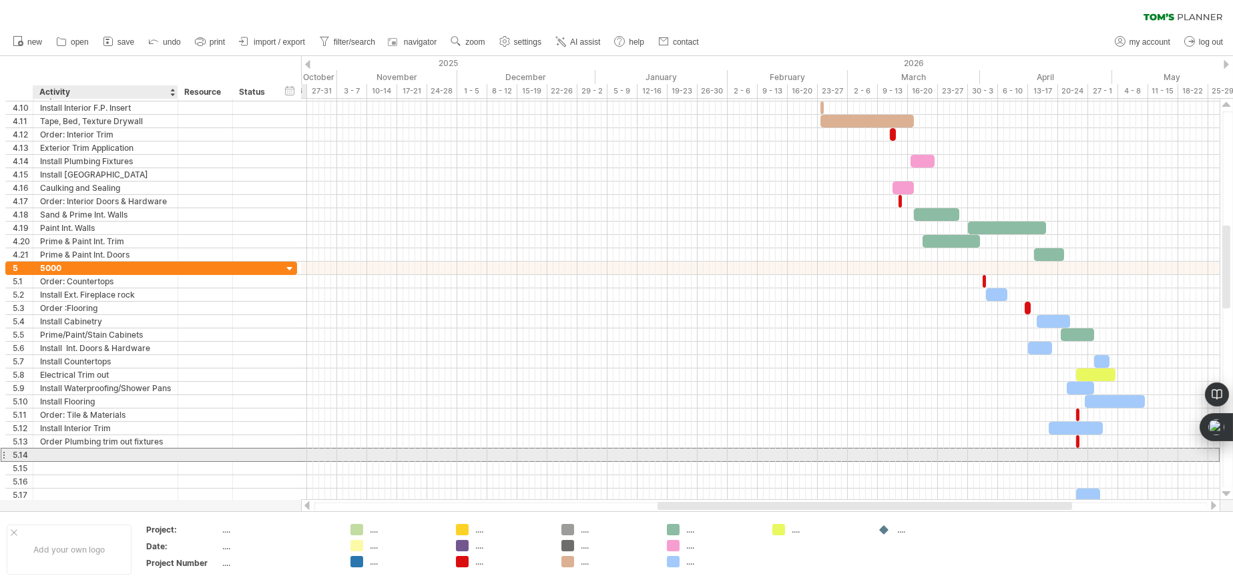
click at [120, 451] on div at bounding box center [105, 455] width 131 height 13
type input "**********"
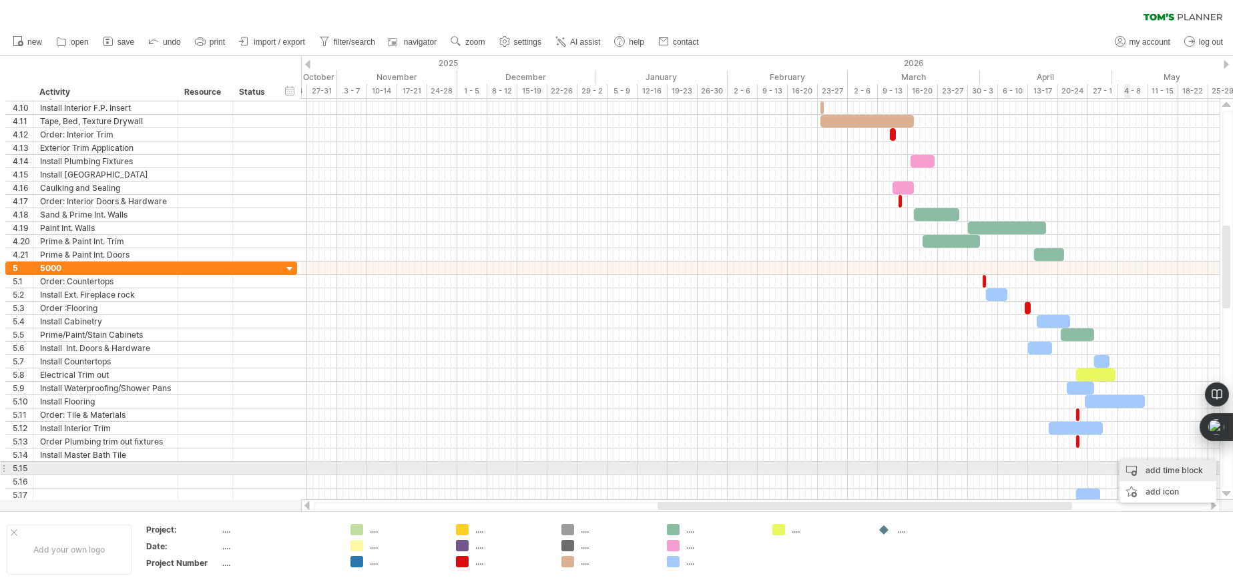
click at [1146, 468] on div "add time block" at bounding box center [1168, 470] width 97 height 21
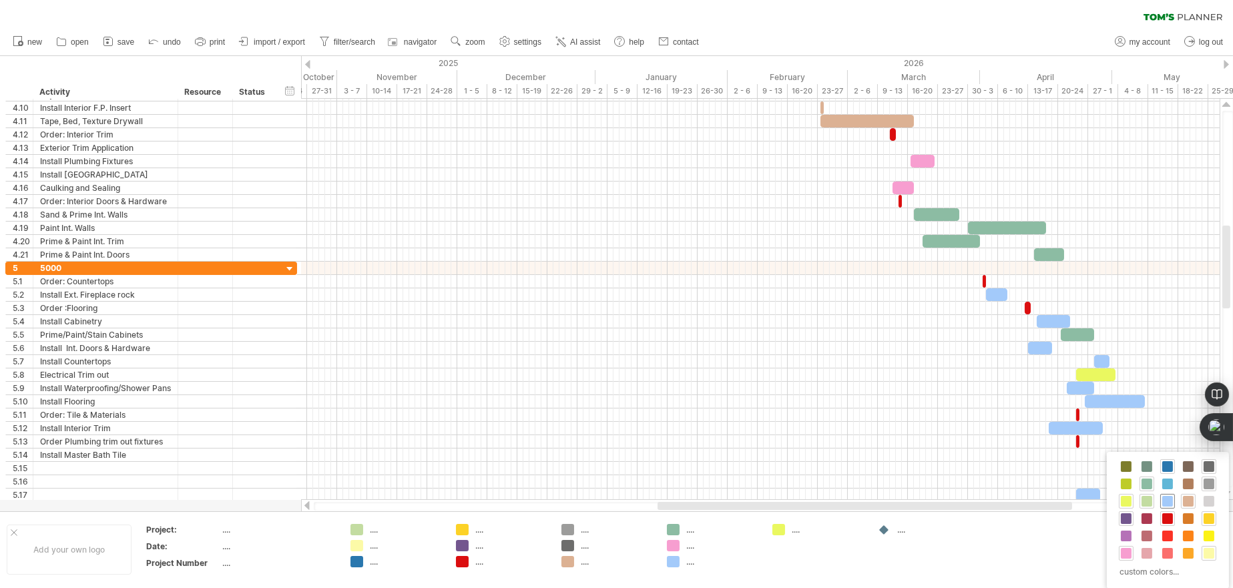
click at [1171, 501] on span at bounding box center [1168, 501] width 11 height 11
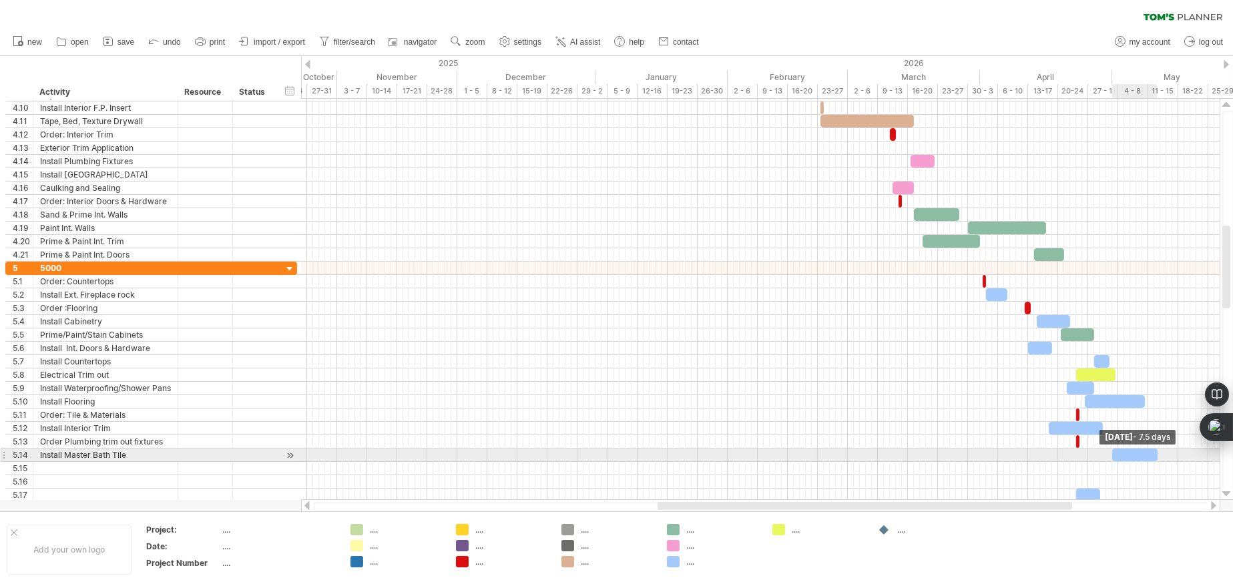
drag, startPoint x: 1119, startPoint y: 453, endPoint x: 1158, endPoint y: 453, distance: 38.7
click at [1158, 453] on span at bounding box center [1157, 455] width 5 height 13
drag, startPoint x: 1126, startPoint y: 452, endPoint x: 1107, endPoint y: 453, distance: 18.7
click at [1107, 453] on div at bounding box center [1116, 455] width 45 height 13
drag, startPoint x: 1136, startPoint y: 452, endPoint x: 1127, endPoint y: 453, distance: 8.8
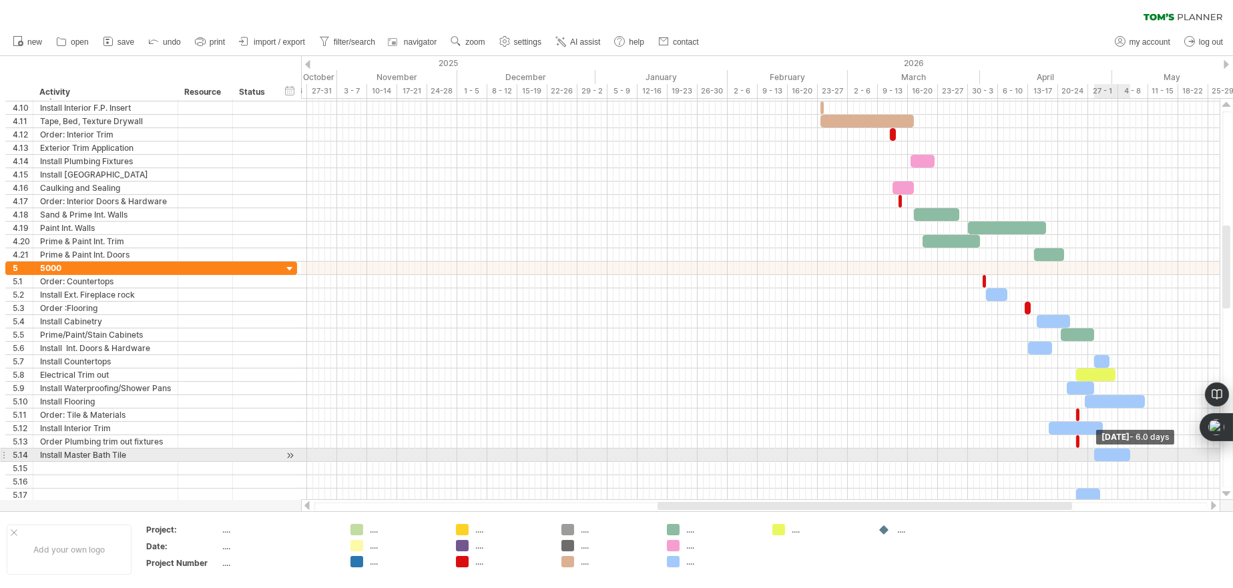
click at [1128, 453] on span at bounding box center [1130, 455] width 5 height 13
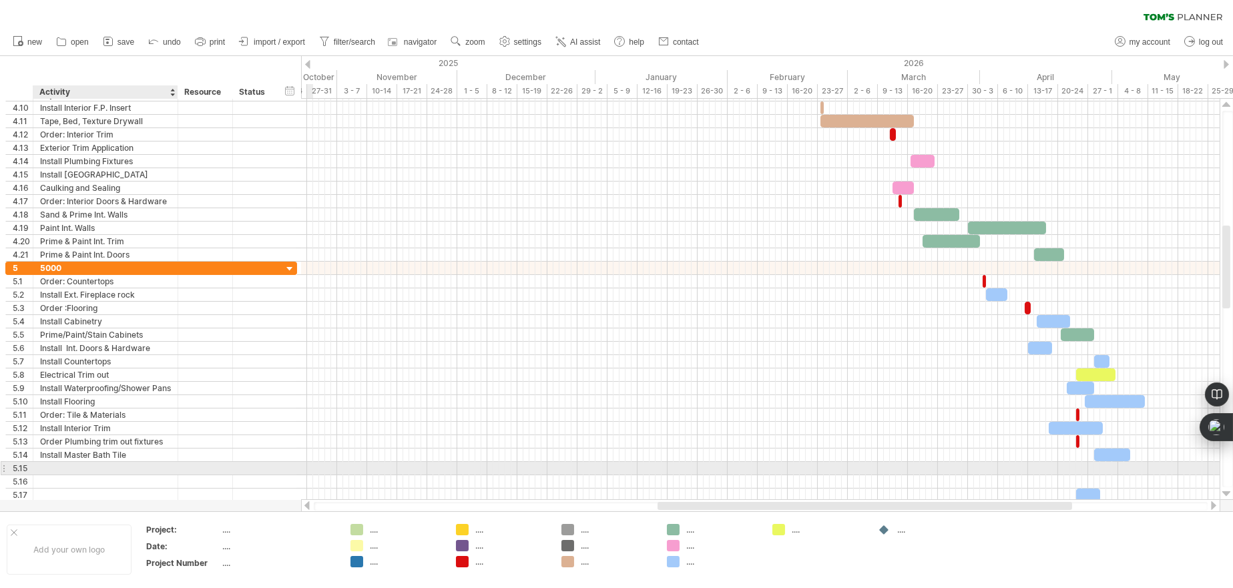
click at [142, 466] on div at bounding box center [105, 468] width 131 height 13
click at [81, 465] on div at bounding box center [105, 468] width 131 height 13
type input "**********"
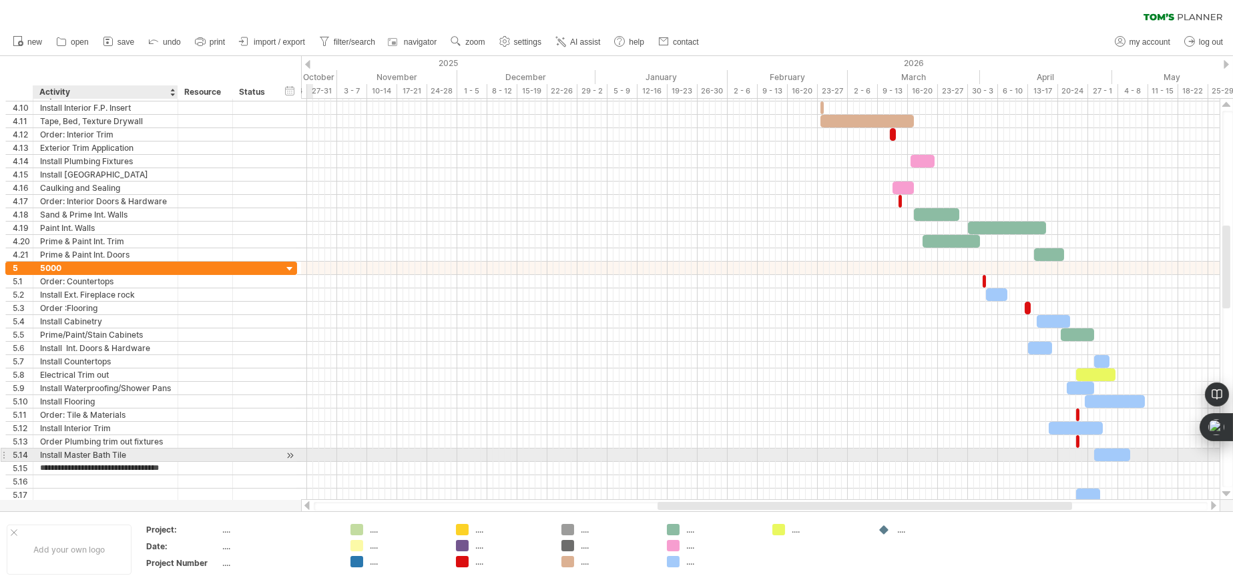
click at [122, 453] on div "Install Master Bath Tile" at bounding box center [105, 455] width 131 height 13
click at [156, 451] on input "**********" at bounding box center [105, 455] width 131 height 13
type input "*"
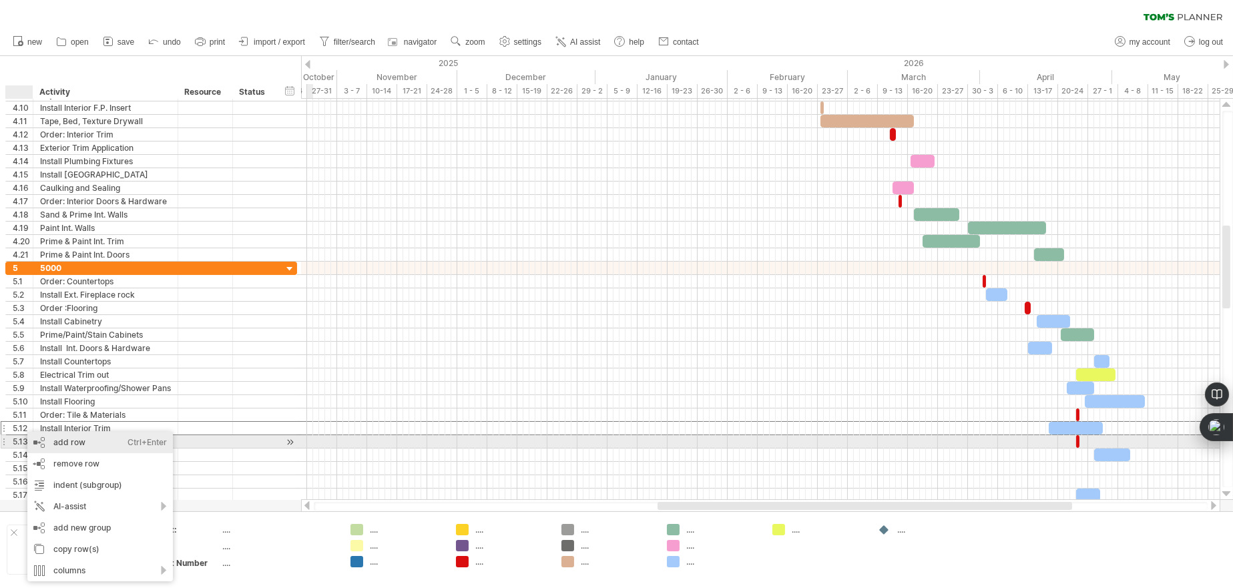
click at [61, 441] on div "add row Ctrl+Enter Cmd+Enter" at bounding box center [100, 442] width 146 height 21
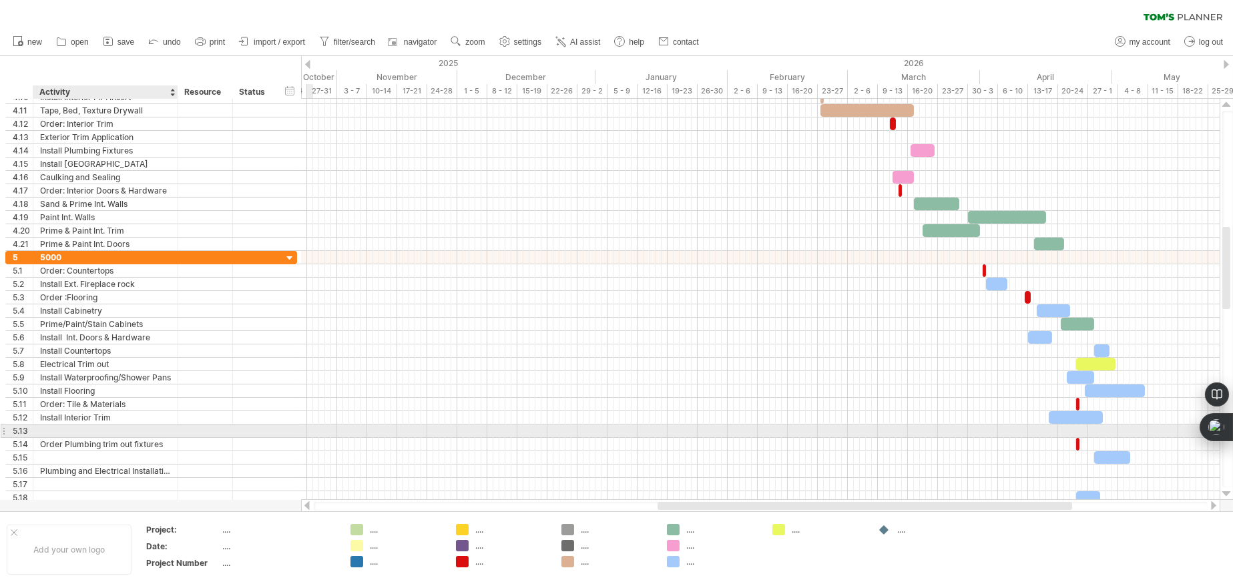
click at [80, 429] on div at bounding box center [105, 431] width 131 height 13
type input "**********"
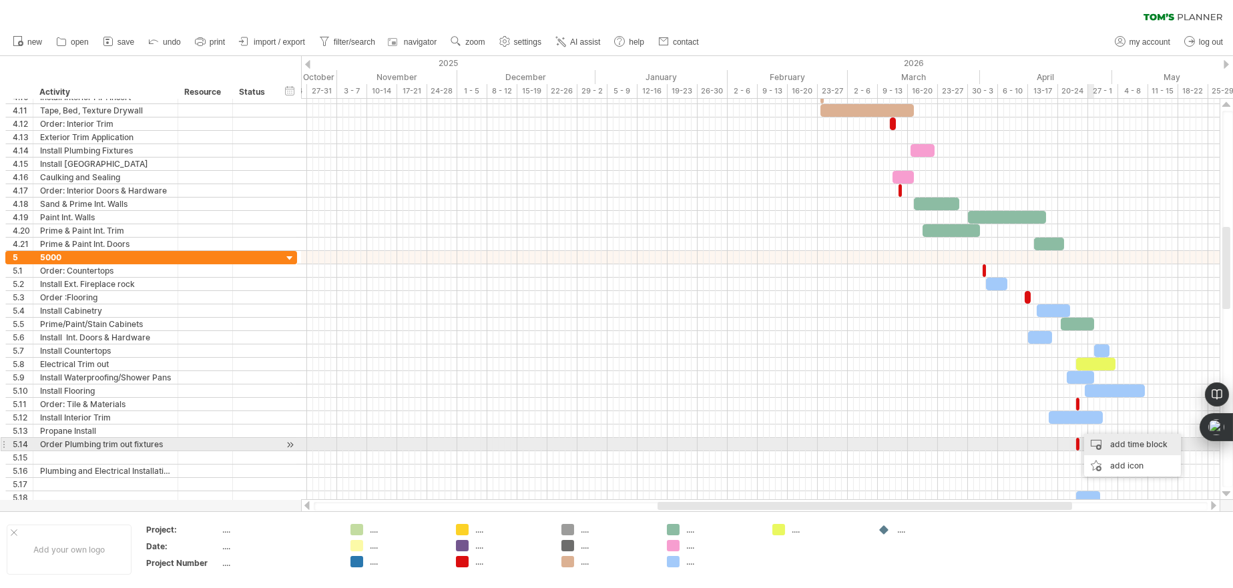
click at [1121, 447] on div "add time block" at bounding box center [1132, 444] width 97 height 21
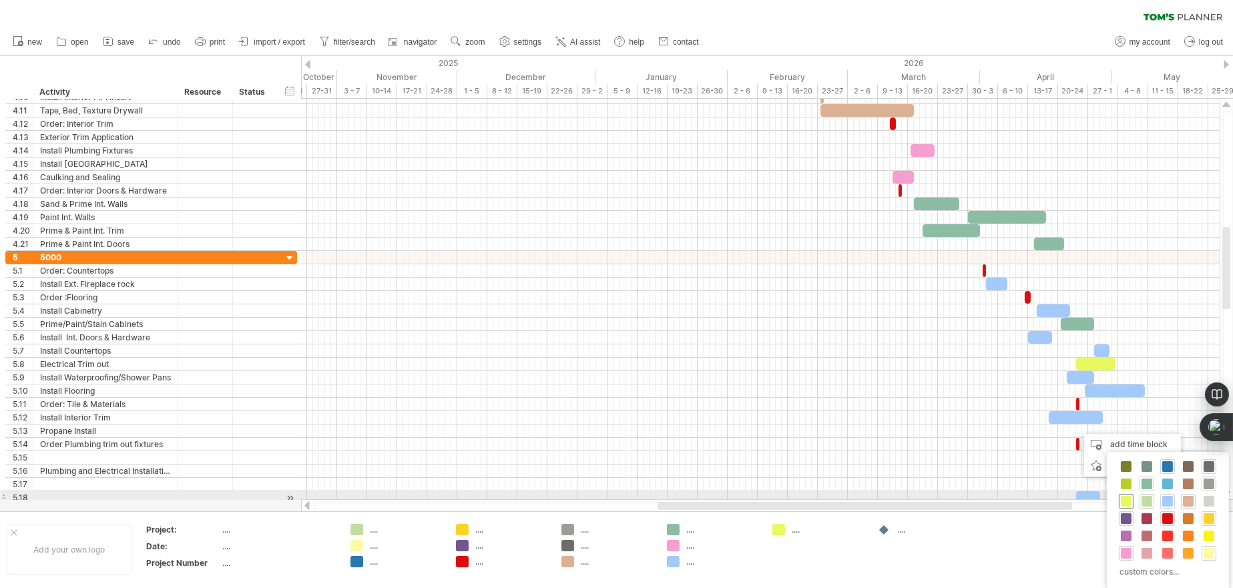
click at [1127, 498] on span at bounding box center [1126, 501] width 11 height 11
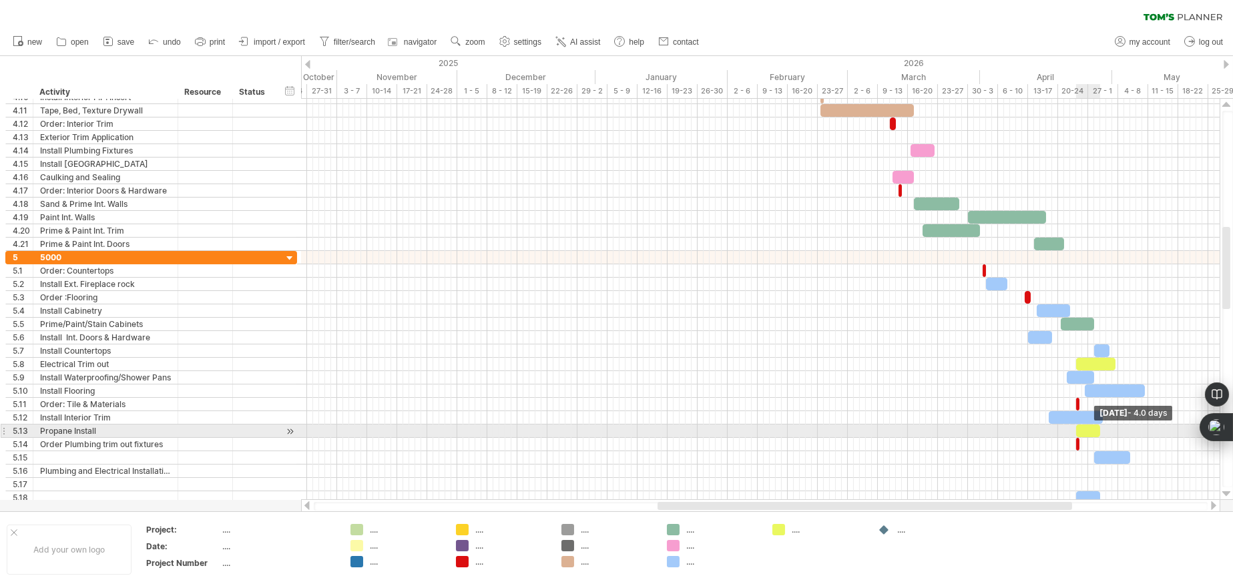
drag, startPoint x: 1081, startPoint y: 429, endPoint x: 1099, endPoint y: 429, distance: 18.0
click at [1099, 429] on span at bounding box center [1100, 431] width 5 height 13
drag, startPoint x: 1090, startPoint y: 431, endPoint x: 1048, endPoint y: 436, distance: 42.3
click at [1048, 436] on div at bounding box center [1046, 431] width 24 height 13
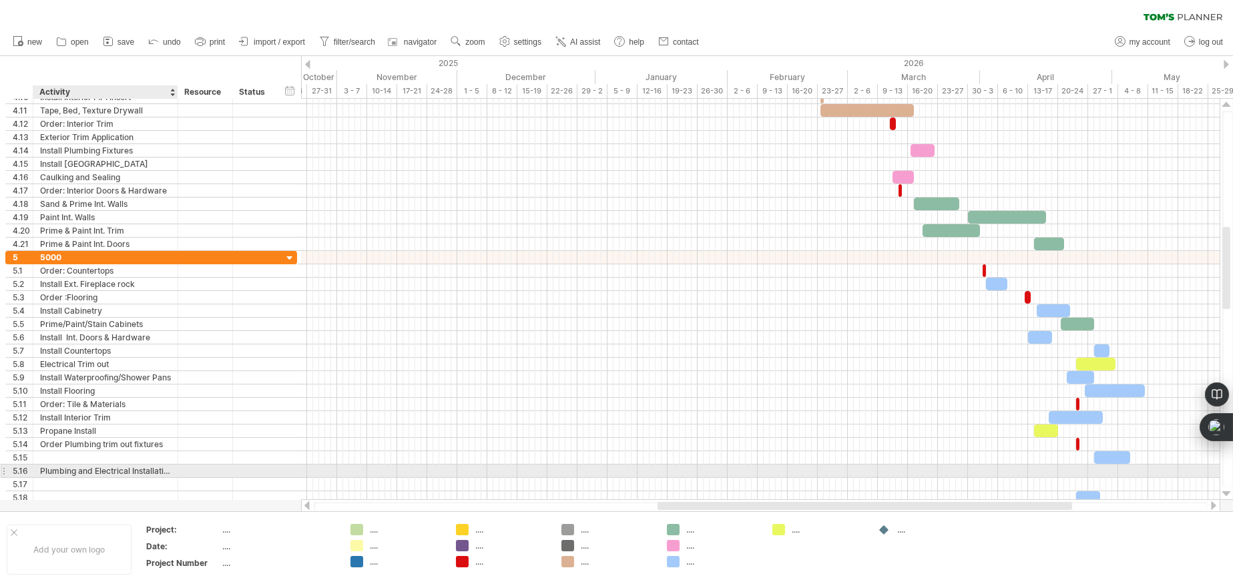
click at [157, 469] on div "Plumbing and Electrical Installation" at bounding box center [105, 471] width 131 height 13
click at [170, 470] on input "**********" at bounding box center [105, 471] width 131 height 13
type input "*"
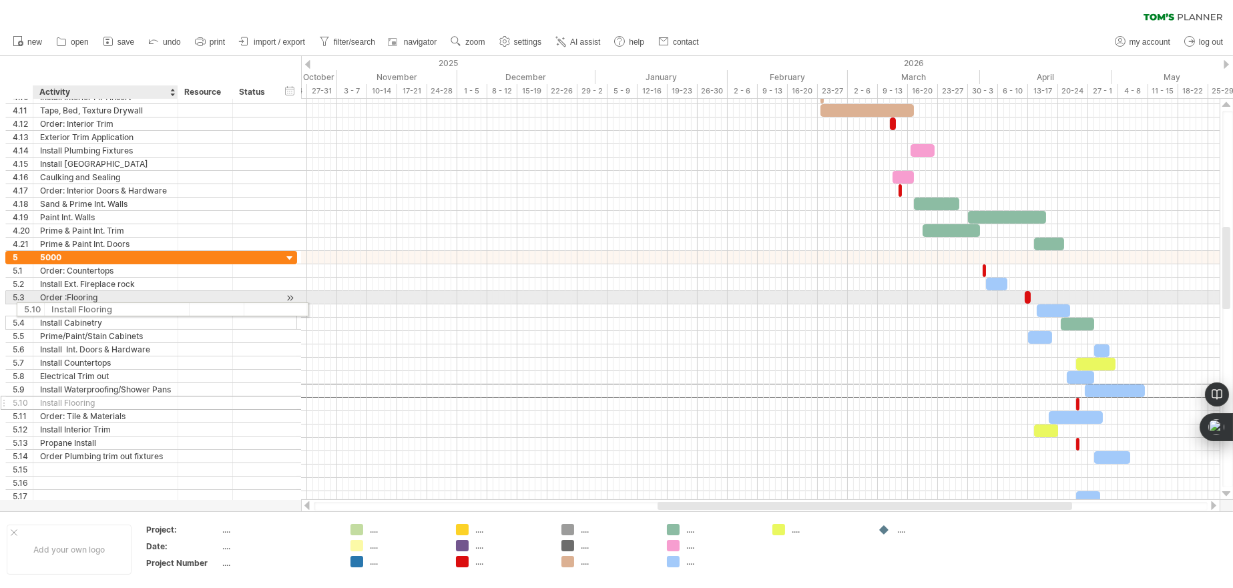
drag, startPoint x: 85, startPoint y: 389, endPoint x: 92, endPoint y: 307, distance: 81.8
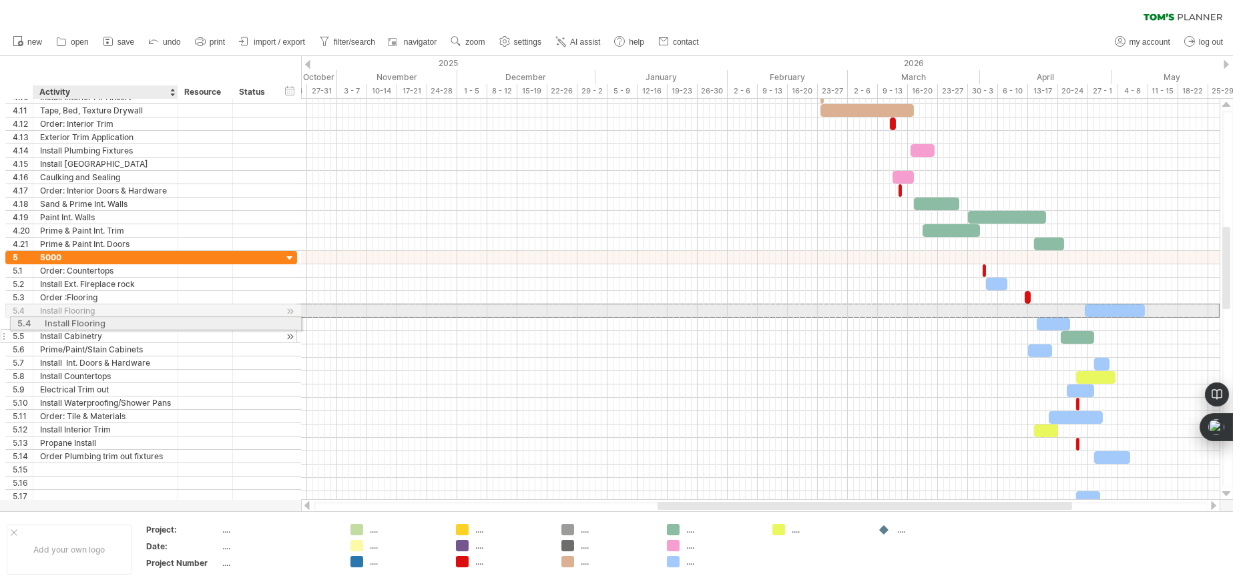
drag, startPoint x: 99, startPoint y: 308, endPoint x: 100, endPoint y: 321, distance: 13.4
click at [100, 321] on div "**********" at bounding box center [151, 384] width 292 height 266
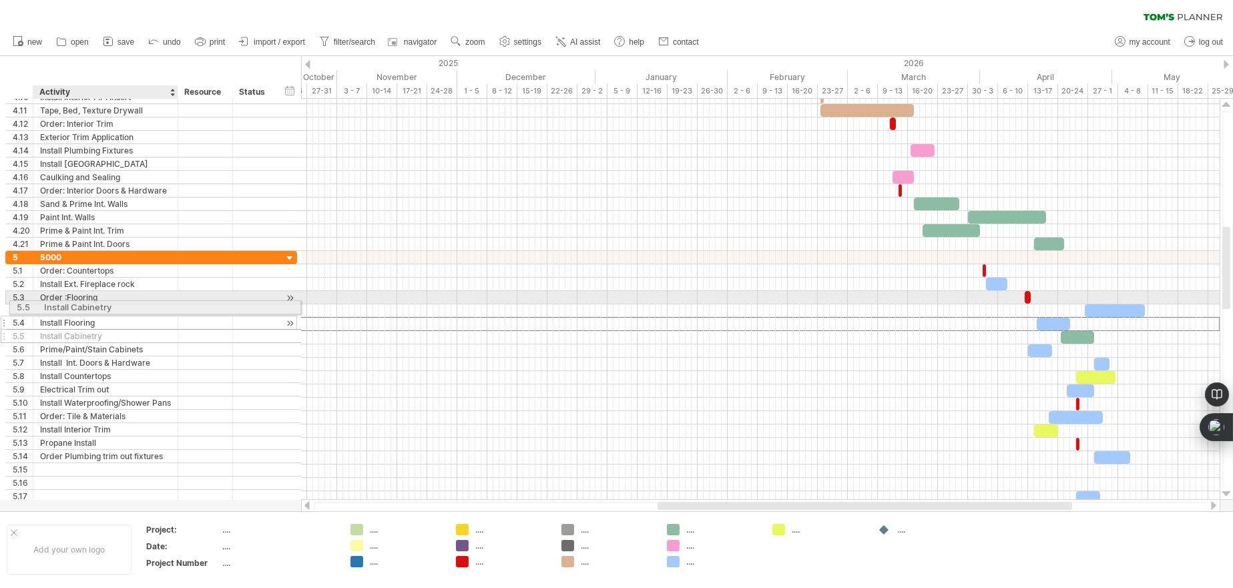
drag, startPoint x: 106, startPoint y: 323, endPoint x: 106, endPoint y: 305, distance: 18.0
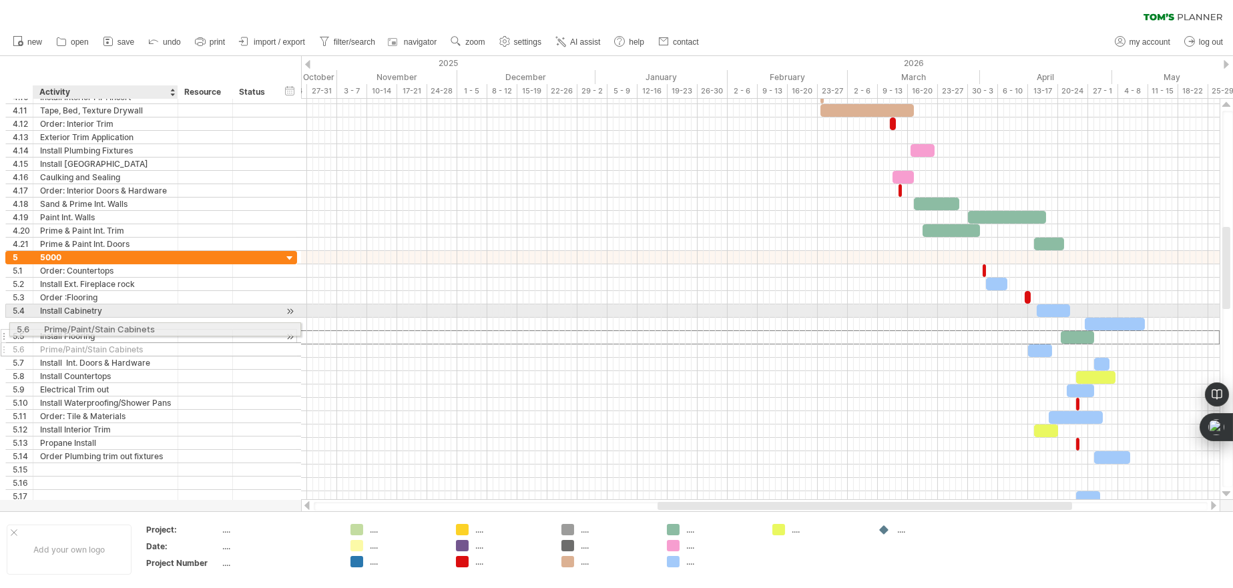
drag, startPoint x: 146, startPoint y: 337, endPoint x: 146, endPoint y: 325, distance: 12.7
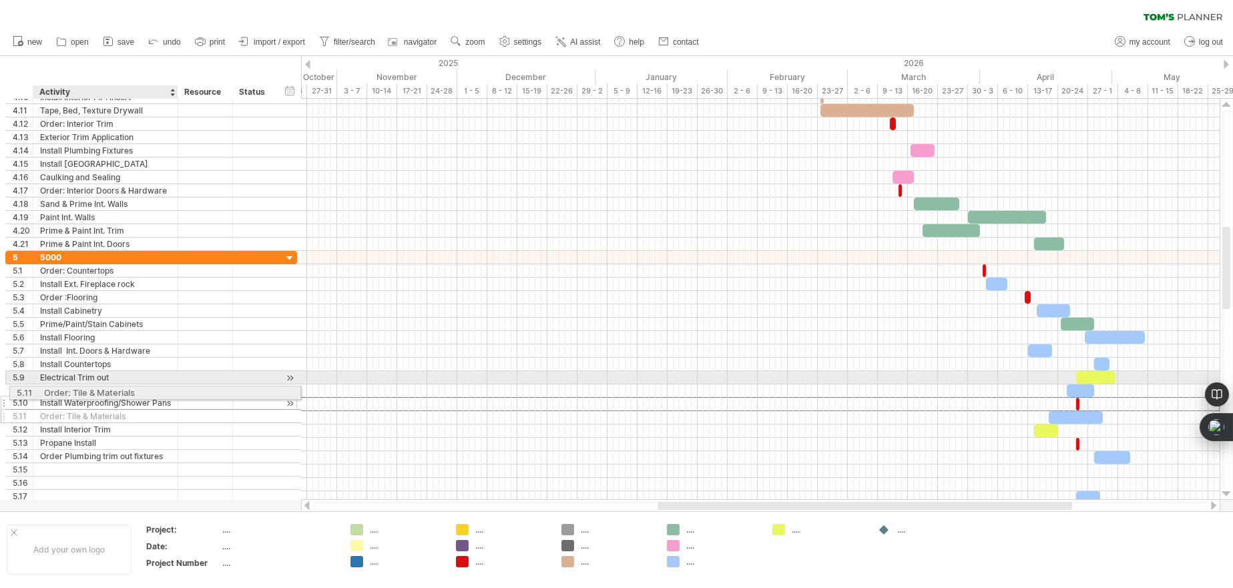
drag, startPoint x: 139, startPoint y: 403, endPoint x: 139, endPoint y: 388, distance: 15.4
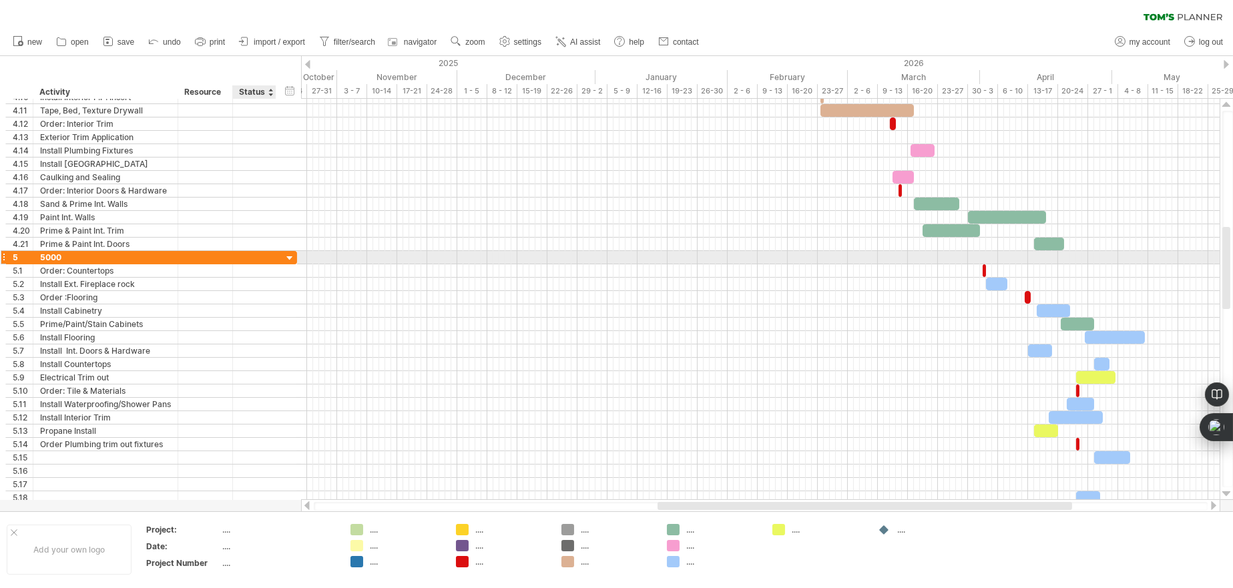
click at [292, 257] on div at bounding box center [290, 258] width 13 height 13
click at [287, 256] on div at bounding box center [290, 258] width 13 height 13
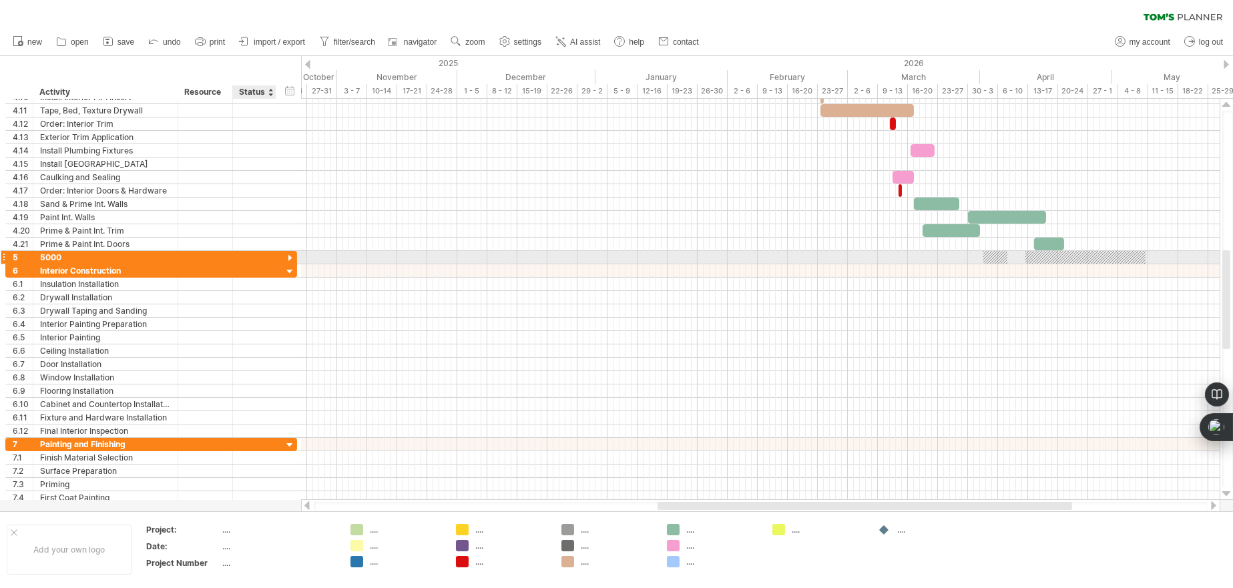
click at [246, 252] on div at bounding box center [254, 257] width 29 height 13
click at [291, 253] on div at bounding box center [290, 258] width 13 height 13
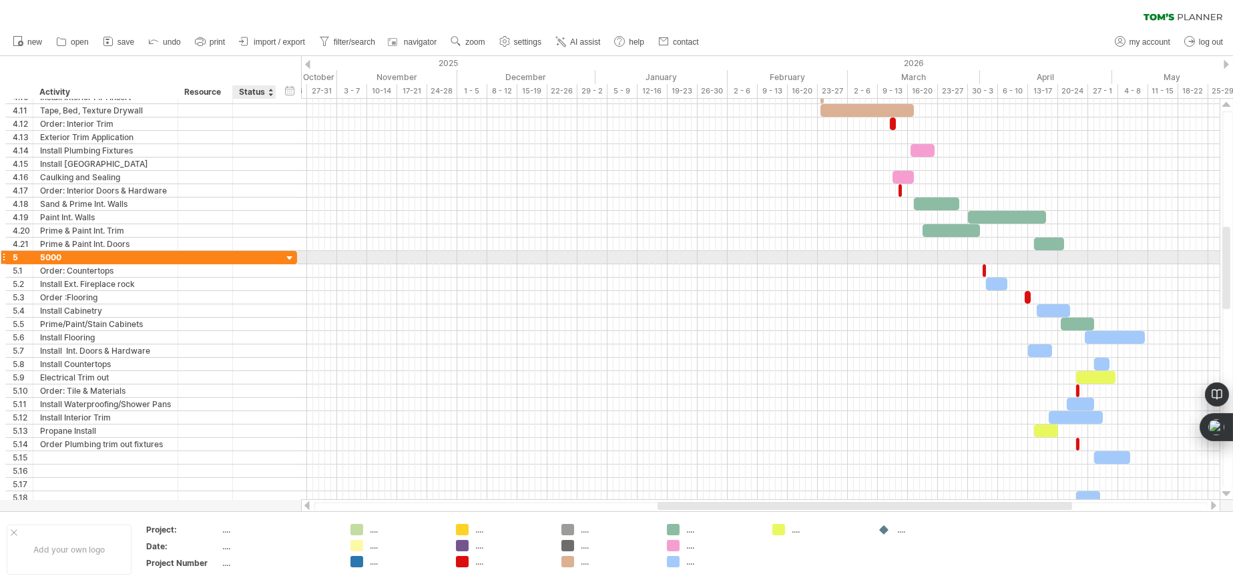
click at [292, 254] on div at bounding box center [290, 258] width 13 height 13
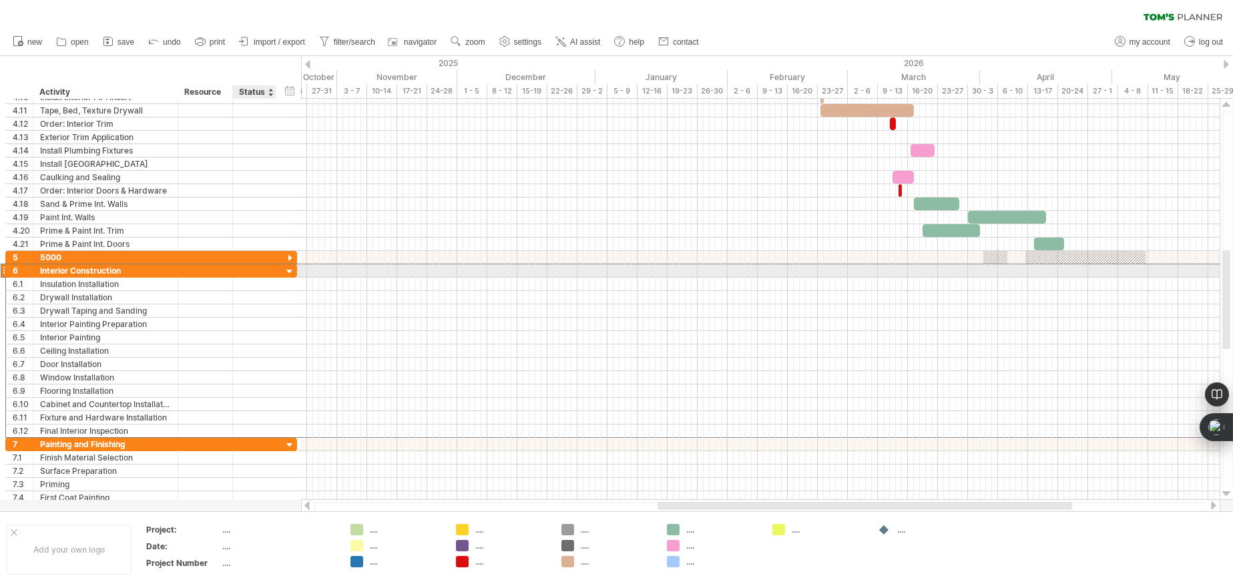
click at [252, 270] on div at bounding box center [254, 270] width 29 height 13
click at [5, 268] on div at bounding box center [3, 271] width 5 height 14
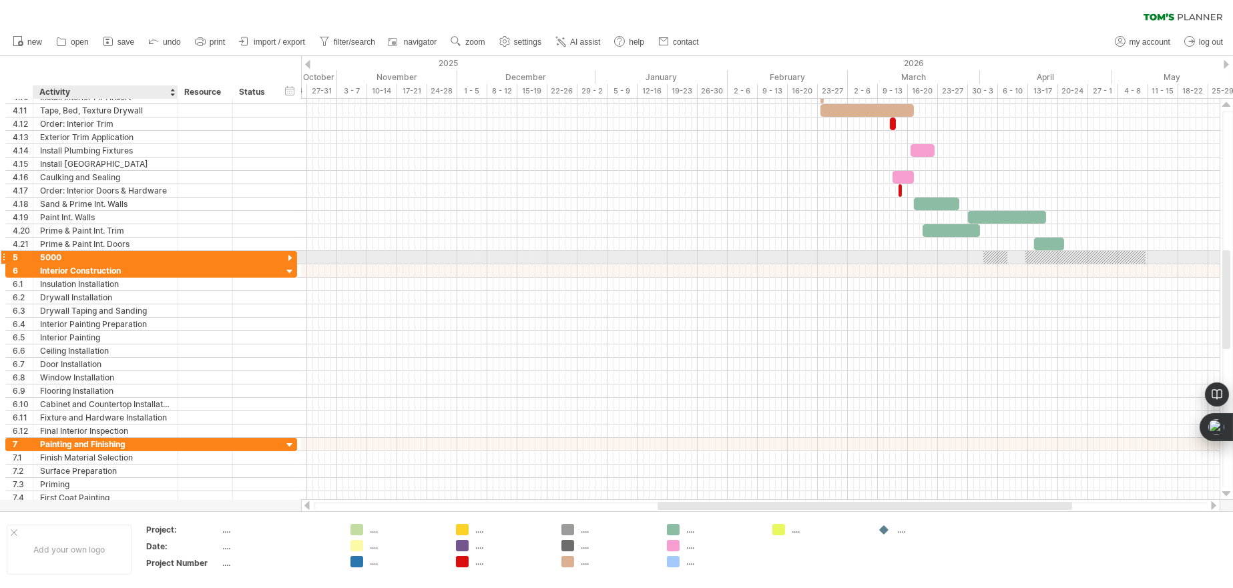
click at [70, 254] on div "5000" at bounding box center [105, 257] width 131 height 13
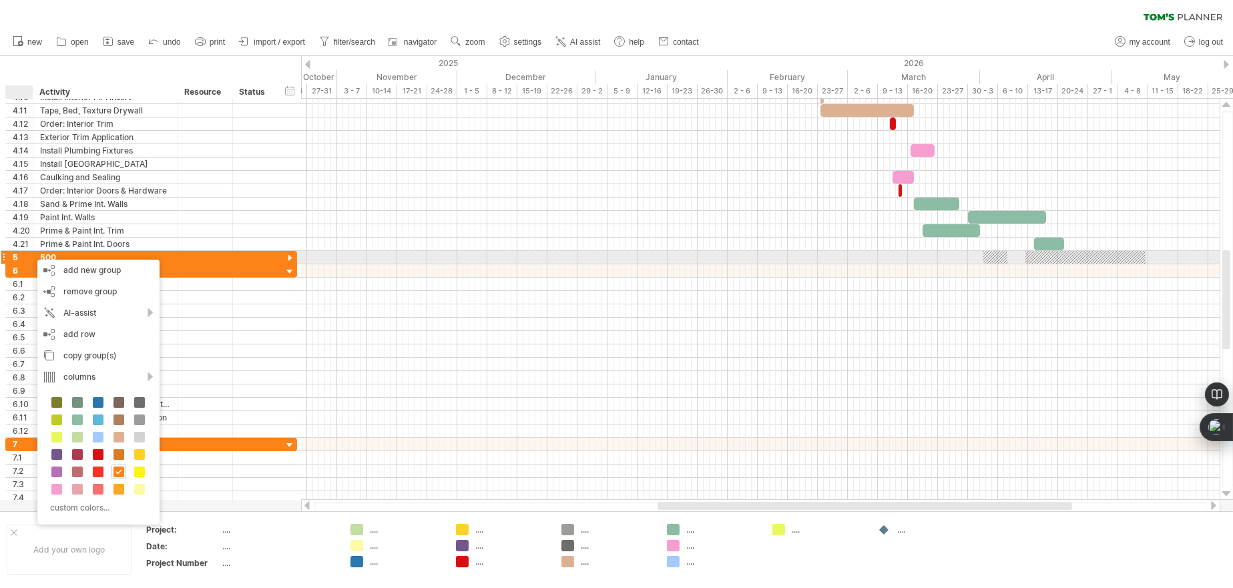
click at [67, 254] on div "500" at bounding box center [105, 257] width 131 height 13
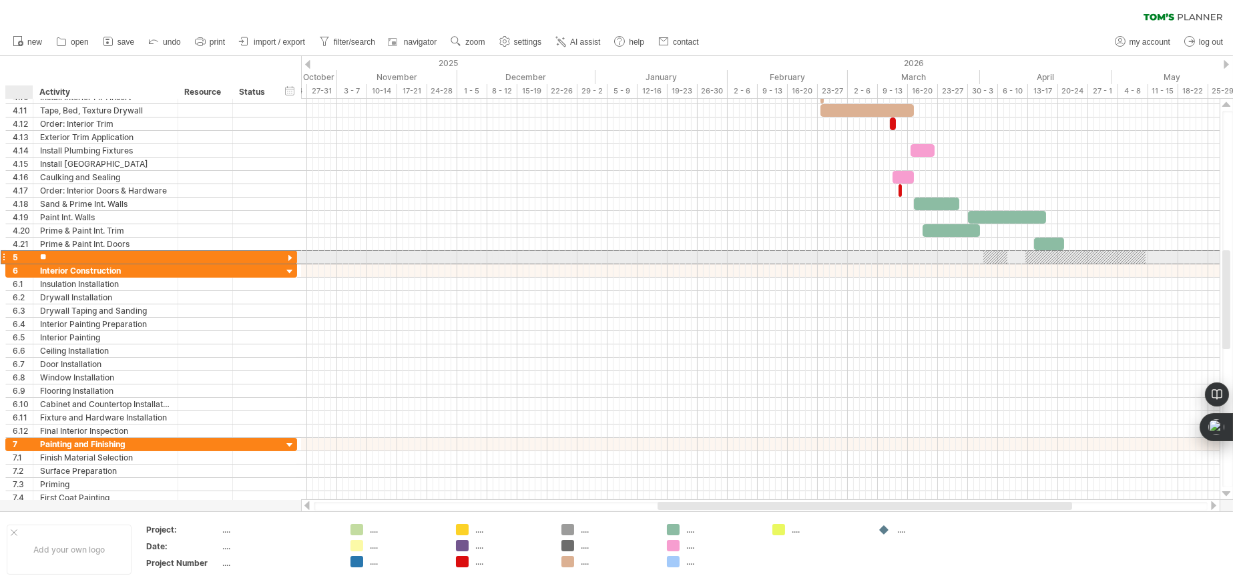
type input "*"
type input "****"
click at [22, 256] on div "5" at bounding box center [23, 257] width 20 height 13
click at [19, 256] on div "5" at bounding box center [23, 257] width 20 height 13
click at [17, 255] on div "5" at bounding box center [23, 257] width 20 height 13
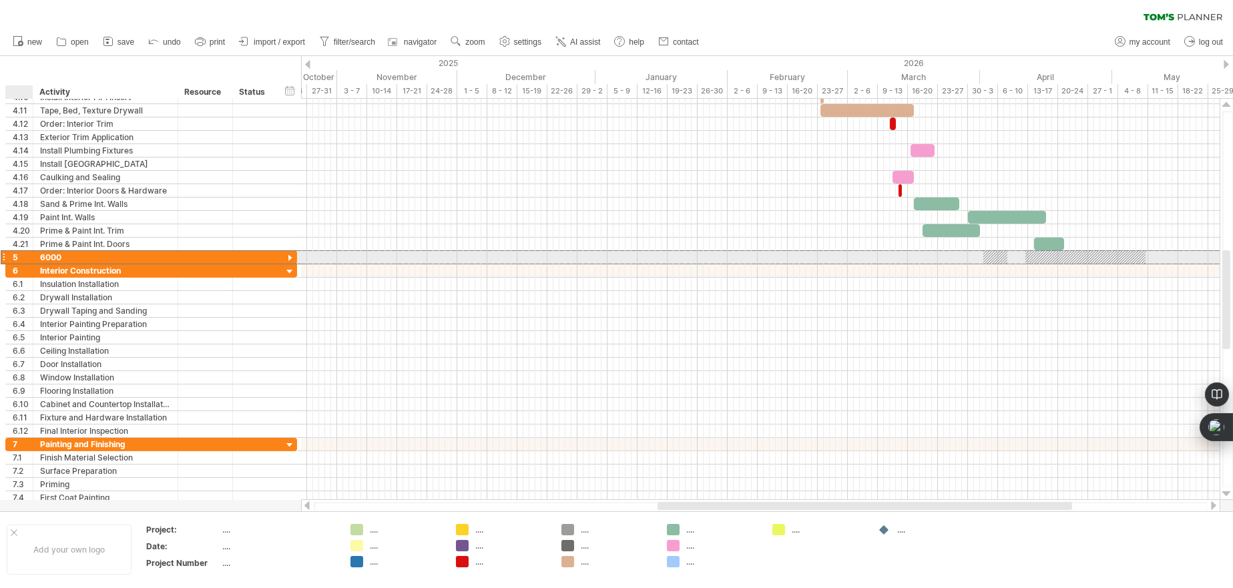
click at [17, 255] on div "5" at bounding box center [23, 257] width 20 height 13
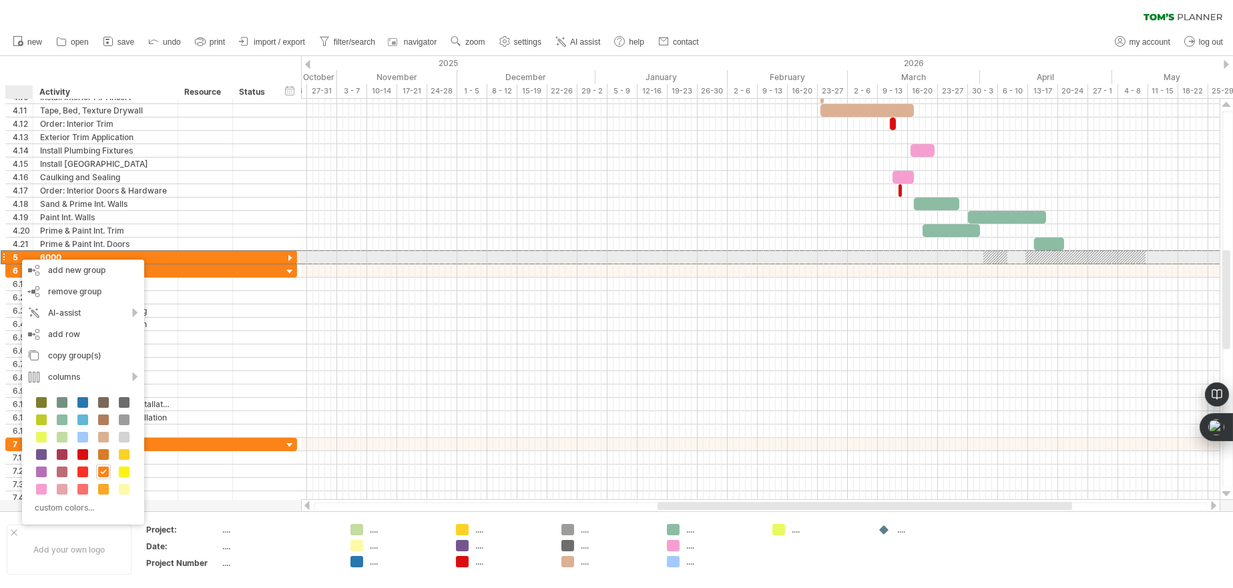
click at [292, 255] on div at bounding box center [290, 258] width 13 height 13
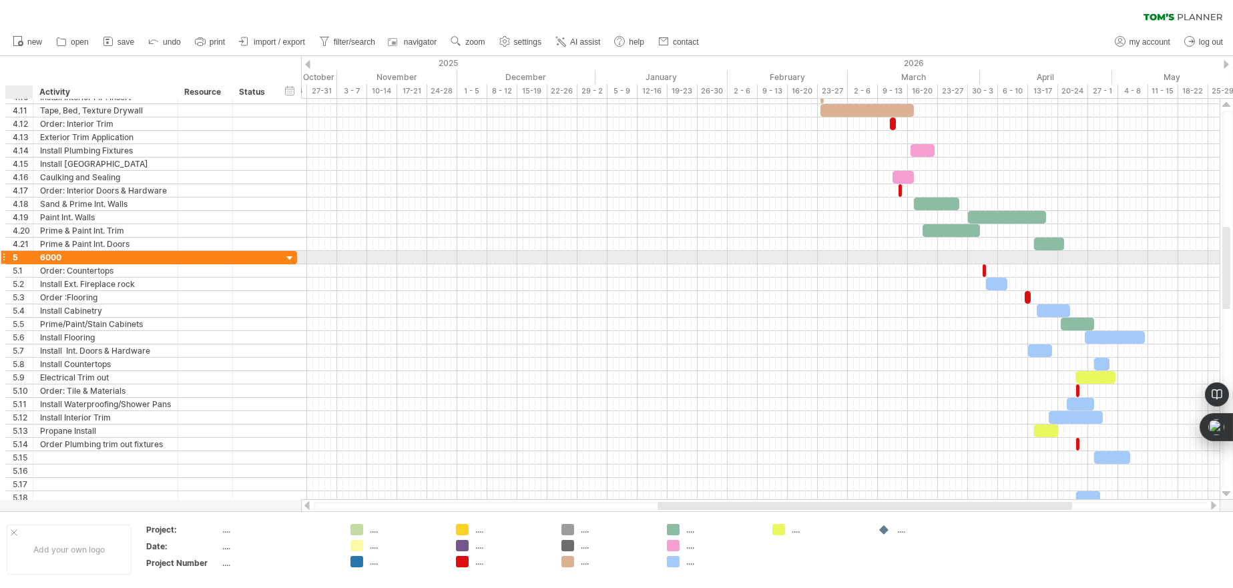
click at [292, 255] on div at bounding box center [290, 258] width 13 height 13
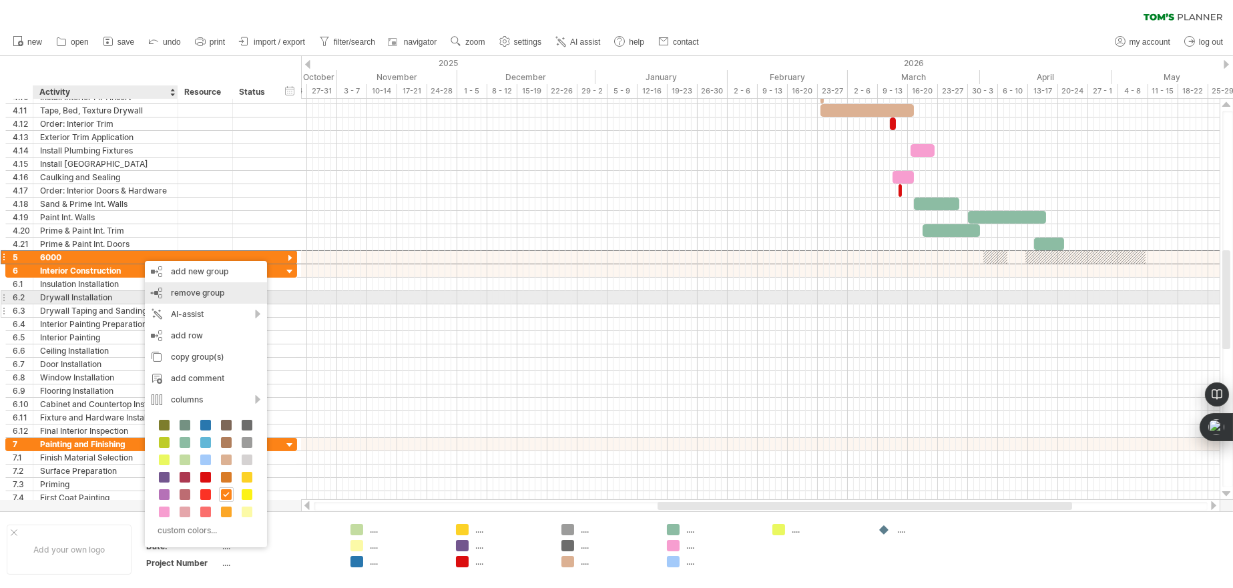
click at [182, 292] on span "remove group" at bounding box center [197, 293] width 53 height 10
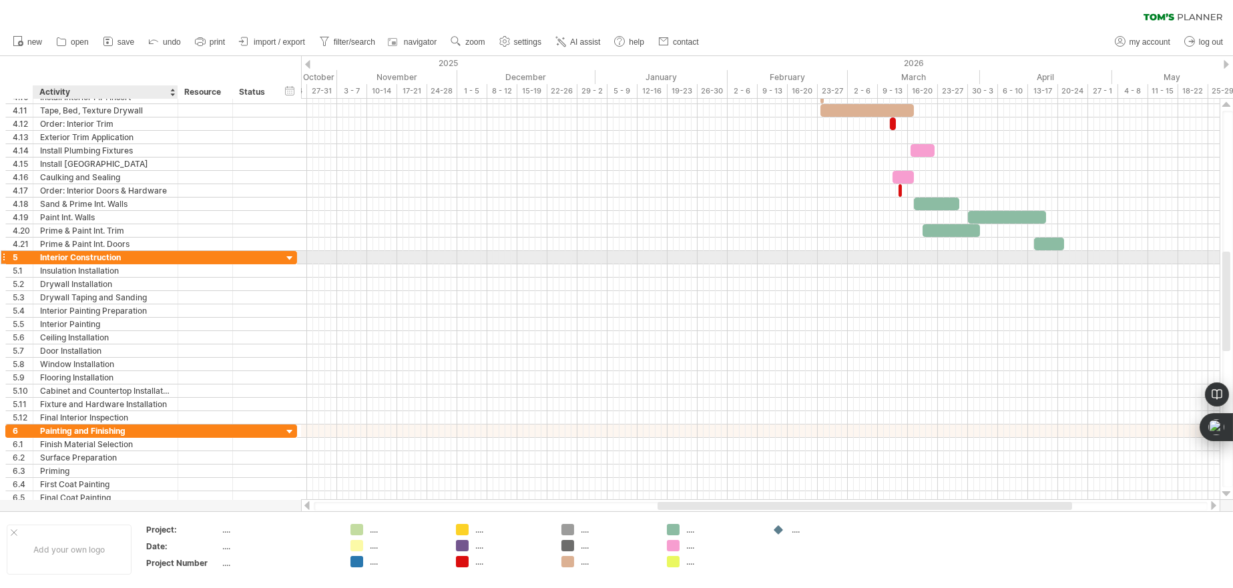
click at [64, 255] on div "Interior Construction" at bounding box center [105, 257] width 131 height 13
click at [150, 255] on input "**********" at bounding box center [105, 257] width 131 height 13
click at [38, 256] on div "**********" at bounding box center [105, 257] width 145 height 13
click at [38, 253] on div "**********" at bounding box center [105, 257] width 145 height 13
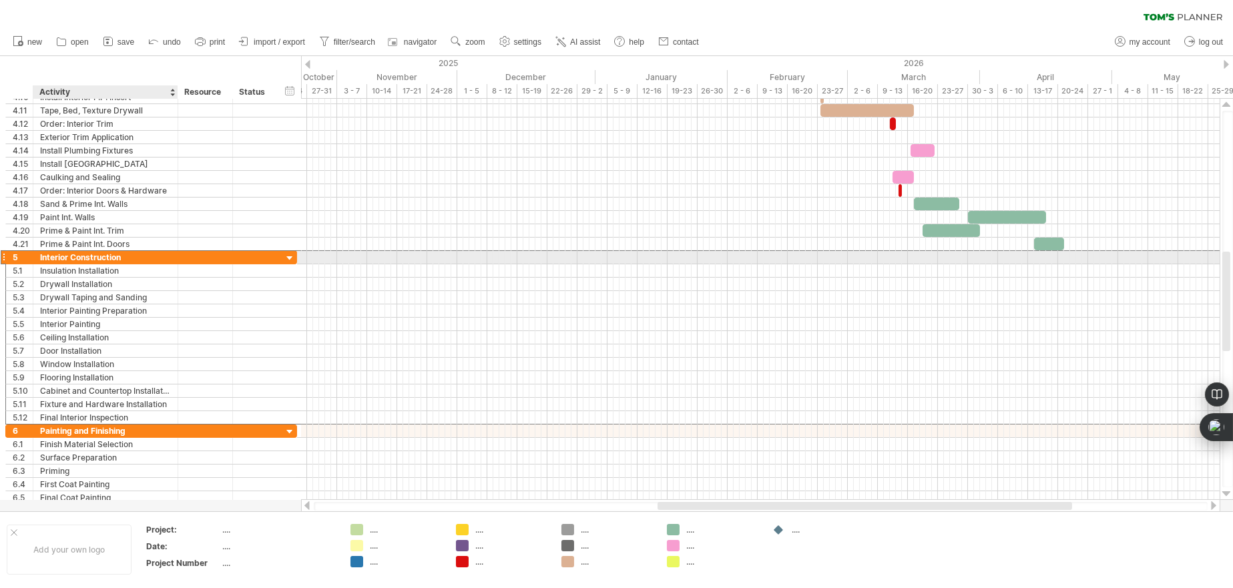
click at [99, 254] on div "Interior Construction" at bounding box center [105, 257] width 131 height 13
type input "**********"
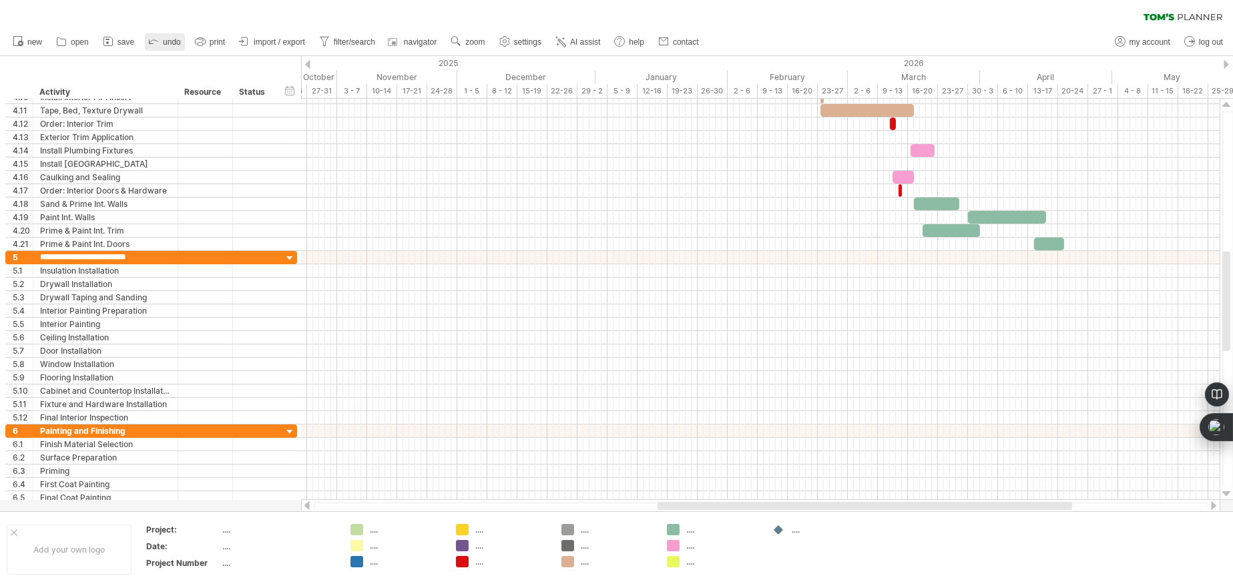
click at [169, 38] on span "undo" at bounding box center [172, 41] width 18 height 9
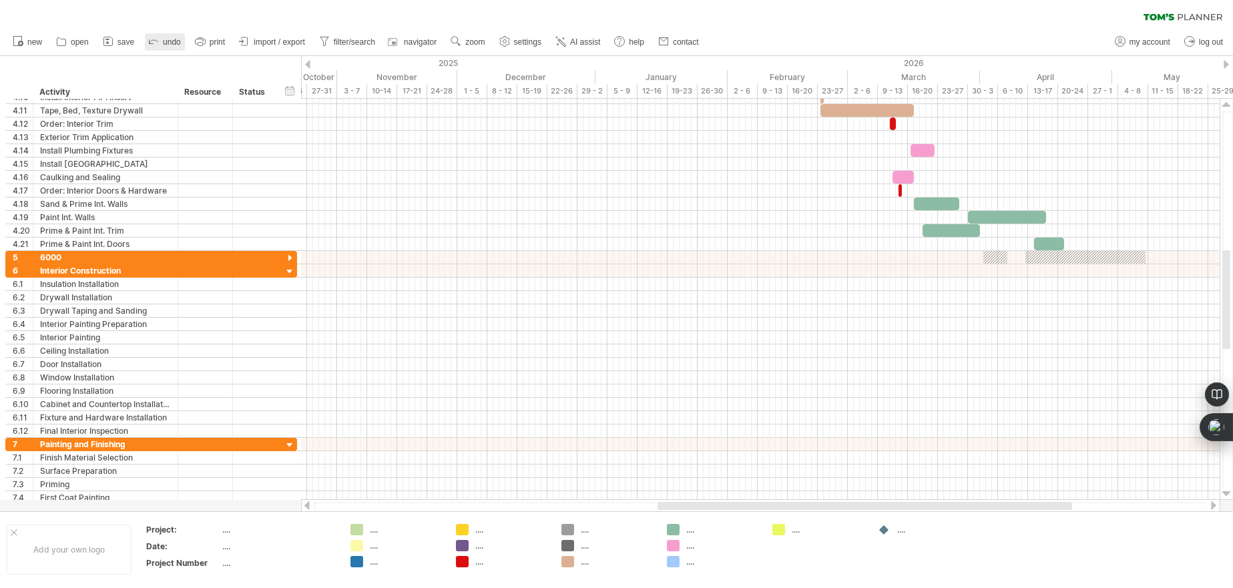
click at [169, 38] on span "undo" at bounding box center [172, 41] width 18 height 9
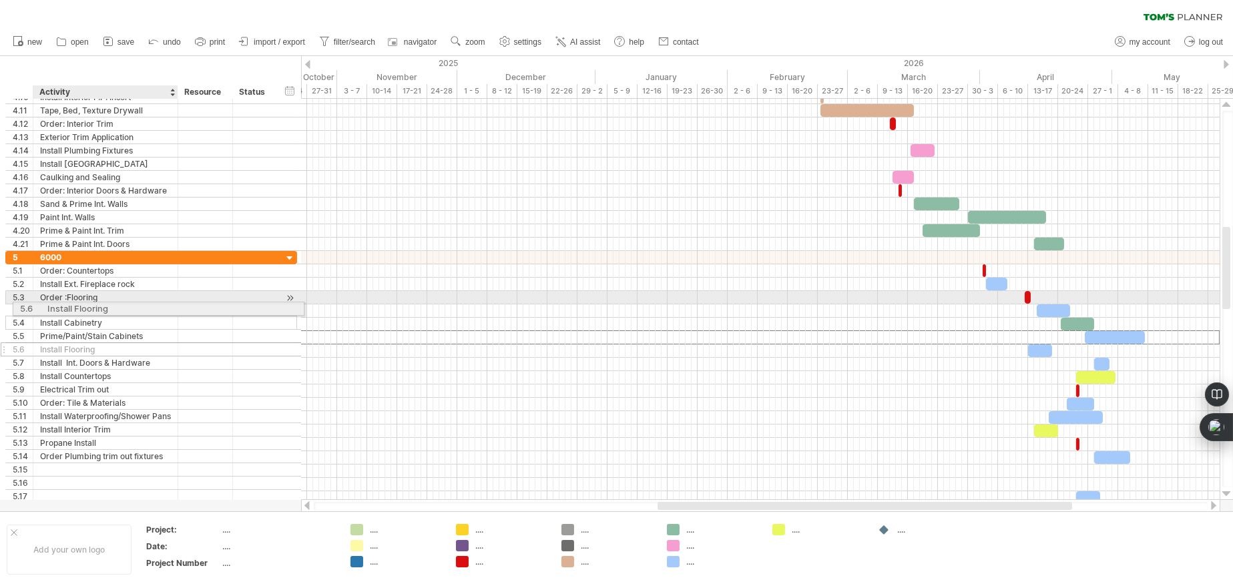
drag, startPoint x: 83, startPoint y: 338, endPoint x: 88, endPoint y: 307, distance: 31.7
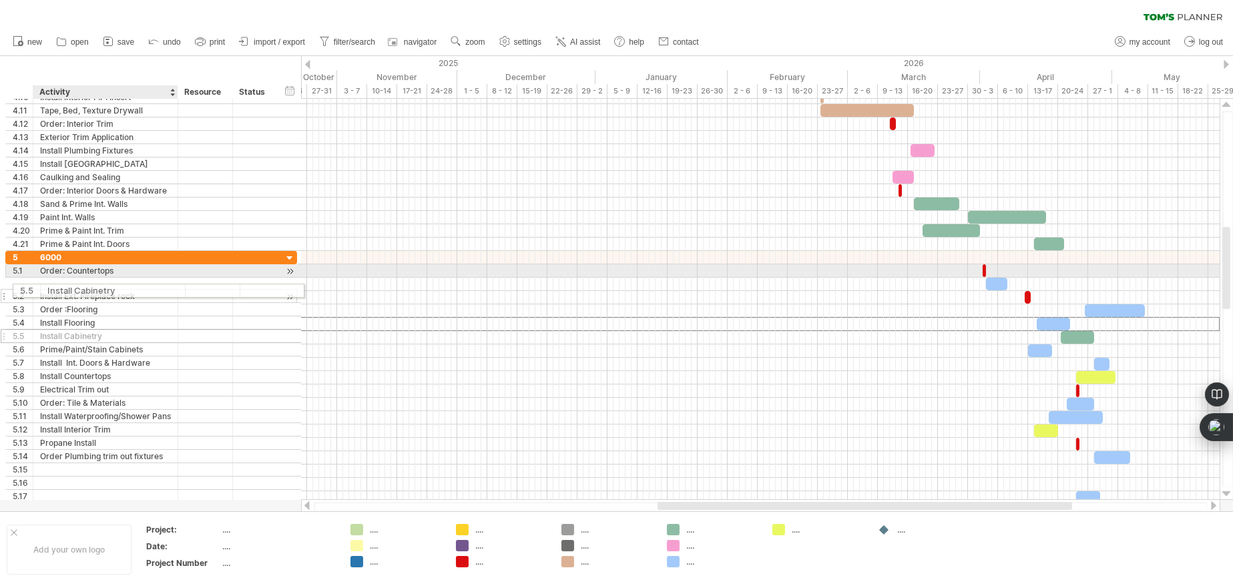
drag, startPoint x: 97, startPoint y: 321, endPoint x: 100, endPoint y: 287, distance: 33.6
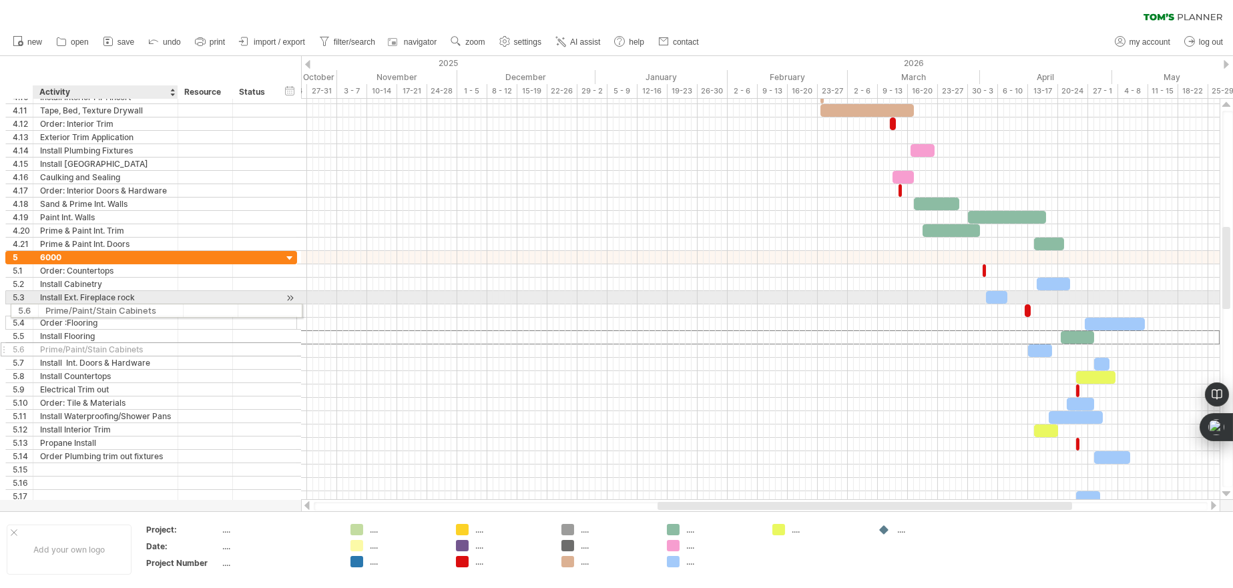
drag, startPoint x: 112, startPoint y: 337, endPoint x: 114, endPoint y: 309, distance: 28.1
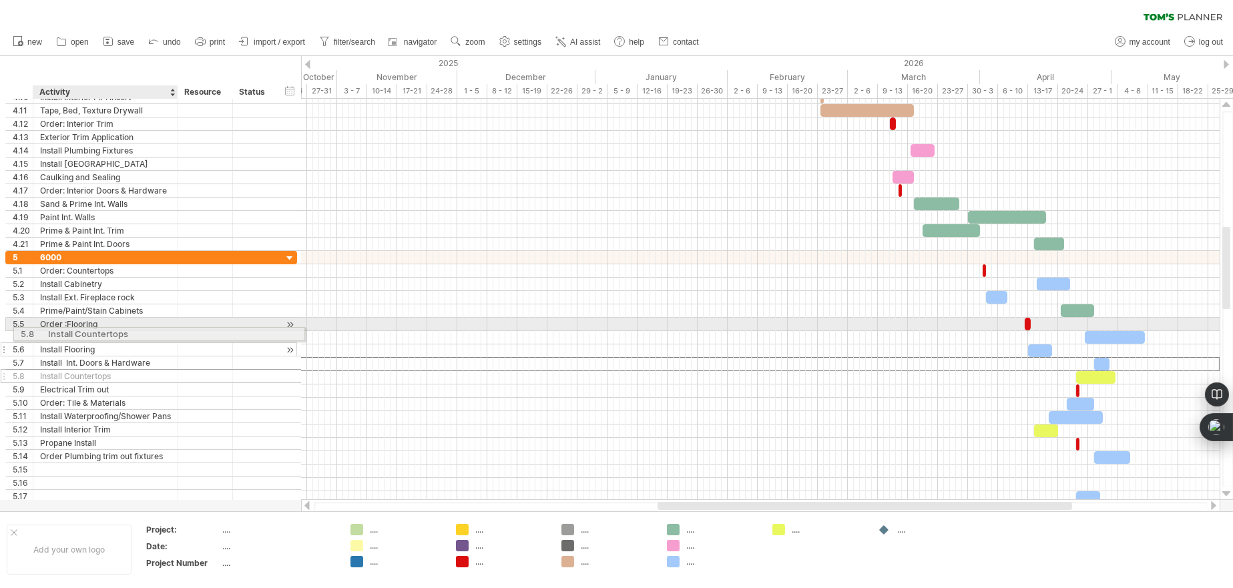
drag, startPoint x: 102, startPoint y: 364, endPoint x: 106, endPoint y: 332, distance: 32.2
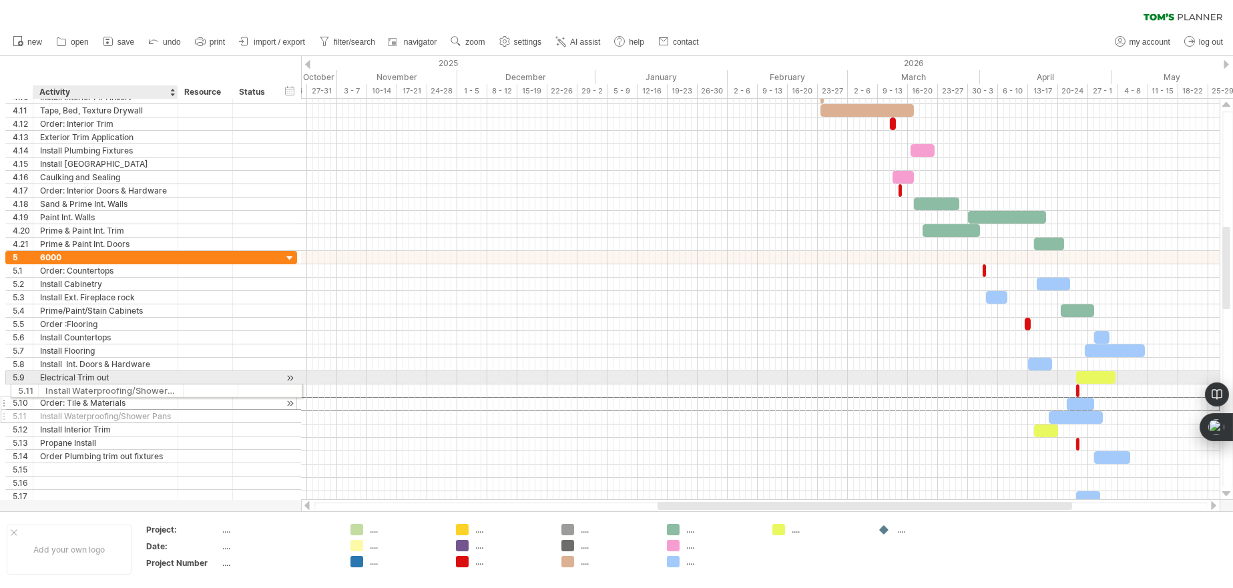
drag, startPoint x: 158, startPoint y: 403, endPoint x: 162, endPoint y: 379, distance: 24.3
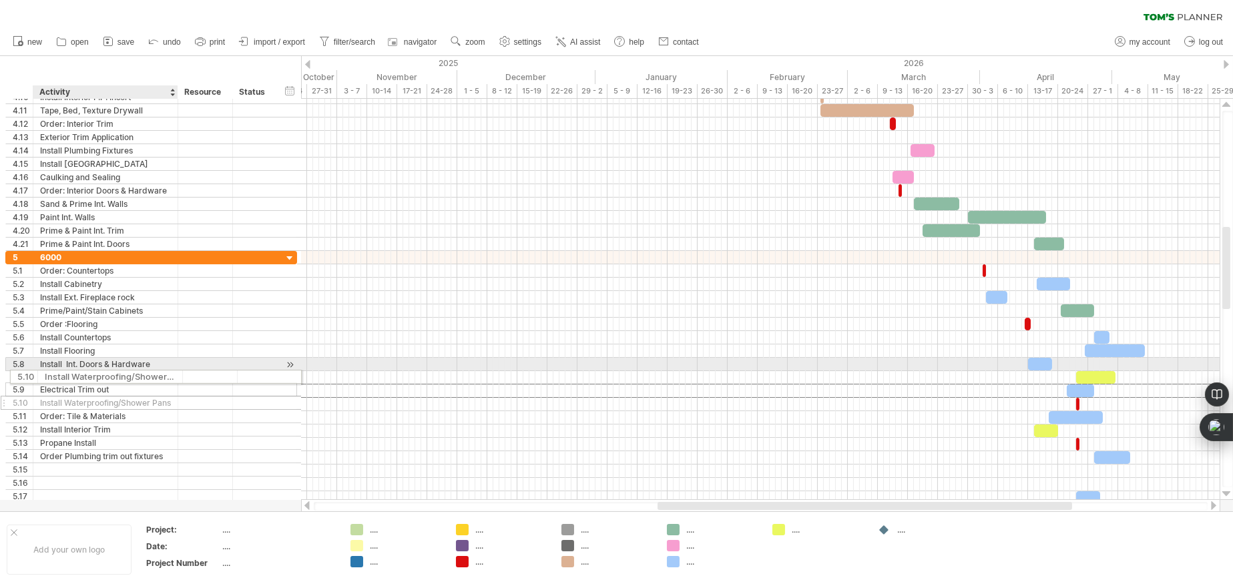
drag, startPoint x: 153, startPoint y: 389, endPoint x: 154, endPoint y: 375, distance: 14.7
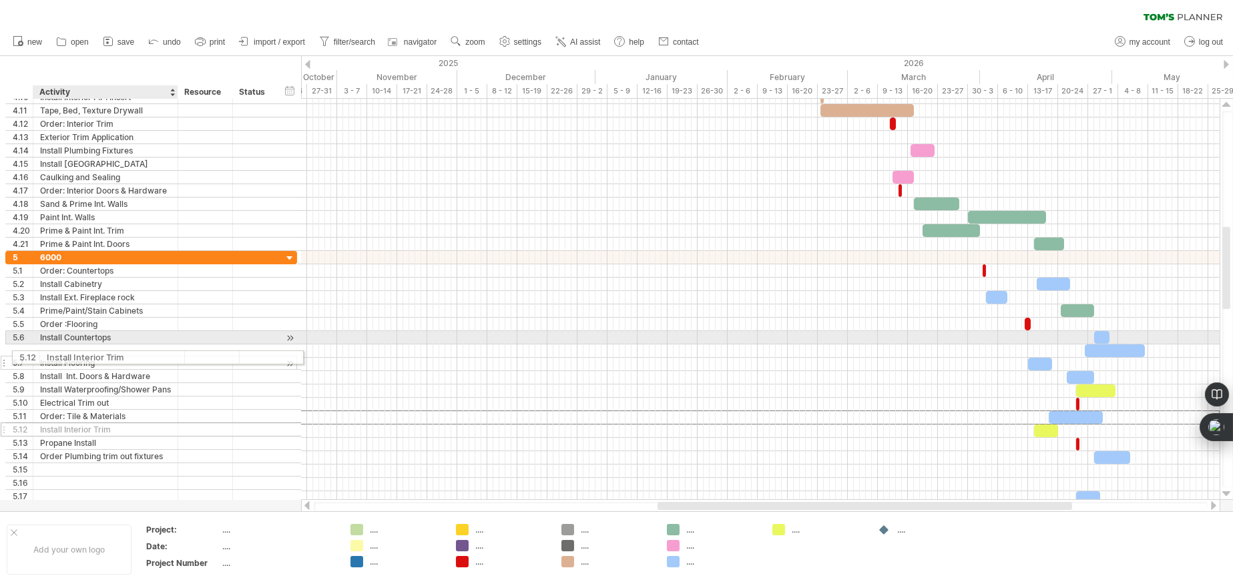
drag, startPoint x: 131, startPoint y: 417, endPoint x: 134, endPoint y: 355, distance: 62.2
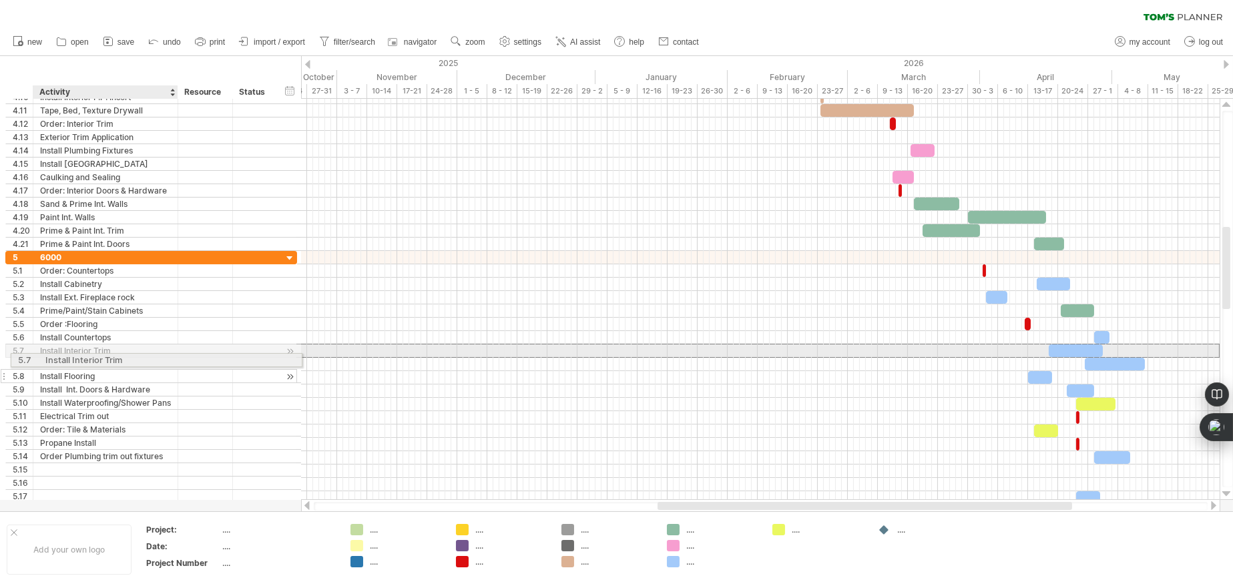
drag, startPoint x: 134, startPoint y: 349, endPoint x: 140, endPoint y: 361, distance: 13.4
click at [140, 361] on div "**********" at bounding box center [151, 384] width 292 height 266
